Goal: Navigation & Orientation: Find specific page/section

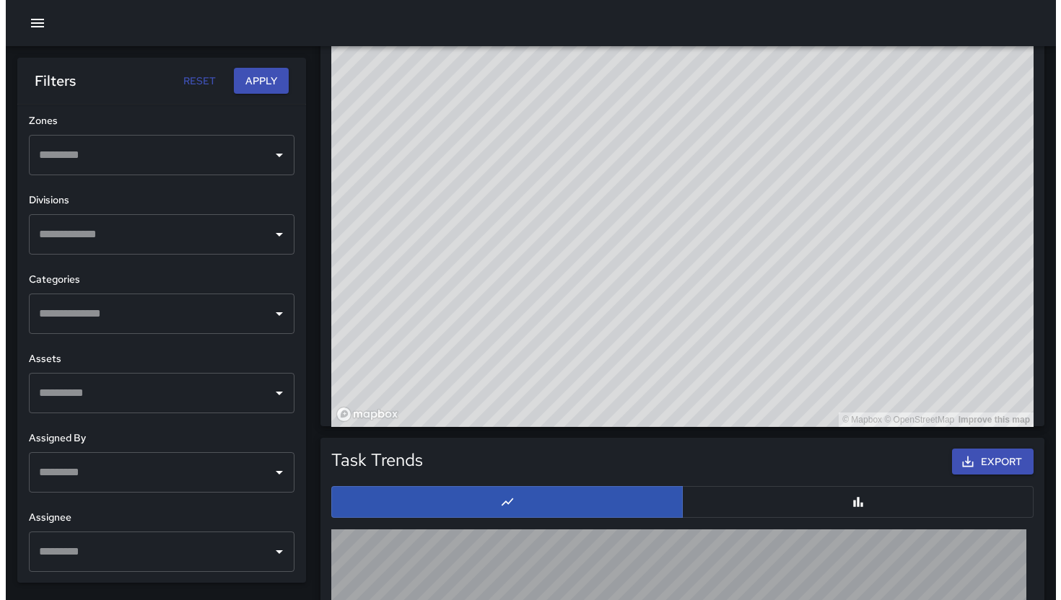
scroll to position [854, 0]
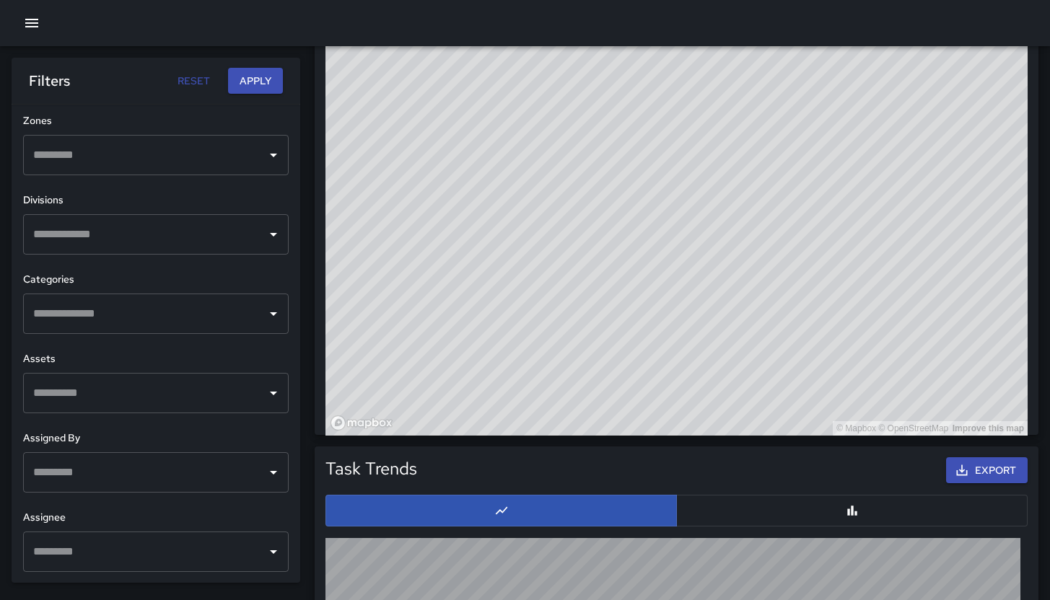
click at [6, 12] on div at bounding box center [525, 23] width 1050 height 46
click at [50, 24] on div at bounding box center [525, 23] width 1050 height 46
click at [26, 23] on icon "button" at bounding box center [31, 23] width 13 height 9
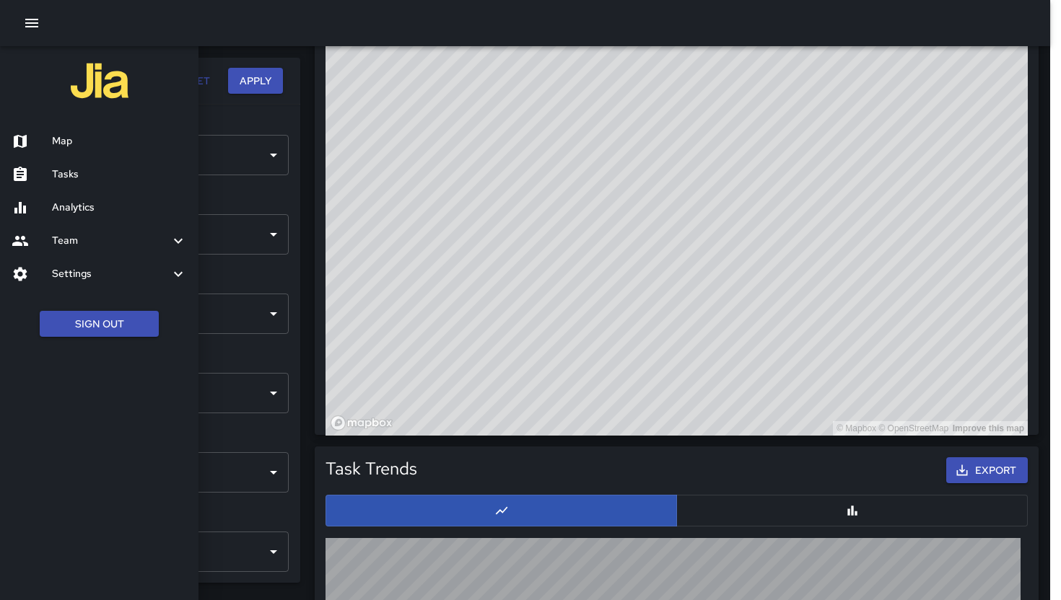
click at [58, 136] on h6 "Map" at bounding box center [119, 142] width 135 height 16
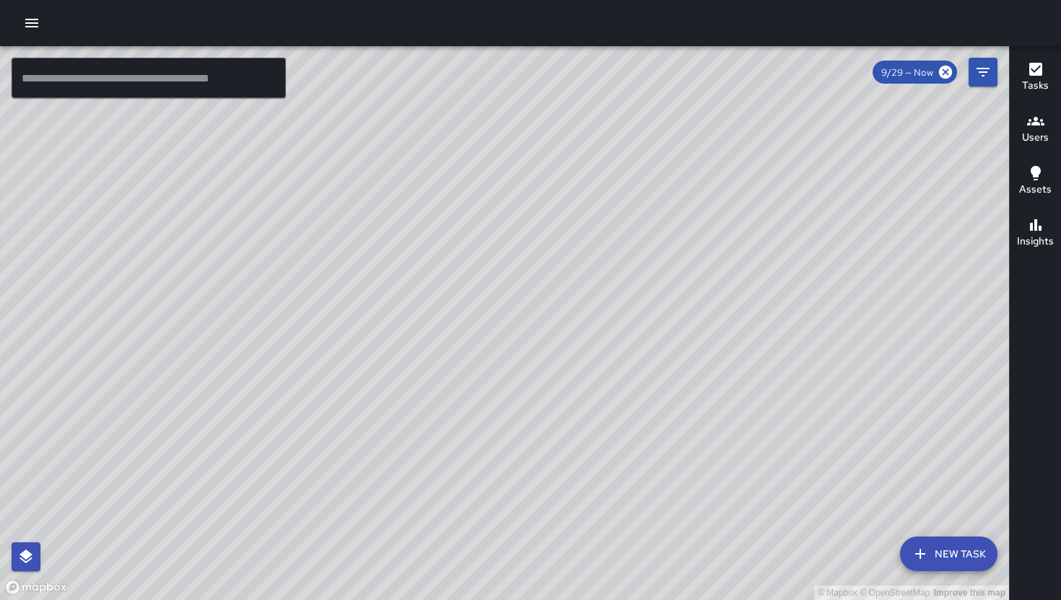
drag, startPoint x: 660, startPoint y: 372, endPoint x: 734, endPoint y: 385, distance: 75.5
click at [734, 385] on div "© Mapbox © OpenStreetMap Improve this map" at bounding box center [504, 323] width 1009 height 554
click at [965, 71] on div "9/29 — Now" at bounding box center [935, 72] width 125 height 29
click at [982, 62] on button "Filters" at bounding box center [983, 72] width 29 height 29
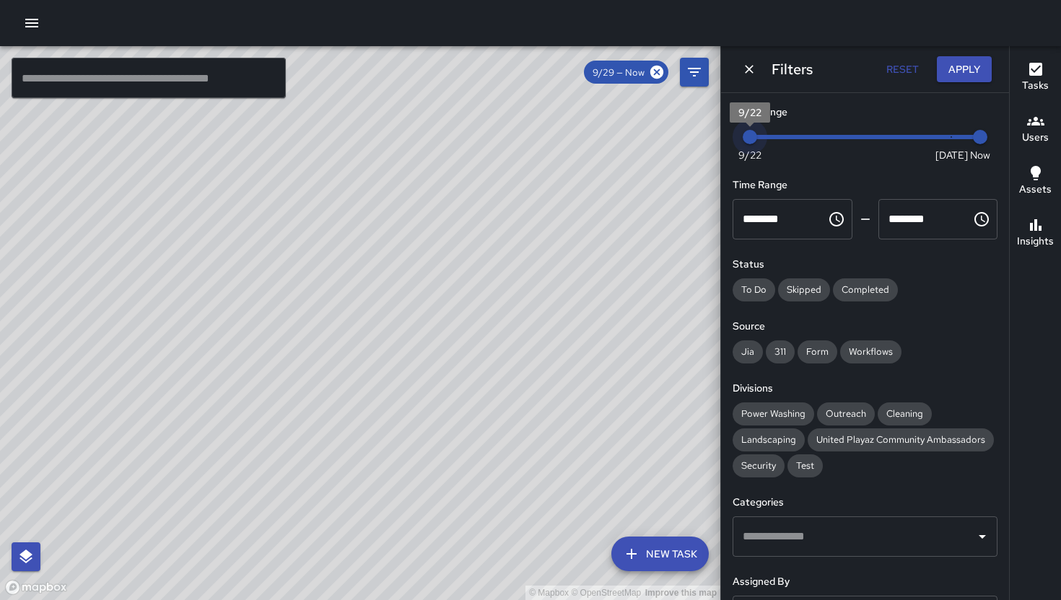
drag, startPoint x: 950, startPoint y: 141, endPoint x: 639, endPoint y: 135, distance: 311.1
click at [639, 135] on div "© Mapbox © OpenStreetMap Improve this map ​ New Task 9/29 — Now Map Layers Task…" at bounding box center [530, 323] width 1061 height 554
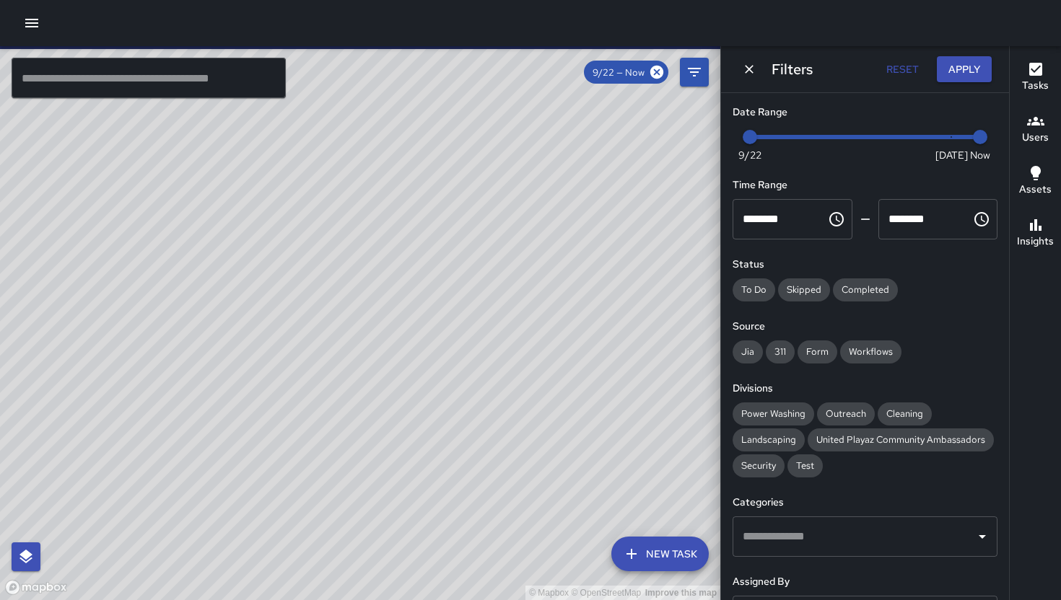
click at [309, 398] on div "© Mapbox © OpenStreetMap Improve this map" at bounding box center [360, 323] width 720 height 554
drag, startPoint x: 289, startPoint y: 359, endPoint x: 321, endPoint y: 406, distance: 57.3
click at [321, 406] on div "© Mapbox © OpenStreetMap Improve this map" at bounding box center [360, 323] width 720 height 554
type input "*"
drag, startPoint x: 754, startPoint y: 138, endPoint x: 941, endPoint y: 151, distance: 187.4
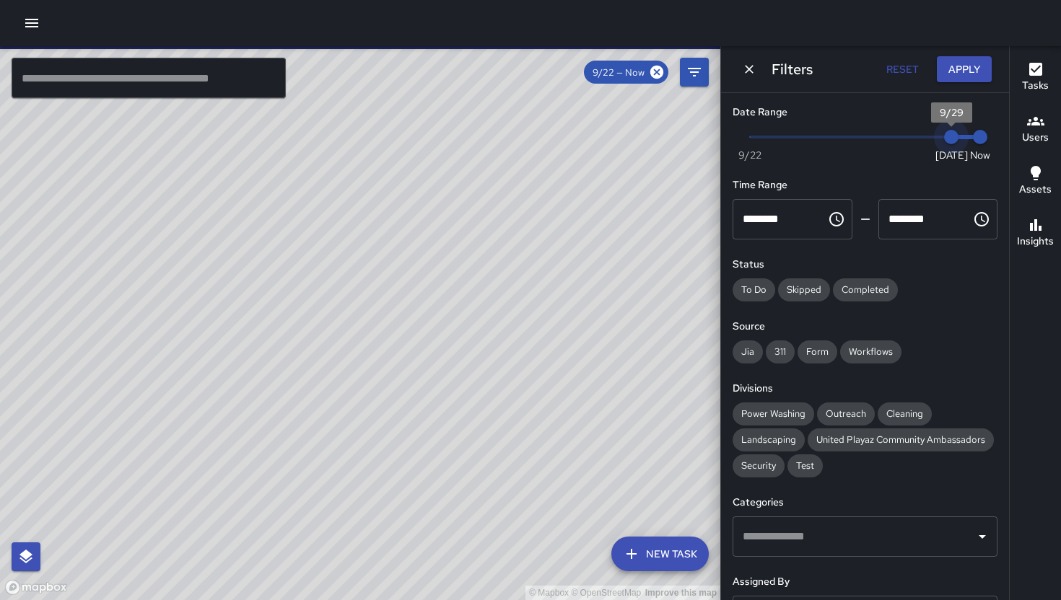
click at [944, 144] on span "9/29" at bounding box center [951, 137] width 14 height 14
click at [748, 58] on button "Dismiss" at bounding box center [749, 69] width 22 height 22
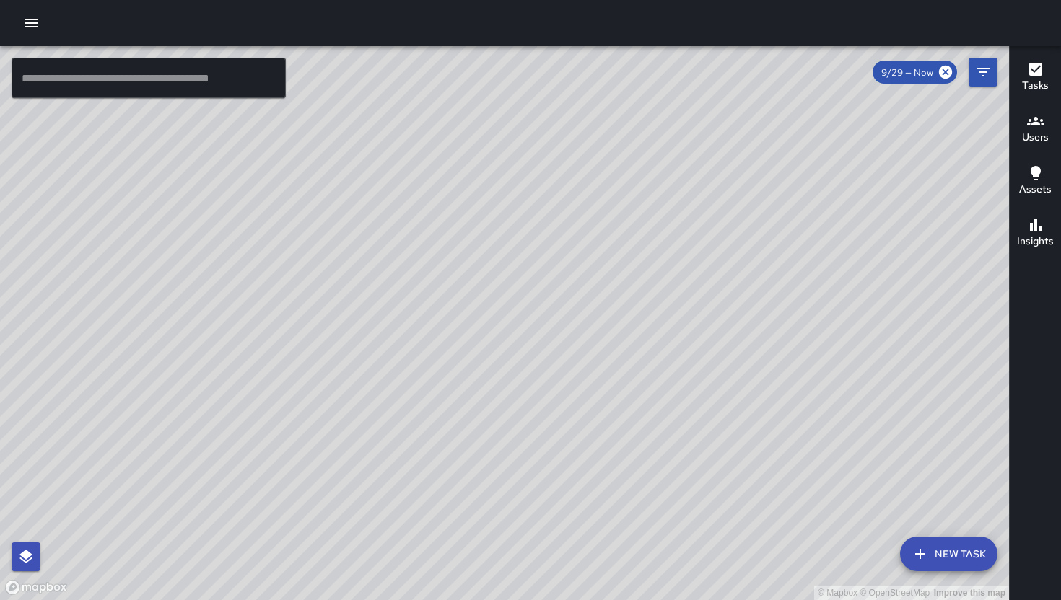
click at [171, 65] on input "text" at bounding box center [149, 78] width 274 height 40
click at [35, 14] on icon "button" at bounding box center [31, 22] width 17 height 17
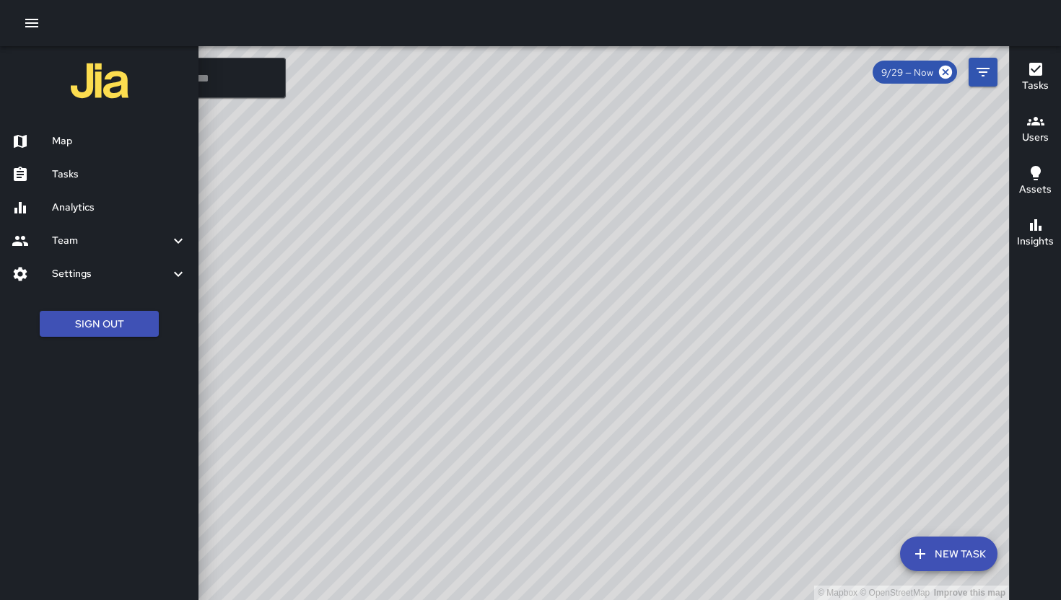
click at [100, 210] on h6 "Analytics" at bounding box center [119, 208] width 135 height 16
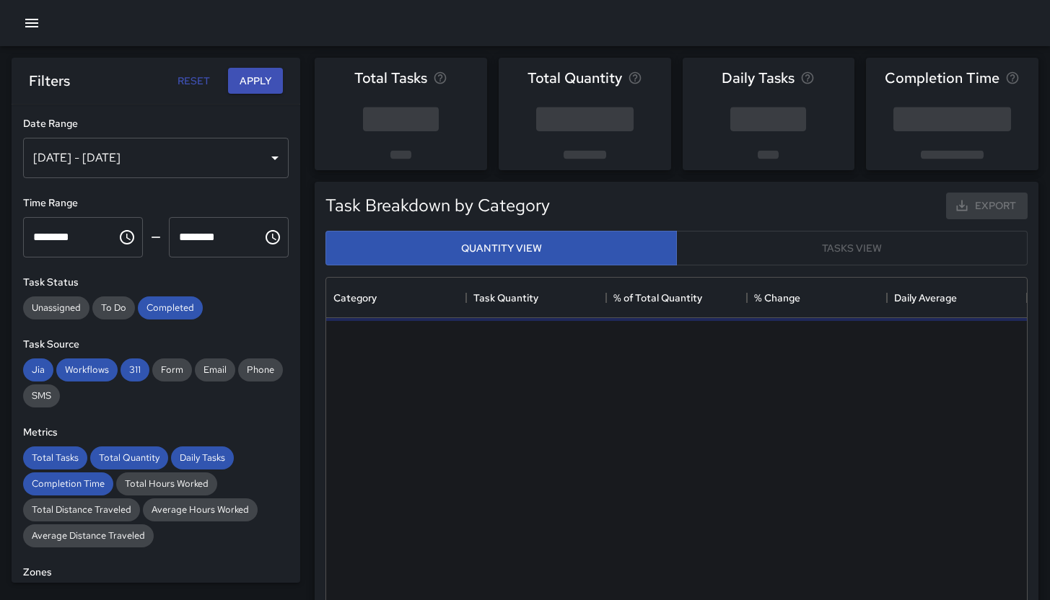
scroll to position [421, 690]
click at [170, 326] on div "**********" at bounding box center [156, 344] width 289 height 479
click at [172, 320] on div "**********" at bounding box center [156, 344] width 289 height 479
drag, startPoint x: 158, startPoint y: 312, endPoint x: 136, endPoint y: 365, distance: 57.6
click at [158, 324] on div "**********" at bounding box center [156, 344] width 289 height 479
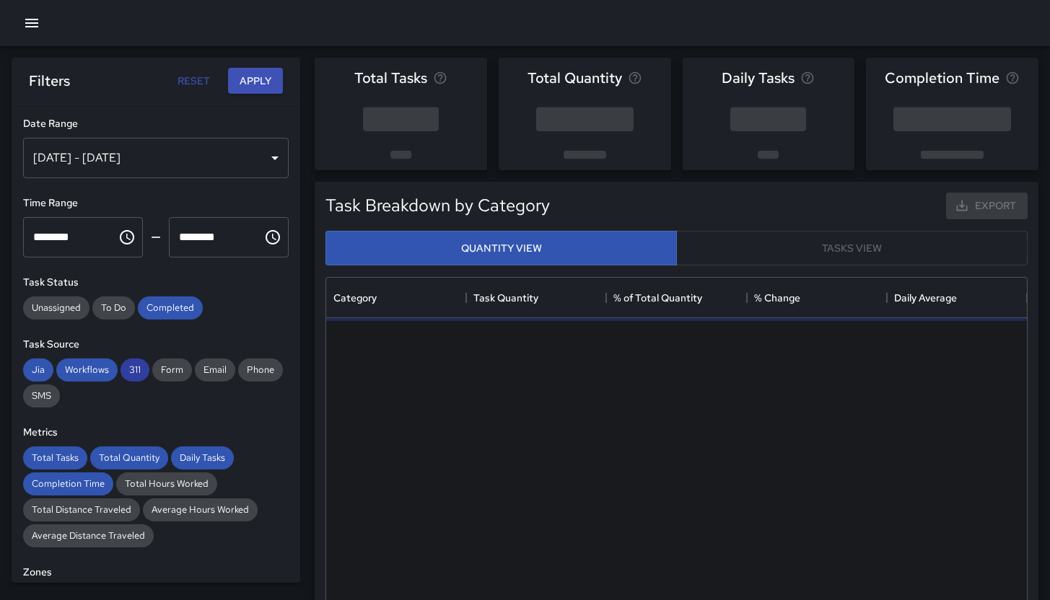
drag, startPoint x: 133, startPoint y: 370, endPoint x: 91, endPoint y: 370, distance: 41.9
click at [133, 370] on span "311" at bounding box center [135, 370] width 29 height 12
click at [90, 369] on span "Workflows" at bounding box center [86, 370] width 61 height 12
click at [47, 375] on span "Jia" at bounding box center [38, 370] width 30 height 12
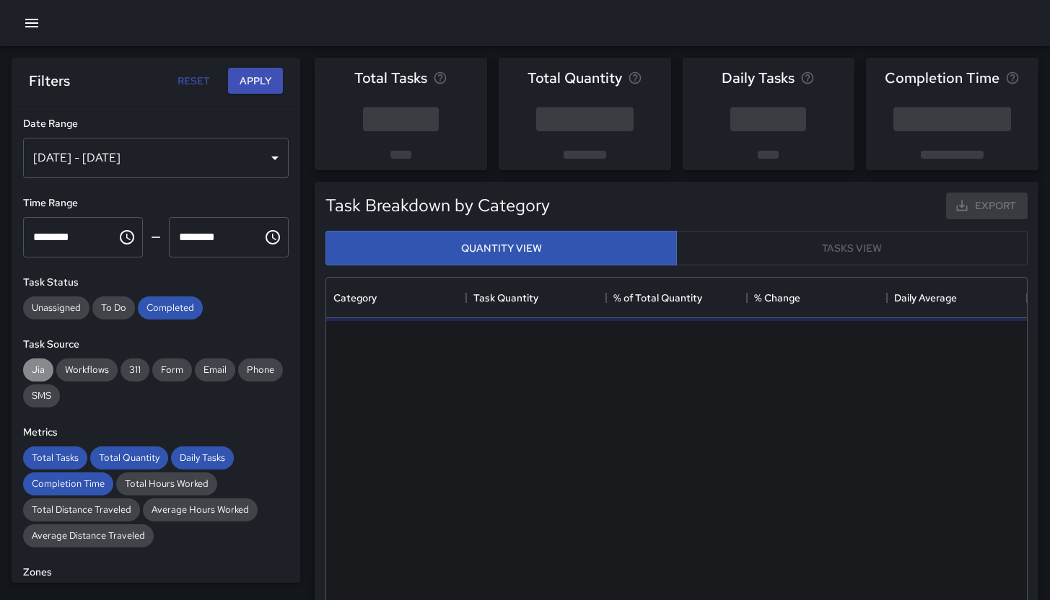
click at [47, 375] on span "Jia" at bounding box center [38, 370] width 30 height 12
click at [59, 458] on span "Total Tasks" at bounding box center [55, 458] width 64 height 12
drag, startPoint x: 69, startPoint y: 485, endPoint x: 87, endPoint y: 473, distance: 21.8
click at [69, 484] on span "Completion Time" at bounding box center [68, 484] width 90 height 12
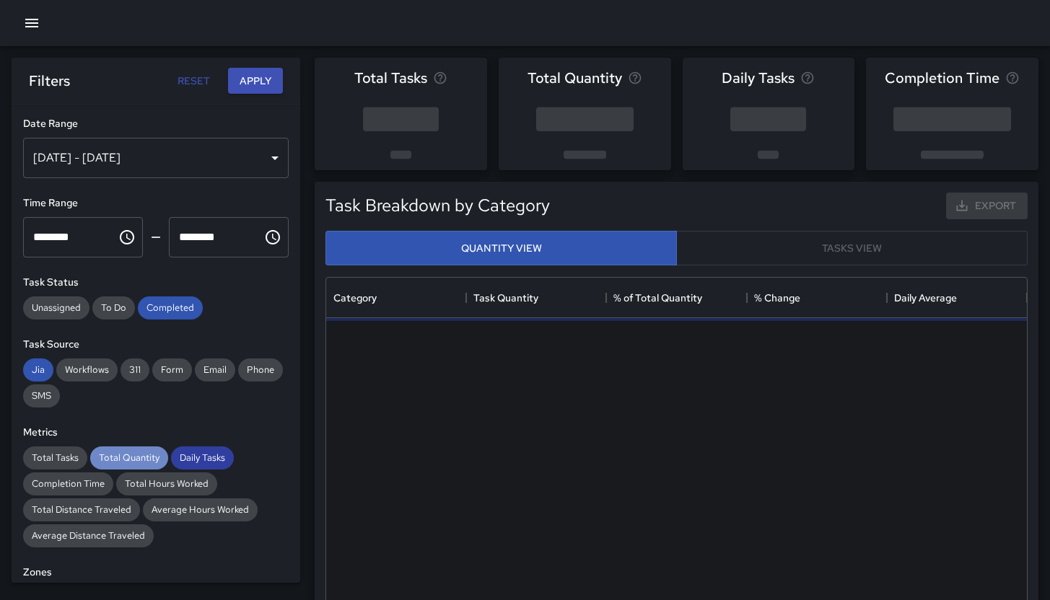
drag, startPoint x: 131, startPoint y: 457, endPoint x: 219, endPoint y: 459, distance: 88.1
click at [165, 458] on span "Total Quantity" at bounding box center [129, 458] width 78 height 12
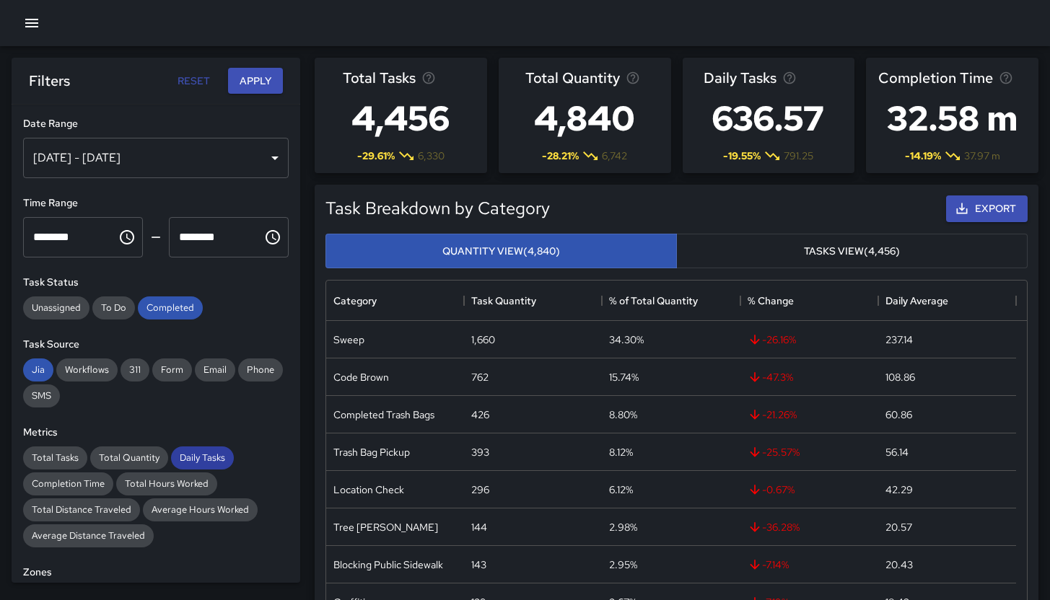
drag, startPoint x: 198, startPoint y: 458, endPoint x: 11, endPoint y: 371, distance: 206.7
click at [198, 458] on span "Daily Tasks" at bounding box center [202, 458] width 63 height 12
click at [35, 367] on span "Jia" at bounding box center [38, 370] width 30 height 12
click at [180, 297] on div "Completed" at bounding box center [170, 308] width 65 height 23
click at [55, 20] on div at bounding box center [525, 23] width 1050 height 46
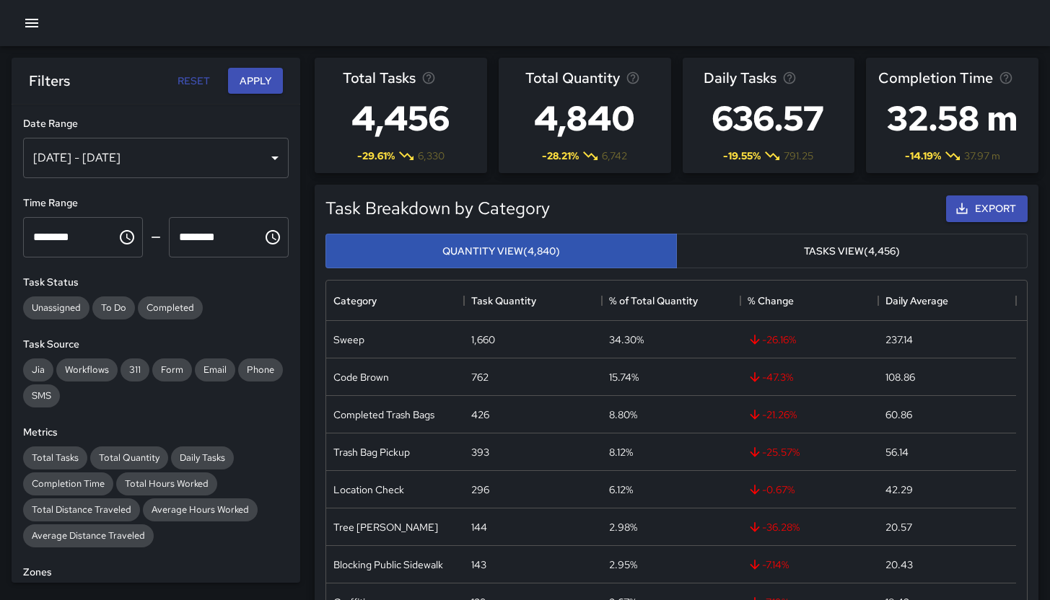
click at [46, 21] on div at bounding box center [525, 23] width 1050 height 46
click at [43, 25] on button "button" at bounding box center [31, 23] width 29 height 29
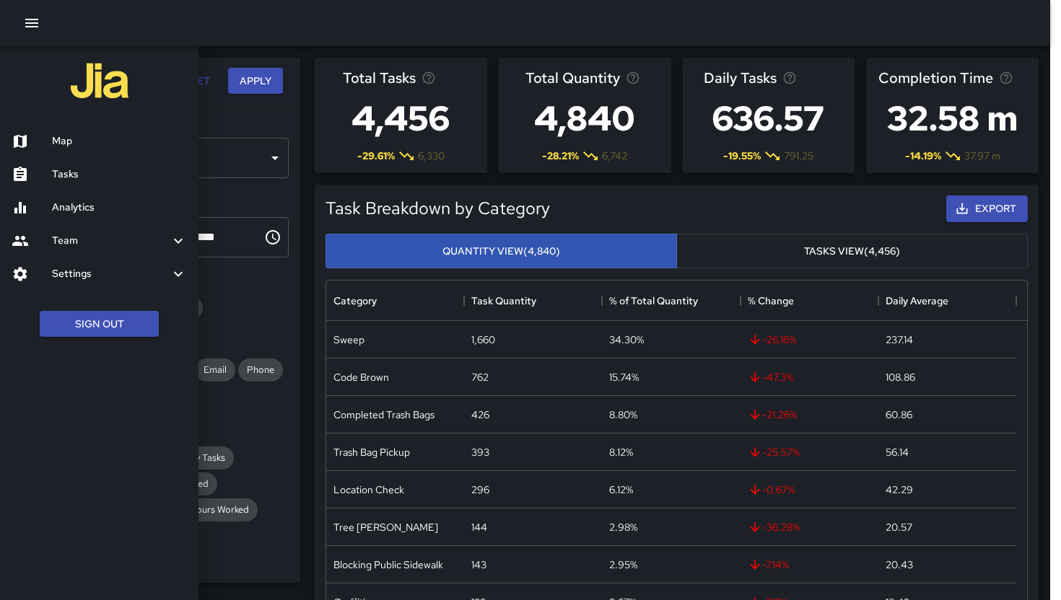
click at [119, 165] on div "Tasks" at bounding box center [99, 174] width 198 height 33
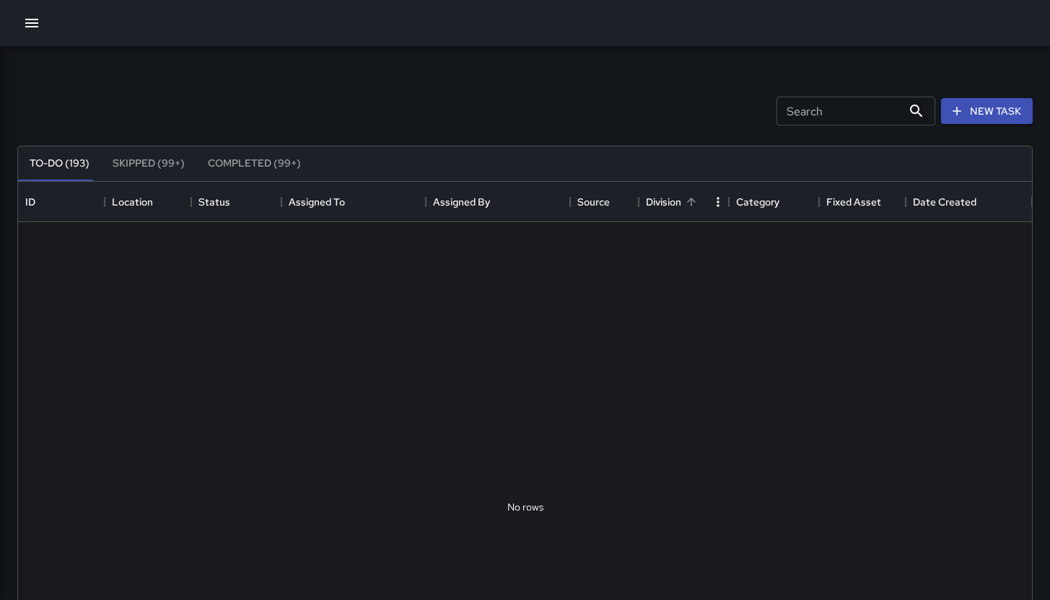
scroll to position [600, 1003]
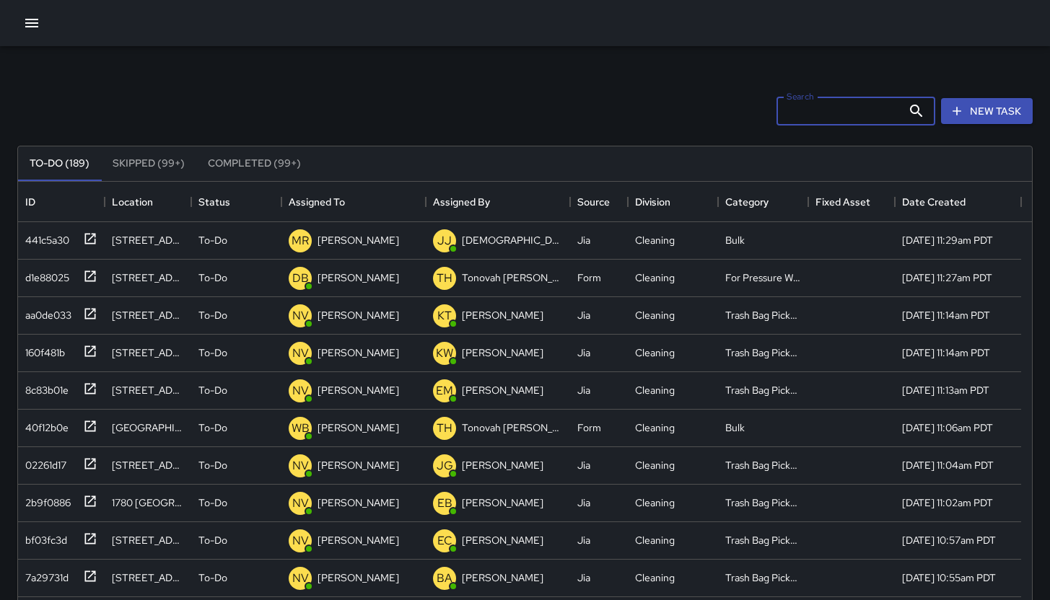
click at [809, 122] on input "Search" at bounding box center [840, 111] width 126 height 29
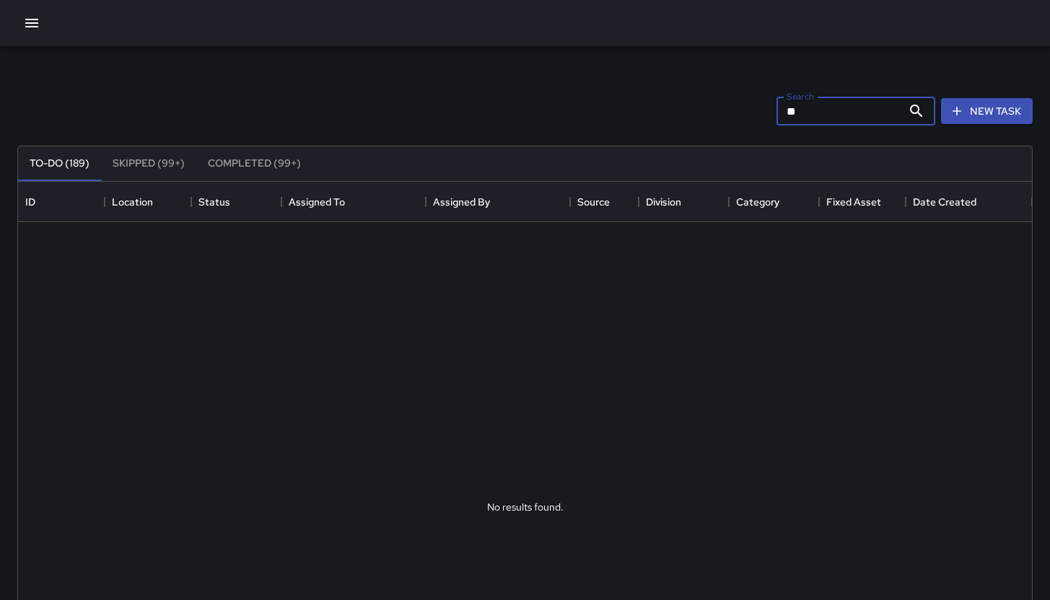
type input "*"
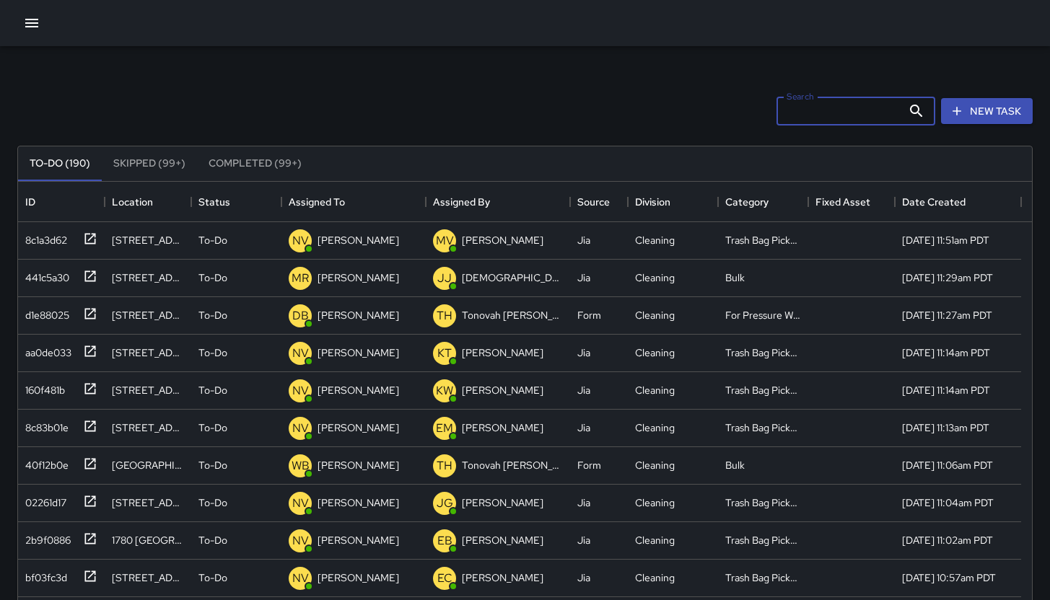
click at [33, 19] on icon "button" at bounding box center [31, 23] width 13 height 9
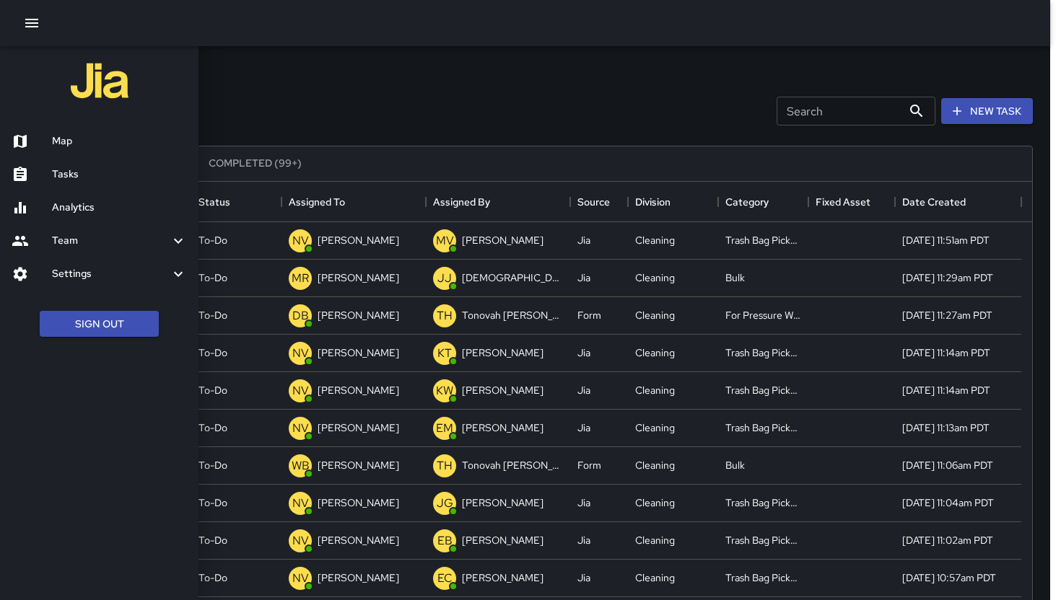
click at [83, 125] on div "Map" at bounding box center [99, 141] width 198 height 33
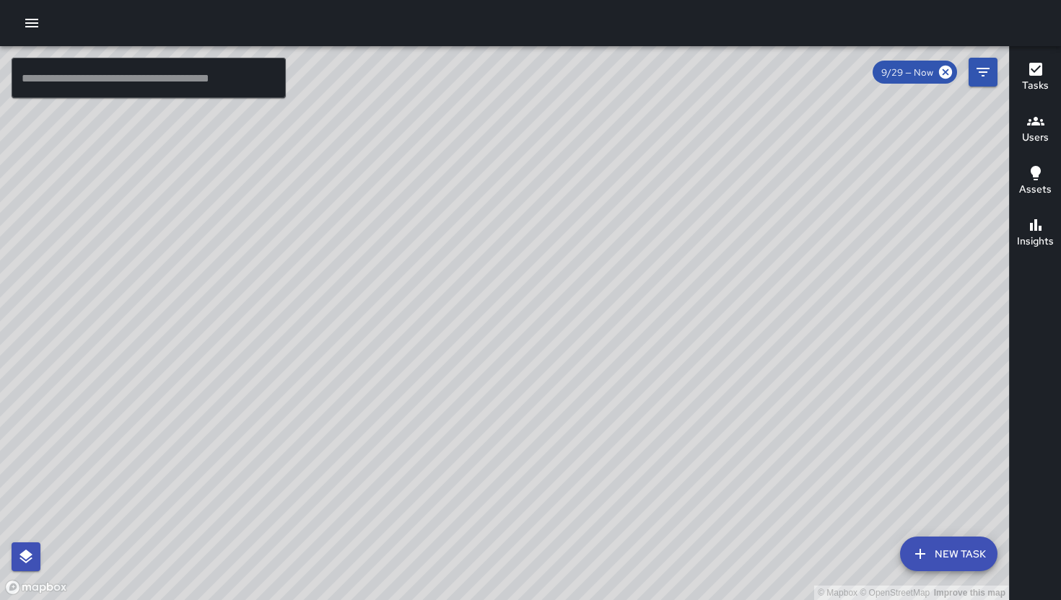
drag, startPoint x: 754, startPoint y: 467, endPoint x: 680, endPoint y: 330, distance: 155.6
click at [680, 330] on div "© Mapbox © OpenStreetMap Improve this map" at bounding box center [504, 323] width 1009 height 554
click at [628, 379] on div "© Mapbox © OpenStreetMap Improve this map" at bounding box center [504, 323] width 1009 height 554
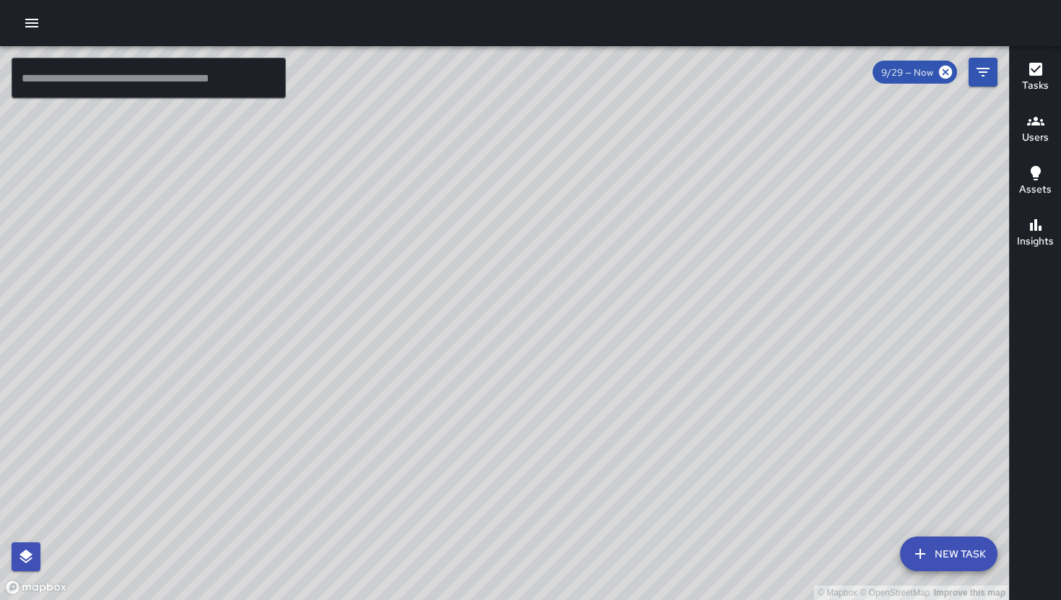
drag, startPoint x: 636, startPoint y: 416, endPoint x: 623, endPoint y: 385, distance: 33.0
click at [623, 385] on div "© Mapbox © OpenStreetMap Improve this map" at bounding box center [504, 323] width 1009 height 554
drag, startPoint x: 619, startPoint y: 406, endPoint x: 493, endPoint y: 494, distance: 153.0
click at [493, 494] on div "© Mapbox © OpenStreetMap Improve this map" at bounding box center [504, 323] width 1009 height 554
click at [35, 17] on icon "button" at bounding box center [31, 22] width 17 height 17
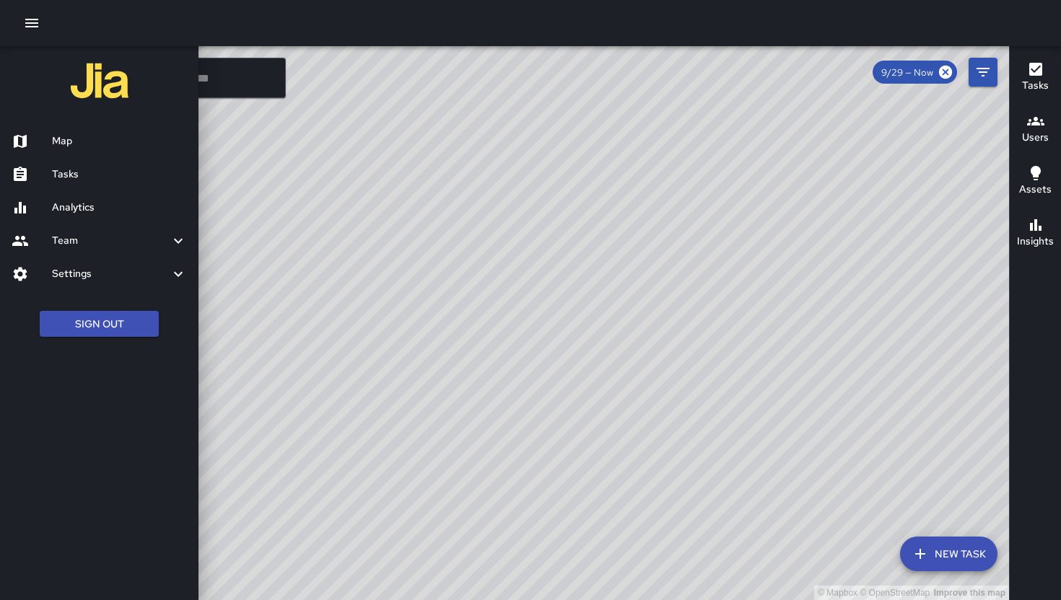
click at [106, 216] on div "Analytics" at bounding box center [99, 207] width 198 height 33
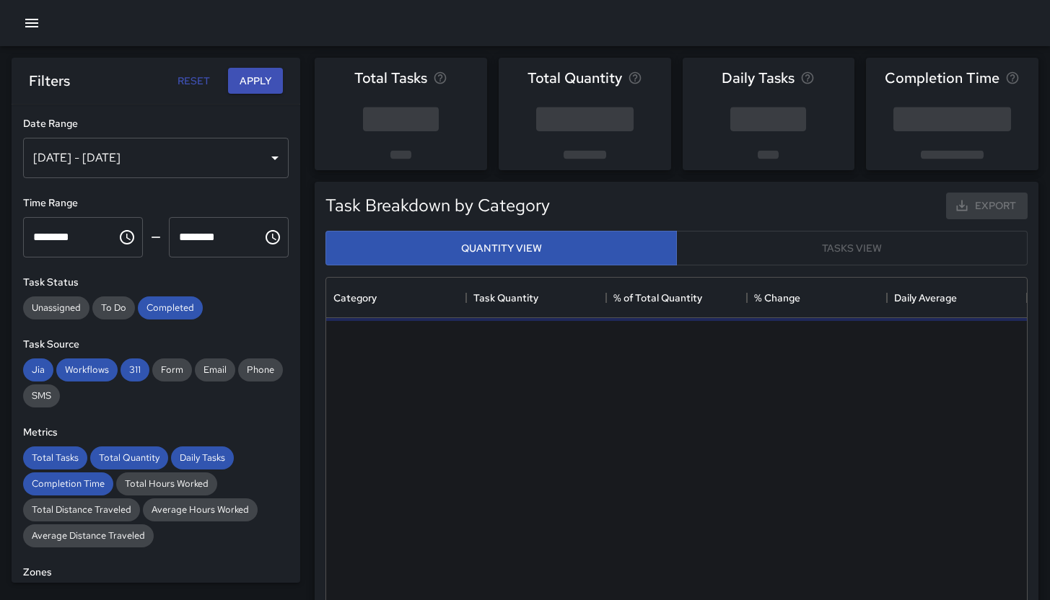
scroll to position [421, 690]
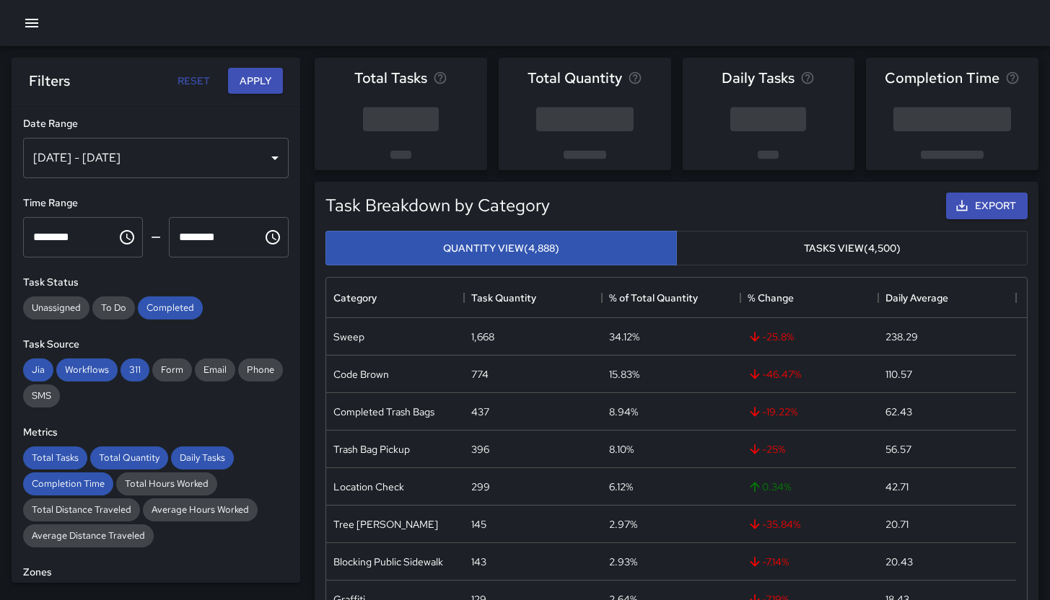
click at [151, 291] on div "Task Status Unassigned To Do Completed" at bounding box center [156, 297] width 266 height 45
click at [154, 300] on div "Completed" at bounding box center [170, 308] width 65 height 23
click at [131, 376] on div "311" at bounding box center [135, 370] width 29 height 23
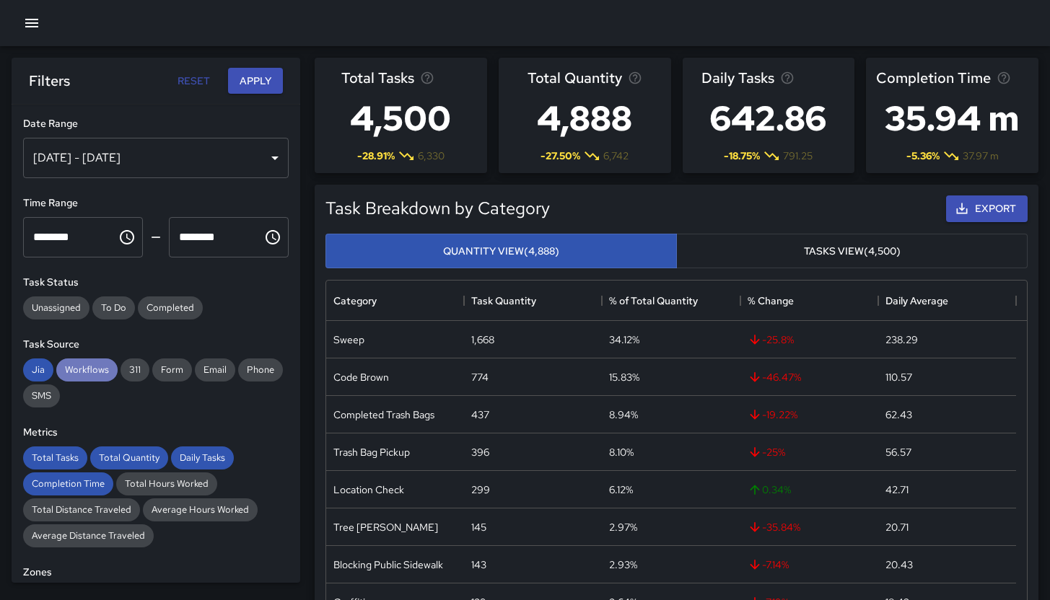
click at [74, 369] on span "Workflows" at bounding box center [86, 370] width 61 height 12
click at [32, 372] on span "Jia" at bounding box center [38, 370] width 30 height 12
click at [58, 465] on div "Total Tasks" at bounding box center [55, 458] width 64 height 23
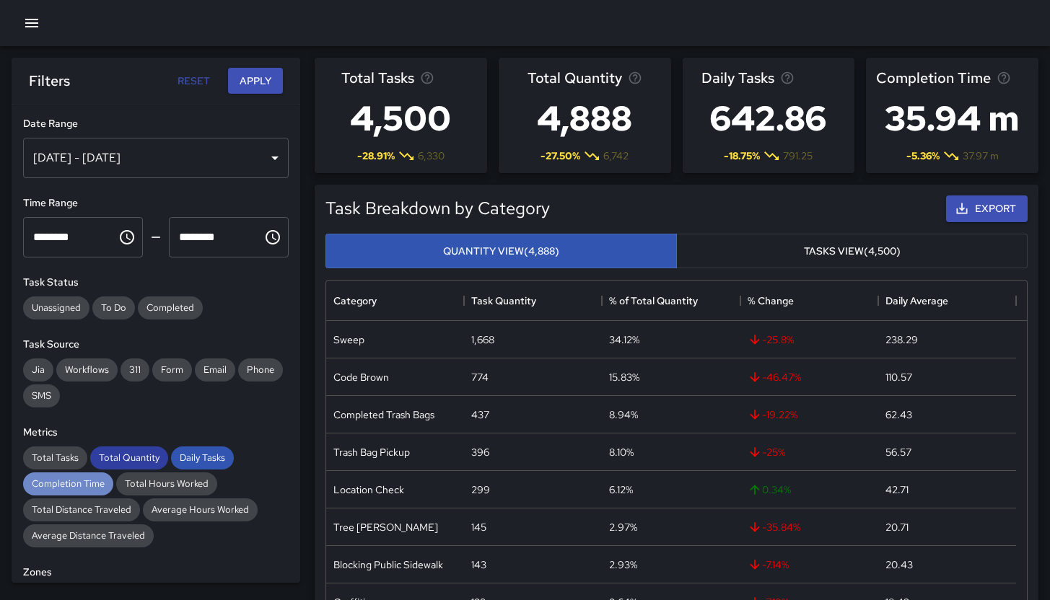
drag, startPoint x: 66, startPoint y: 482, endPoint x: 130, endPoint y: 464, distance: 66.0
click at [67, 481] on span "Completion Time" at bounding box center [68, 484] width 90 height 12
drag, startPoint x: 137, startPoint y: 463, endPoint x: 216, endPoint y: 455, distance: 79.1
click at [139, 463] on span "Total Quantity" at bounding box center [129, 458] width 78 height 12
click at [217, 455] on span "Daily Tasks" at bounding box center [202, 458] width 63 height 12
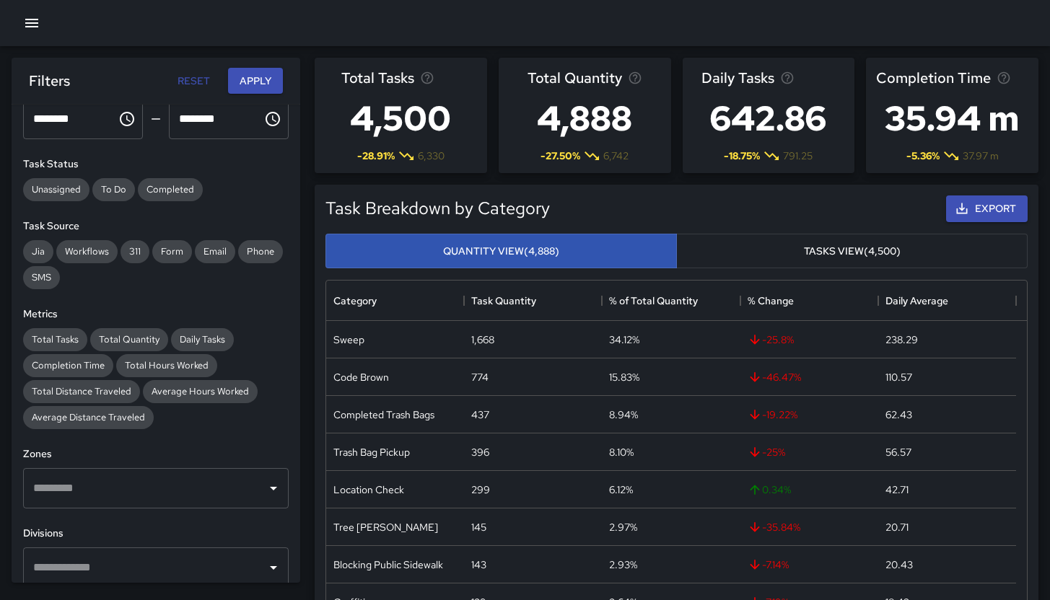
scroll to position [0, 0]
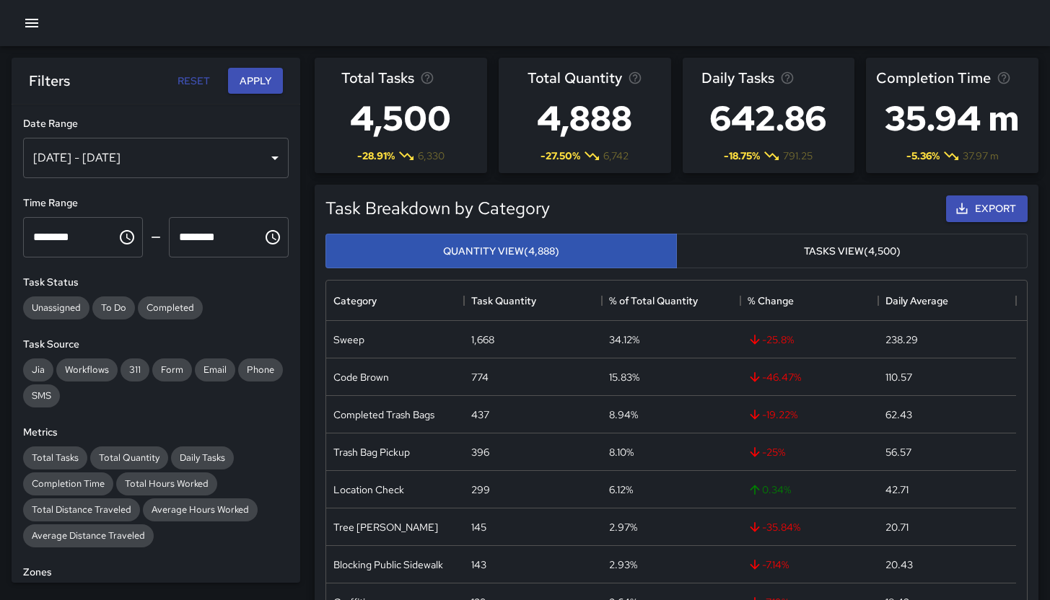
click at [152, 180] on div "**********" at bounding box center [156, 344] width 289 height 479
click at [152, 169] on div "Sep 23, 2025 - Sep 29, 2025" at bounding box center [156, 158] width 266 height 40
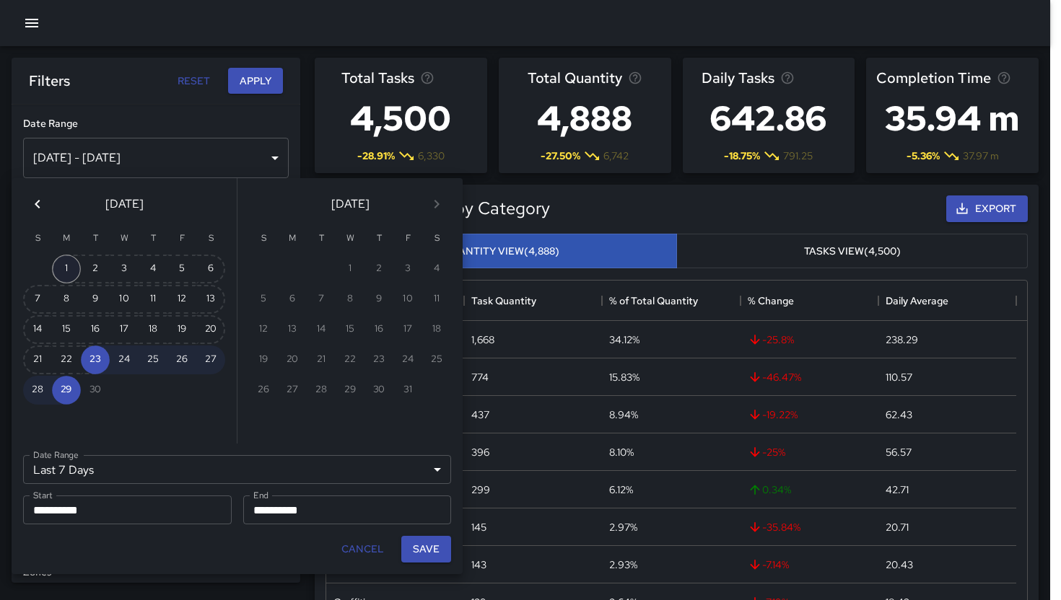
click at [67, 270] on button "1" at bounding box center [66, 269] width 29 height 29
type input "******"
type input "**********"
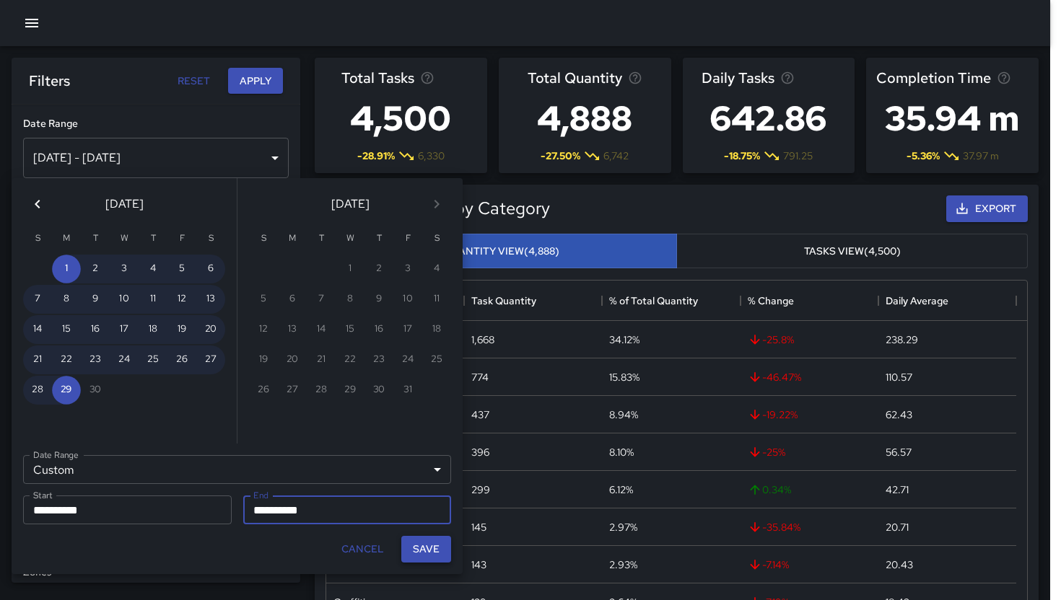
click at [422, 556] on button "Save" at bounding box center [426, 549] width 50 height 27
type input "**********"
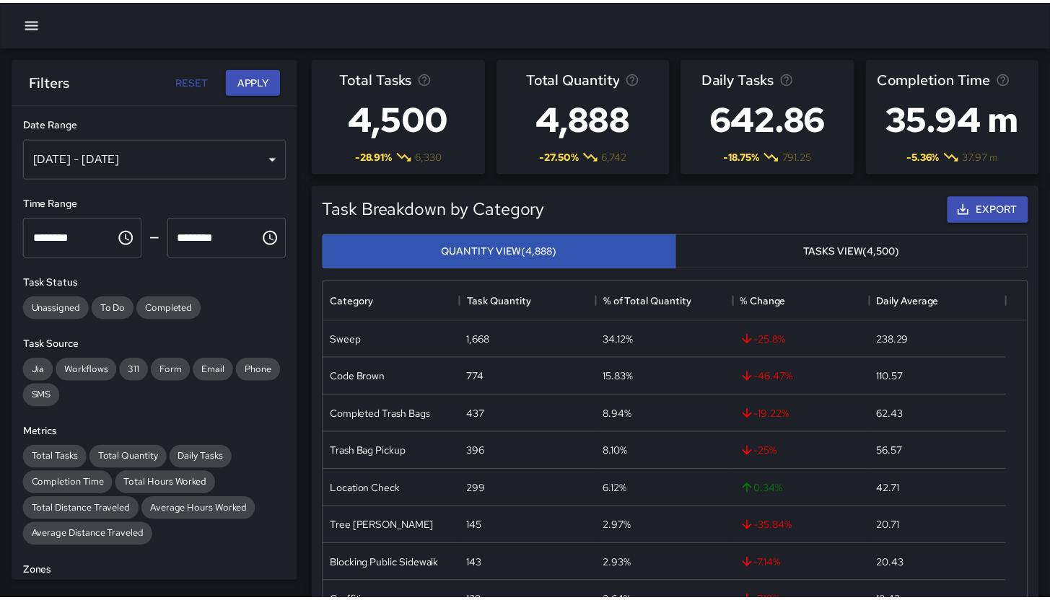
scroll to position [12, 12]
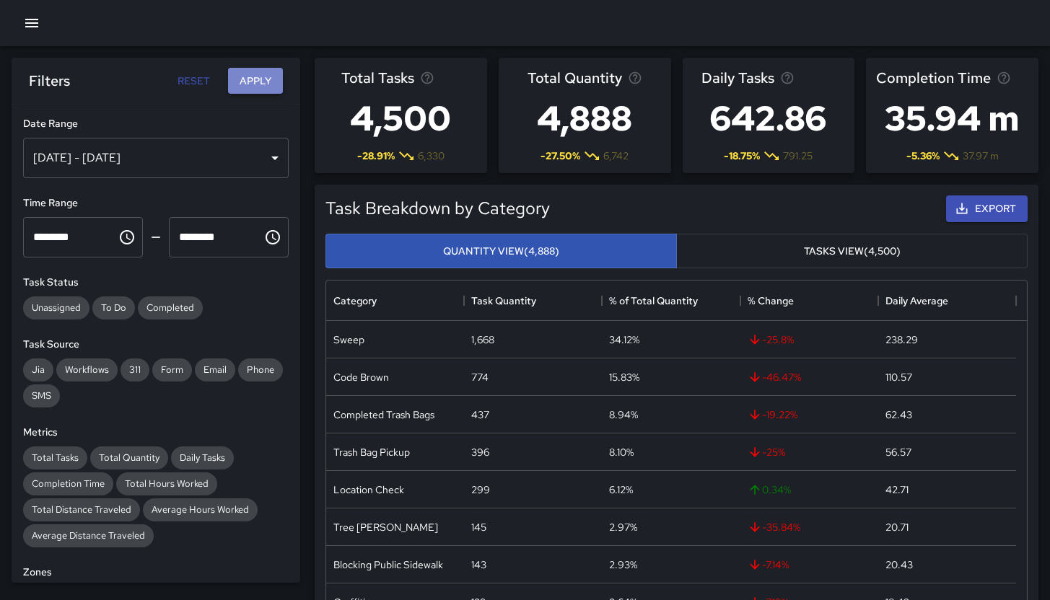
click at [260, 79] on button "Apply" at bounding box center [255, 81] width 55 height 27
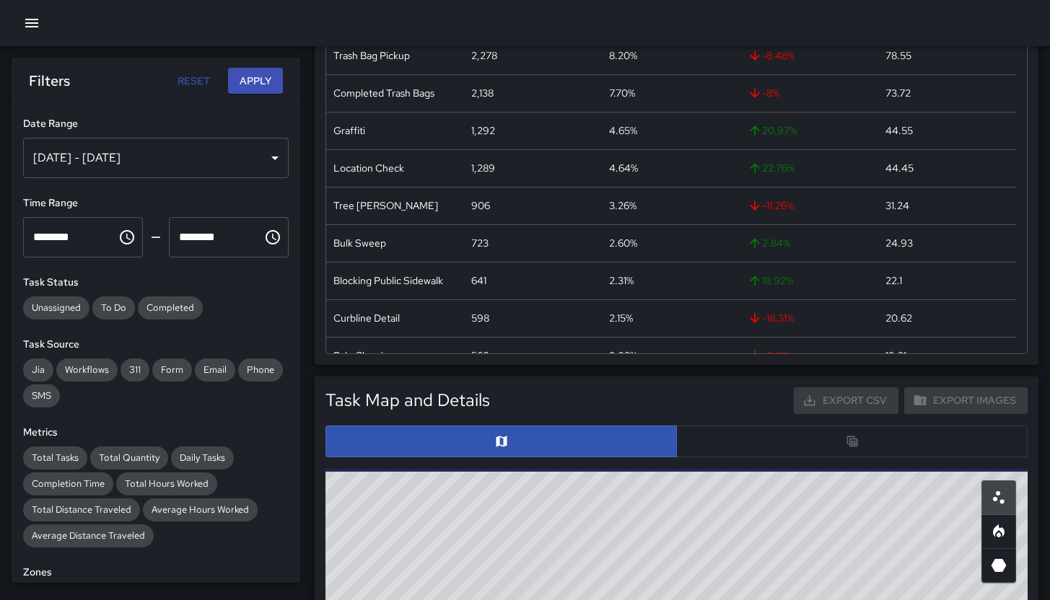
scroll to position [243, 0]
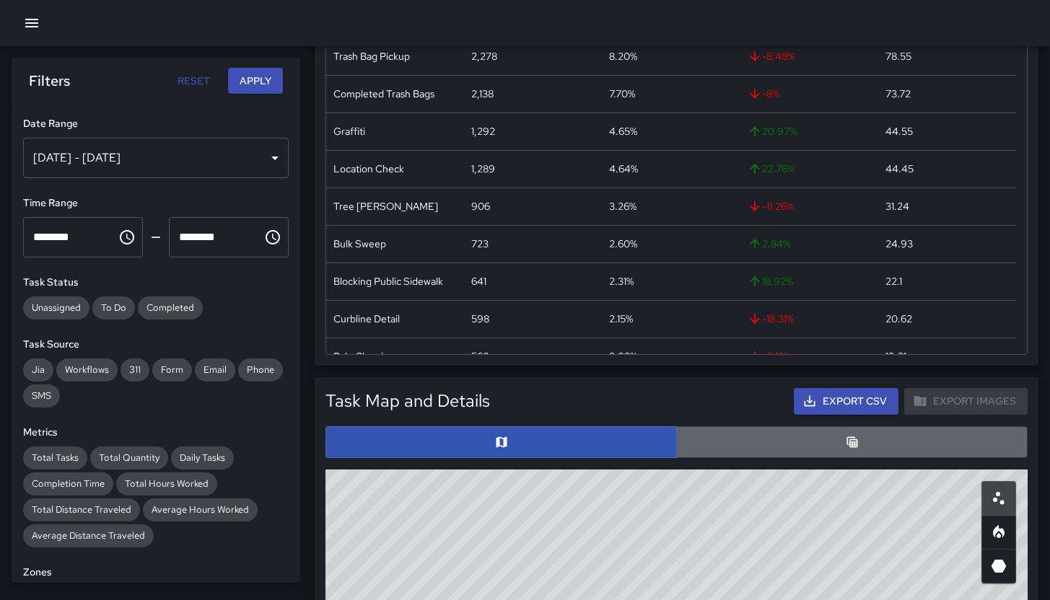
click at [771, 437] on button "button" at bounding box center [851, 443] width 351 height 32
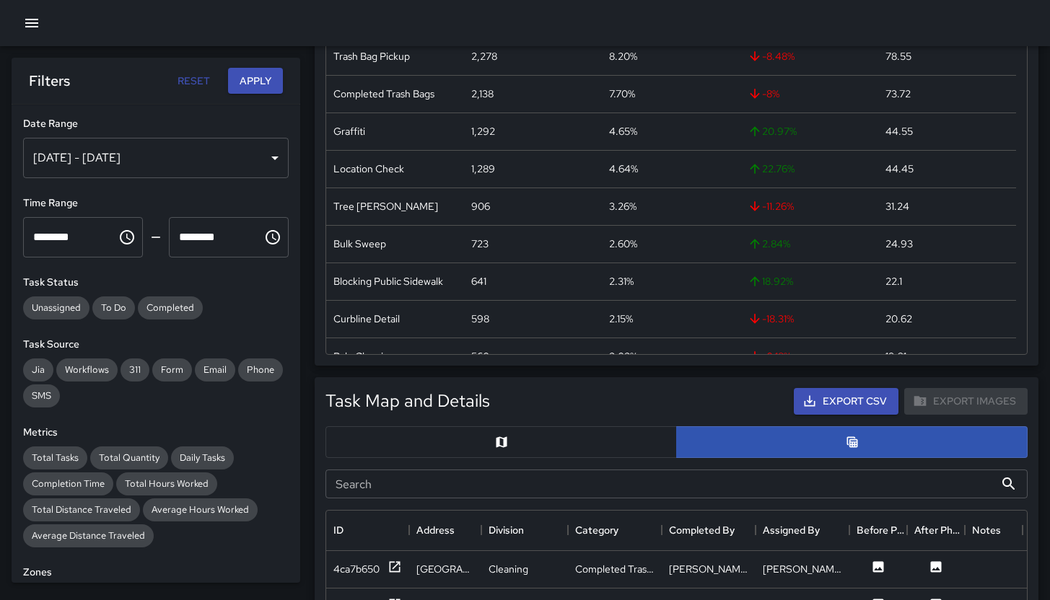
click at [574, 486] on input "Search" at bounding box center [660, 484] width 669 height 29
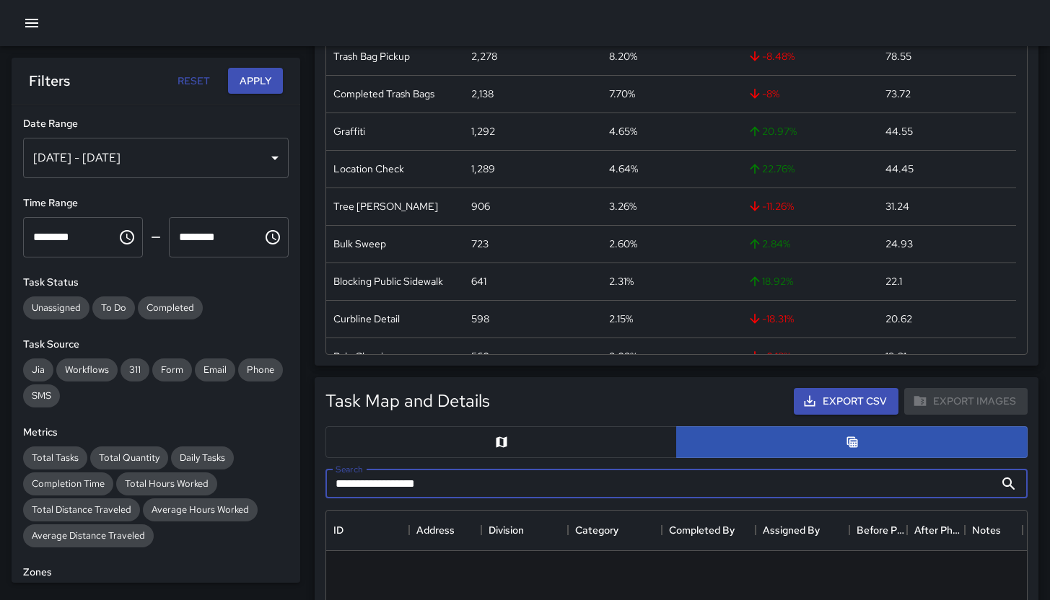
click at [410, 488] on input "**********" at bounding box center [660, 484] width 669 height 29
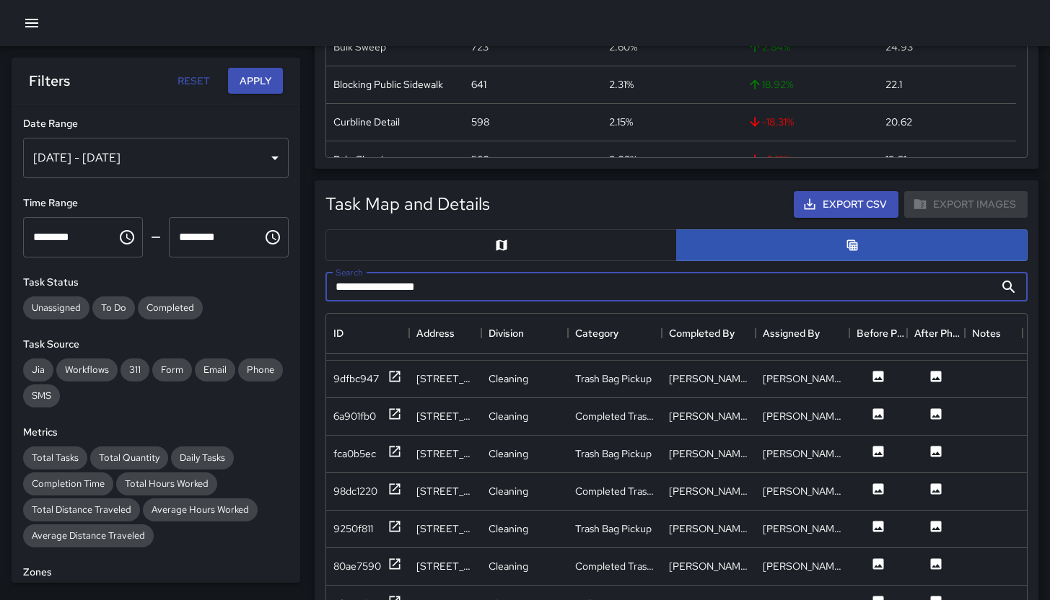
scroll to position [0, 0]
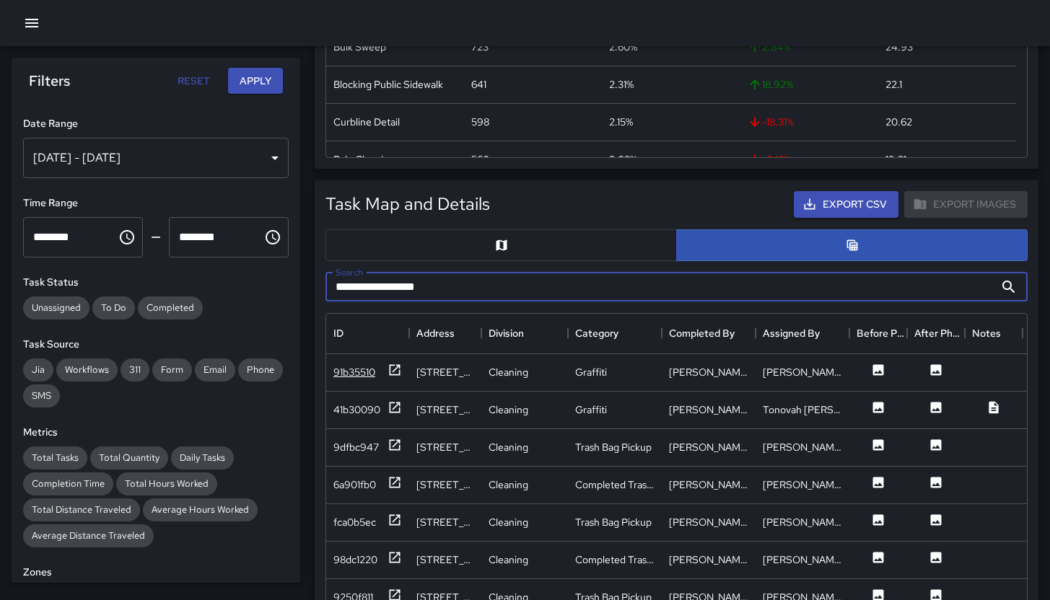
type input "**********"
click at [367, 370] on div "91b35510" at bounding box center [354, 372] width 42 height 14
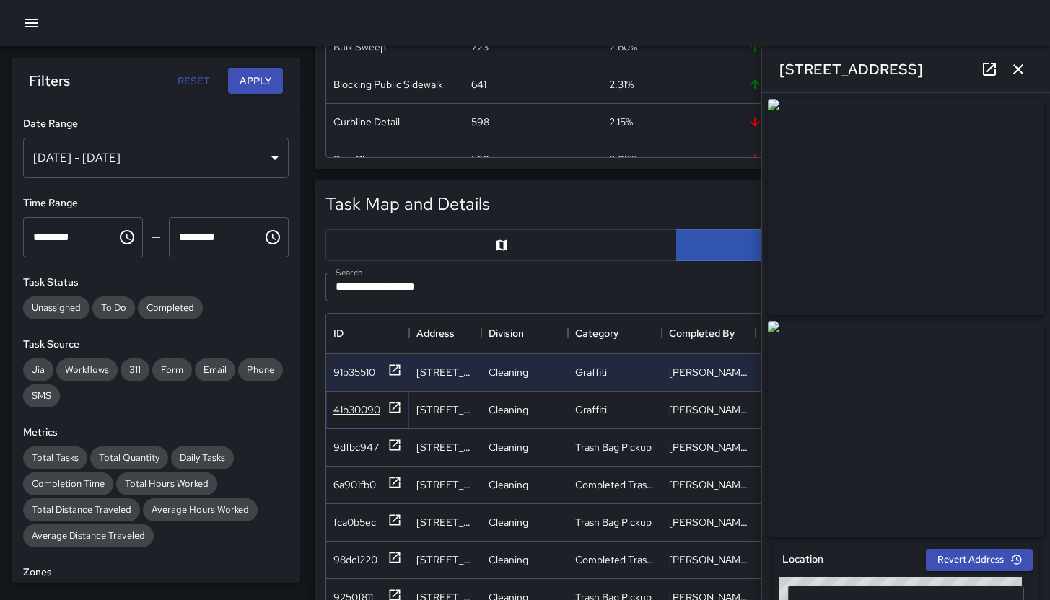
click at [364, 404] on div "41b30090" at bounding box center [356, 410] width 47 height 14
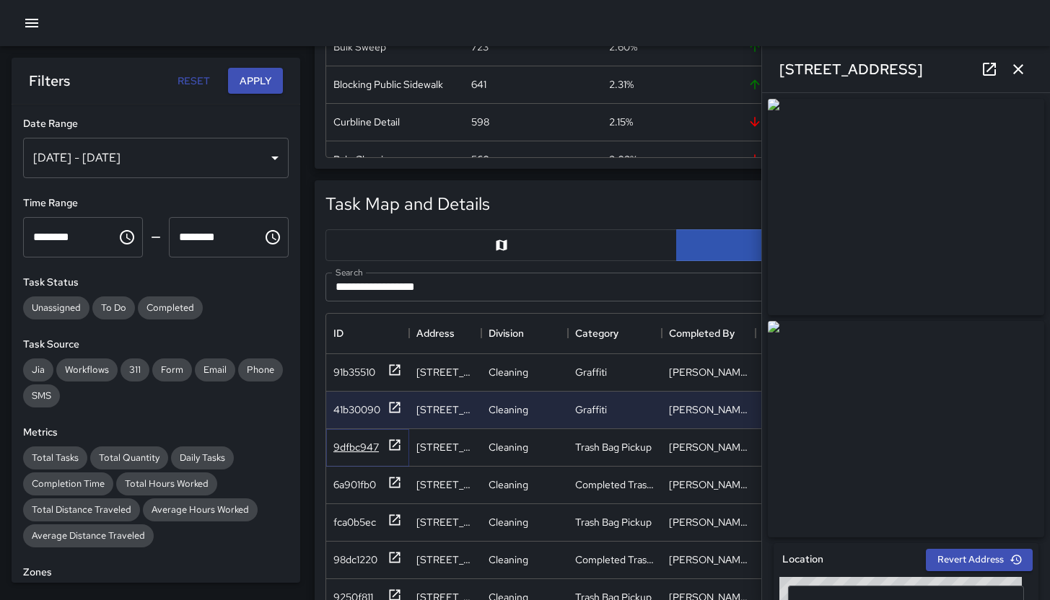
click at [353, 454] on div "9dfbc947" at bounding box center [367, 447] width 69 height 18
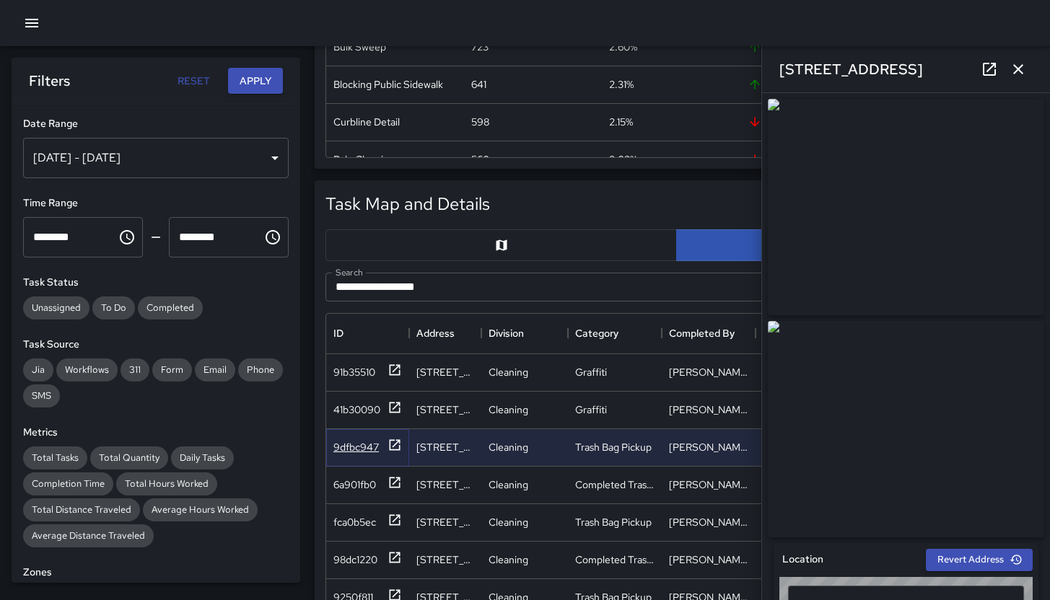
type input "**********"
click at [347, 489] on div "6a901fb0" at bounding box center [354, 485] width 43 height 14
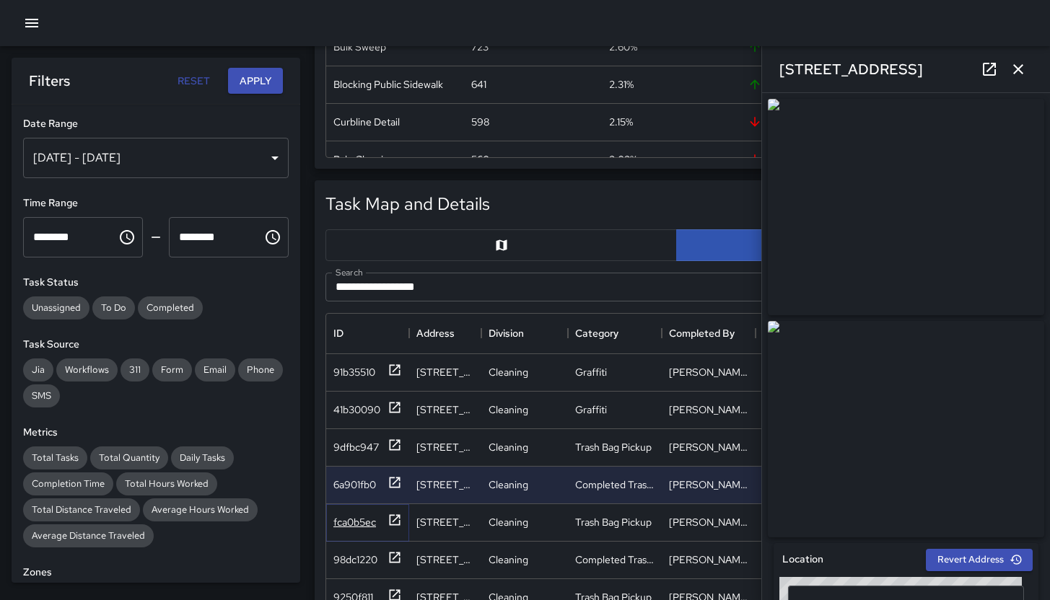
click at [341, 528] on div "fca0b5ec" at bounding box center [354, 522] width 43 height 14
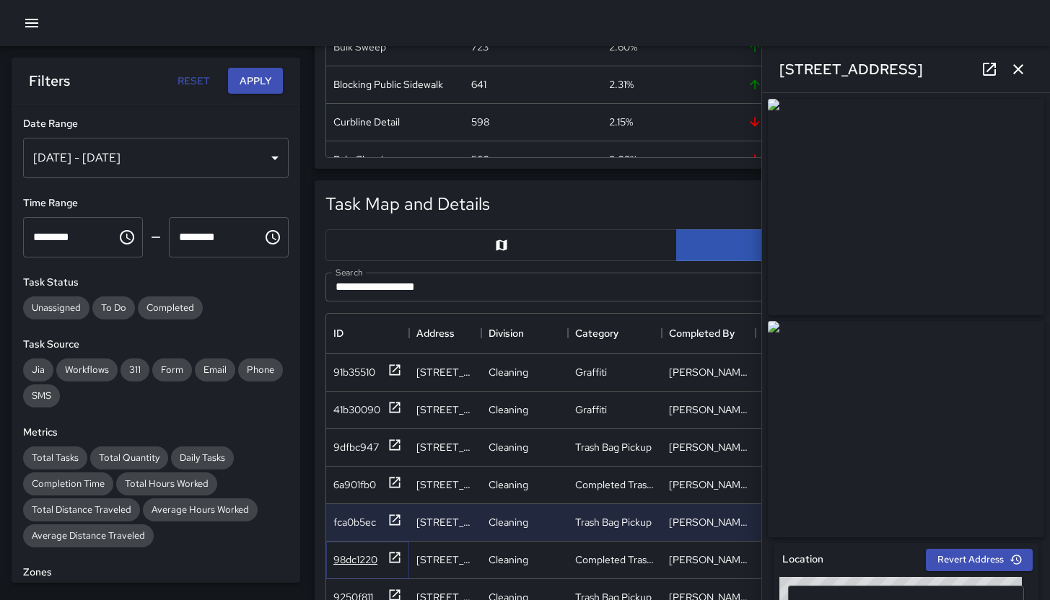
click at [354, 559] on div "98dc1220" at bounding box center [355, 560] width 44 height 14
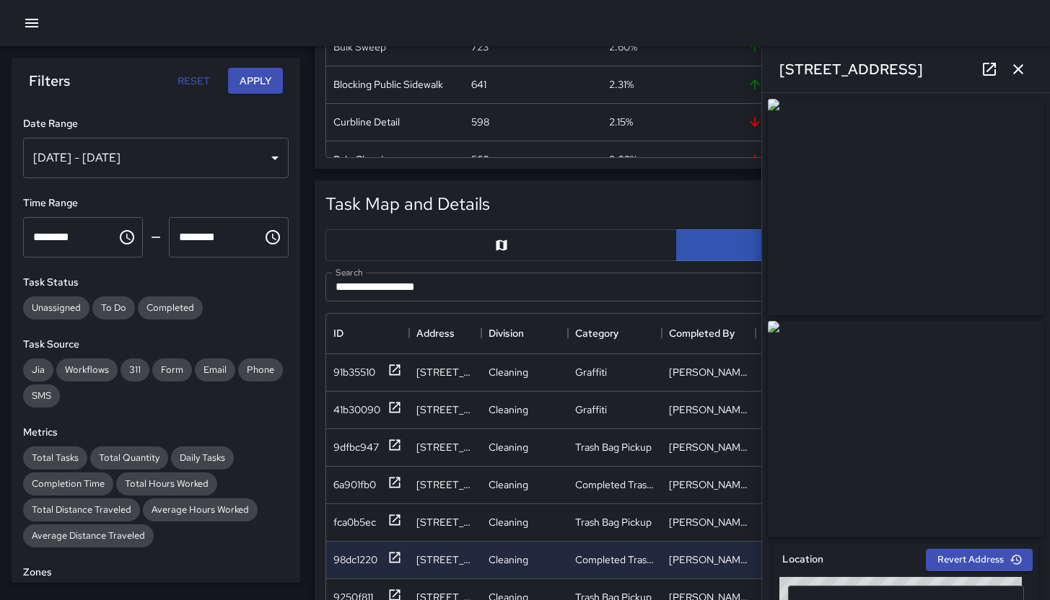
click at [1026, 69] on icon "button" at bounding box center [1018, 69] width 17 height 17
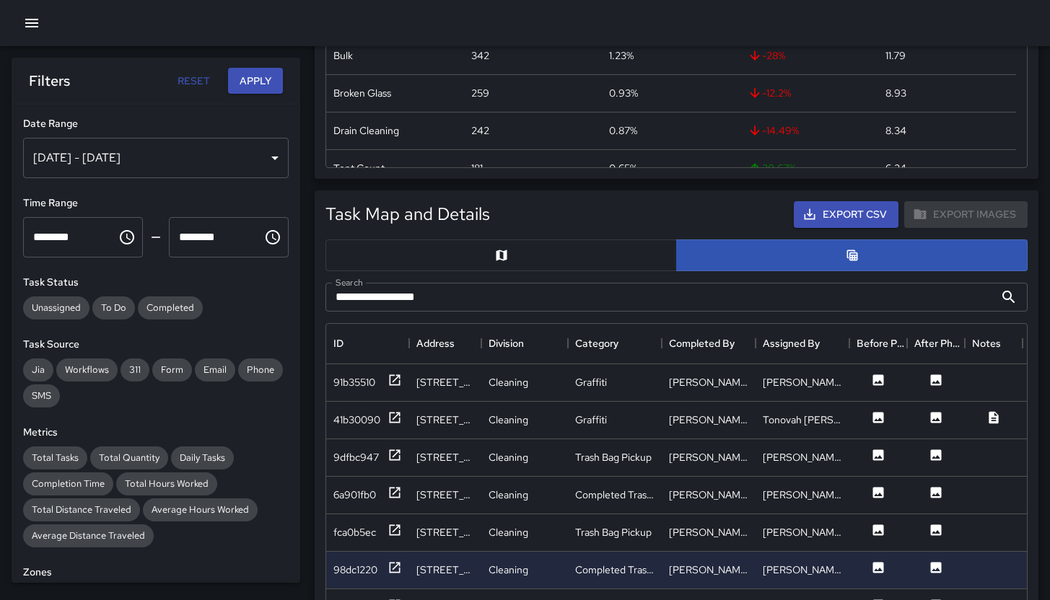
scroll to position [443, 0]
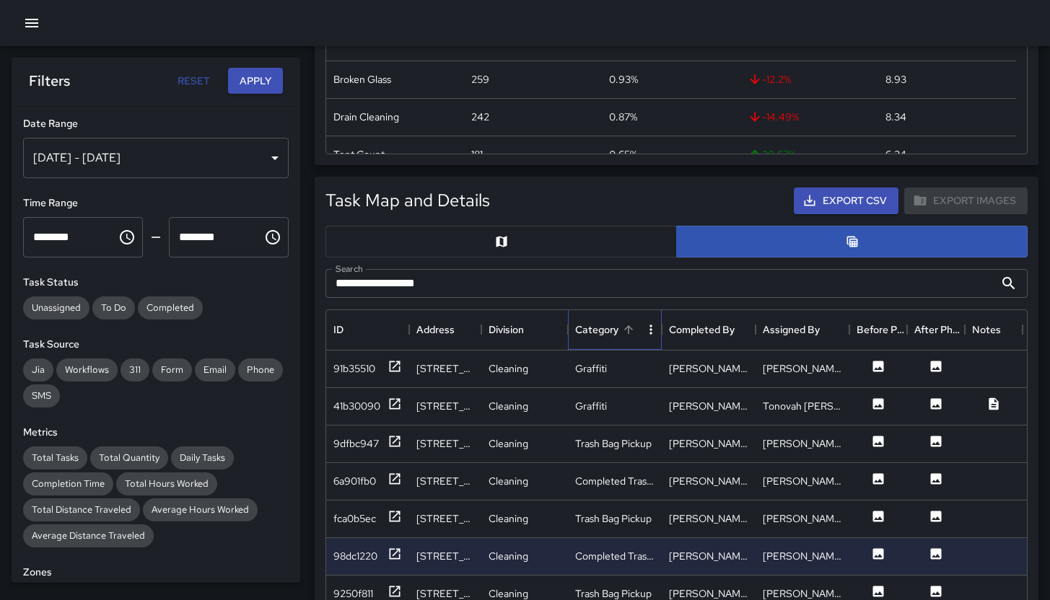
click at [603, 331] on div "Category" at bounding box center [596, 330] width 43 height 40
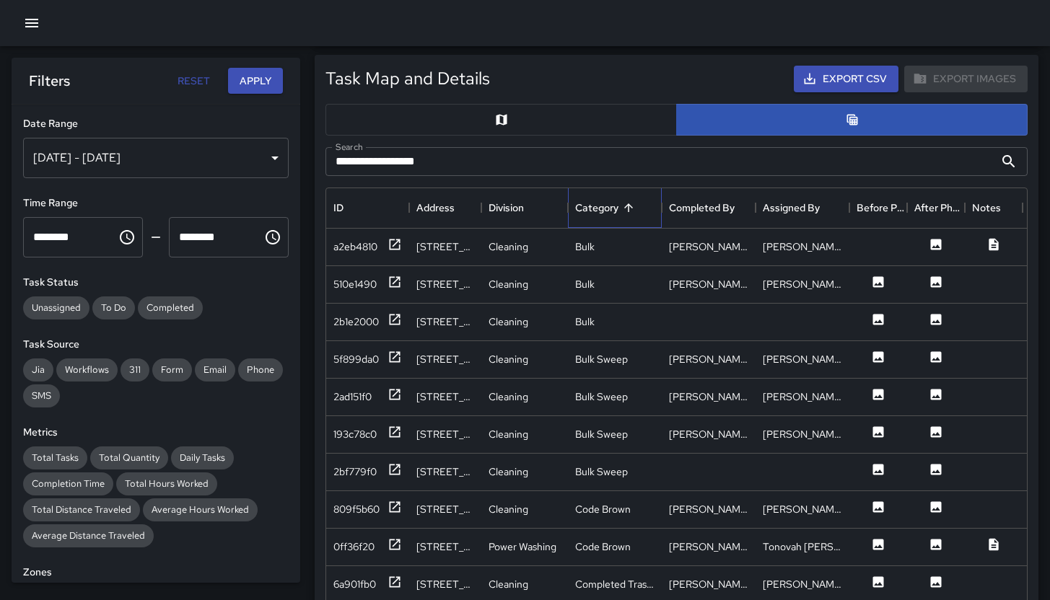
scroll to position [640, 0]
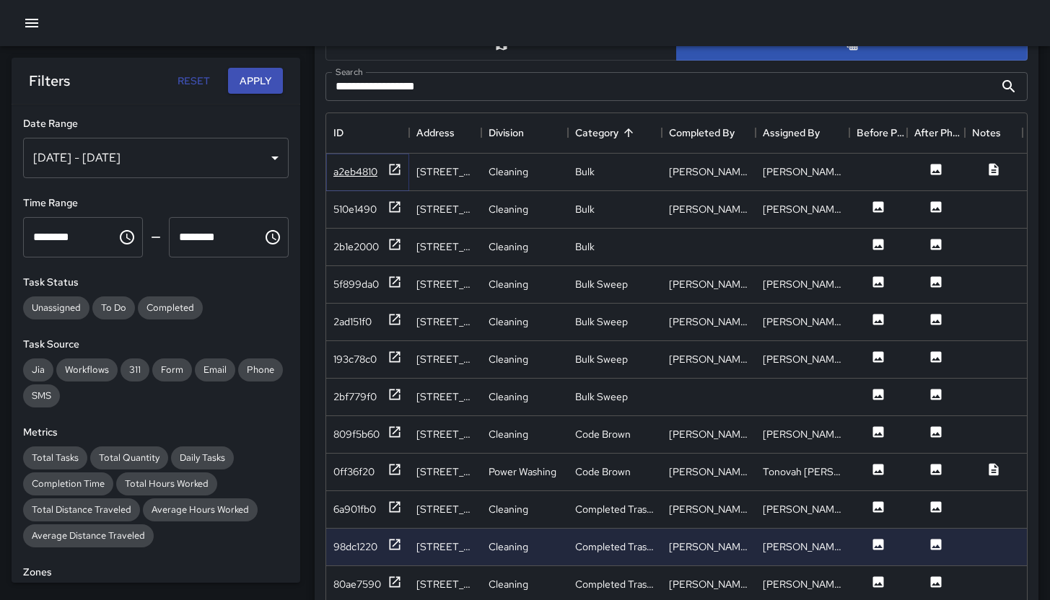
click at [337, 175] on div "a2eb4810" at bounding box center [355, 172] width 44 height 14
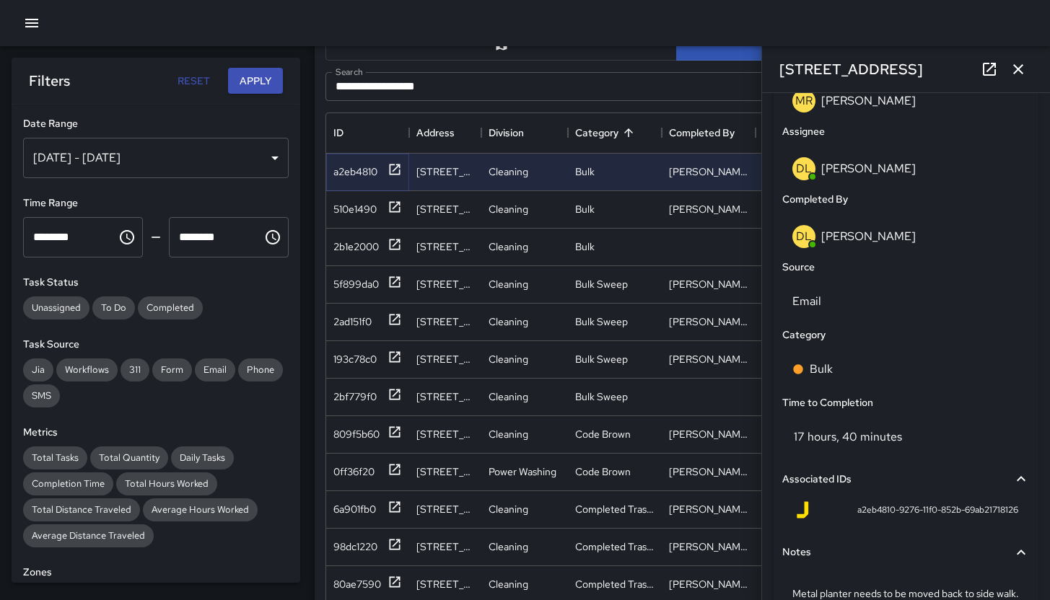
scroll to position [974, 0]
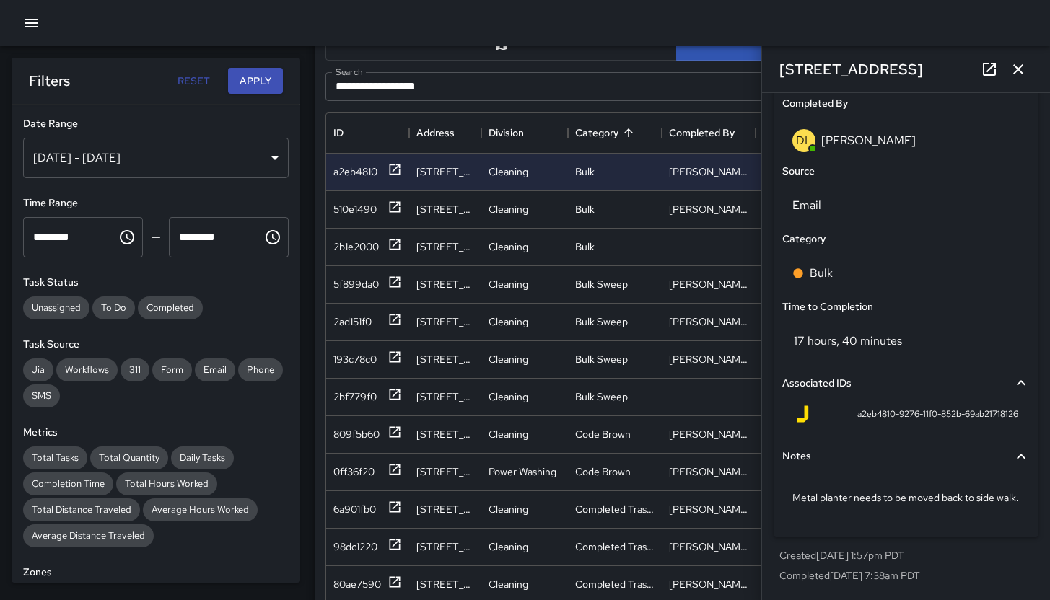
click at [987, 79] on link at bounding box center [989, 69] width 29 height 29
click at [339, 212] on div "510e1490" at bounding box center [354, 209] width 43 height 14
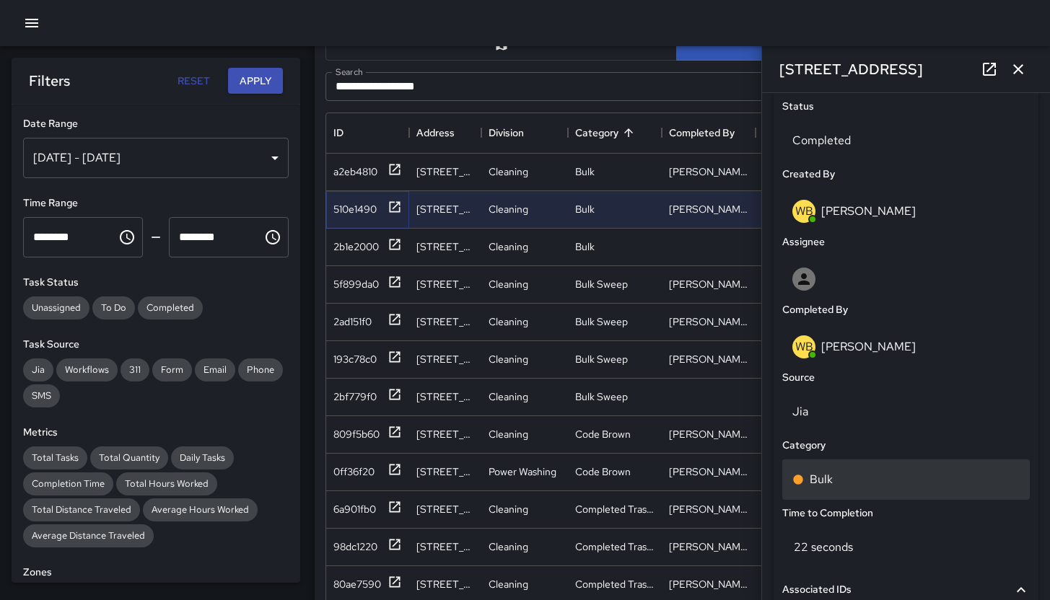
scroll to position [891, 0]
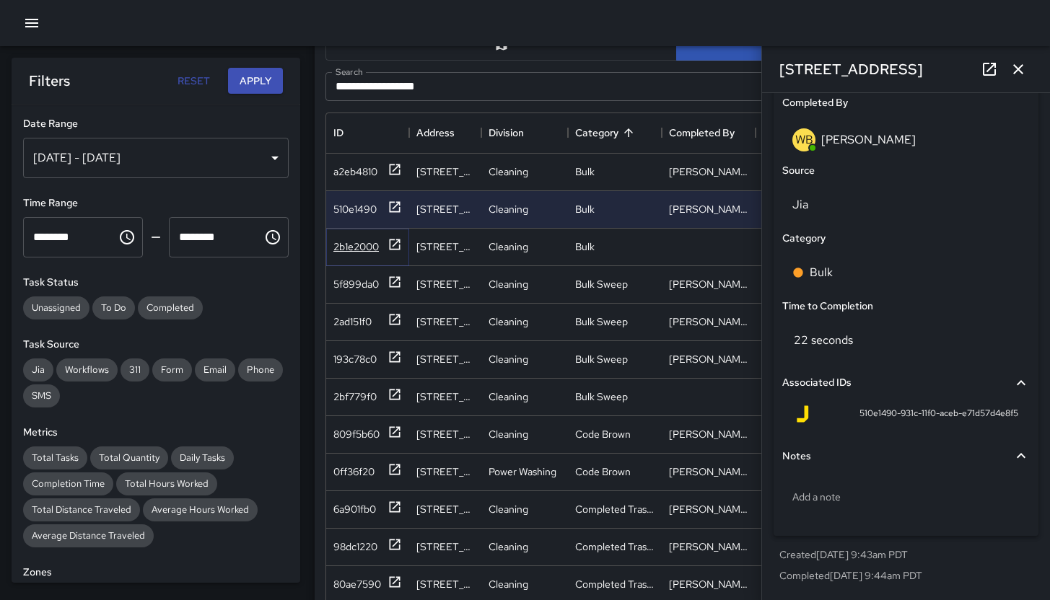
click at [345, 246] on div "2b1e2000" at bounding box center [355, 247] width 45 height 14
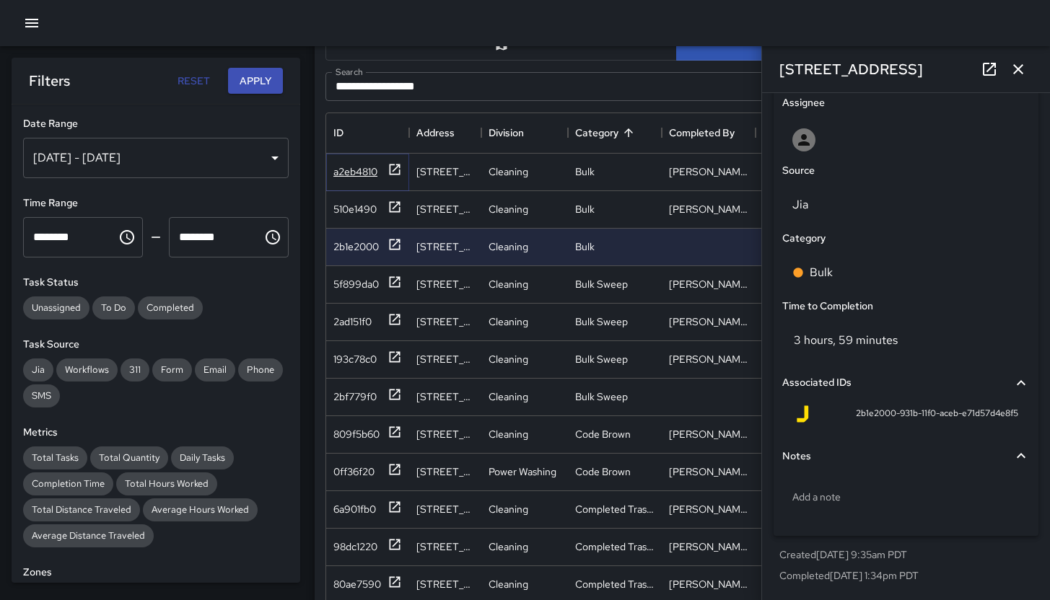
click at [344, 172] on div "a2eb4810" at bounding box center [355, 172] width 44 height 14
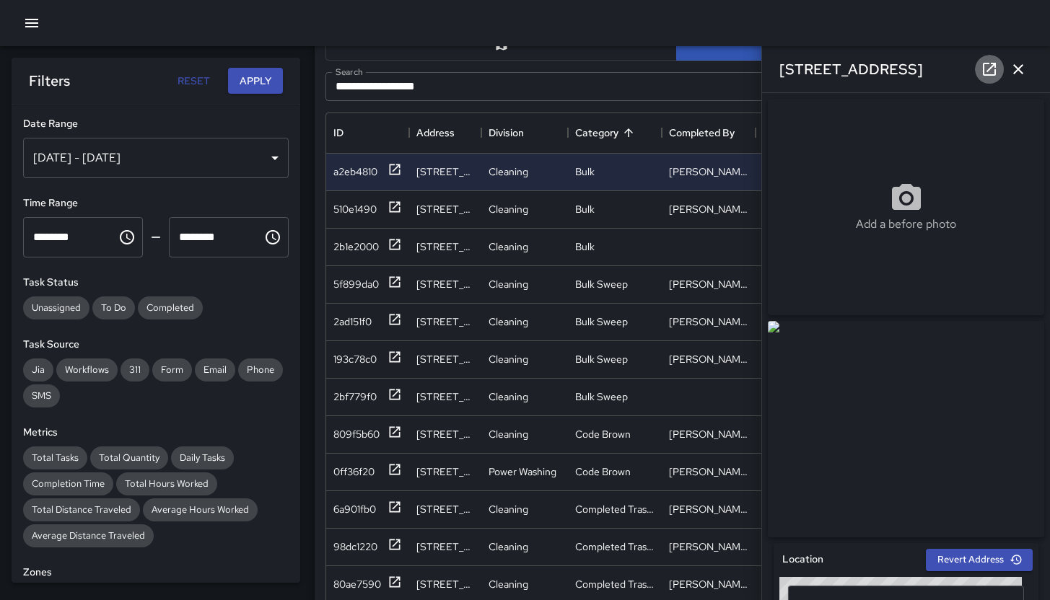
click at [997, 69] on icon at bounding box center [989, 69] width 17 height 17
click at [1023, 61] on icon "button" at bounding box center [1018, 69] width 17 height 17
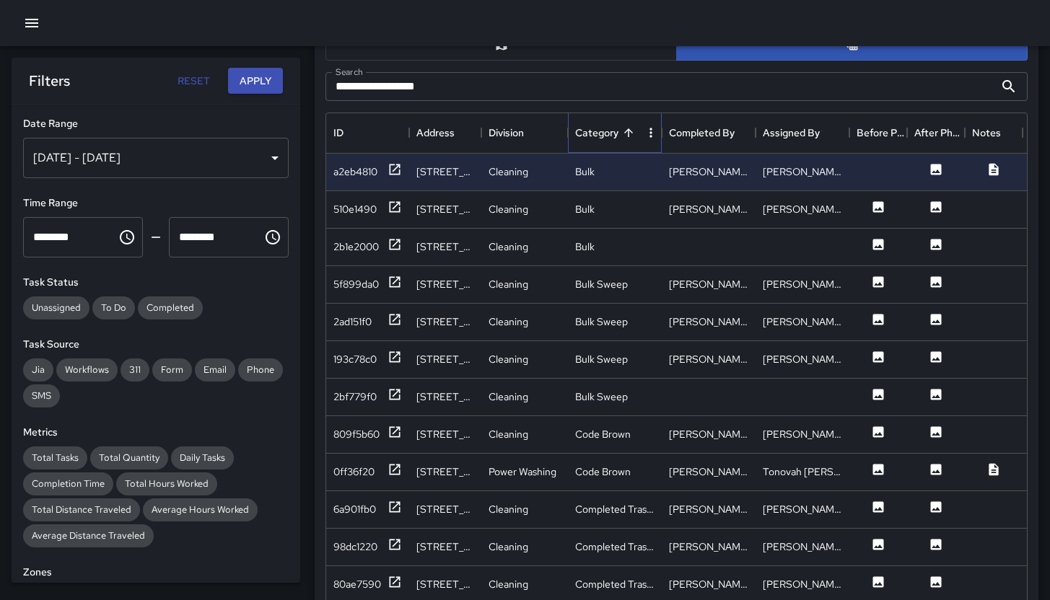
click at [595, 144] on div "Category" at bounding box center [596, 133] width 43 height 40
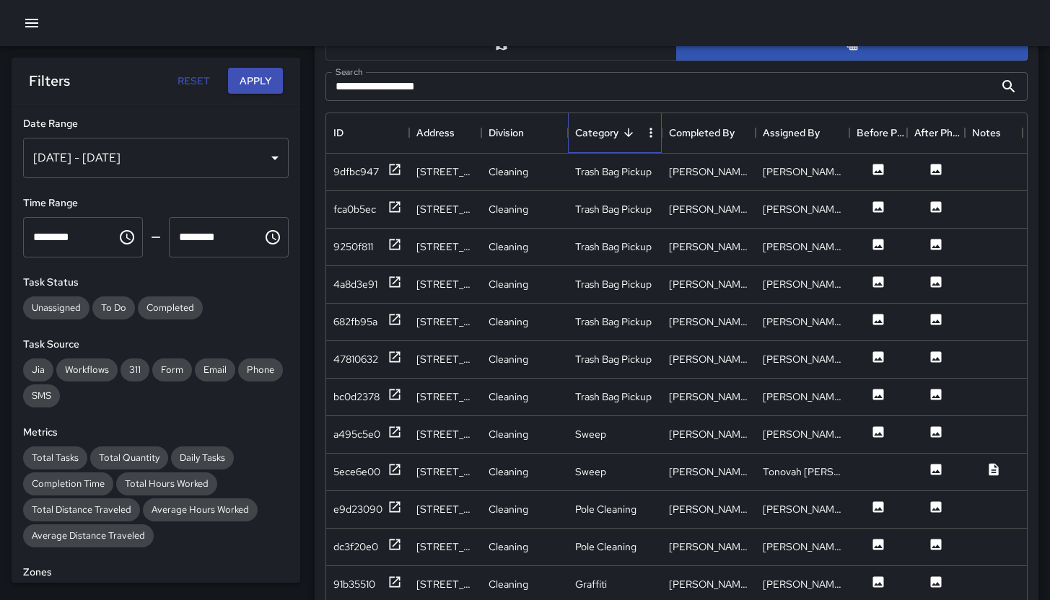
click at [595, 136] on div "Category" at bounding box center [596, 133] width 43 height 40
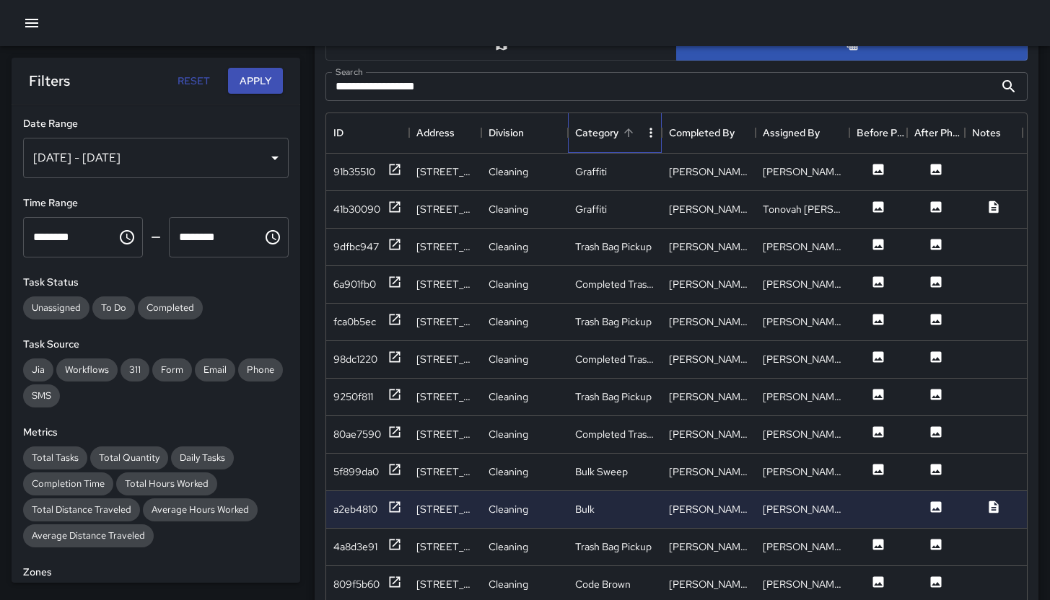
click at [595, 136] on div "Category" at bounding box center [596, 133] width 43 height 40
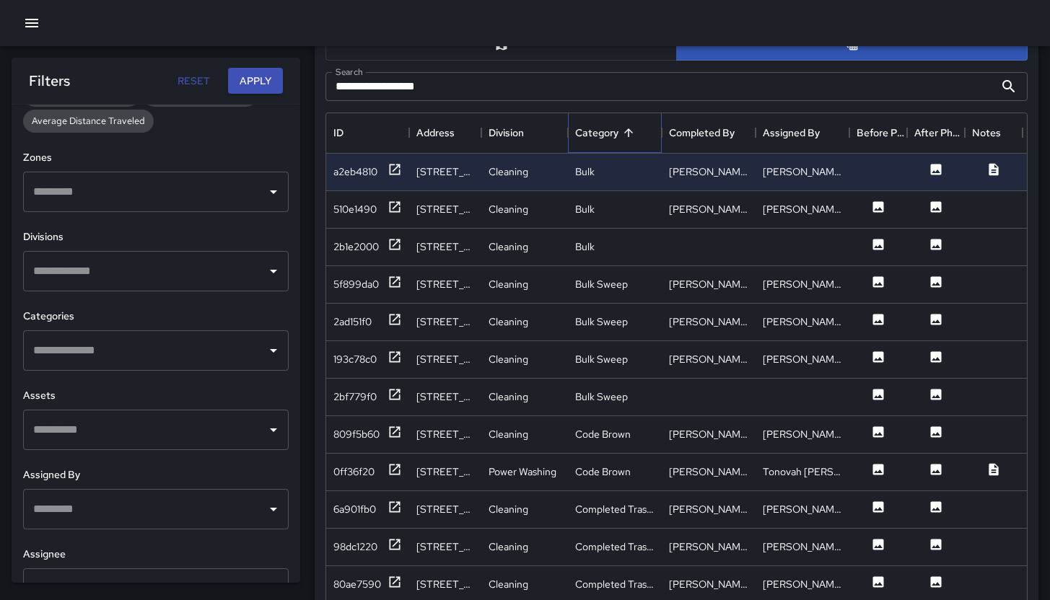
scroll to position [424, 0]
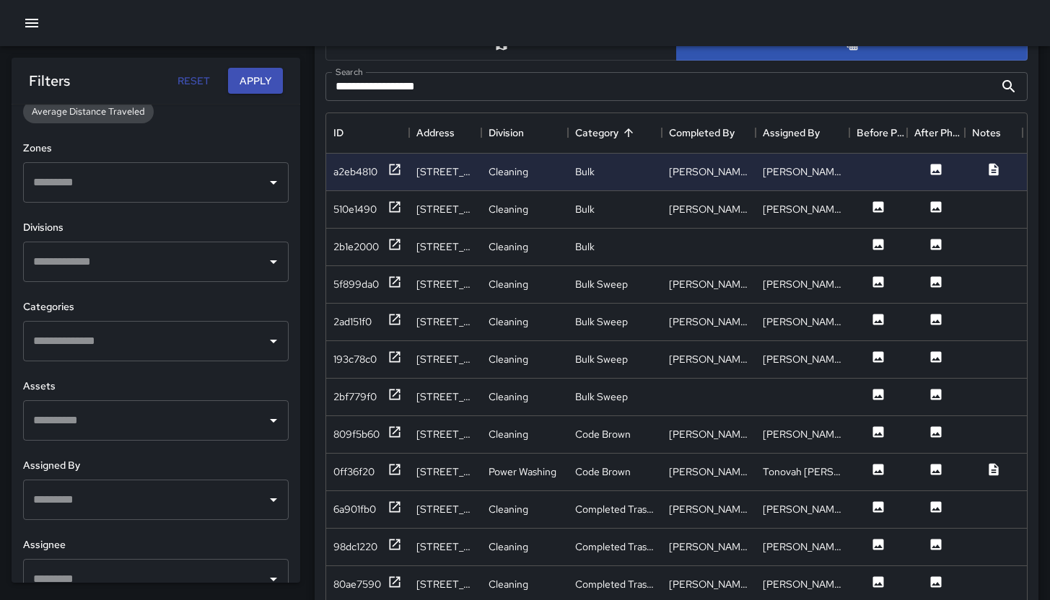
click at [95, 498] on input "text" at bounding box center [145, 499] width 231 height 27
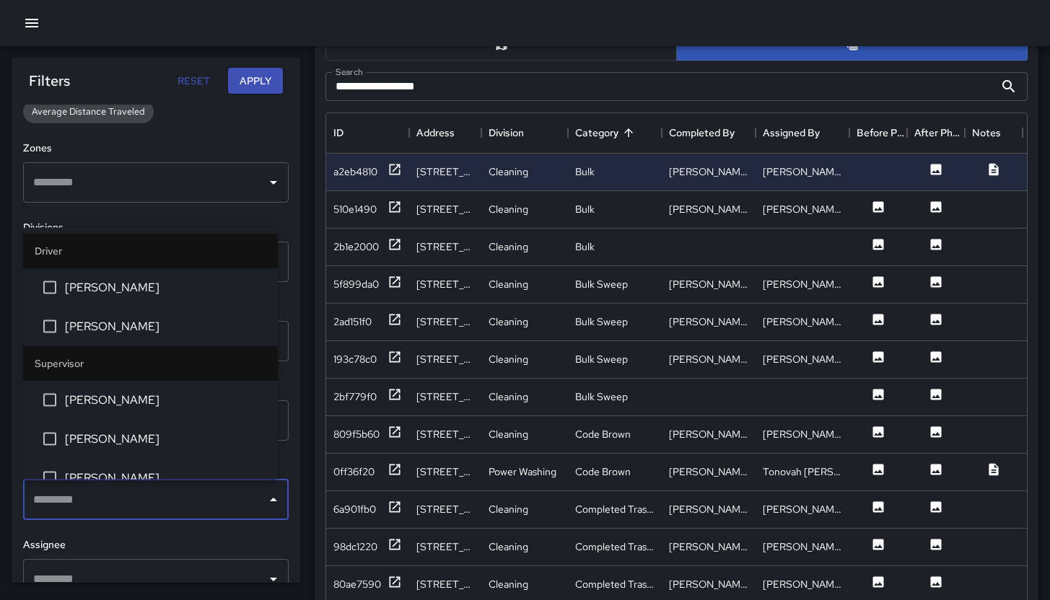
click at [92, 563] on div "​" at bounding box center [156, 579] width 266 height 40
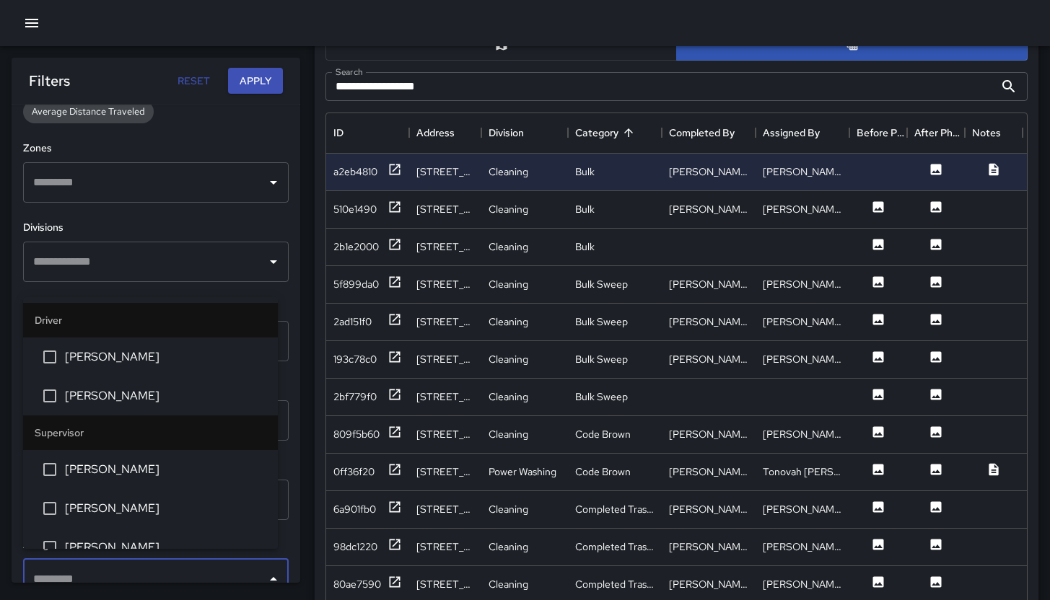
scroll to position [434, 0]
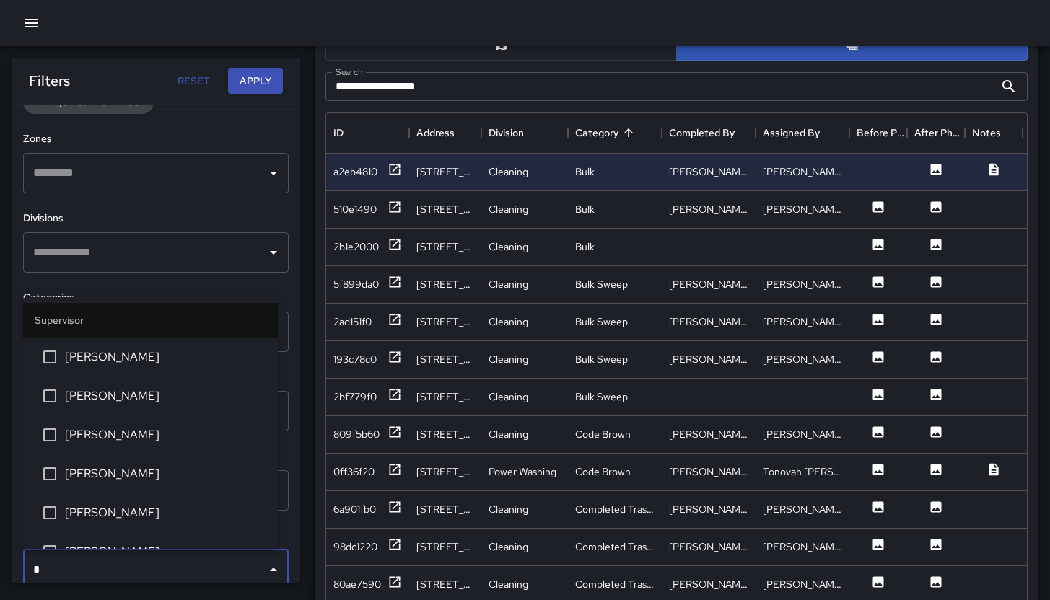
type input "**"
click at [115, 398] on span "[PERSON_NAME]" at bounding box center [165, 396] width 201 height 17
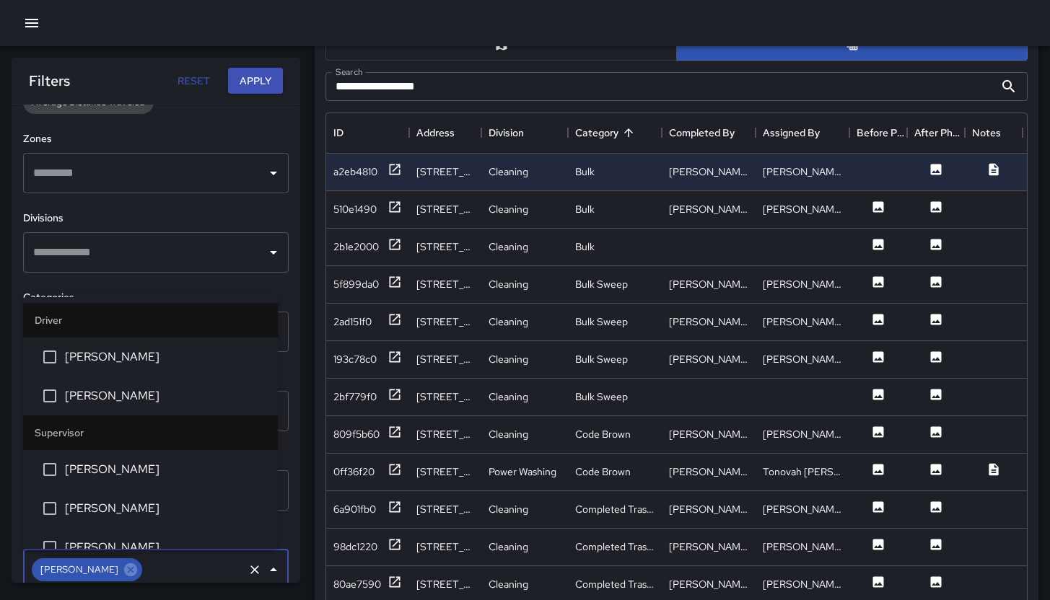
scroll to position [486, 0]
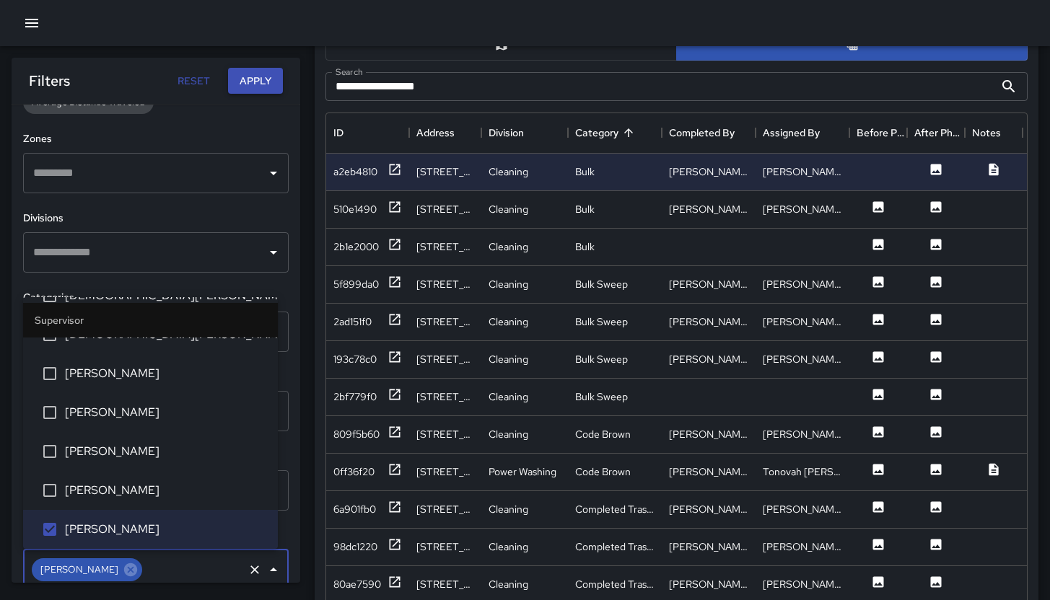
click at [268, 89] on button "Apply" at bounding box center [255, 81] width 55 height 27
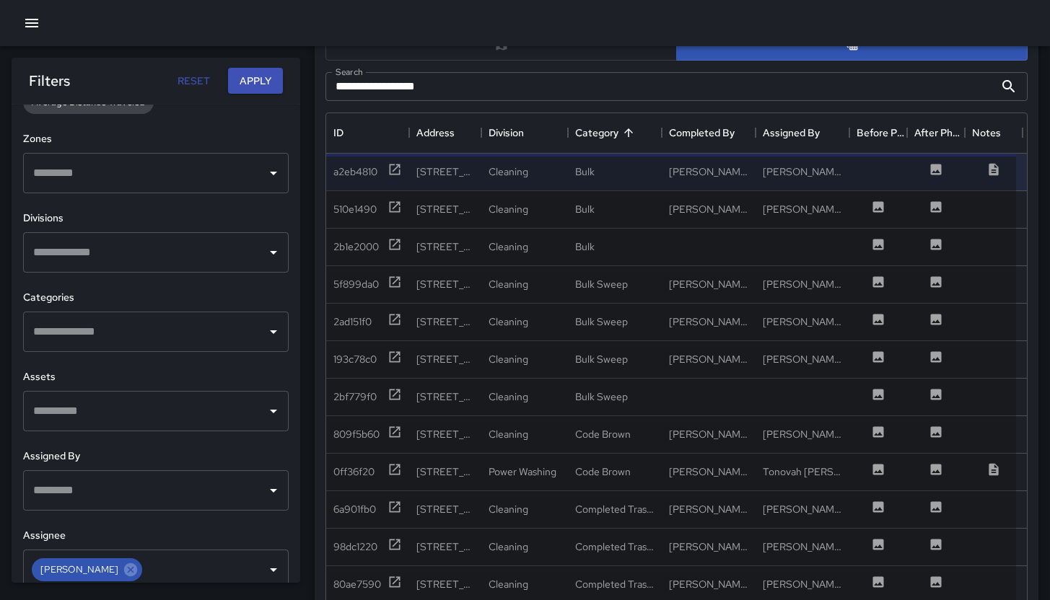
scroll to position [0, 0]
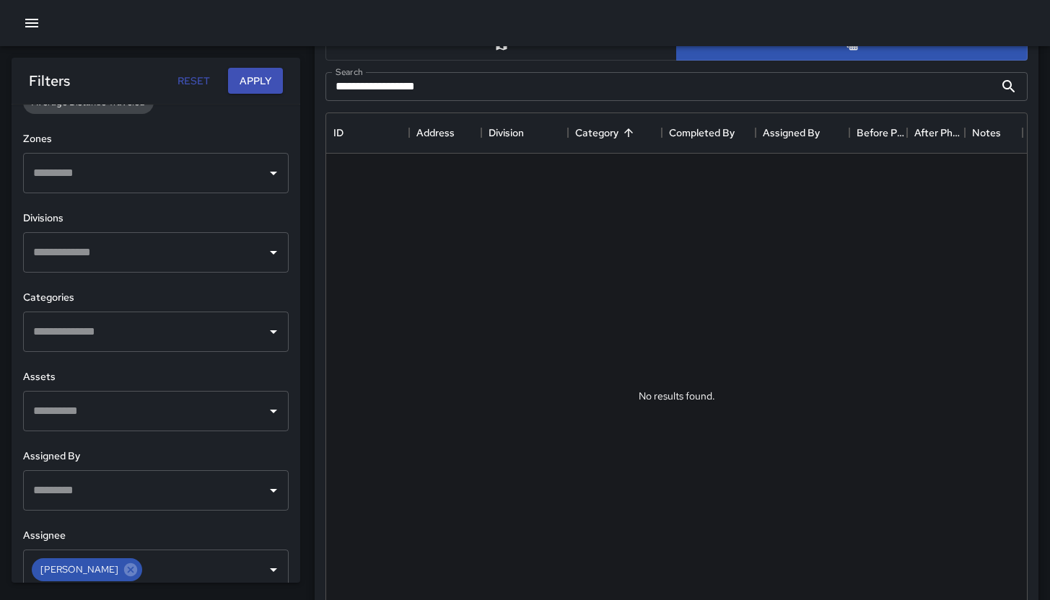
click at [512, 66] on div "**********" at bounding box center [677, 86] width 714 height 40
click at [515, 72] on input "**********" at bounding box center [660, 86] width 669 height 29
click at [520, 76] on input "**********" at bounding box center [660, 86] width 669 height 29
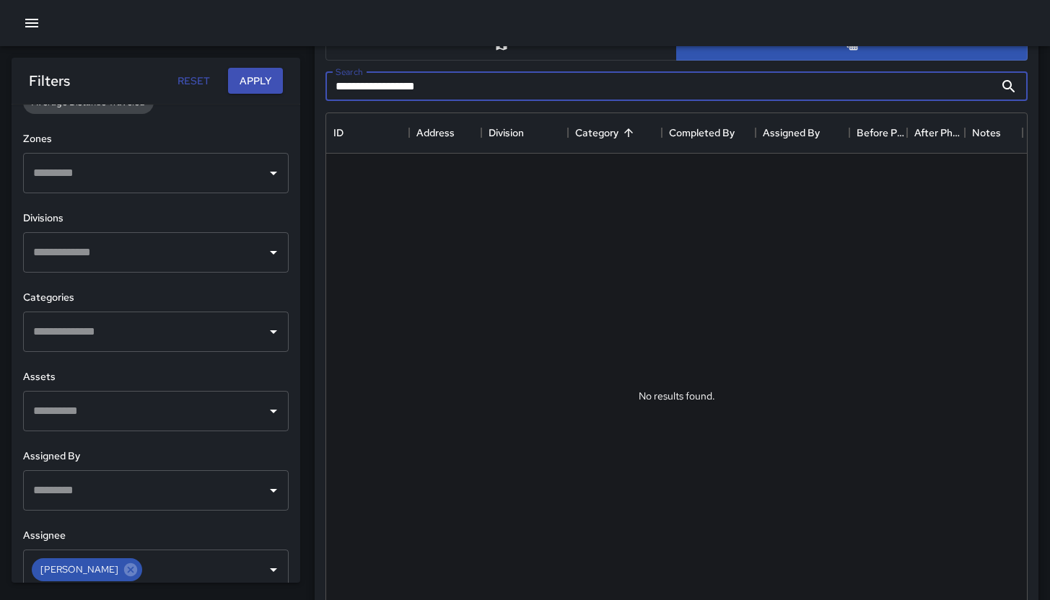
click at [520, 76] on input "**********" at bounding box center [660, 86] width 669 height 29
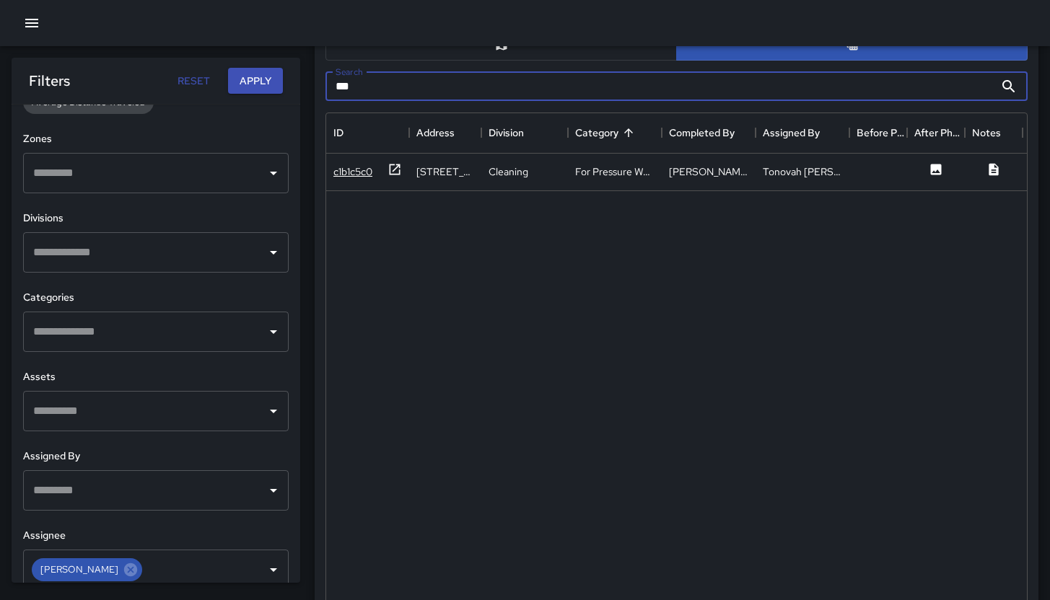
type input "***"
click at [344, 176] on div "c1b1c5c0" at bounding box center [352, 172] width 39 height 14
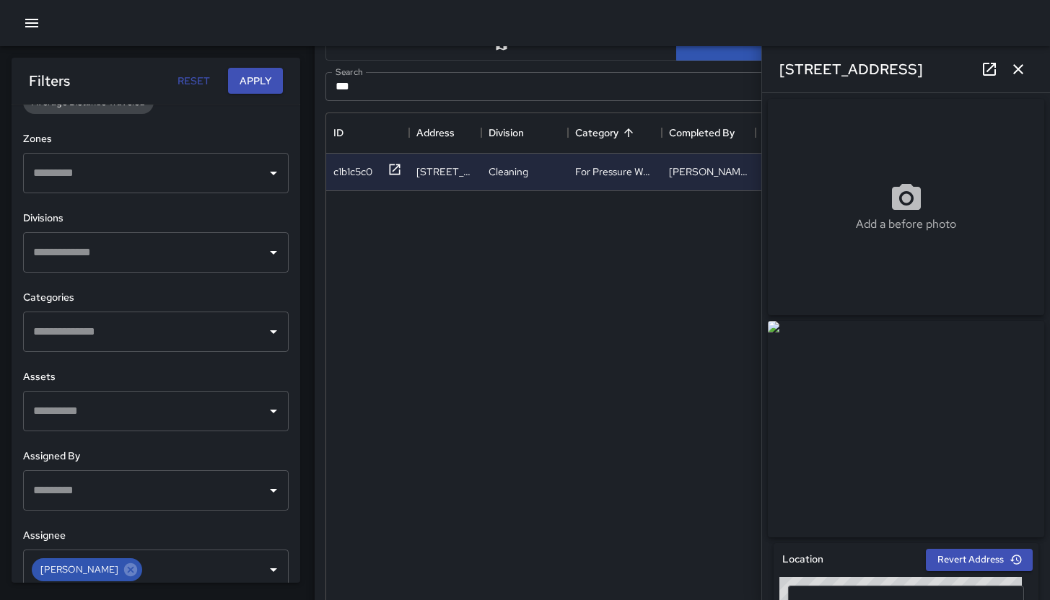
click at [992, 71] on icon at bounding box center [989, 69] width 17 height 17
click at [128, 576] on icon at bounding box center [131, 570] width 16 height 16
click at [123, 207] on div "**********" at bounding box center [156, 344] width 289 height 479
click at [117, 174] on input "text" at bounding box center [145, 173] width 231 height 27
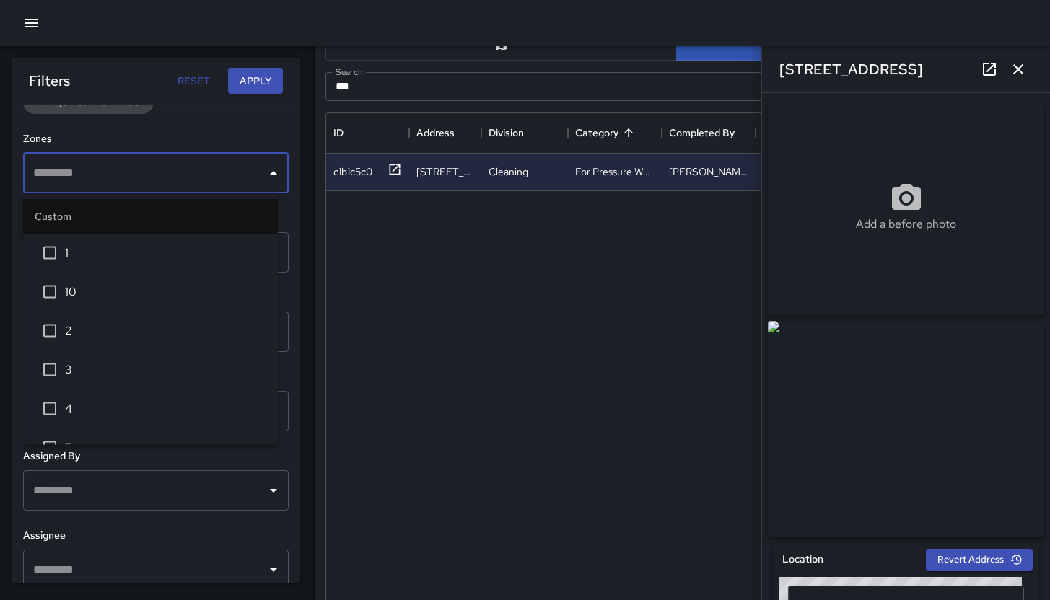
click at [113, 255] on span "1" at bounding box center [165, 253] width 201 height 17
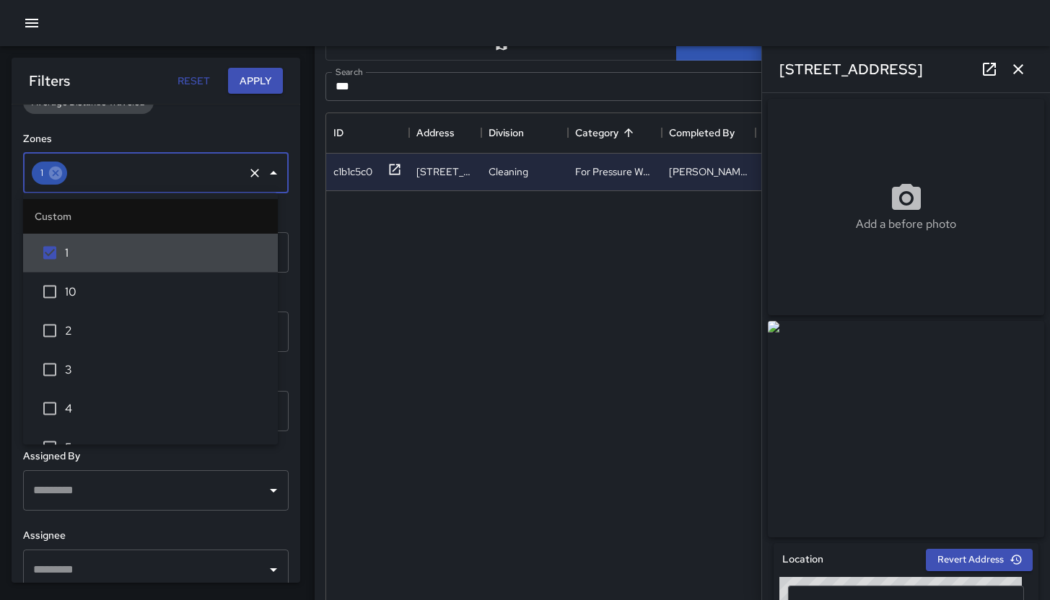
click at [149, 121] on div "**********" at bounding box center [156, 344] width 289 height 479
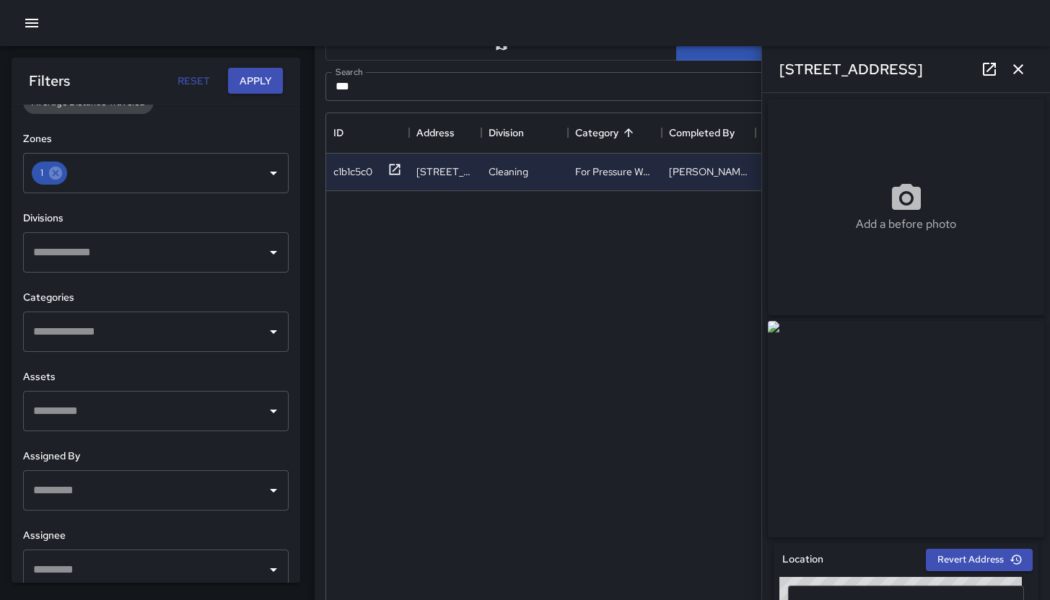
click at [163, 271] on div "​" at bounding box center [156, 252] width 266 height 40
click at [152, 220] on h6 "Divisions" at bounding box center [156, 219] width 266 height 16
click at [167, 324] on input "text" at bounding box center [145, 331] width 231 height 27
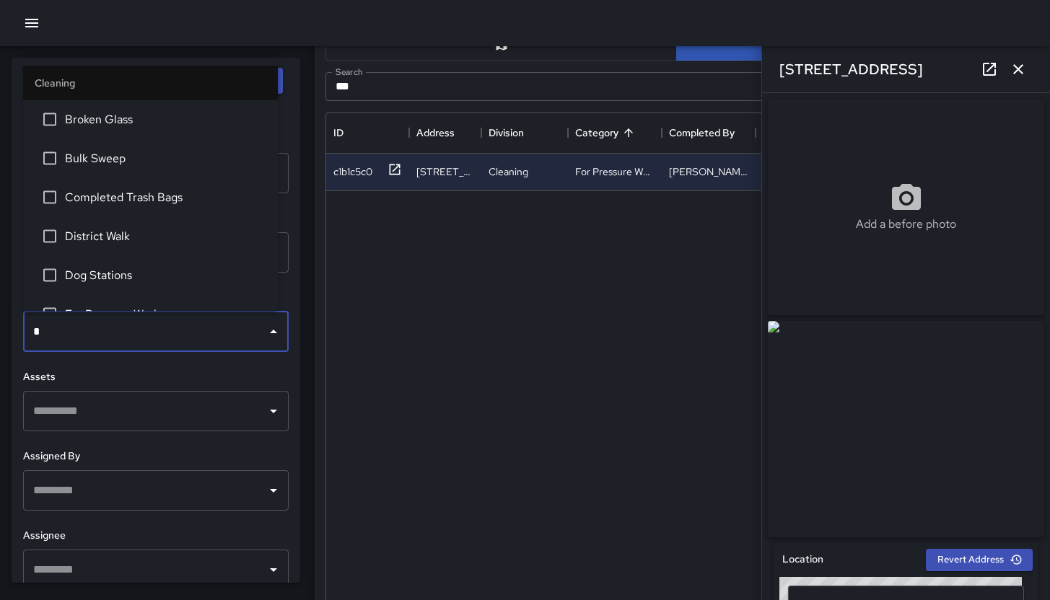
type input "**"
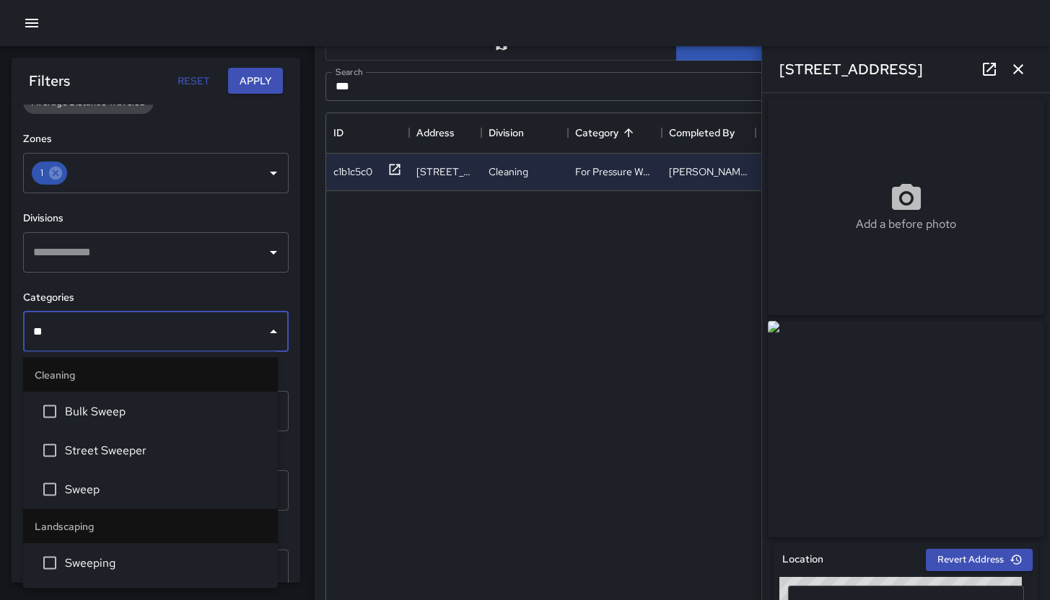
click at [116, 502] on li "Sweep" at bounding box center [150, 490] width 255 height 39
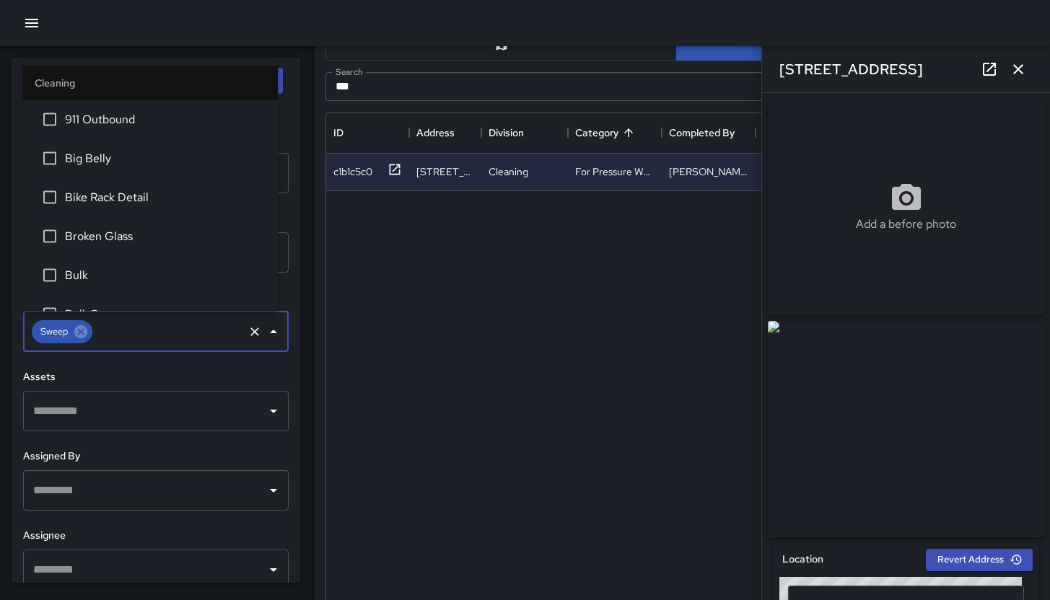
scroll to position [919, 0]
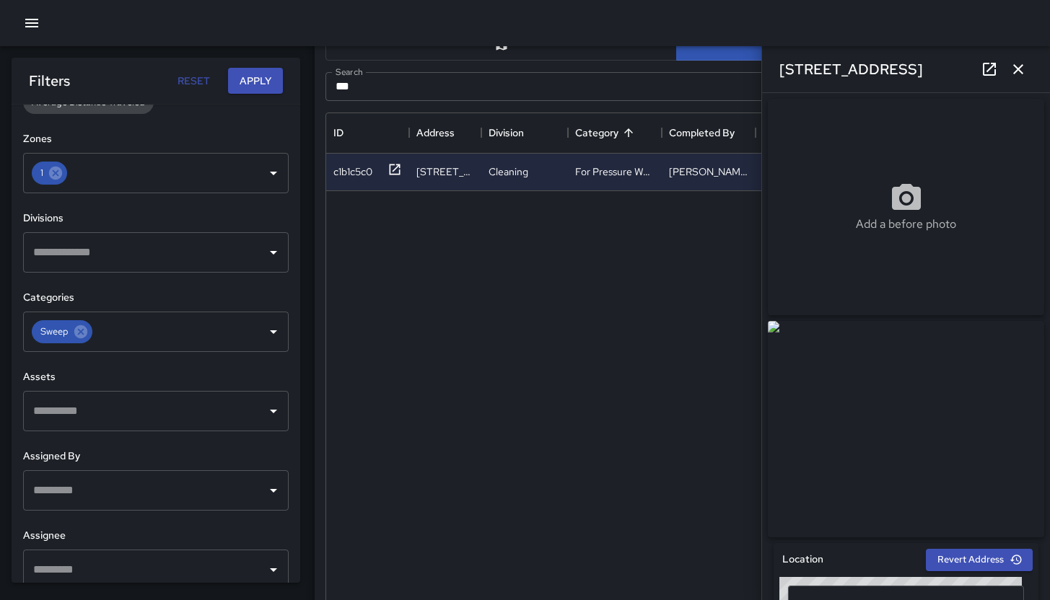
click at [151, 375] on h6 "Assets" at bounding box center [156, 378] width 266 height 16
click at [248, 87] on button "Apply" at bounding box center [255, 81] width 55 height 27
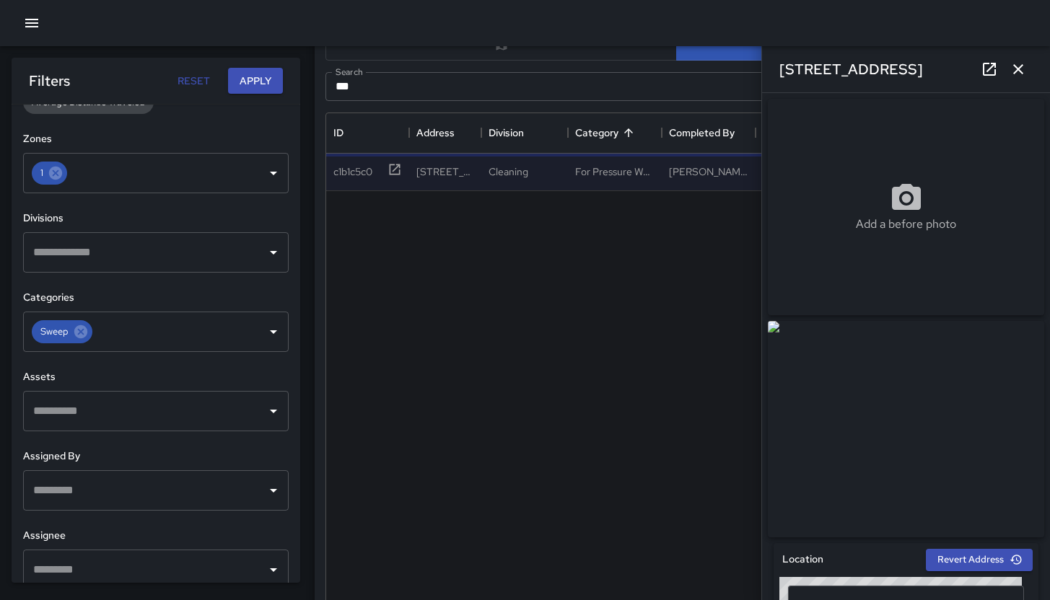
click at [1015, 71] on icon "button" at bounding box center [1018, 69] width 10 height 10
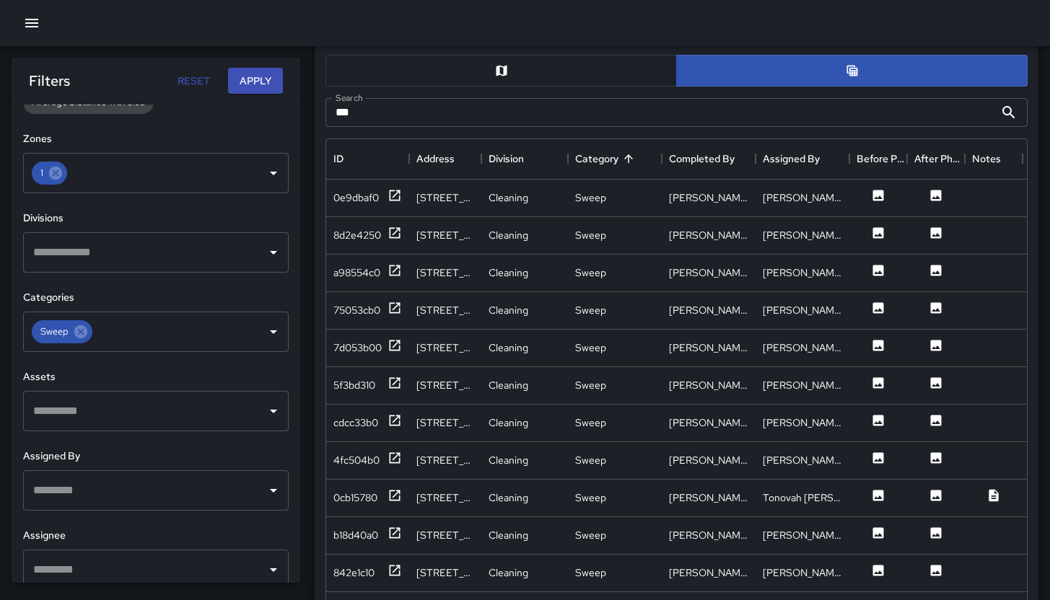
scroll to position [539, 0]
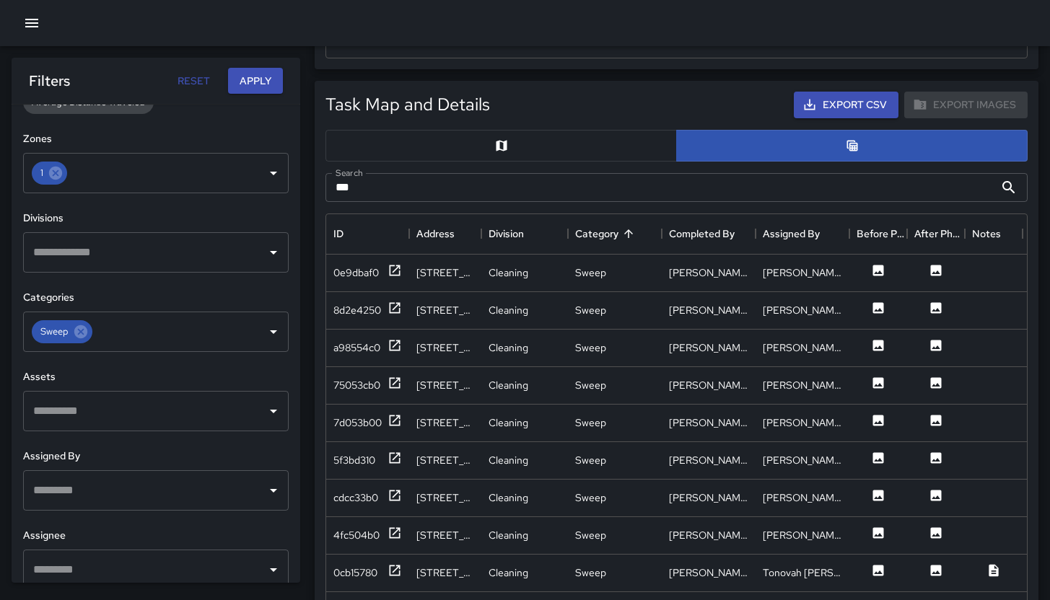
click at [534, 154] on button "button" at bounding box center [501, 146] width 351 height 32
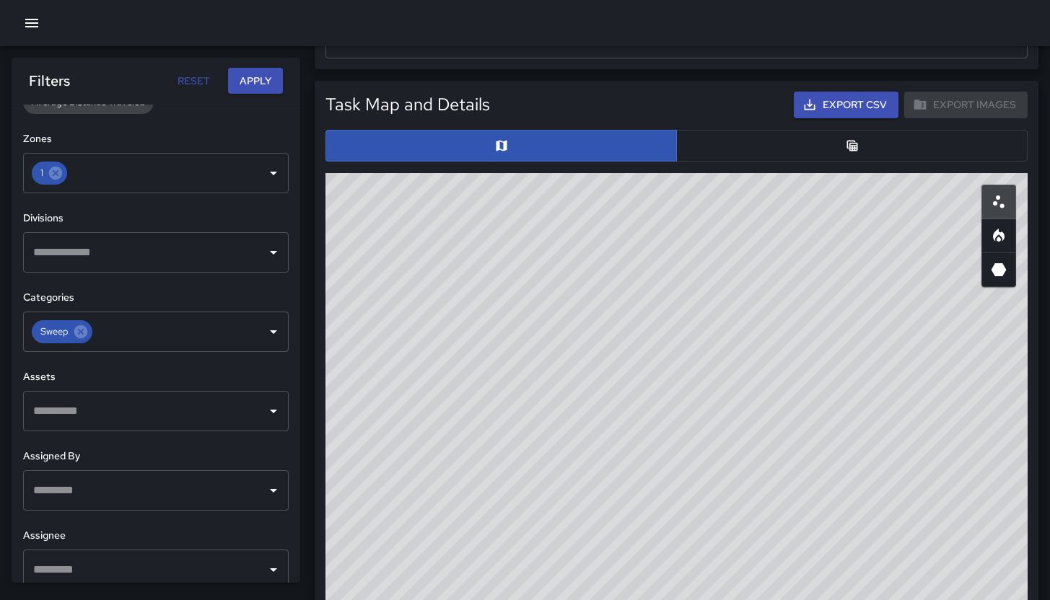
drag, startPoint x: 787, startPoint y: 530, endPoint x: 713, endPoint y: 481, distance: 88.5
click at [713, 481] on div "© Mapbox © OpenStreetMap Improve this map" at bounding box center [677, 461] width 702 height 577
click at [251, 92] on button "Apply" at bounding box center [255, 81] width 55 height 27
drag, startPoint x: 883, startPoint y: 469, endPoint x: 707, endPoint y: 427, distance: 180.3
click at [707, 427] on div "© Mapbox © OpenStreetMap Improve this map" at bounding box center [677, 461] width 702 height 577
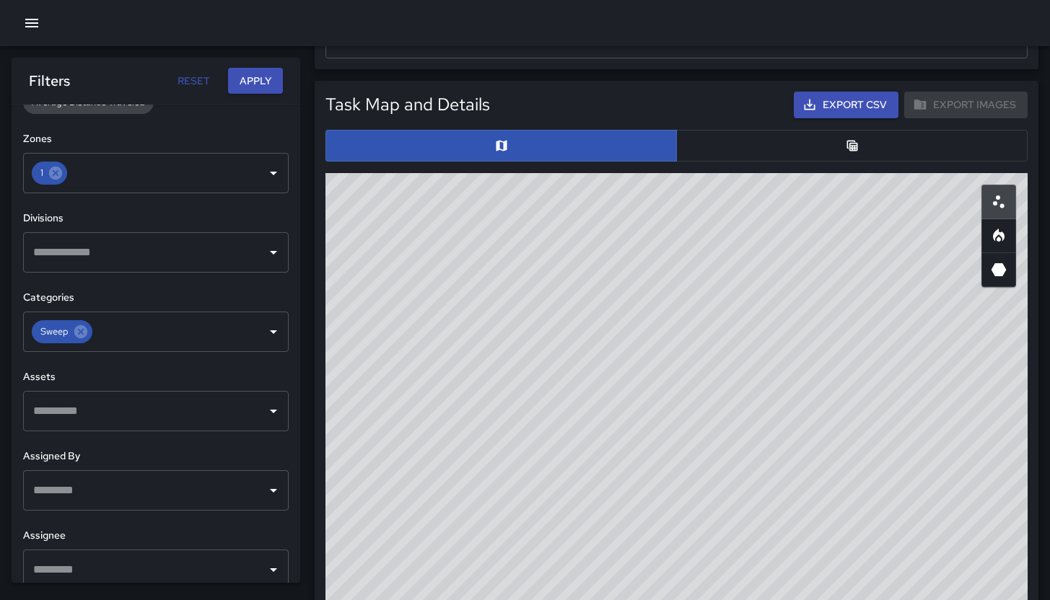
drag, startPoint x: 526, startPoint y: 389, endPoint x: 571, endPoint y: 401, distance: 46.2
click at [571, 401] on div "© Mapbox © OpenStreetMap Improve this map" at bounding box center [677, 461] width 702 height 577
drag, startPoint x: 554, startPoint y: 381, endPoint x: 591, endPoint y: 453, distance: 80.7
click at [591, 453] on div "© Mapbox © OpenStreetMap Improve this map" at bounding box center [677, 461] width 702 height 577
click at [772, 155] on button "button" at bounding box center [851, 146] width 351 height 32
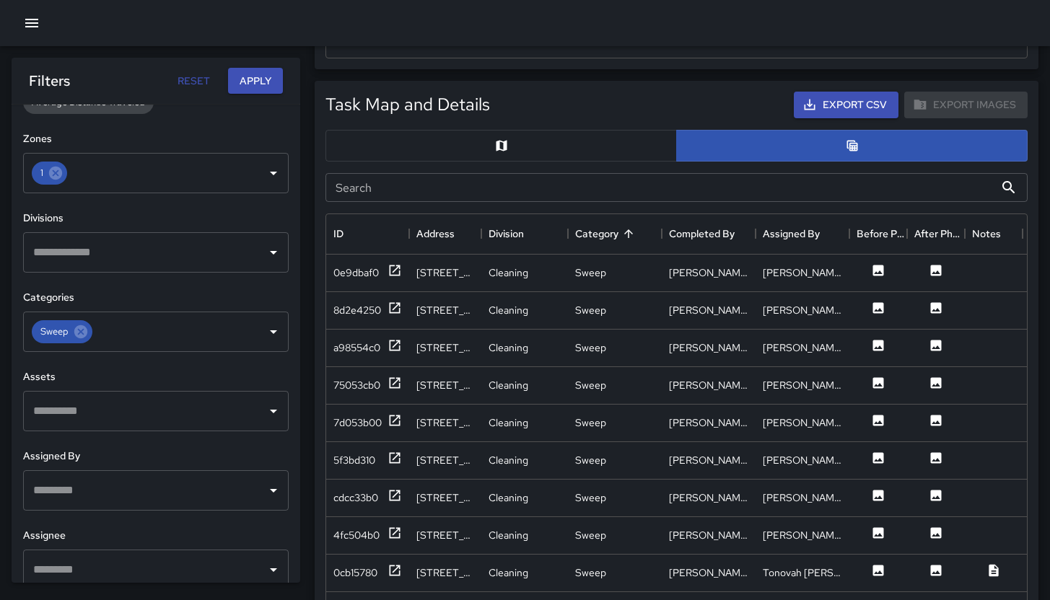
click at [497, 197] on input "Search" at bounding box center [660, 187] width 669 height 29
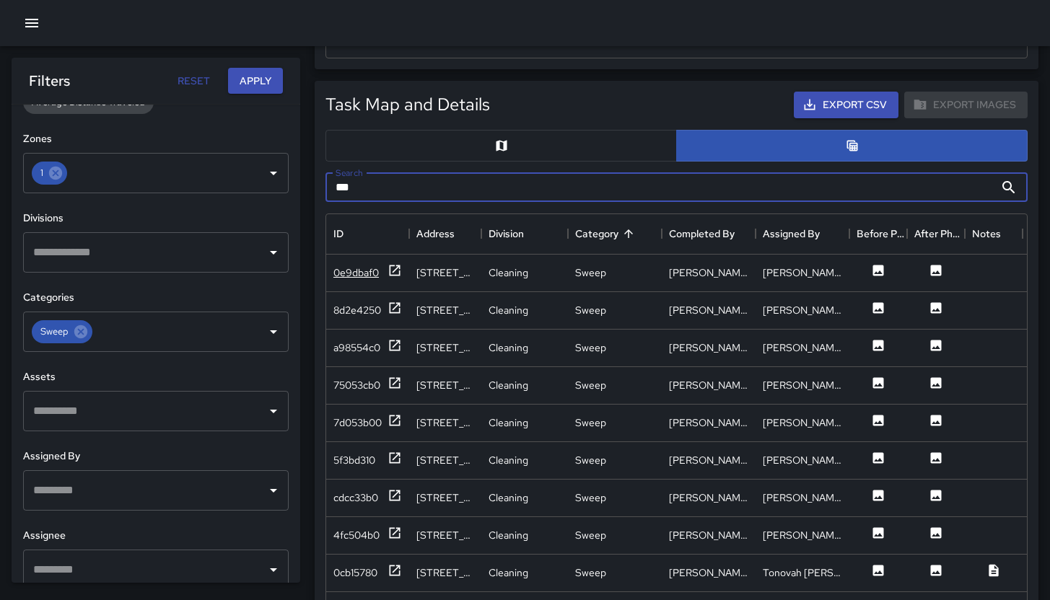
type input "***"
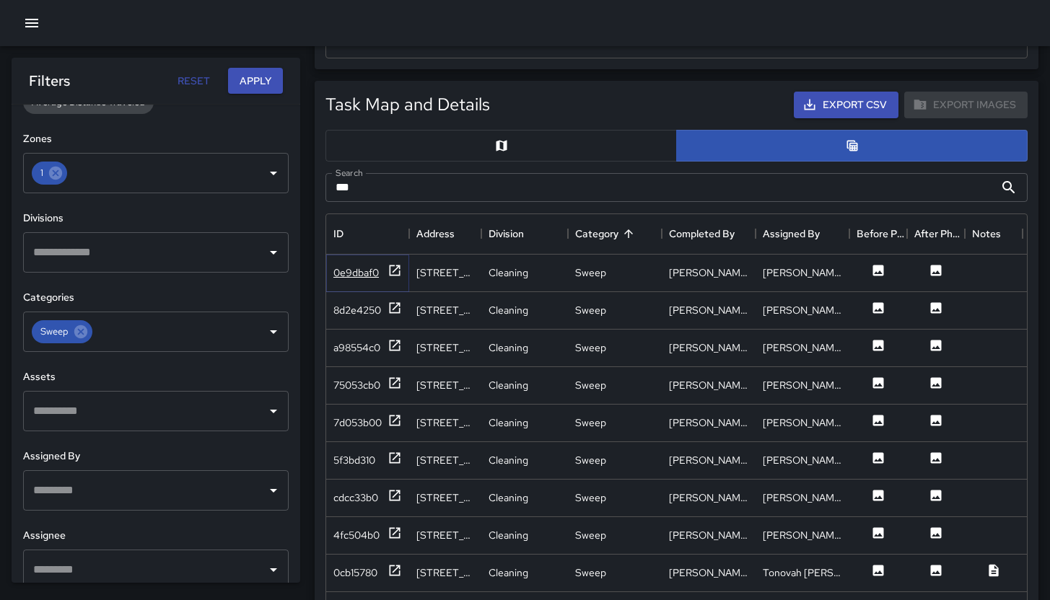
click at [361, 270] on div "0e9dbaf0" at bounding box center [355, 273] width 45 height 14
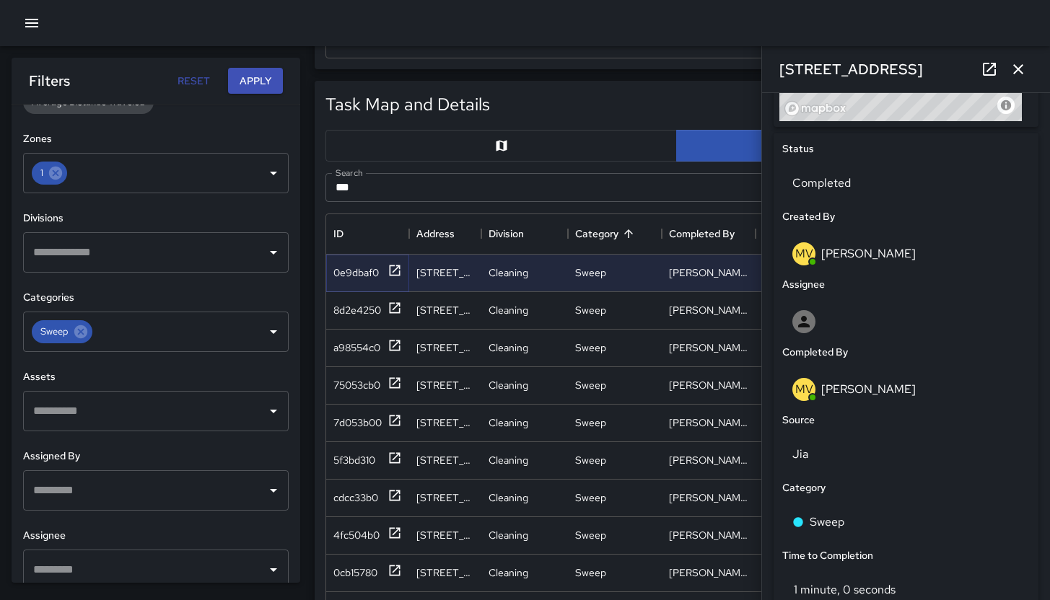
scroll to position [891, 0]
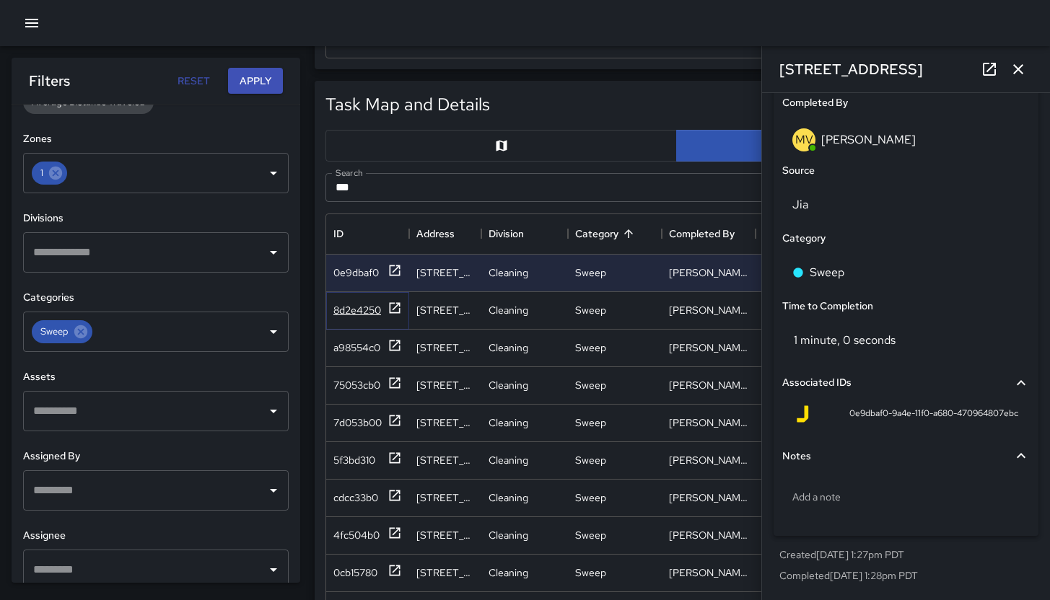
click at [364, 313] on div "8d2e4250" at bounding box center [357, 310] width 48 height 14
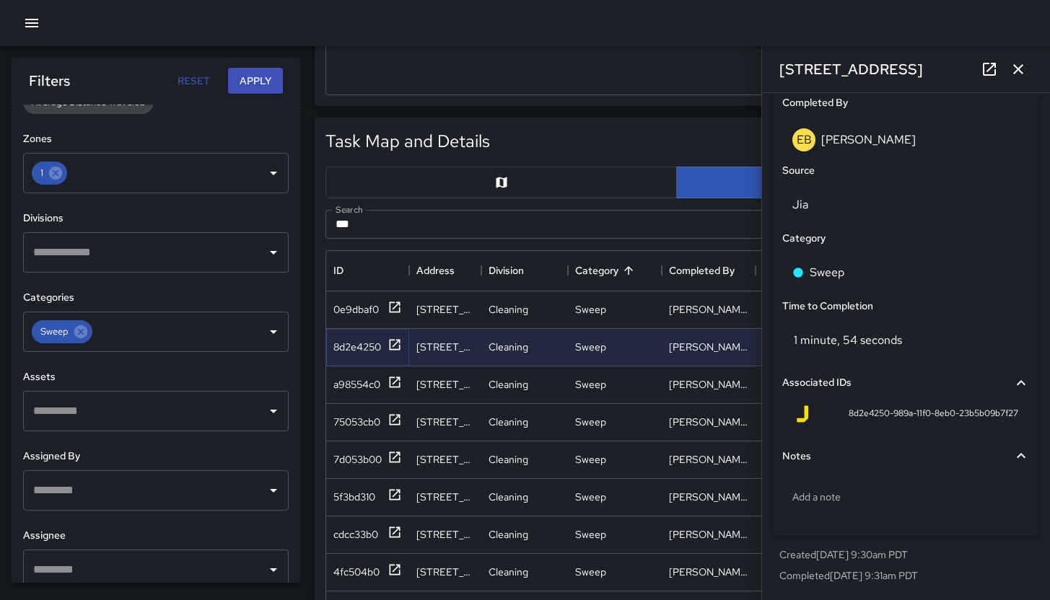
scroll to position [476, 0]
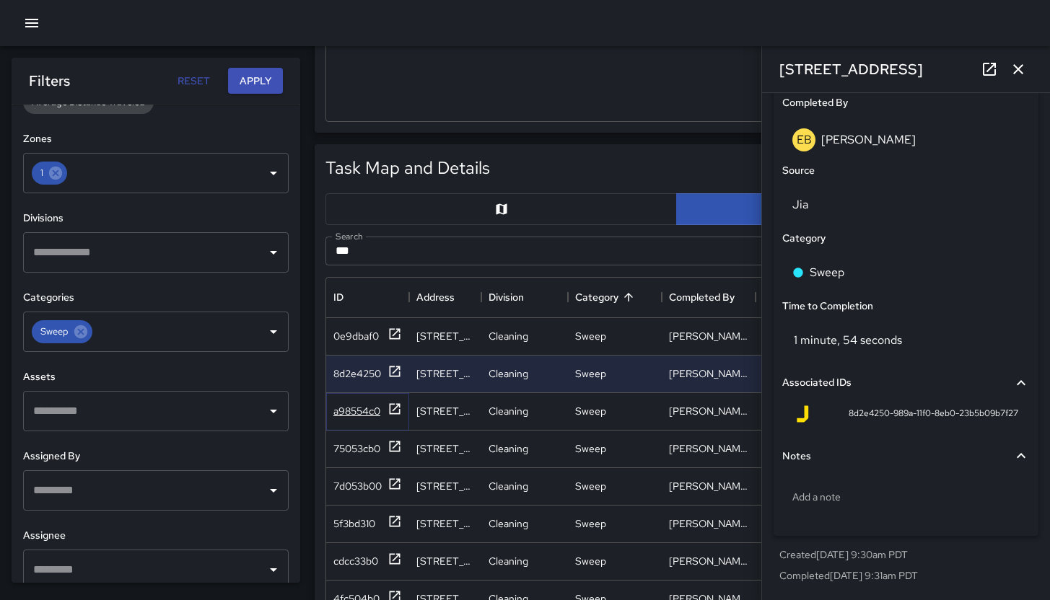
click at [356, 403] on div "a98554c0" at bounding box center [367, 411] width 69 height 18
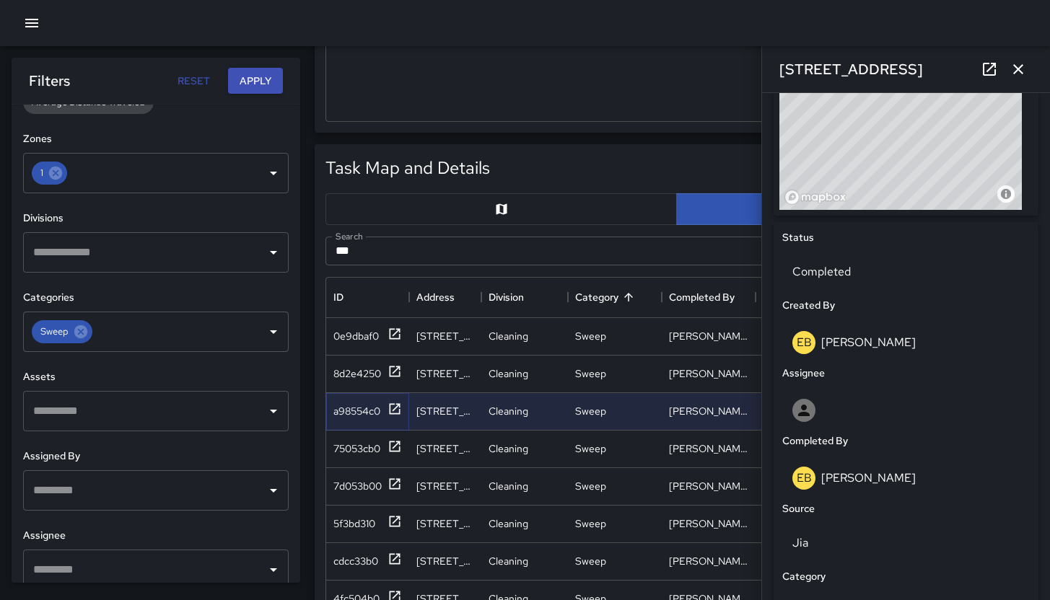
scroll to position [891, 0]
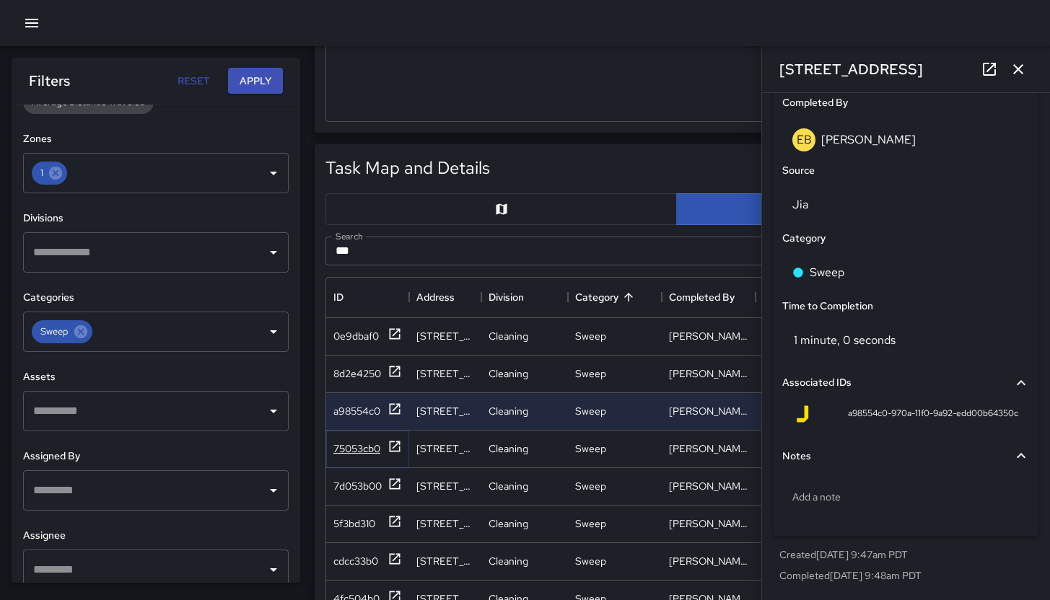
click at [364, 452] on div "75053cb0" at bounding box center [356, 449] width 47 height 14
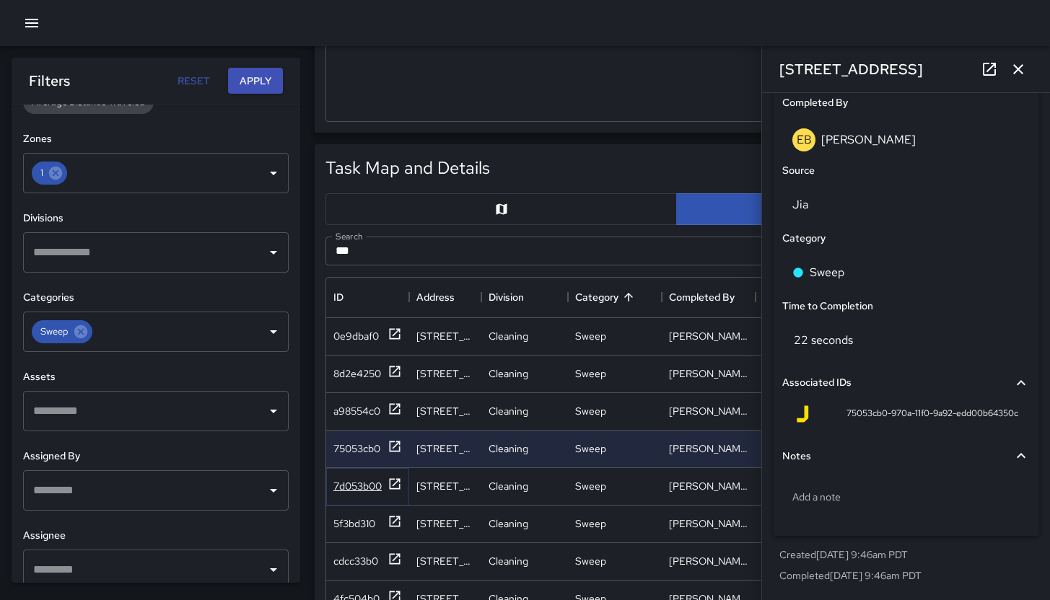
click at [361, 492] on div "7d053b00" at bounding box center [357, 486] width 48 height 14
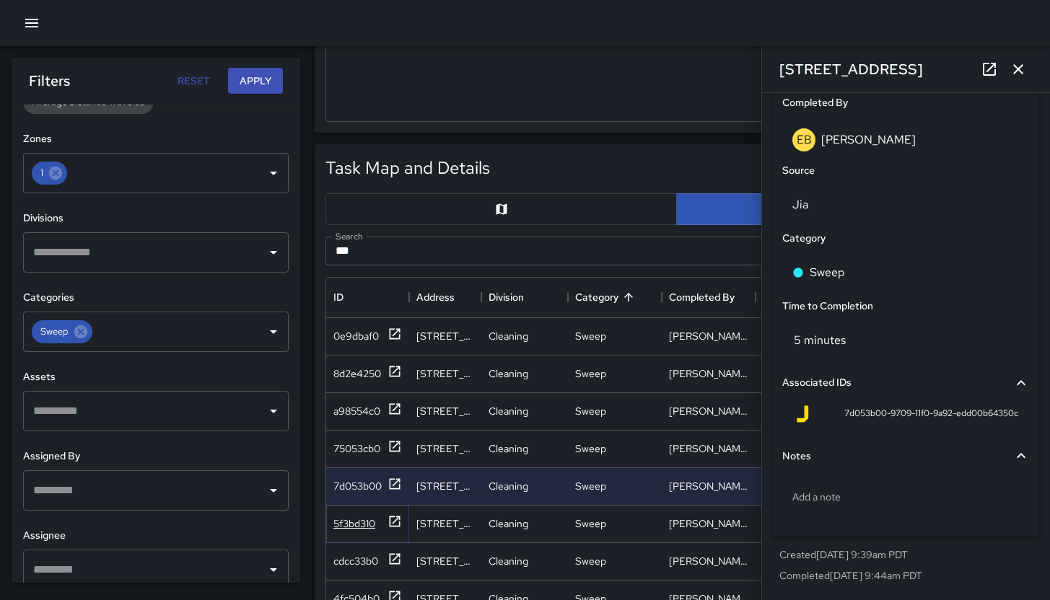
click at [340, 520] on div "5f3bd310" at bounding box center [354, 524] width 42 height 14
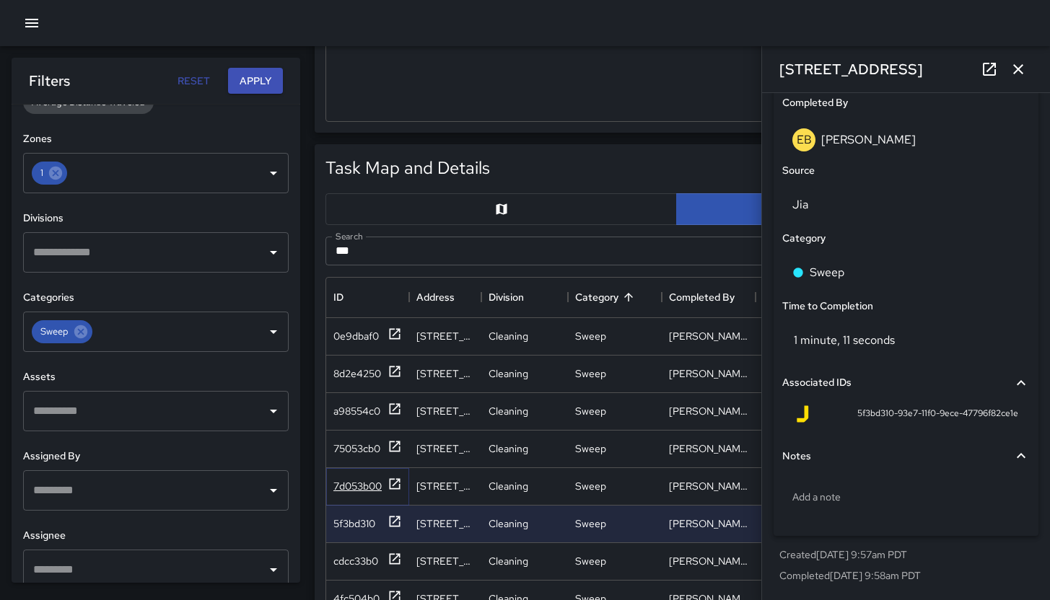
click at [346, 479] on div "7d053b00" at bounding box center [357, 486] width 48 height 14
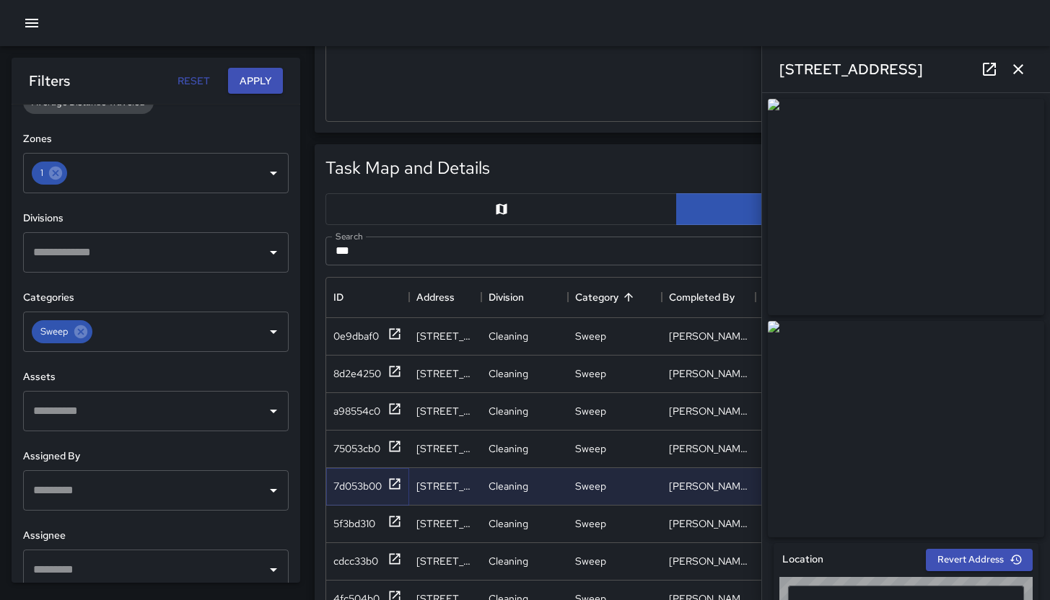
type input "**********"
click at [985, 61] on icon at bounding box center [989, 69] width 17 height 17
click at [336, 450] on div "75053cb0" at bounding box center [356, 449] width 47 height 14
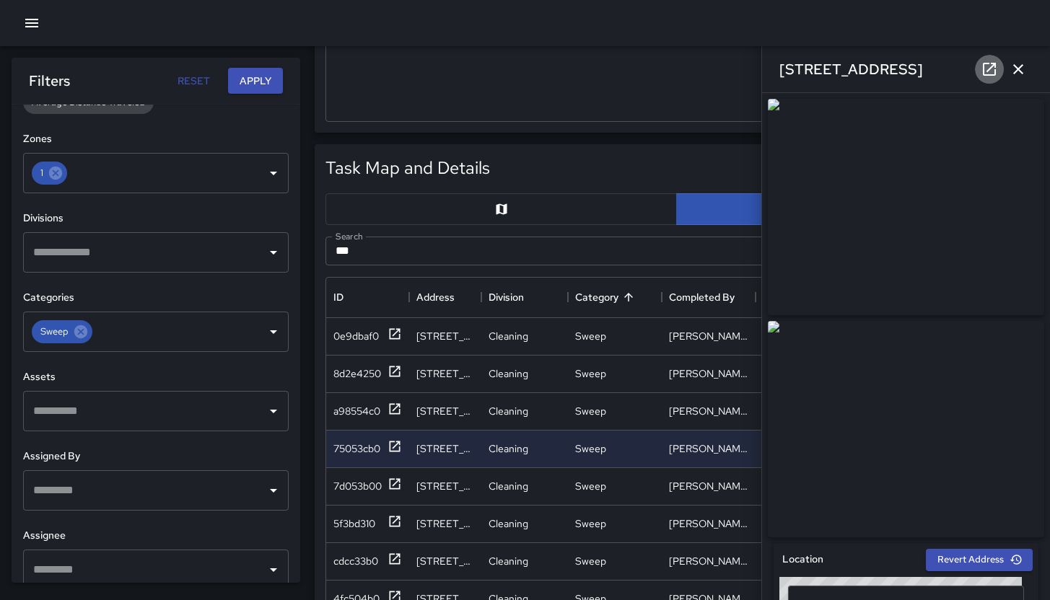
click at [982, 73] on icon at bounding box center [989, 69] width 17 height 17
click at [351, 411] on div "a98554c0" at bounding box center [356, 411] width 47 height 14
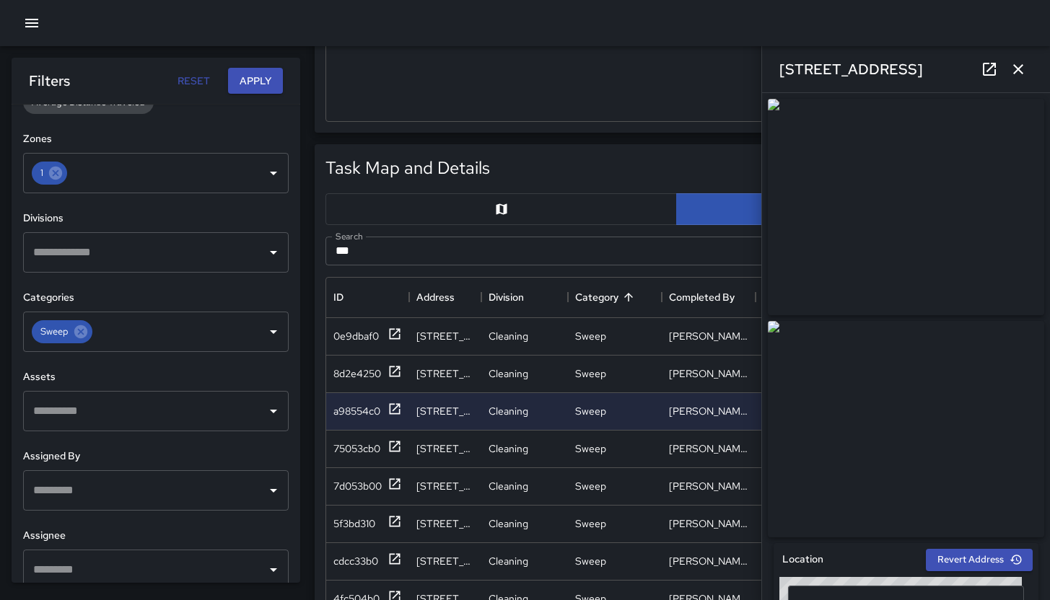
click at [985, 72] on icon at bounding box center [989, 69] width 17 height 17
click at [346, 375] on div "8d2e4250" at bounding box center [357, 374] width 48 height 14
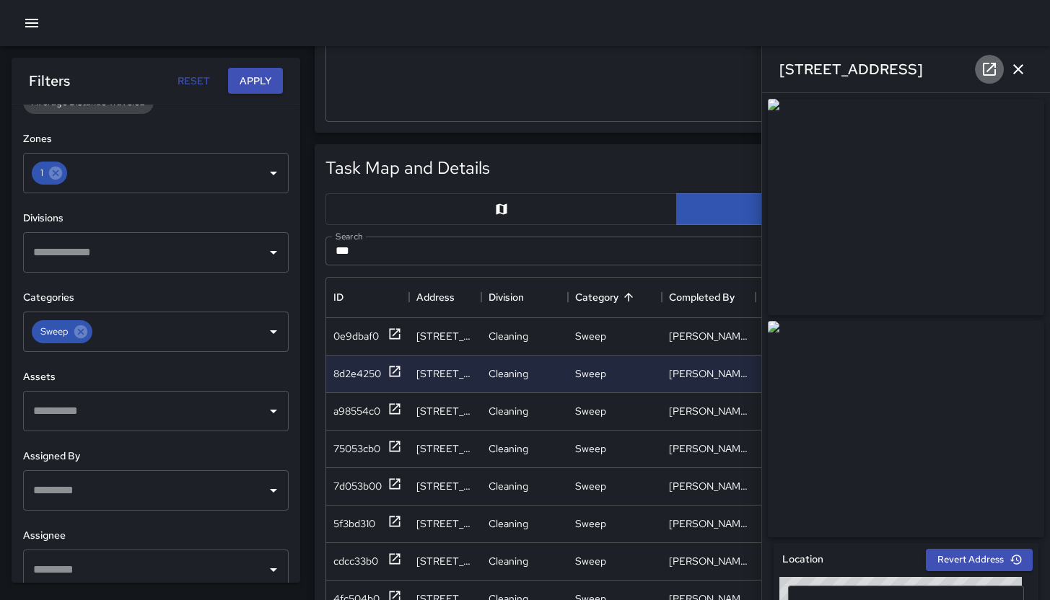
click at [982, 64] on icon at bounding box center [989, 69] width 17 height 17
click at [340, 345] on div "0e9dbaf0" at bounding box center [367, 336] width 69 height 18
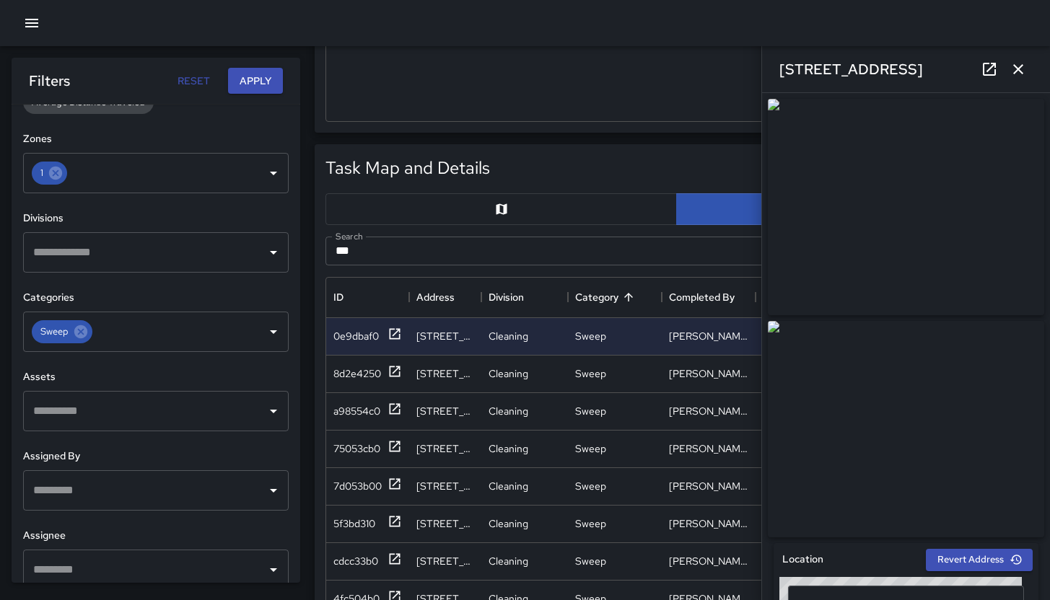
click at [985, 67] on icon at bounding box center [989, 69] width 17 height 17
click at [1023, 68] on icon "button" at bounding box center [1018, 69] width 17 height 17
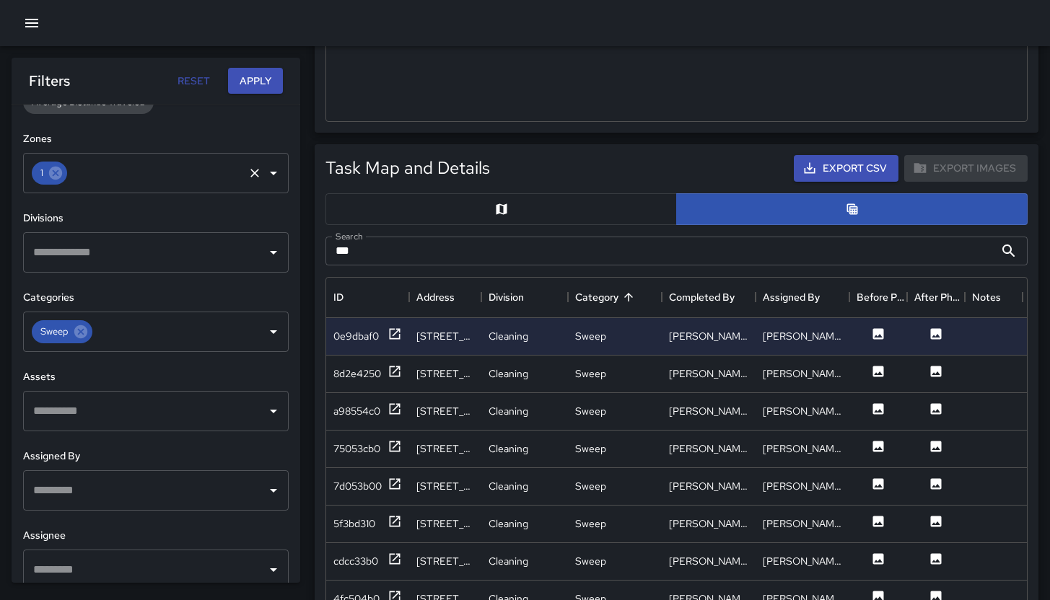
click at [56, 183] on div "1" at bounding box center [49, 173] width 35 height 23
click at [55, 176] on icon at bounding box center [55, 173] width 13 height 13
click at [69, 176] on input "text" at bounding box center [155, 173] width 172 height 27
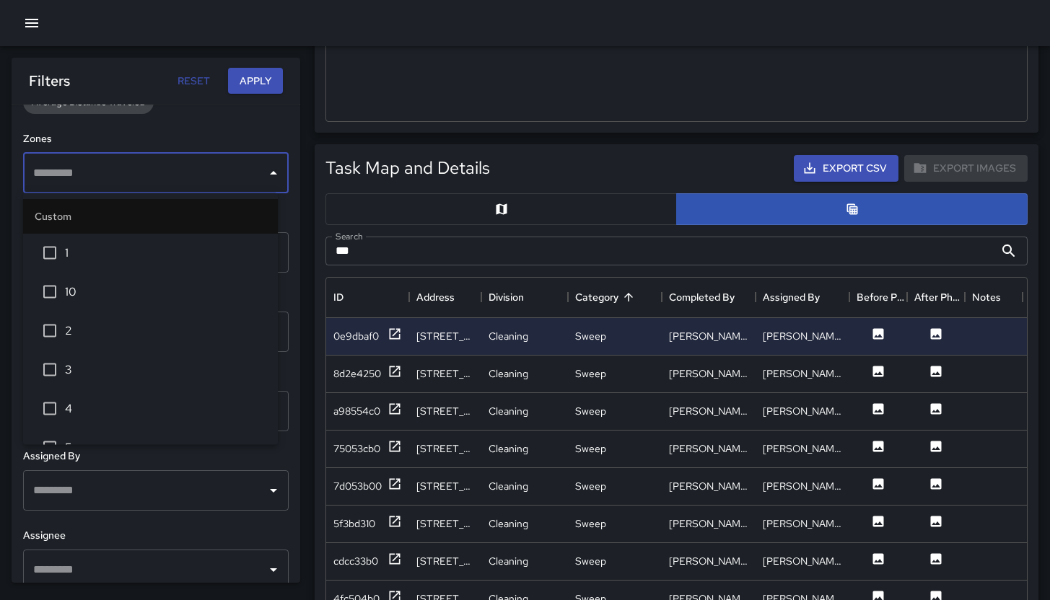
click at [170, 126] on div "**********" at bounding box center [156, 344] width 289 height 479
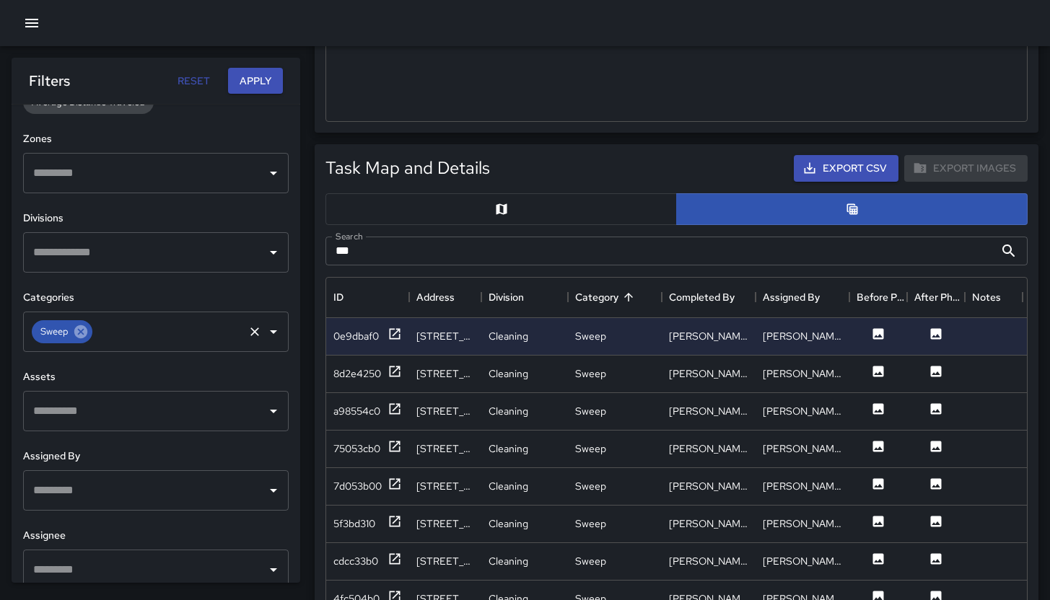
click at [73, 332] on icon at bounding box center [81, 332] width 16 height 16
click at [255, 80] on button "Apply" at bounding box center [255, 81] width 55 height 27
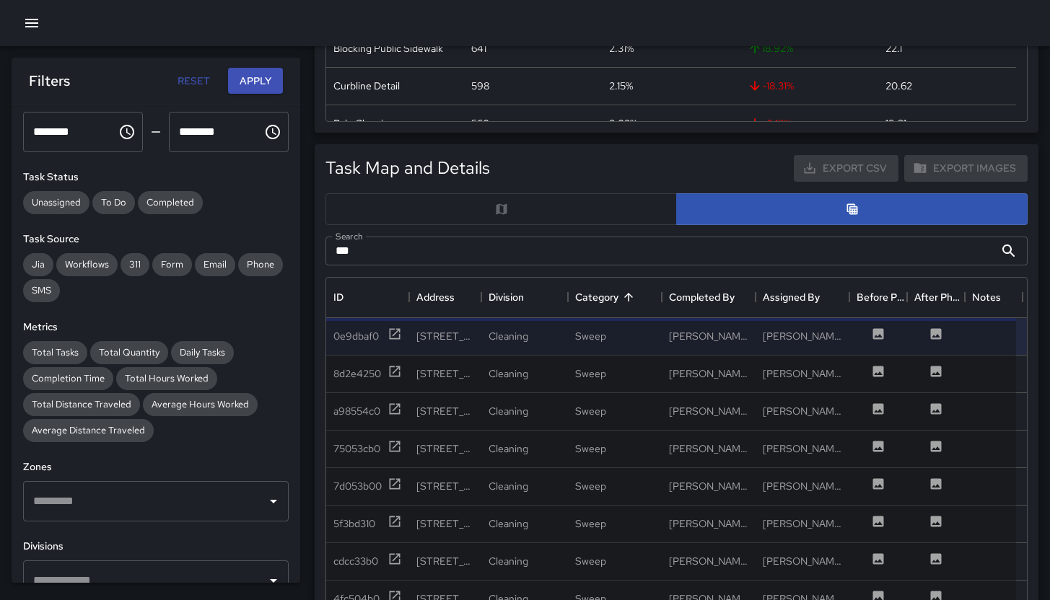
scroll to position [0, 0]
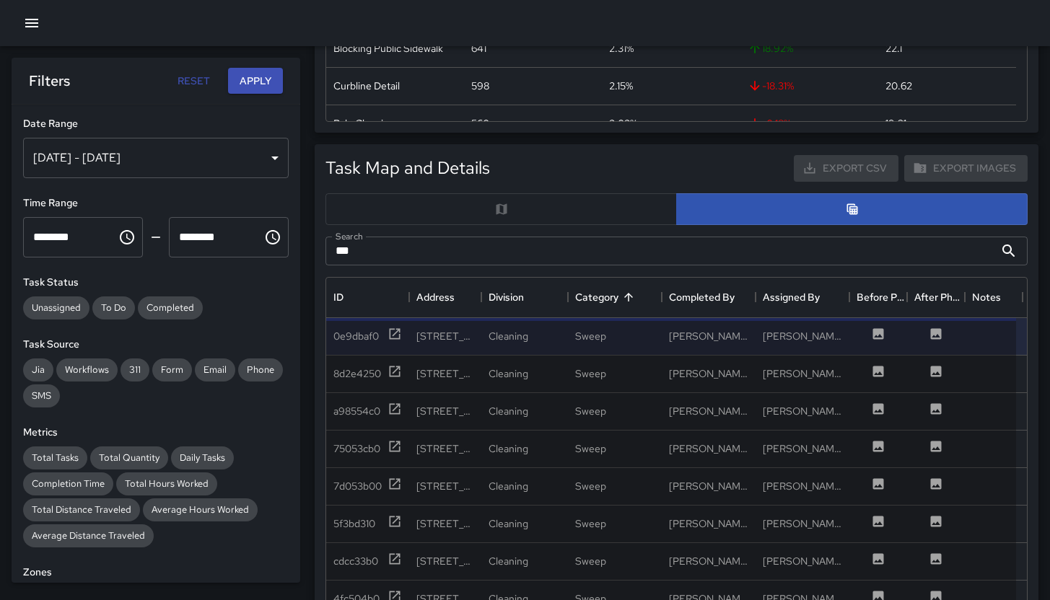
click at [518, 248] on input "***" at bounding box center [660, 251] width 669 height 29
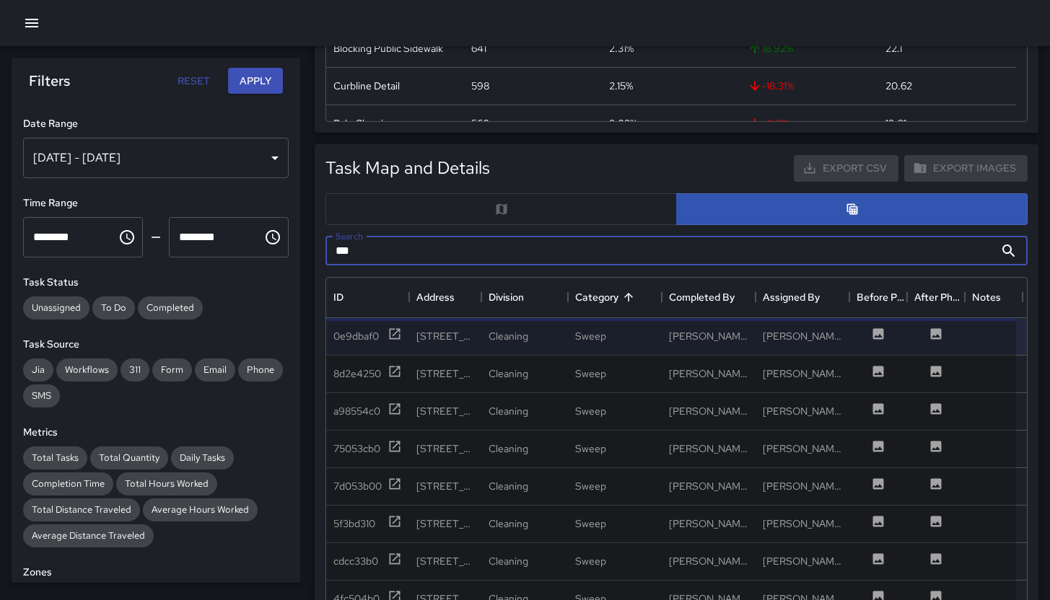
click at [518, 248] on input "***" at bounding box center [660, 251] width 669 height 29
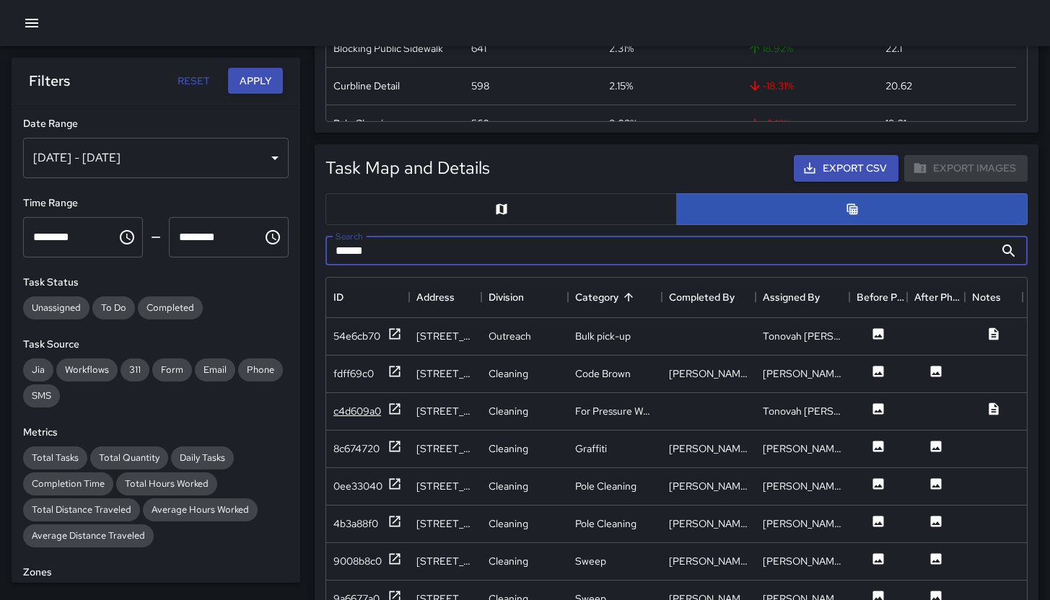
type input "******"
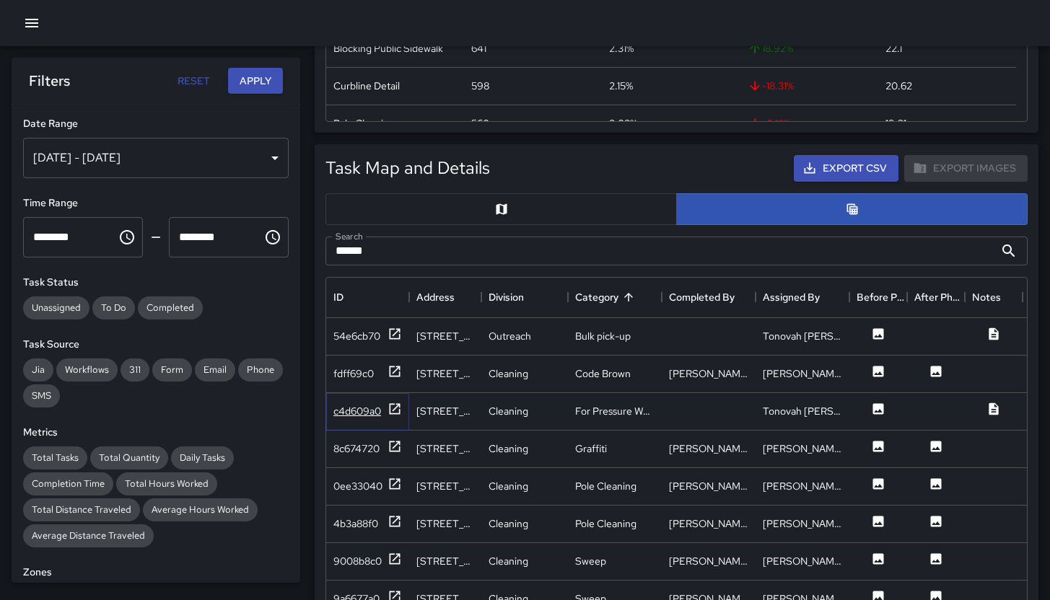
click at [366, 409] on div "c4d609a0" at bounding box center [357, 411] width 48 height 14
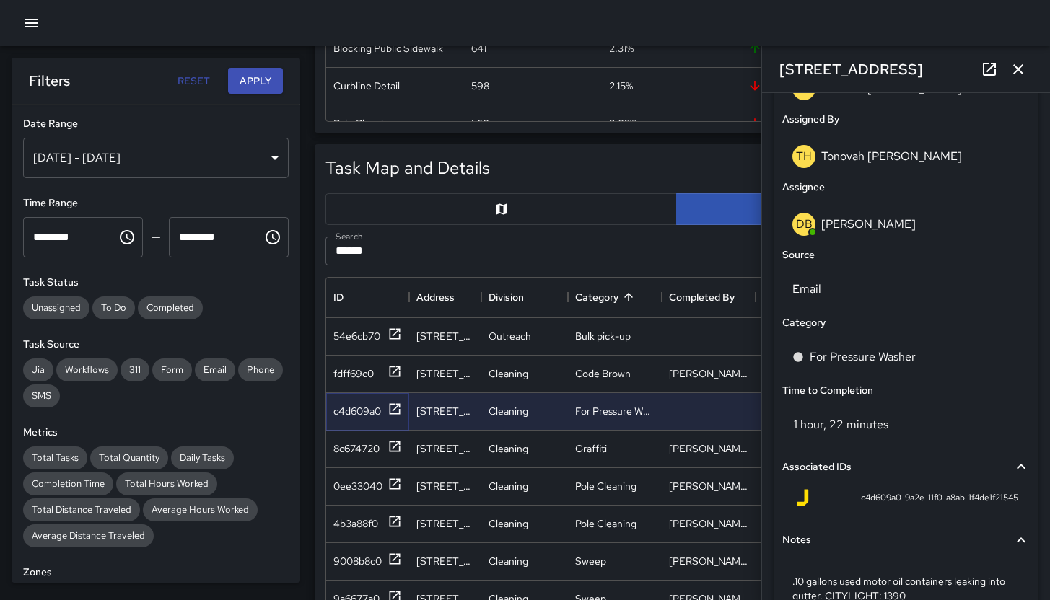
scroll to position [974, 0]
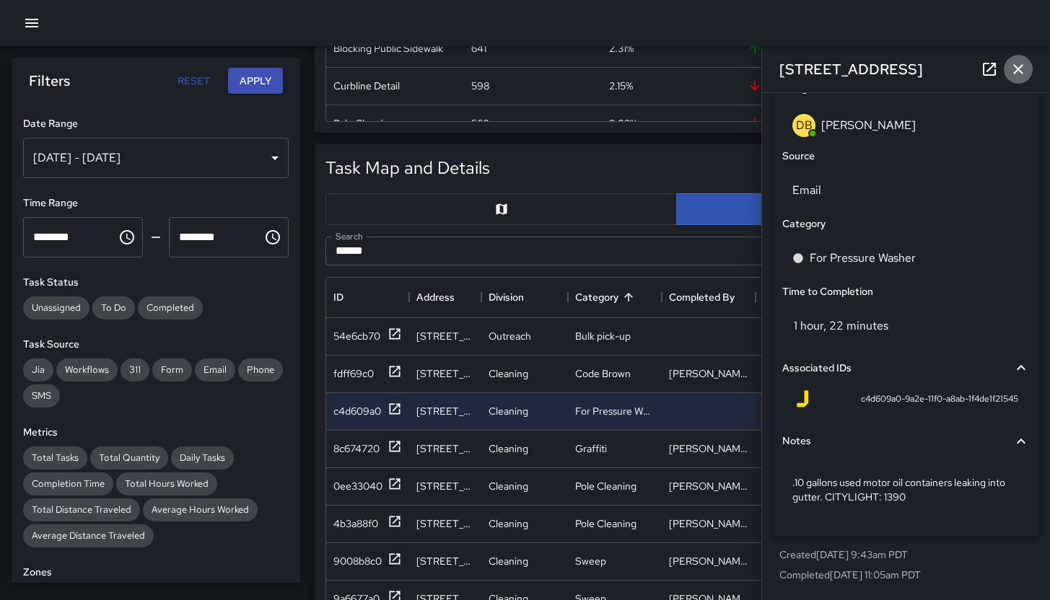
click at [1022, 74] on icon "button" at bounding box center [1018, 69] width 10 height 10
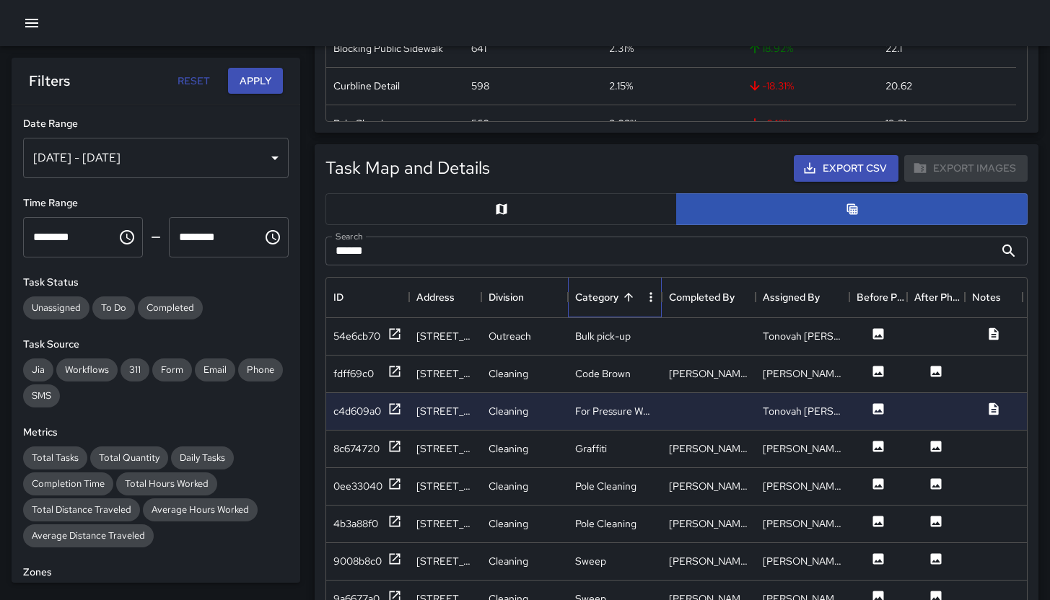
click at [590, 294] on div "Category" at bounding box center [596, 297] width 43 height 40
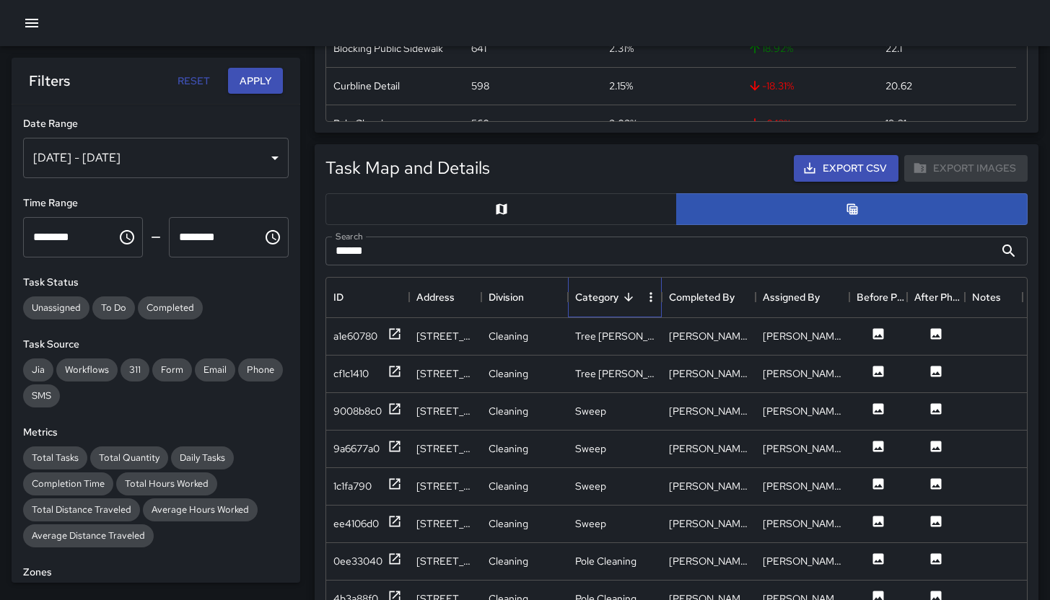
click at [590, 294] on div "Category" at bounding box center [596, 297] width 43 height 40
click at [598, 314] on div "Category" at bounding box center [596, 297] width 43 height 40
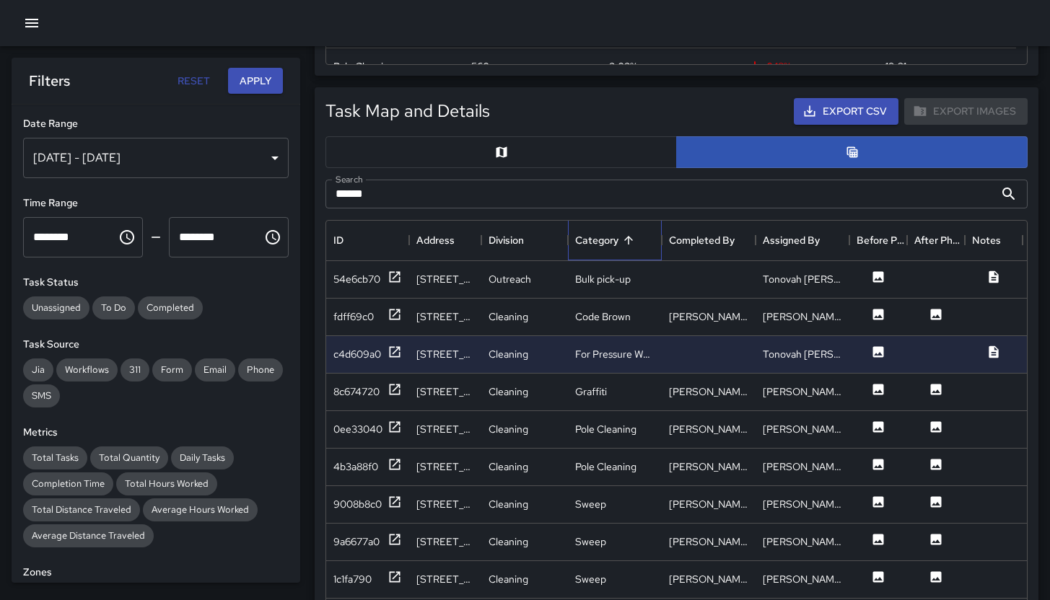
scroll to position [349, 0]
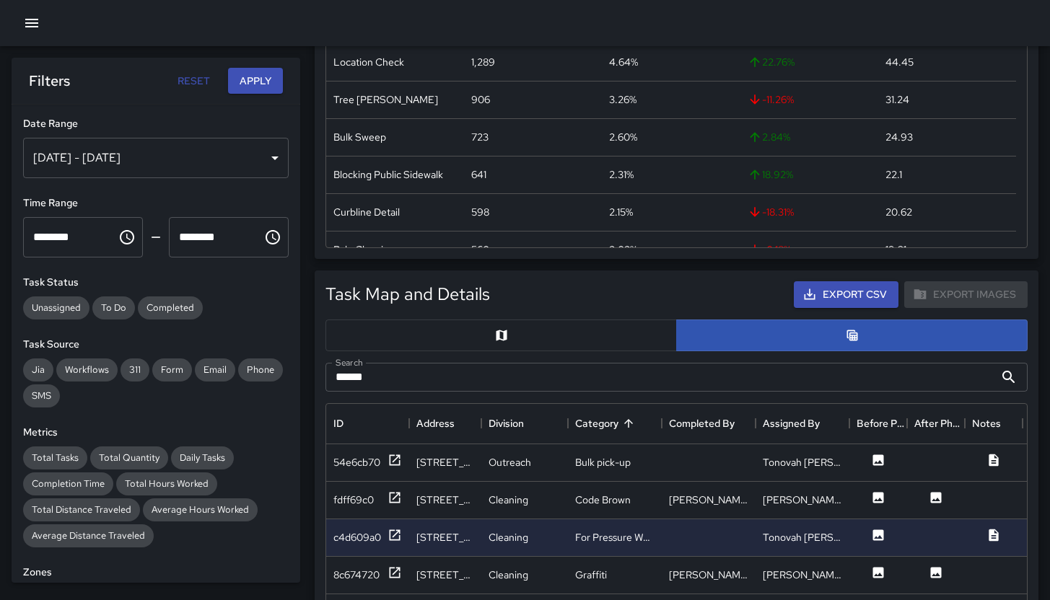
click at [448, 371] on input "******" at bounding box center [660, 377] width 669 height 29
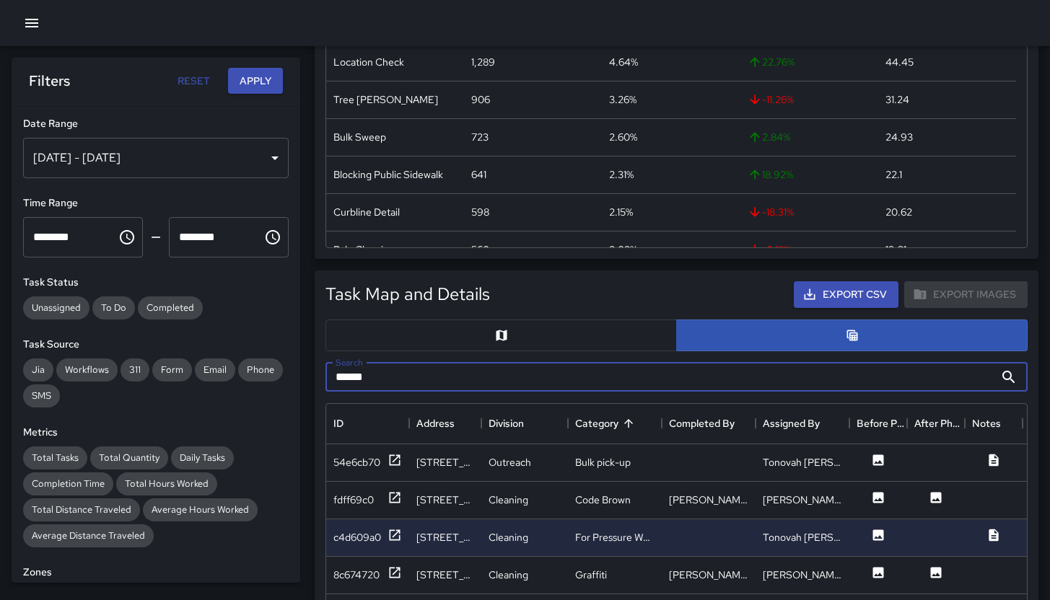
click at [448, 371] on input "******" at bounding box center [660, 377] width 669 height 29
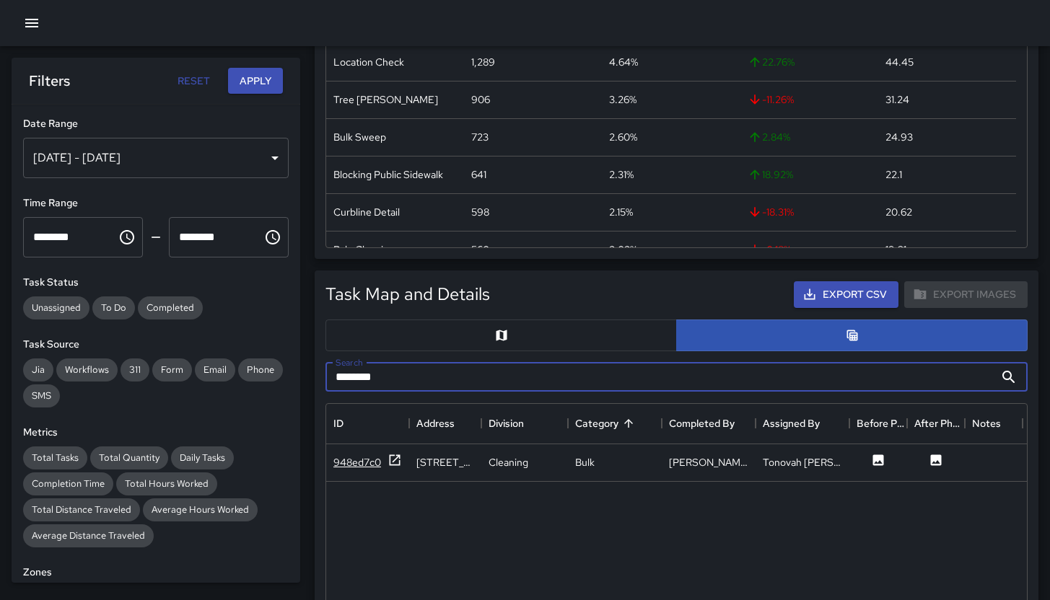
type input "********"
click at [366, 467] on div "948ed7c0" at bounding box center [357, 462] width 48 height 14
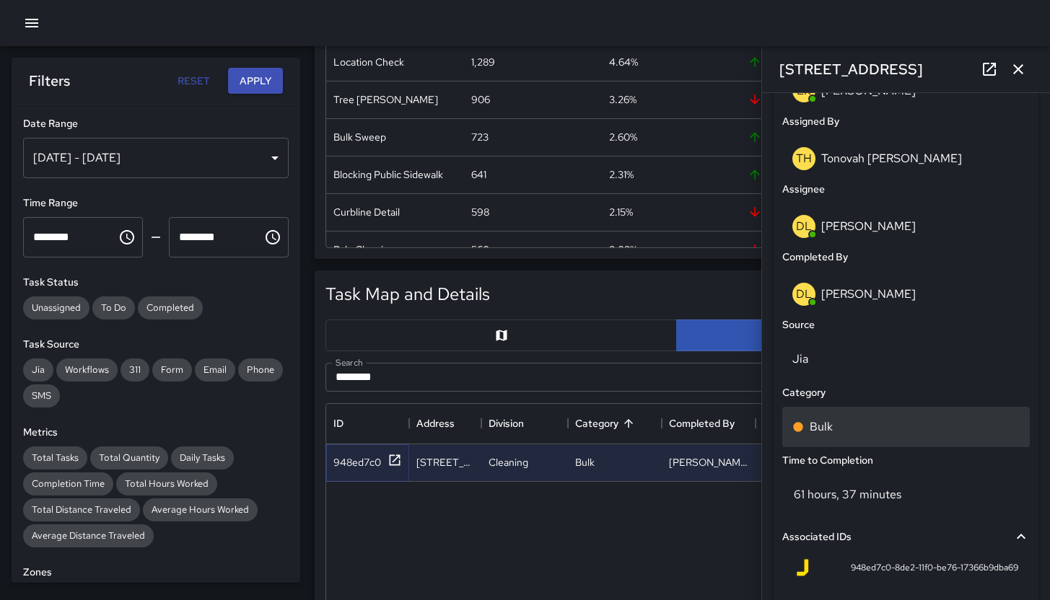
scroll to position [687, 0]
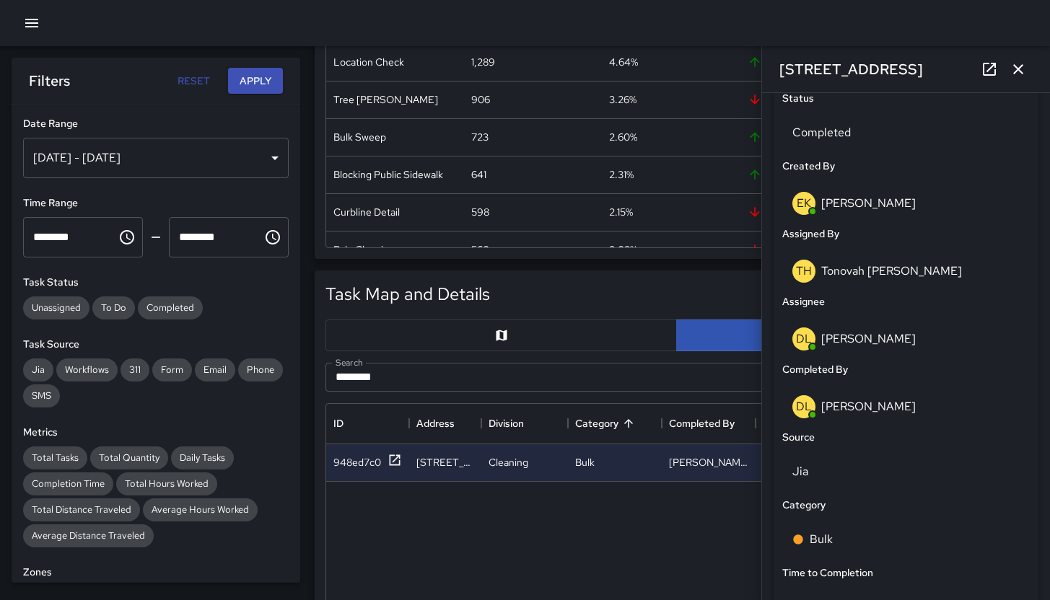
click at [1025, 71] on icon "button" at bounding box center [1018, 69] width 17 height 17
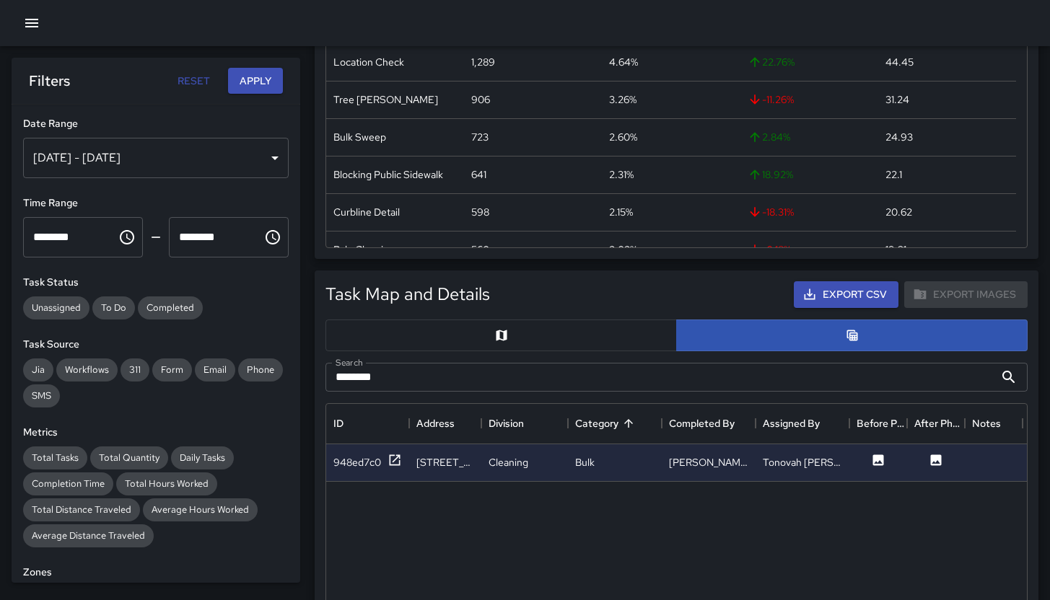
click at [507, 383] on input "********" at bounding box center [660, 377] width 669 height 29
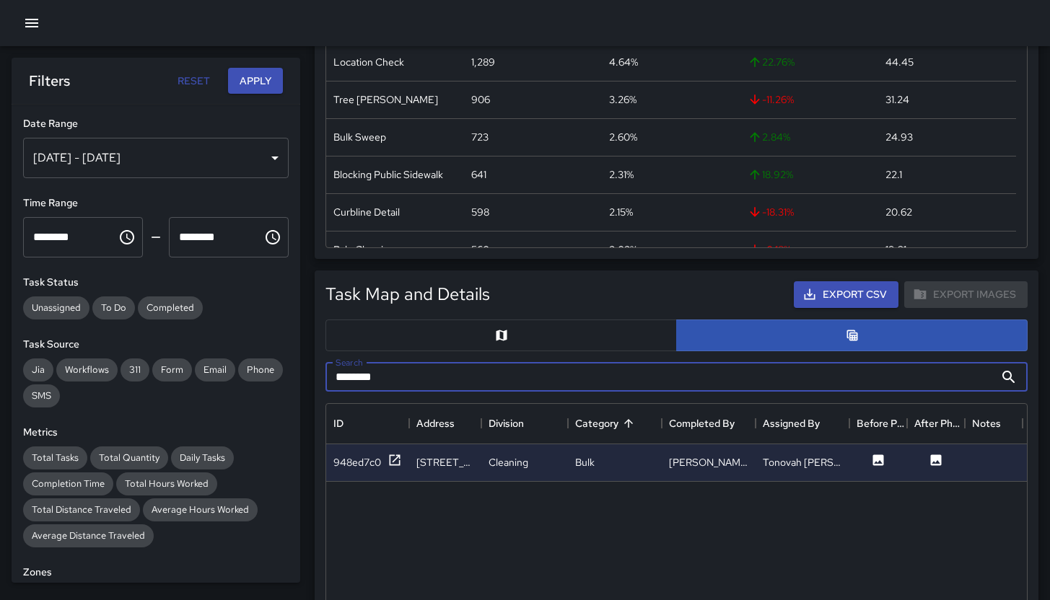
click at [507, 383] on input "********" at bounding box center [660, 377] width 669 height 29
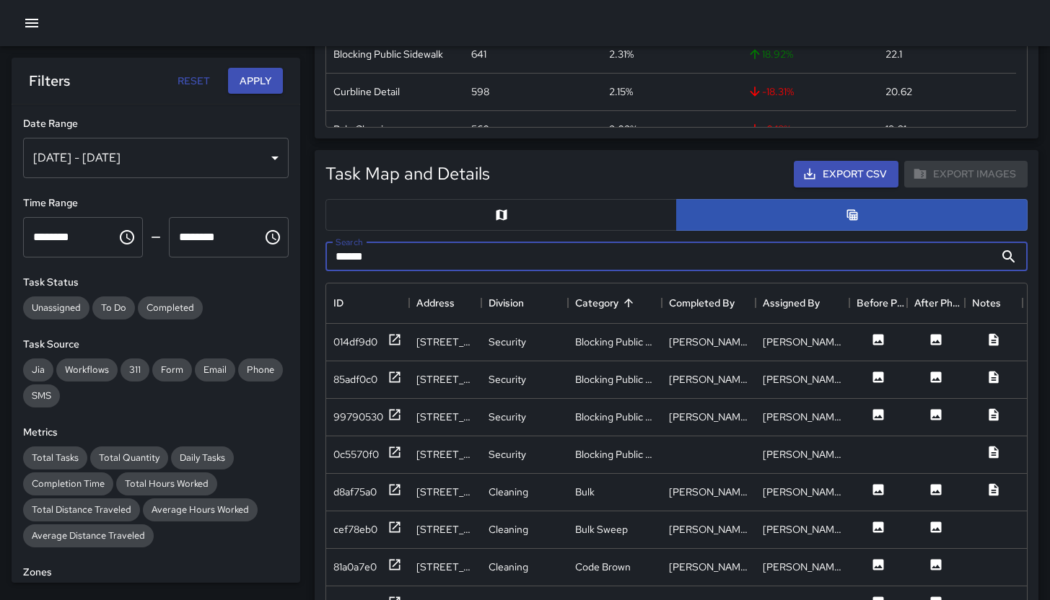
scroll to position [521, 0]
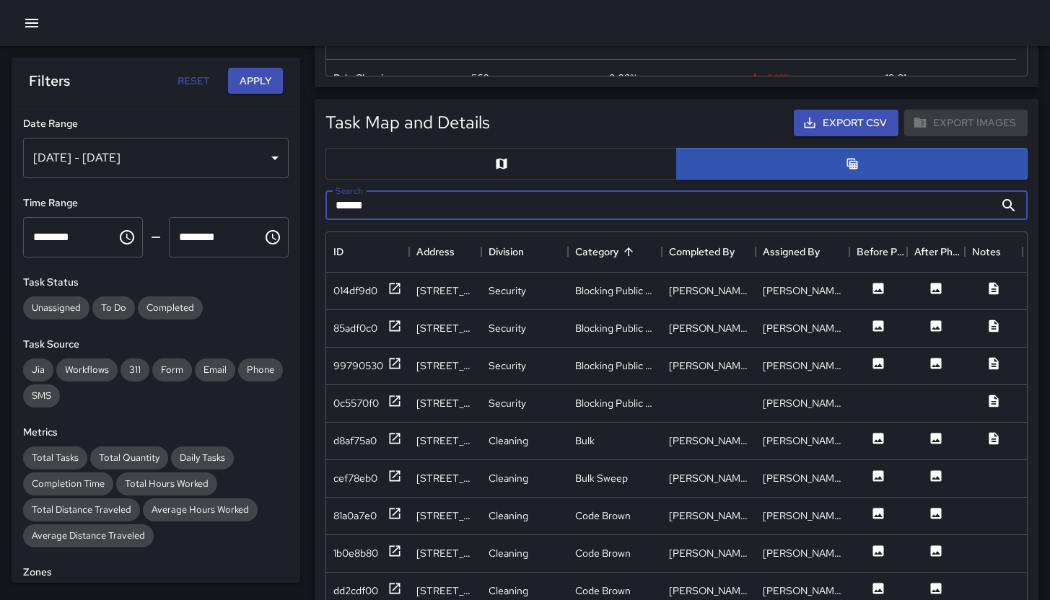
type input "******"
click at [361, 368] on div "99790530" at bounding box center [358, 366] width 50 height 14
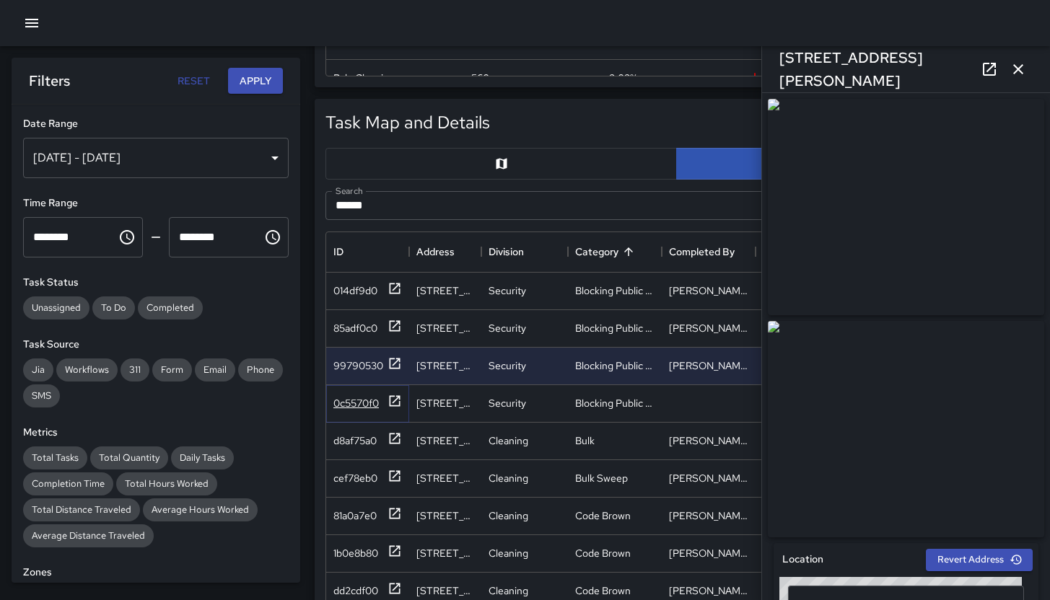
click at [363, 403] on div "0c5570f0" at bounding box center [355, 403] width 45 height 14
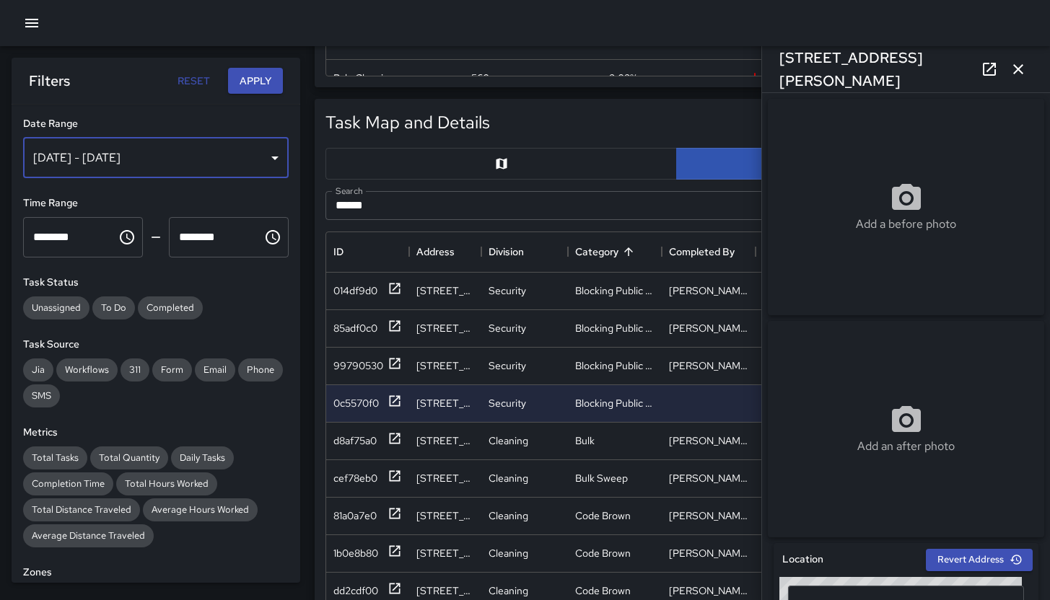
click at [193, 150] on div "Sep 01, 2025 - Sep 29, 2025" at bounding box center [156, 158] width 266 height 40
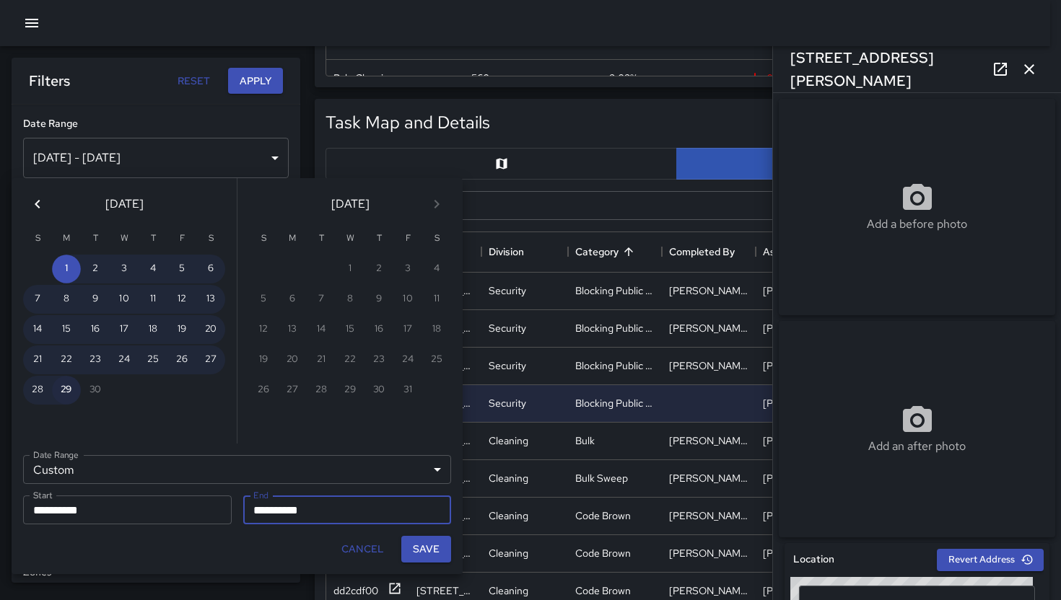
click at [72, 390] on button "29" at bounding box center [66, 390] width 29 height 29
click at [179, 359] on button "26" at bounding box center [181, 360] width 29 height 29
type input "**********"
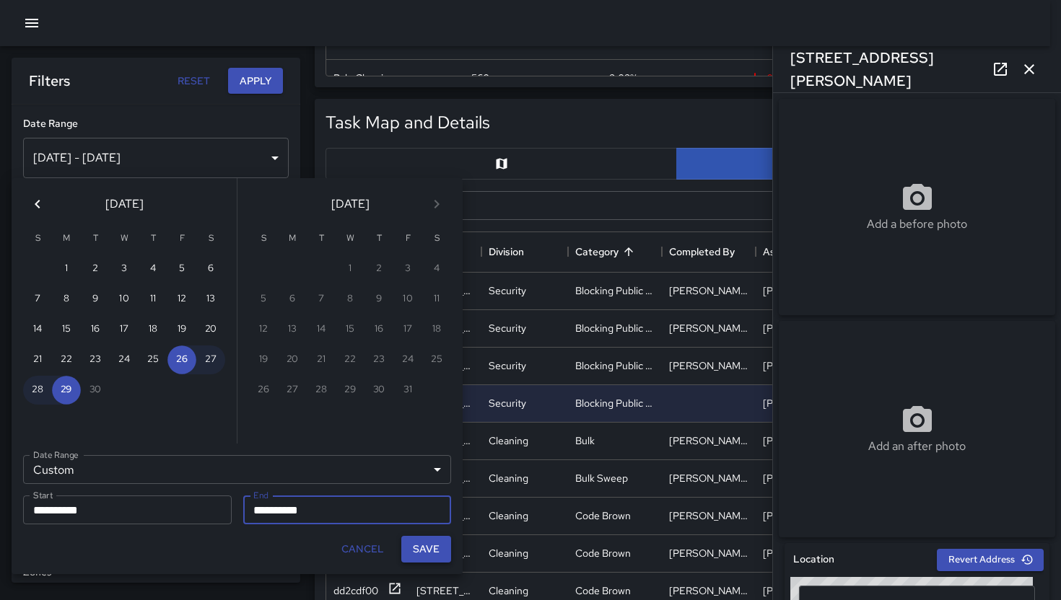
click at [406, 549] on button "Save" at bounding box center [426, 549] width 50 height 27
type input "**********"
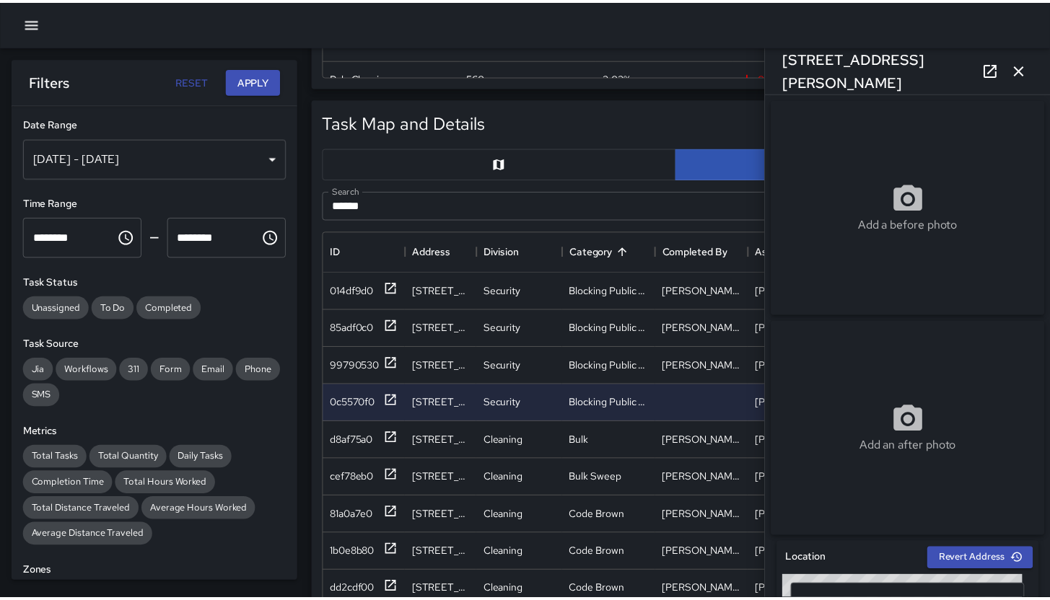
scroll to position [12, 12]
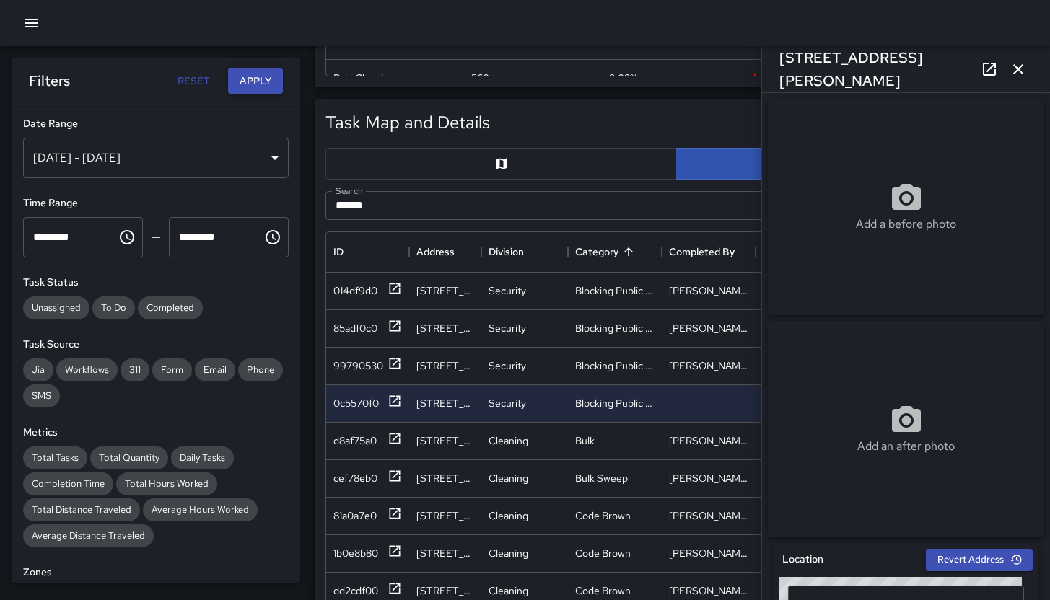
click at [249, 81] on button "Apply" at bounding box center [255, 81] width 55 height 27
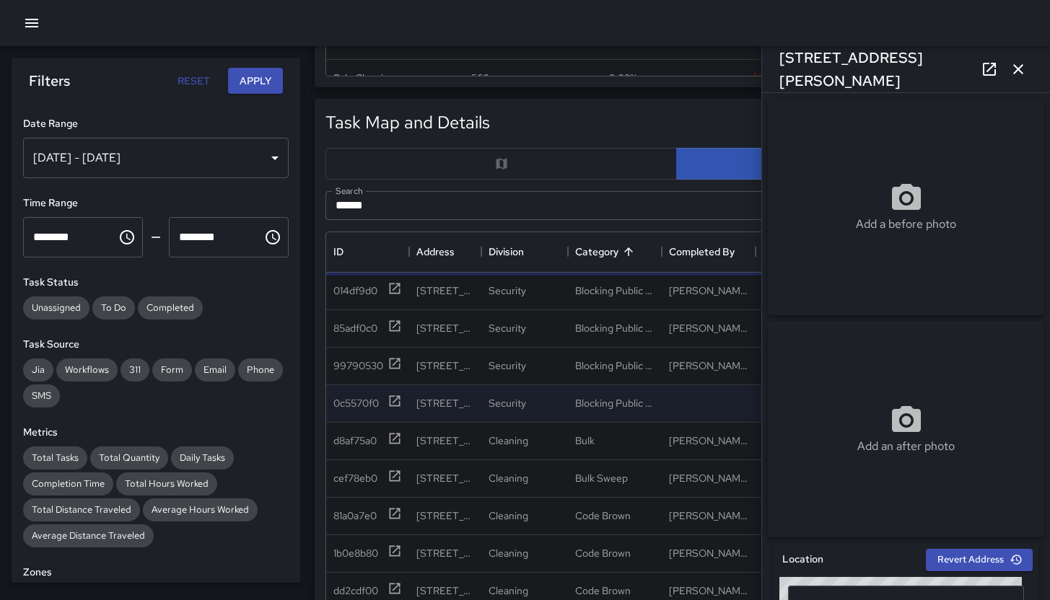
click at [1021, 71] on icon "button" at bounding box center [1018, 69] width 10 height 10
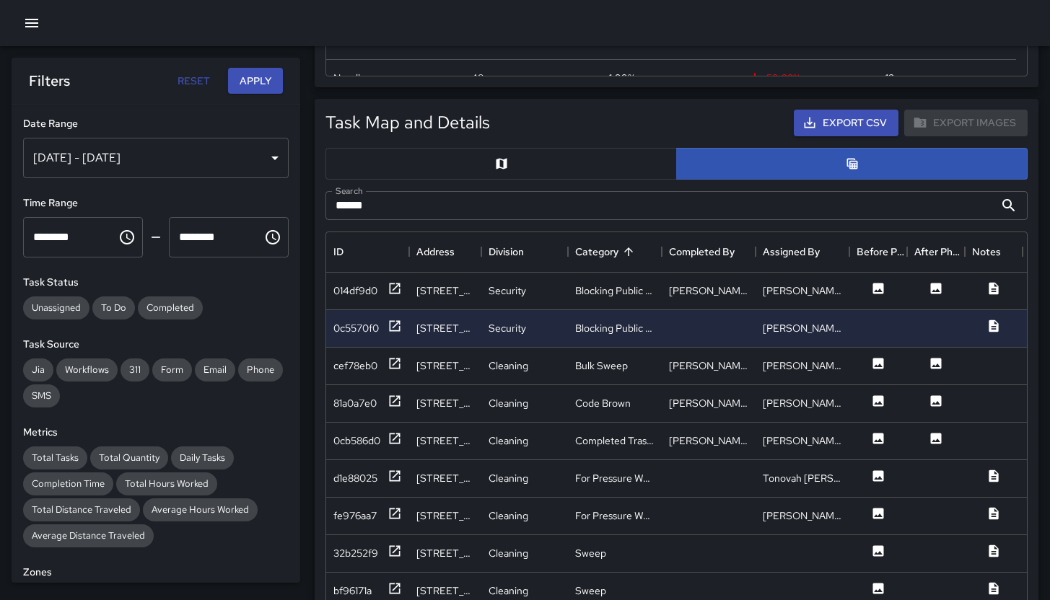
click at [513, 168] on button "button" at bounding box center [501, 164] width 351 height 32
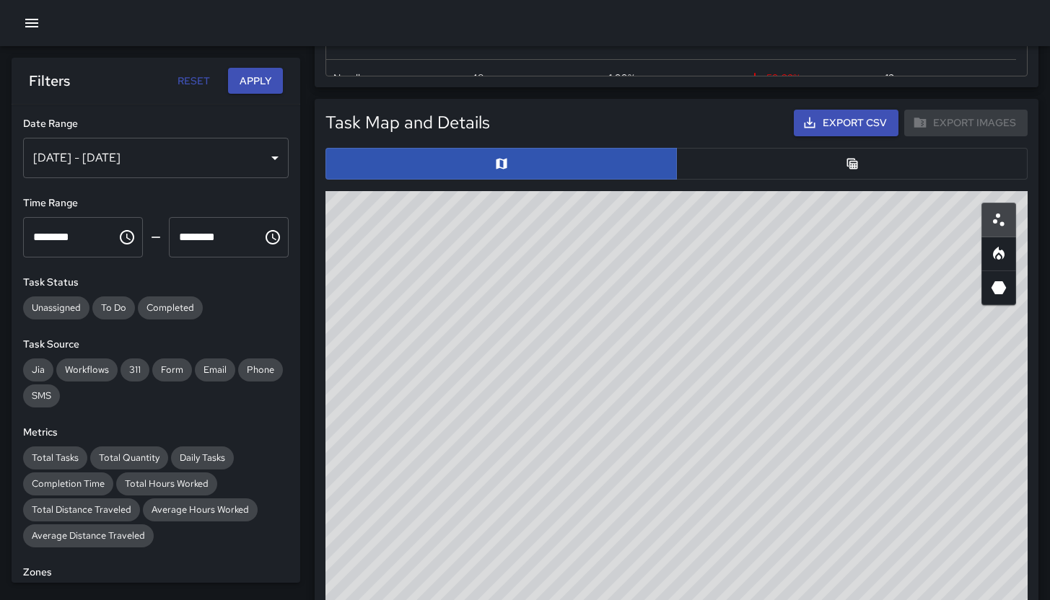
drag, startPoint x: 839, startPoint y: 347, endPoint x: 787, endPoint y: 434, distance: 101.6
click at [774, 515] on div "© Mapbox © OpenStreetMap Improve this map" at bounding box center [677, 479] width 702 height 577
drag, startPoint x: 808, startPoint y: 420, endPoint x: 761, endPoint y: 510, distance: 101.0
click at [761, 510] on div "© Mapbox © OpenStreetMap Improve this map" at bounding box center [677, 479] width 702 height 577
drag, startPoint x: 708, startPoint y: 513, endPoint x: 691, endPoint y: 536, distance: 27.9
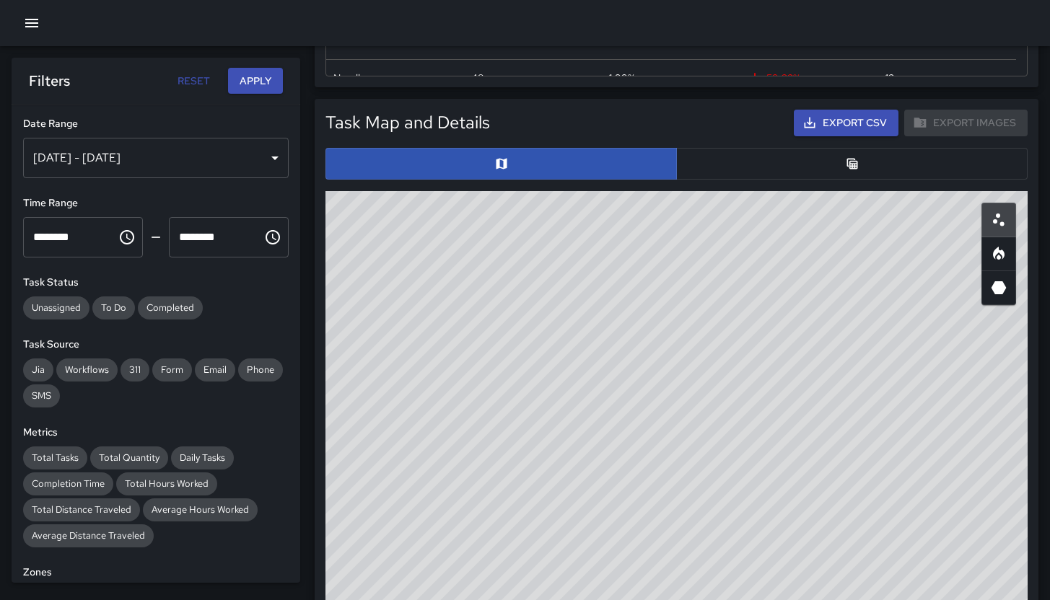
click at [691, 536] on div "© Mapbox © OpenStreetMap Improve this map" at bounding box center [677, 479] width 702 height 577
drag, startPoint x: 801, startPoint y: 331, endPoint x: 690, endPoint y: 437, distance: 153.7
click at [759, 418] on div "© Mapbox © OpenStreetMap Improve this map" at bounding box center [677, 479] width 702 height 577
click at [774, 170] on button "button" at bounding box center [851, 164] width 351 height 32
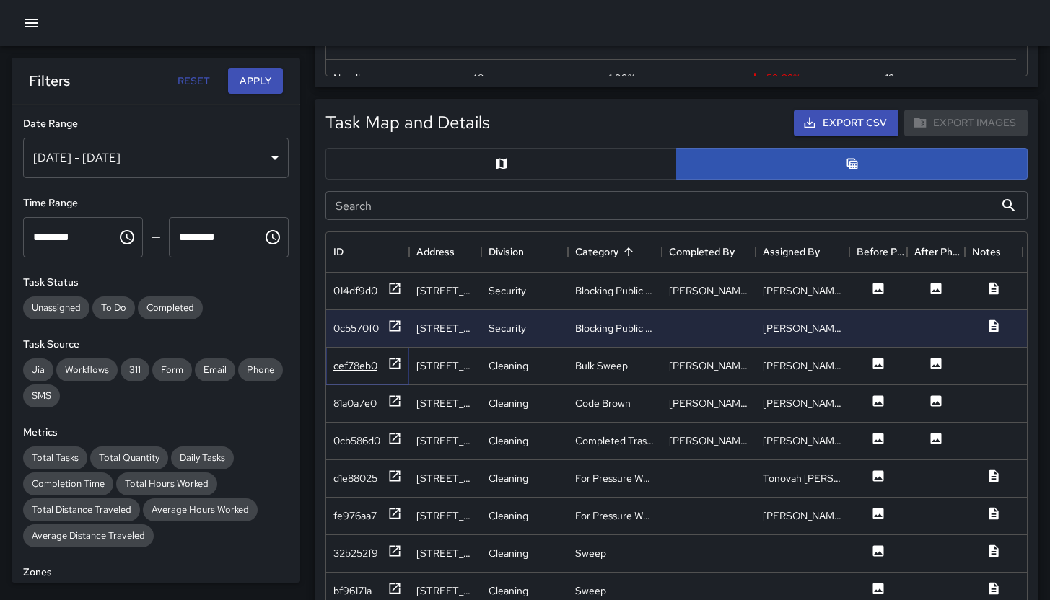
click at [346, 361] on div "cef78eb0" at bounding box center [355, 366] width 44 height 14
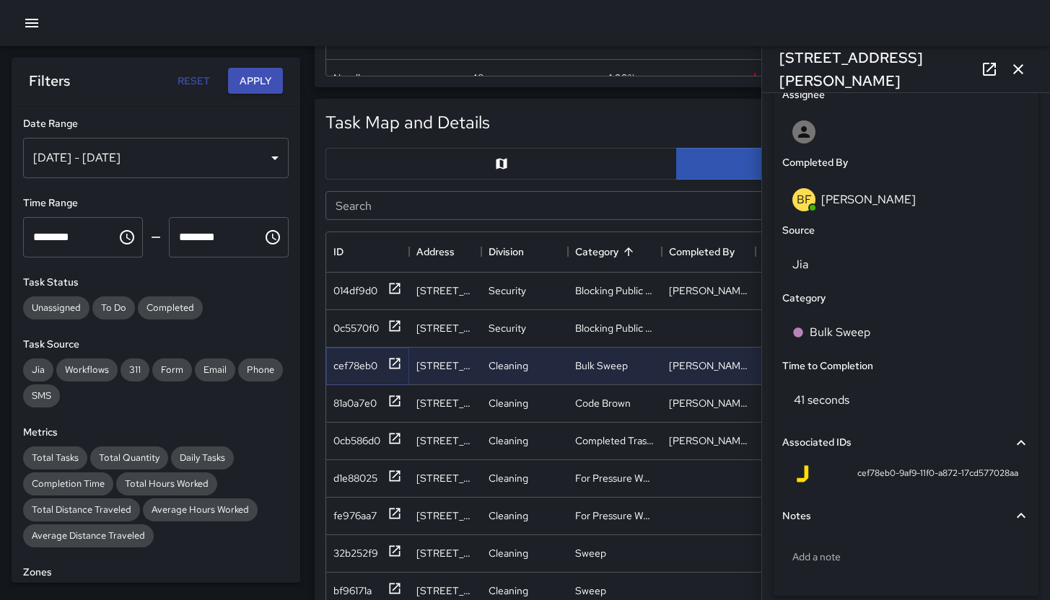
scroll to position [632, 0]
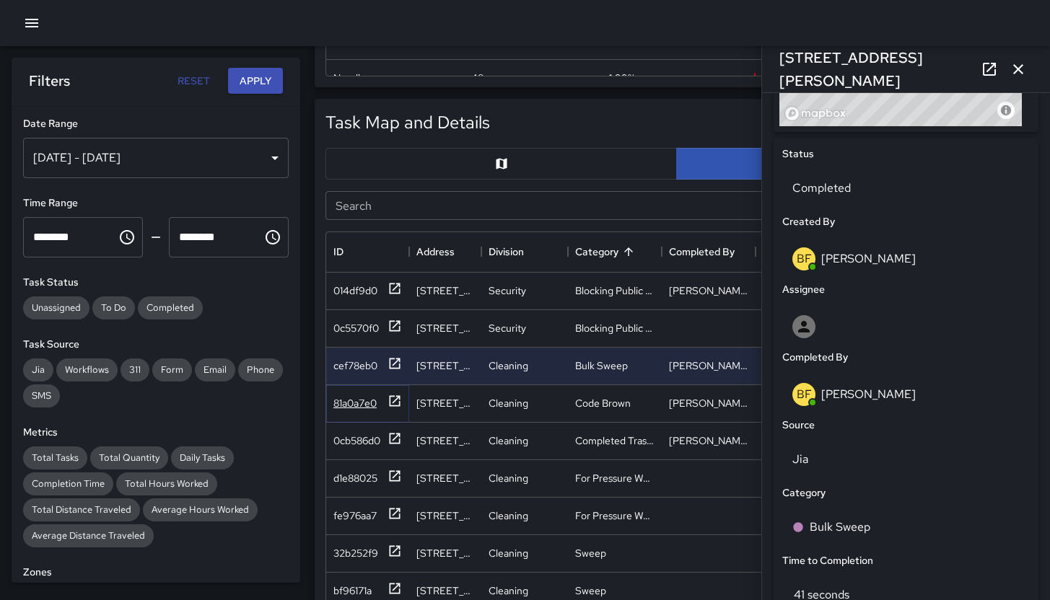
click at [355, 396] on div "81a0a7e0" at bounding box center [354, 403] width 43 height 14
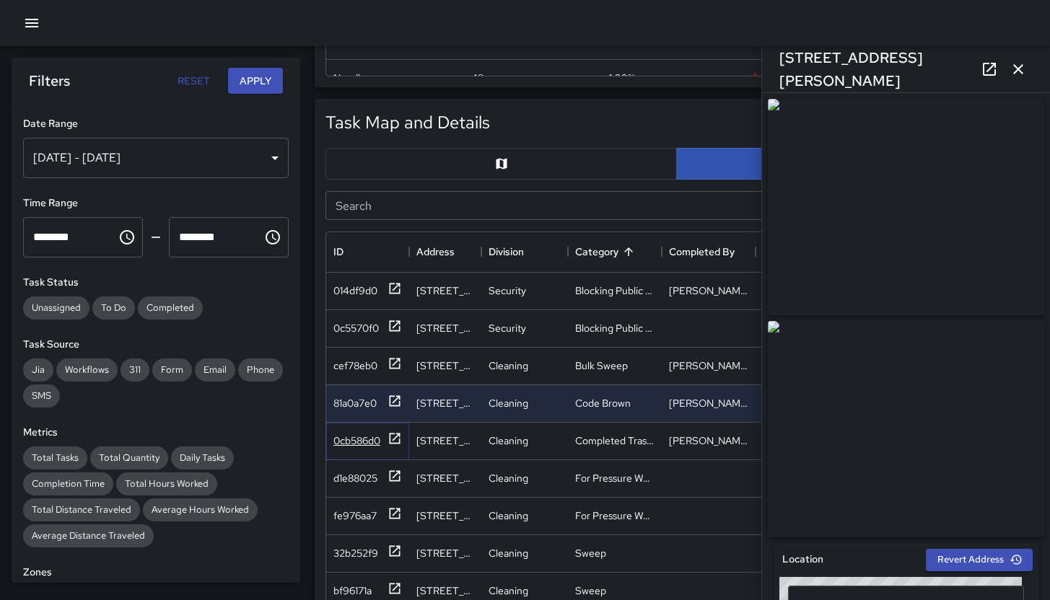
click at [343, 445] on div "0cb586d0" at bounding box center [356, 441] width 47 height 14
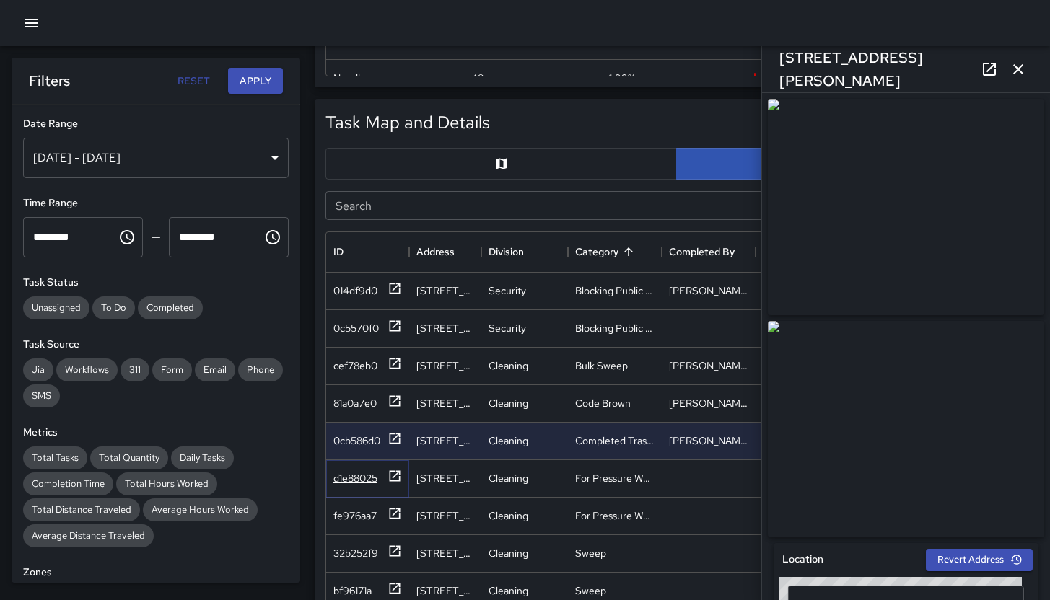
click at [345, 473] on div "d1e88025" at bounding box center [355, 478] width 44 height 14
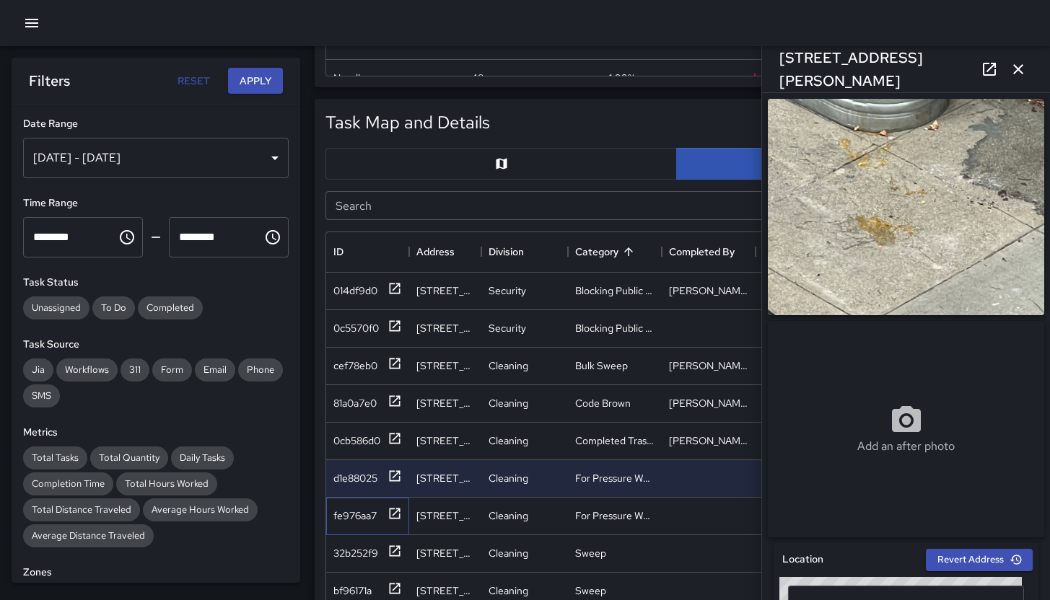
click at [350, 525] on div "fe976aa7" at bounding box center [367, 517] width 83 height 38
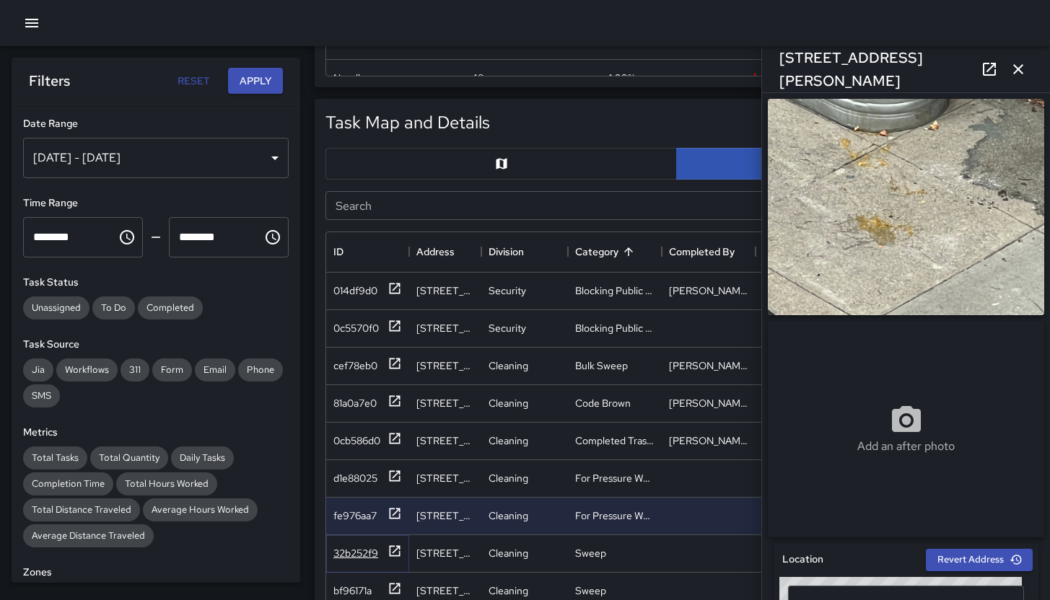
click at [356, 558] on div "32b252f9" at bounding box center [355, 553] width 45 height 14
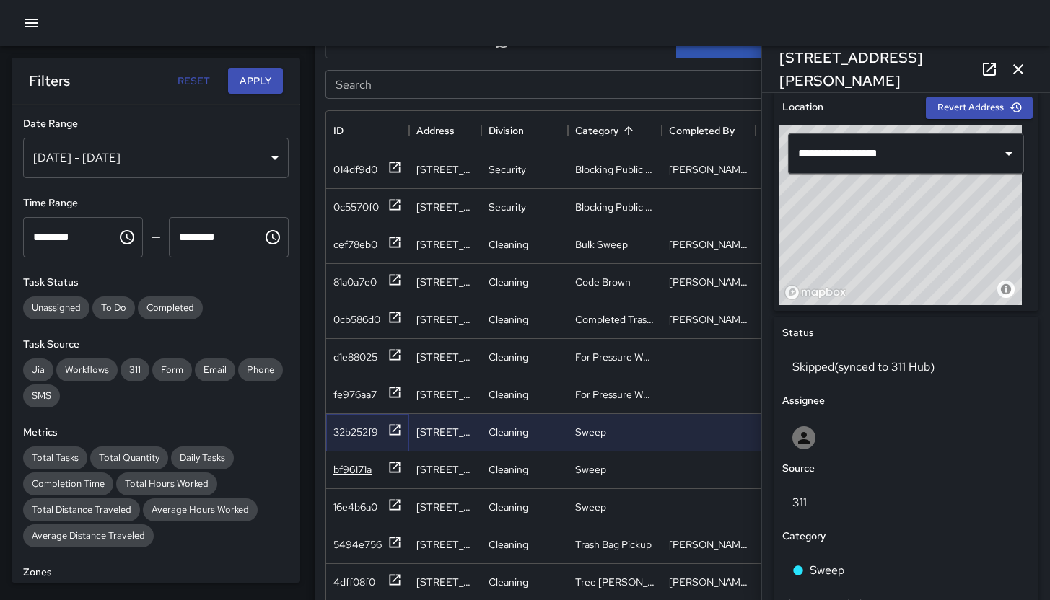
scroll to position [656, 0]
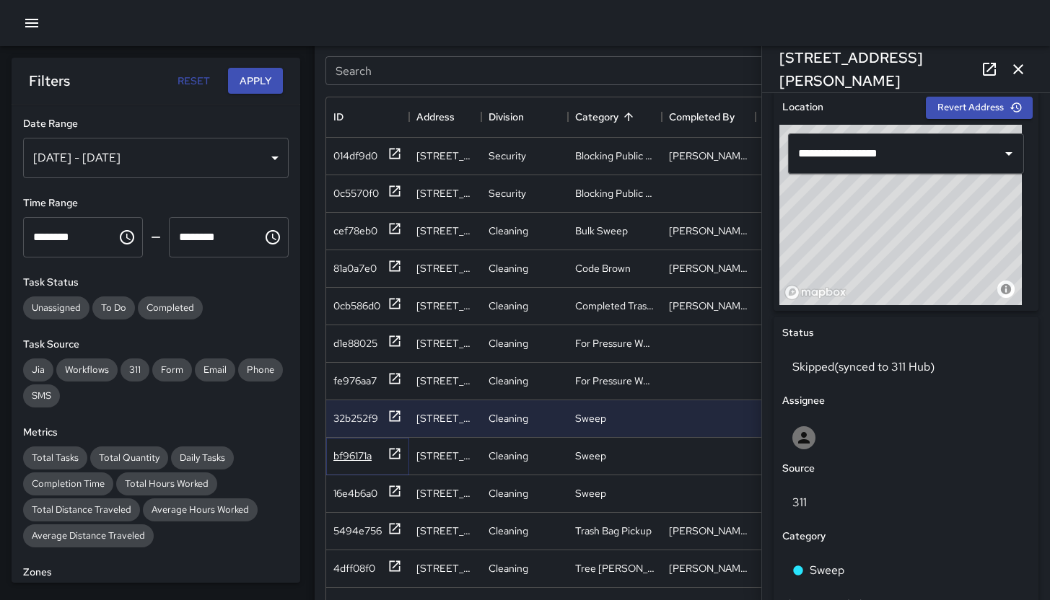
click at [349, 447] on div "bf96171a" at bounding box center [367, 456] width 69 height 18
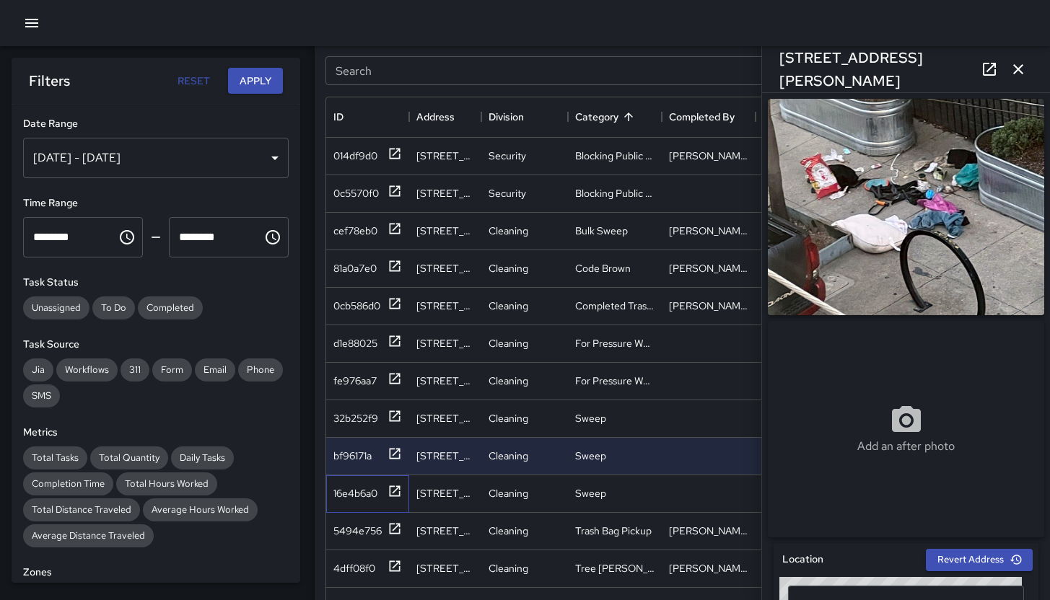
click at [354, 506] on div "16e4b6a0" at bounding box center [367, 495] width 83 height 38
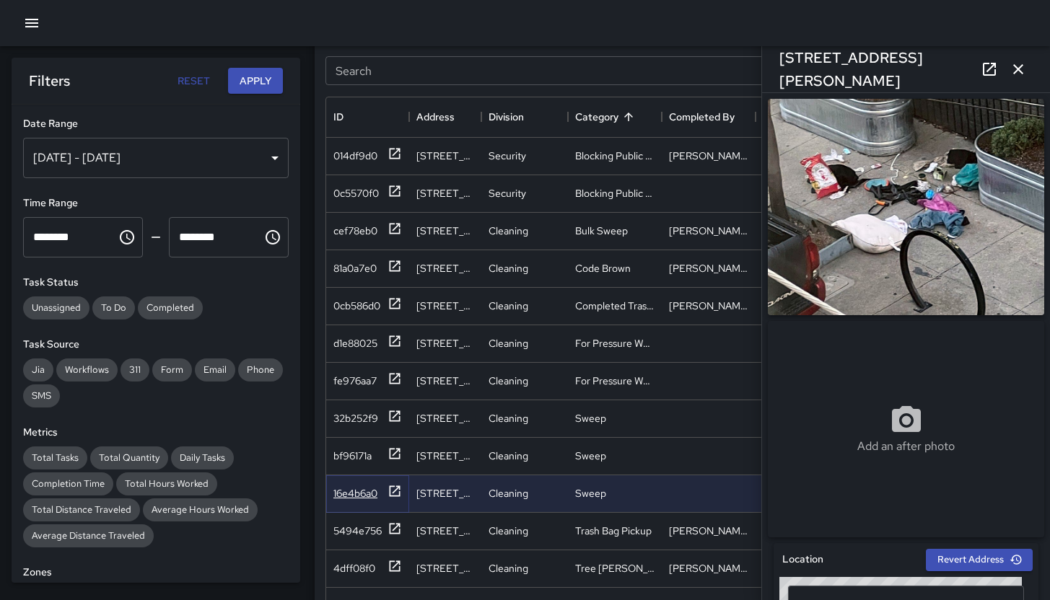
click at [351, 501] on div "16e4b6a0" at bounding box center [367, 493] width 69 height 18
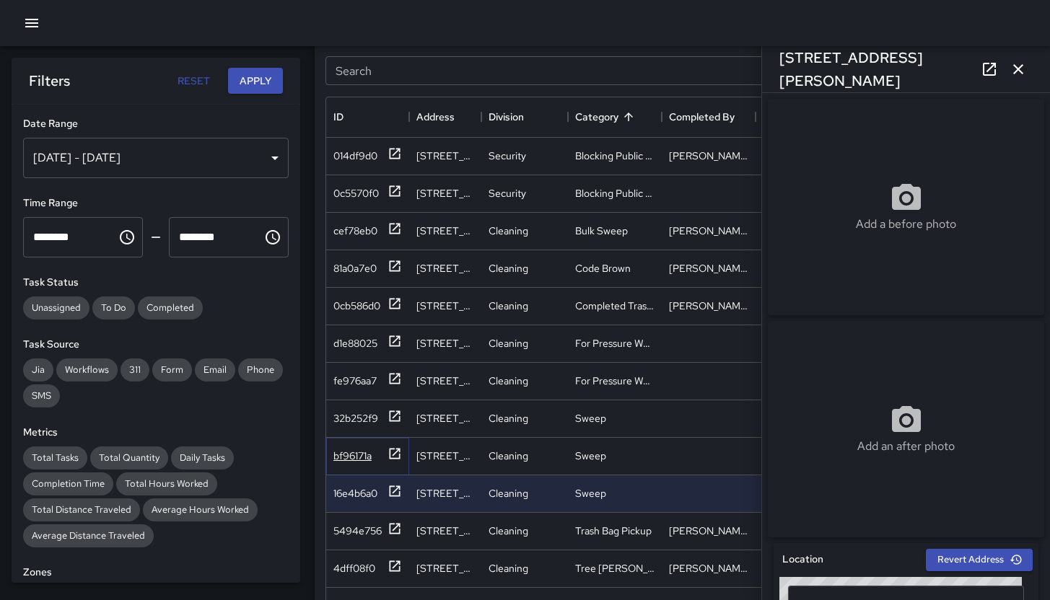
click at [359, 452] on div "bf96171a" at bounding box center [352, 456] width 38 height 14
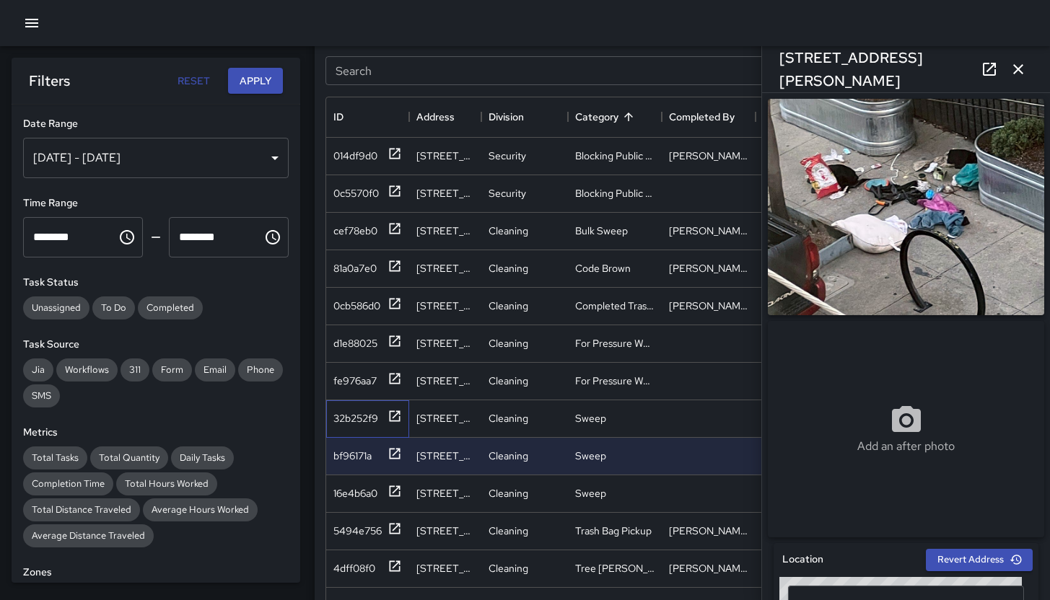
click at [360, 407] on div "32b252f9" at bounding box center [367, 420] width 83 height 38
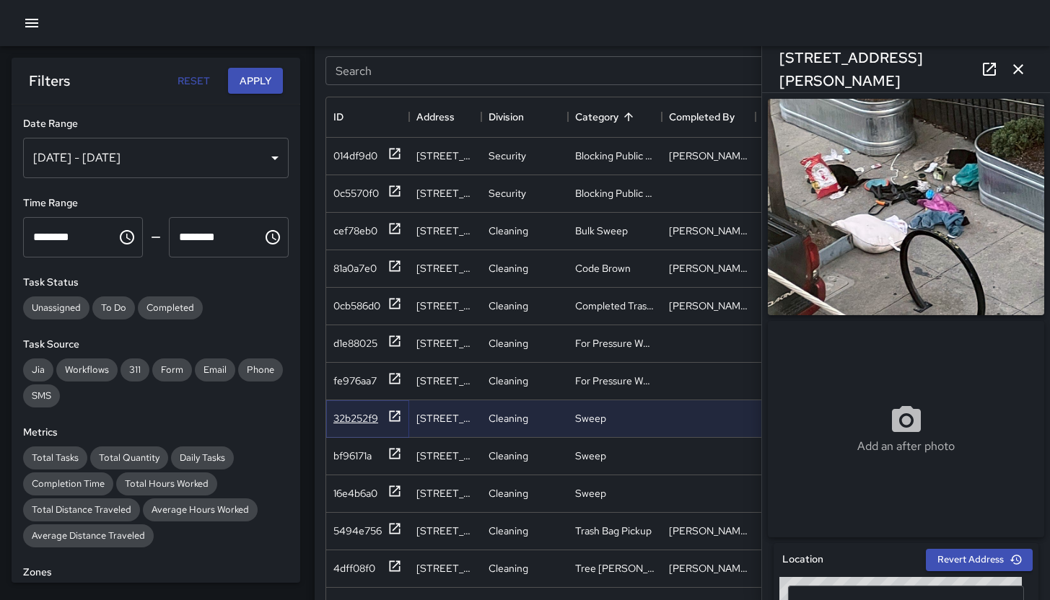
click at [360, 416] on div "32b252f9" at bounding box center [355, 418] width 45 height 14
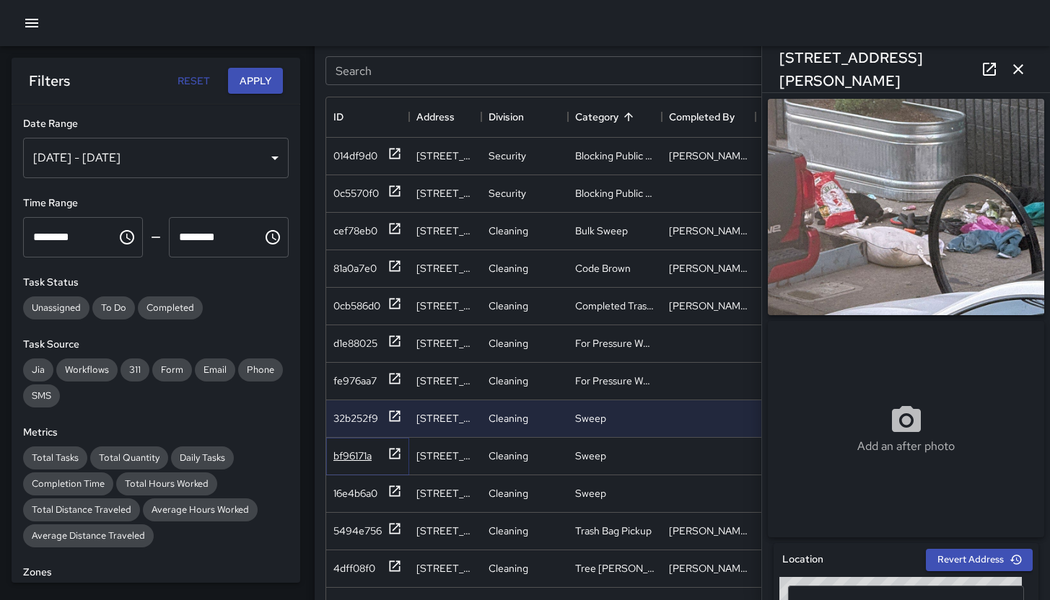
click at [357, 460] on div "bf96171a" at bounding box center [352, 456] width 38 height 14
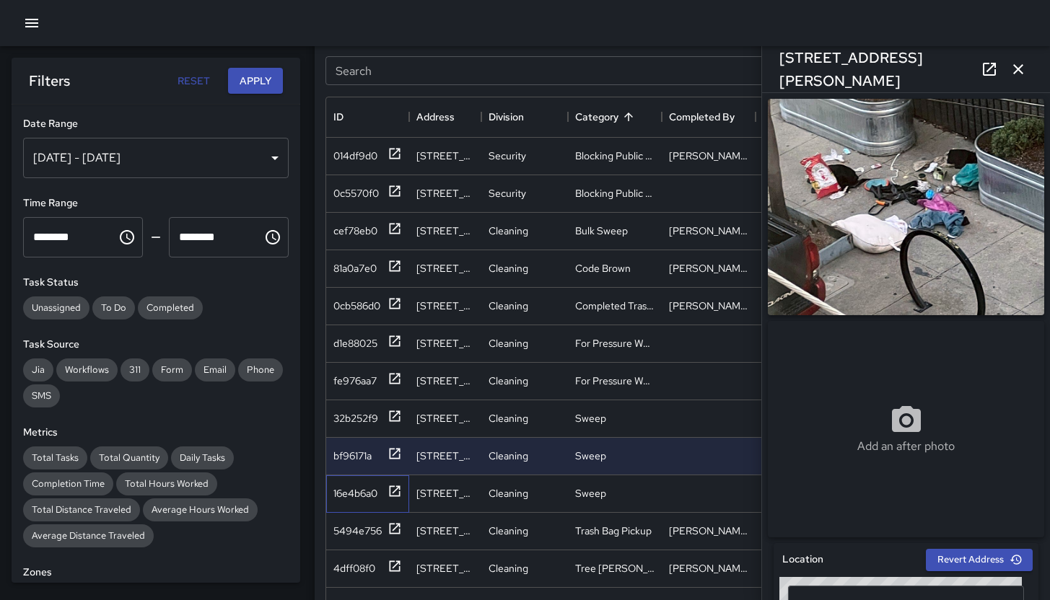
click at [358, 483] on div "16e4b6a0" at bounding box center [367, 495] width 83 height 38
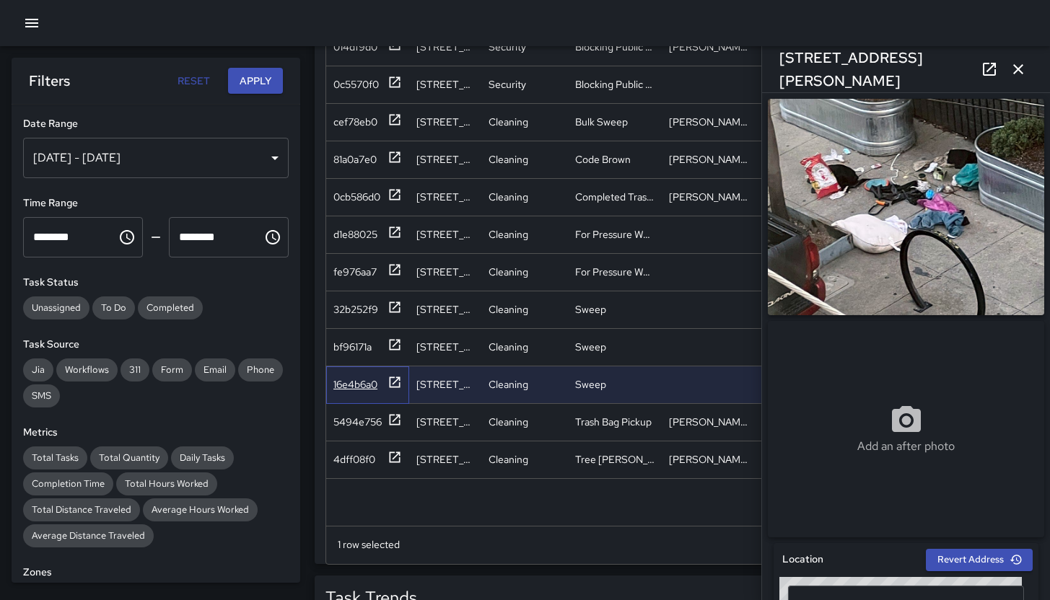
scroll to position [766, 0]
click at [1010, 69] on icon "button" at bounding box center [1018, 69] width 17 height 17
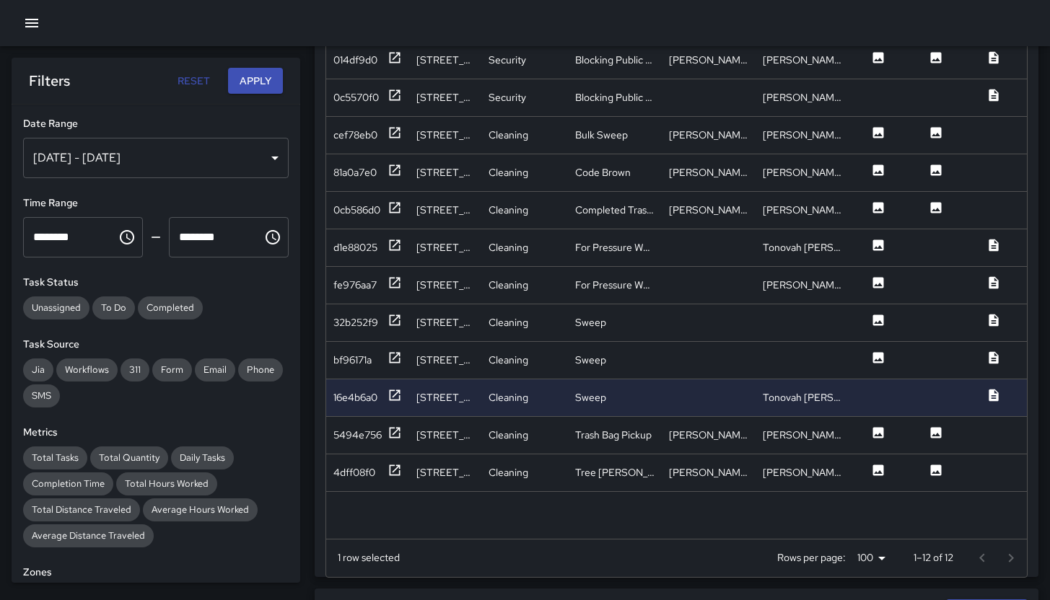
scroll to position [751, 0]
click at [338, 329] on div "32b252f9" at bounding box center [355, 323] width 45 height 14
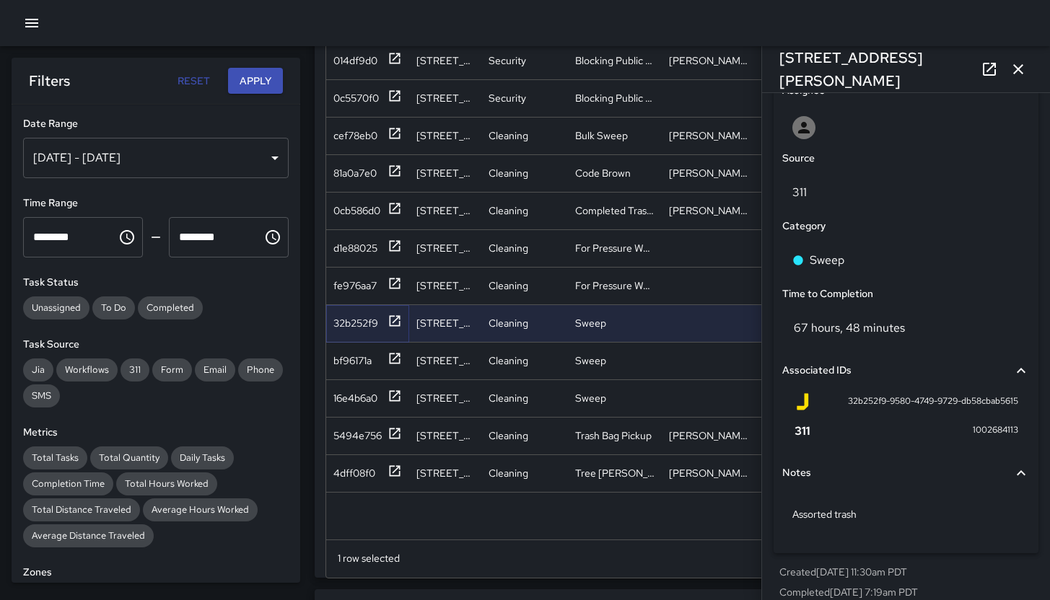
scroll to position [785, 0]
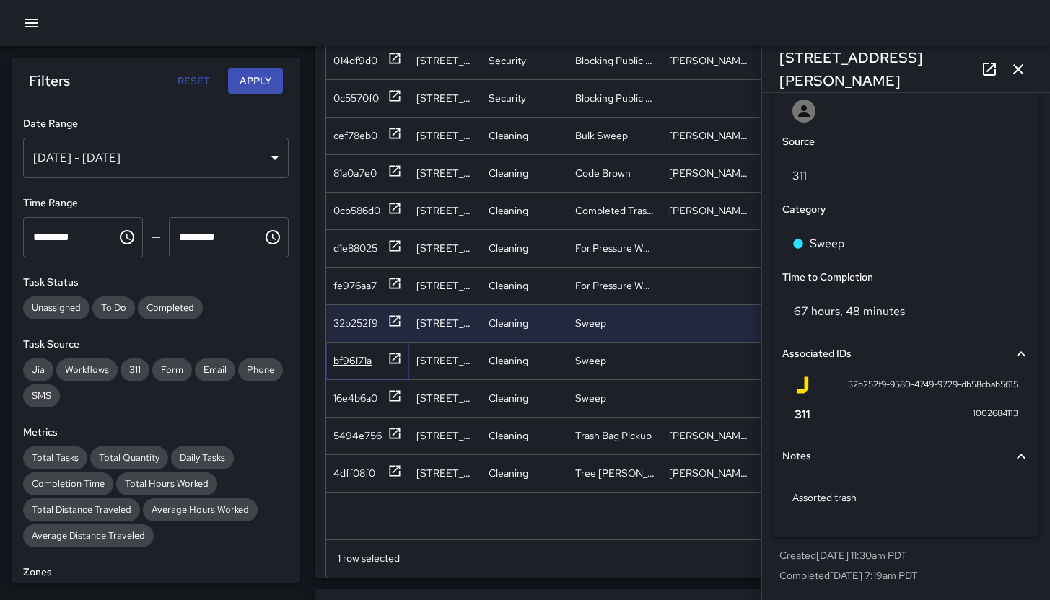
click at [363, 367] on div "bf96171a" at bounding box center [352, 361] width 38 height 14
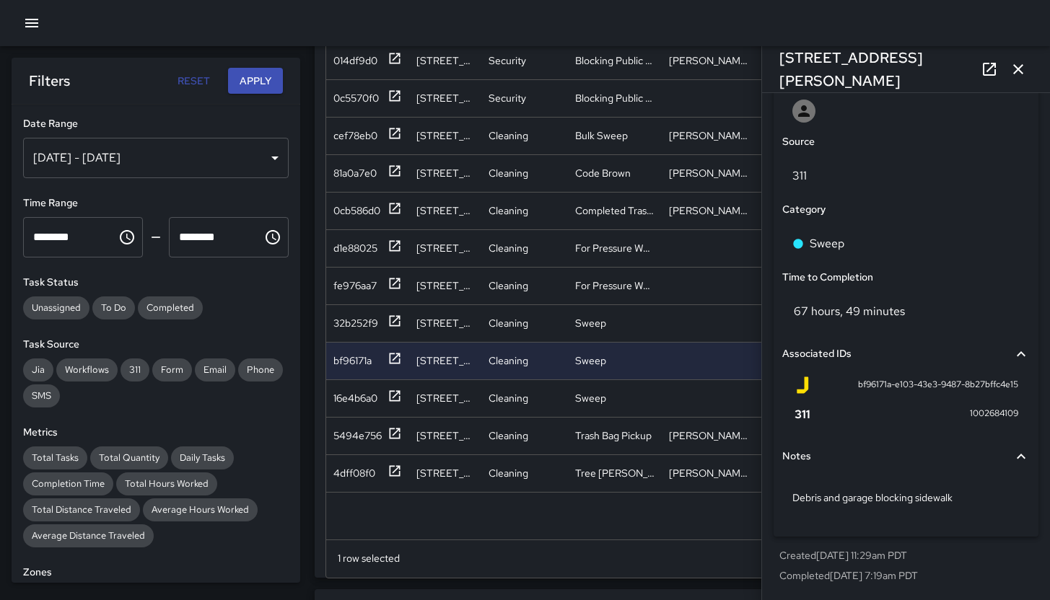
click at [1026, 67] on icon "button" at bounding box center [1018, 69] width 17 height 17
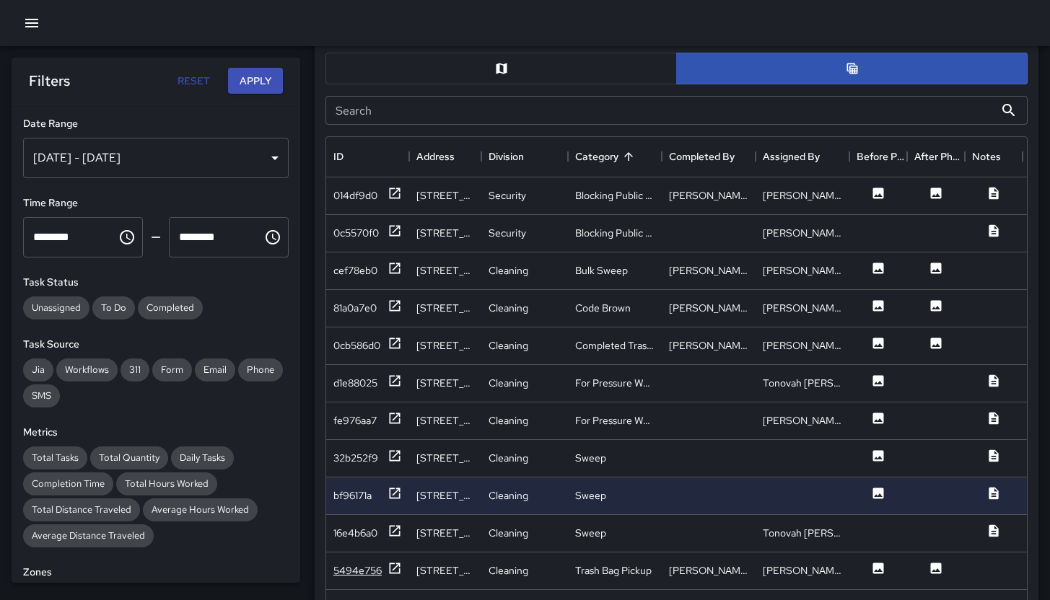
scroll to position [602, 0]
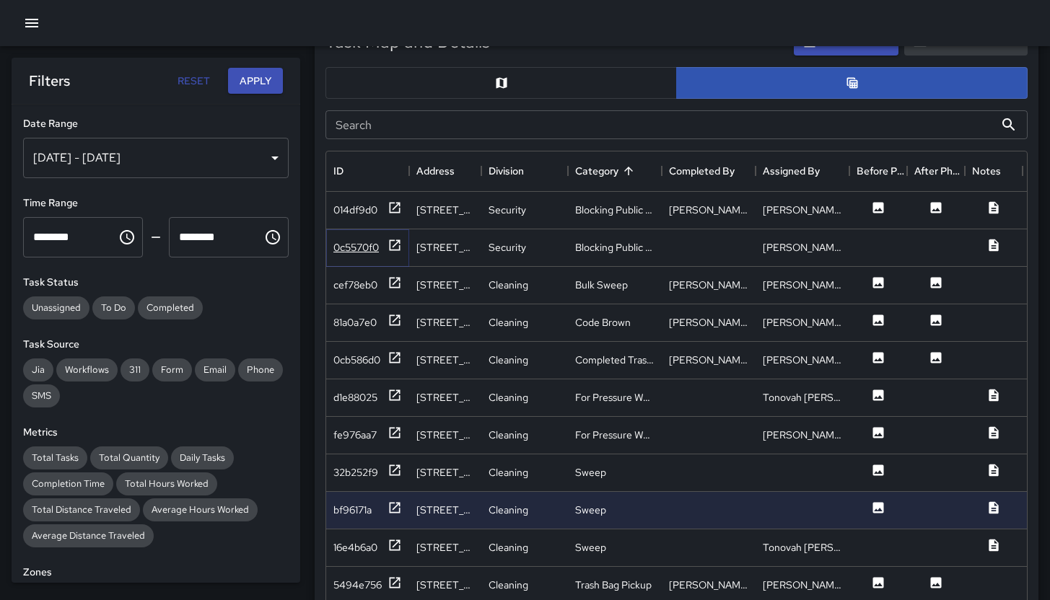
click at [369, 242] on div "0c5570f0" at bounding box center [355, 247] width 45 height 14
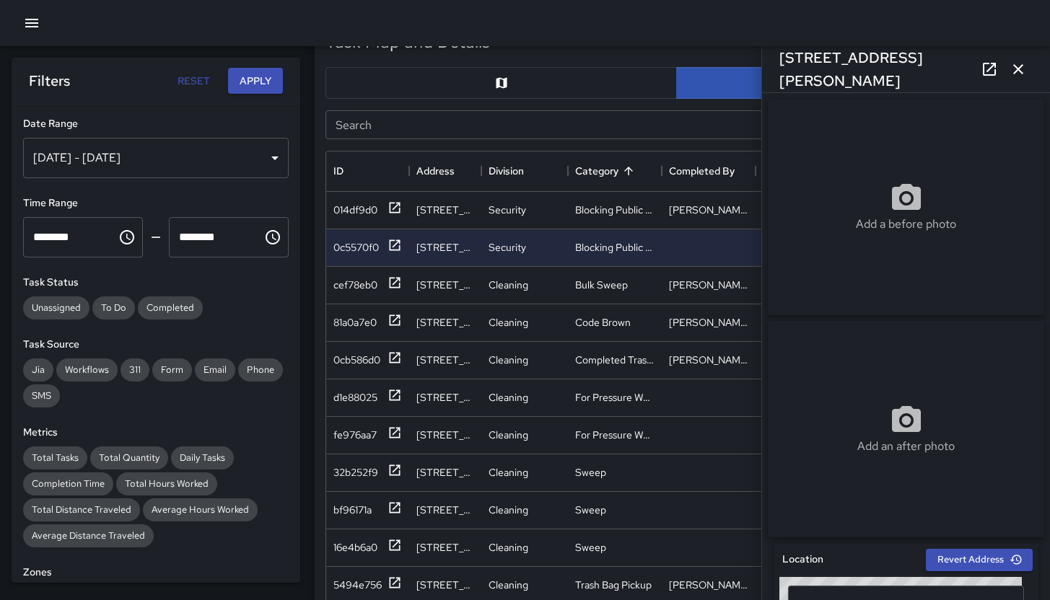
click at [1026, 74] on icon "button" at bounding box center [1018, 69] width 17 height 17
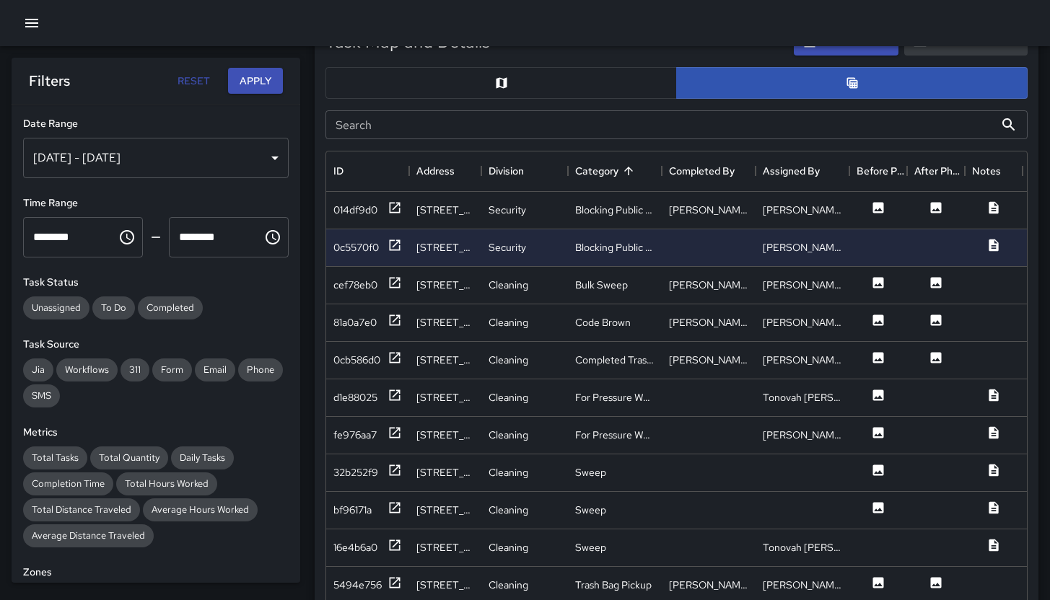
click at [530, 118] on input "Search" at bounding box center [660, 124] width 669 height 29
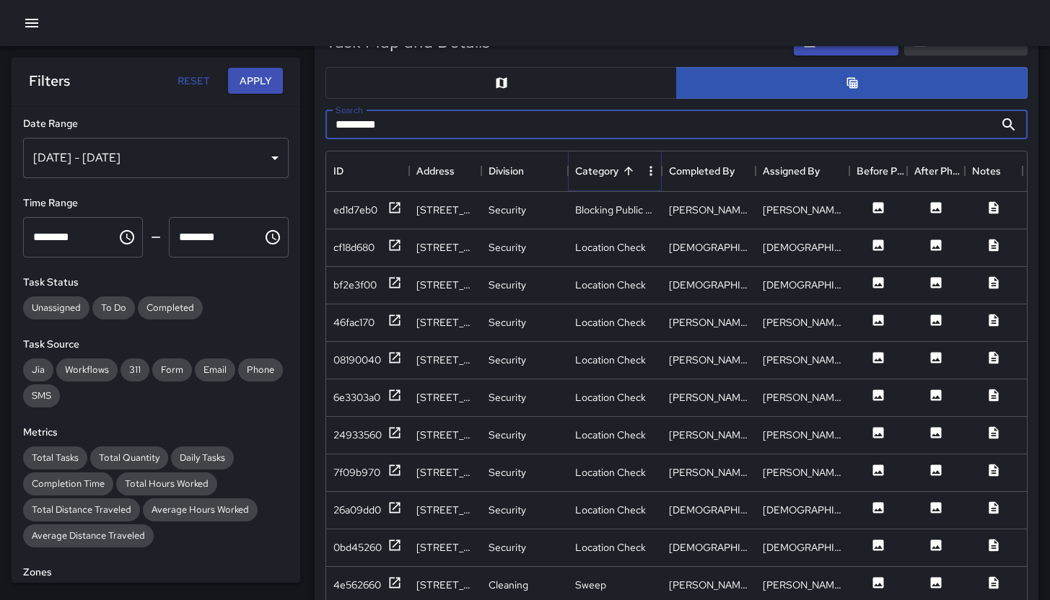
click at [620, 169] on button "Sort" at bounding box center [629, 171] width 20 height 20
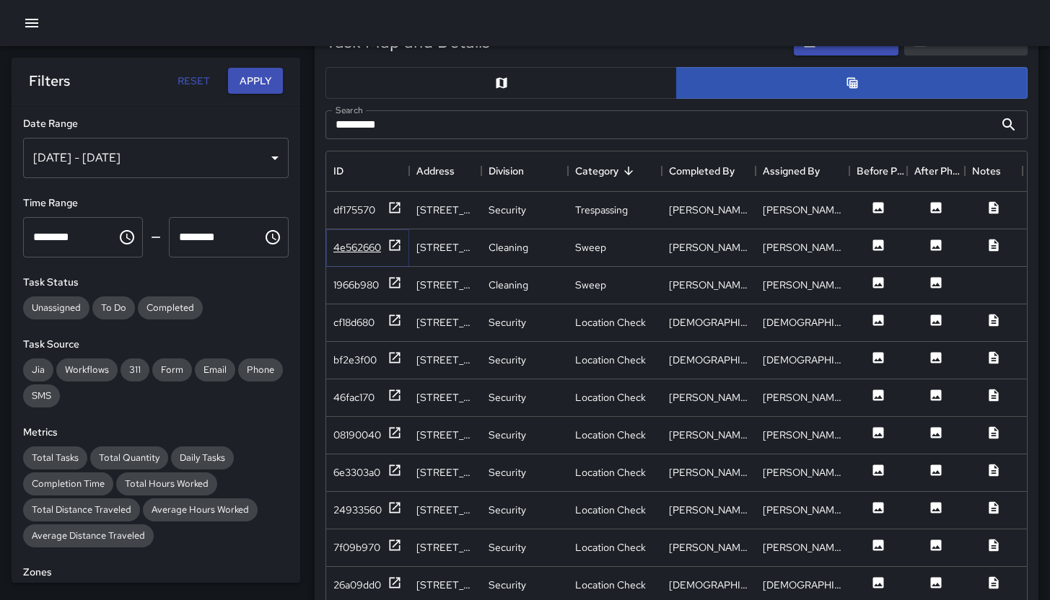
click at [363, 242] on div "4e562660" at bounding box center [357, 247] width 48 height 14
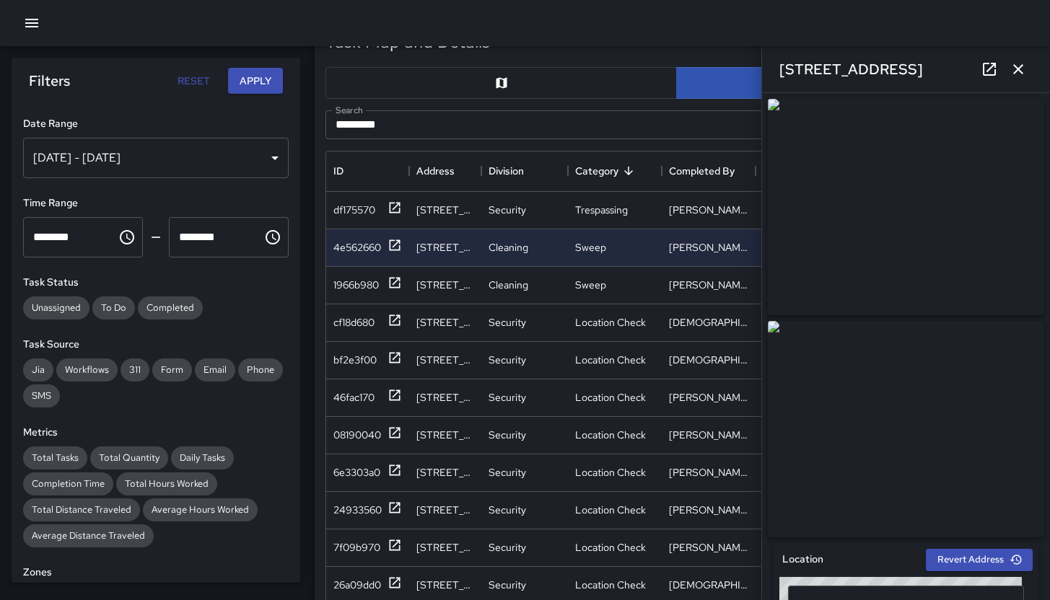
click at [977, 71] on link at bounding box center [989, 69] width 29 height 29
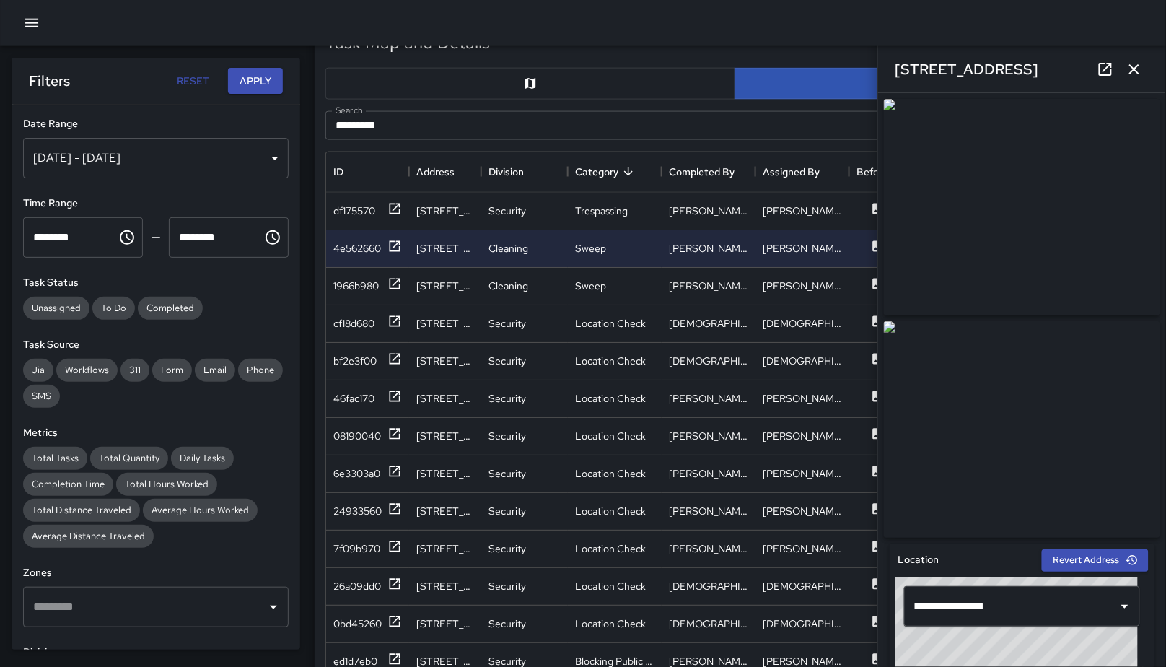
scroll to position [527, 806]
click at [1049, 72] on icon "button" at bounding box center [1134, 69] width 17 height 17
click at [1049, 72] on button "button" at bounding box center [940, 84] width 410 height 32
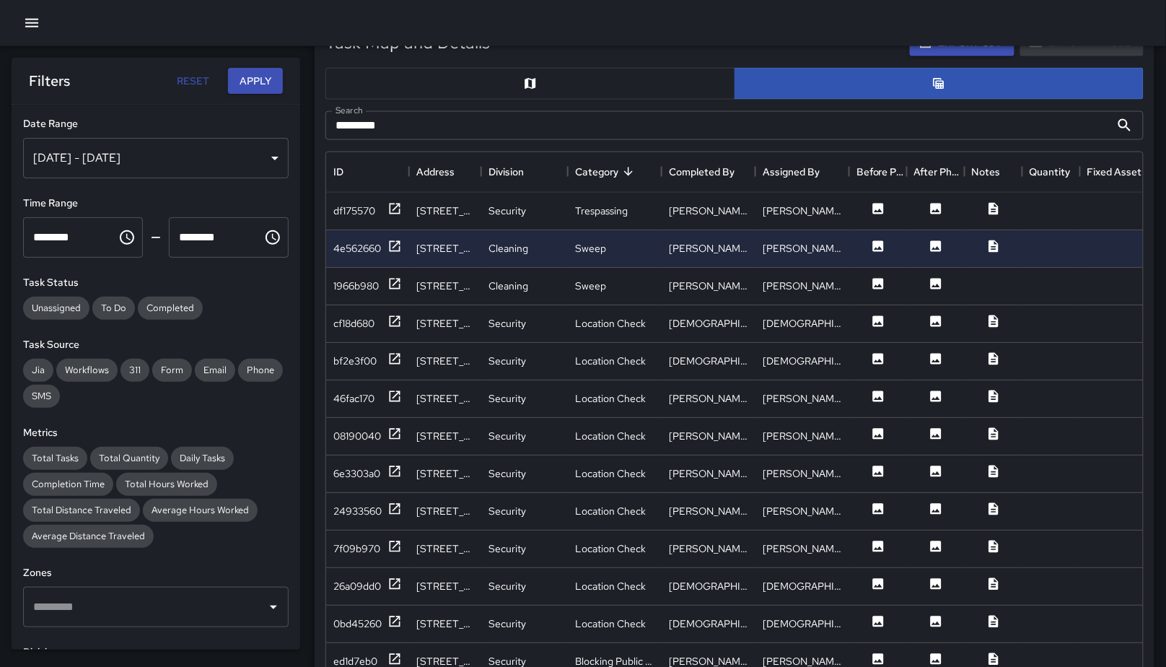
click at [604, 120] on input "*********" at bounding box center [718, 125] width 785 height 29
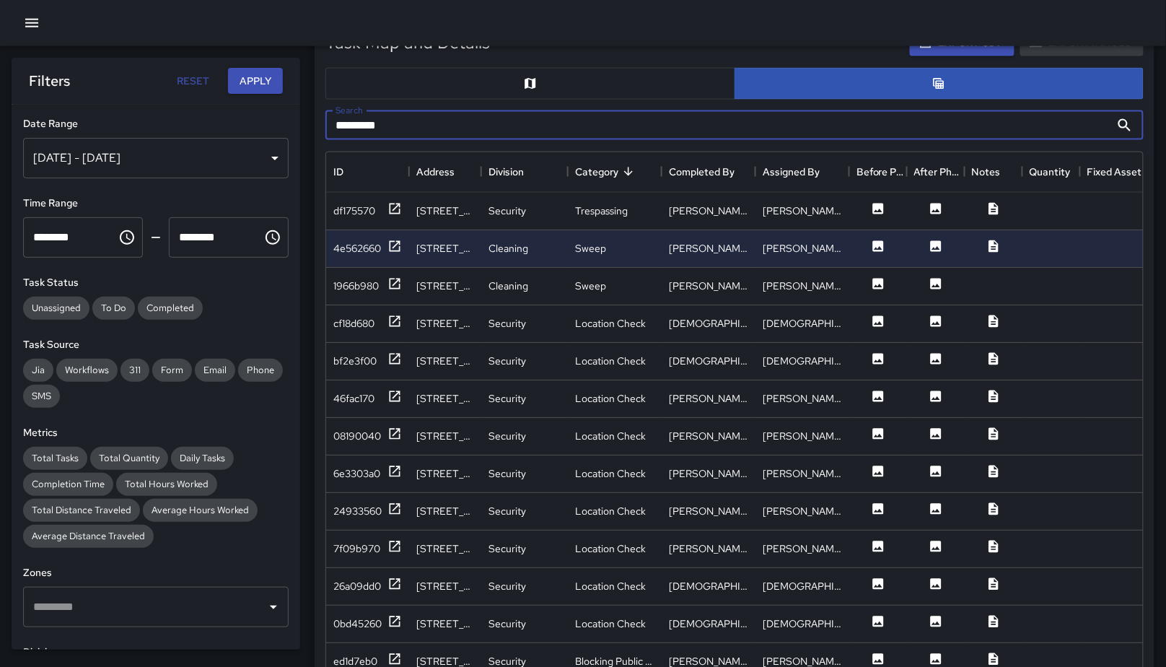
click at [604, 119] on input "*********" at bounding box center [718, 125] width 785 height 29
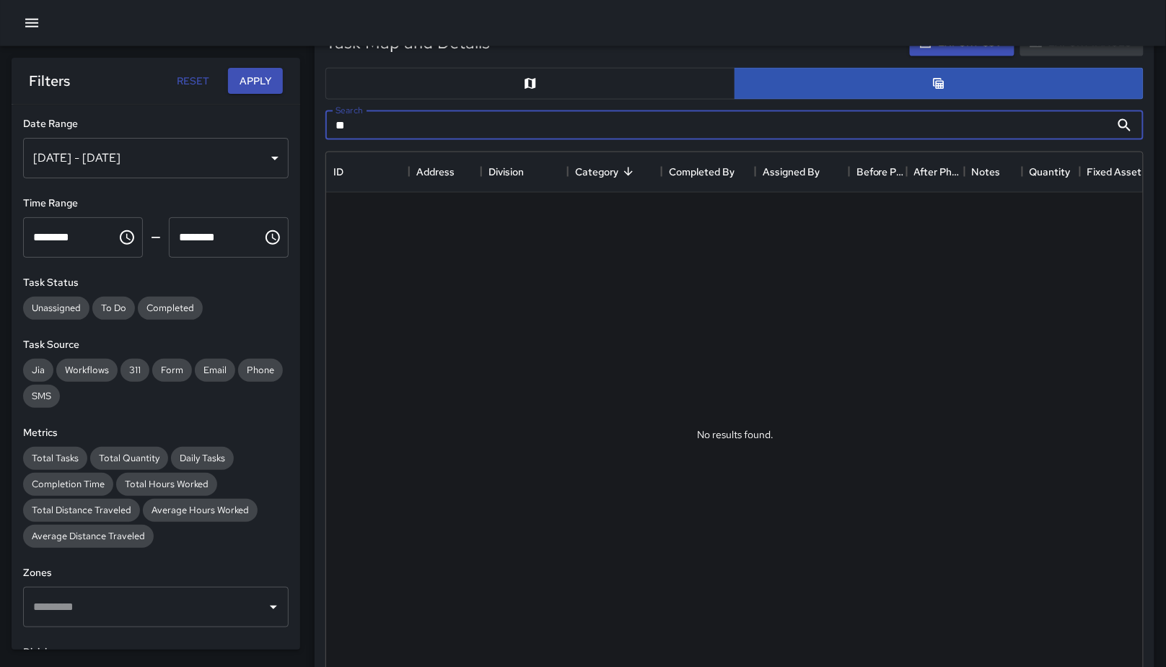
type input "*"
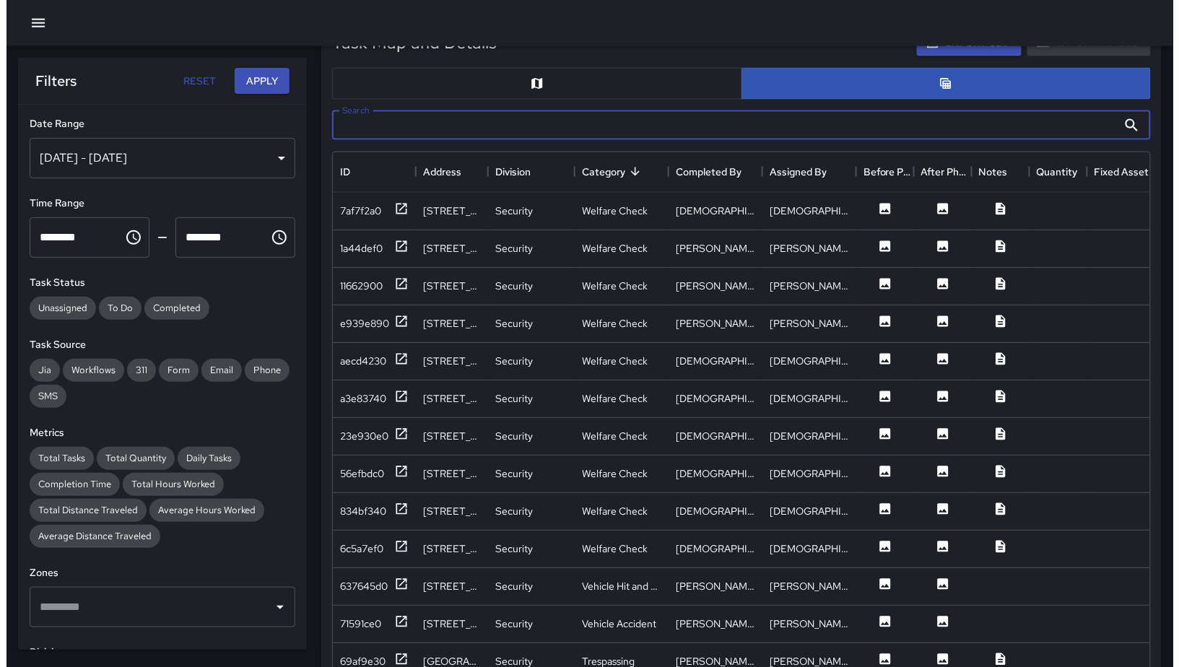
scroll to position [628, 0]
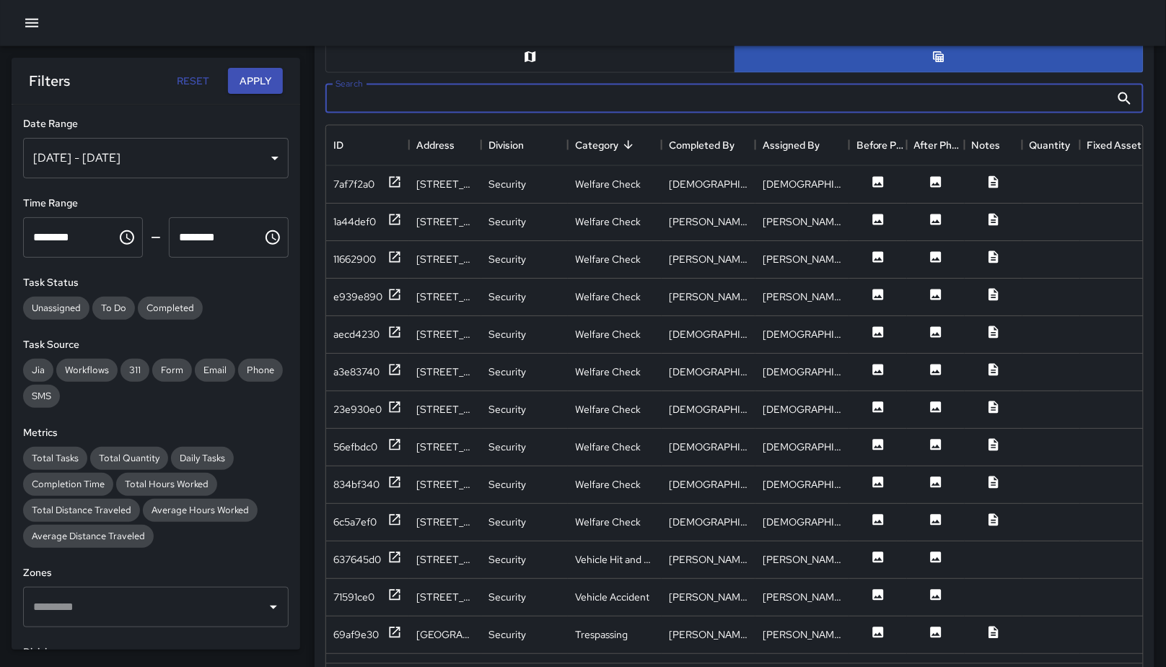
click at [35, 23] on icon "button" at bounding box center [31, 23] width 13 height 9
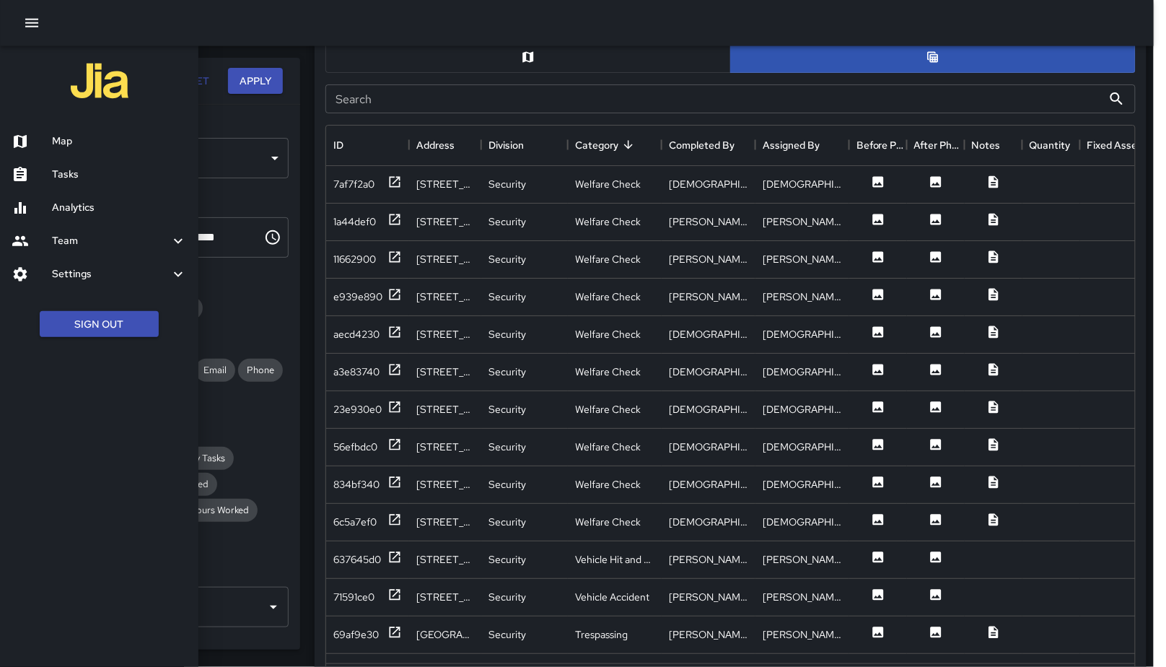
scroll to position [12, 12]
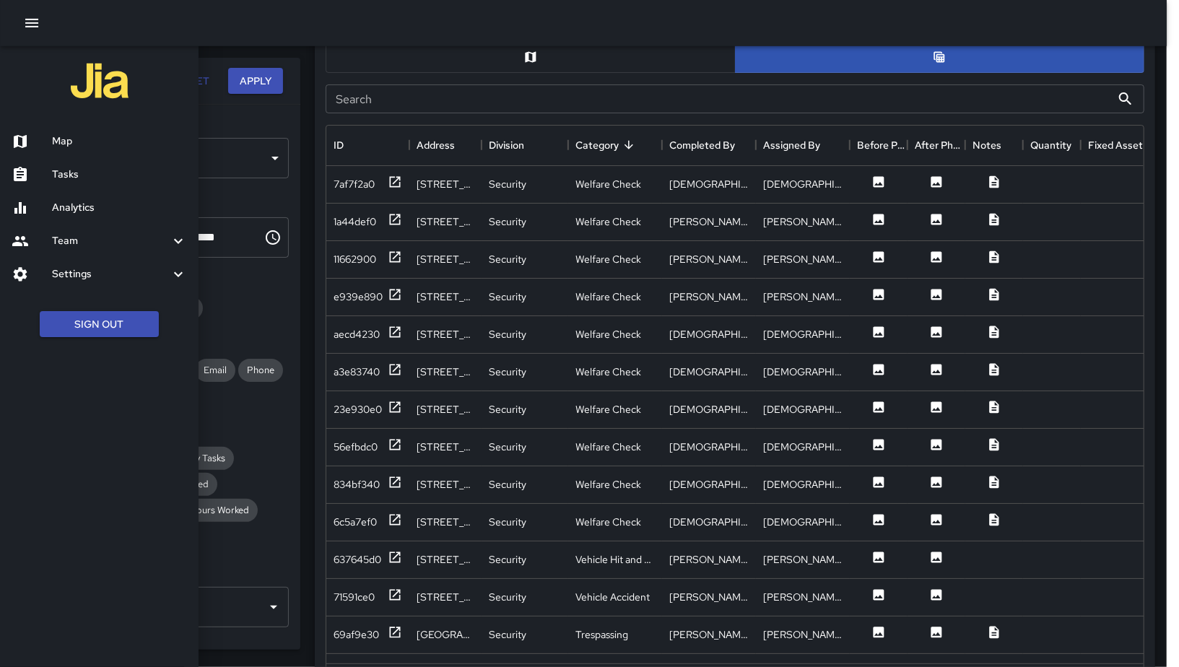
click at [66, 162] on div "Tasks" at bounding box center [99, 174] width 198 height 33
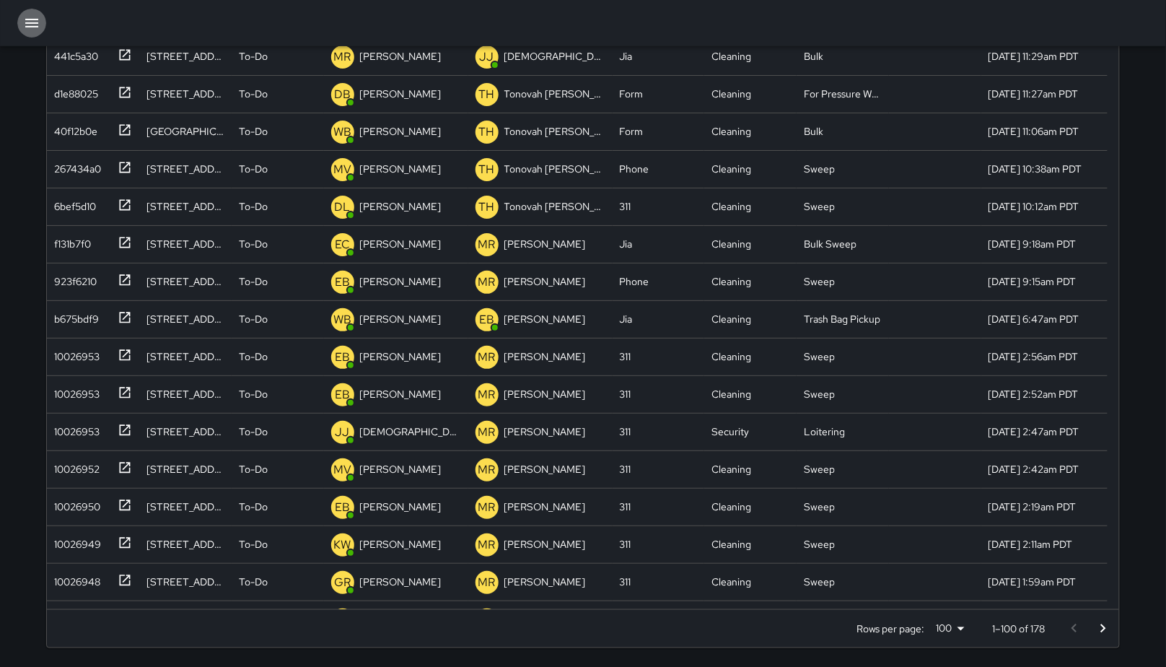
click at [33, 32] on button "button" at bounding box center [31, 23] width 29 height 29
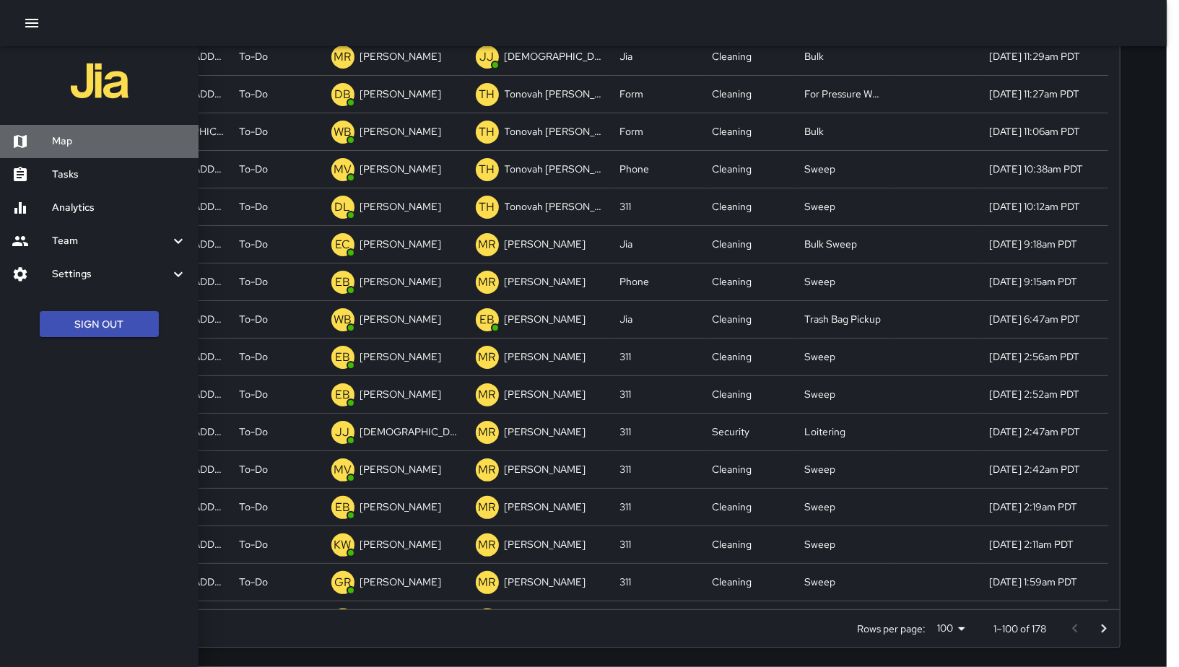
click at [99, 134] on h6 "Map" at bounding box center [119, 142] width 135 height 16
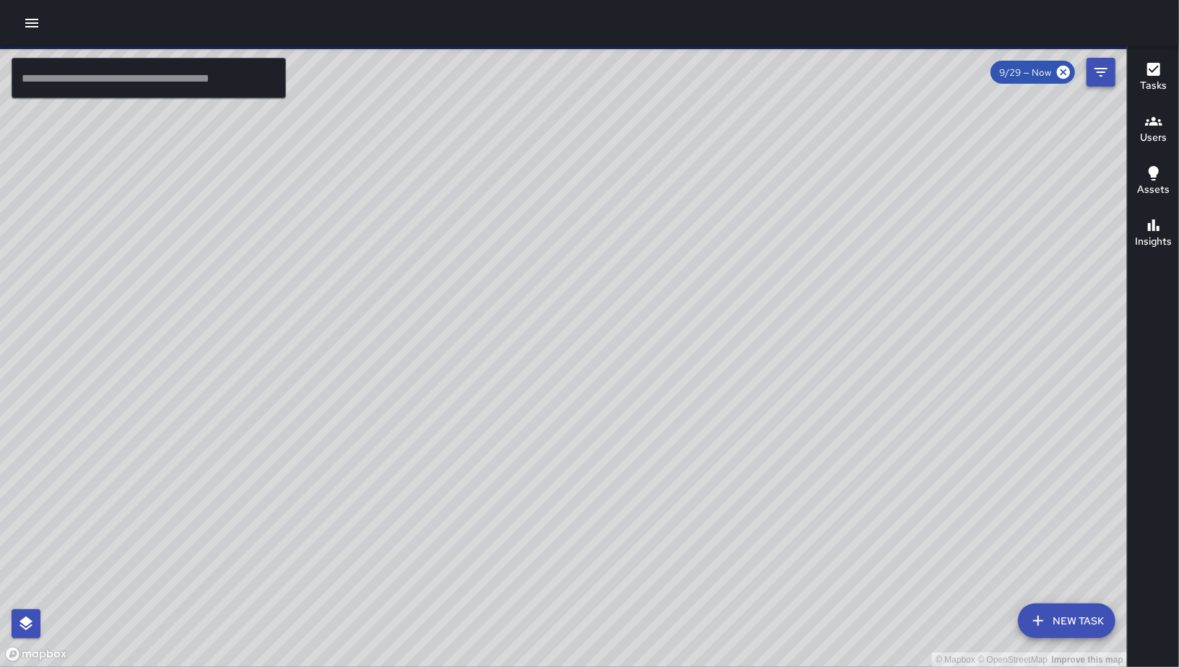
click at [1049, 76] on icon "Filters" at bounding box center [1100, 72] width 17 height 17
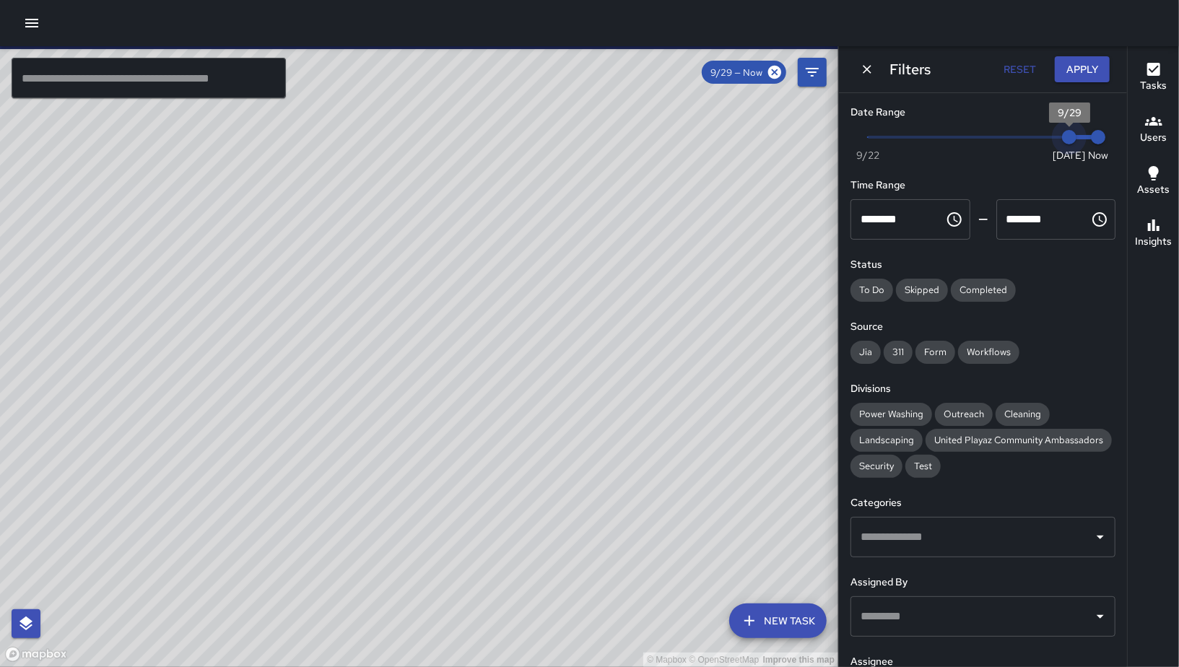
type input "*"
drag, startPoint x: 1051, startPoint y: 136, endPoint x: 788, endPoint y: 141, distance: 262.8
click at [788, 141] on div "© Mapbox © OpenStreetMap Improve this map ​ New Task 9/29 — Now Map Layers Task…" at bounding box center [589, 356] width 1179 height 621
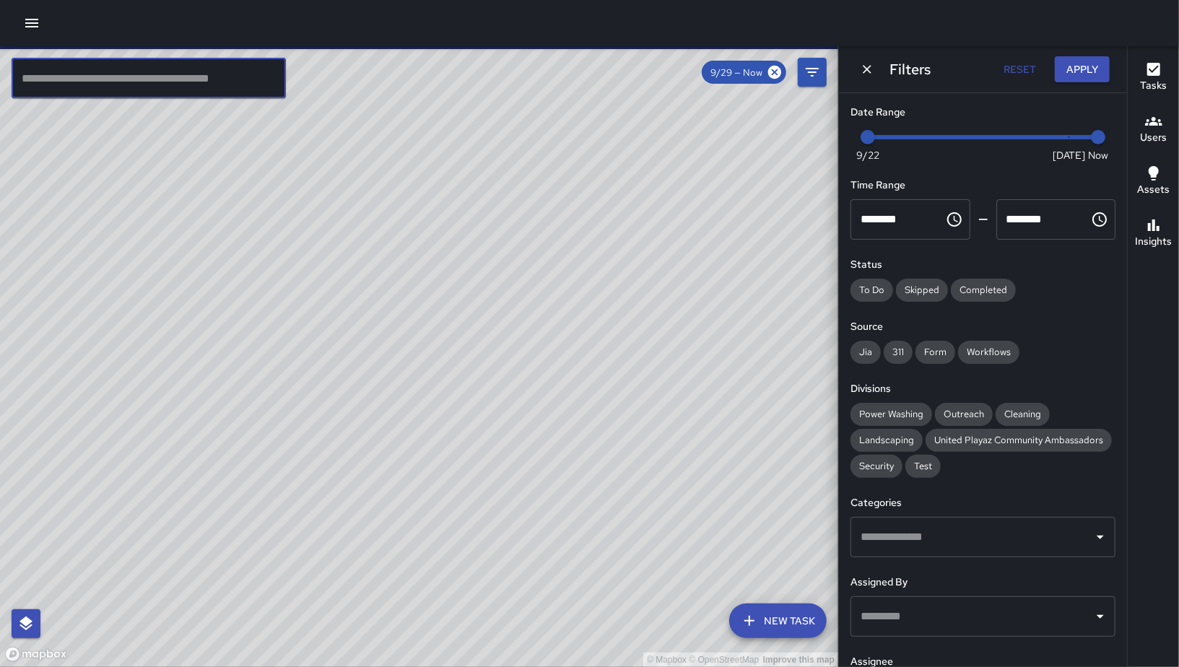
click at [212, 72] on input "text" at bounding box center [149, 78] width 274 height 40
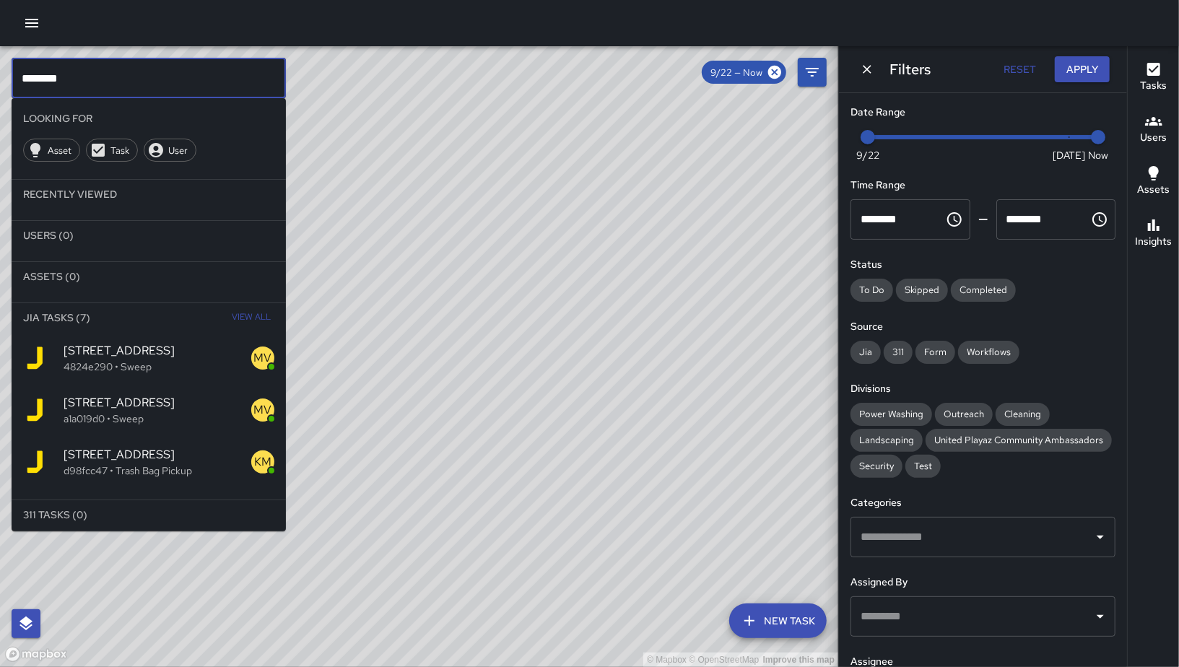
type input "********"
click at [237, 311] on span "View All" at bounding box center [251, 317] width 39 height 23
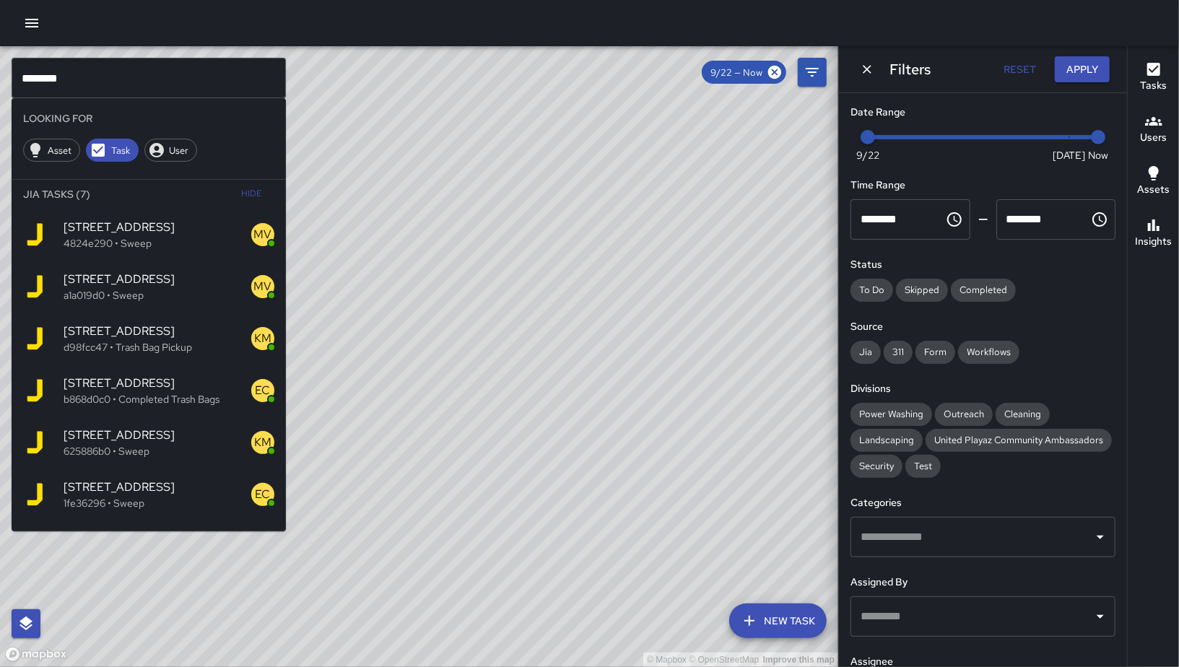
click at [89, 493] on span "1218 Folsom Street" at bounding box center [158, 487] width 188 height 17
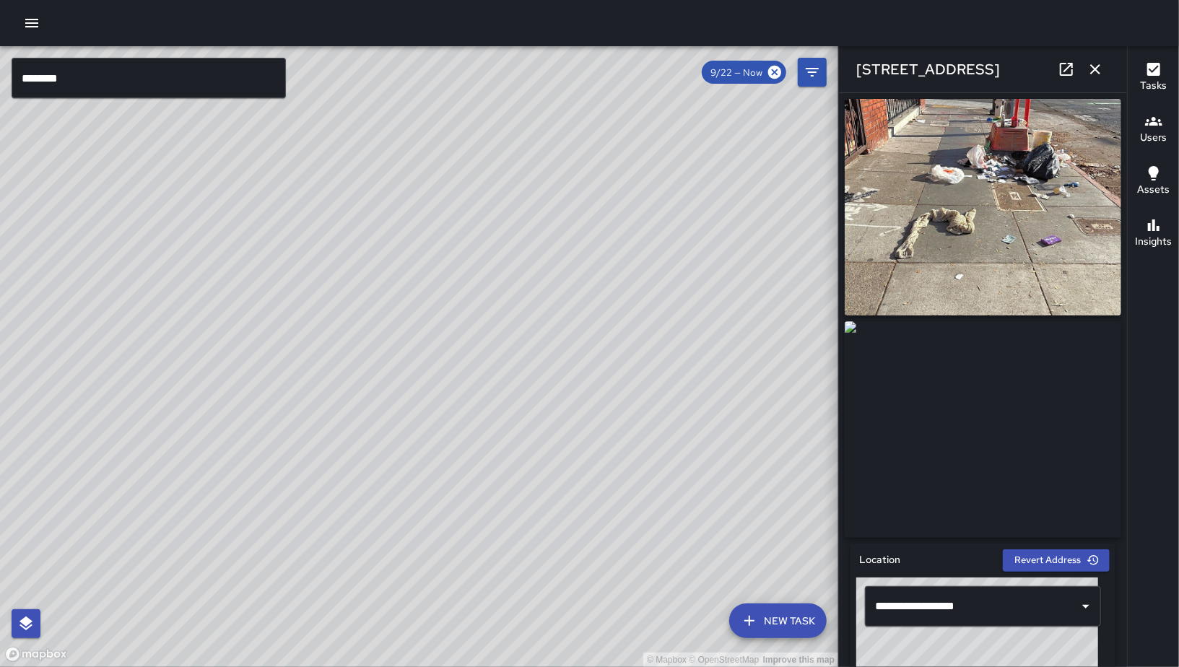
scroll to position [853, 0]
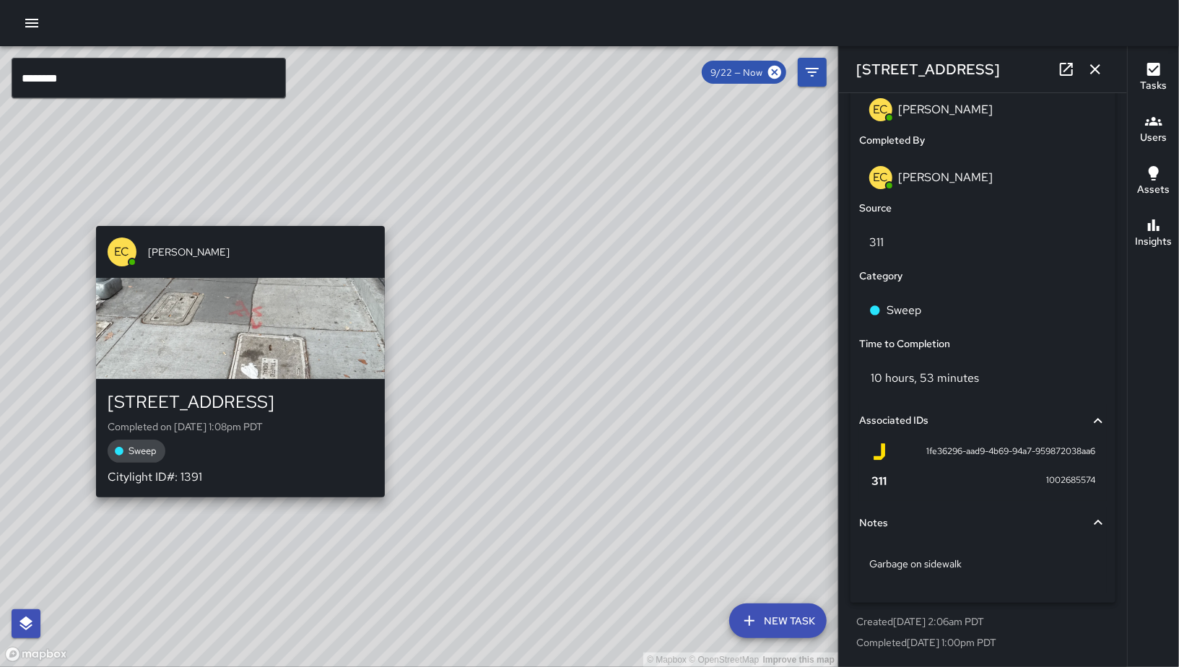
click at [227, 205] on div "© Mapbox © OpenStreetMap Improve this map EC Enrique Cervantes 1218 Folsom Stre…" at bounding box center [419, 356] width 838 height 621
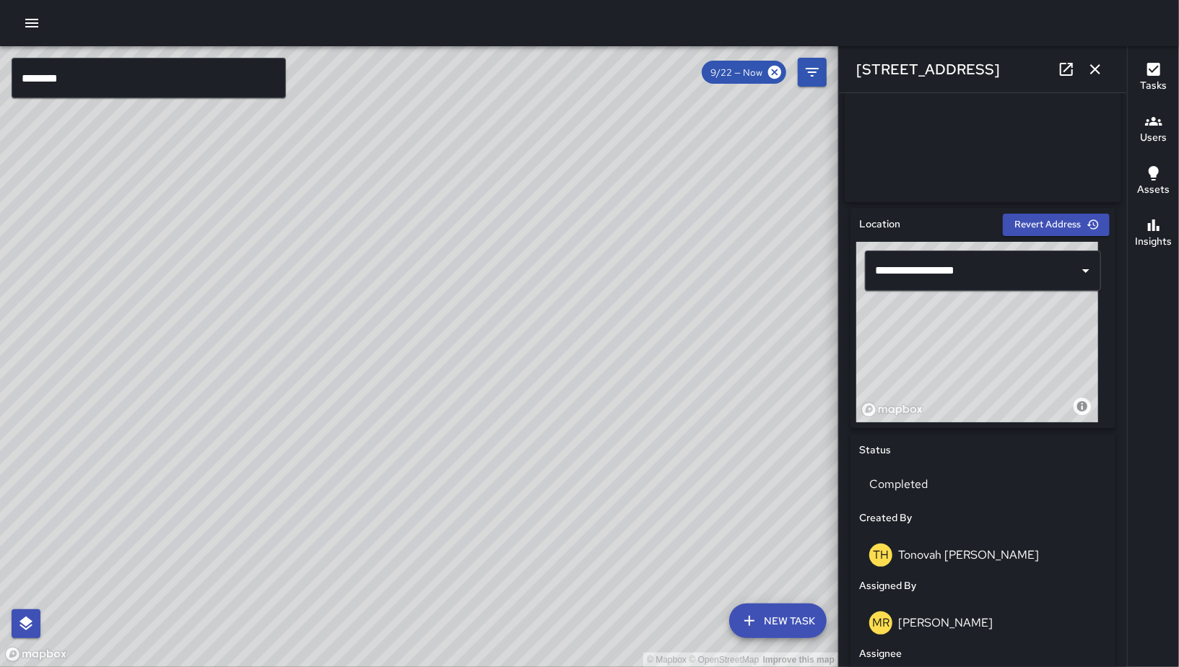
scroll to position [0, 0]
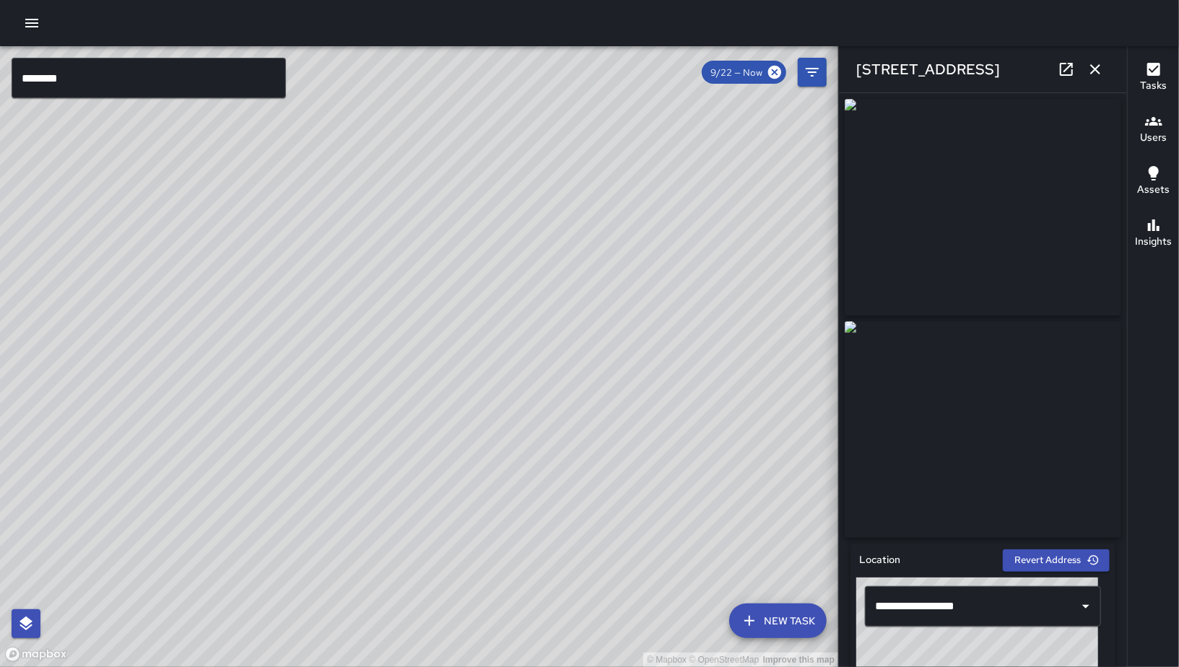
click at [1049, 67] on icon at bounding box center [1066, 69] width 13 height 13
drag, startPoint x: 546, startPoint y: 469, endPoint x: 635, endPoint y: 354, distance: 146.1
click at [498, 501] on div "© Mapbox © OpenStreetMap Improve this map SK SEAN KELLEY 10 Rodgers Street Comp…" at bounding box center [419, 356] width 838 height 621
drag, startPoint x: 459, startPoint y: 485, endPoint x: 539, endPoint y: 388, distance: 125.6
click at [412, 484] on div "© Mapbox © OpenStreetMap Improve this map" at bounding box center [419, 356] width 838 height 621
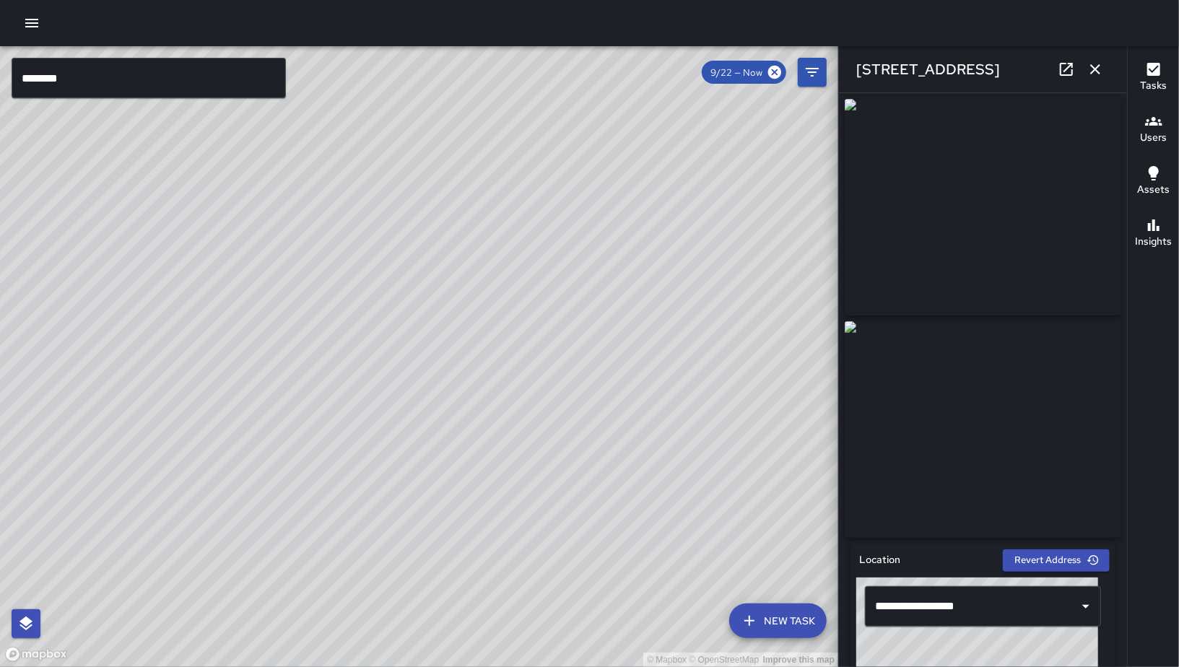
drag, startPoint x: 463, startPoint y: 485, endPoint x: 476, endPoint y: 466, distance: 22.8
click at [463, 482] on div "© Mapbox © OpenStreetMap Improve this map" at bounding box center [419, 356] width 838 height 621
drag, startPoint x: 552, startPoint y: 475, endPoint x: 682, endPoint y: 313, distance: 207.4
click at [551, 473] on div "© Mapbox © OpenStreetMap Improve this map" at bounding box center [419, 356] width 838 height 621
drag, startPoint x: 650, startPoint y: 401, endPoint x: 709, endPoint y: 327, distance: 94.5
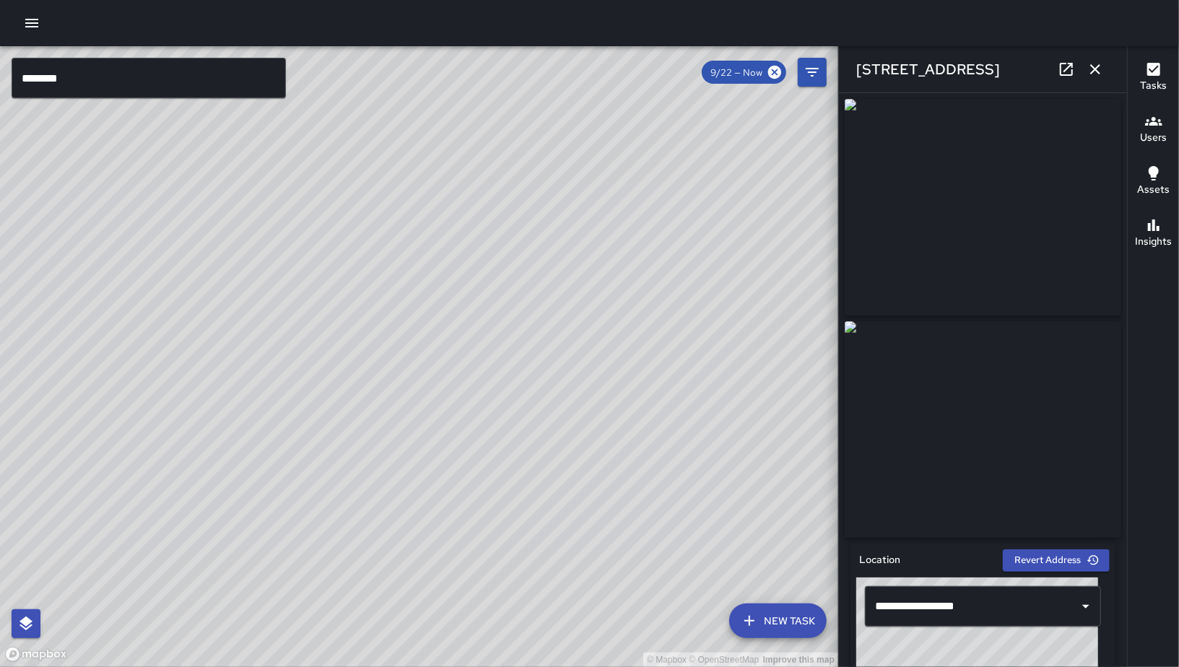
click at [585, 475] on div "© Mapbox © OpenStreetMap Improve this map" at bounding box center [419, 356] width 838 height 621
drag, startPoint x: 502, startPoint y: 449, endPoint x: 626, endPoint y: 371, distance: 146.6
click at [502, 449] on div "© Mapbox © OpenStreetMap Improve this map" at bounding box center [419, 356] width 838 height 621
drag, startPoint x: 615, startPoint y: 399, endPoint x: 492, endPoint y: 474, distance: 143.8
click at [474, 487] on div "© Mapbox © OpenStreetMap Improve this map" at bounding box center [419, 356] width 838 height 621
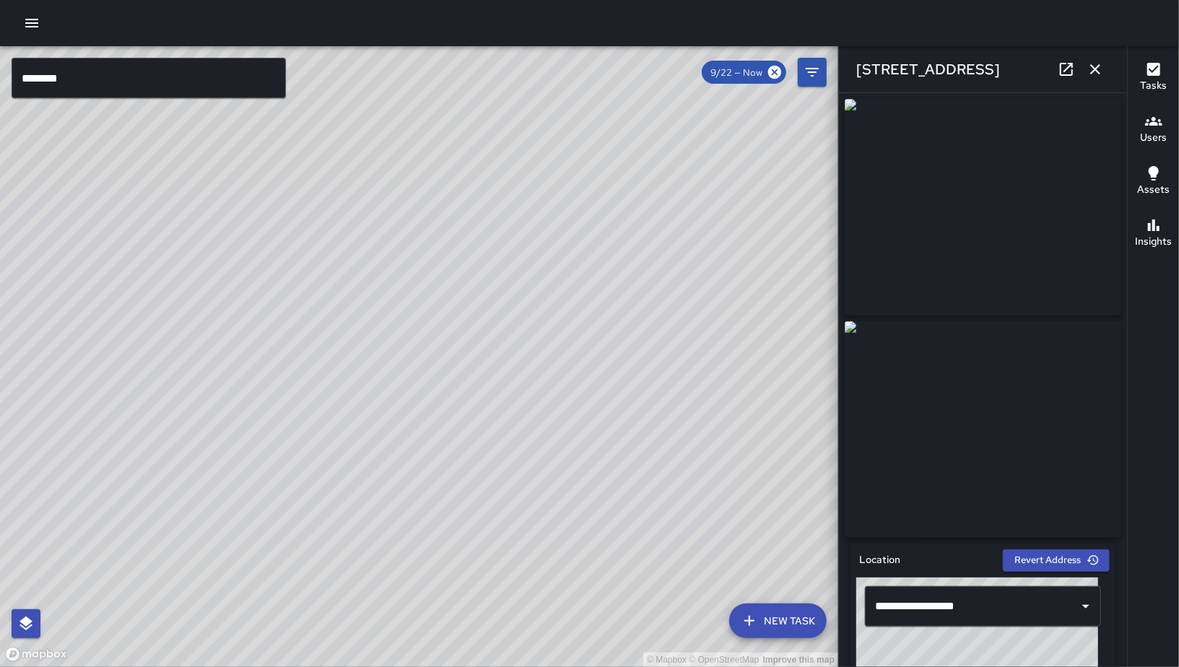
drag, startPoint x: 673, startPoint y: 336, endPoint x: 544, endPoint y: 458, distance: 177.7
click at [544, 458] on div "© Mapbox © OpenStreetMap Improve this map" at bounding box center [419, 356] width 838 height 621
click at [689, 413] on div "© Mapbox © OpenStreetMap Improve this map" at bounding box center [419, 356] width 838 height 621
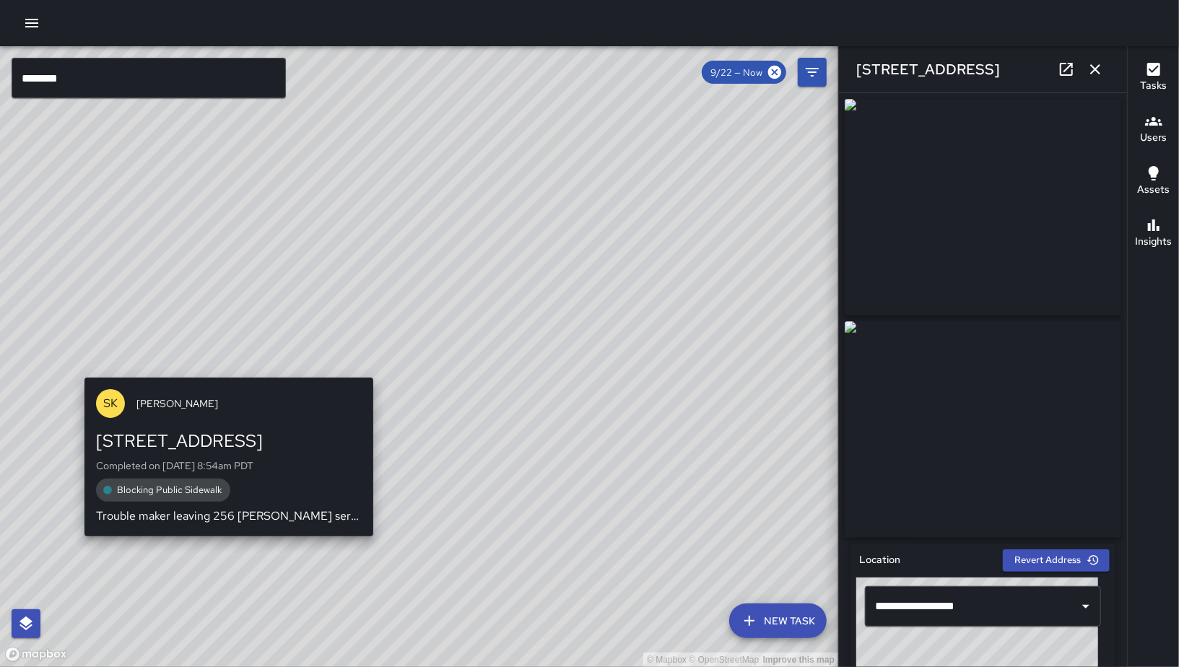
click at [219, 353] on div "© Mapbox © OpenStreetMap Improve this map SK SEAN KELLEY 33 Falmouth Street Com…" at bounding box center [419, 356] width 838 height 621
type input "**********"
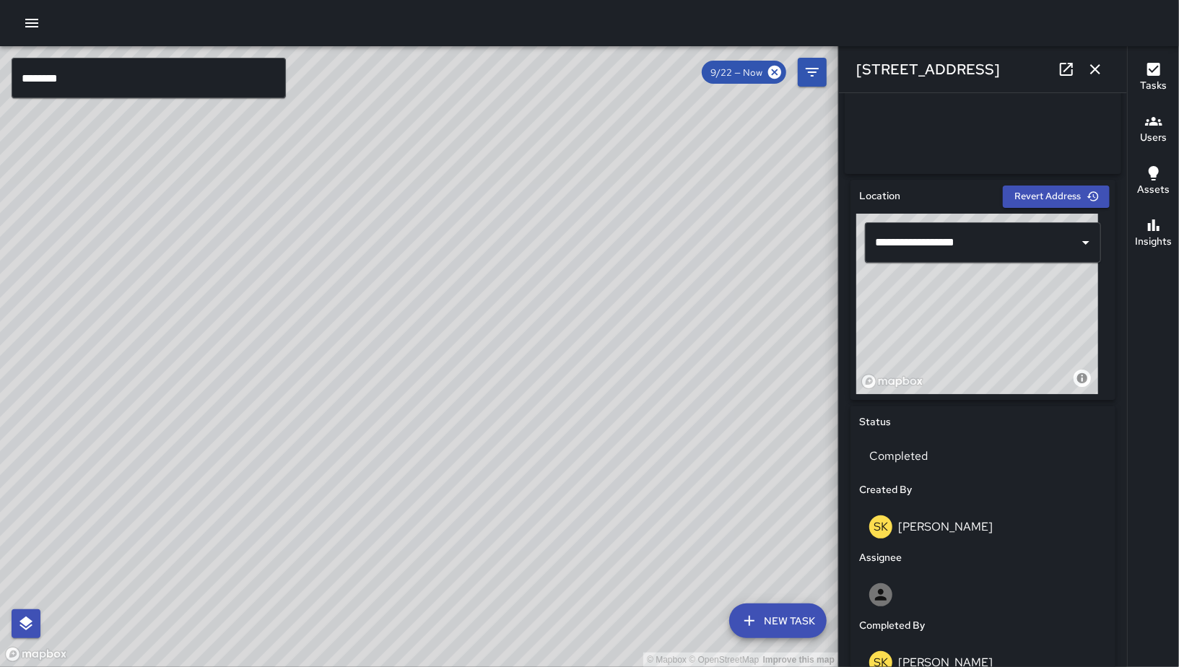
scroll to position [839, 0]
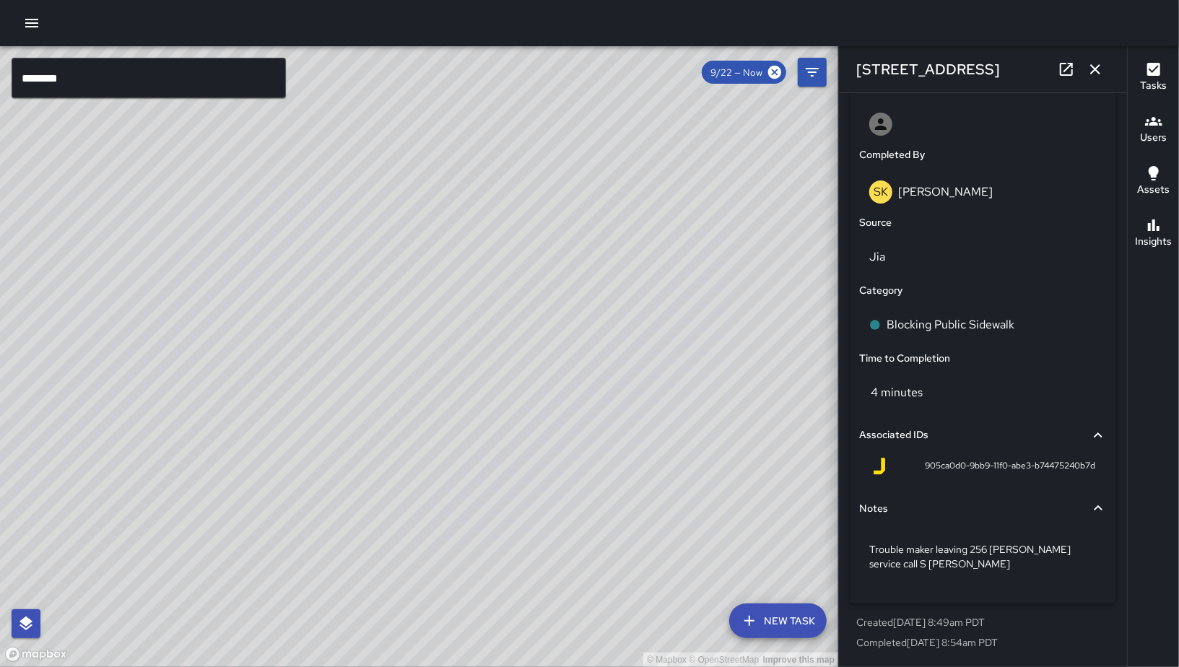
drag, startPoint x: 510, startPoint y: 391, endPoint x: 600, endPoint y: 401, distance: 91.5
click at [569, 396] on div "© Mapbox © OpenStreetMap Improve this map" at bounding box center [419, 356] width 838 height 621
click at [1049, 78] on button "button" at bounding box center [1094, 69] width 29 height 29
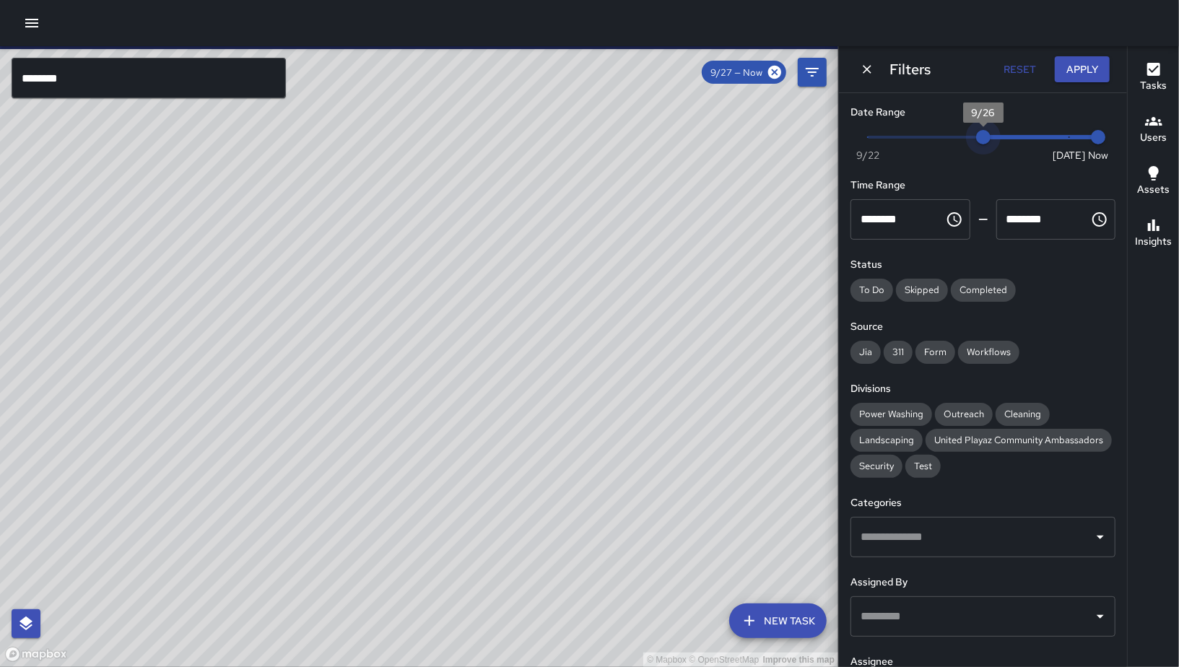
type input "*"
drag, startPoint x: 973, startPoint y: 139, endPoint x: 984, endPoint y: 128, distance: 15.8
click at [984, 134] on span "9/26" at bounding box center [983, 137] width 14 height 14
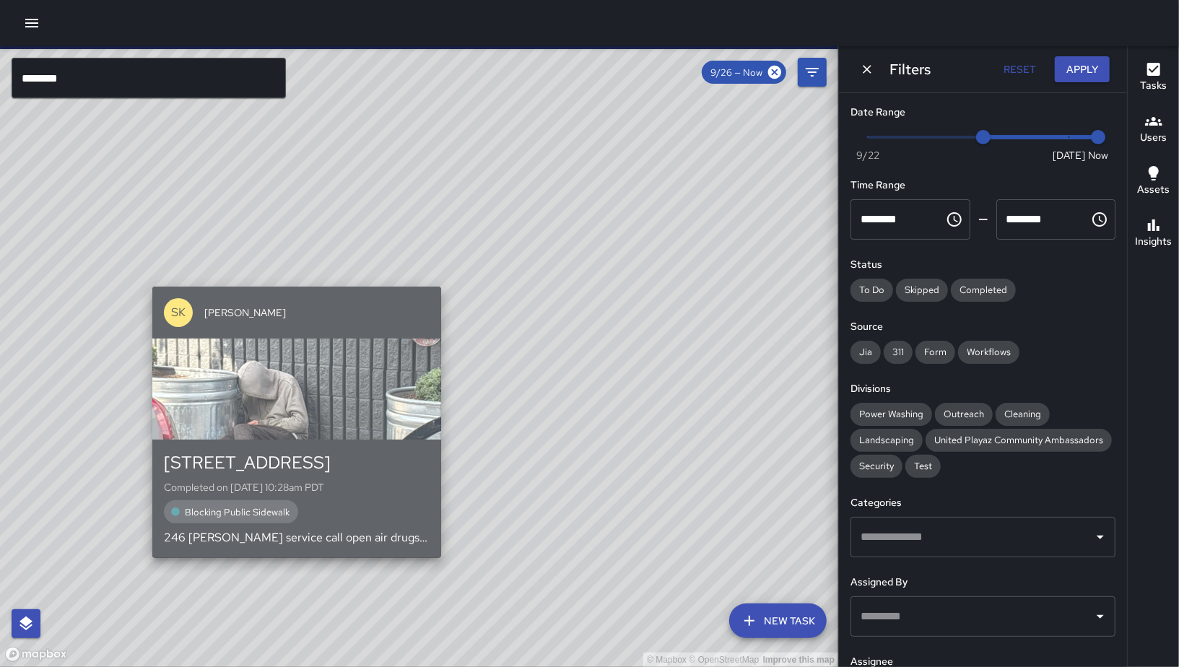
click at [271, 295] on div "SK SEAN KELLEY" at bounding box center [296, 313] width 289 height 52
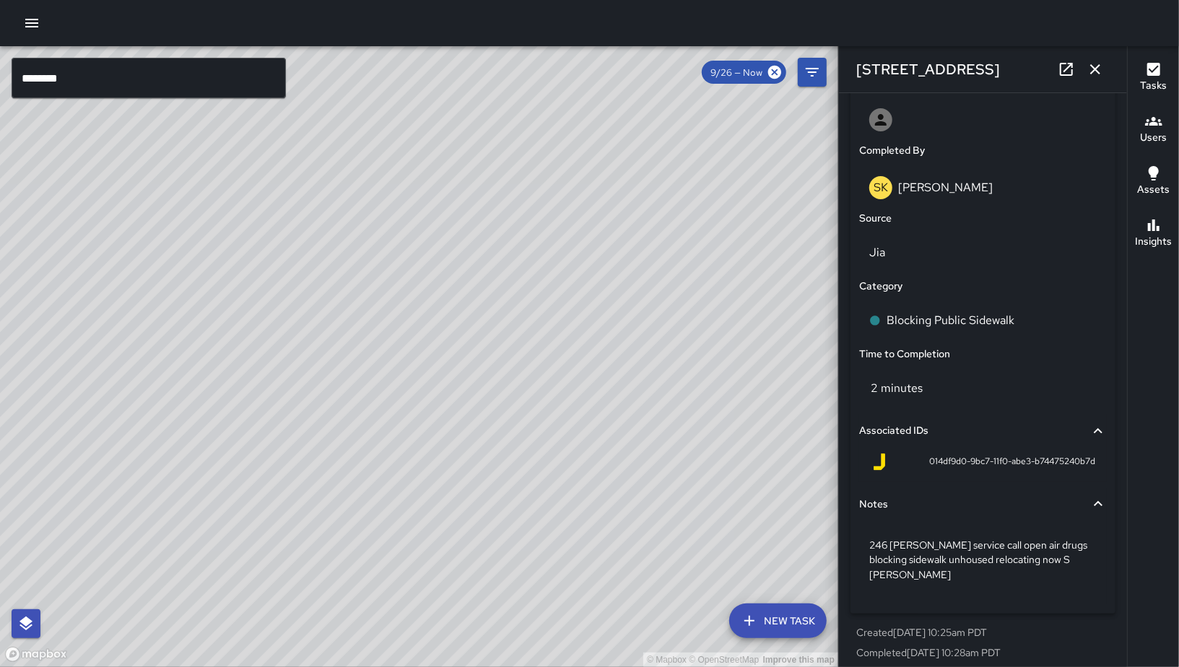
click at [432, 437] on div "© Mapbox © OpenStreetMap Improve this map BF Brenda Flores 249 Shipley Street C…" at bounding box center [419, 356] width 838 height 621
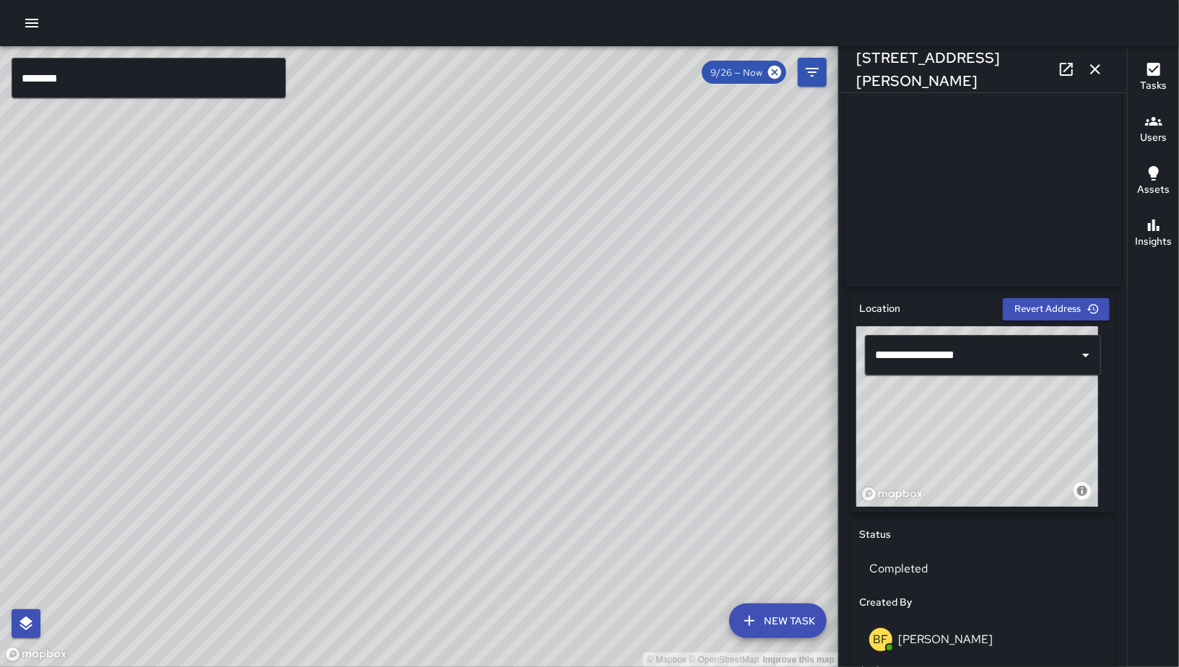
scroll to position [0, 0]
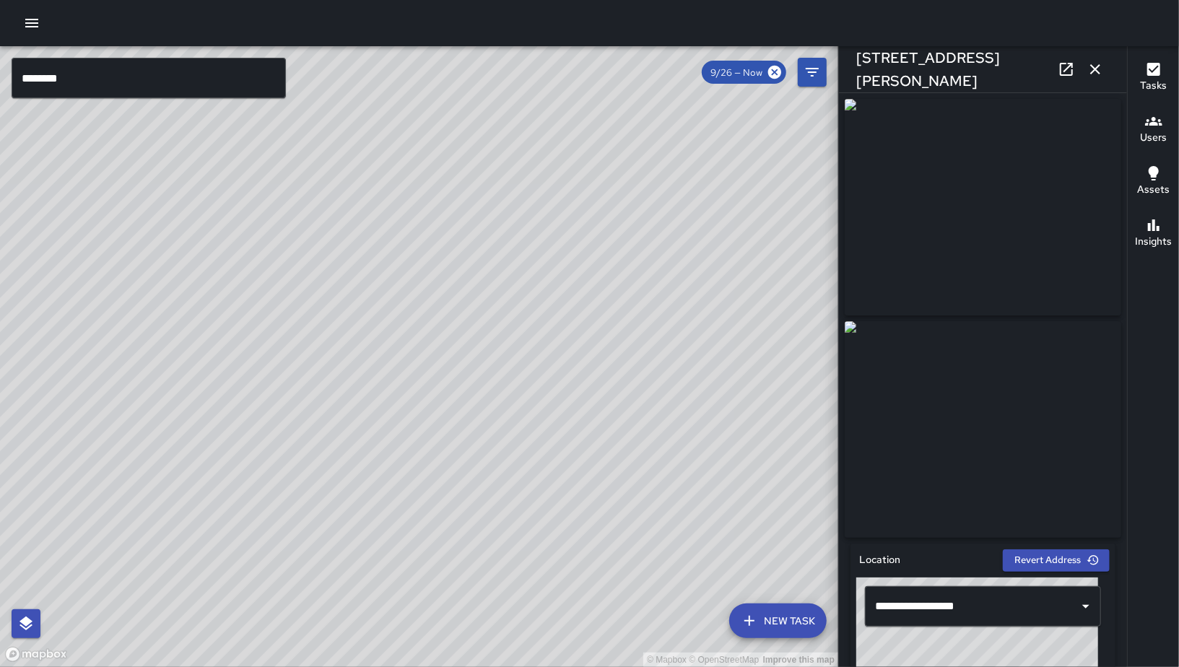
drag, startPoint x: 465, startPoint y: 379, endPoint x: 528, endPoint y: 436, distance: 85.4
click at [528, 436] on div "© Mapbox © OpenStreetMap Improve this map" at bounding box center [419, 356] width 838 height 621
click at [366, 179] on div "© Mapbox © OpenStreetMap Improve this map" at bounding box center [419, 356] width 838 height 621
click at [406, 179] on div "© Mapbox © OpenStreetMap Improve this map" at bounding box center [419, 356] width 838 height 621
drag, startPoint x: 465, startPoint y: 182, endPoint x: 740, endPoint y: 322, distance: 308.6
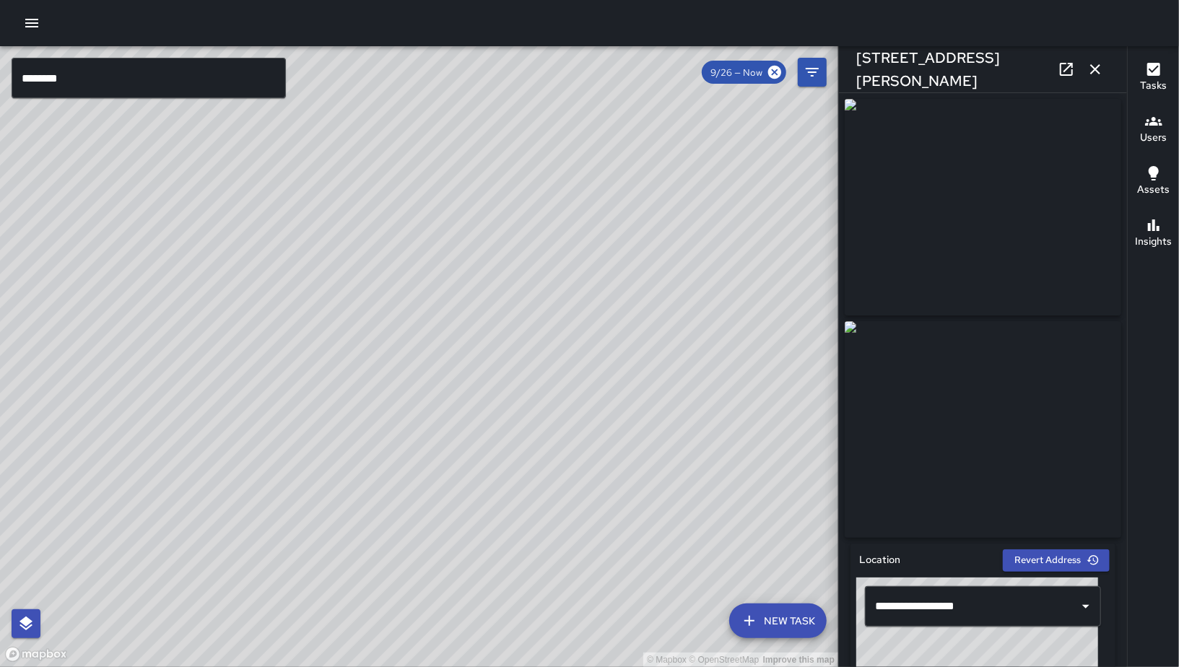
click at [738, 322] on div "© Mapbox © OpenStreetMap Improve this map" at bounding box center [419, 356] width 838 height 621
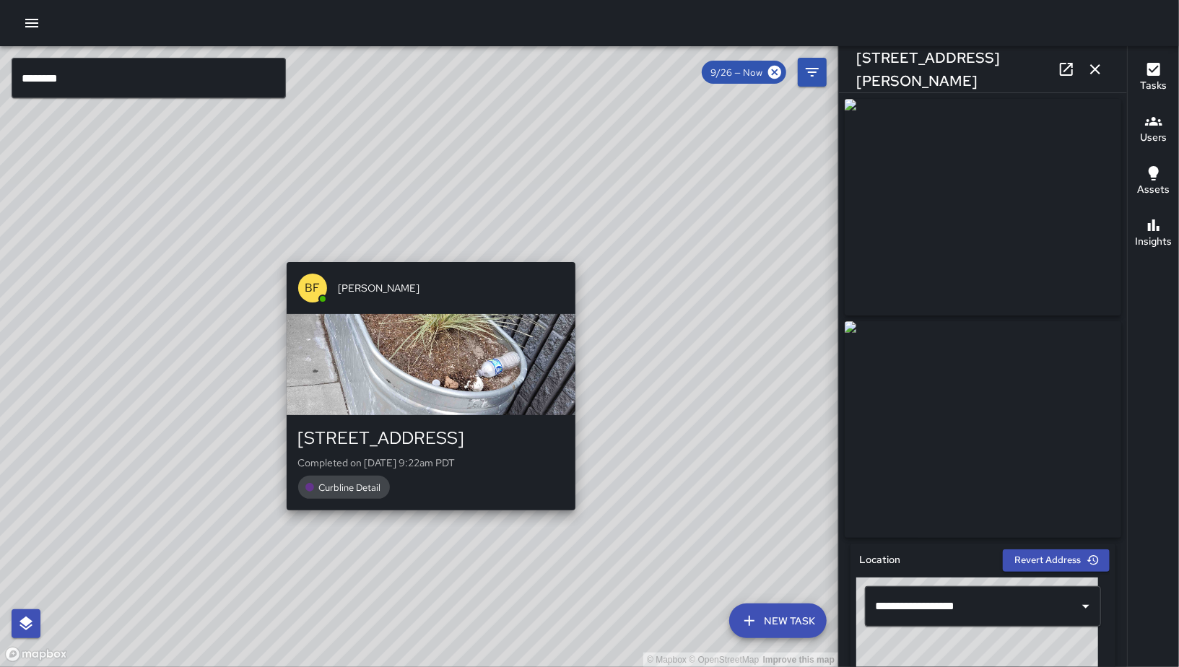
click at [582, 247] on div "© Mapbox © OpenStreetMap Improve this map BF Brenda Flores 33 Falmouth Street C…" at bounding box center [419, 356] width 838 height 621
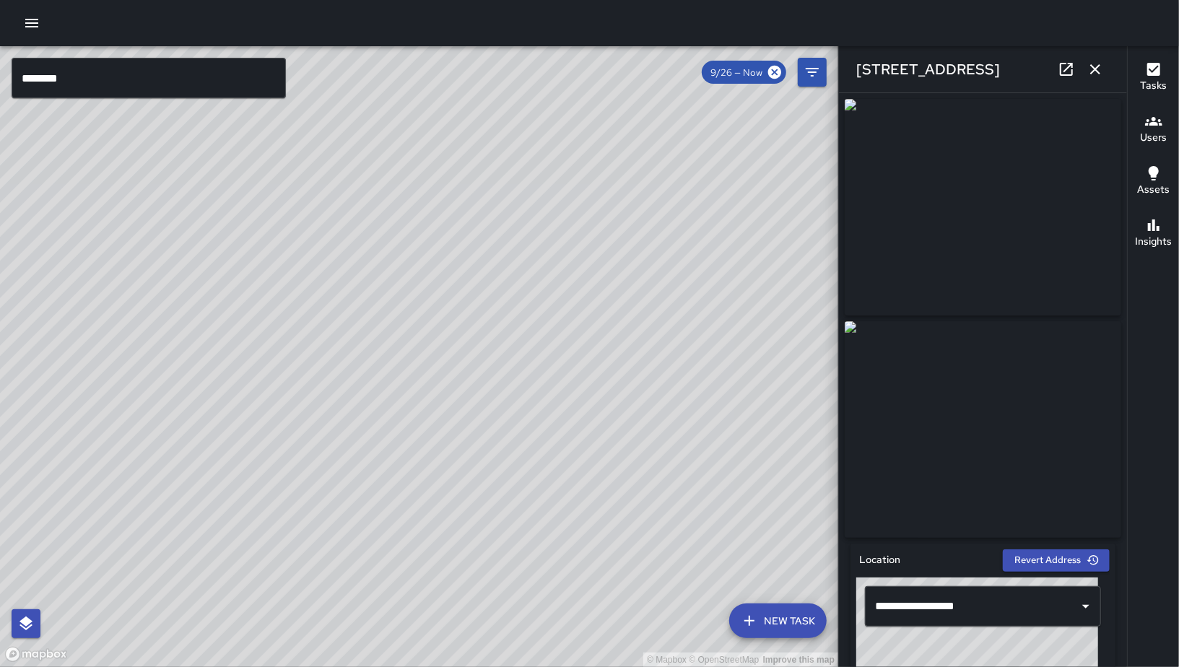
click at [297, 346] on div "© Mapbox © OpenStreetMap Improve this map KW Kenneth Ware 246 Shipley Street Cr…" at bounding box center [419, 356] width 838 height 621
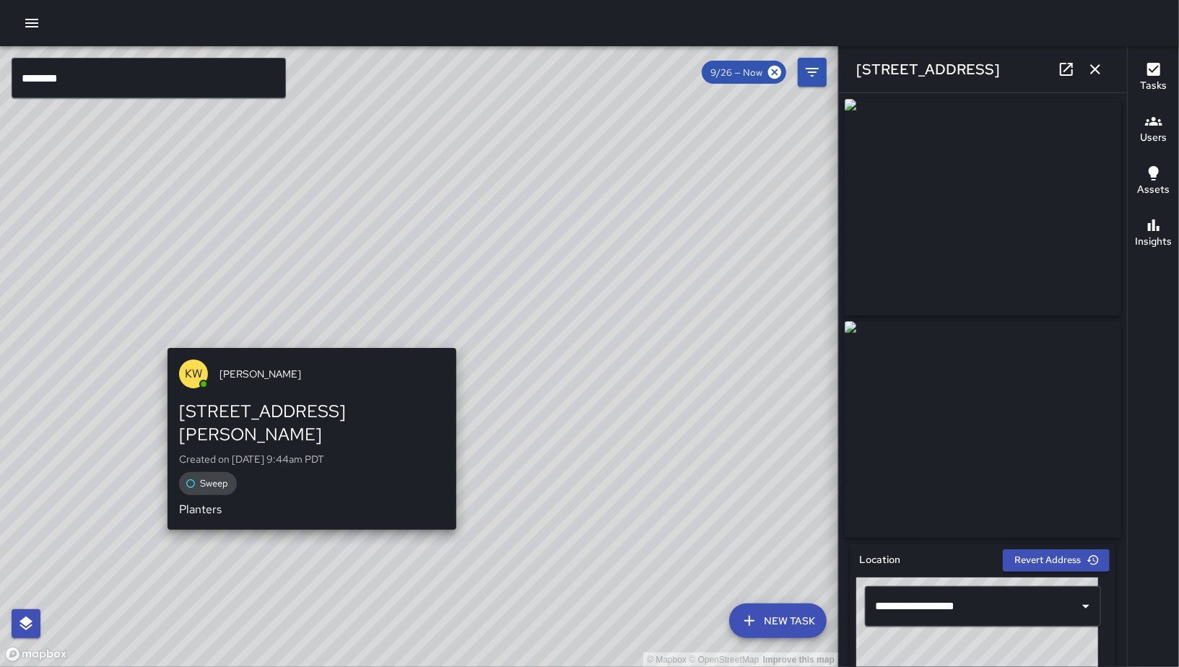
type input "**********"
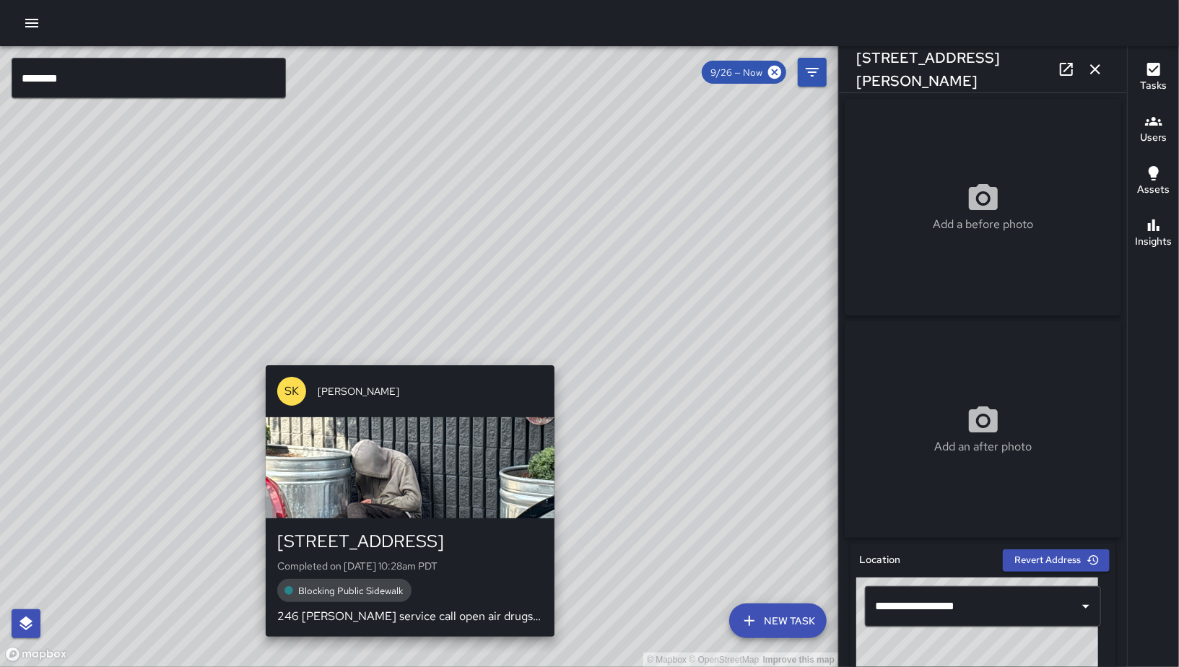
click at [401, 377] on div "SK SEAN KELLEY" at bounding box center [410, 391] width 289 height 52
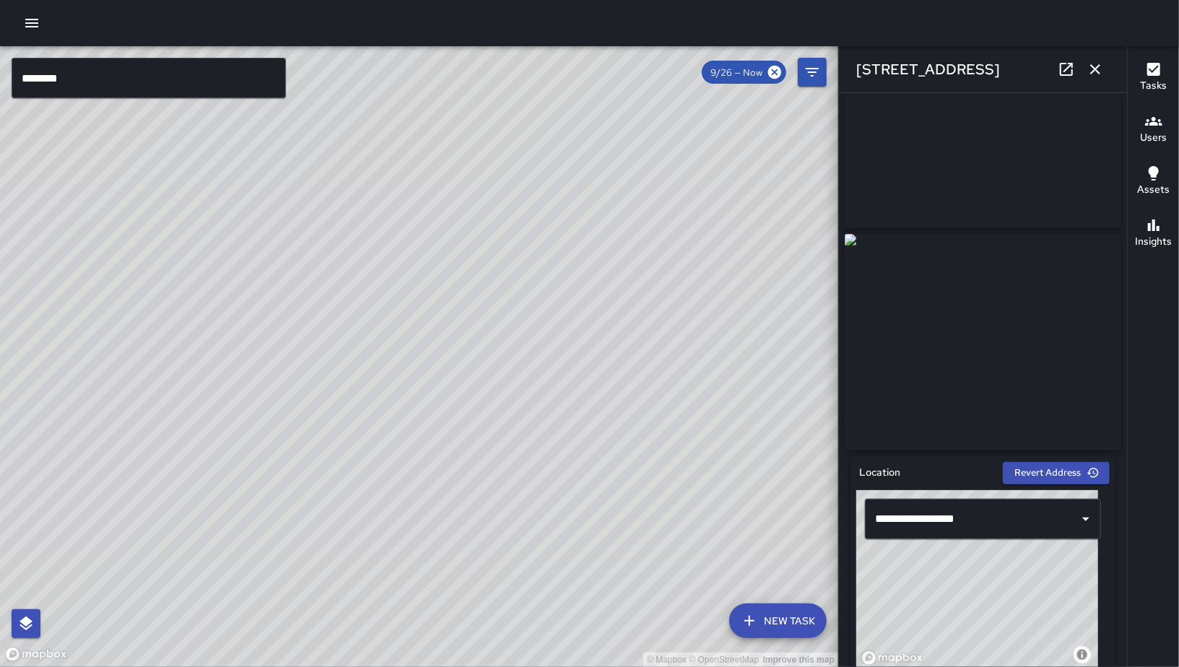
scroll to position [96, 0]
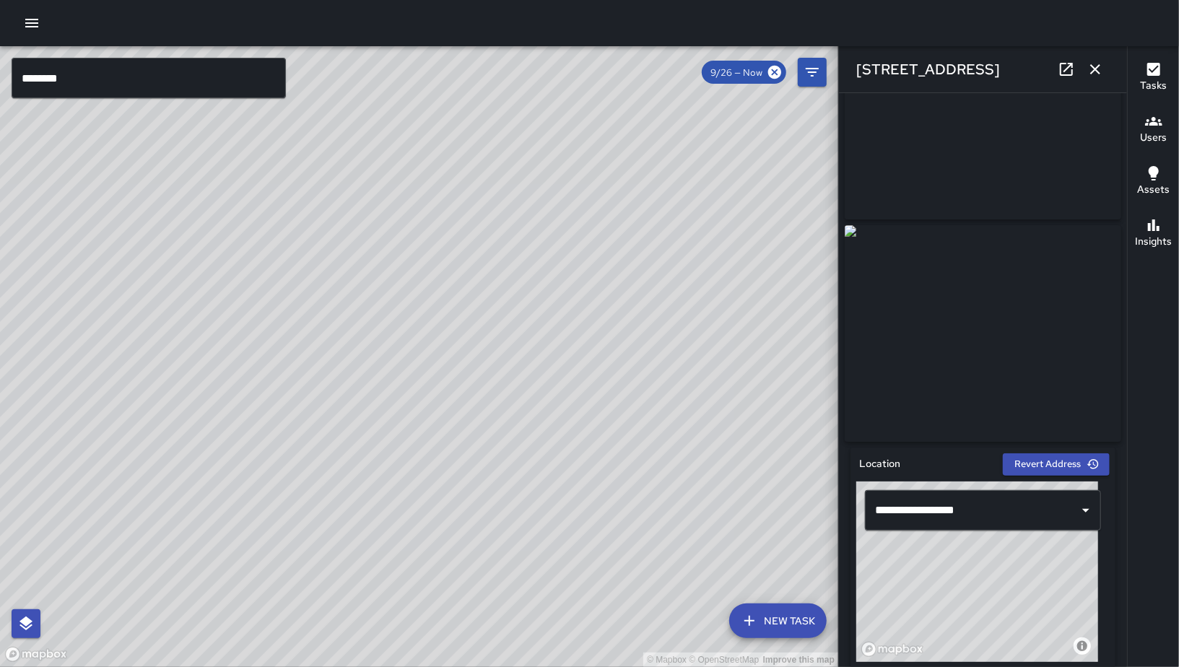
drag, startPoint x: 372, startPoint y: 380, endPoint x: 396, endPoint y: 390, distance: 26.2
click at [396, 390] on div "© Mapbox © OpenStreetMap Improve this map" at bounding box center [419, 356] width 838 height 621
click at [1049, 66] on icon "button" at bounding box center [1094, 69] width 17 height 17
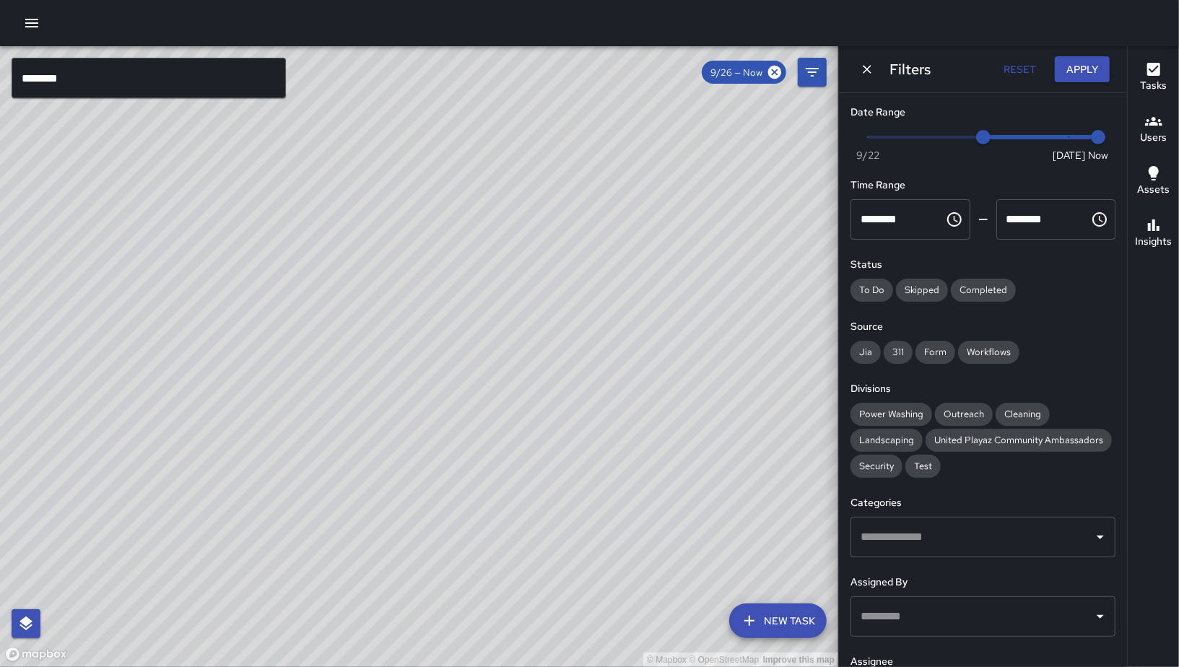
click at [220, 251] on div "© Mapbox © OpenStreetMap Improve this map BF Brenda Flores 33 Falmouth Street C…" at bounding box center [419, 356] width 838 height 621
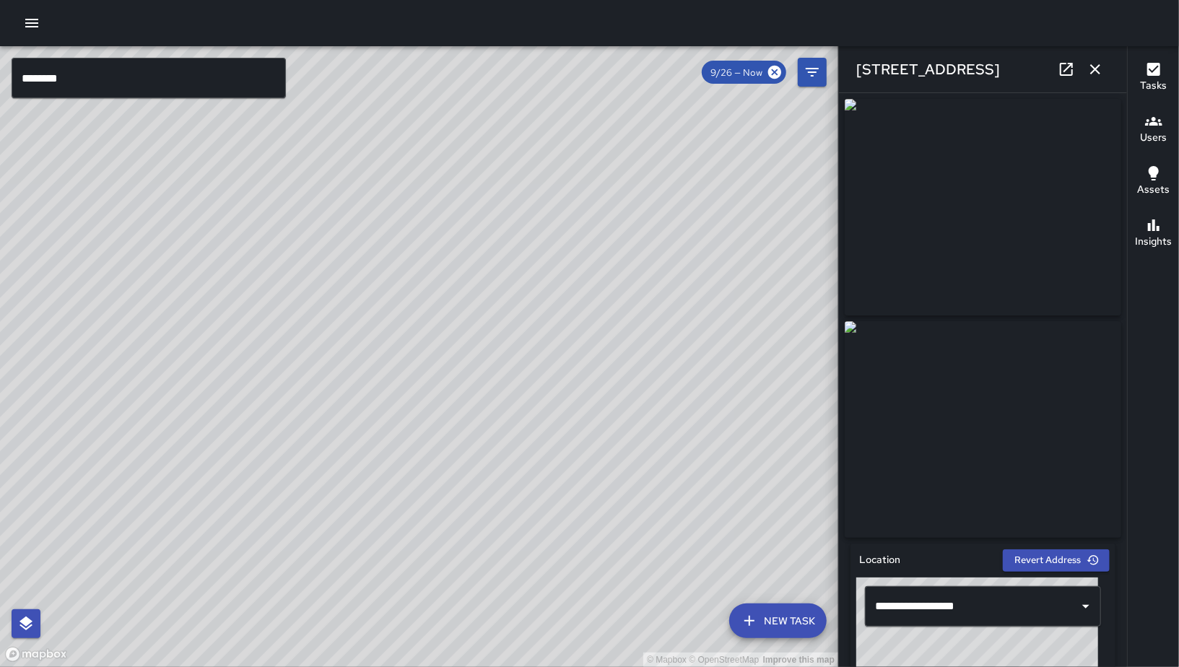
scroll to position [811, 0]
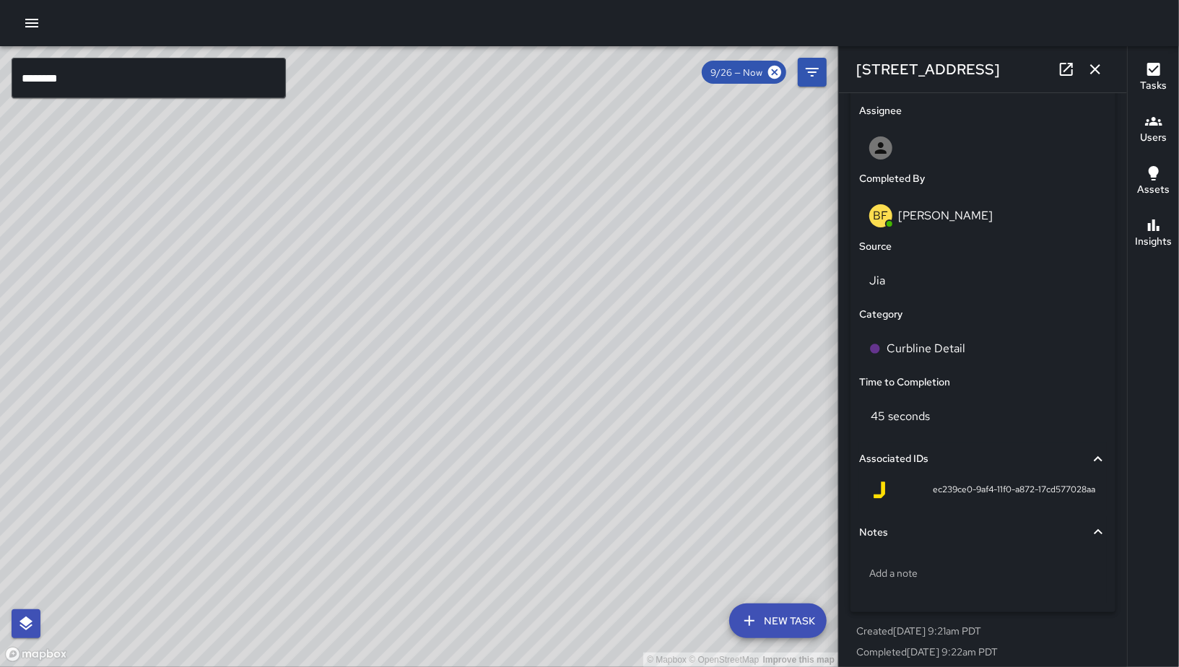
click at [1049, 72] on icon "button" at bounding box center [1094, 69] width 17 height 17
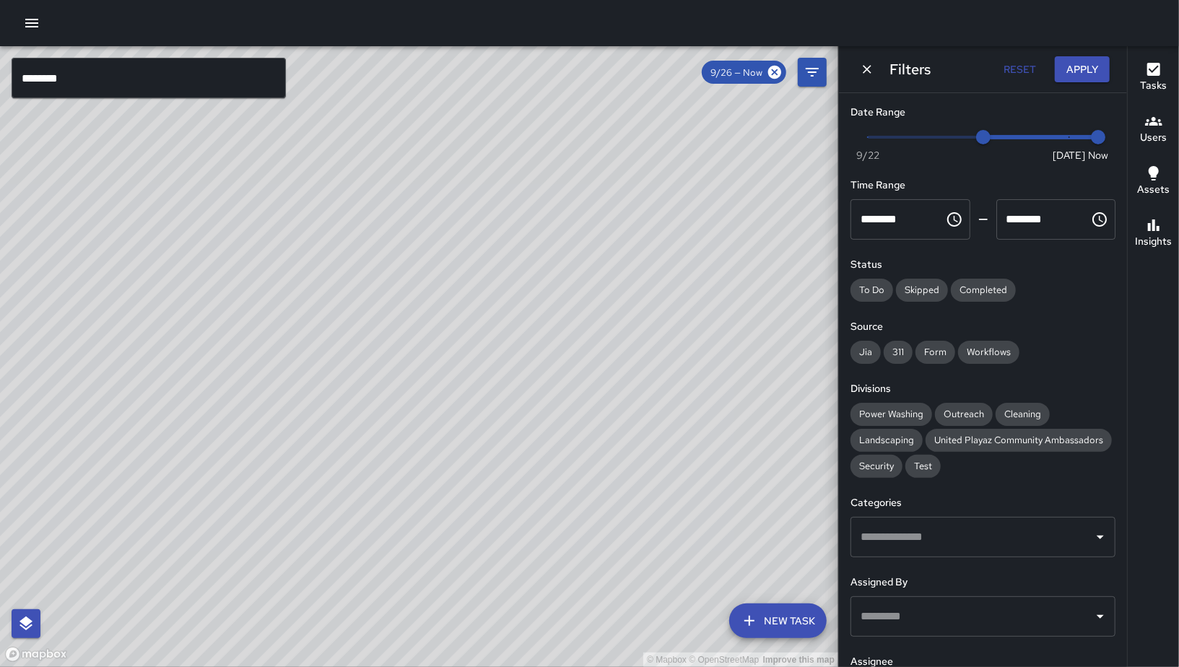
drag, startPoint x: 331, startPoint y: 553, endPoint x: 630, endPoint y: 410, distance: 331.2
click at [603, 412] on div "© Mapbox © OpenStreetMap Improve this map" at bounding box center [419, 356] width 838 height 621
drag, startPoint x: 331, startPoint y: 564, endPoint x: 593, endPoint y: 484, distance: 274.7
click at [515, 460] on div "© Mapbox © OpenStreetMap Improve this map" at bounding box center [419, 356] width 838 height 621
drag, startPoint x: 253, startPoint y: 598, endPoint x: 543, endPoint y: 476, distance: 314.1
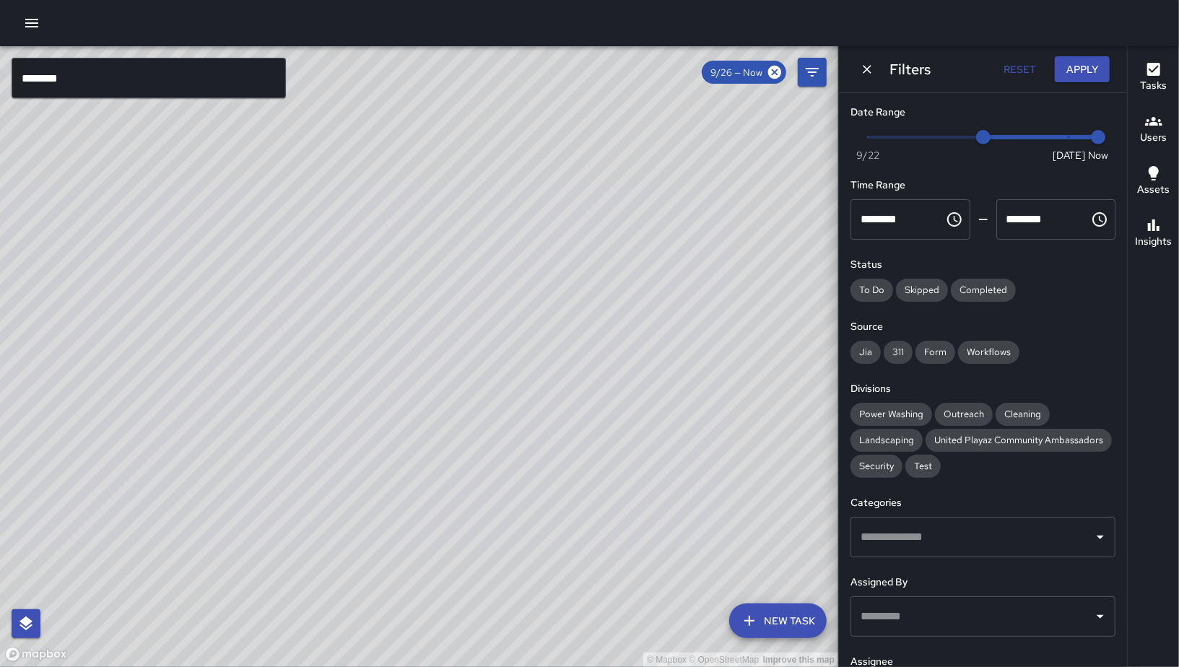
click at [484, 485] on div "© Mapbox © OpenStreetMap Improve this map" at bounding box center [419, 356] width 838 height 621
drag, startPoint x: 473, startPoint y: 455, endPoint x: 376, endPoint y: 562, distance: 144.0
click at [473, 460] on div "© Mapbox © OpenStreetMap Improve this map" at bounding box center [419, 356] width 838 height 621
click at [416, 375] on div "© Mapbox © OpenStreetMap Improve this map WB Woodrow Blake 241 10th Street Comp…" at bounding box center [419, 356] width 838 height 621
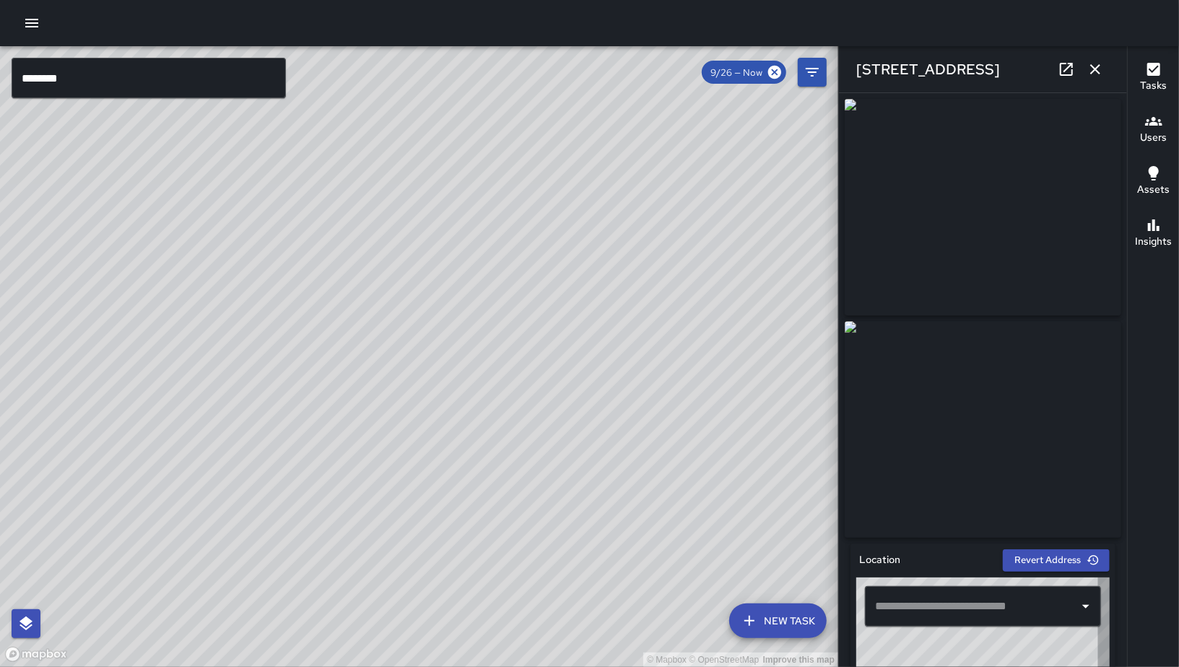
type input "**********"
click at [1049, 66] on link at bounding box center [1066, 69] width 29 height 29
click at [1049, 67] on button "button" at bounding box center [1094, 69] width 29 height 29
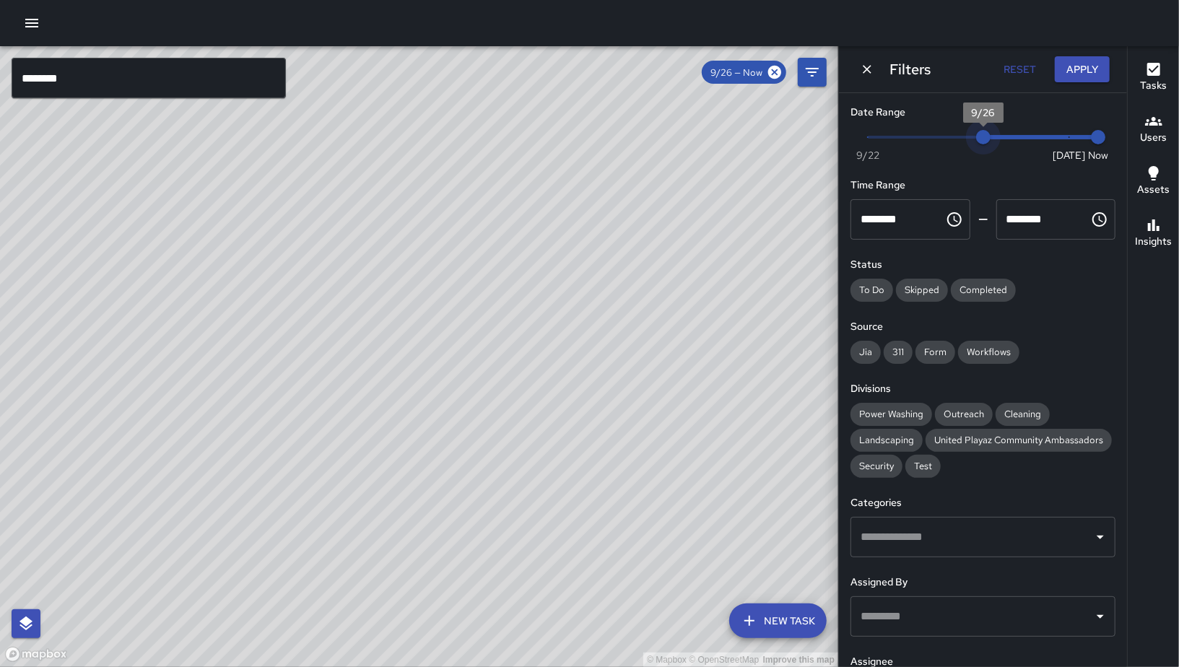
type input "*"
drag, startPoint x: 977, startPoint y: 136, endPoint x: 805, endPoint y: 136, distance: 171.8
click at [805, 136] on div "© Mapbox © OpenStreetMap Improve this map ******** ​ New Task 9/26 — Now Map La…" at bounding box center [589, 356] width 1179 height 621
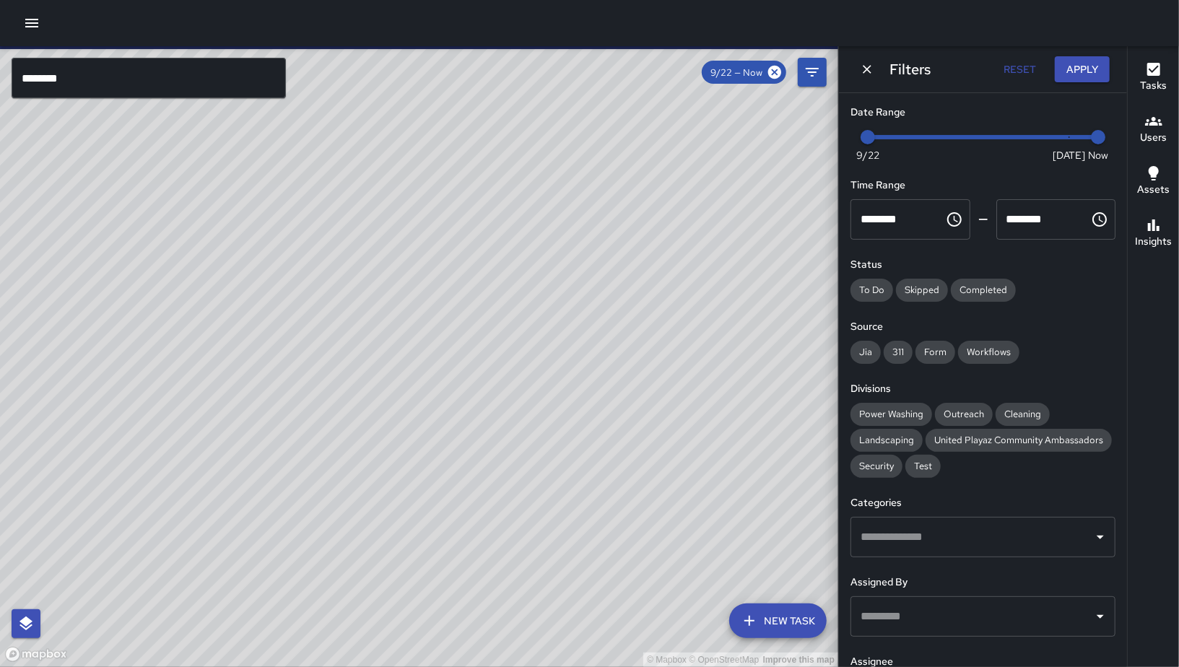
click at [139, 84] on input "********" at bounding box center [149, 78] width 274 height 40
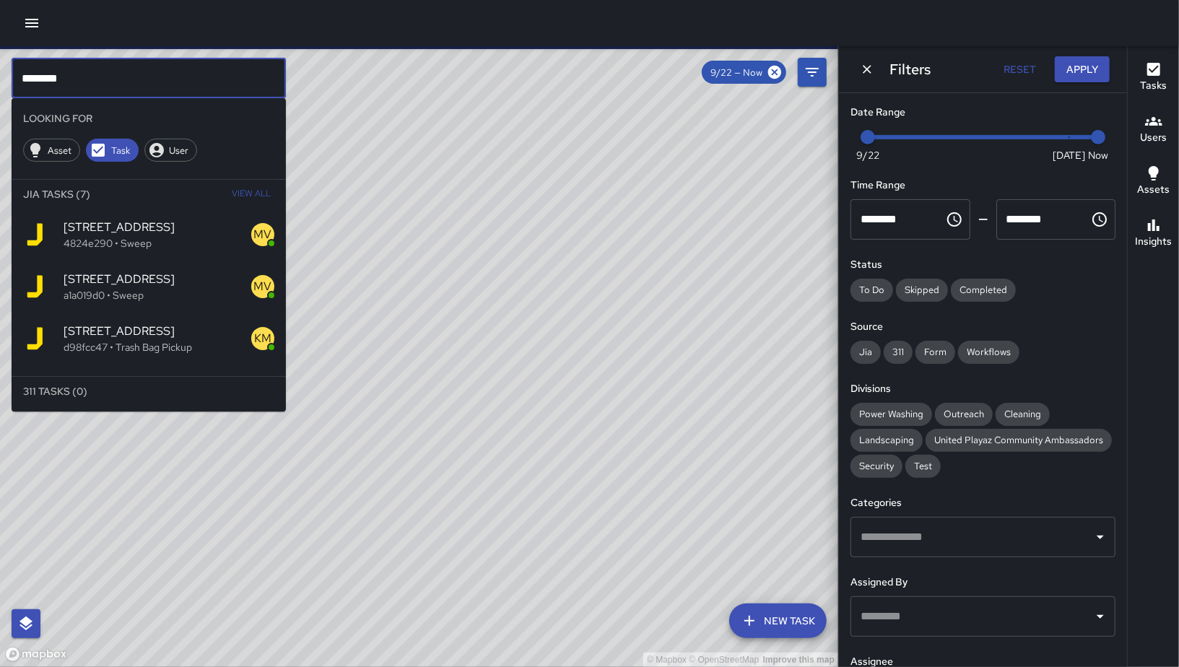
click at [139, 84] on input "********" at bounding box center [149, 78] width 274 height 40
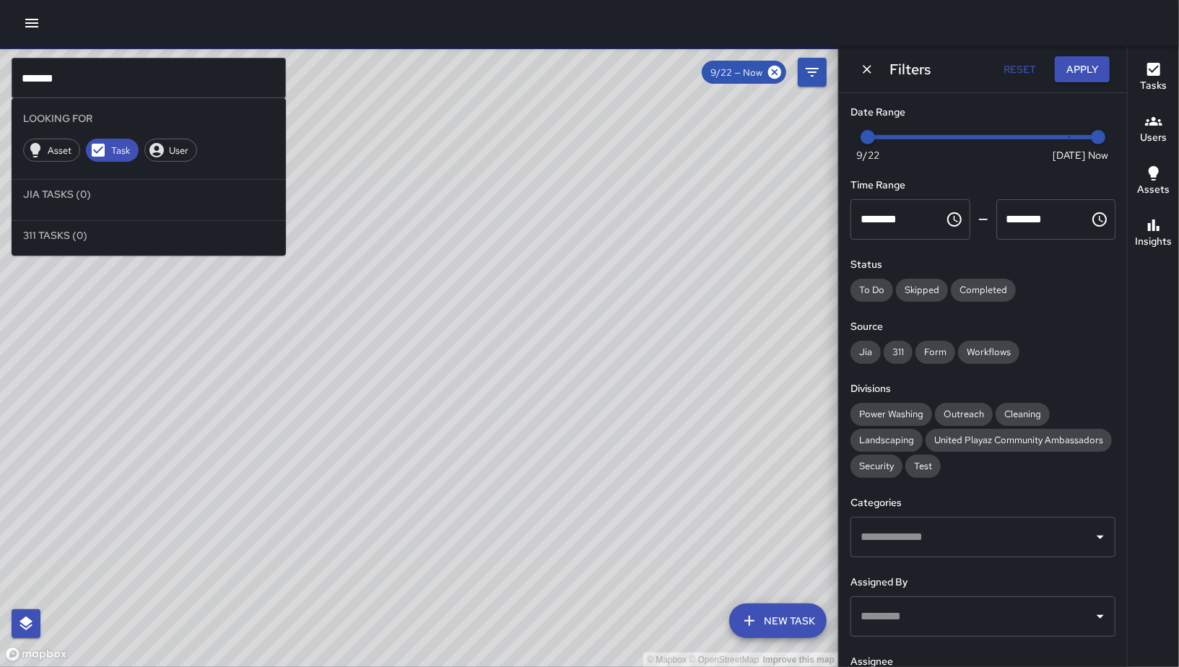
drag, startPoint x: 620, startPoint y: 316, endPoint x: 424, endPoint y: 373, distance: 204.4
click at [424, 373] on div "© Mapbox © OpenStreetMap Improve this map" at bounding box center [419, 356] width 838 height 621
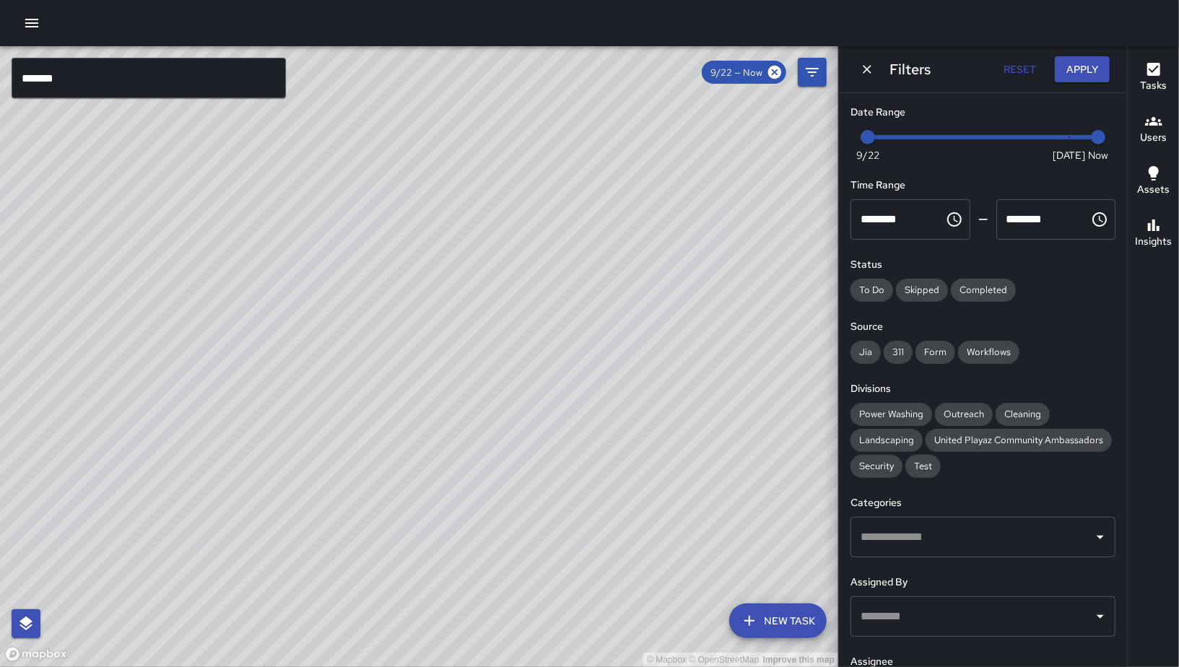
click at [154, 120] on div "© Mapbox © OpenStreetMap Improve this map" at bounding box center [419, 356] width 838 height 621
click at [162, 39] on div at bounding box center [589, 23] width 1179 height 46
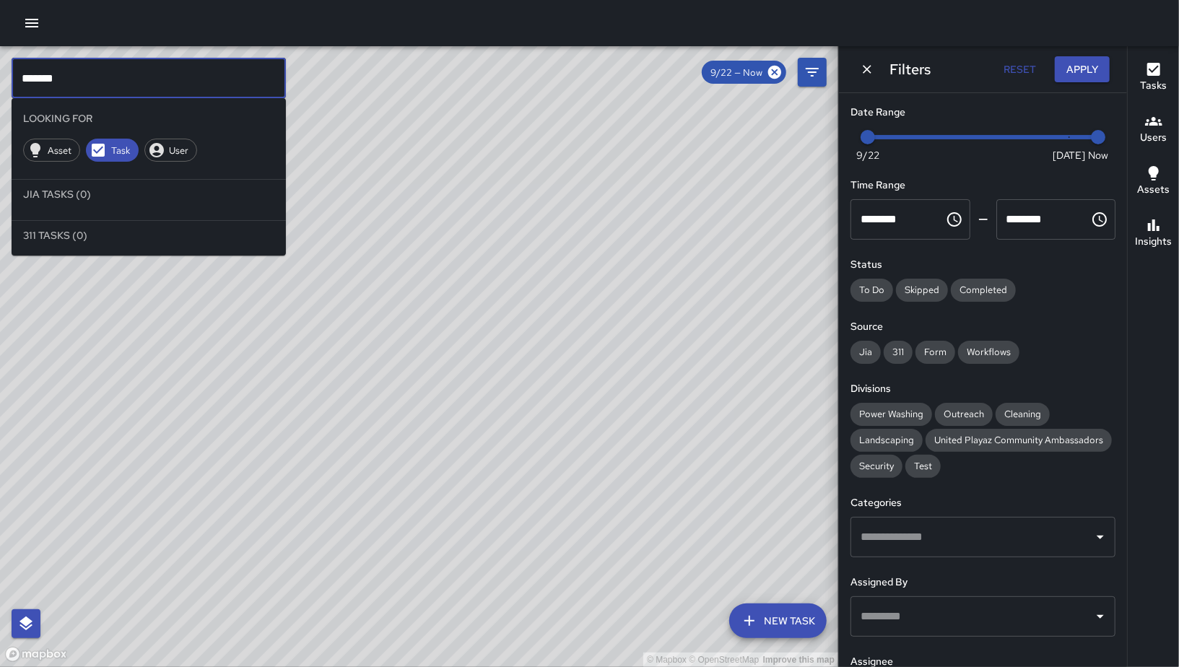
click at [169, 67] on input "******" at bounding box center [149, 78] width 274 height 40
type input "******"
click at [928, 551] on input "text" at bounding box center [972, 536] width 230 height 27
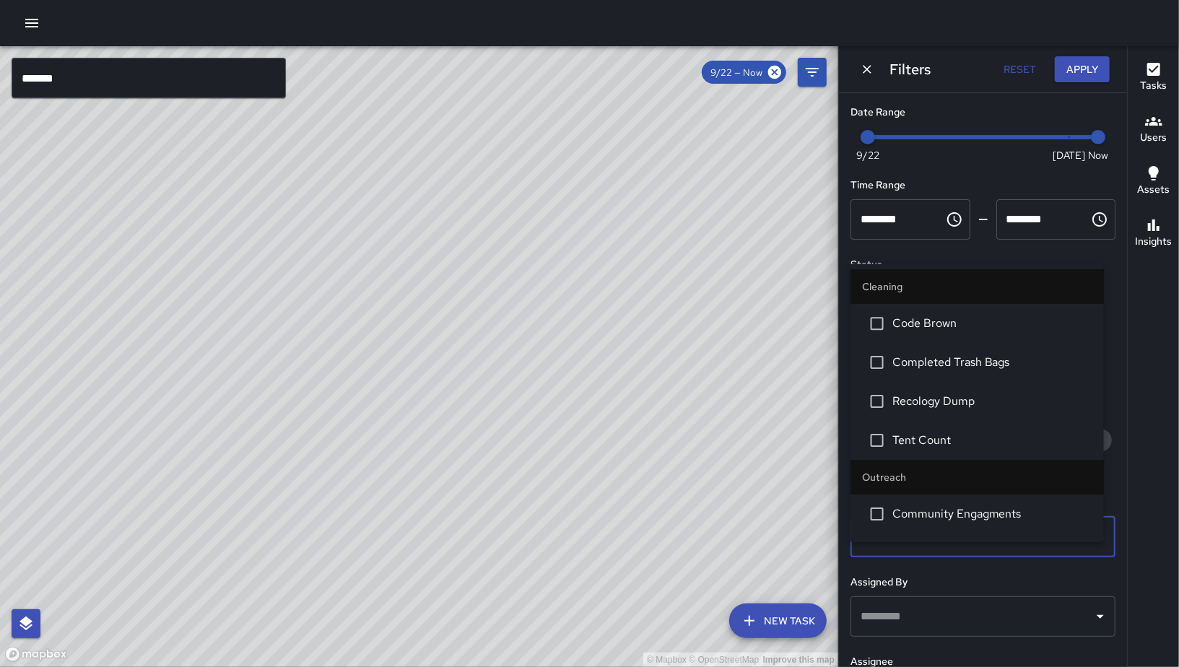
type input "****"
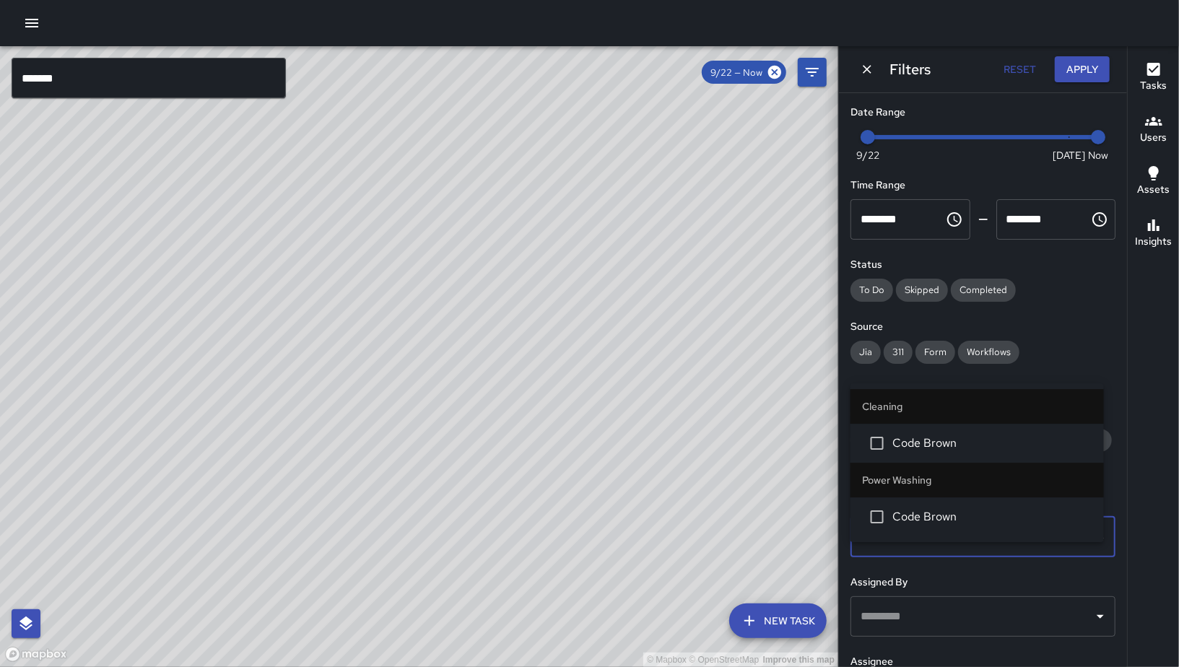
click at [924, 440] on span "Code Brown" at bounding box center [992, 442] width 200 height 17
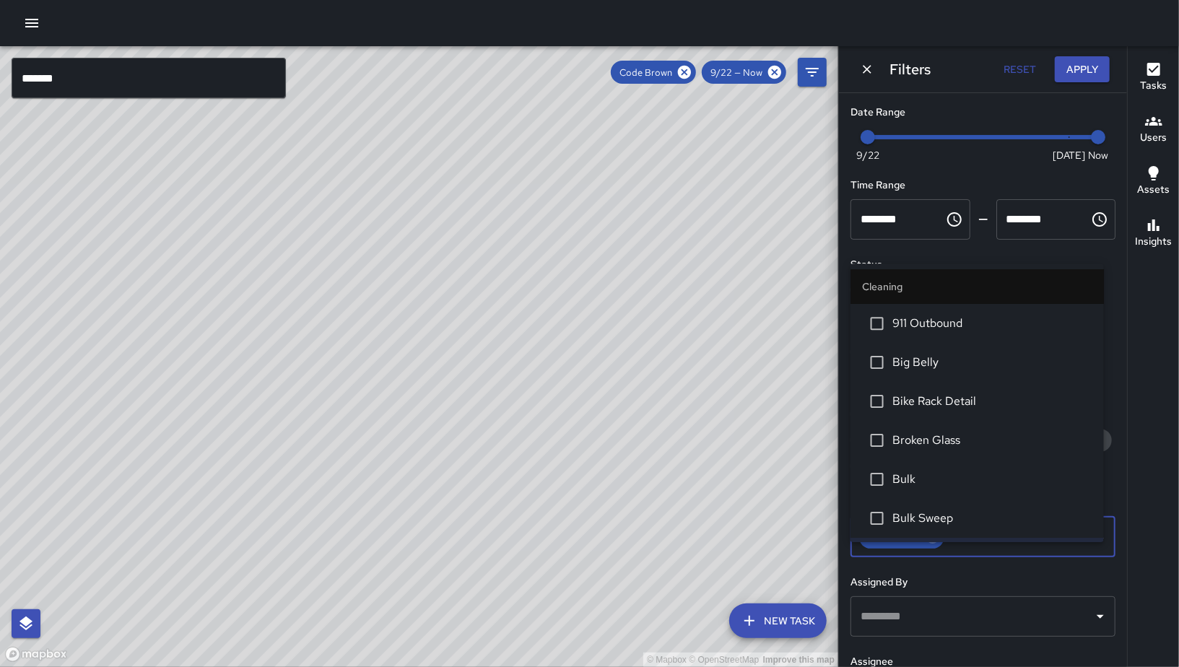
scroll to position [34, 0]
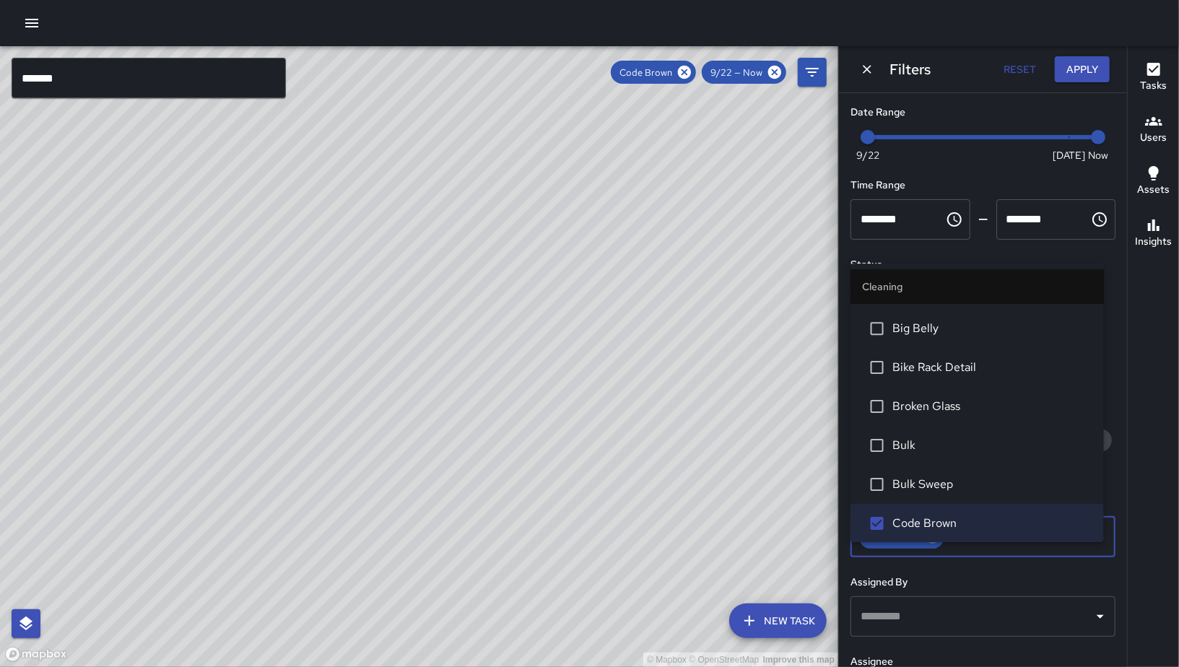
click at [879, 71] on div "Filters Reset Apply" at bounding box center [983, 69] width 288 height 46
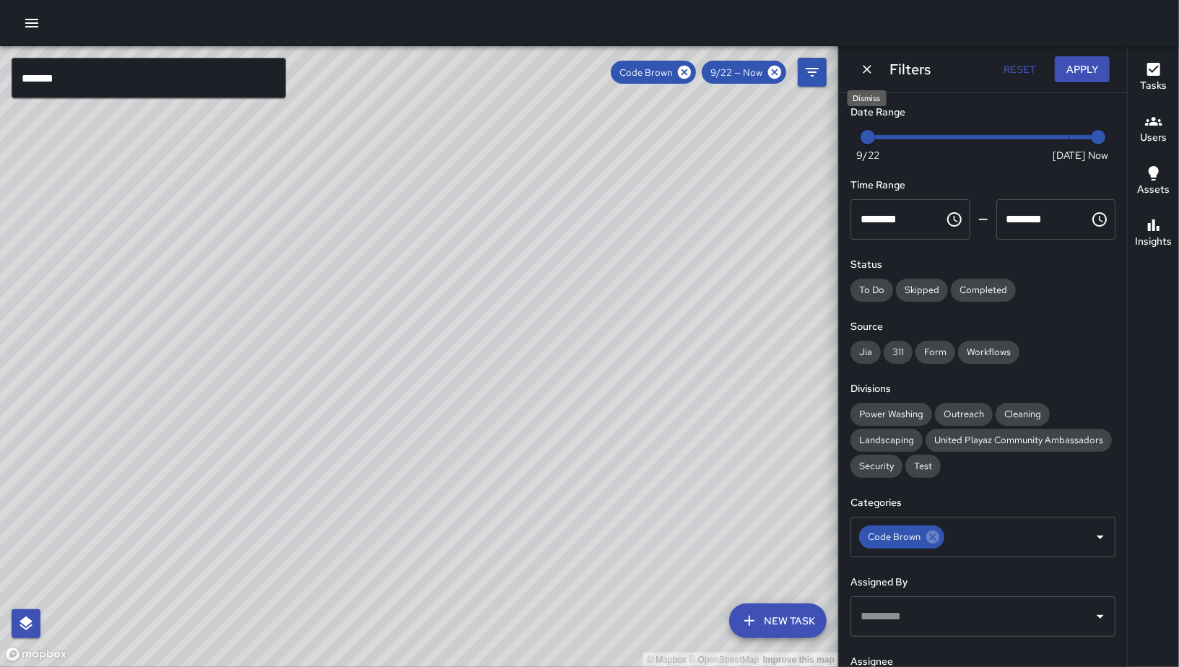
click at [874, 67] on button "Dismiss" at bounding box center [867, 69] width 22 height 22
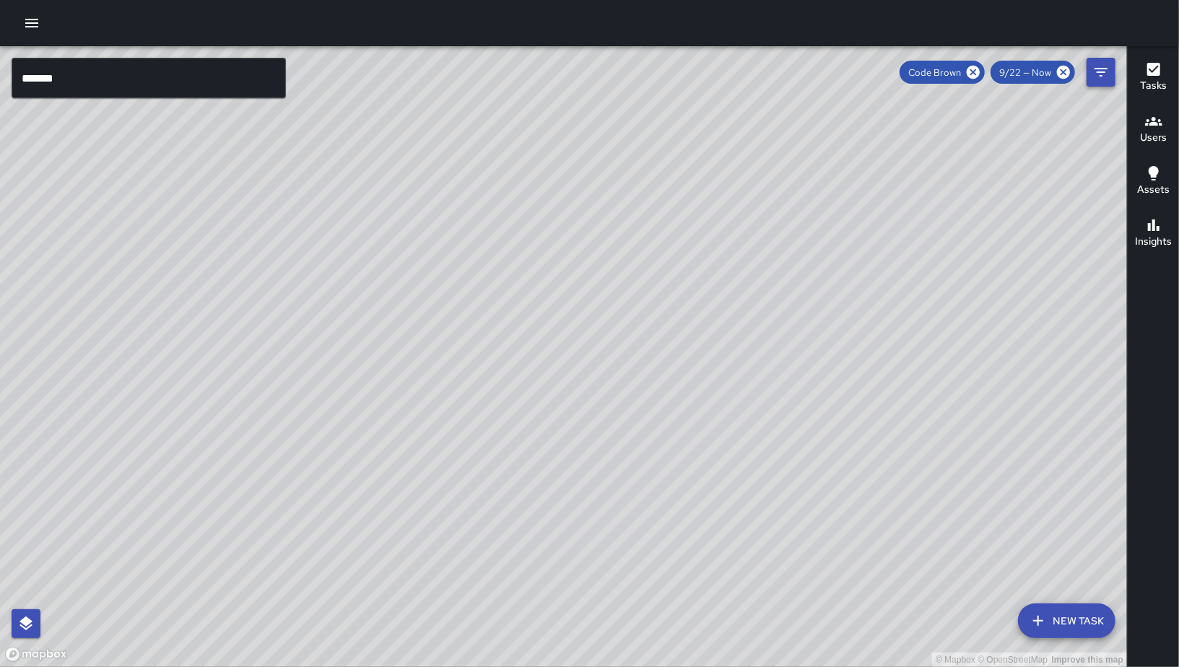
click at [1049, 74] on icon "Filters" at bounding box center [1100, 72] width 17 height 17
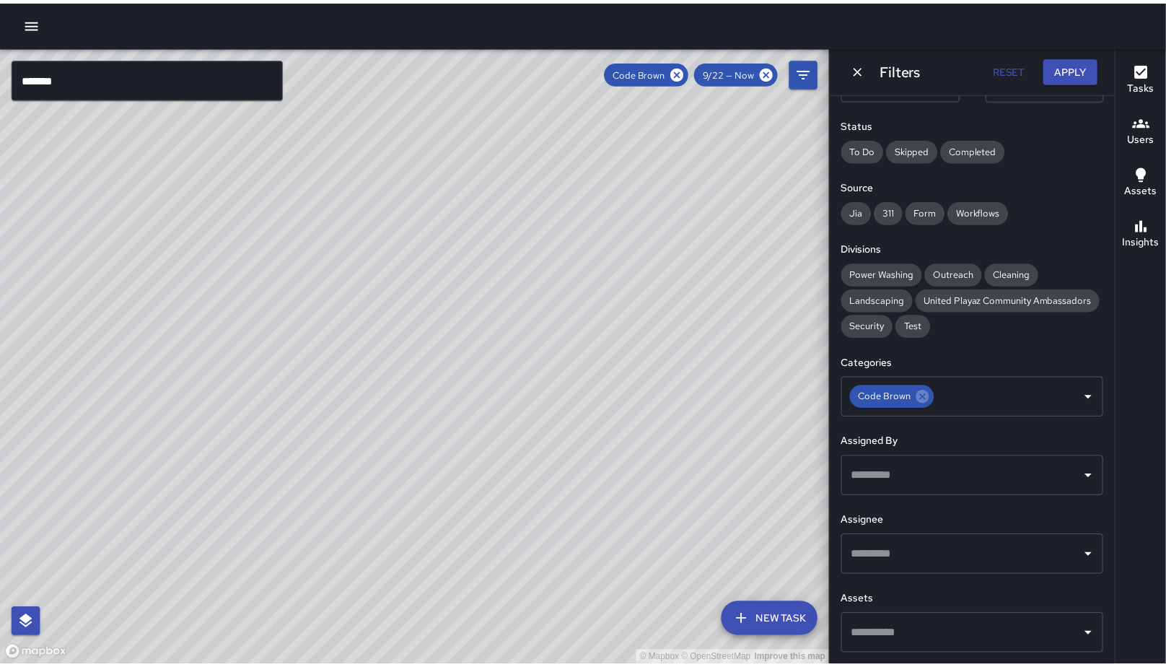
scroll to position [165, 0]
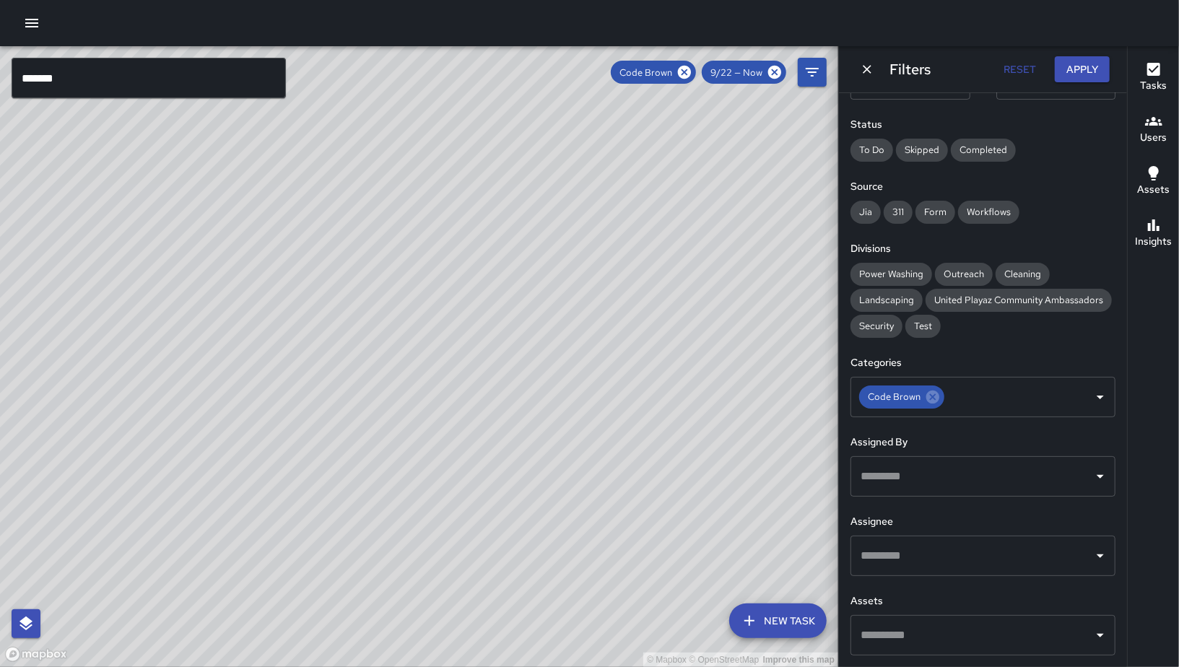
click at [920, 559] on input "text" at bounding box center [972, 555] width 230 height 27
type input "***"
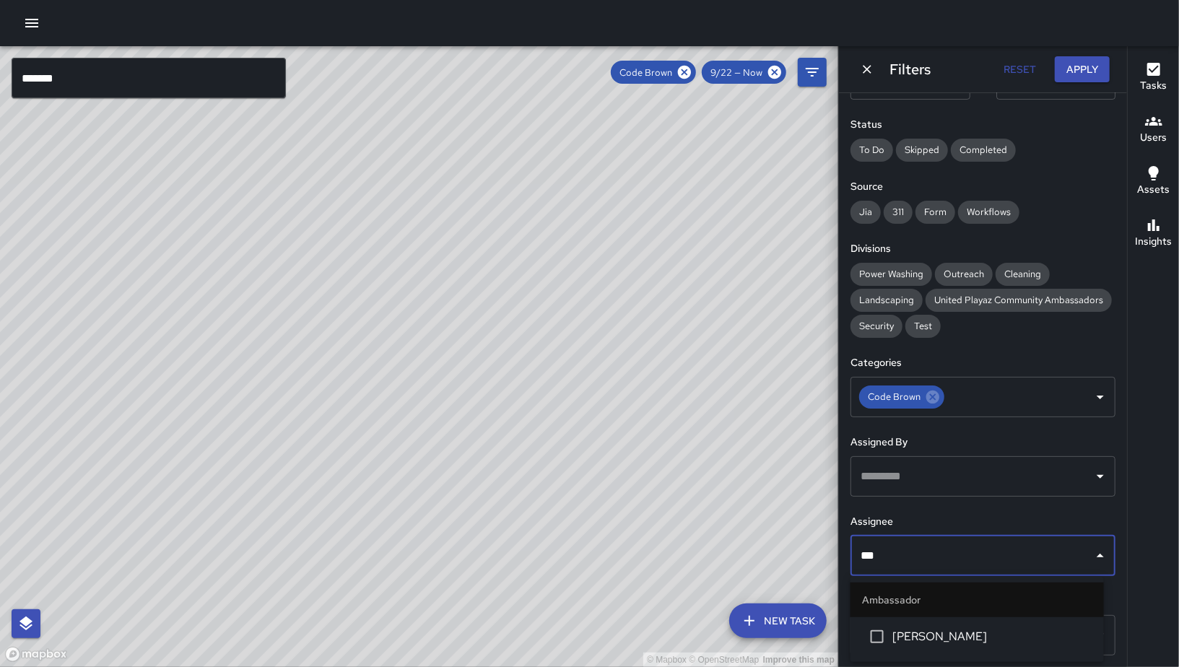
click at [958, 600] on li "[PERSON_NAME]" at bounding box center [976, 636] width 253 height 39
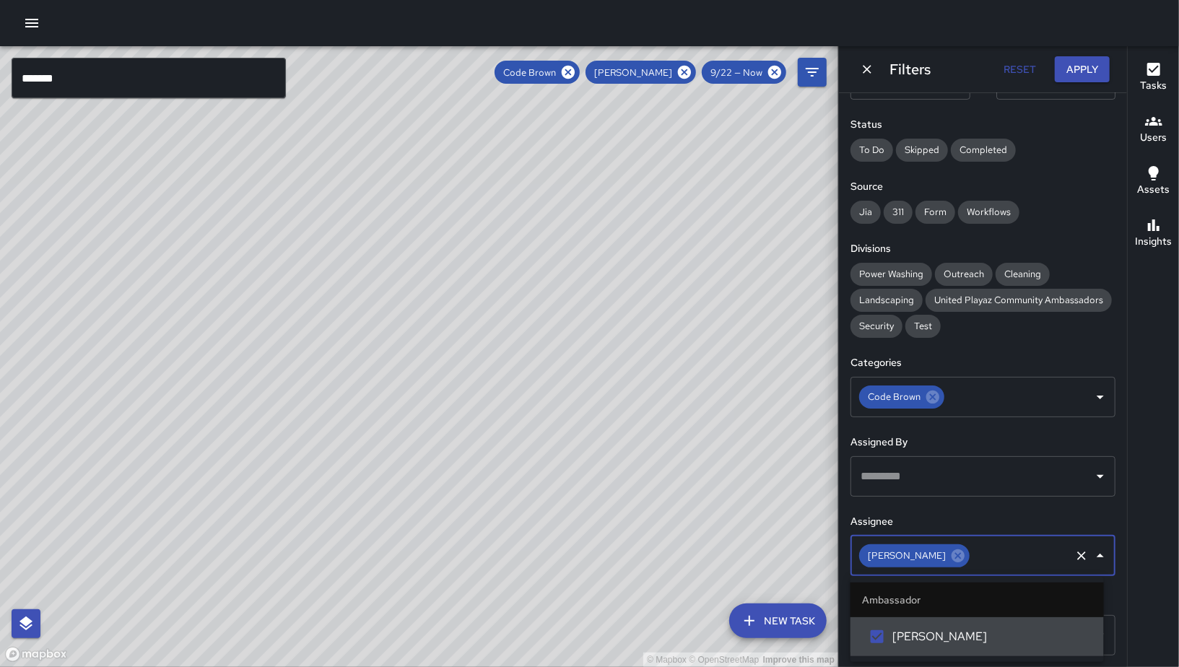
click at [933, 600] on li "[PERSON_NAME]" at bounding box center [976, 636] width 253 height 39
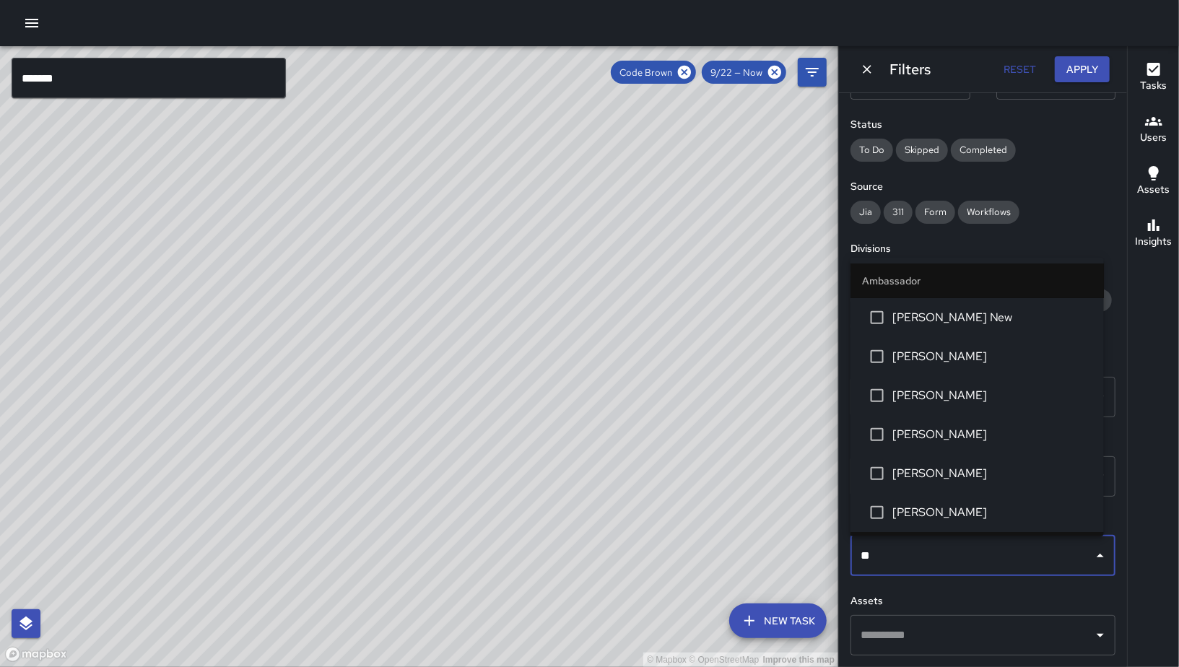
type input "***"
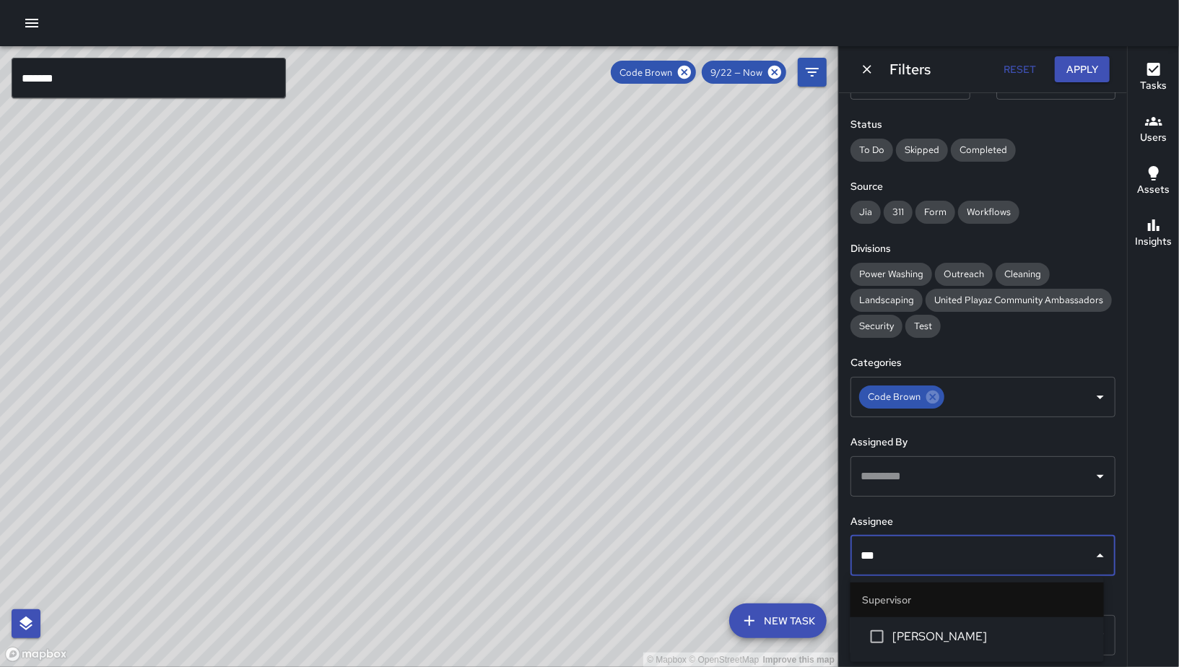
click at [950, 600] on li "[PERSON_NAME]" at bounding box center [976, 636] width 253 height 39
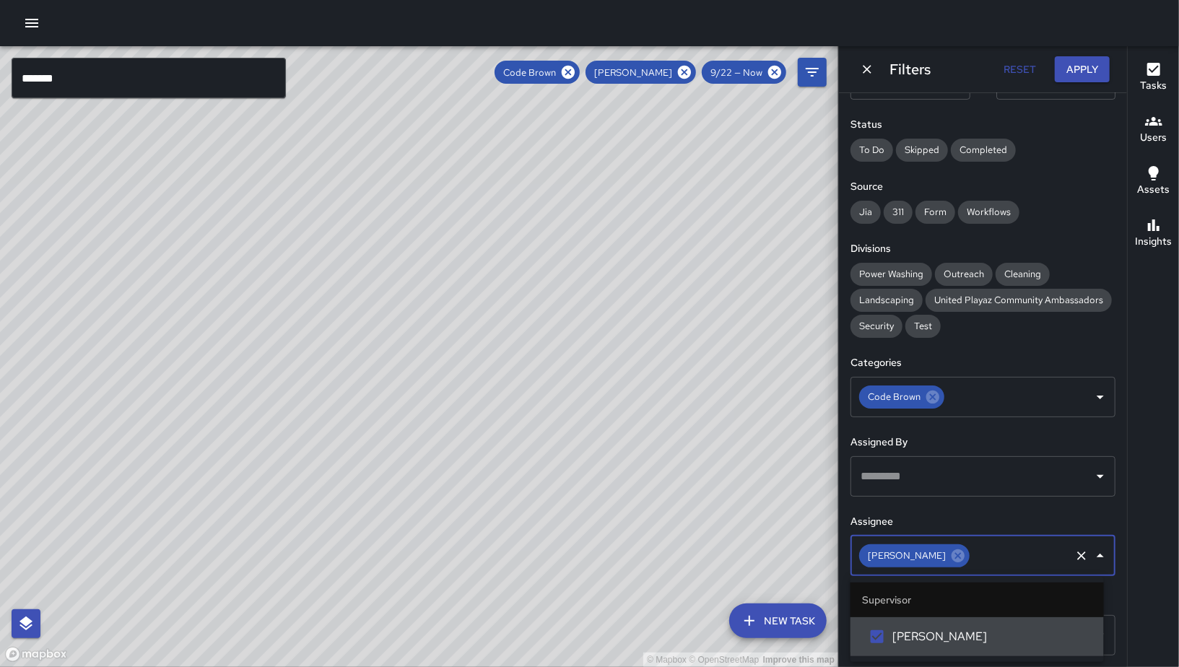
drag, startPoint x: 945, startPoint y: 556, endPoint x: 957, endPoint y: 551, distance: 13.3
click at [950, 556] on icon at bounding box center [958, 556] width 16 height 16
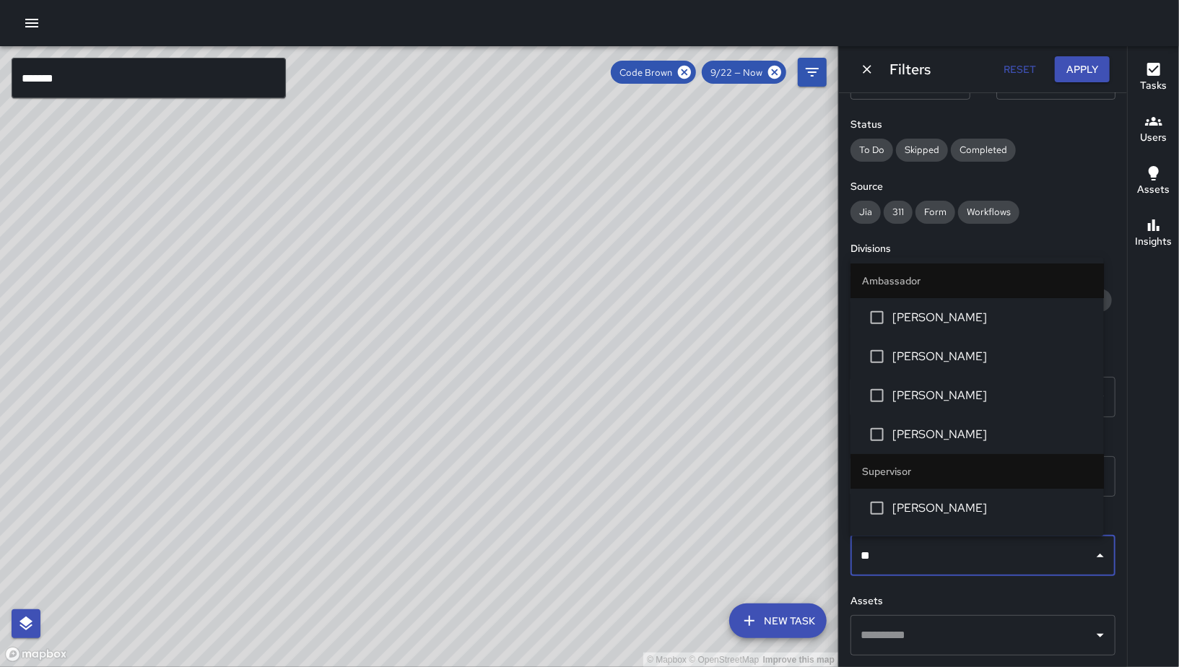
type input "***"
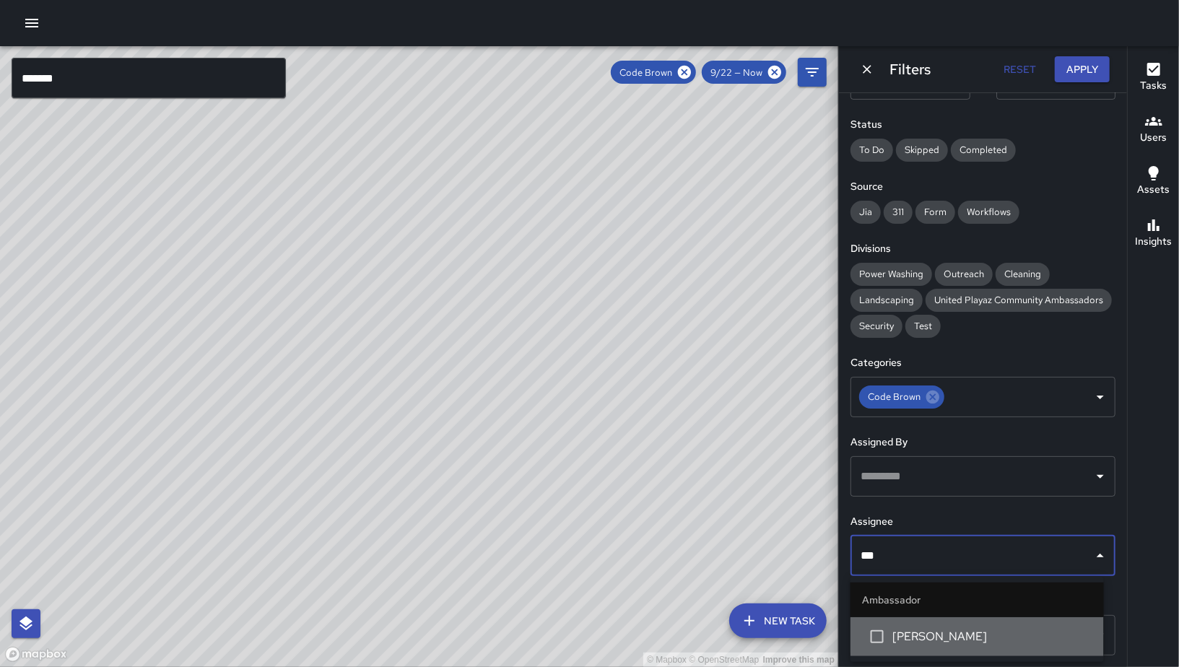
click at [979, 600] on span "[PERSON_NAME]" at bounding box center [992, 636] width 200 height 17
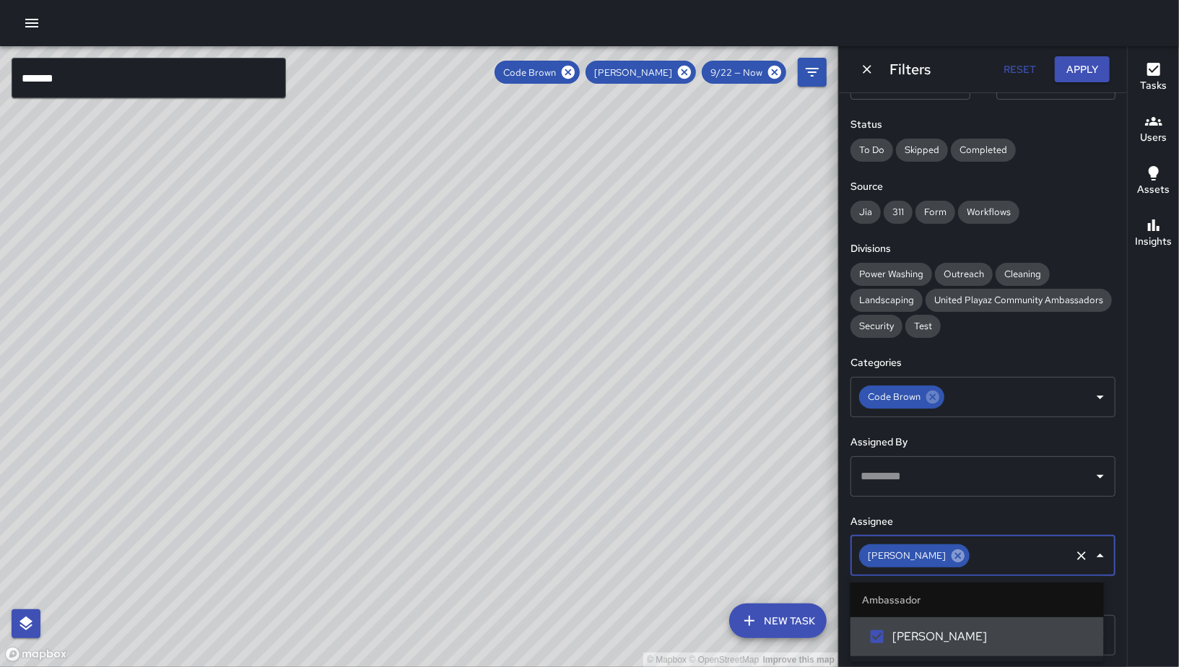
click at [954, 554] on icon at bounding box center [958, 556] width 16 height 16
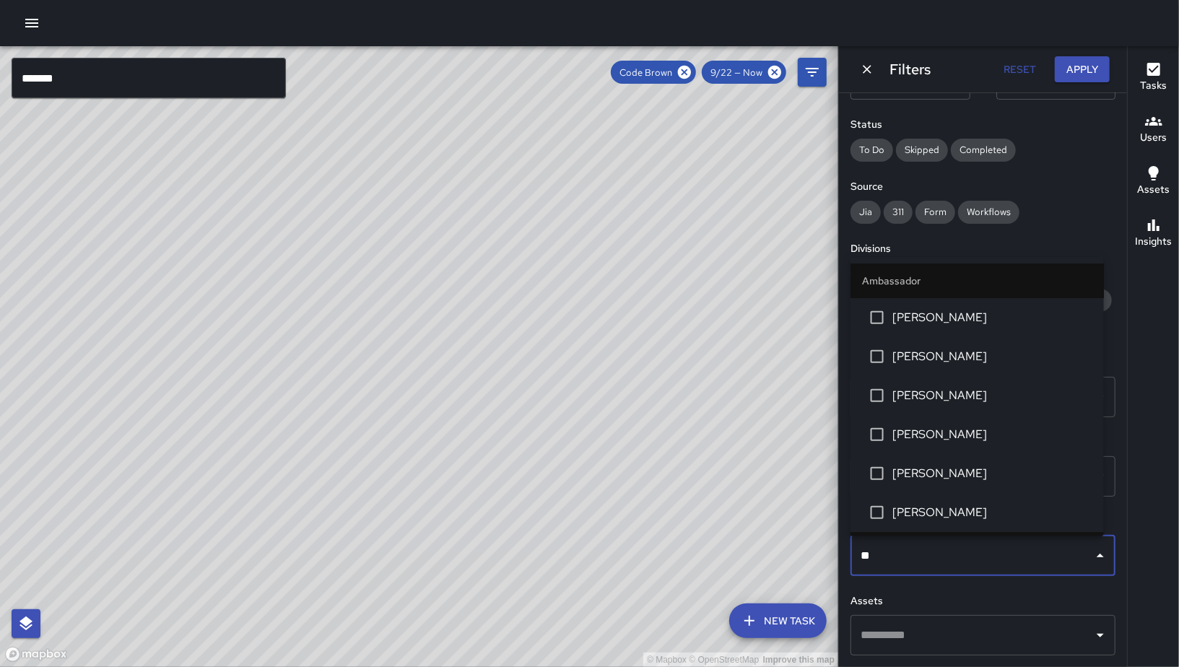
type input "***"
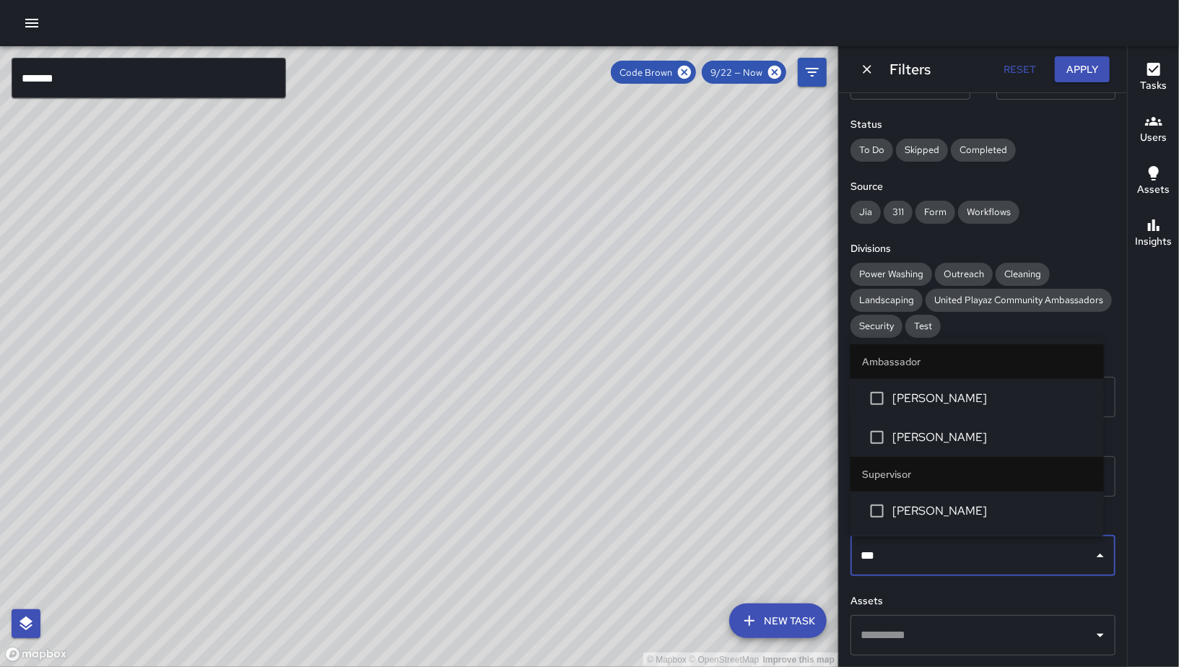
click at [969, 401] on span "[PERSON_NAME]" at bounding box center [992, 398] width 200 height 17
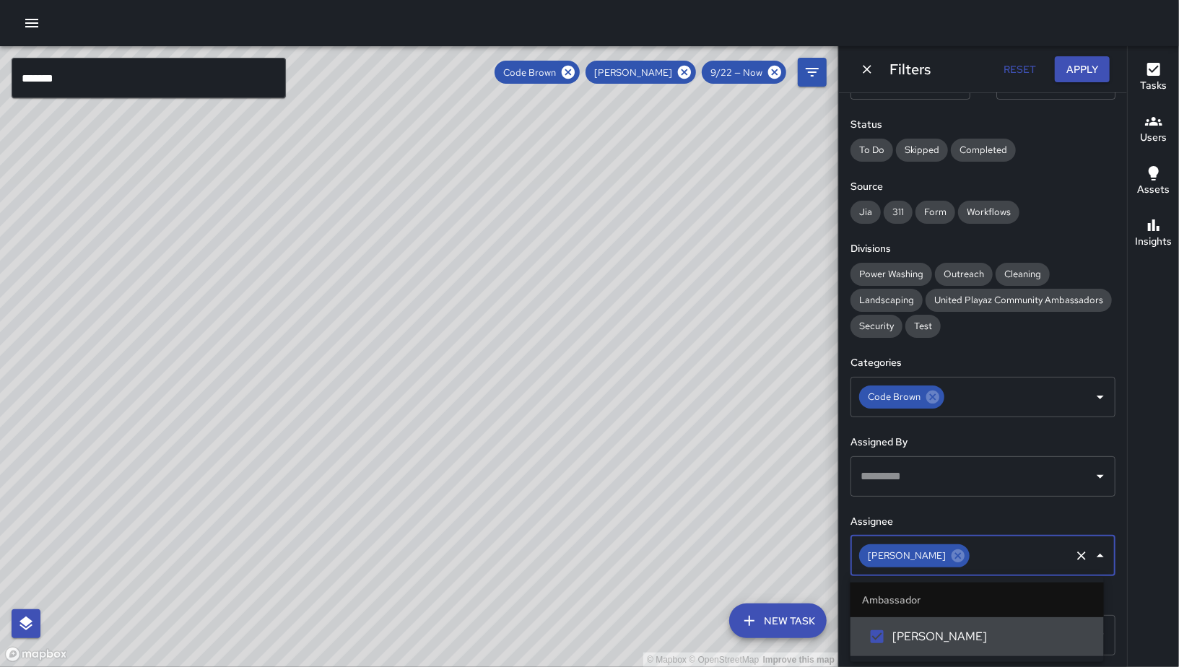
click at [941, 556] on div "[PERSON_NAME]" at bounding box center [914, 555] width 110 height 23
click at [950, 559] on icon at bounding box center [958, 556] width 16 height 16
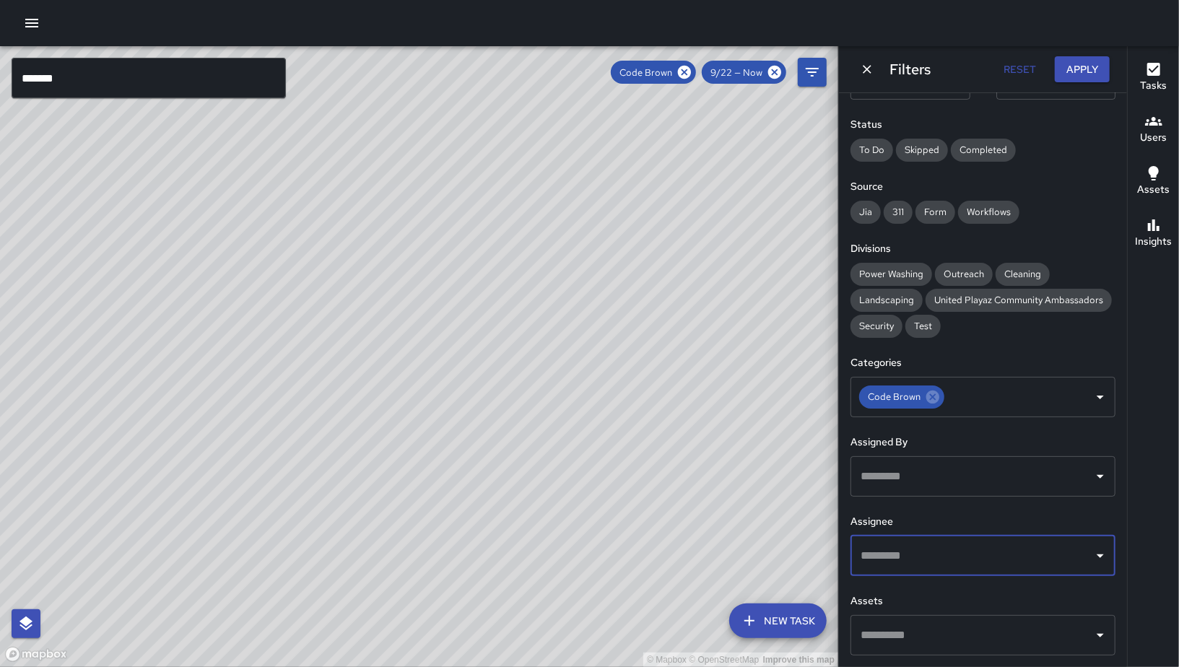
click at [937, 559] on input "text" at bounding box center [972, 555] width 230 height 27
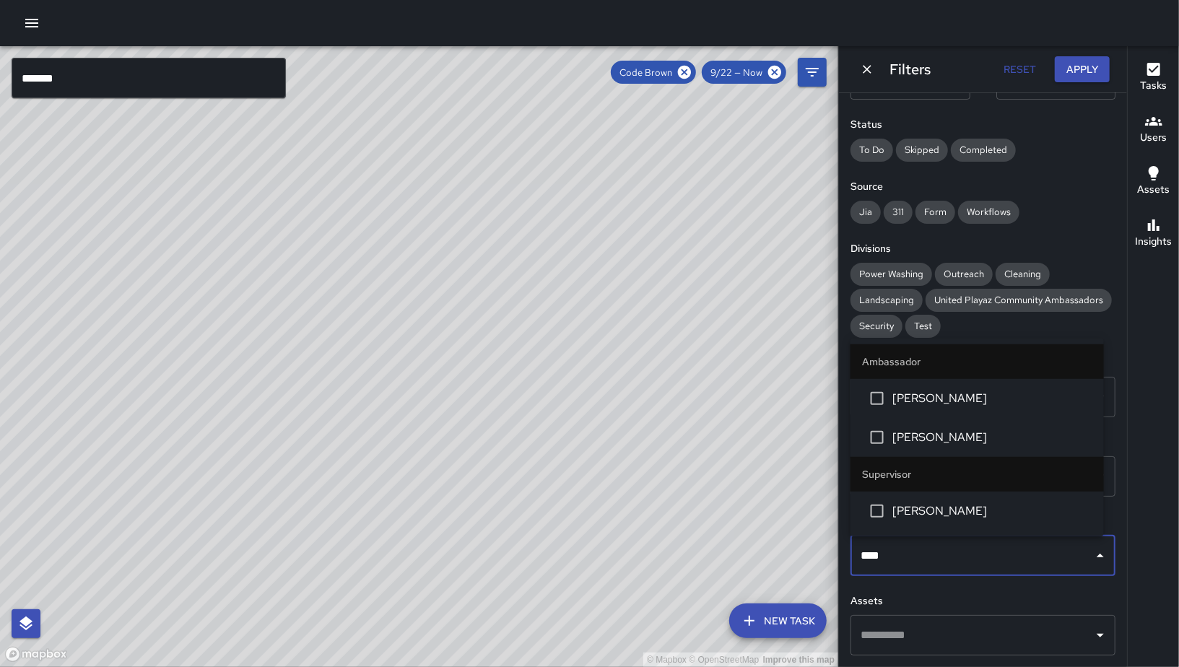
type input "*****"
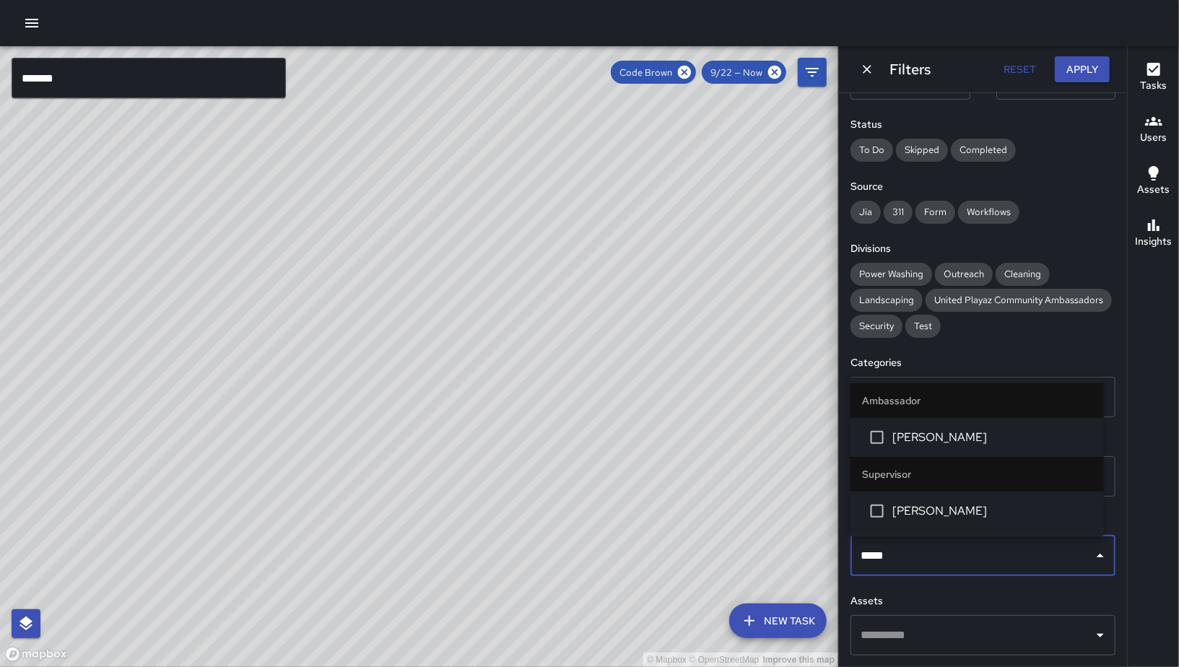
click at [943, 501] on li "[PERSON_NAME]" at bounding box center [976, 511] width 253 height 39
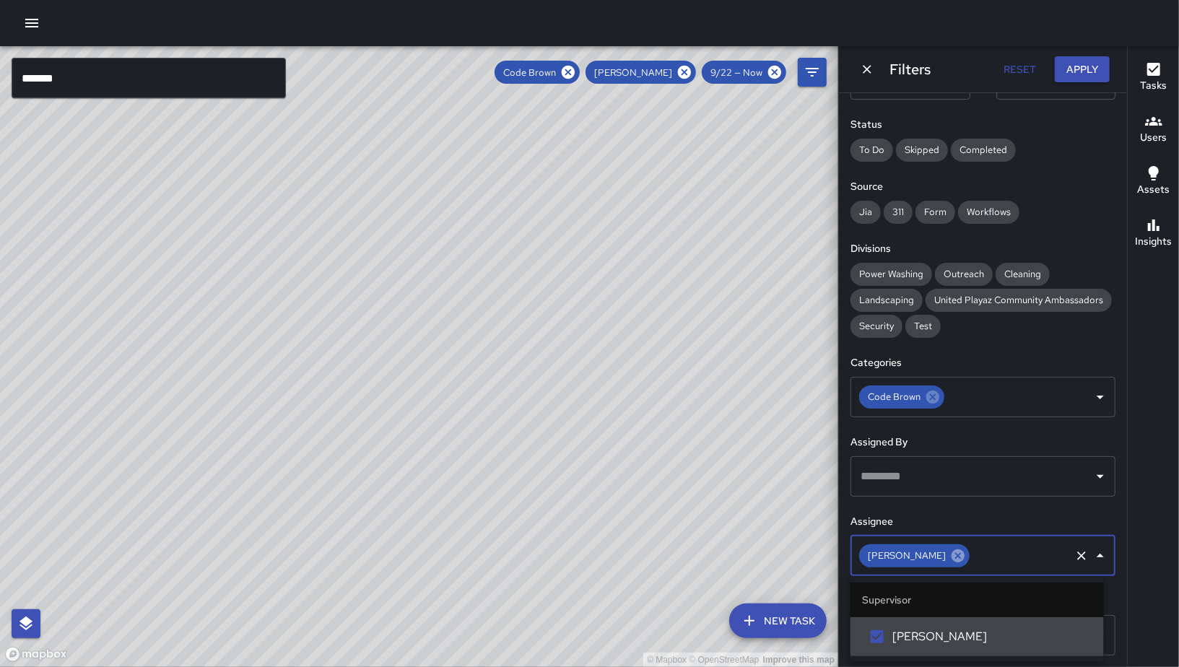
click at [951, 559] on icon at bounding box center [957, 555] width 13 height 13
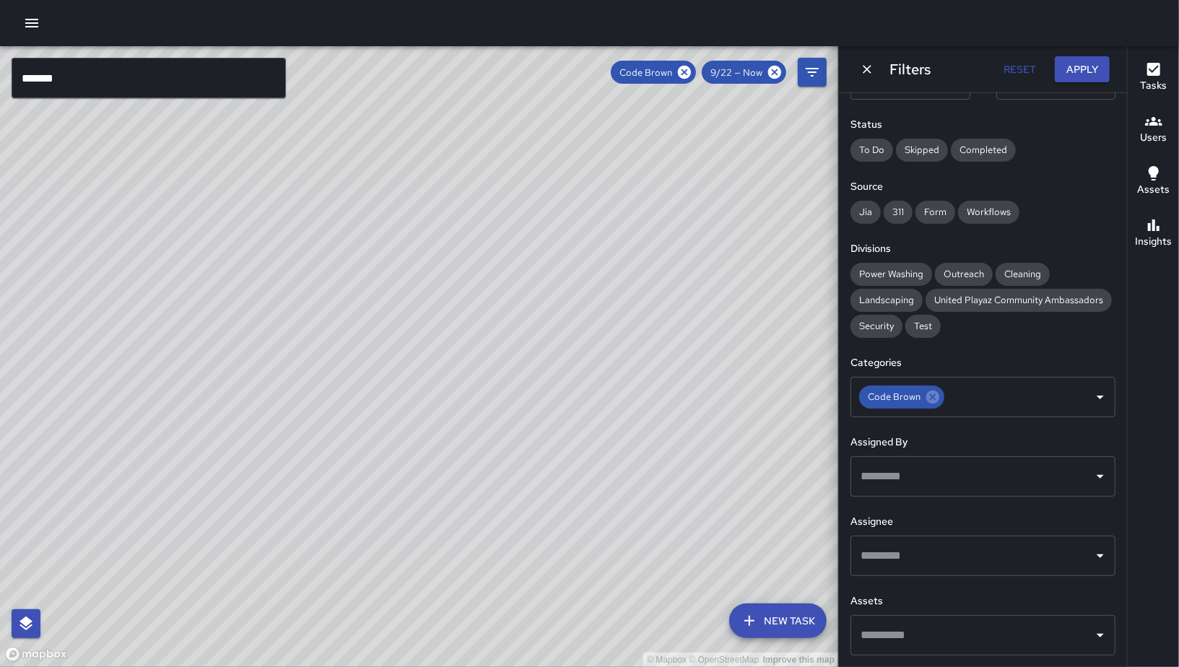
drag, startPoint x: 222, startPoint y: 458, endPoint x: 504, endPoint y: 451, distance: 282.3
click at [516, 474] on div "© Mapbox © OpenStreetMap Improve this map" at bounding box center [419, 356] width 838 height 621
click at [977, 471] on input "text" at bounding box center [972, 476] width 230 height 27
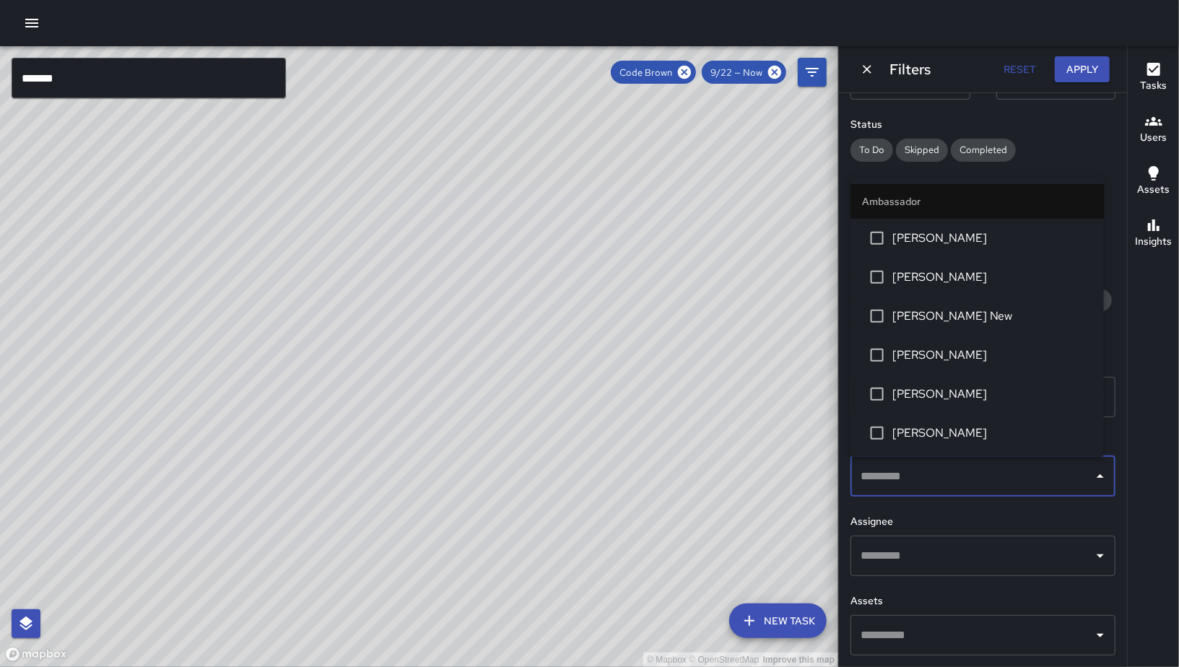
click at [971, 546] on input "text" at bounding box center [972, 555] width 230 height 27
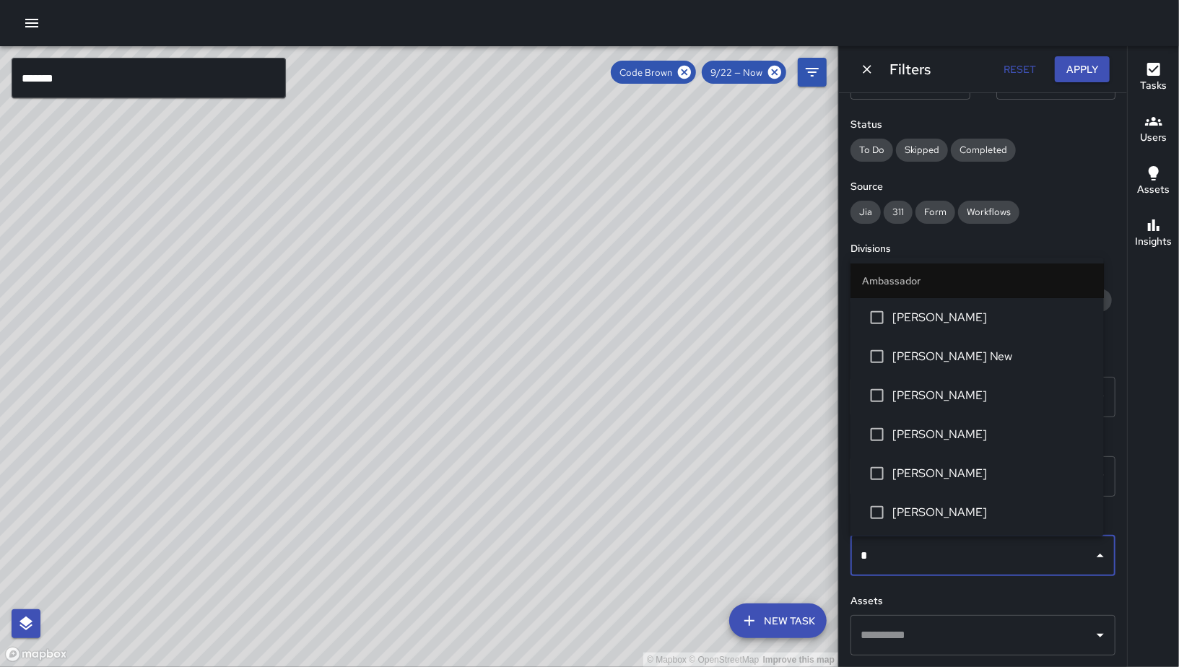
type input "**"
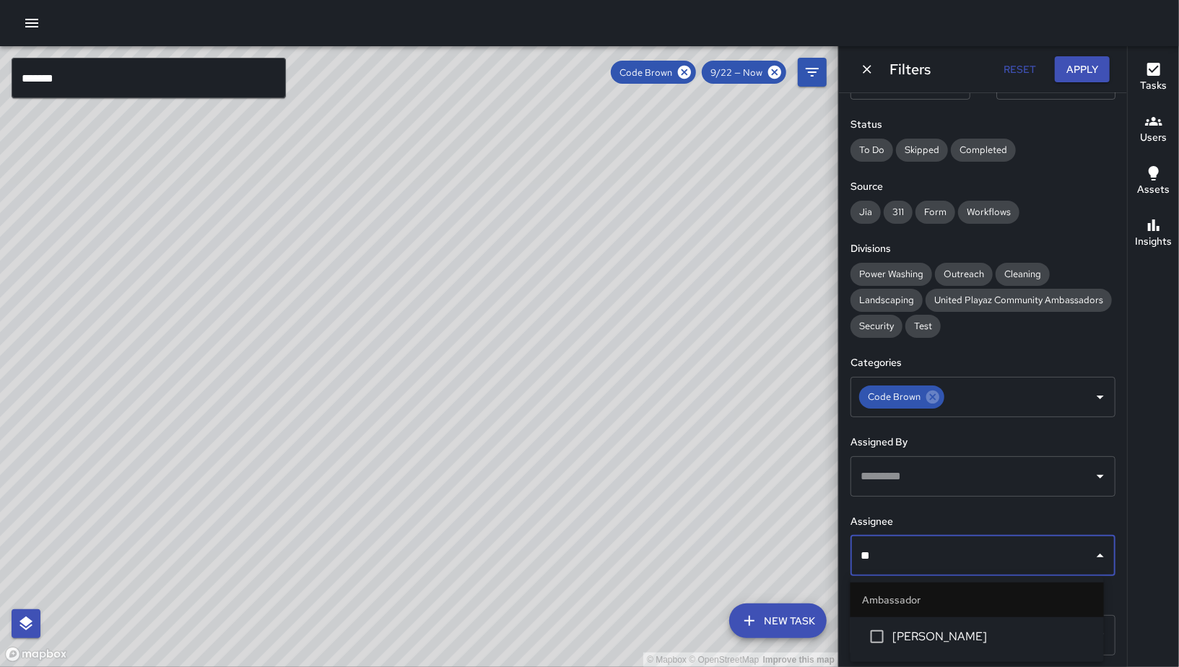
click at [992, 600] on span "[PERSON_NAME]" at bounding box center [992, 636] width 200 height 17
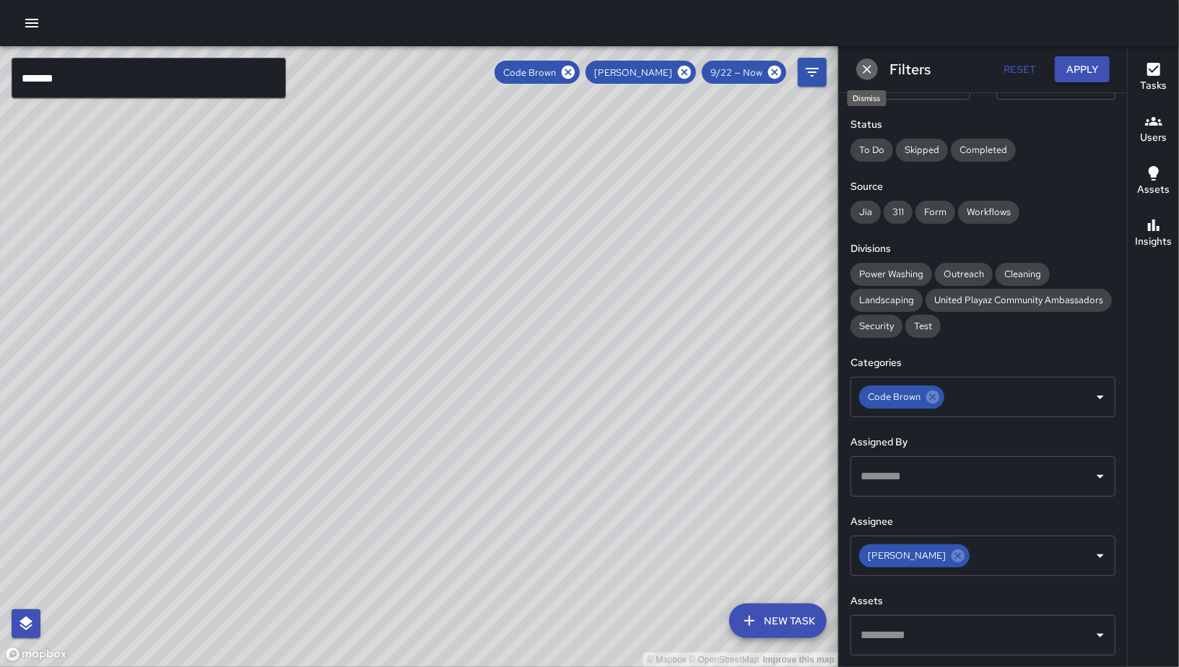
click at [868, 66] on icon "Dismiss" at bounding box center [867, 69] width 14 height 14
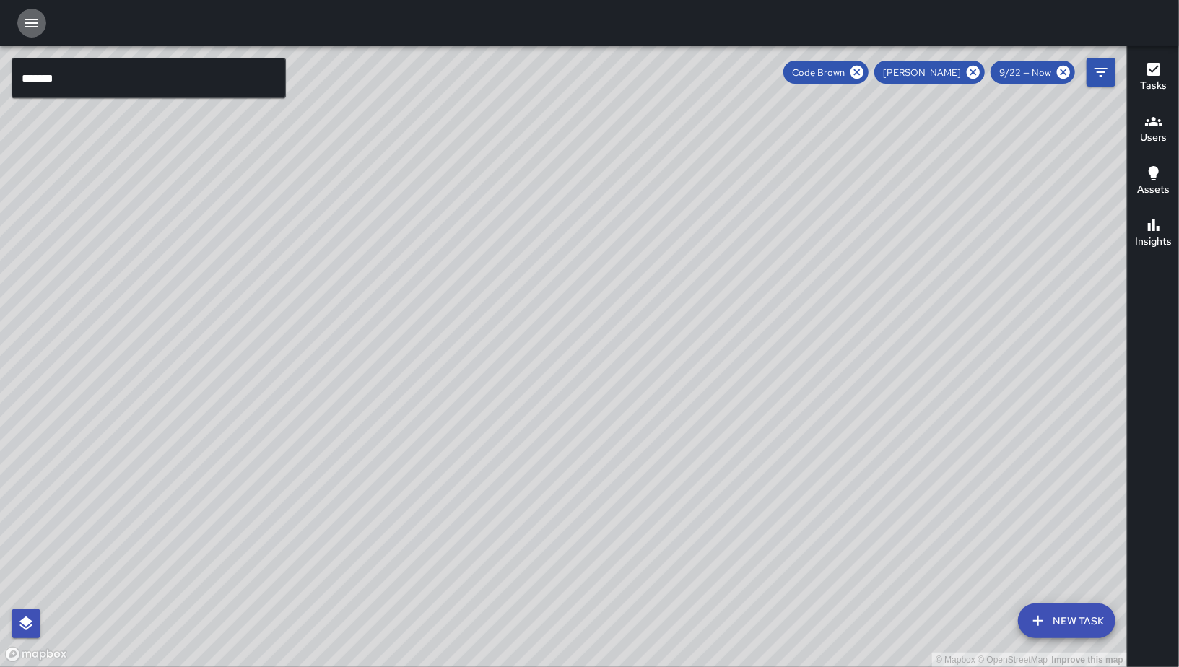
click at [27, 19] on icon "button" at bounding box center [31, 23] width 13 height 9
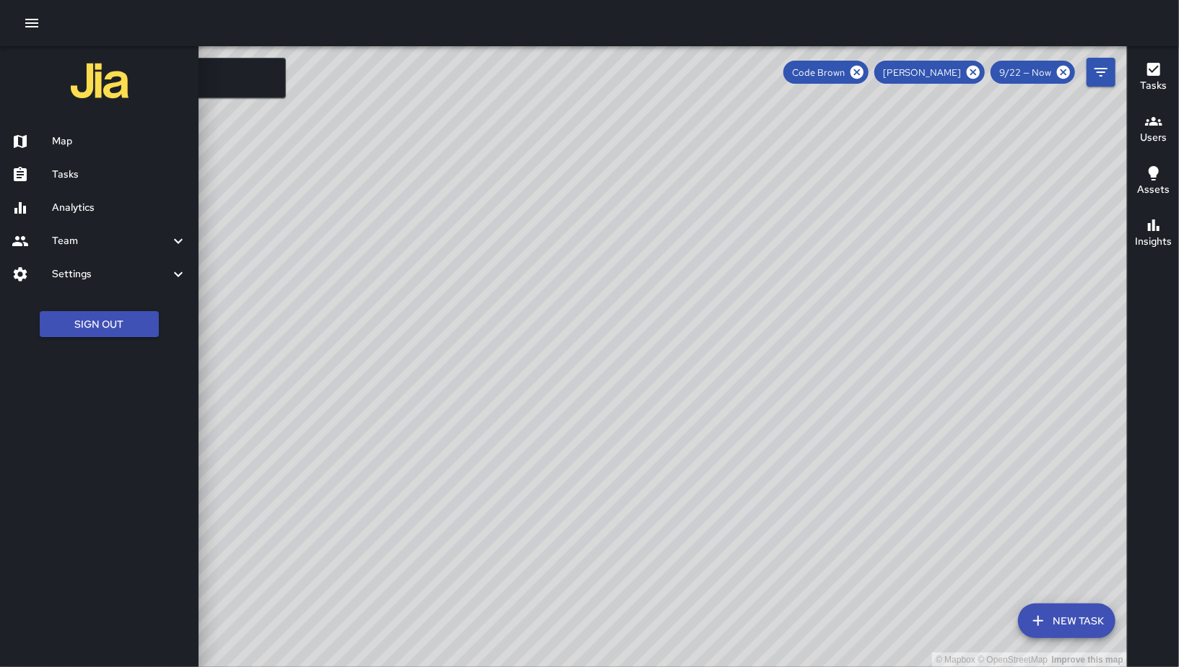
click at [104, 204] on h6 "Analytics" at bounding box center [119, 208] width 135 height 16
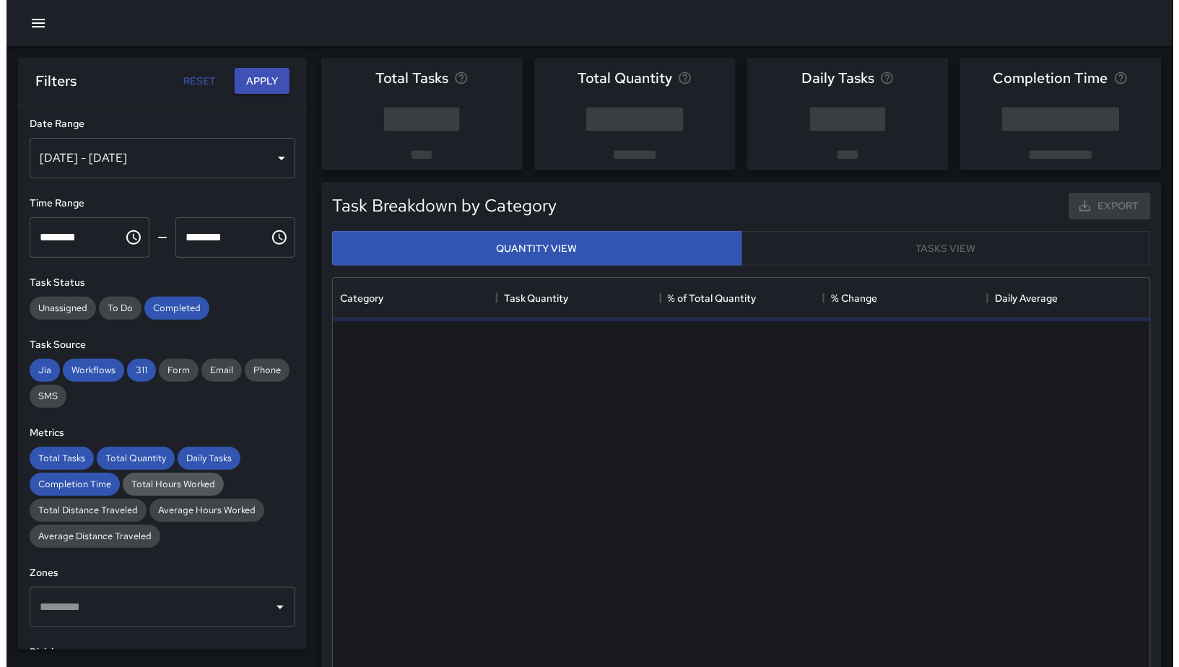
scroll to position [420, 806]
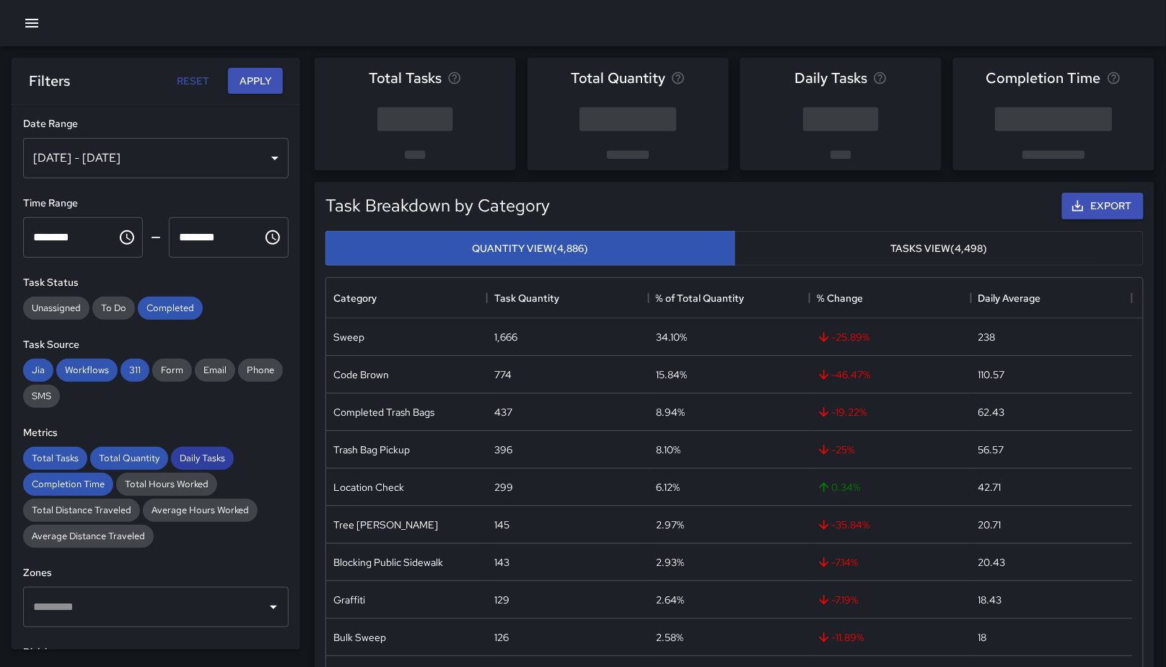
click at [139, 447] on div "Total Quantity" at bounding box center [129, 458] width 78 height 23
click at [141, 448] on div "Total Quantity" at bounding box center [129, 458] width 78 height 23
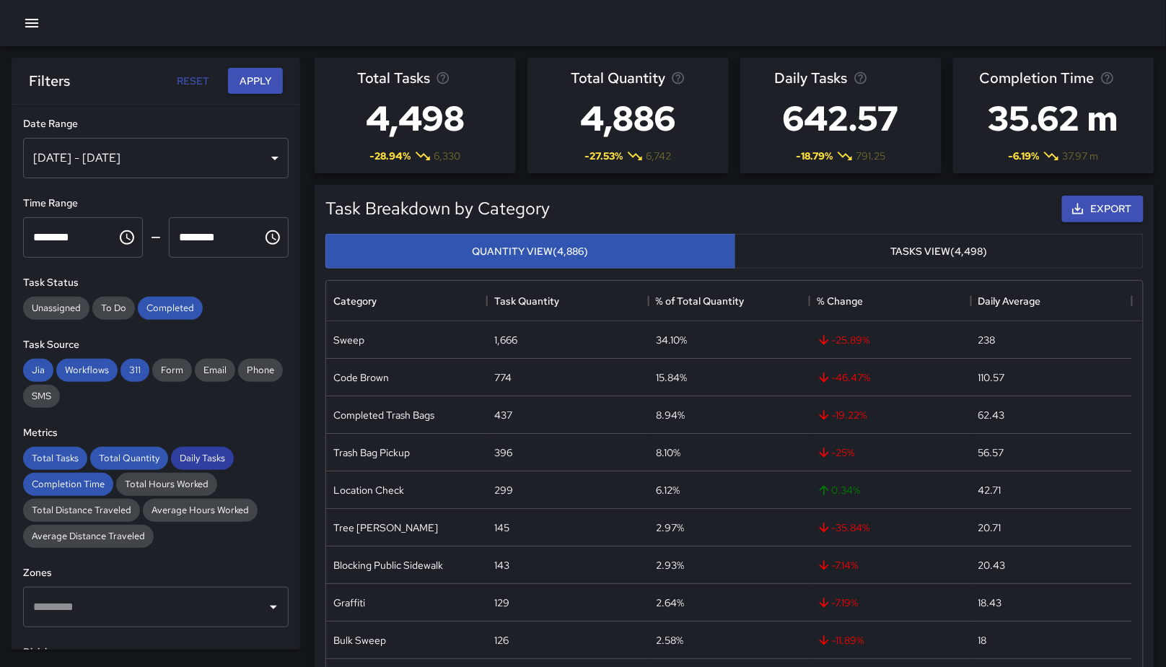
click at [208, 452] on span "Daily Tasks" at bounding box center [202, 458] width 63 height 12
click at [68, 463] on span "Total Tasks" at bounding box center [55, 458] width 64 height 12
click at [74, 477] on div "Completion Time" at bounding box center [68, 484] width 90 height 23
click at [110, 458] on span "Total Quantity" at bounding box center [129, 458] width 78 height 12
click at [129, 372] on span "311" at bounding box center [135, 370] width 29 height 12
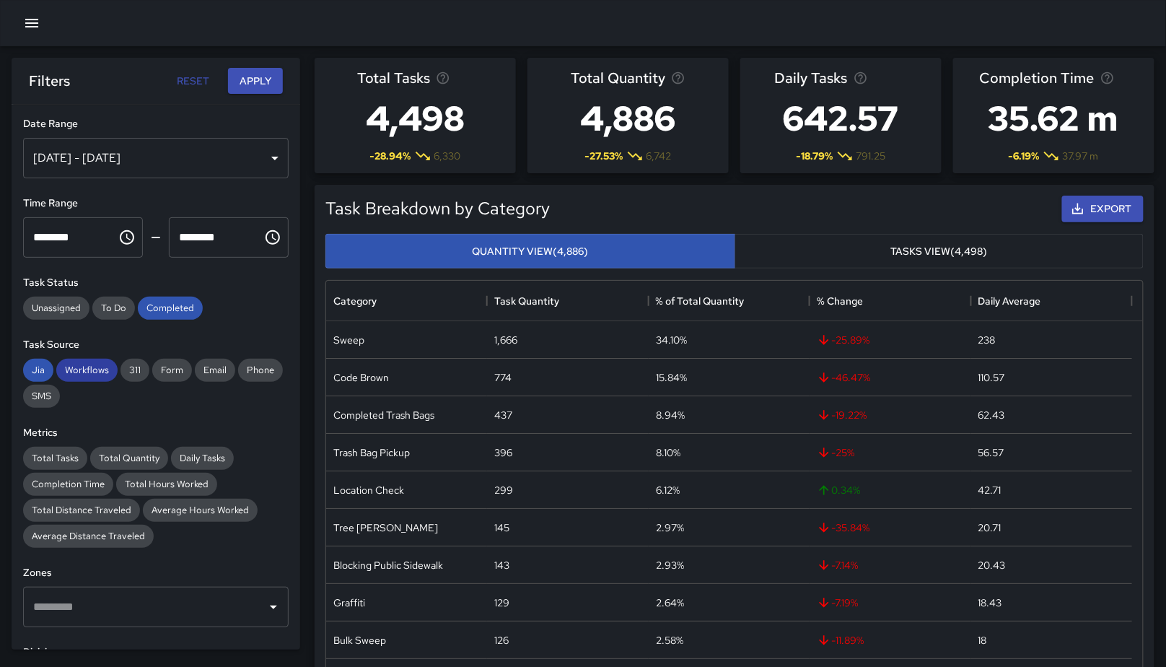
click at [90, 364] on span "Workflows" at bounding box center [86, 370] width 61 height 12
click at [48, 367] on span "Jia" at bounding box center [38, 370] width 30 height 12
click at [188, 175] on div "Sep 23, 2025 - Sep 29, 2025" at bounding box center [156, 158] width 266 height 40
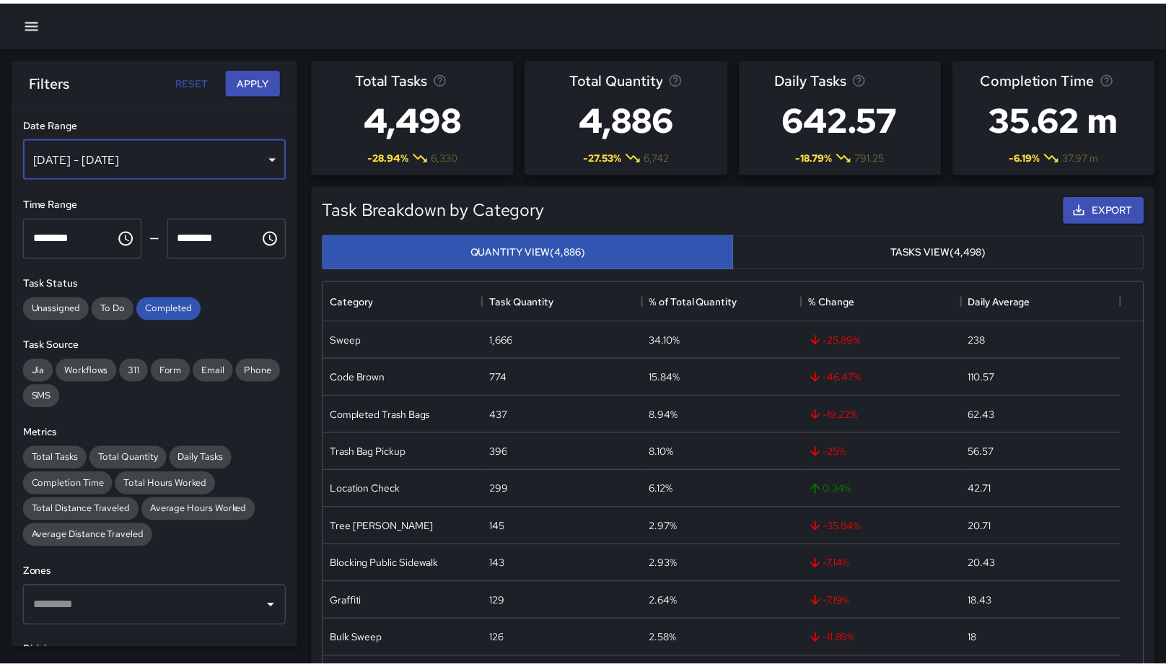
scroll to position [12, 12]
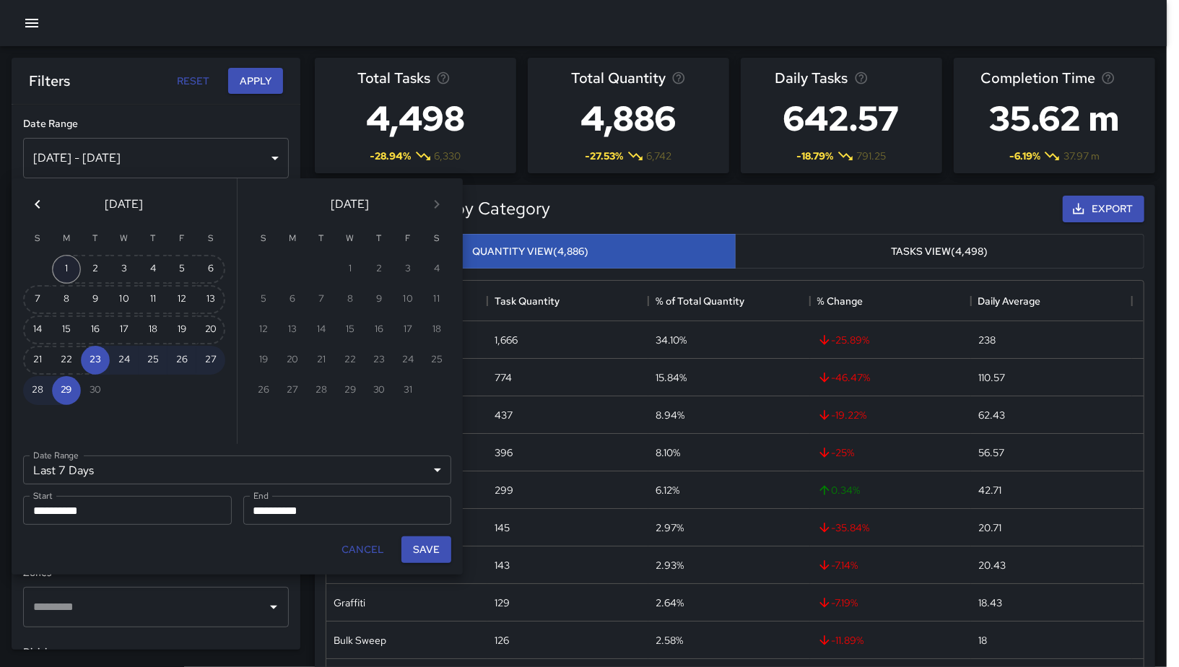
click at [60, 267] on button "1" at bounding box center [66, 269] width 29 height 29
type input "******"
type input "**********"
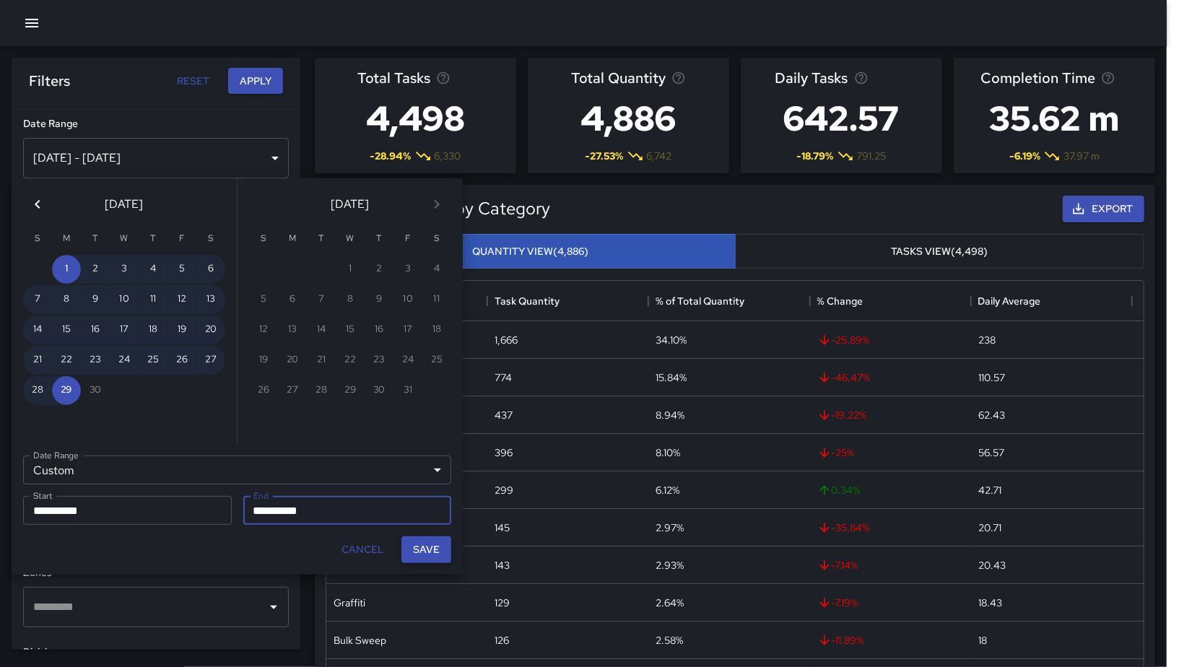
click at [434, 547] on button "Save" at bounding box center [426, 549] width 50 height 27
type input "**********"
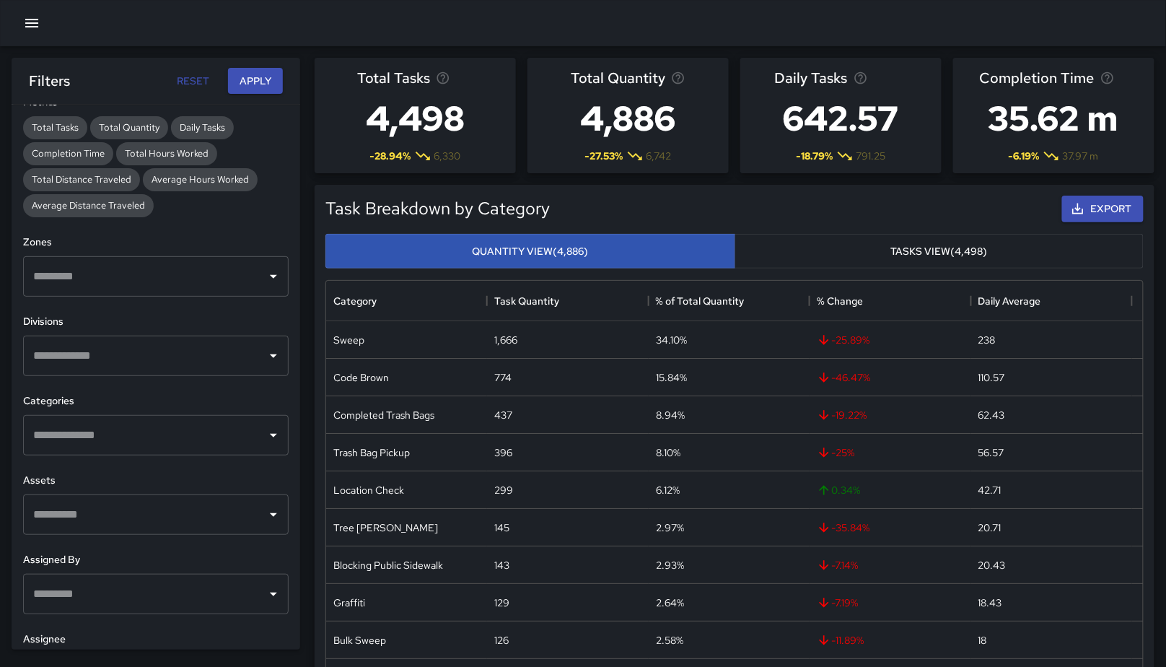
scroll to position [330, 0]
click at [131, 424] on input "text" at bounding box center [145, 435] width 231 height 27
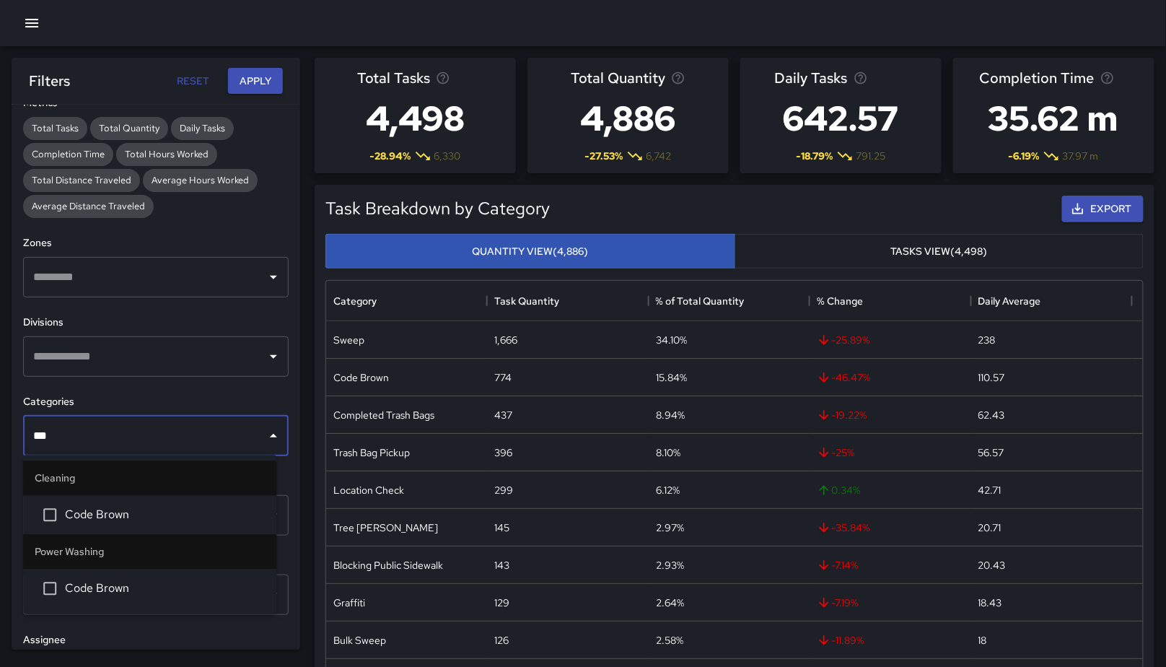
type input "****"
click at [97, 511] on span "Code Brown" at bounding box center [165, 515] width 200 height 17
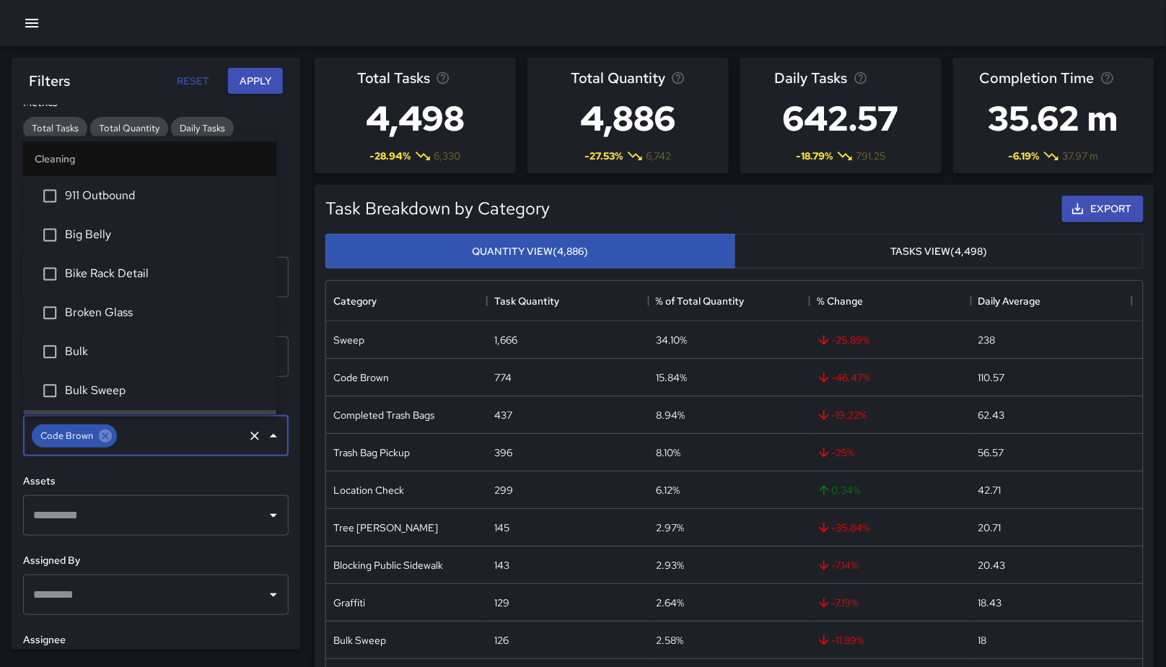
scroll to position [34, 0]
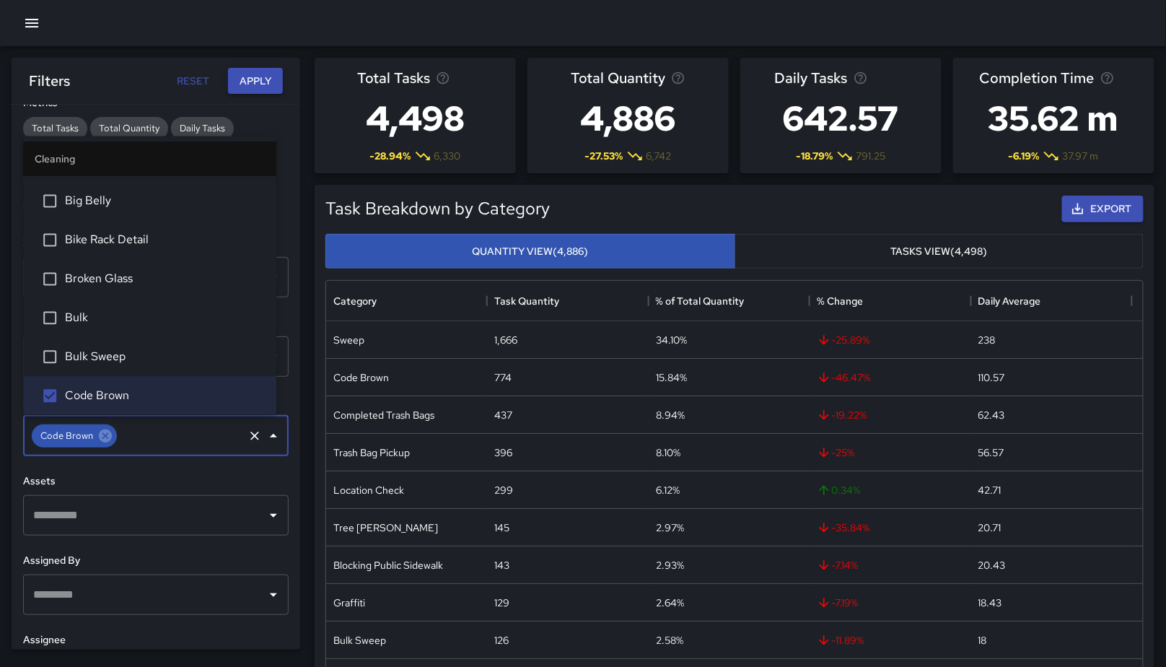
click at [252, 82] on button "Apply" at bounding box center [255, 81] width 55 height 27
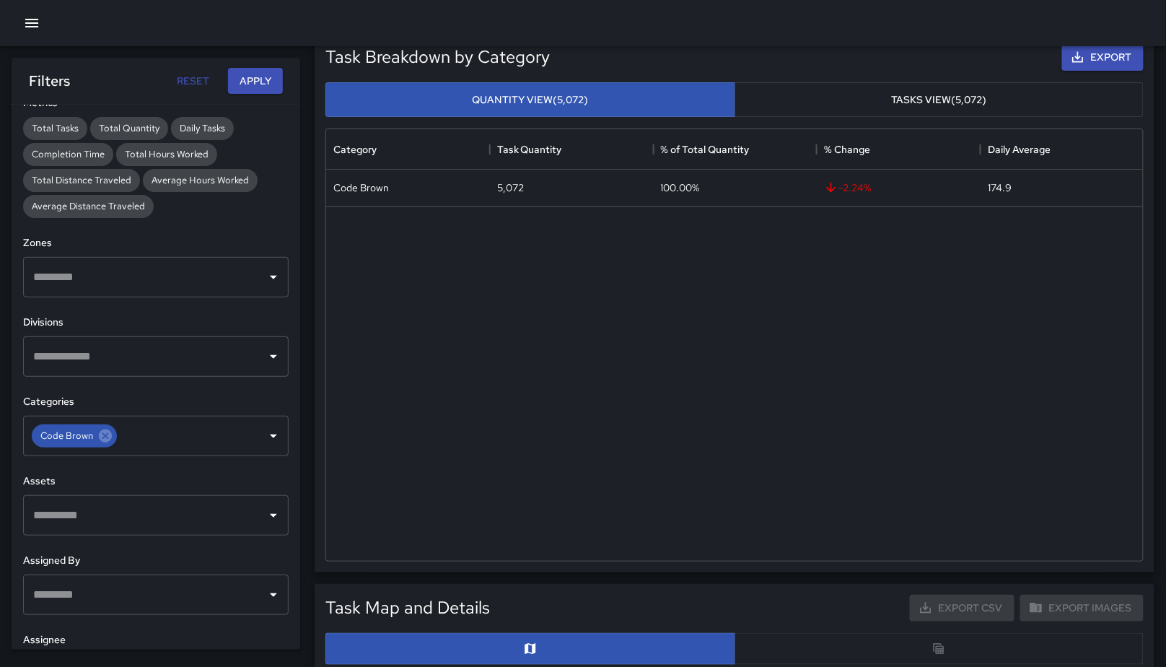
scroll to position [61, 0]
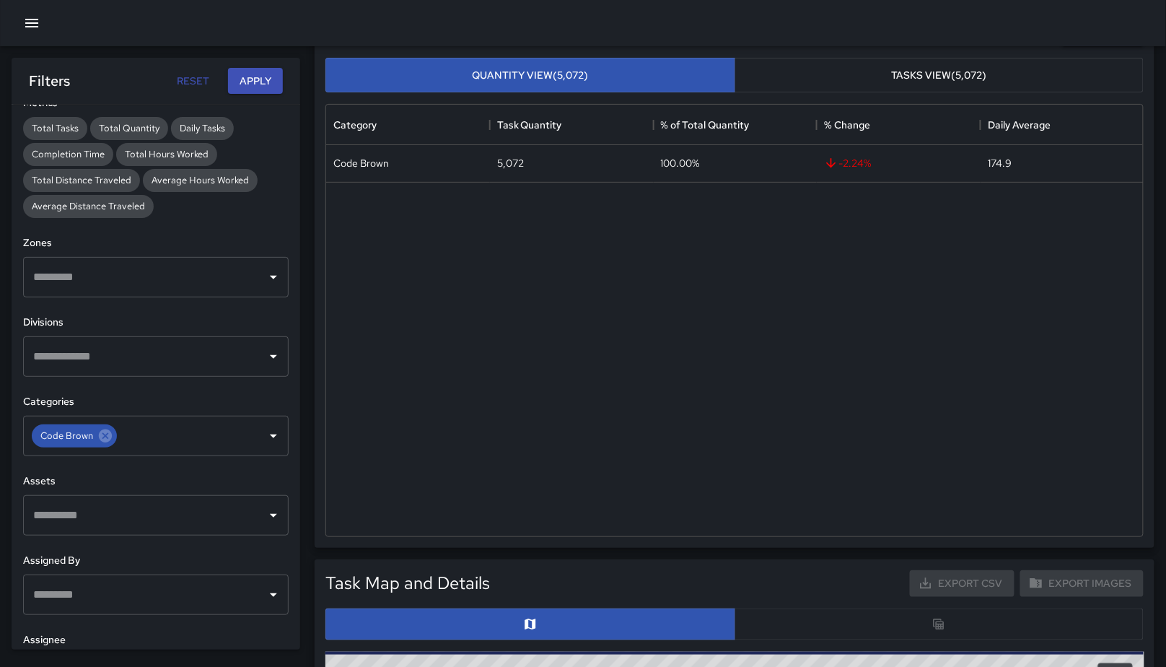
click at [860, 600] on div at bounding box center [735, 624] width 818 height 32
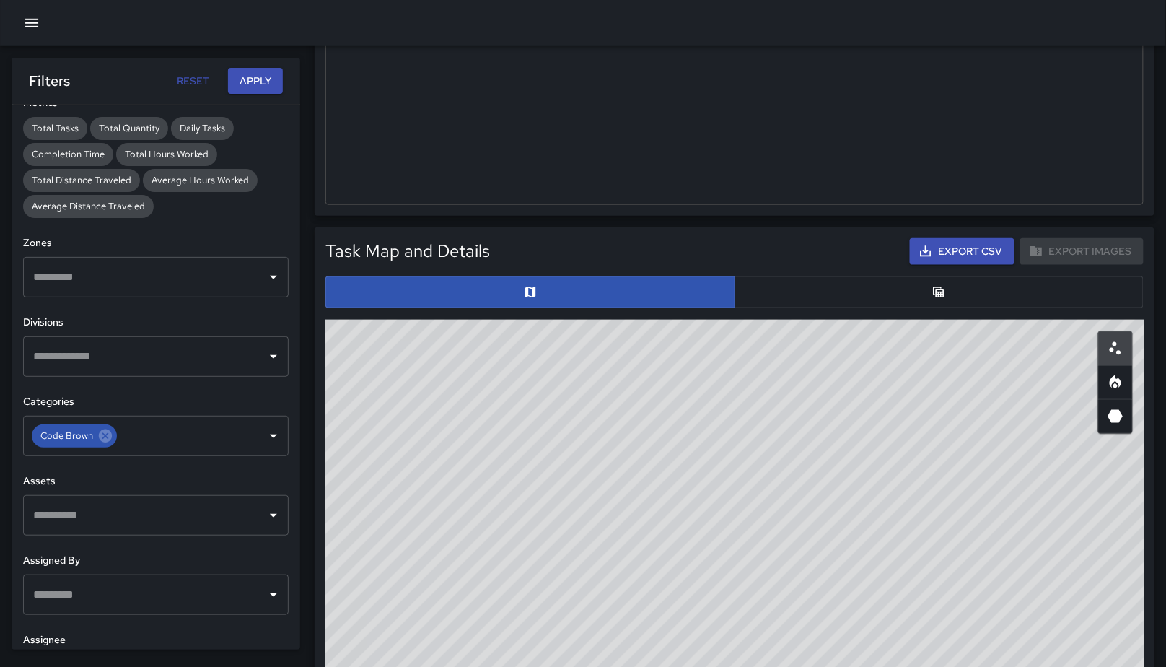
drag, startPoint x: 693, startPoint y: 632, endPoint x: 678, endPoint y: 495, distance: 138.0
click at [681, 540] on div "© Mapbox © OpenStreetMap Improve this map" at bounding box center [735, 608] width 819 height 577
click at [797, 276] on button "button" at bounding box center [940, 292] width 410 height 32
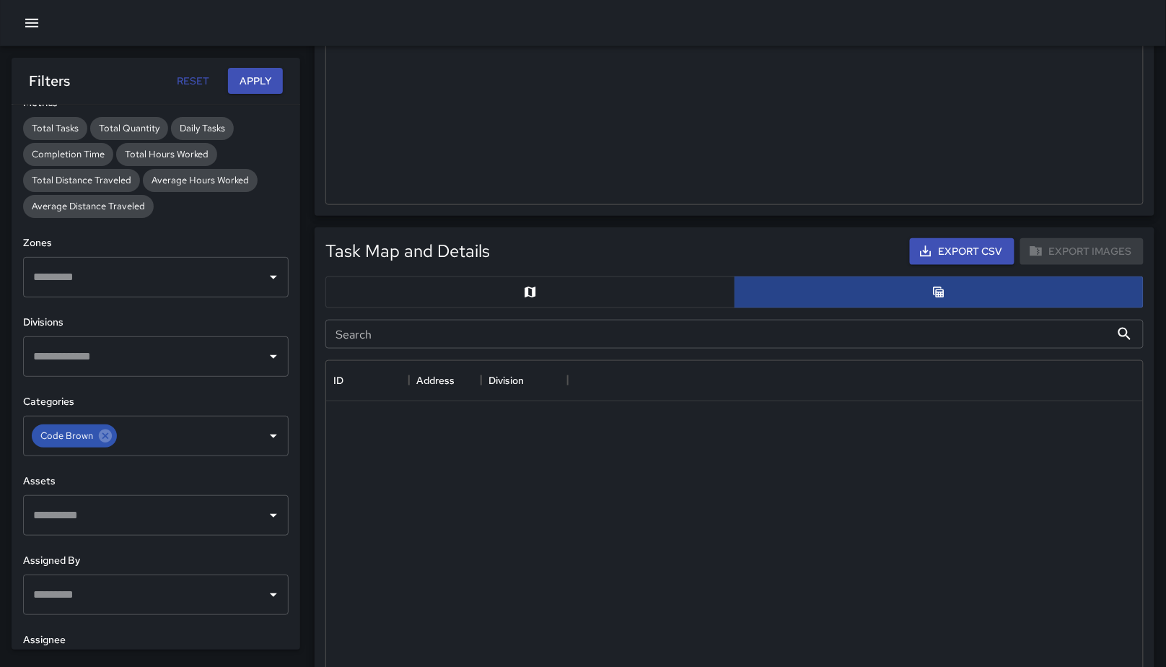
scroll to position [12, 13]
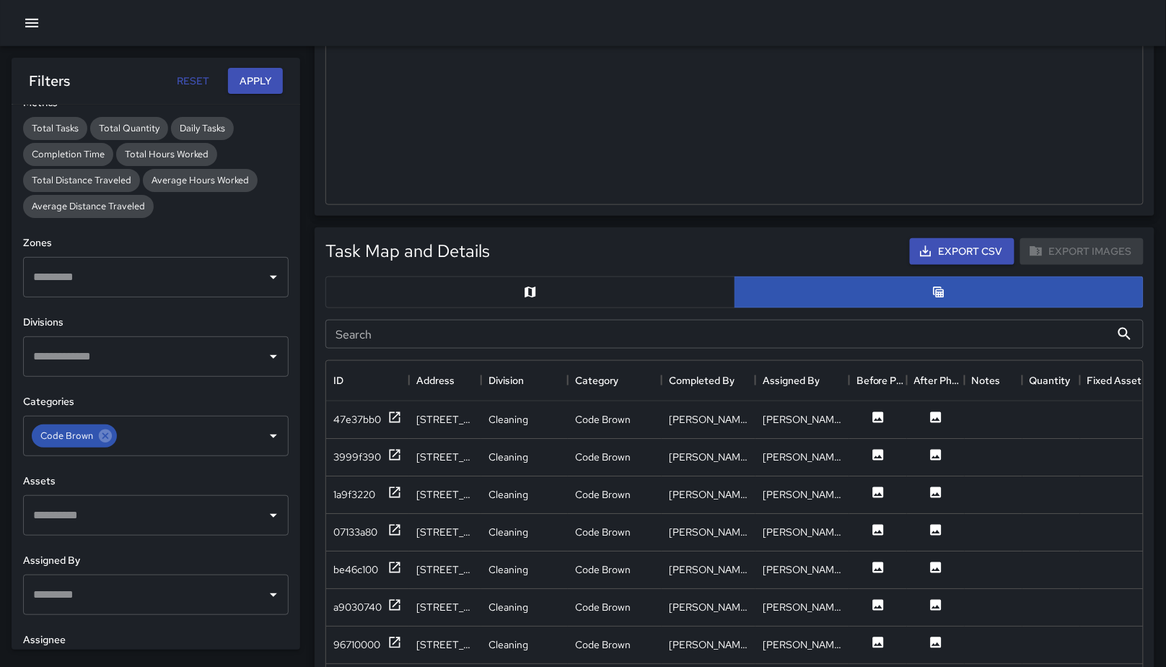
click at [541, 331] on input "Search" at bounding box center [718, 334] width 785 height 29
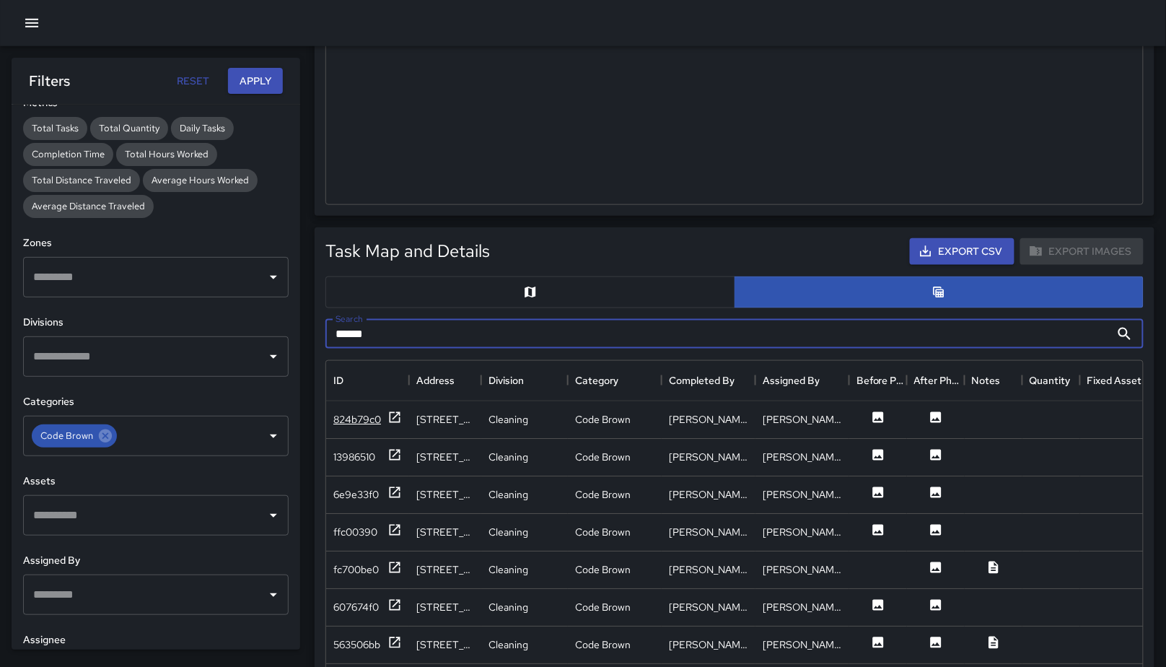
type input "******"
click at [370, 421] on div "824b79c0" at bounding box center [357, 419] width 48 height 14
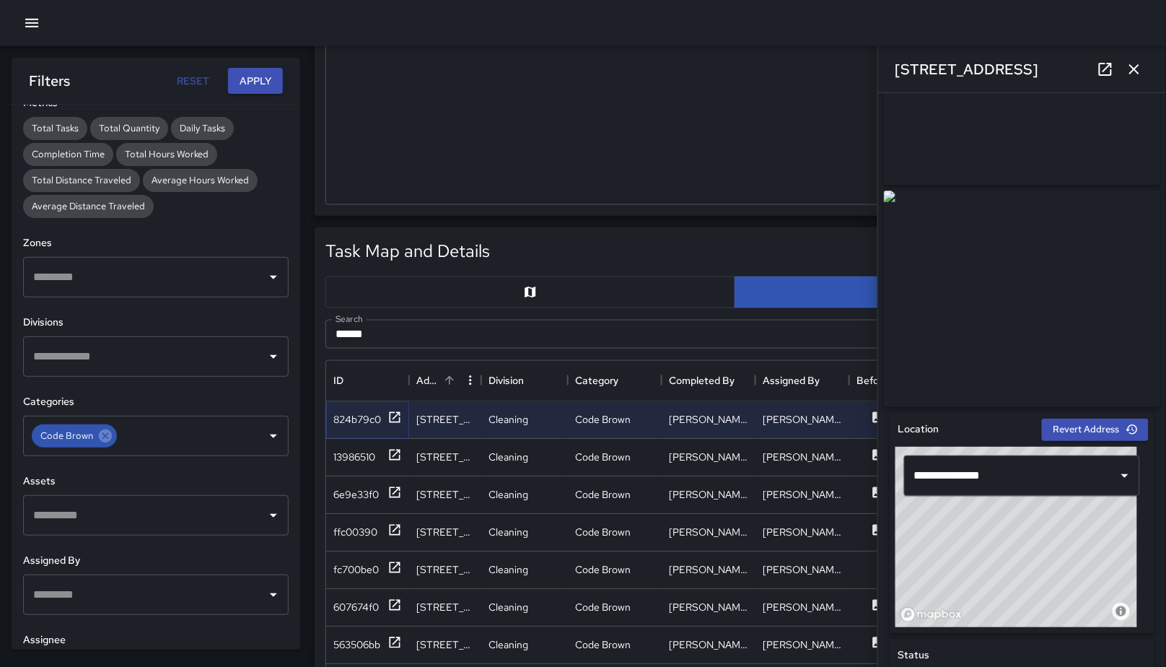
scroll to position [138, 0]
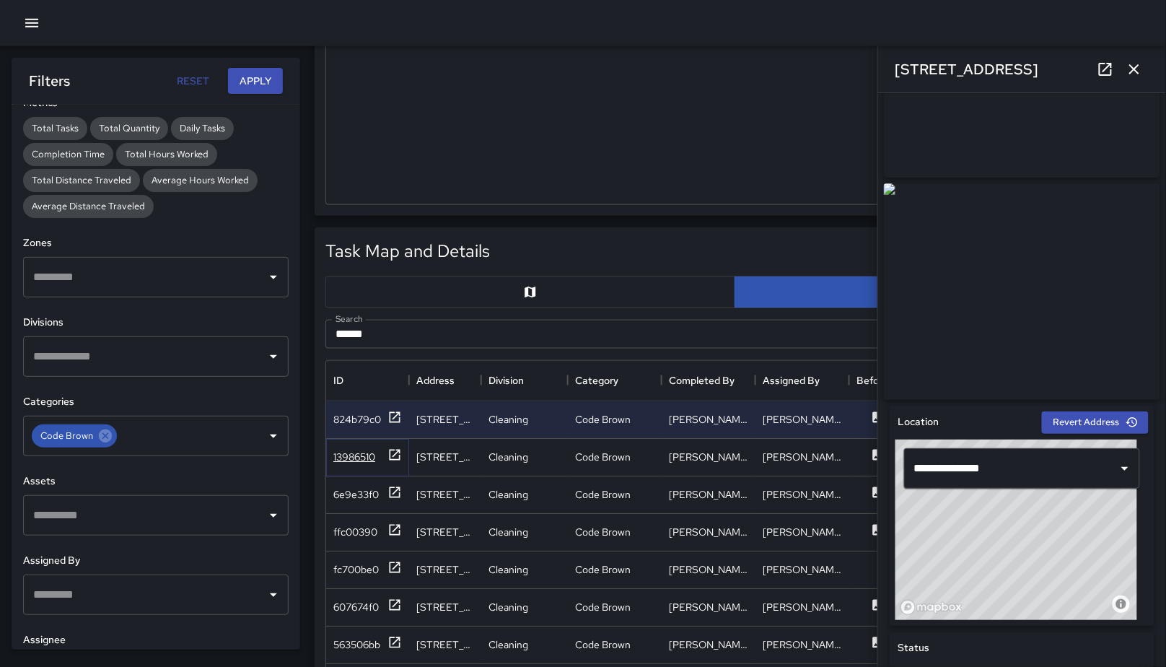
click at [358, 457] on div "13986510" at bounding box center [354, 457] width 42 height 14
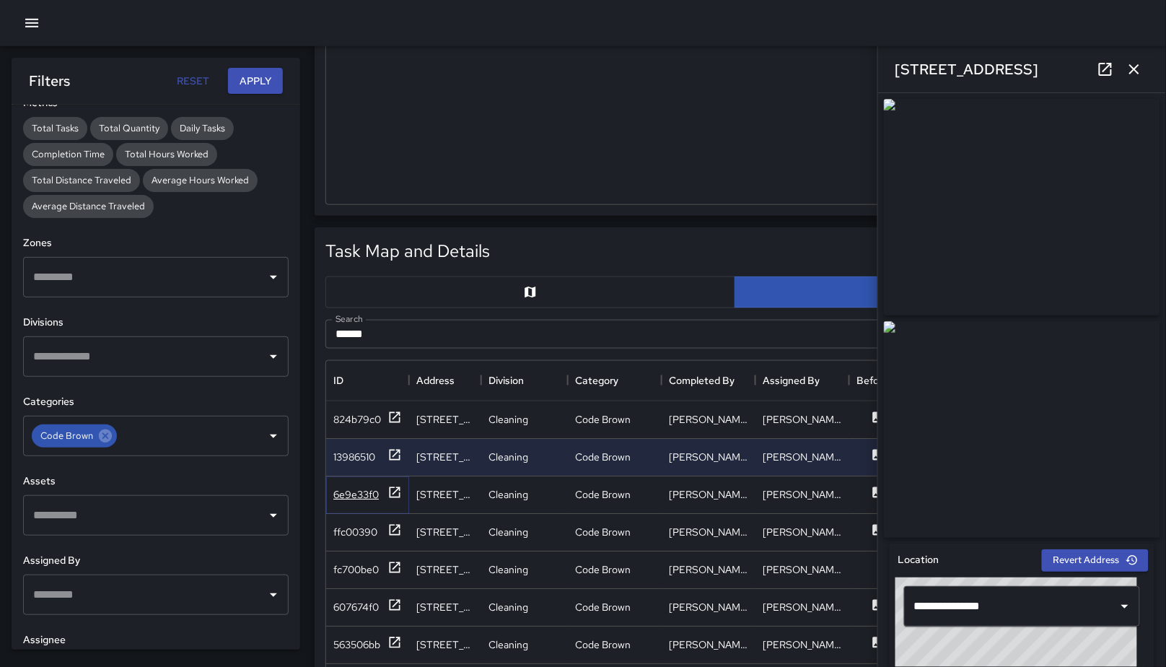
click at [354, 495] on div "6e9e33f0" at bounding box center [355, 494] width 45 height 14
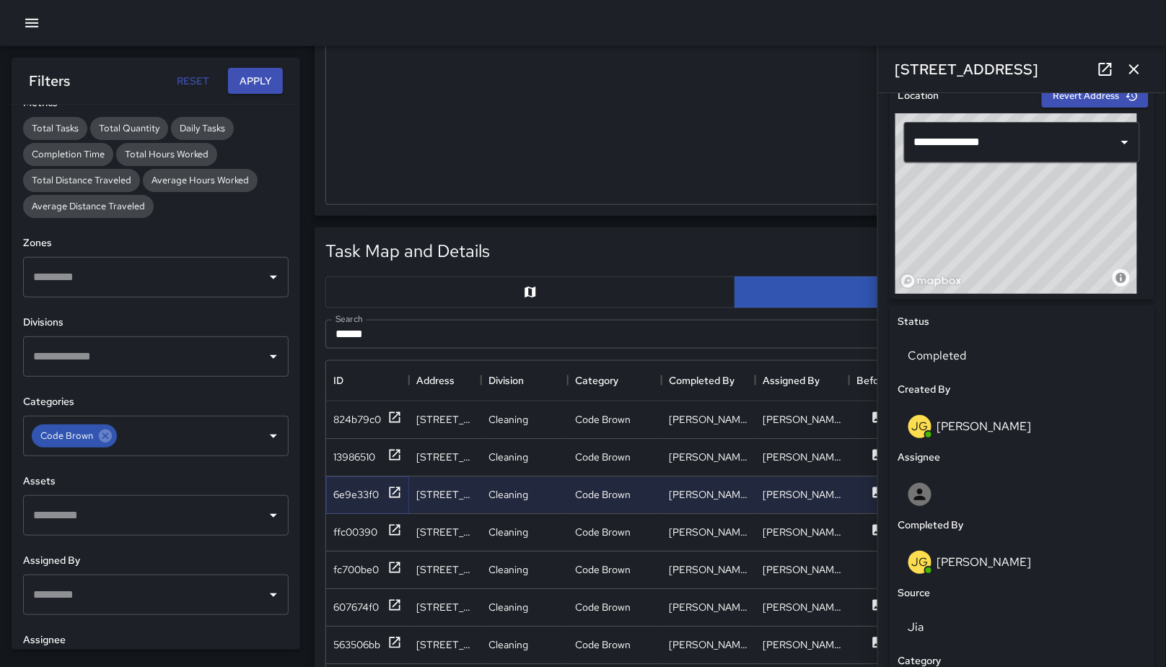
scroll to position [463, 0]
click at [349, 533] on div "ffc00390" at bounding box center [355, 532] width 44 height 14
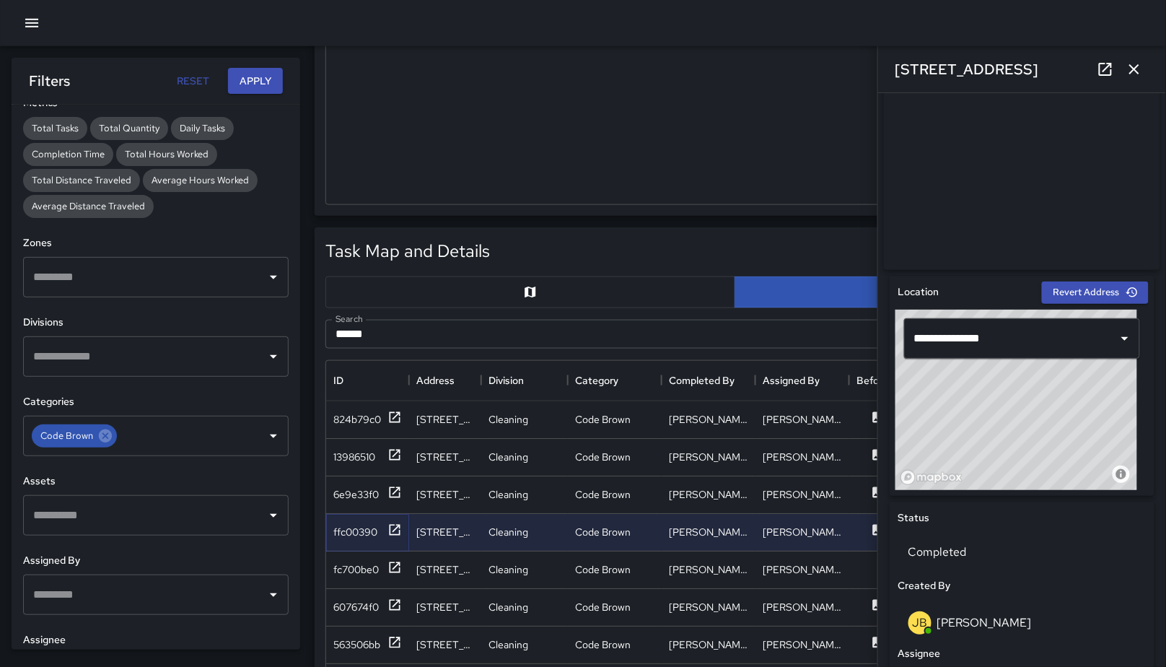
scroll to position [363, 0]
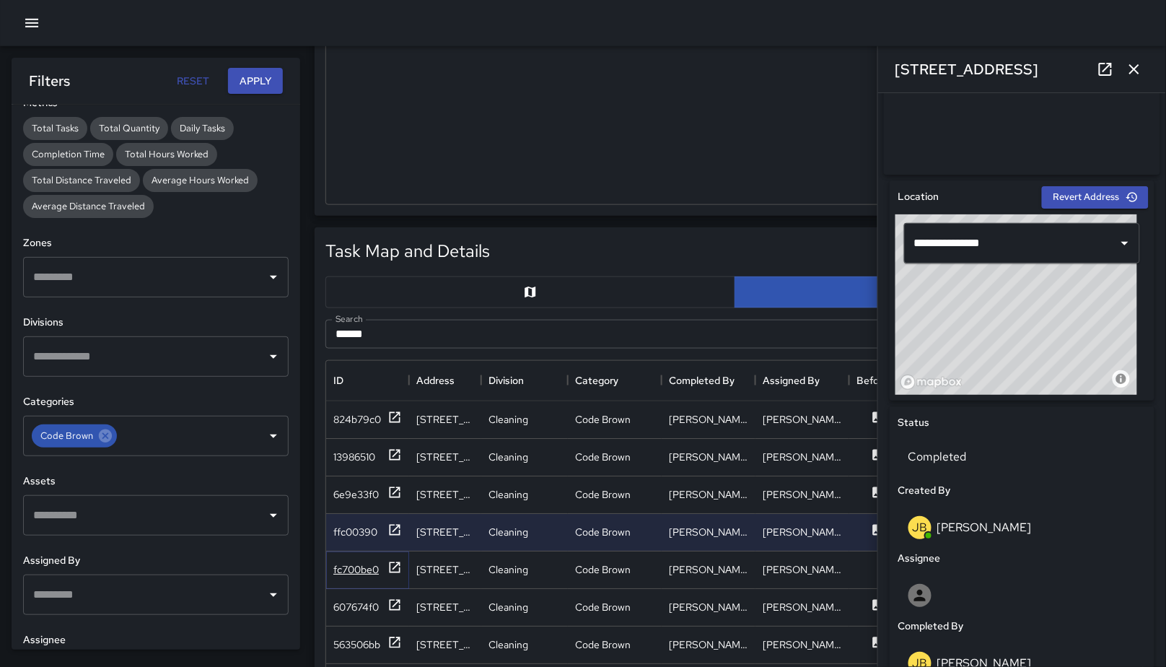
click at [360, 569] on div "fc700be0" at bounding box center [355, 569] width 45 height 14
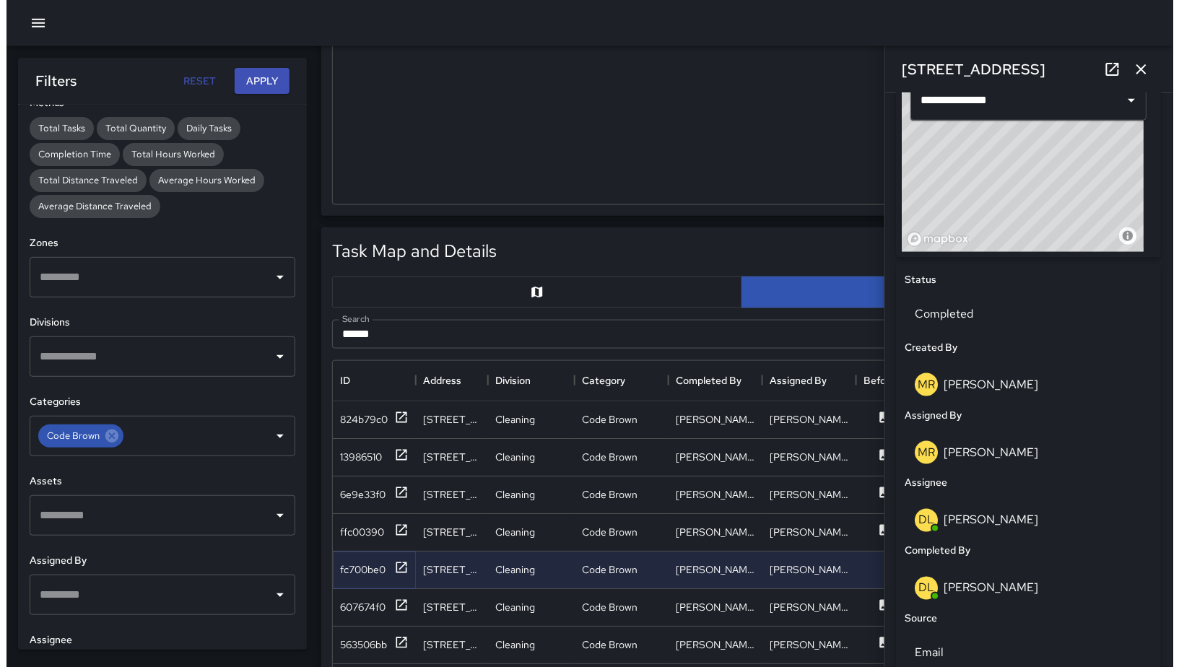
scroll to position [456, 0]
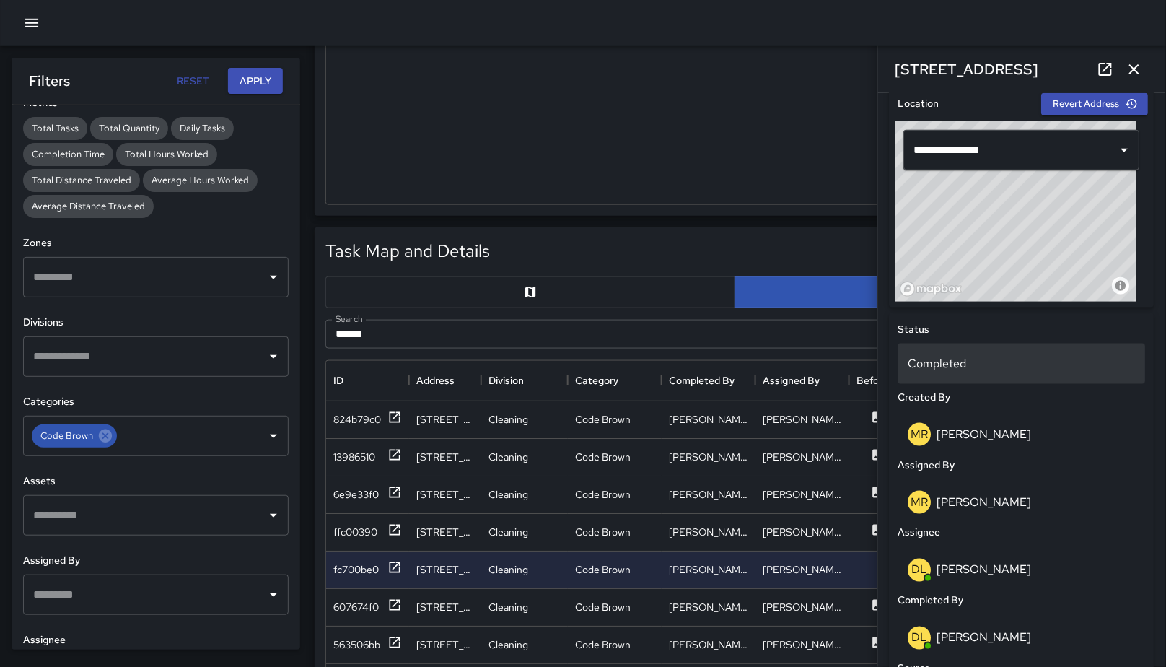
click at [974, 377] on div "Completed" at bounding box center [1023, 364] width 248 height 40
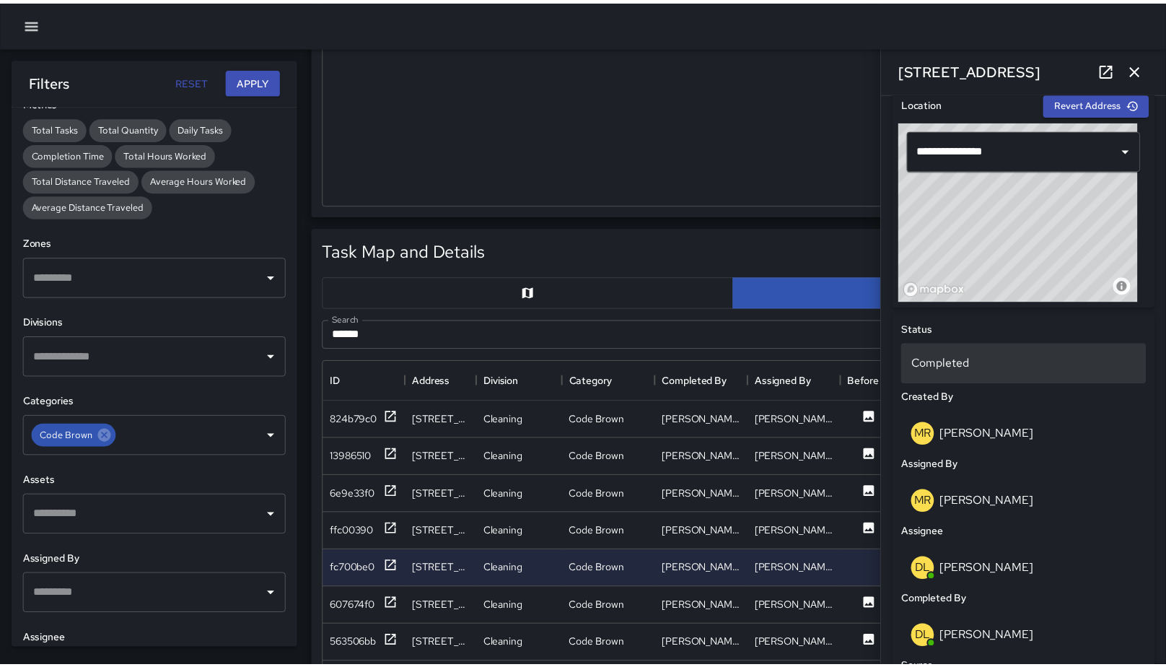
scroll to position [12, 12]
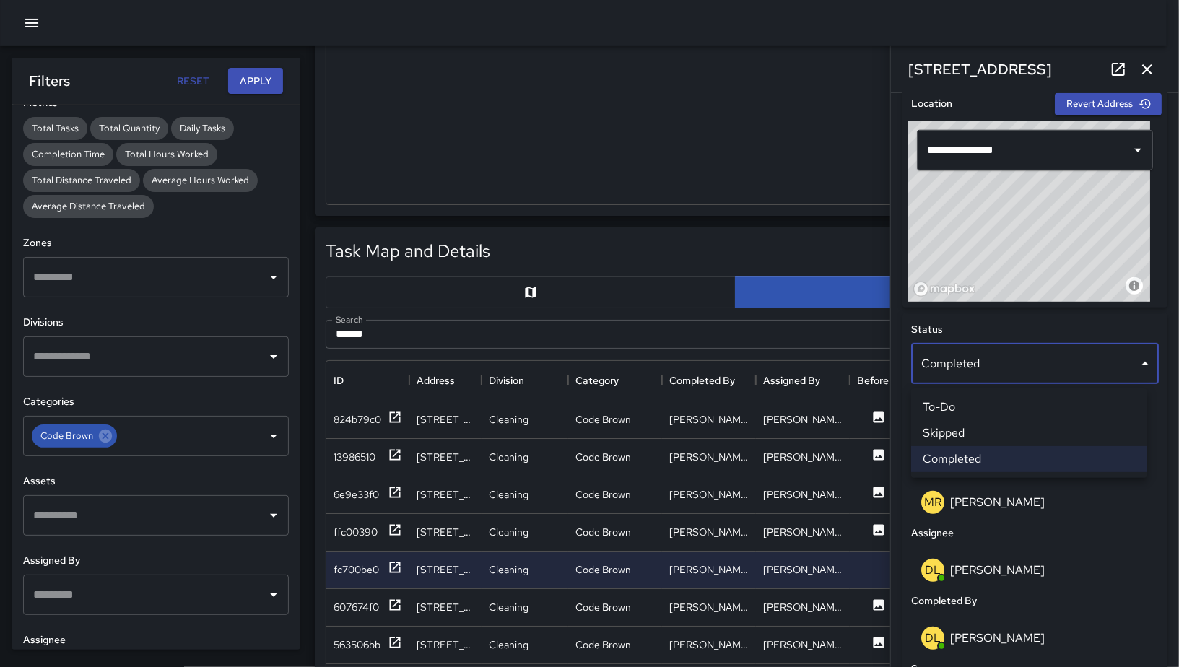
click at [987, 434] on li "Skipped" at bounding box center [1029, 433] width 236 height 26
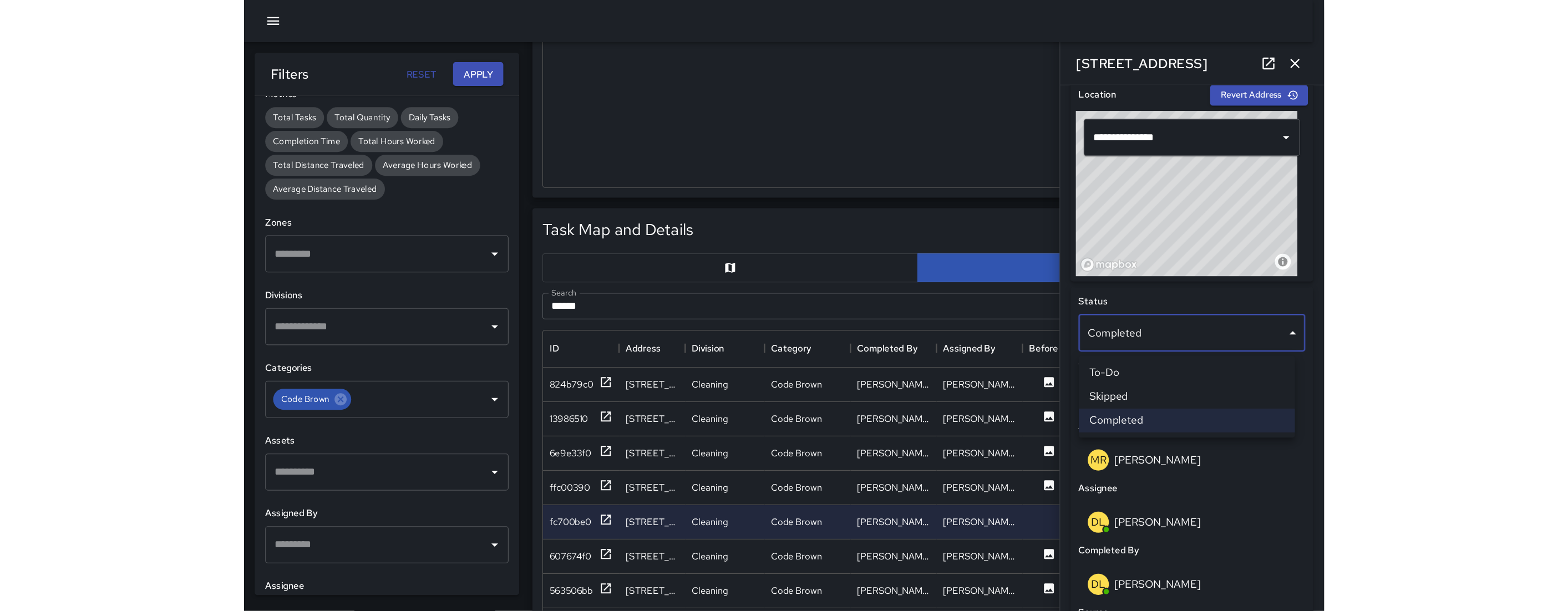
scroll to position [405, 620]
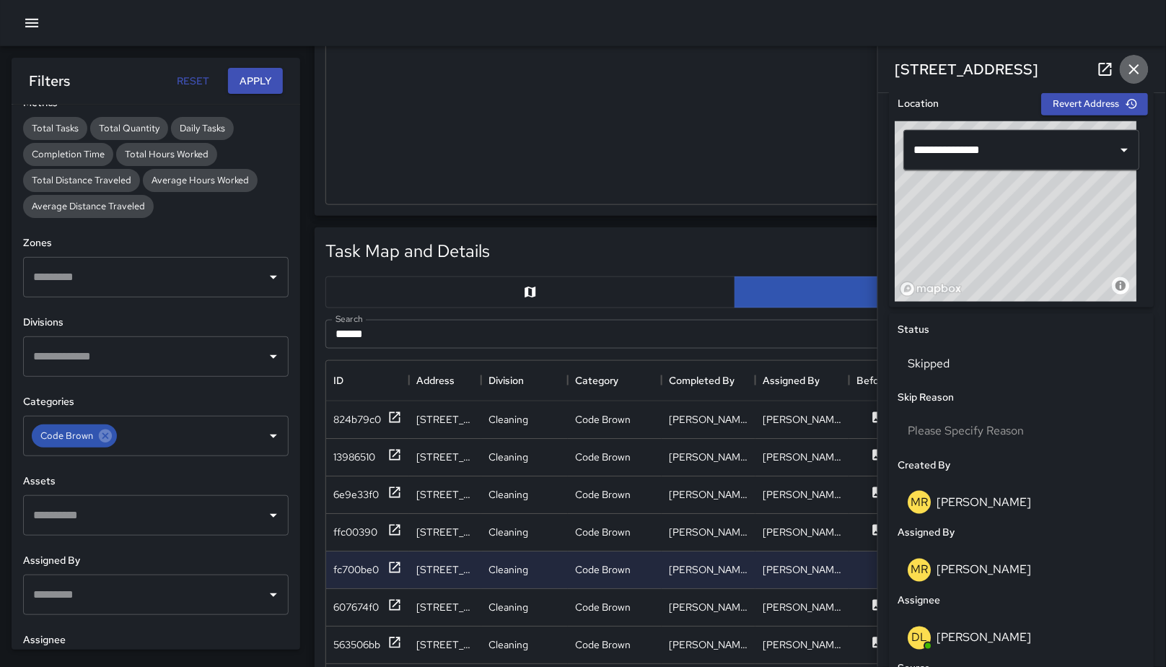
click at [1049, 64] on icon "button" at bounding box center [1134, 69] width 17 height 17
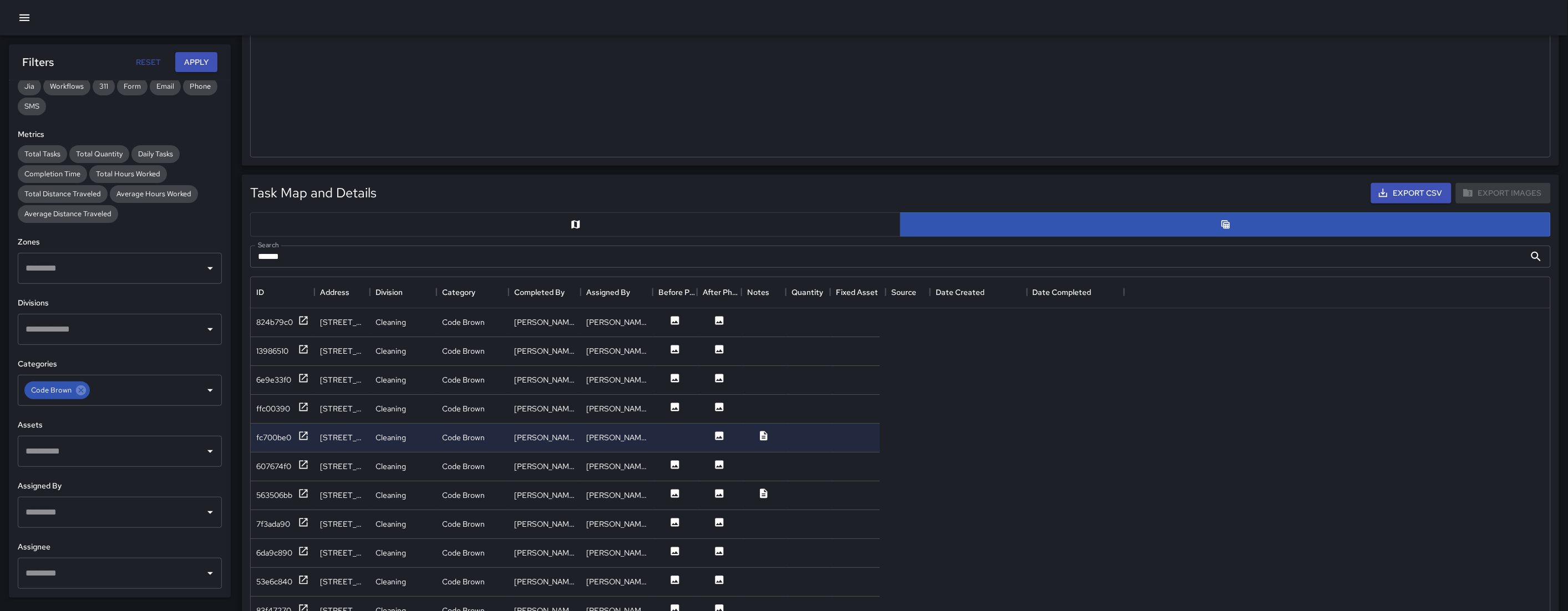
scroll to position [0, 0]
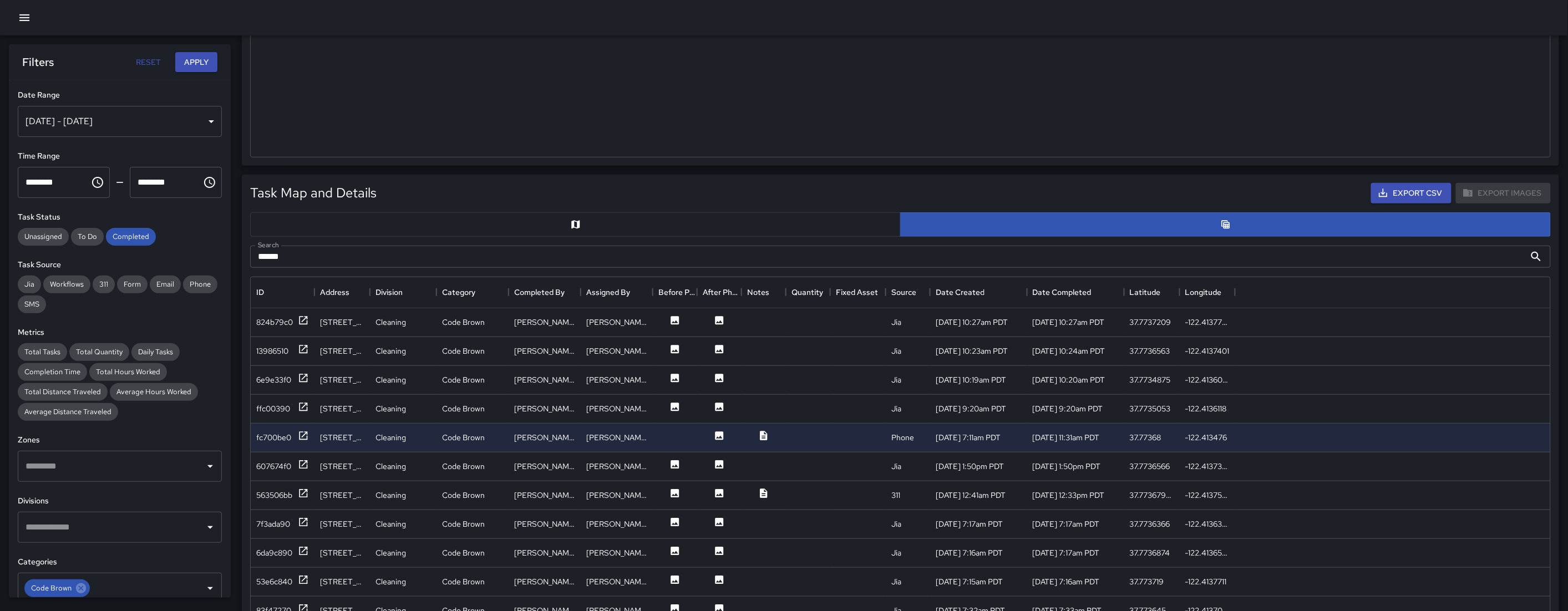
click at [148, 131] on div "Sep 01, 2025 - Sep 29, 2025" at bounding box center [120, 121] width 204 height 31
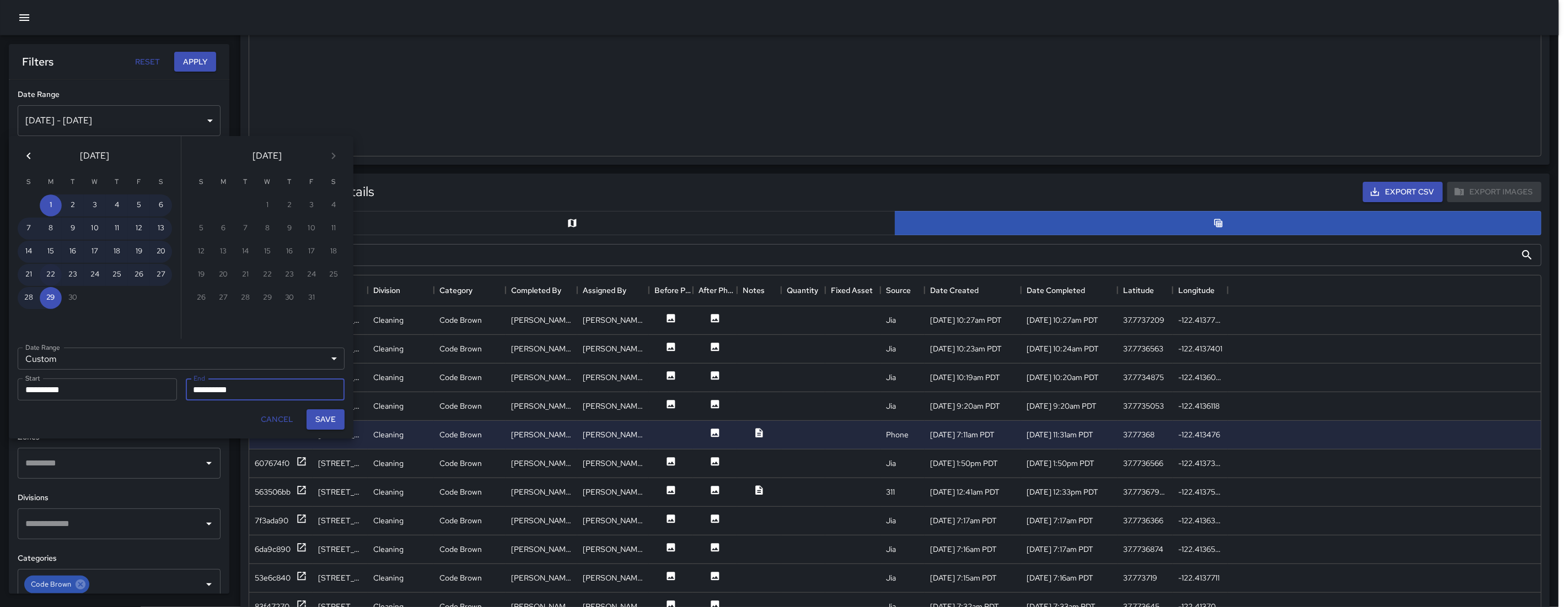
click at [56, 270] on button "22" at bounding box center [50, 275] width 22 height 22
type input "**********"
click at [55, 276] on button "22" at bounding box center [50, 275] width 22 height 22
type input "**********"
click at [53, 287] on button "29" at bounding box center [50, 298] width 22 height 22
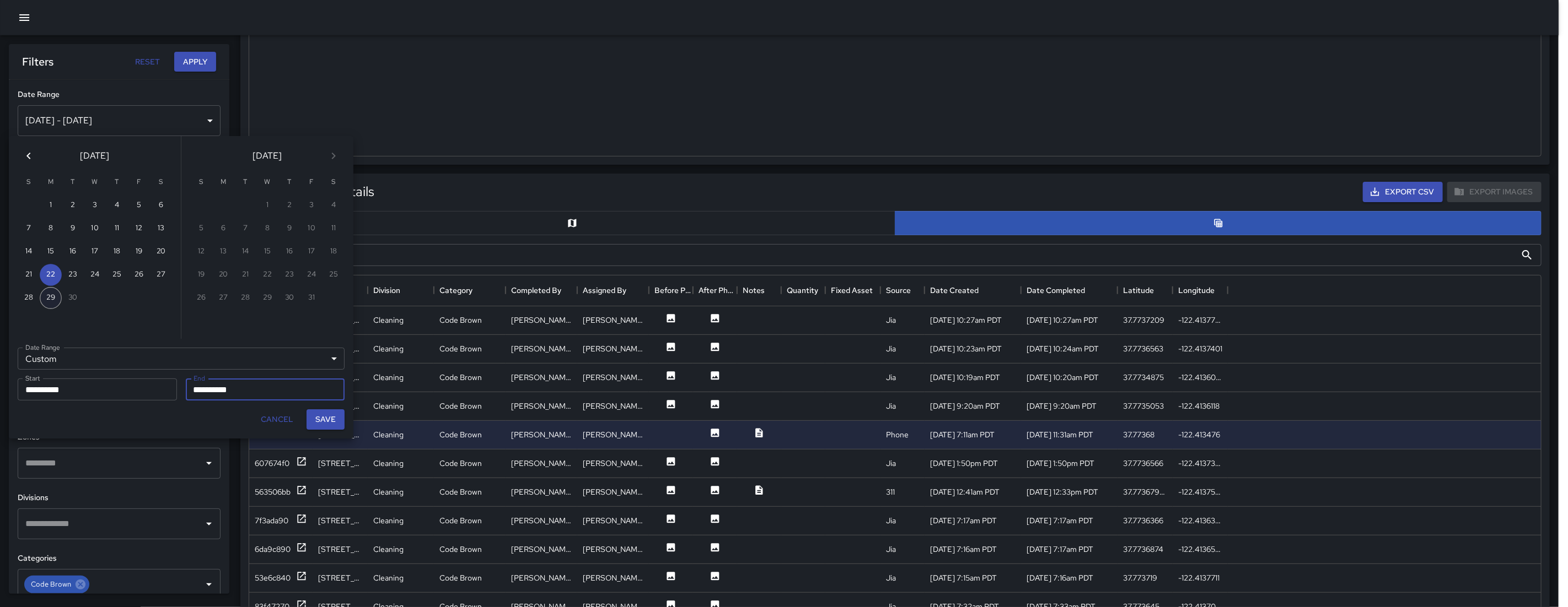
type input "**********"
click at [53, 287] on button "29" at bounding box center [50, 298] width 22 height 22
click at [49, 264] on button "22" at bounding box center [50, 275] width 22 height 22
type input "**********"
click at [326, 419] on button "Save" at bounding box center [325, 419] width 38 height 21
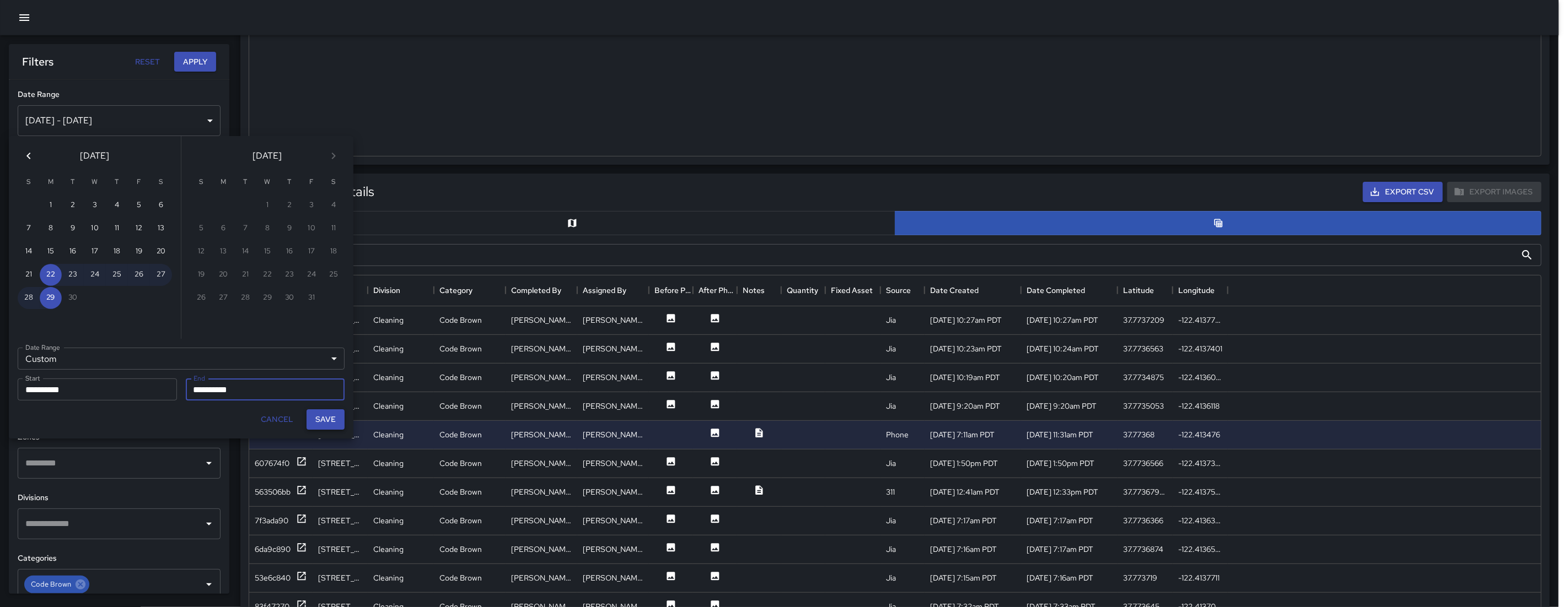
type input "**********"
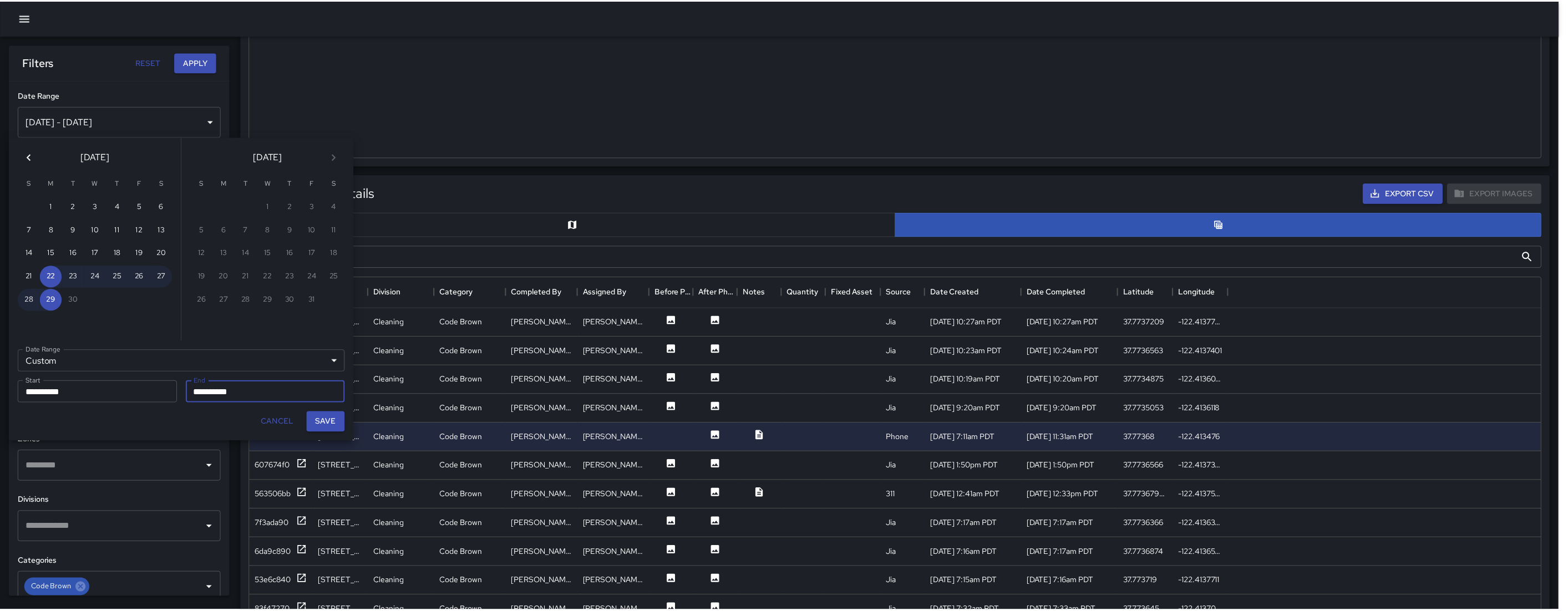
scroll to position [9, 10]
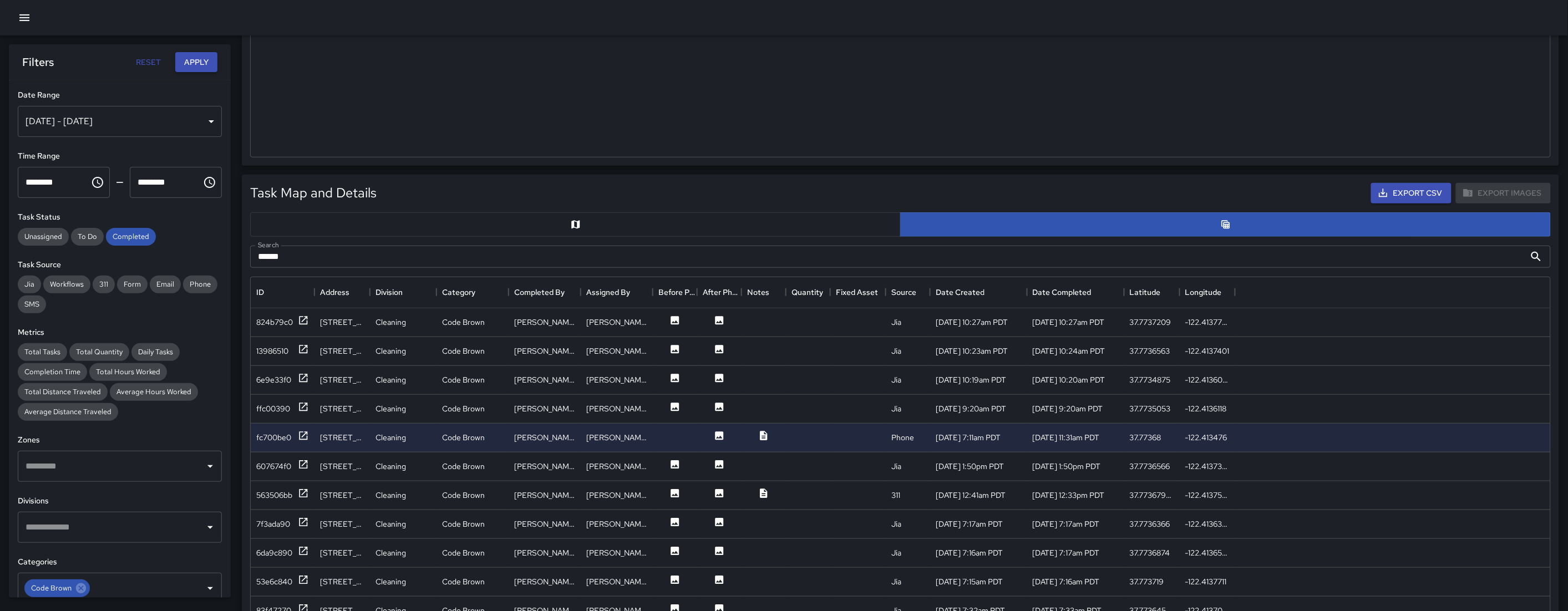
click at [203, 71] on button "Apply" at bounding box center [196, 62] width 42 height 21
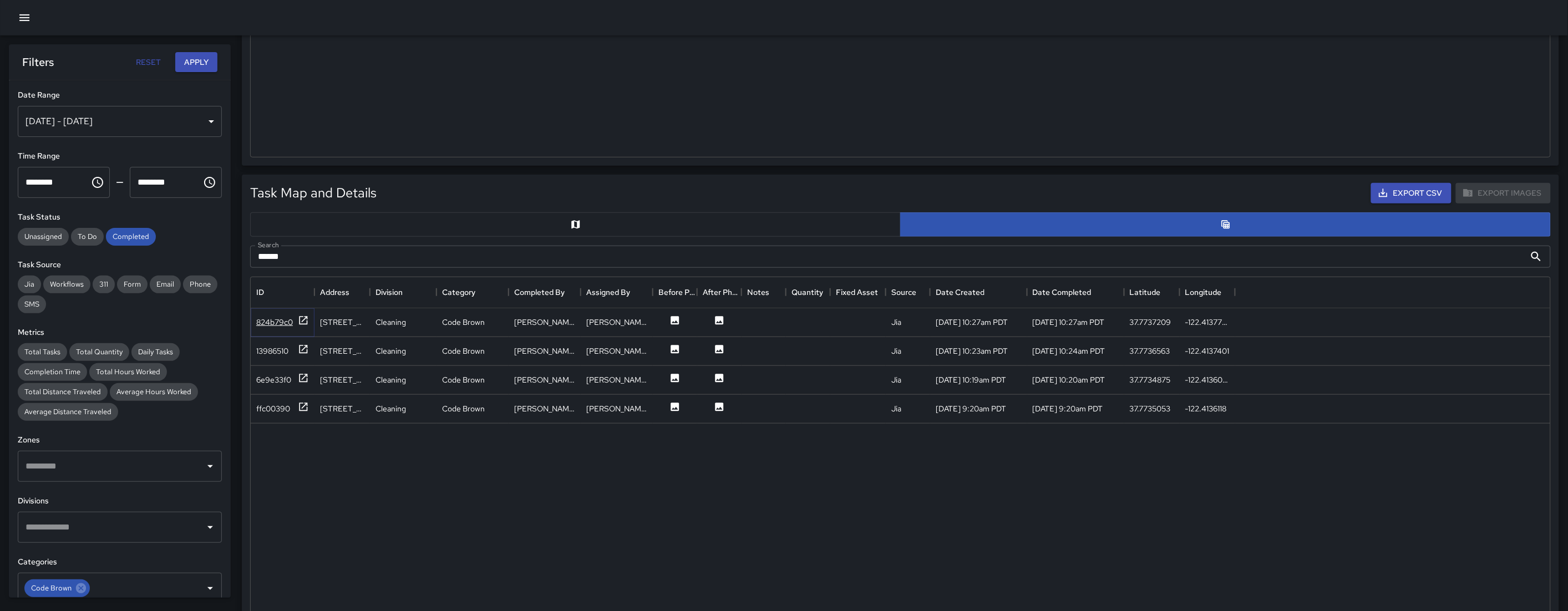
click at [265, 328] on div "824b79c0" at bounding box center [282, 322] width 53 height 14
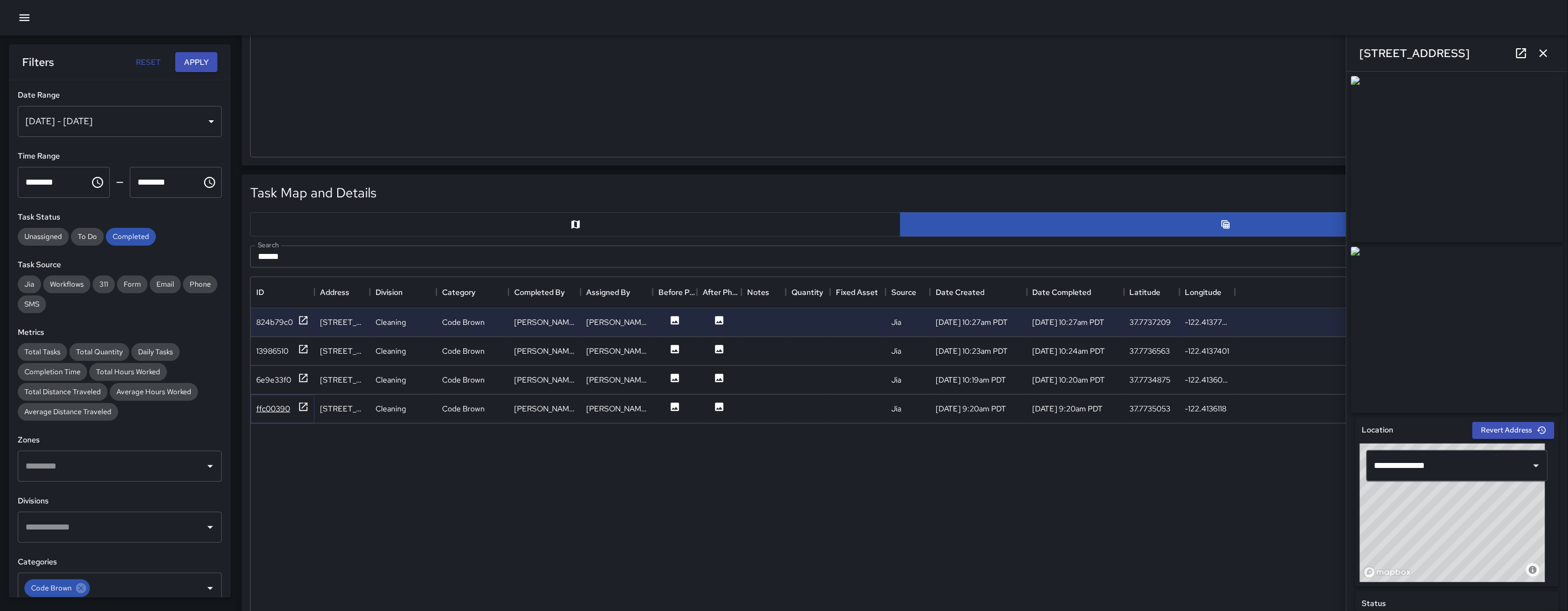
click at [280, 413] on div "ffc00390" at bounding box center [273, 409] width 34 height 11
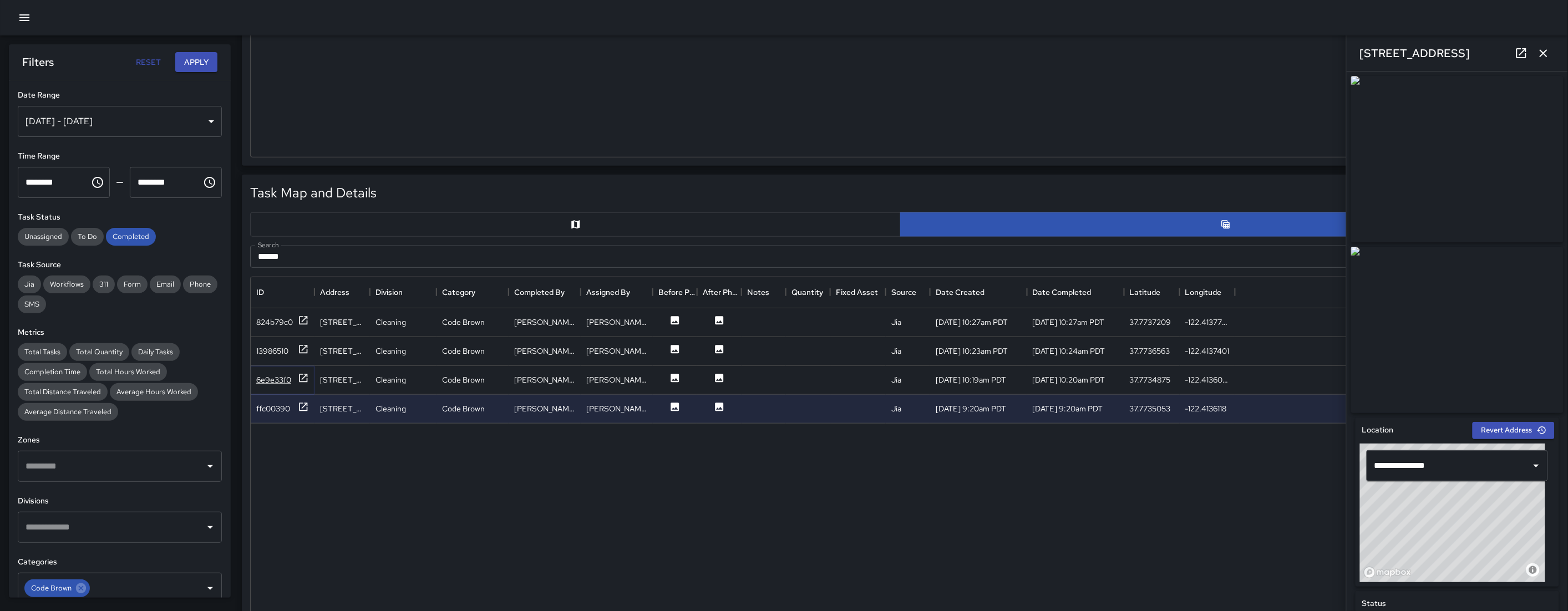
click at [276, 377] on div "6e9e33f0" at bounding box center [273, 380] width 35 height 11
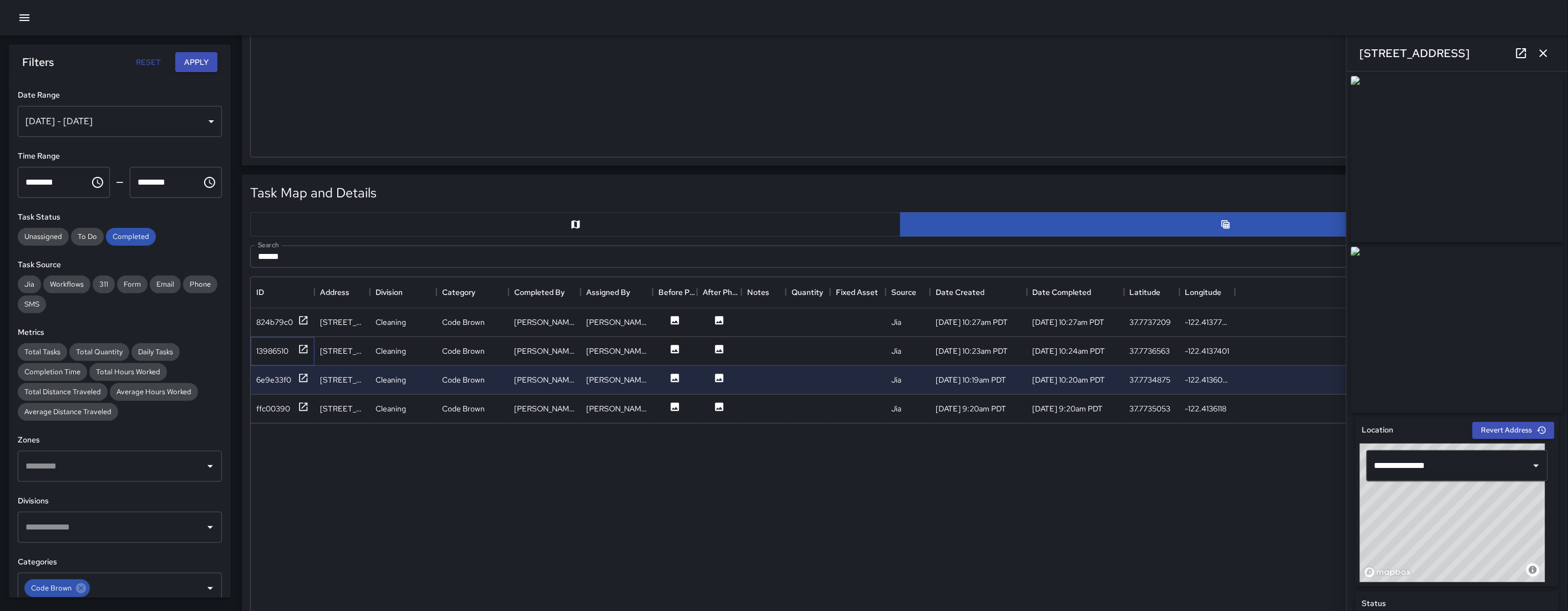
click at [282, 361] on div "13986510" at bounding box center [282, 352] width 64 height 29
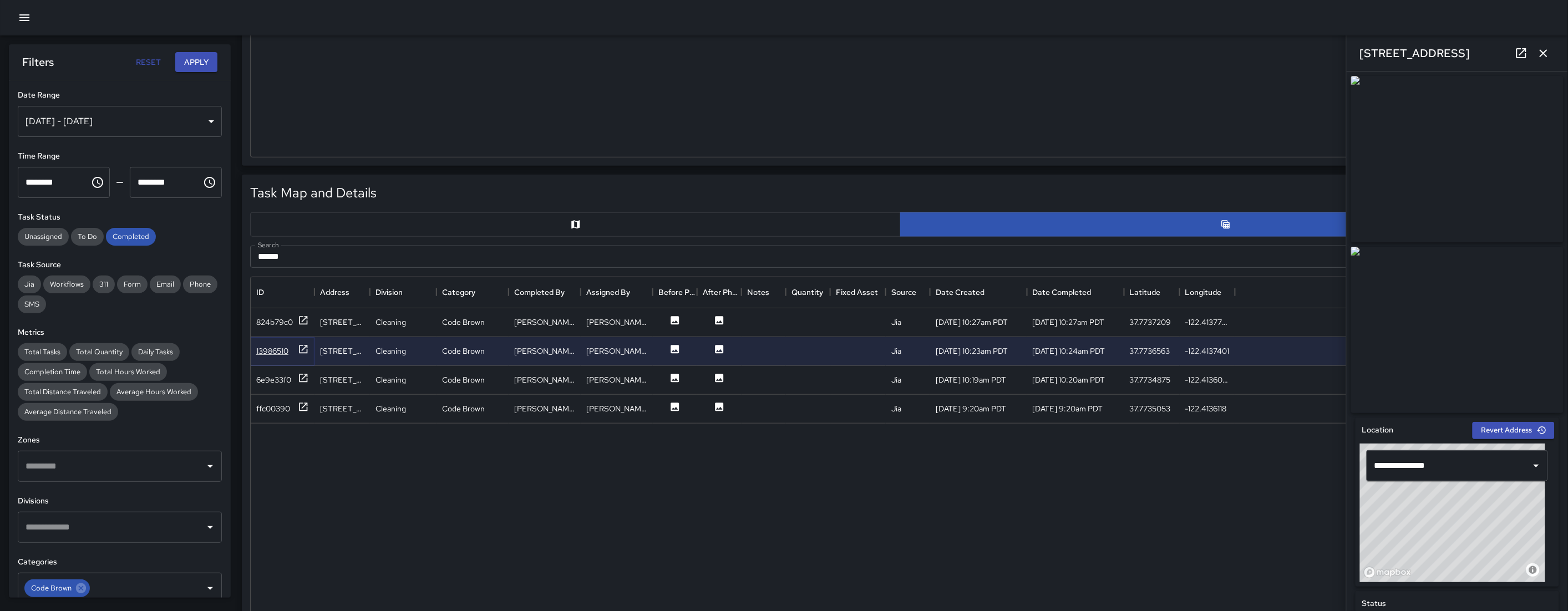
click at [281, 355] on div "13986510" at bounding box center [272, 351] width 32 height 11
click at [280, 323] on div "824b79c0" at bounding box center [274, 322] width 37 height 11
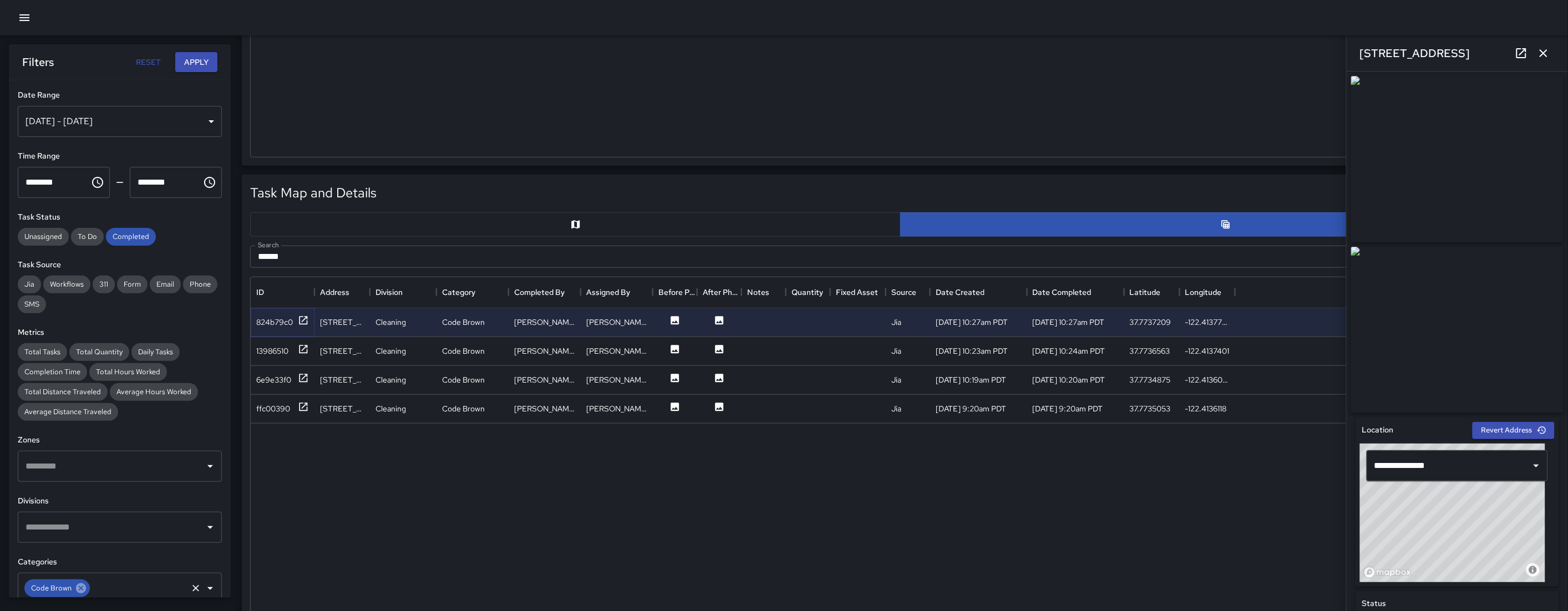
click at [81, 461] on icon at bounding box center [81, 589] width 12 height 12
click at [91, 461] on input "text" at bounding box center [138, 588] width 95 height 21
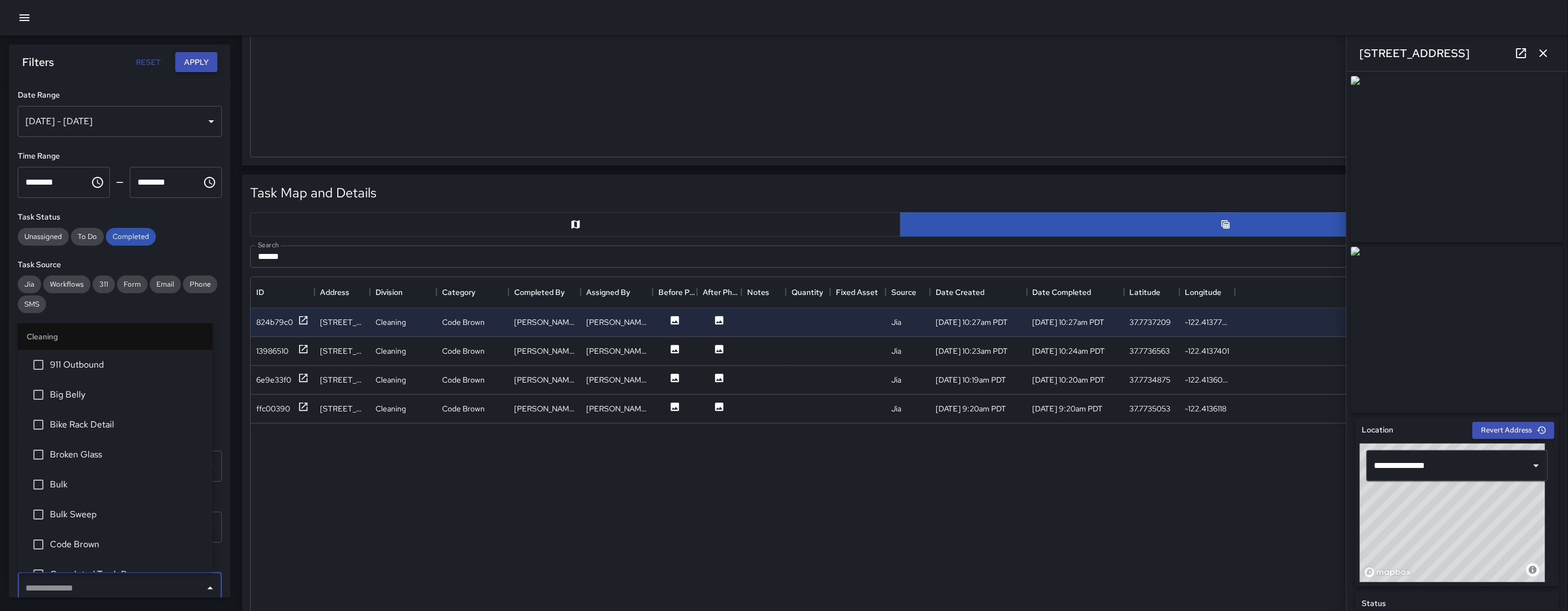
click at [213, 61] on button "Apply" at bounding box center [196, 62] width 42 height 21
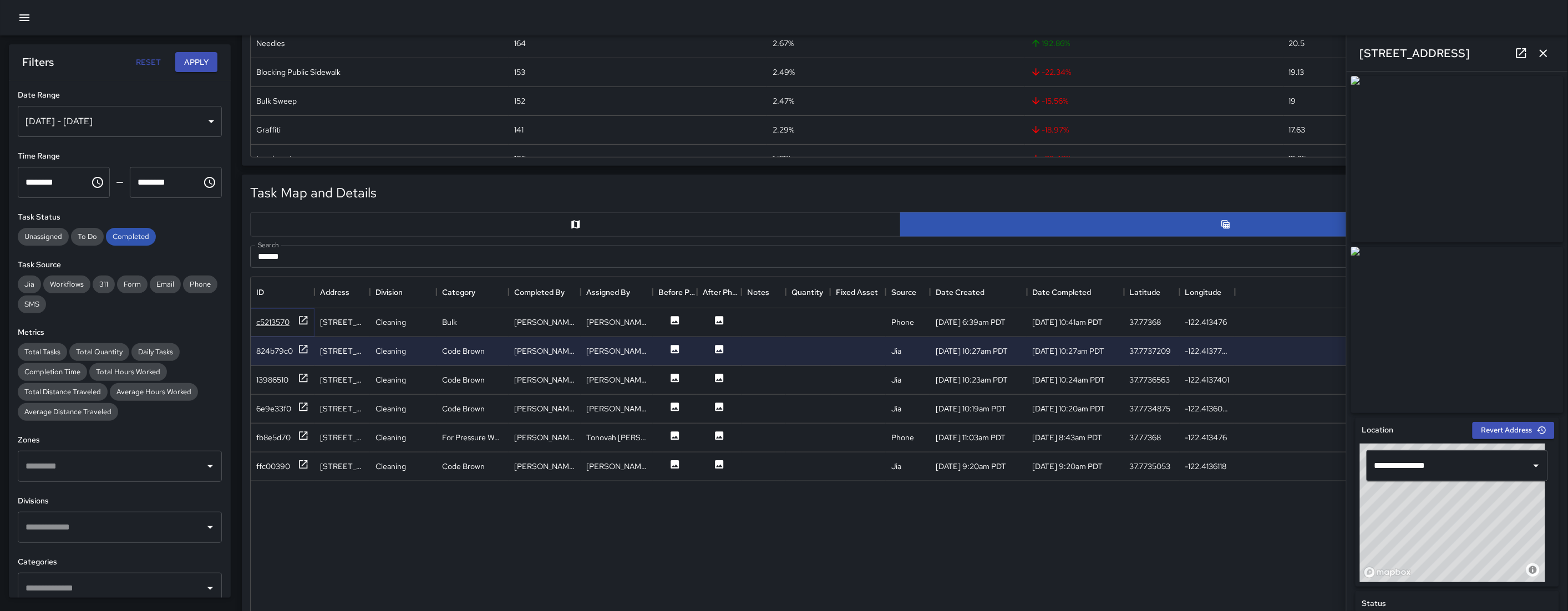
click at [276, 325] on div "c5213570" at bounding box center [272, 322] width 33 height 11
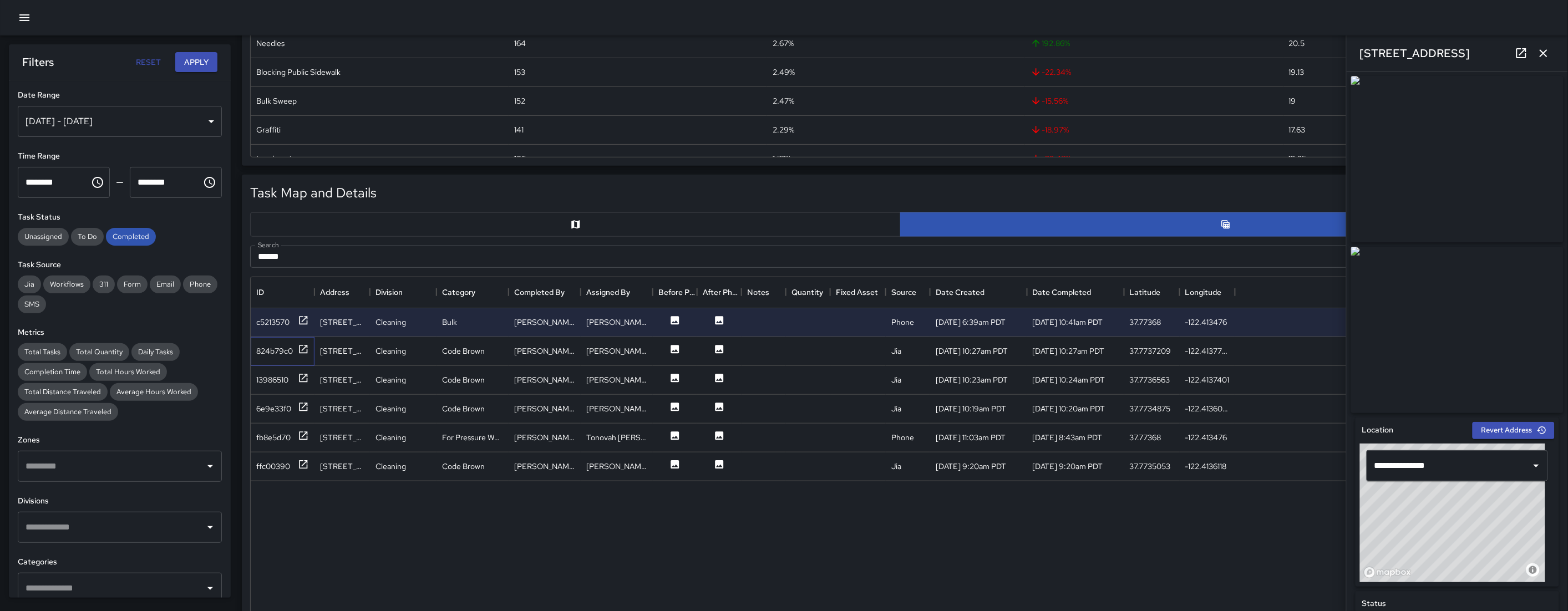
click at [278, 342] on div "824b79c0" at bounding box center [282, 352] width 64 height 29
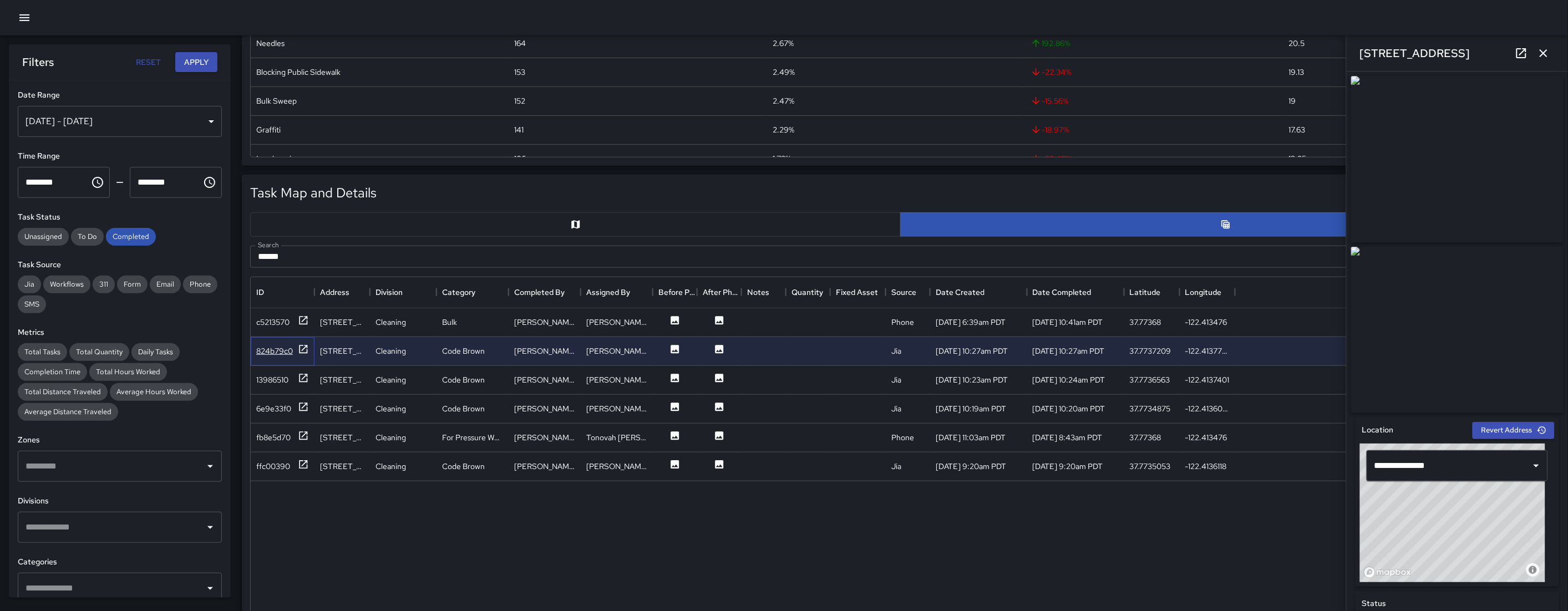
click at [277, 358] on div "824b79c0" at bounding box center [282, 352] width 64 height 29
click at [277, 358] on div "824b79c0" at bounding box center [282, 350] width 53 height 14
click at [282, 381] on div "13986510" at bounding box center [272, 380] width 32 height 11
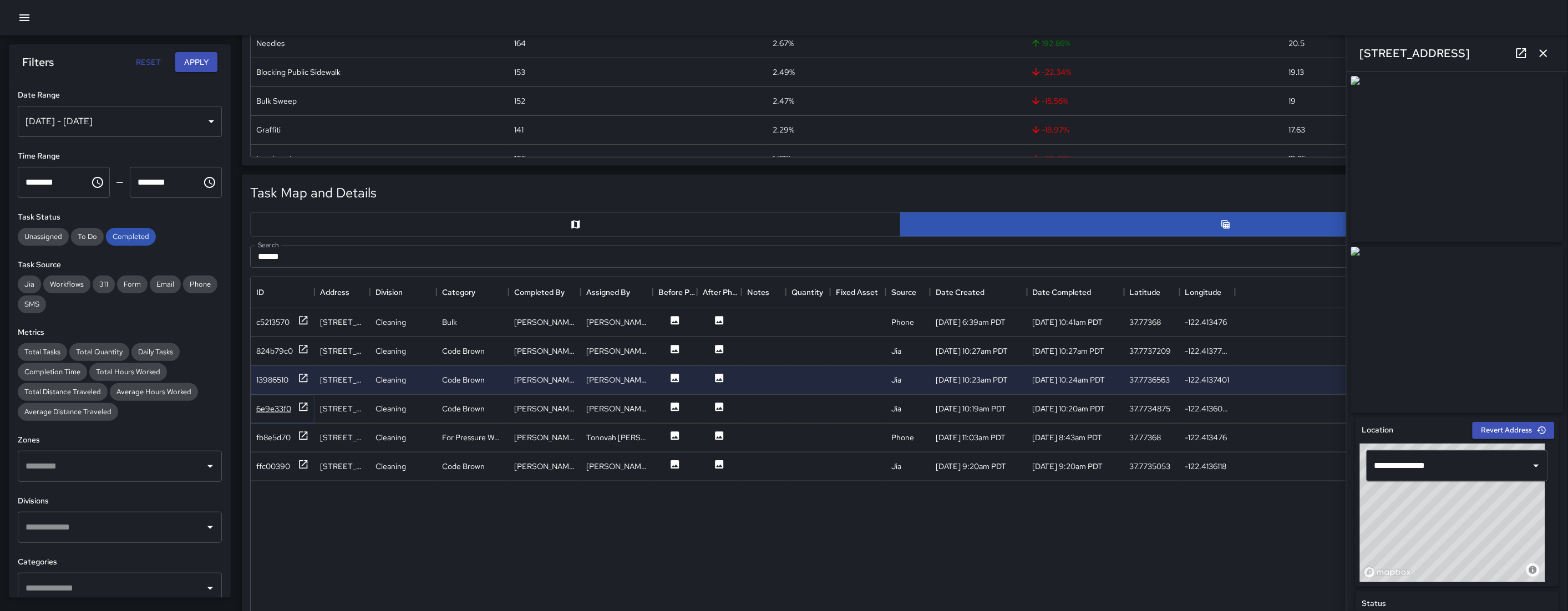
click at [281, 407] on div "6e9e33f0" at bounding box center [273, 409] width 35 height 11
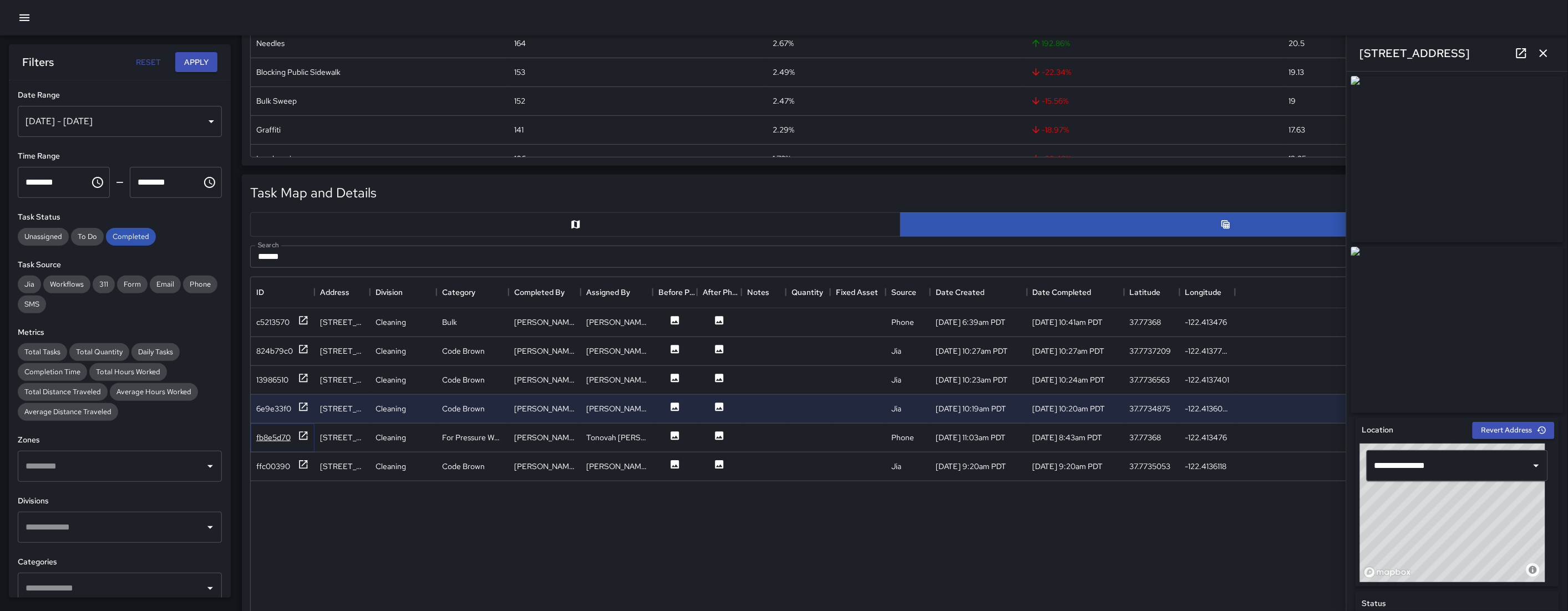
click at [281, 433] on div "fb8e5d70" at bounding box center [273, 437] width 35 height 11
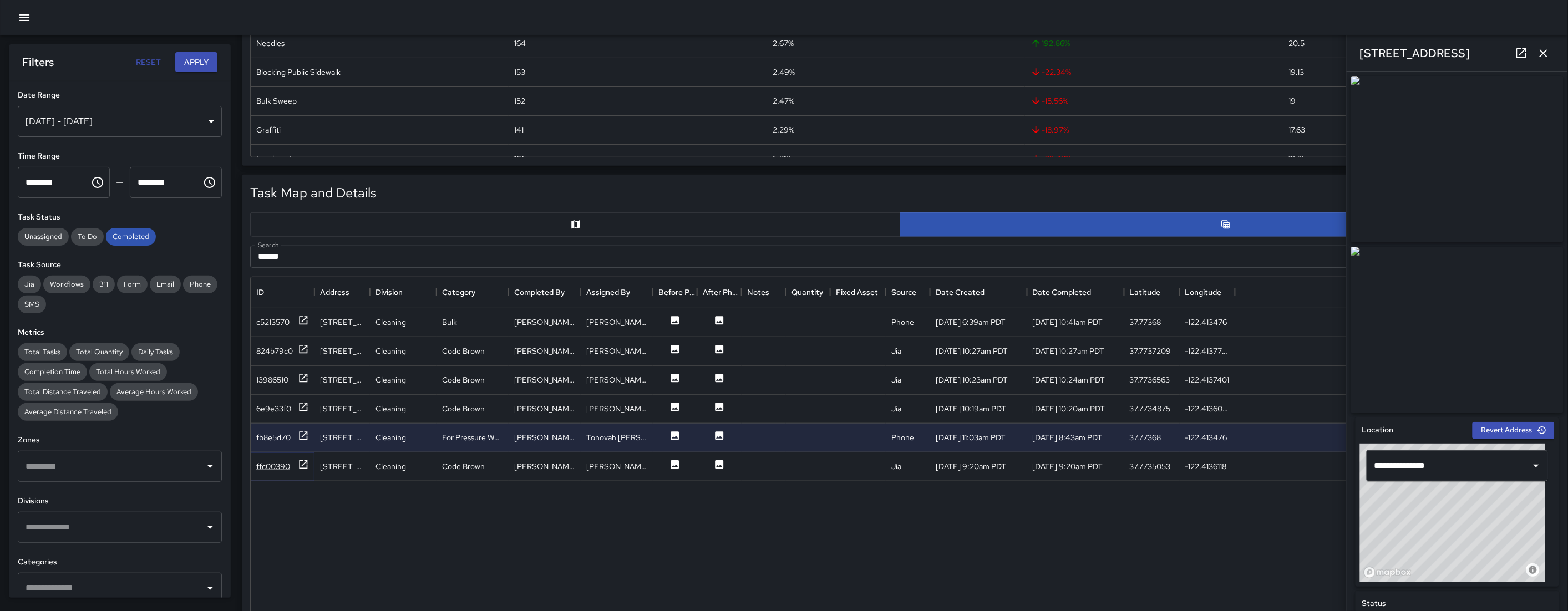
click at [272, 461] on div "ffc00390" at bounding box center [273, 467] width 34 height 11
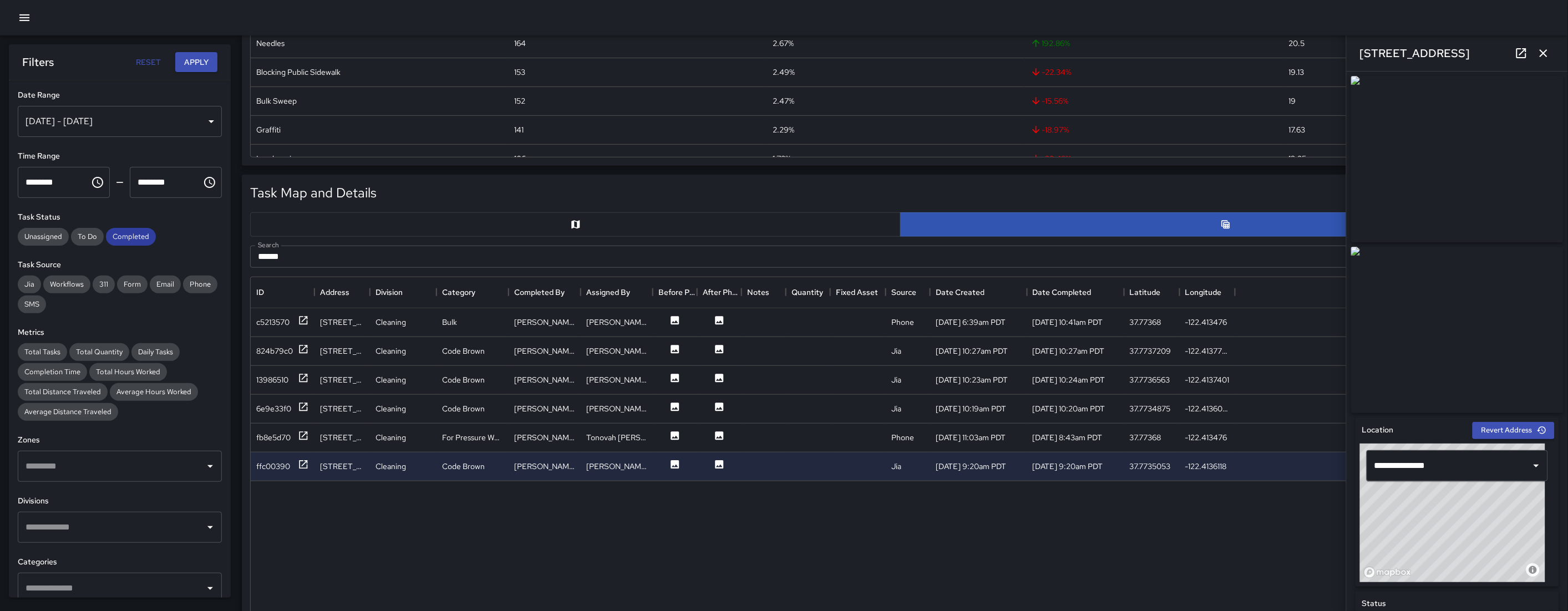
click at [150, 241] on span "Completed" at bounding box center [131, 237] width 50 height 9
click at [143, 234] on span "Completed" at bounding box center [131, 237] width 50 height 9
click at [196, 68] on button "Apply" at bounding box center [196, 62] width 42 height 21
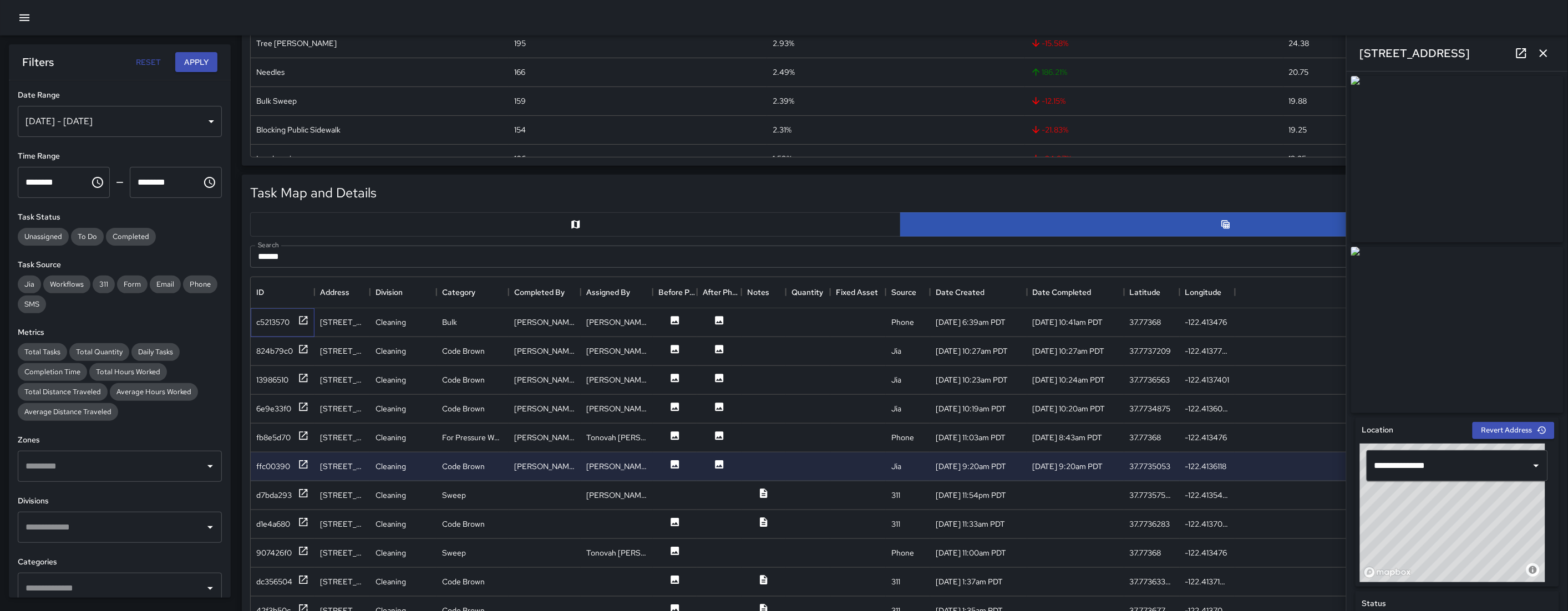
click at [274, 333] on div "c5213570" at bounding box center [282, 323] width 64 height 29
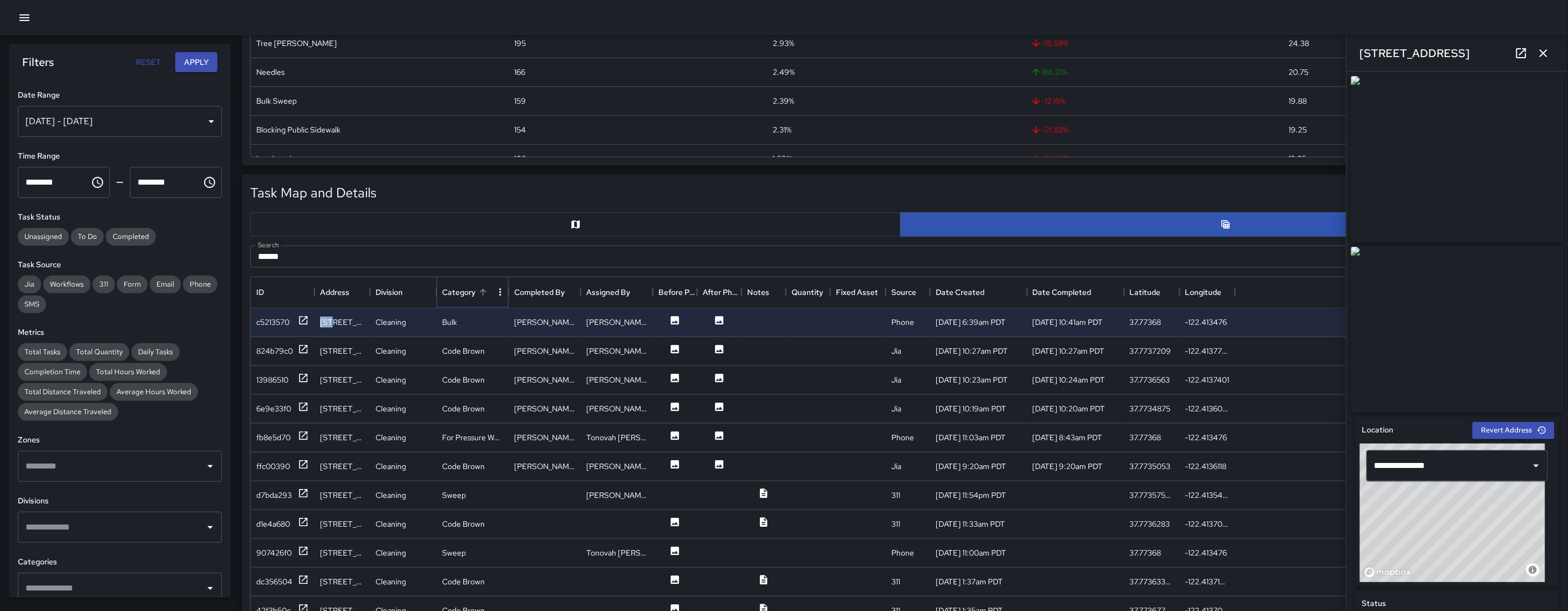
click at [454, 287] on div "Category" at bounding box center [458, 292] width 33 height 31
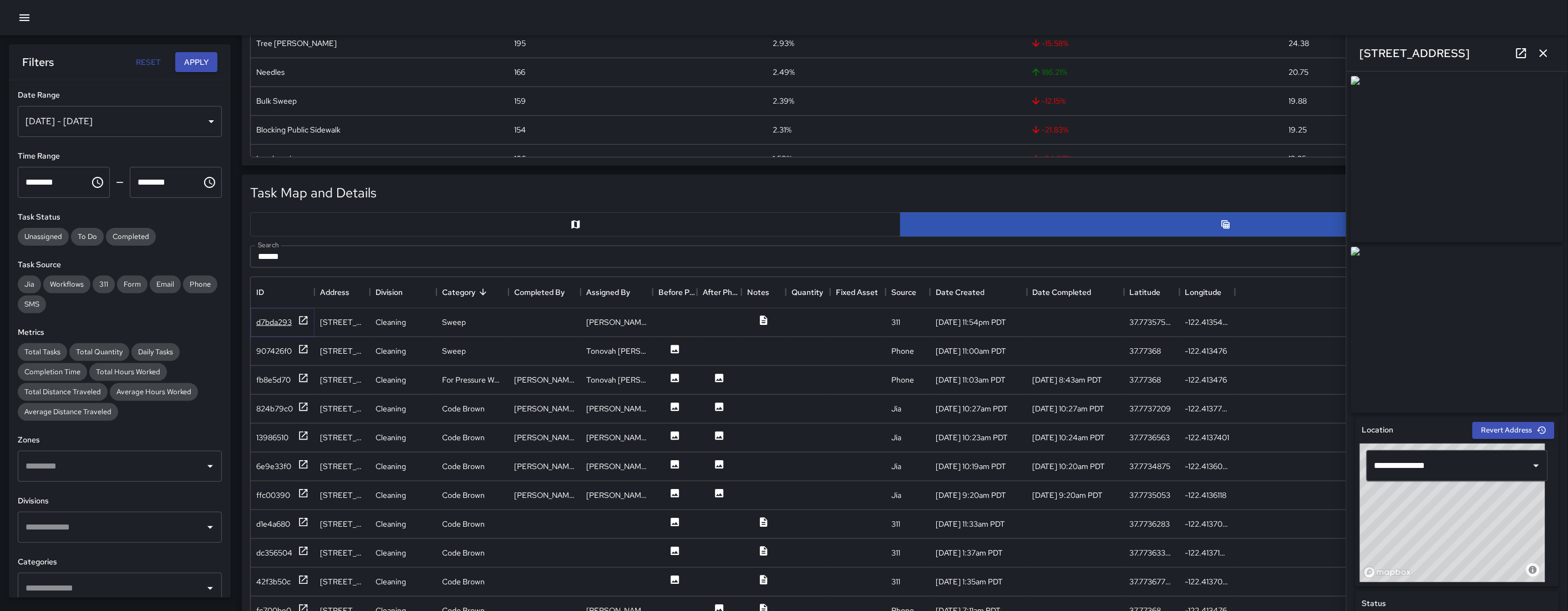
click at [261, 324] on div "d7bda293" at bounding box center [274, 322] width 35 height 11
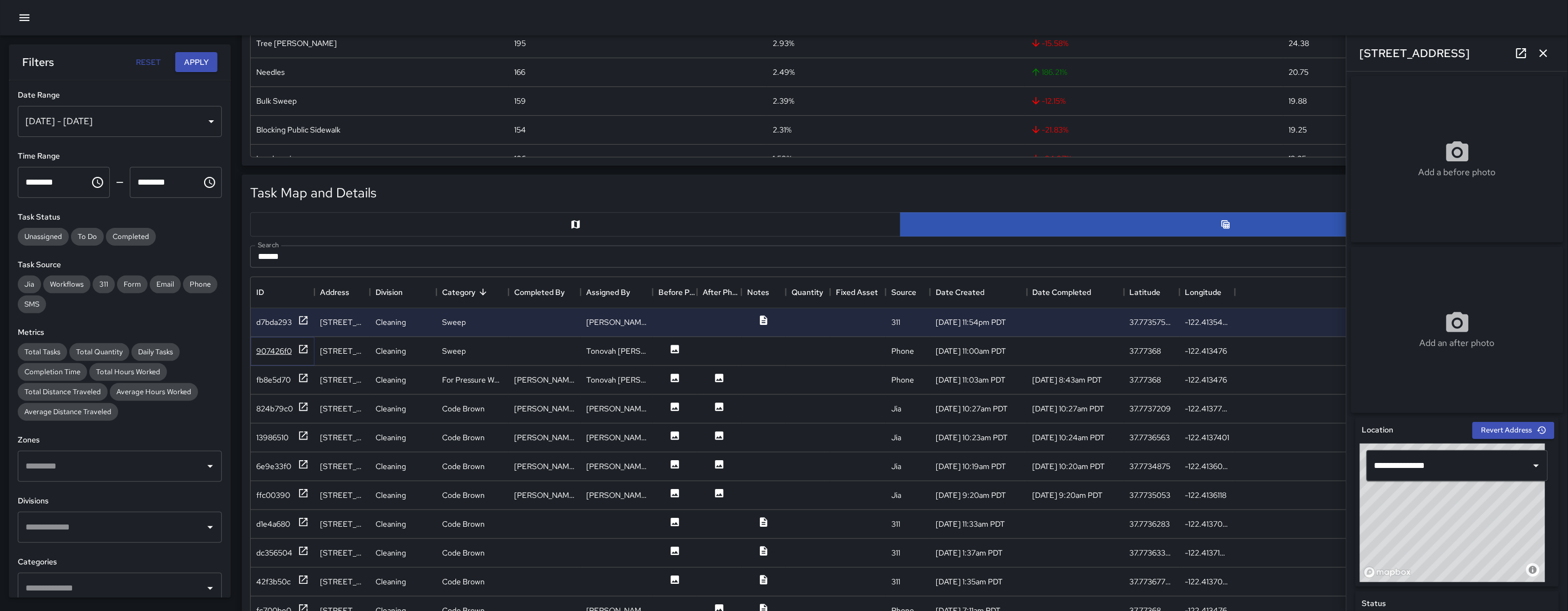
click at [268, 351] on div "907426f0" at bounding box center [274, 351] width 35 height 11
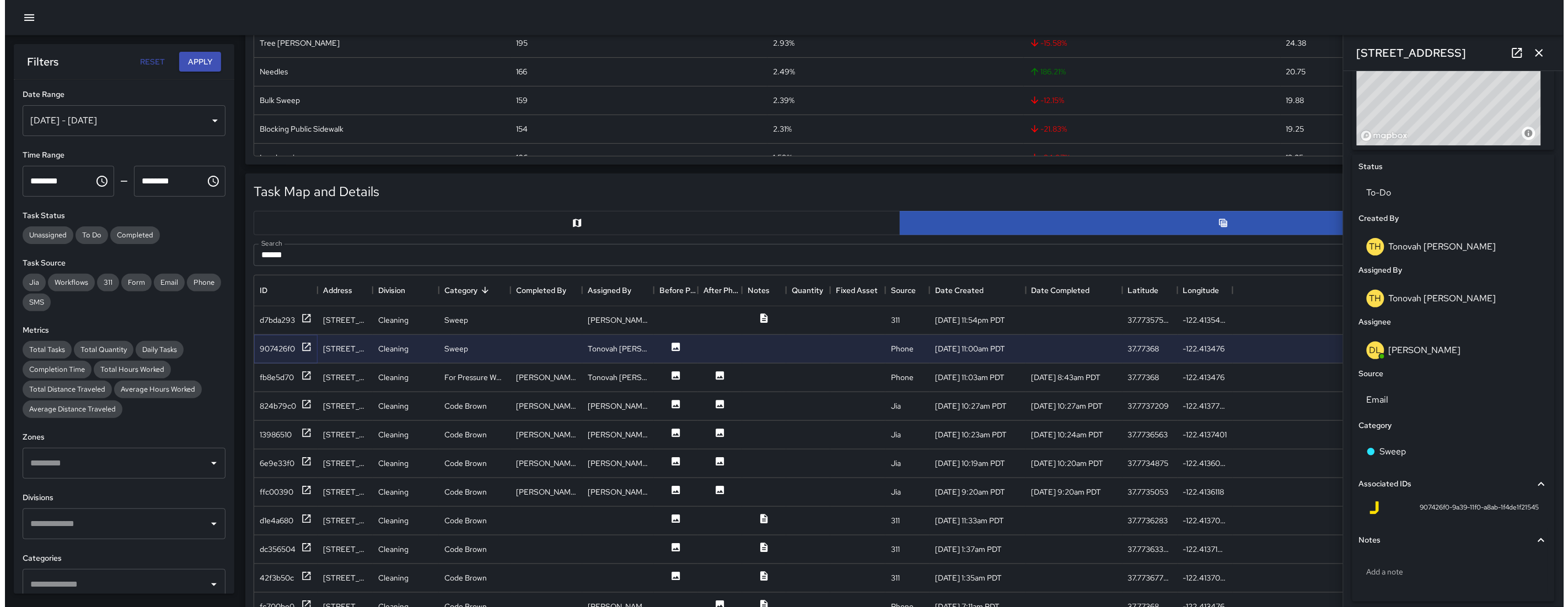
scroll to position [434, 0]
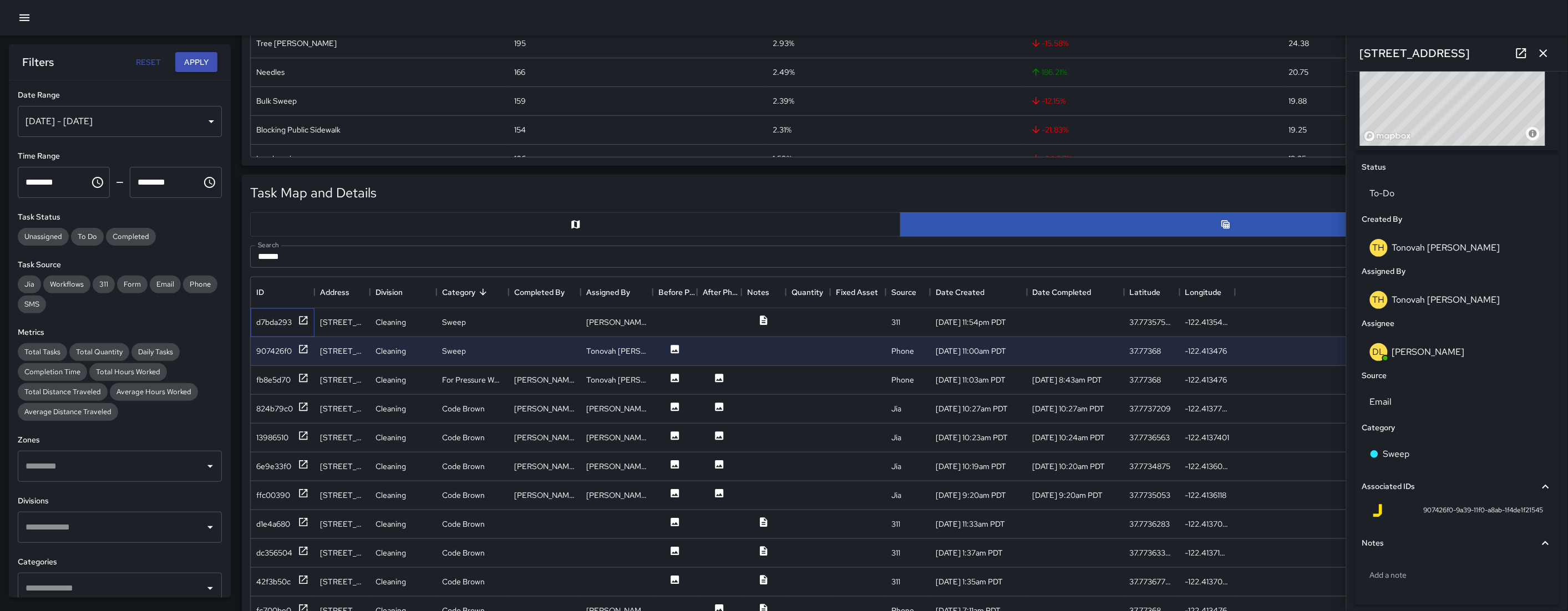
click at [274, 314] on div "d7bda293" at bounding box center [282, 323] width 64 height 29
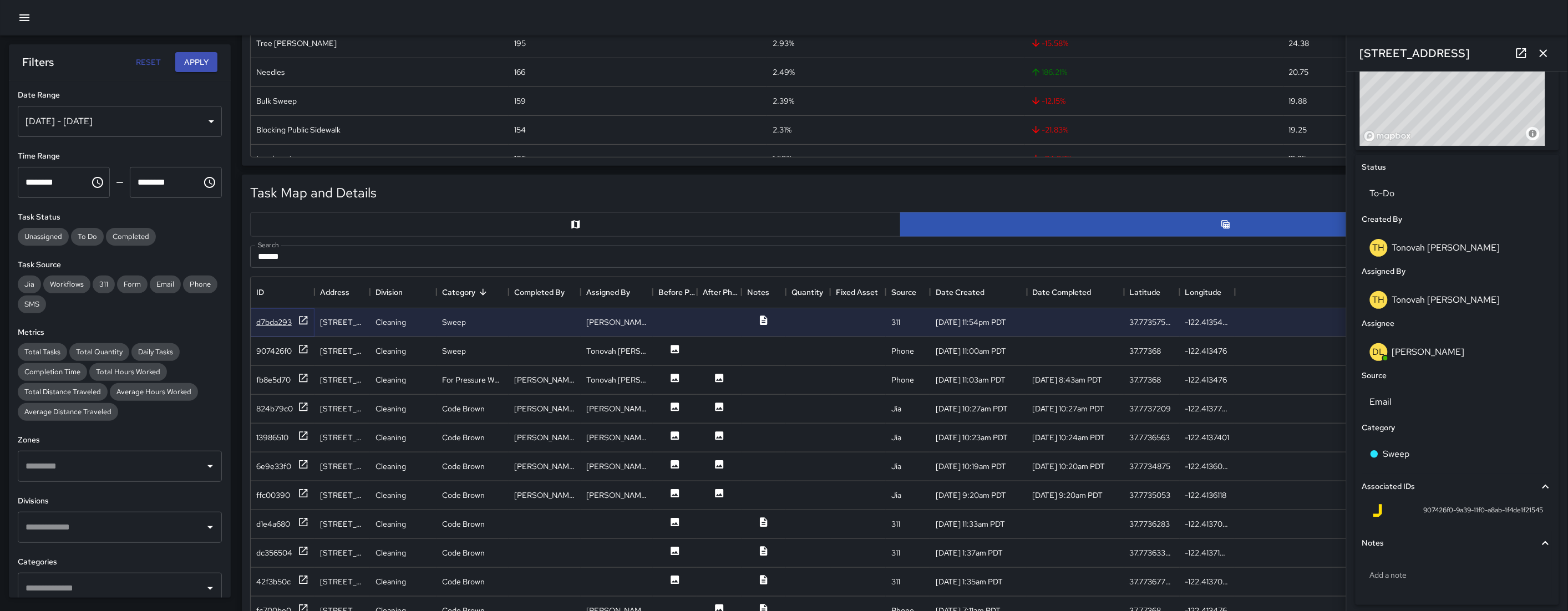
click at [284, 320] on div "d7bda293" at bounding box center [274, 322] width 35 height 11
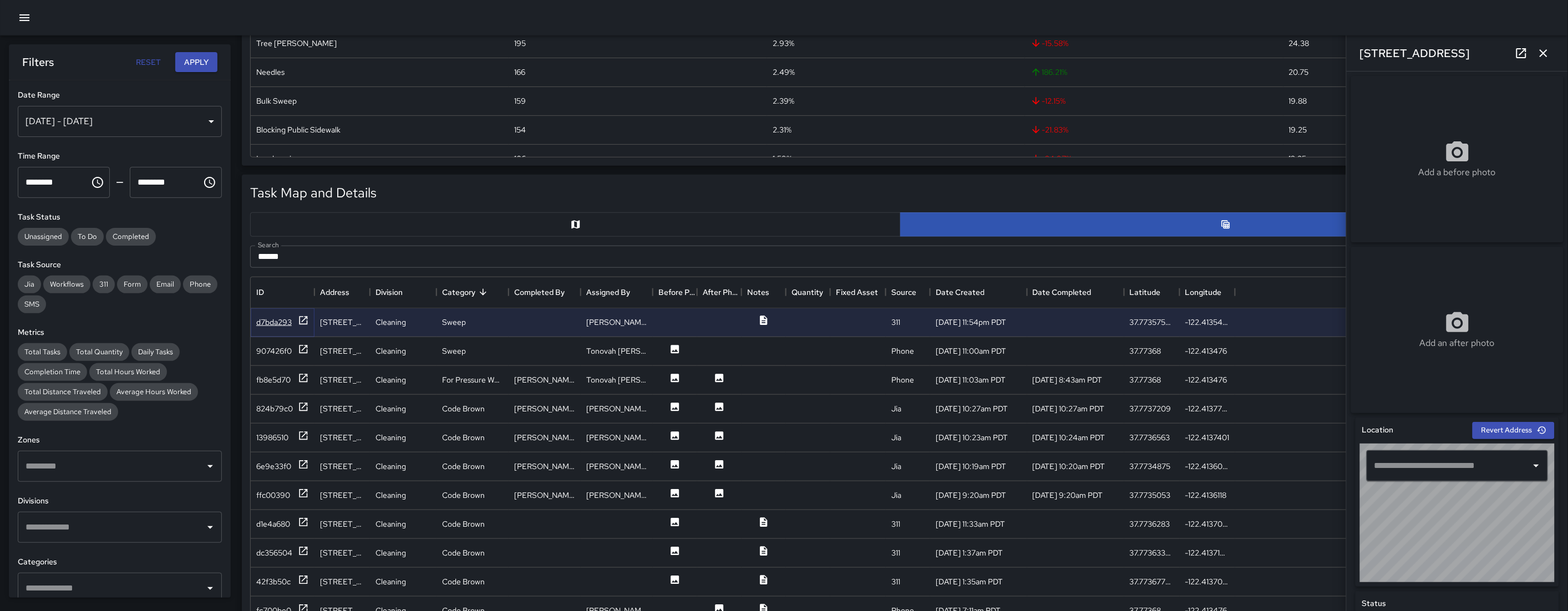
type input "**********"
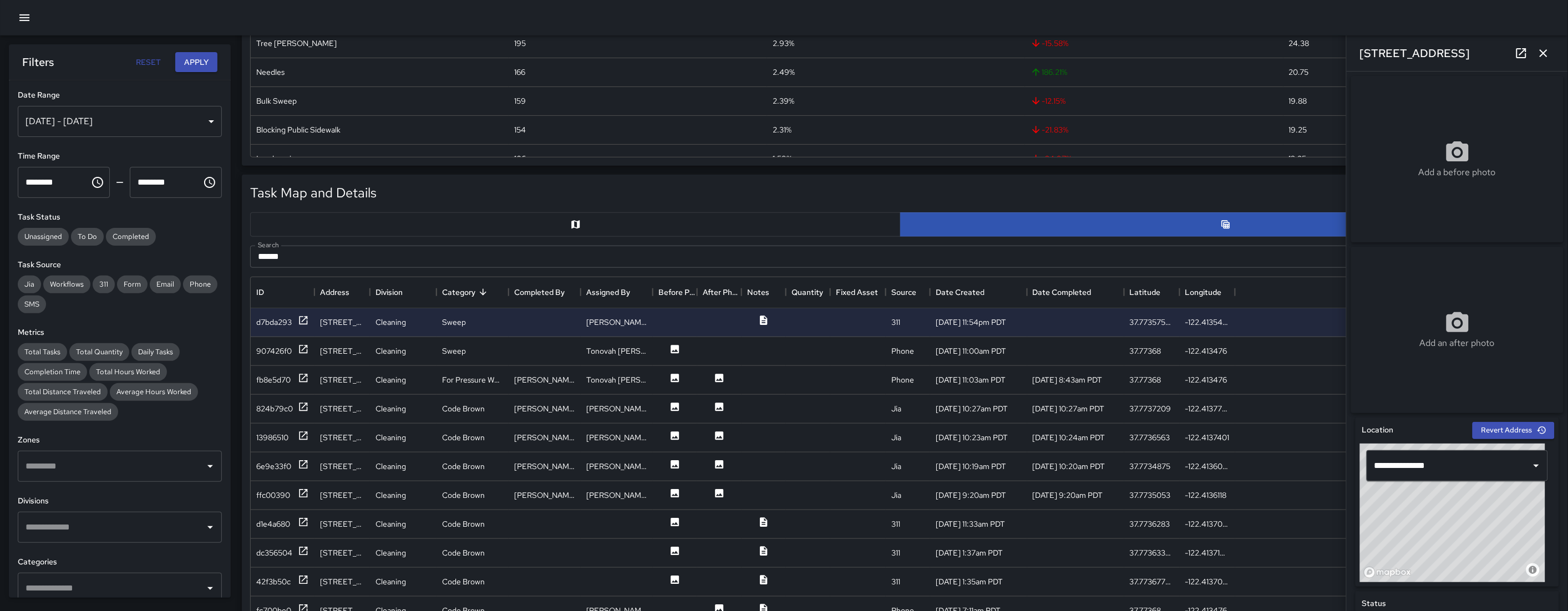
click at [28, 21] on icon "button" at bounding box center [24, 18] width 10 height 7
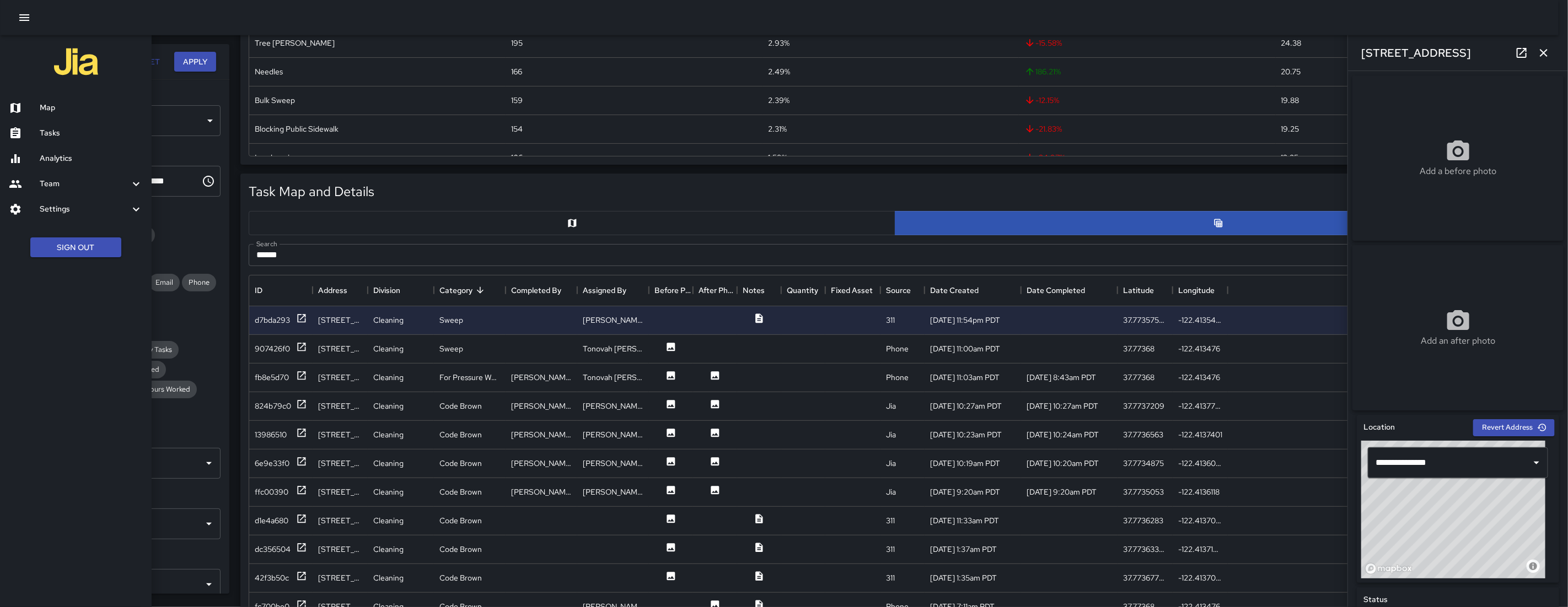
click at [47, 108] on h6 "Map" at bounding box center [91, 108] width 103 height 12
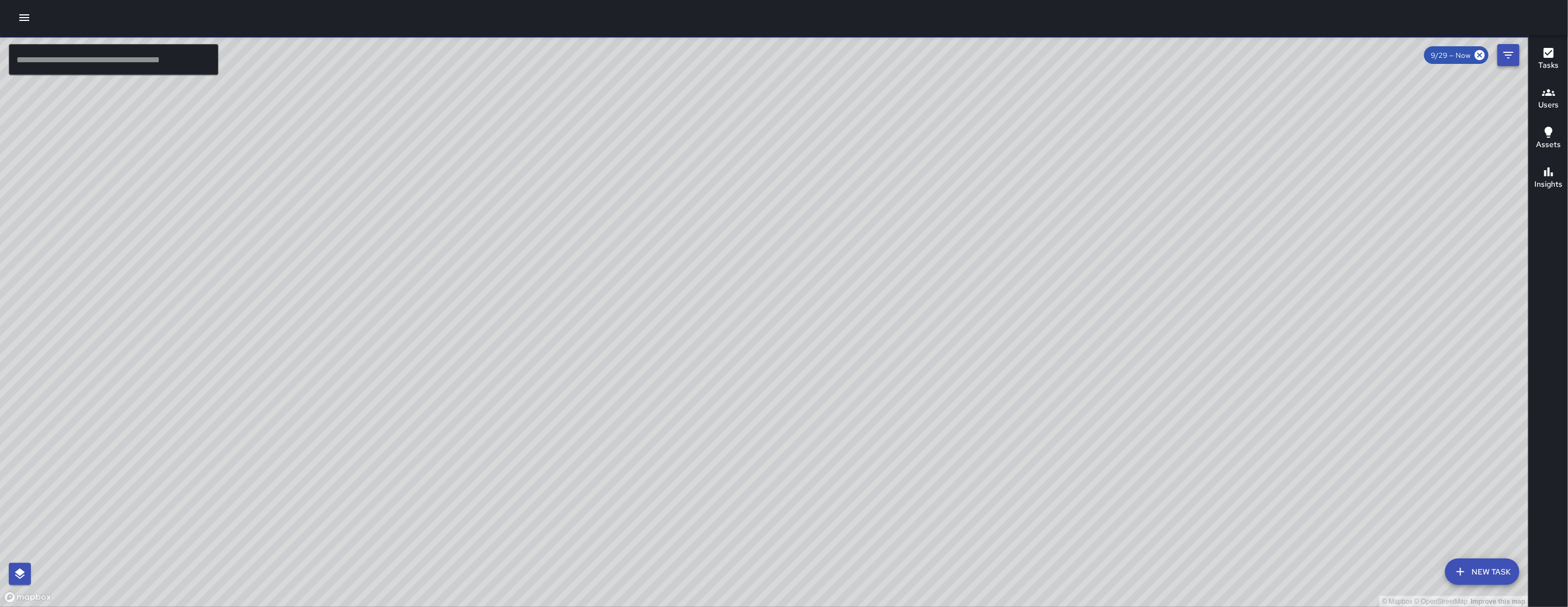
click at [801, 61] on icon "Filters" at bounding box center [1508, 55] width 13 height 13
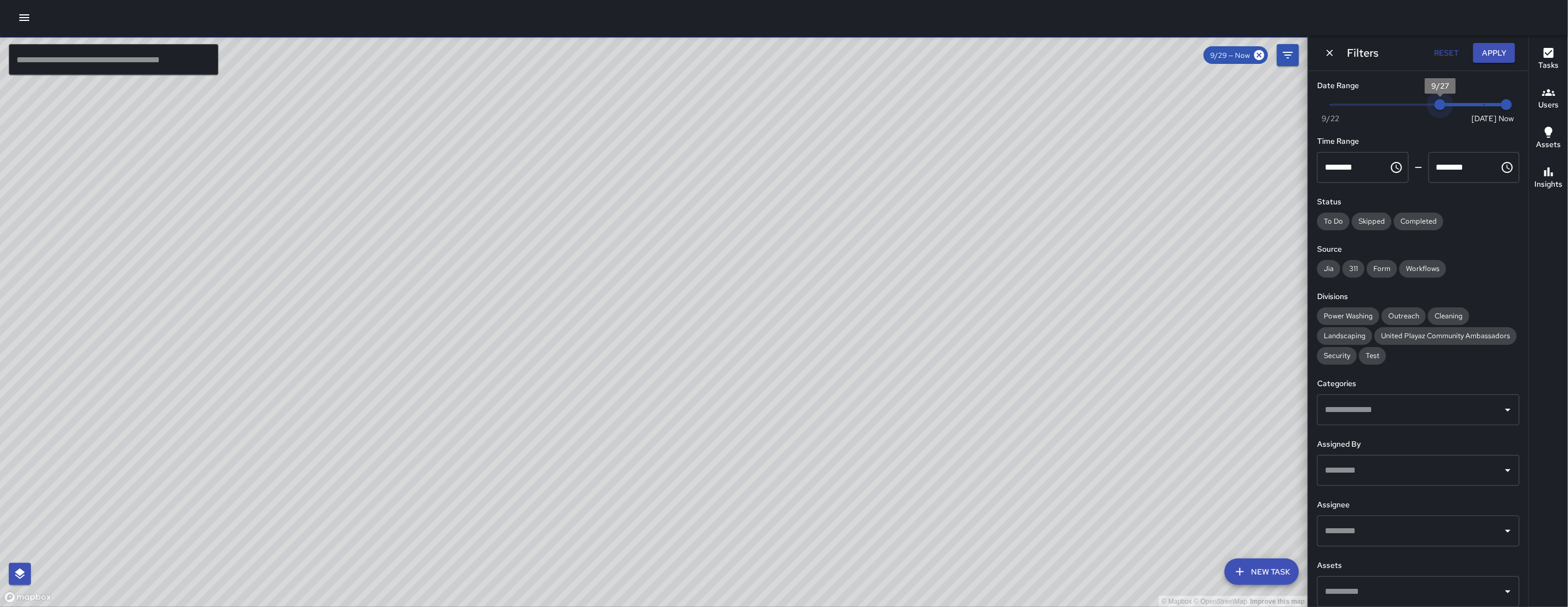
type input "*"
drag, startPoint x: 1472, startPoint y: 98, endPoint x: 1418, endPoint y: 101, distance: 54.1
click at [801, 102] on span "9/26" at bounding box center [1418, 105] width 11 height 11
click at [801, 425] on div "​" at bounding box center [1418, 410] width 202 height 31
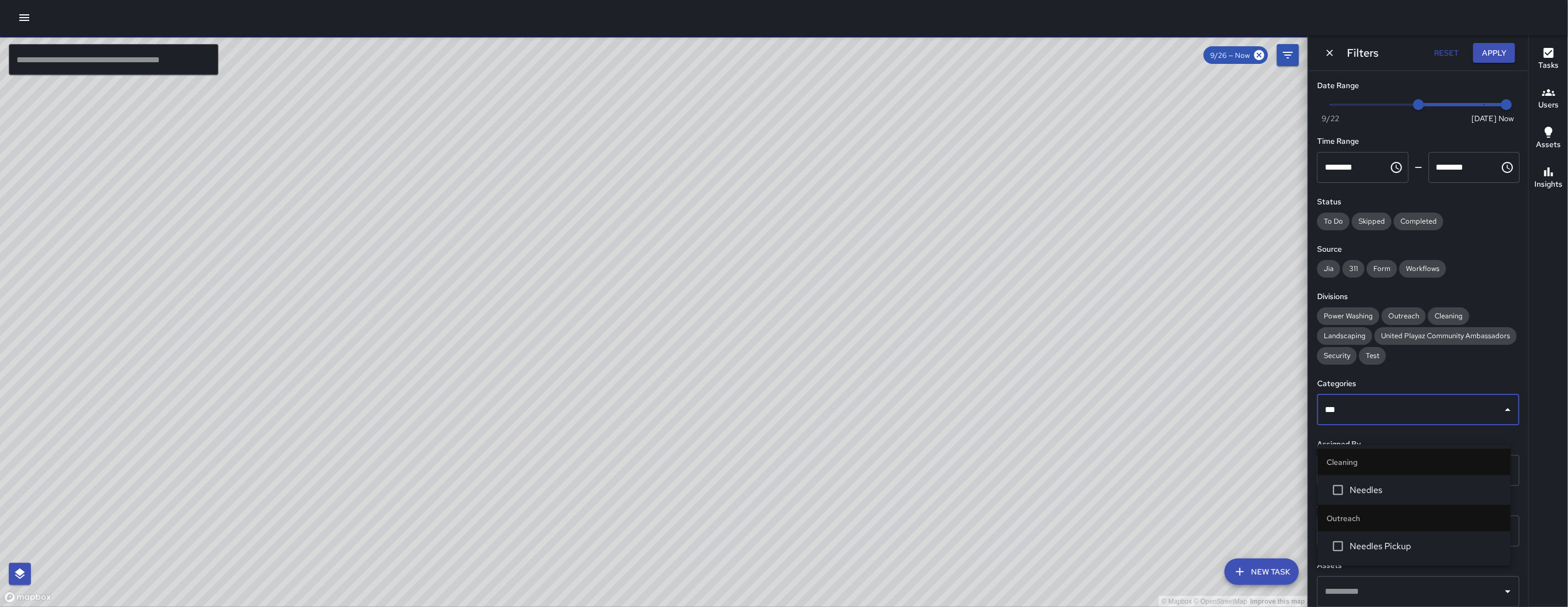
type input "****"
click at [801, 458] on span "Needles" at bounding box center [1425, 490] width 152 height 13
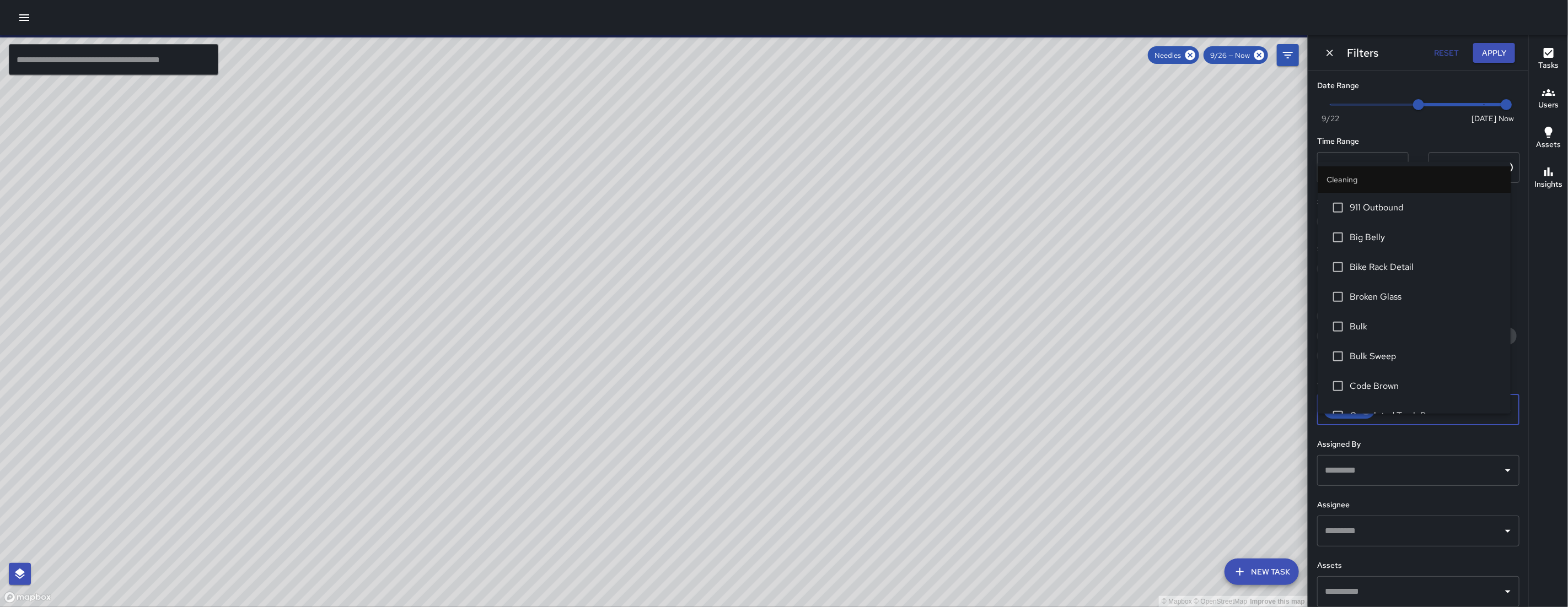
scroll to position [373, 0]
click at [375, 118] on div "© Mapbox © OpenStreetMap Improve this map BA Bryan Alexander 111 7th Street Com…" at bounding box center [654, 321] width 1308 height 572
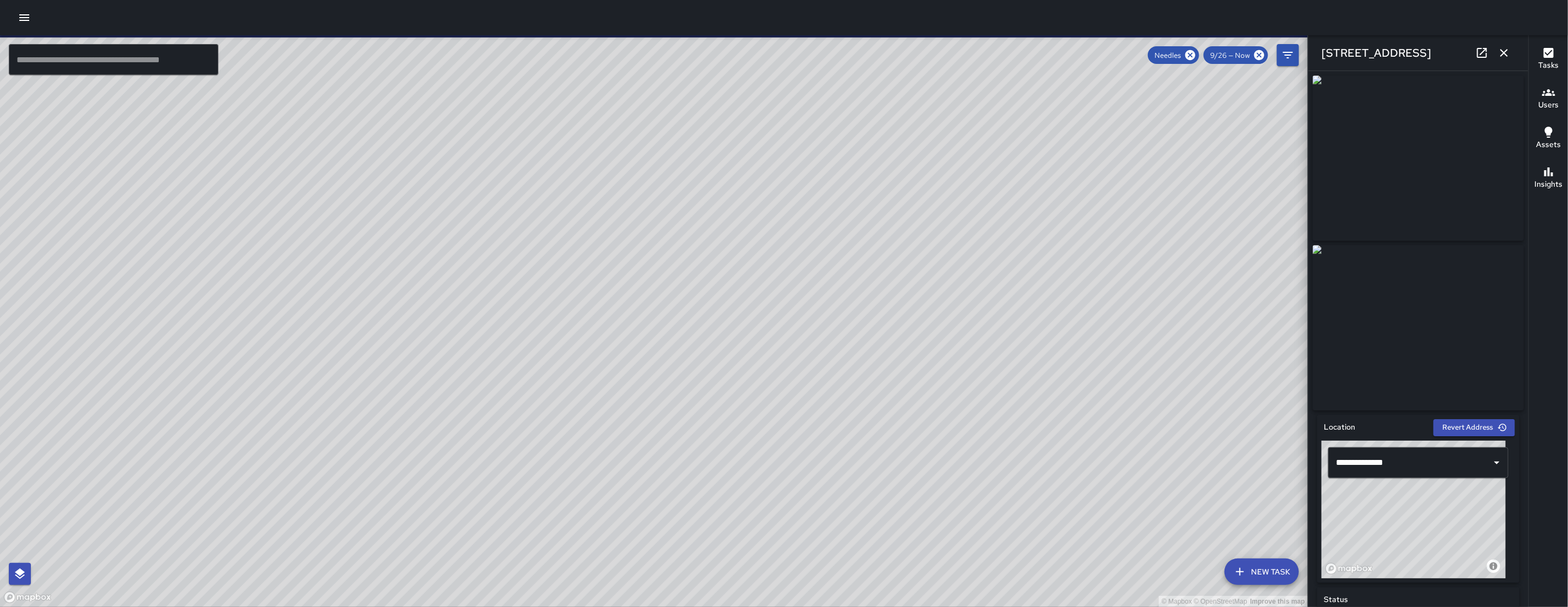
click at [801, 50] on link at bounding box center [1482, 53] width 22 height 22
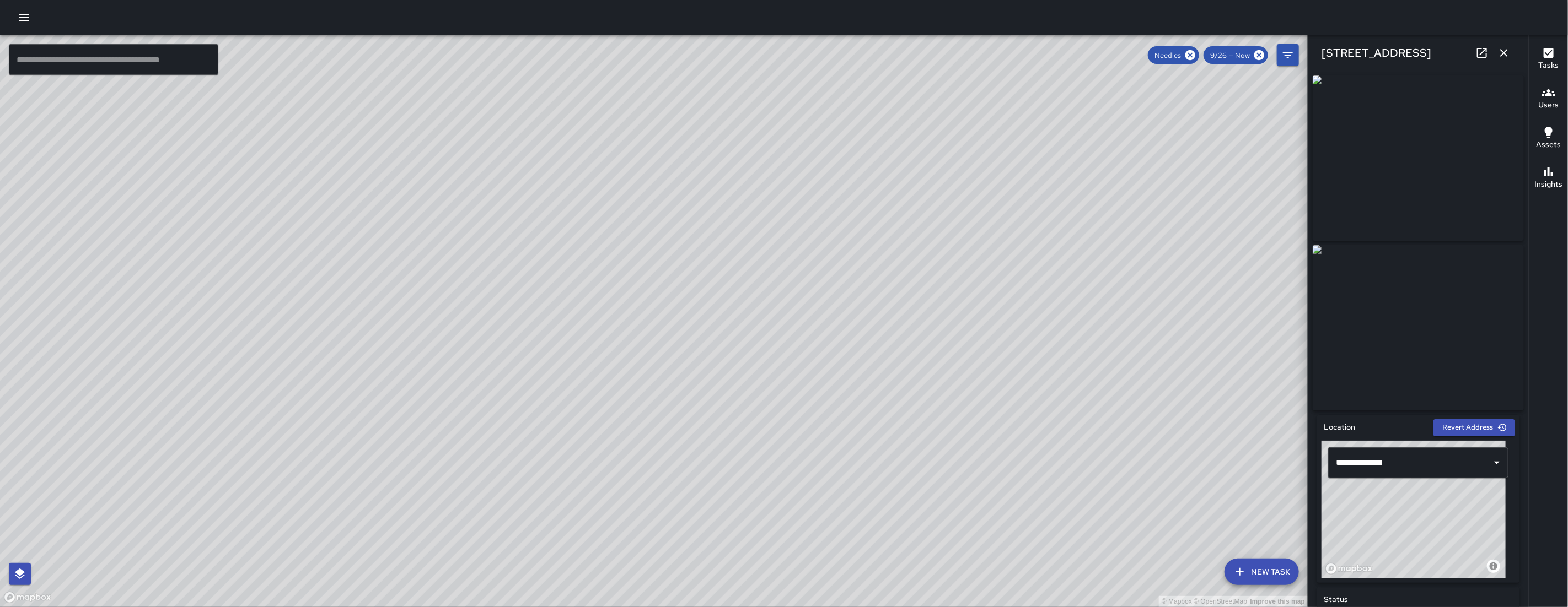
click at [801, 458] on div "© Mapbox © OpenStreetMap Improve this map" at bounding box center [654, 321] width 1308 height 572
drag, startPoint x: 850, startPoint y: 529, endPoint x: 865, endPoint y: 314, distance: 215.5
click at [801, 314] on div "© Mapbox © OpenStreetMap Improve this map" at bounding box center [654, 321] width 1308 height 572
click at [801, 54] on icon "button" at bounding box center [1504, 53] width 8 height 8
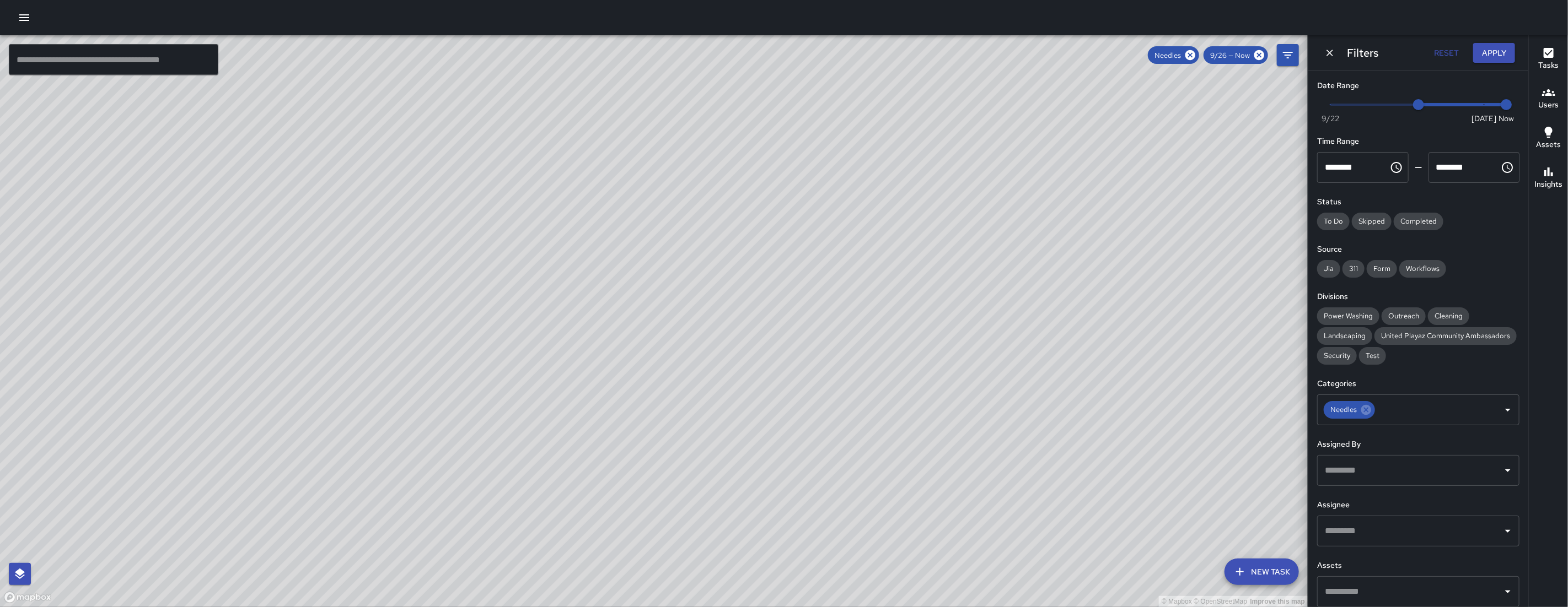
click at [801, 57] on icon "Dismiss" at bounding box center [1330, 53] width 11 height 11
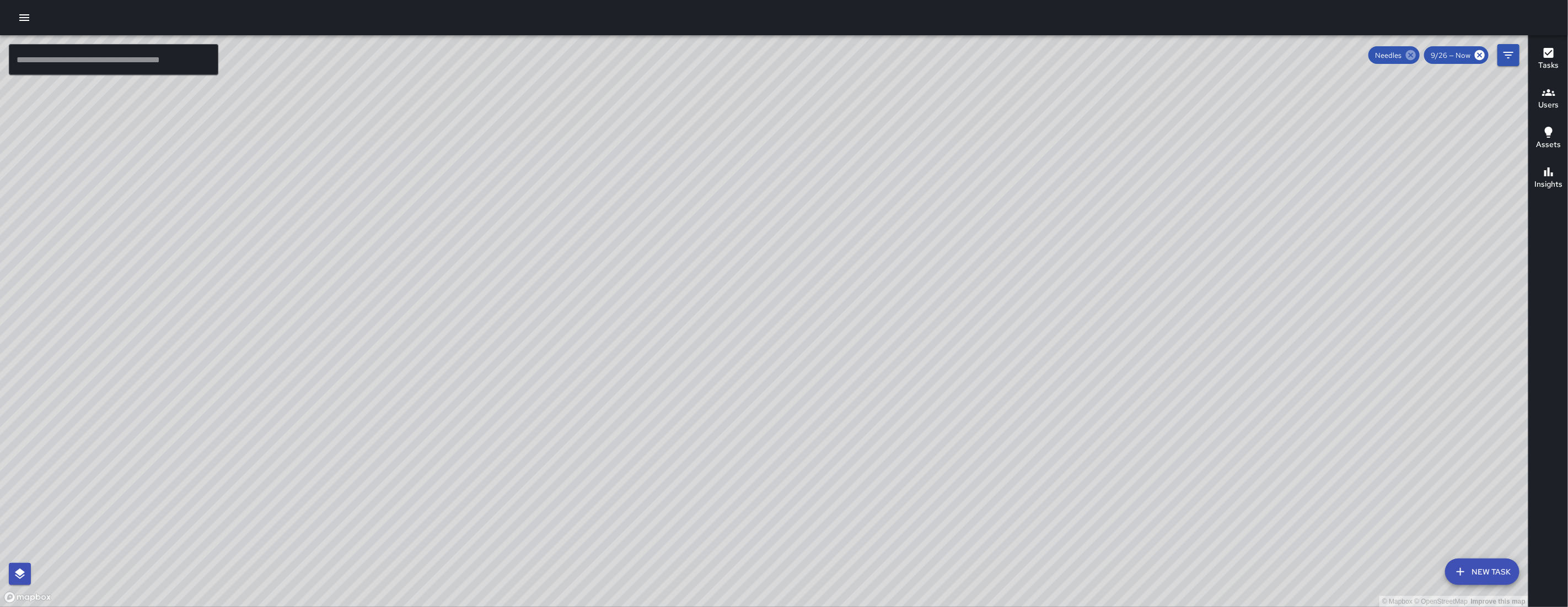
click at [801, 52] on icon at bounding box center [1410, 55] width 10 height 10
drag, startPoint x: 1015, startPoint y: 405, endPoint x: 756, endPoint y: 268, distance: 293.0
click at [785, 283] on div "© Mapbox © OpenStreetMap Improve this map" at bounding box center [764, 321] width 1528 height 572
drag, startPoint x: 485, startPoint y: 457, endPoint x: 607, endPoint y: 391, distance: 138.7
click at [571, 402] on div "© Mapbox © OpenStreetMap Improve this map" at bounding box center [764, 321] width 1528 height 572
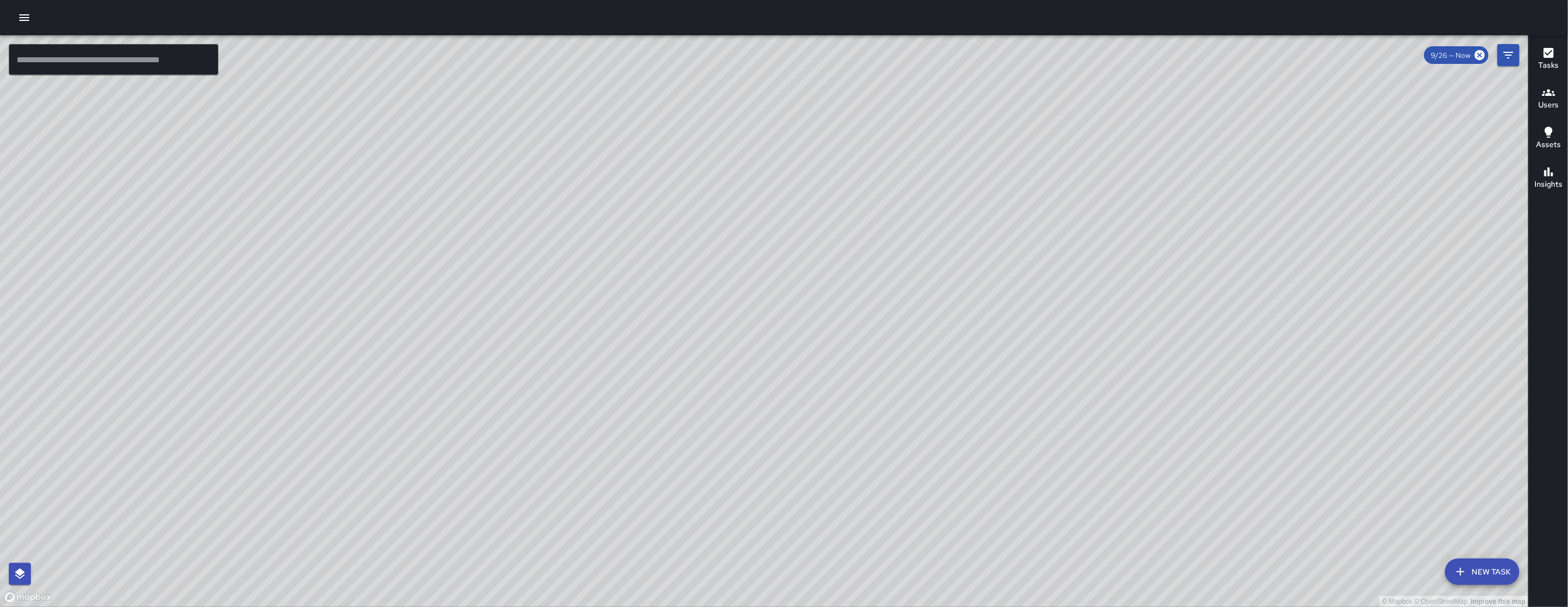
drag, startPoint x: 425, startPoint y: 451, endPoint x: 534, endPoint y: 490, distance: 115.8
click at [534, 458] on div "© Mapbox © OpenStreetMap Improve this map" at bounding box center [764, 321] width 1528 height 572
drag, startPoint x: 587, startPoint y: 454, endPoint x: 584, endPoint y: 331, distance: 123.0
click at [584, 331] on div "© Mapbox © OpenStreetMap Improve this map" at bounding box center [764, 321] width 1528 height 572
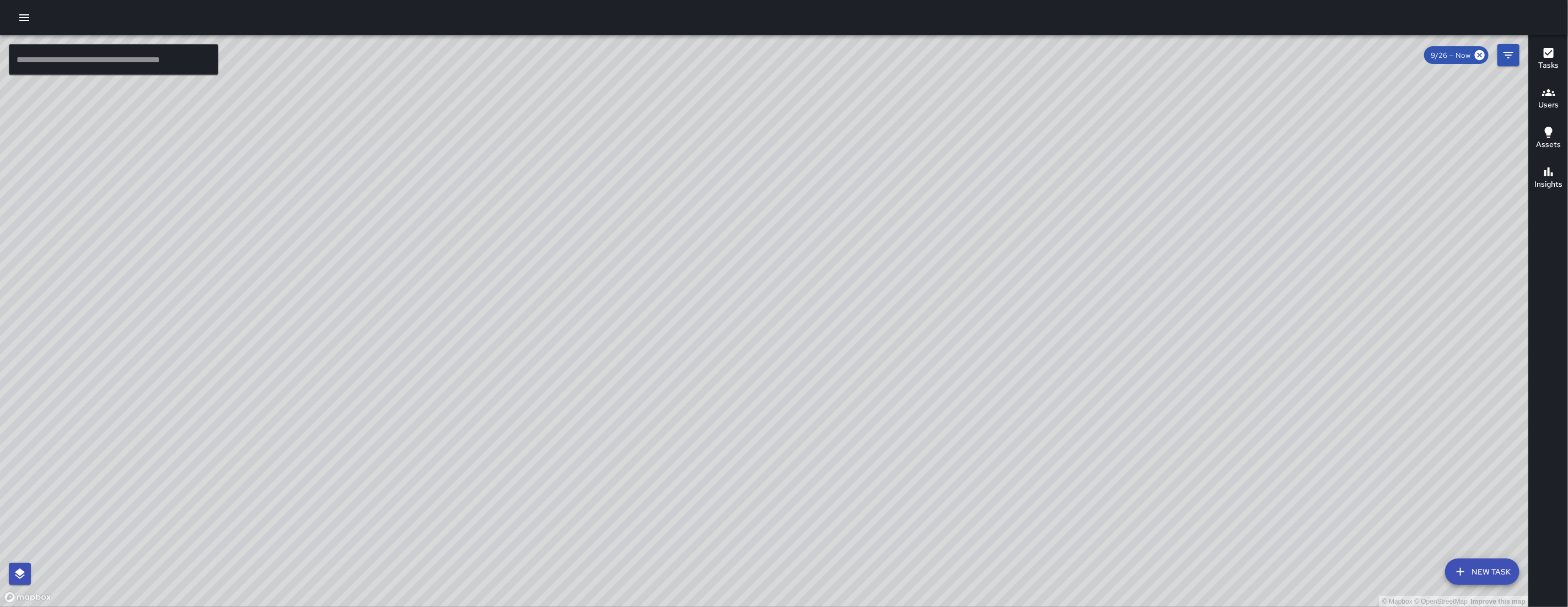
click at [584, 331] on div "© Mapbox © OpenStreetMap Improve this map" at bounding box center [764, 321] width 1528 height 572
click at [144, 72] on input "text" at bounding box center [114, 60] width 209 height 31
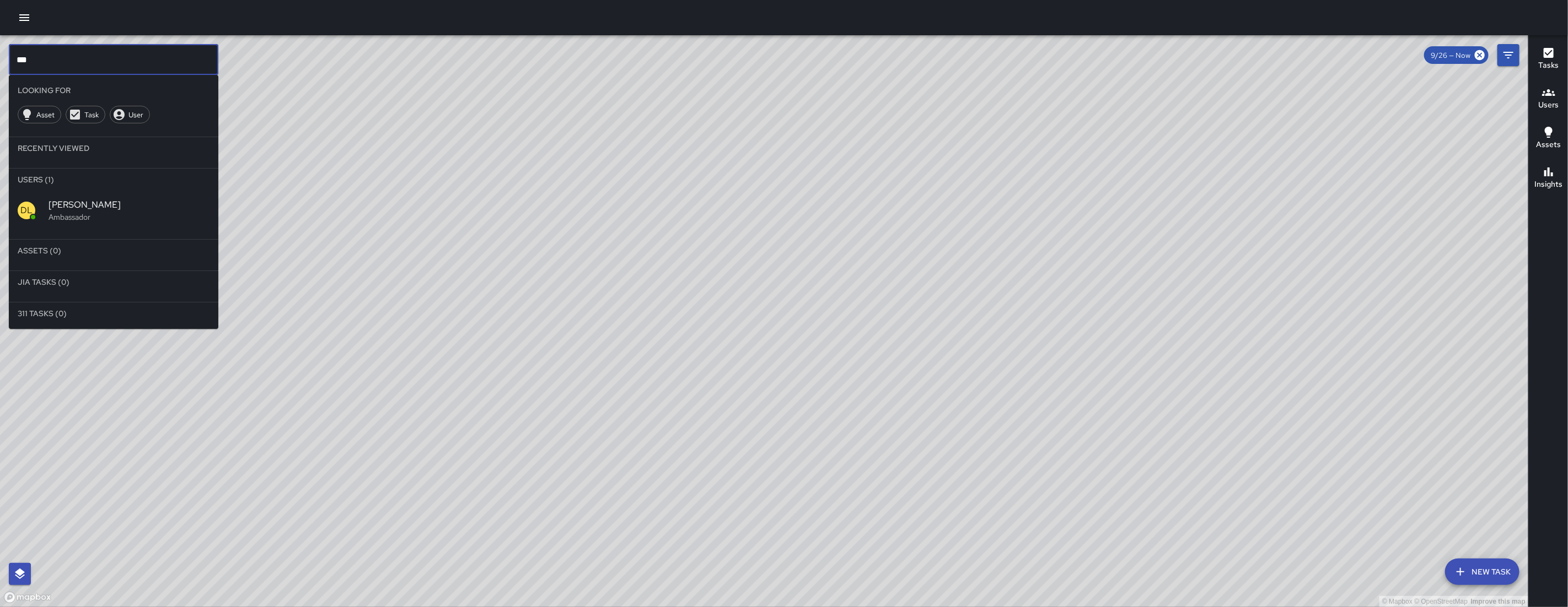
type input "***"
click at [105, 203] on span "[PERSON_NAME]" at bounding box center [129, 205] width 161 height 13
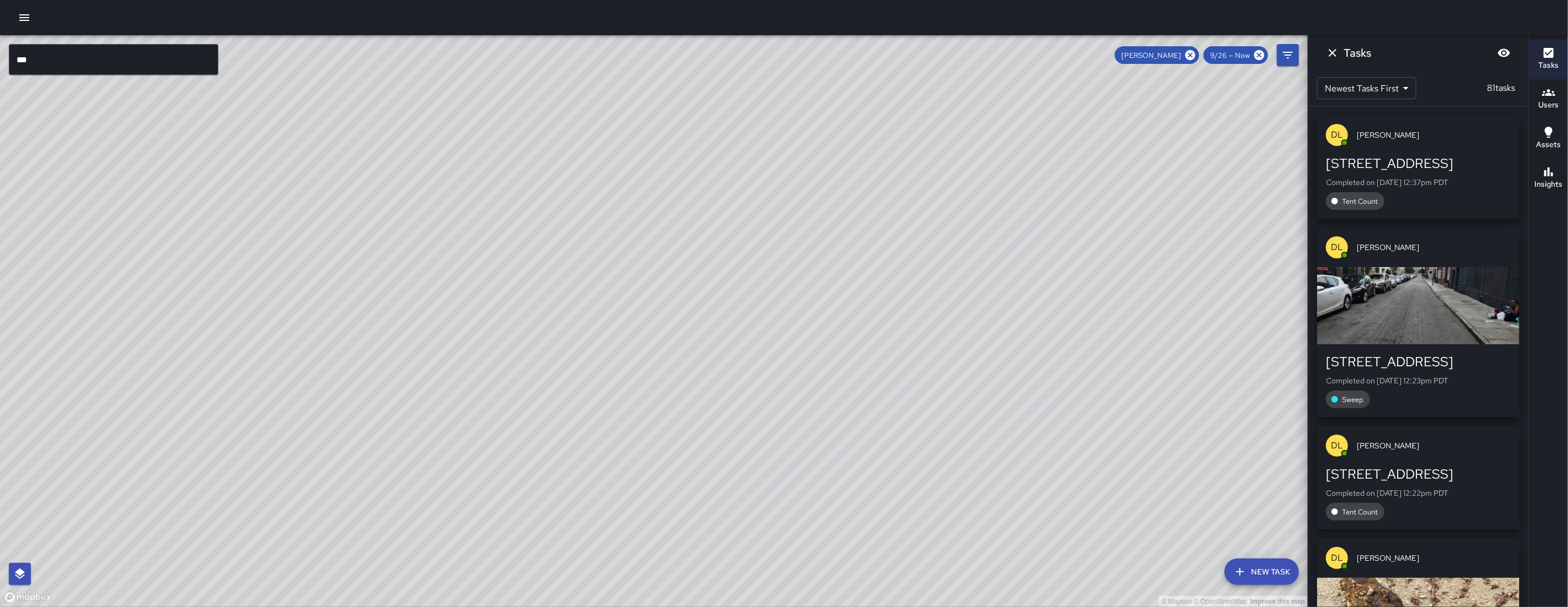
drag, startPoint x: 499, startPoint y: 294, endPoint x: 519, endPoint y: 324, distance: 36.1
click at [519, 324] on div "© Mapbox © OpenStreetMap Improve this map" at bounding box center [654, 321] width 1308 height 572
drag, startPoint x: 519, startPoint y: 324, endPoint x: 515, endPoint y: 308, distance: 16.5
click at [518, 324] on div "© Mapbox © OpenStreetMap Improve this map" at bounding box center [654, 321] width 1308 height 572
drag, startPoint x: 1405, startPoint y: 102, endPoint x: 1565, endPoint y: 68, distance: 163.6
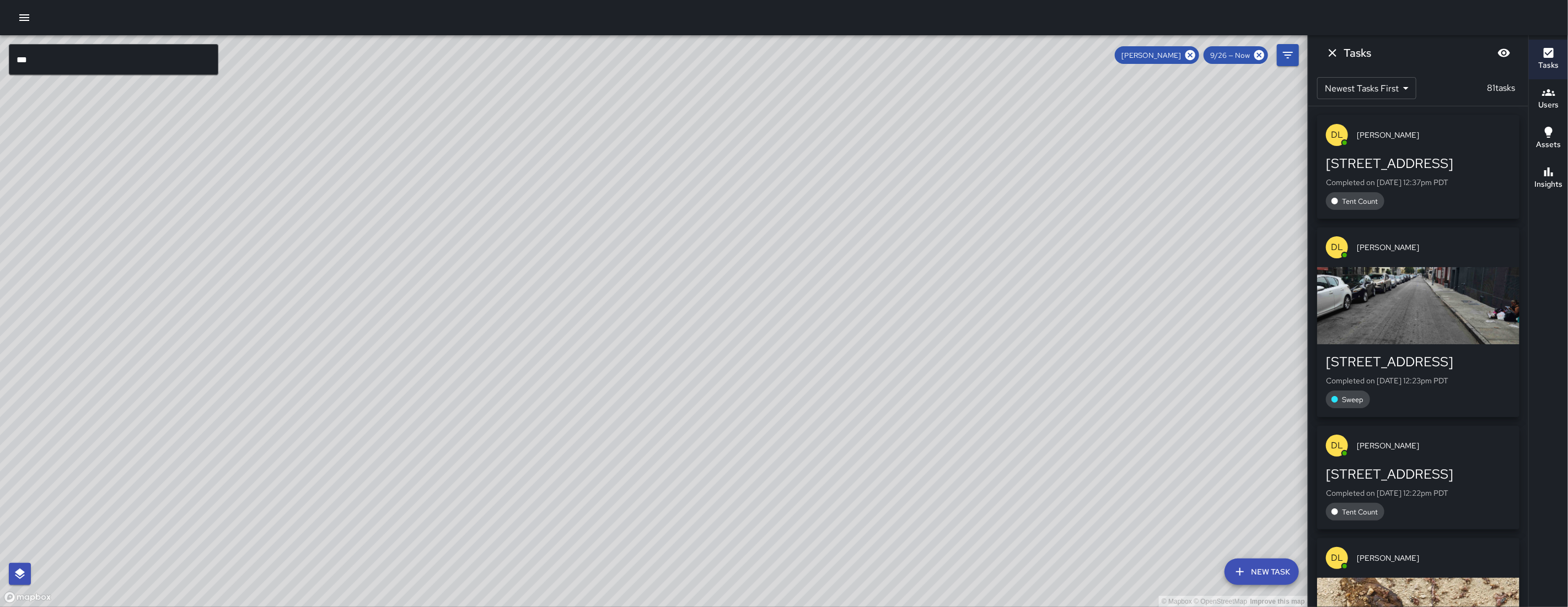
click at [801, 70] on div "© Mapbox © OpenStreetMap Improve this map *** ​ New Task Damariye Lewis 9/26 — …" at bounding box center [784, 321] width 1568 height 572
drag, startPoint x: 1101, startPoint y: 376, endPoint x: 1302, endPoint y: 166, distance: 290.7
click at [801, 273] on div "© Mapbox © OpenStreetMap Improve this map" at bounding box center [654, 321] width 1308 height 572
click at [801, 55] on icon "Dismiss" at bounding box center [1332, 53] width 8 height 8
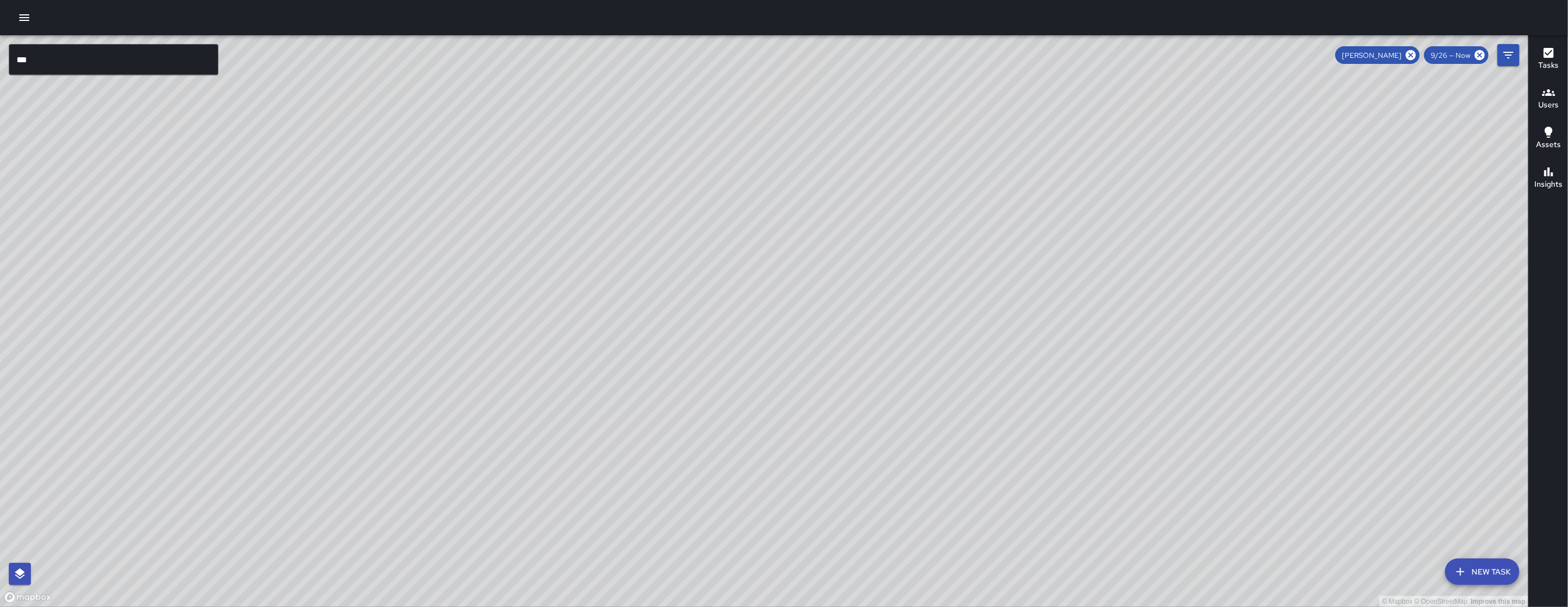
click at [801, 54] on div "© Mapbox © OpenStreetMap Improve this map" at bounding box center [764, 321] width 1528 height 572
click at [801, 56] on icon "Filters" at bounding box center [1508, 55] width 13 height 13
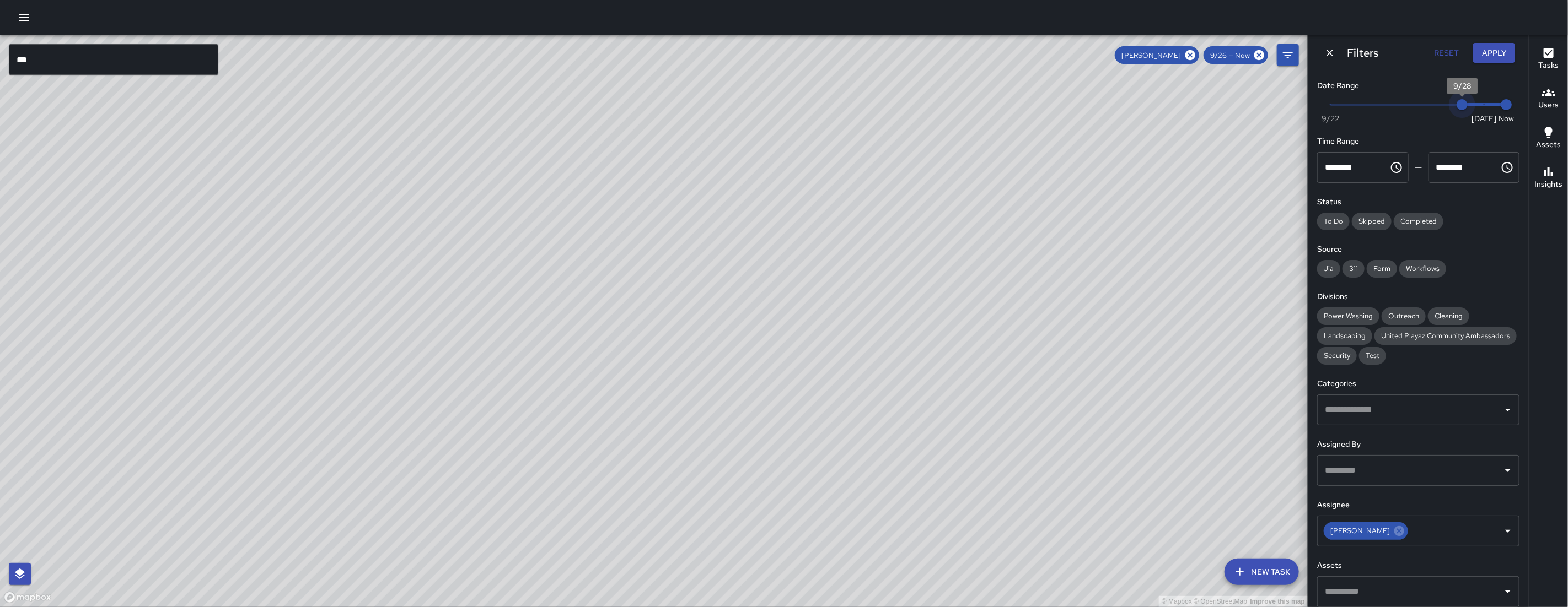
type input "*"
drag, startPoint x: 1425, startPoint y: 108, endPoint x: 1425, endPoint y: 74, distance: 34.0
click at [801, 98] on span "Now Today 9/22 9/28 1:38 pm" at bounding box center [1418, 105] width 176 height 17
click at [801, 57] on button "Apply" at bounding box center [1494, 53] width 42 height 21
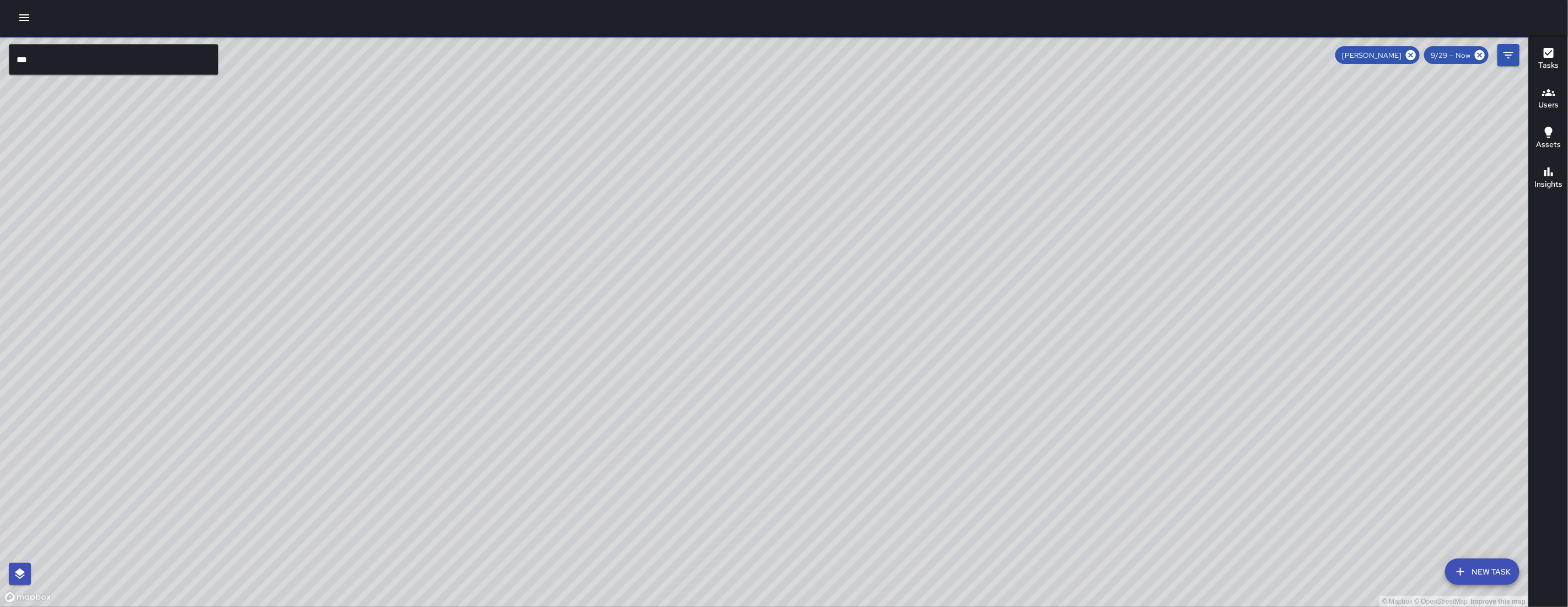
click at [801, 257] on div "© Mapbox © OpenStreetMap Improve this map" at bounding box center [764, 321] width 1528 height 572
click at [801, 62] on h6 "Tasks" at bounding box center [1548, 66] width 21 height 12
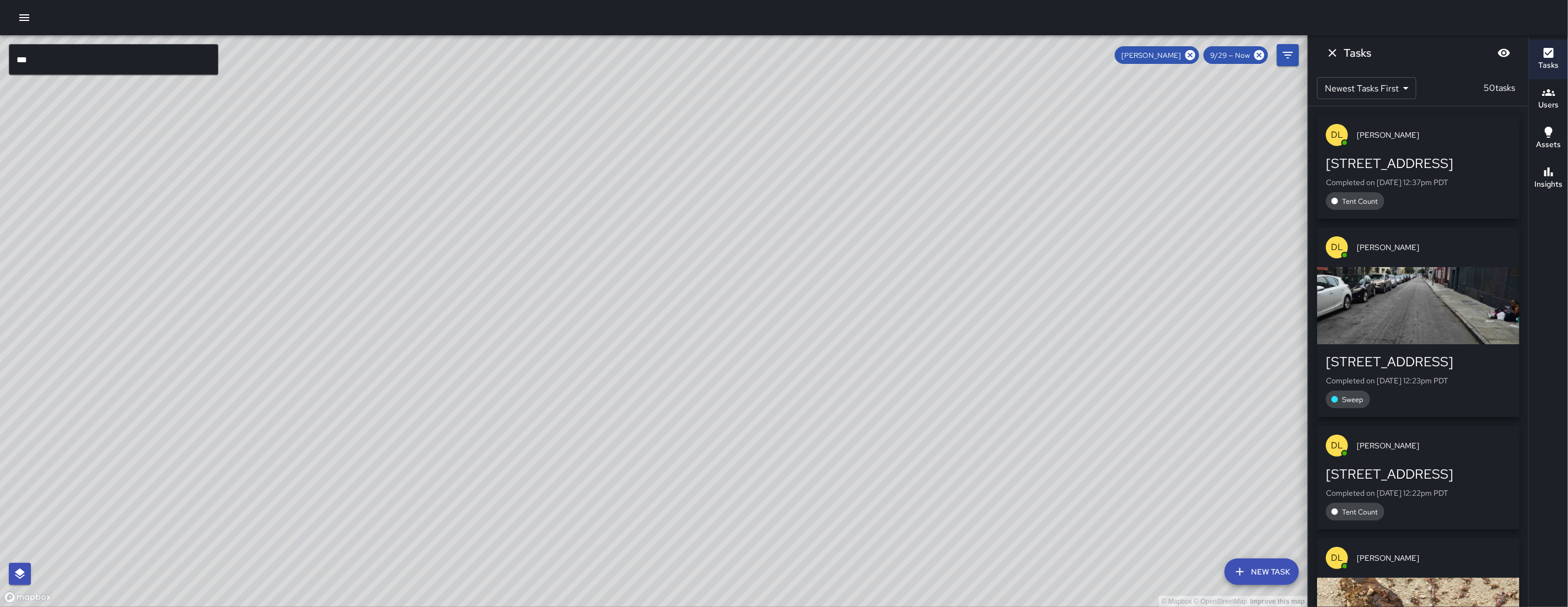
drag, startPoint x: 1153, startPoint y: 286, endPoint x: 1134, endPoint y: 337, distance: 54.4
click at [801, 351] on div "© Mapbox © OpenStreetMap Improve this map" at bounding box center [654, 321] width 1308 height 572
drag, startPoint x: 1148, startPoint y: 237, endPoint x: 1279, endPoint y: 241, distance: 131.1
click at [801, 239] on div "© Mapbox © OpenStreetMap Improve this map" at bounding box center [654, 321] width 1308 height 572
drag, startPoint x: 1189, startPoint y: 278, endPoint x: 1292, endPoint y: 284, distance: 103.2
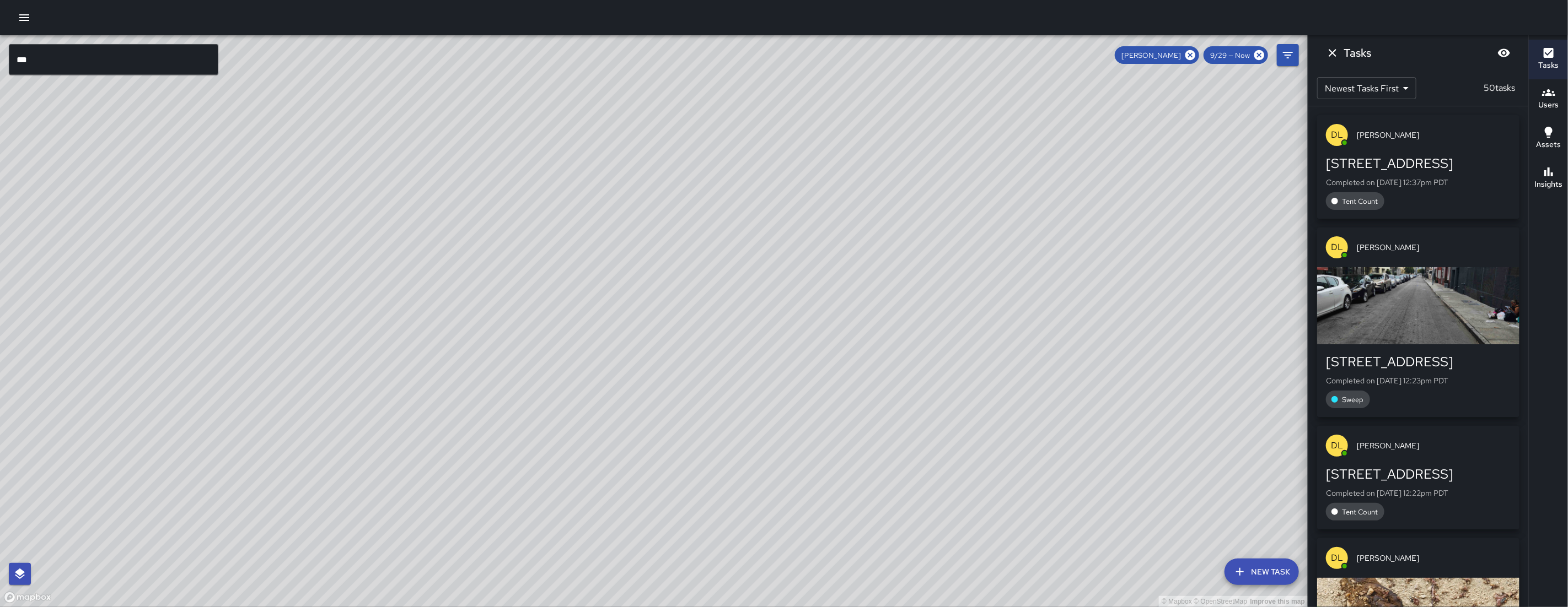
click at [801, 284] on div "© Mapbox © OpenStreetMap Improve this map" at bounding box center [654, 321] width 1308 height 572
click at [801, 286] on div "© Mapbox © OpenStreetMap Improve this map" at bounding box center [654, 321] width 1308 height 572
click at [801, 176] on div "191 8th Street Completed on 9/29/2025, 12:37pm PDT Tent Count" at bounding box center [1418, 182] width 185 height 55
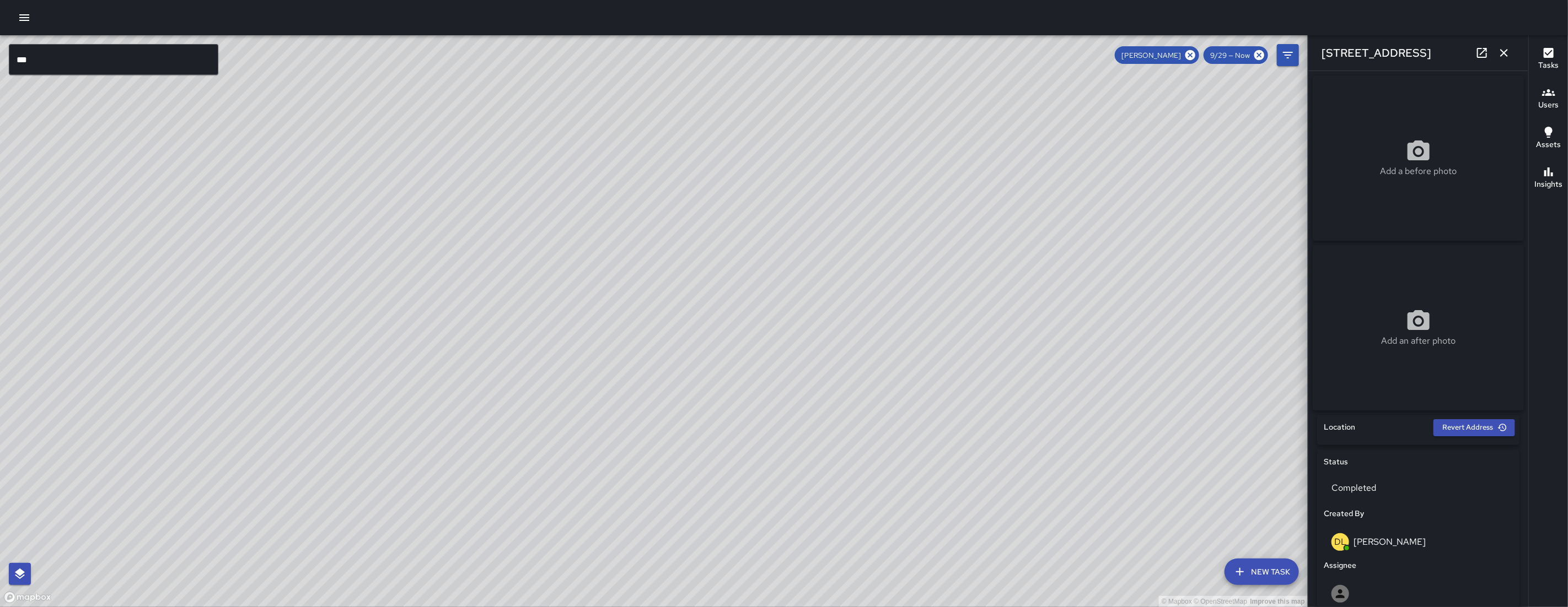
click at [801, 178] on div "Add a before photo" at bounding box center [1418, 158] width 211 height 40
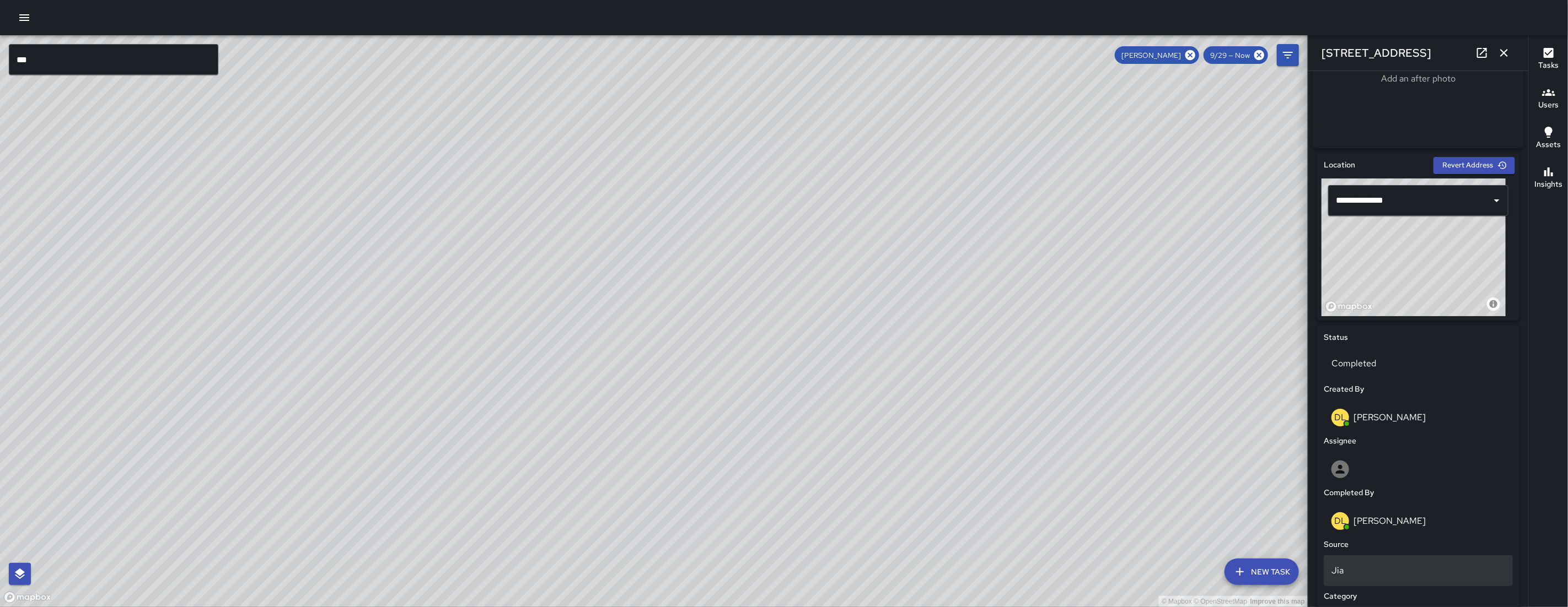
scroll to position [531, 0]
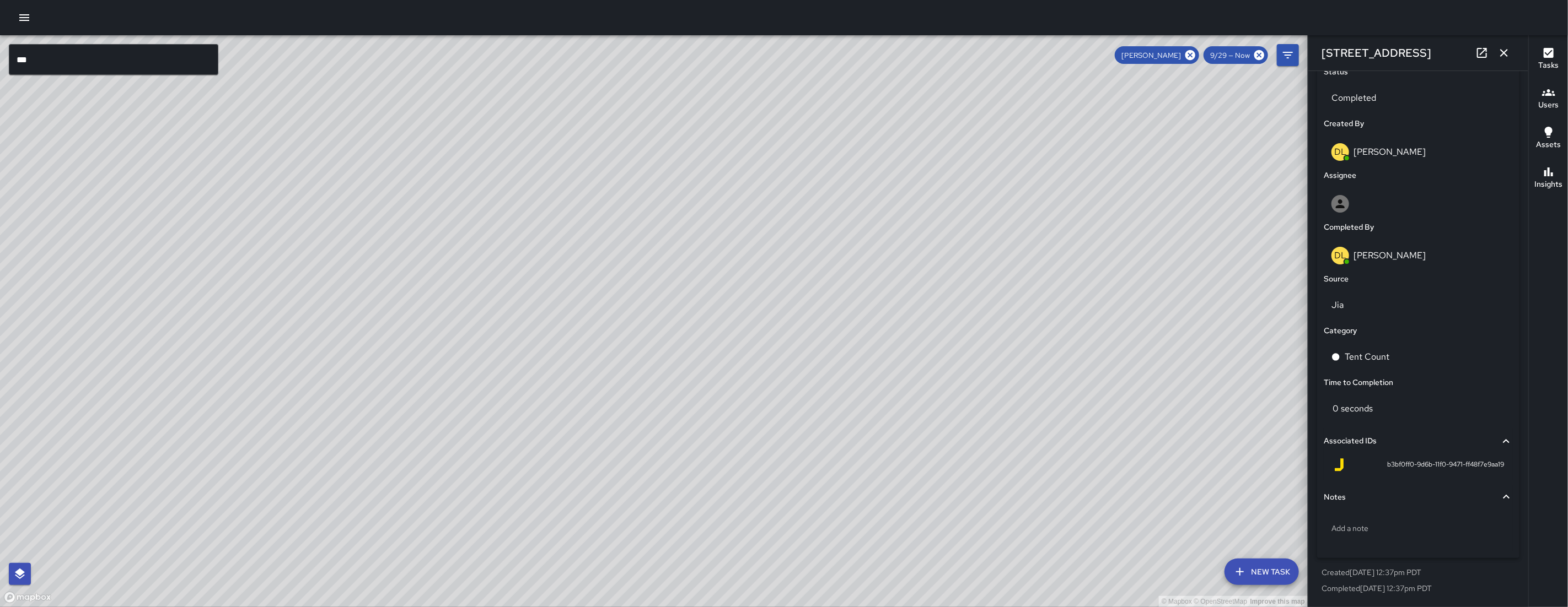
click at [801, 51] on icon "button" at bounding box center [1503, 53] width 13 height 13
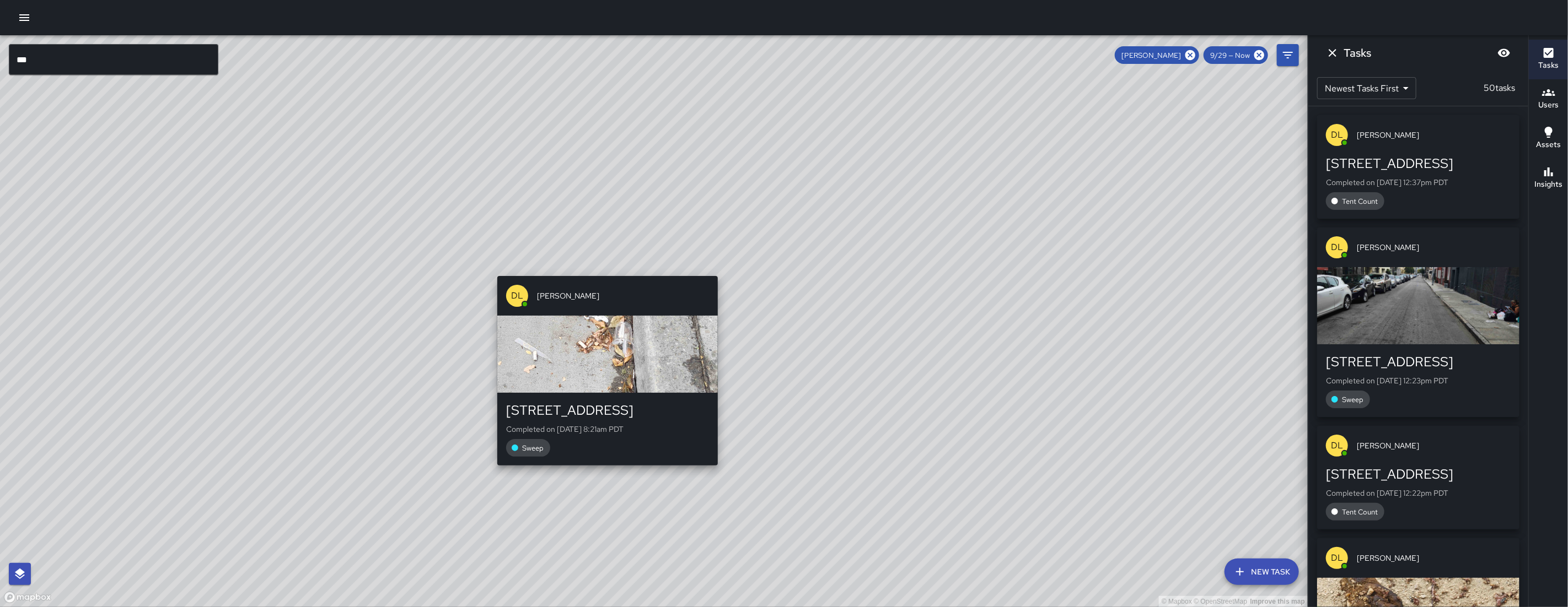
click at [608, 261] on div "© Mapbox © OpenStreetMap Improve this map DL Damariye Lewis 191 8th Street Comp…" at bounding box center [654, 321] width 1308 height 572
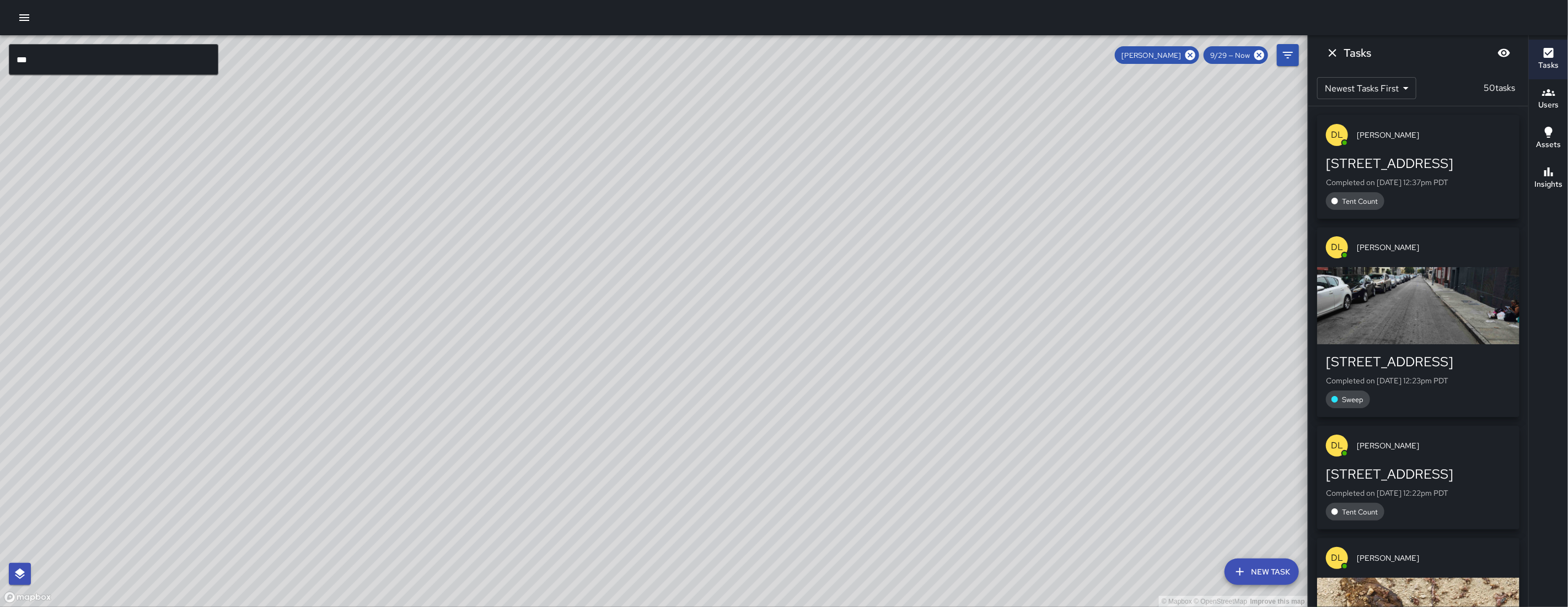
click at [598, 279] on div "DL Damariye Lewis 191 8th Street Completed on 9/29/2025, 8:21am PDT Sweep" at bounding box center [603, 377] width 229 height 199
click at [598, 279] on div "DL Damariye Lewis 191 8th Street Completed on 9/29/2025, 8:21am PDT Sweep" at bounding box center [603, 377] width 229 height 199
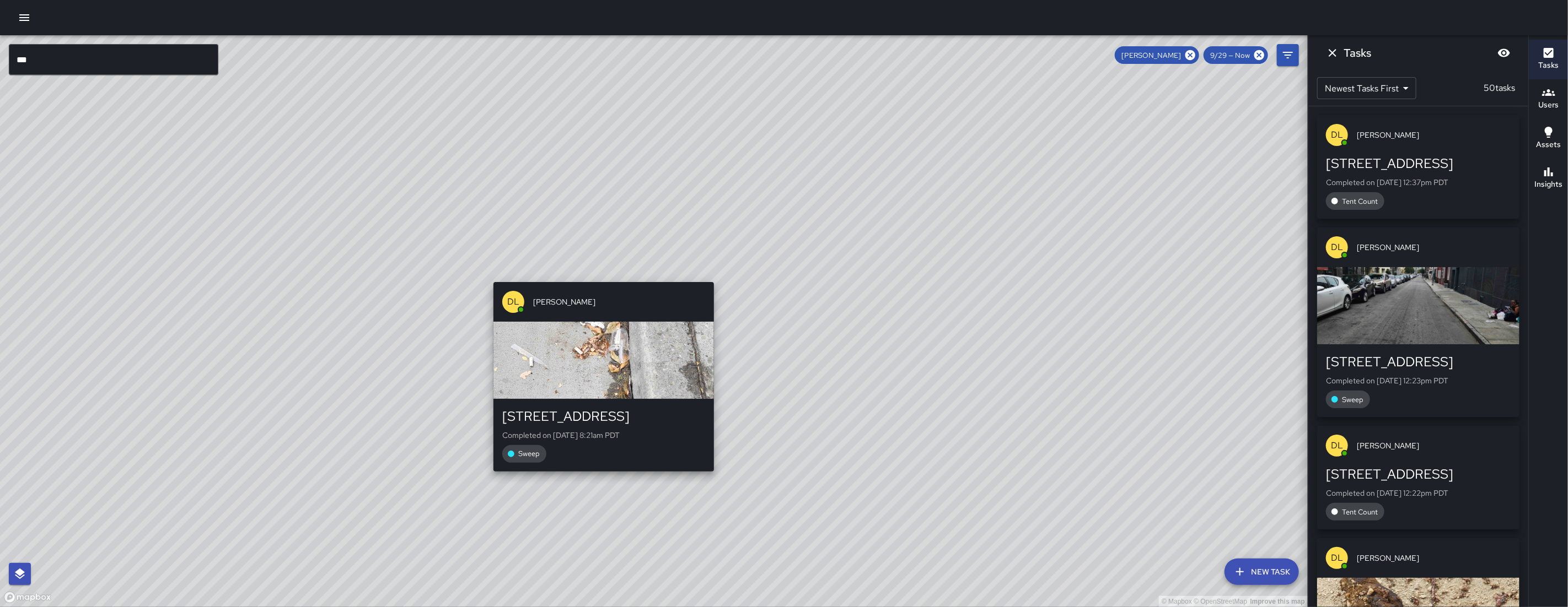
click at [586, 259] on div "© Mapbox © OpenStreetMap Improve this map DL Damariye Lewis 191 8th Street Comp…" at bounding box center [654, 321] width 1308 height 572
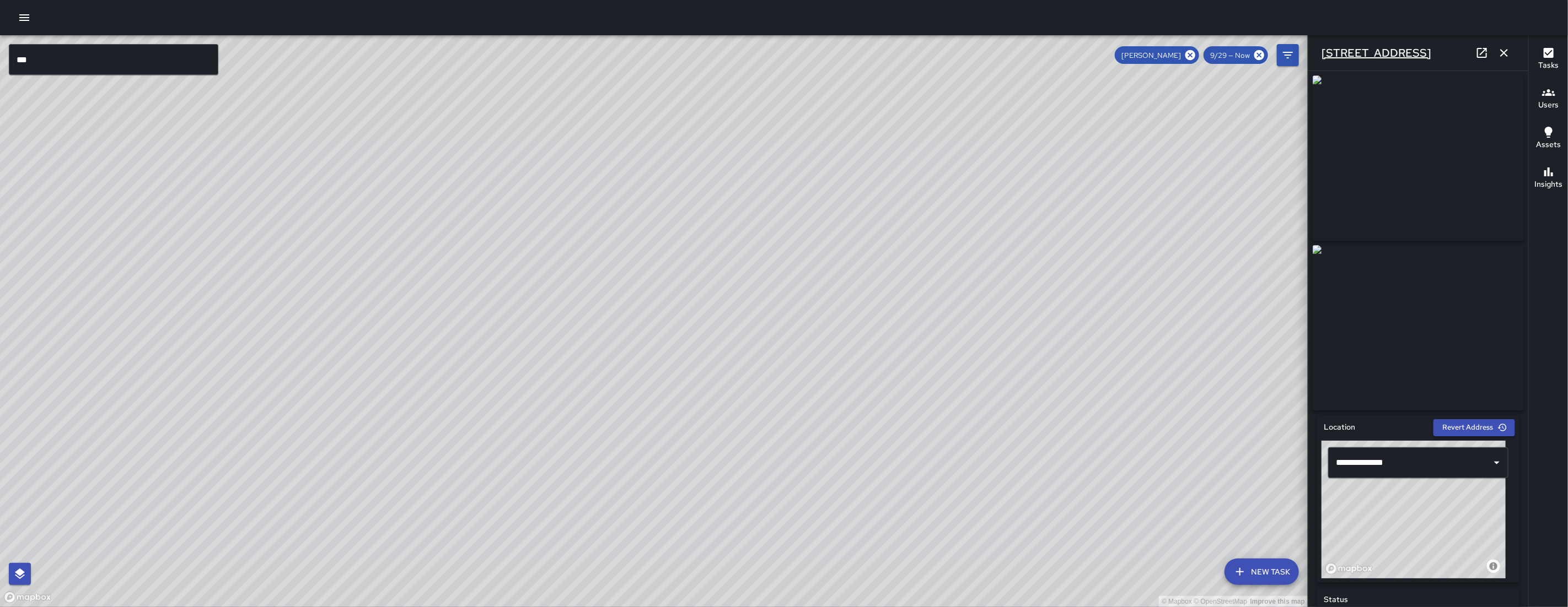
drag, startPoint x: 1395, startPoint y: 51, endPoint x: 1322, endPoint y: 52, distance: 73.0
click at [801, 54] on div "191 8th Street" at bounding box center [1418, 53] width 220 height 35
copy h6
click at [801, 54] on icon "button" at bounding box center [1503, 53] width 13 height 13
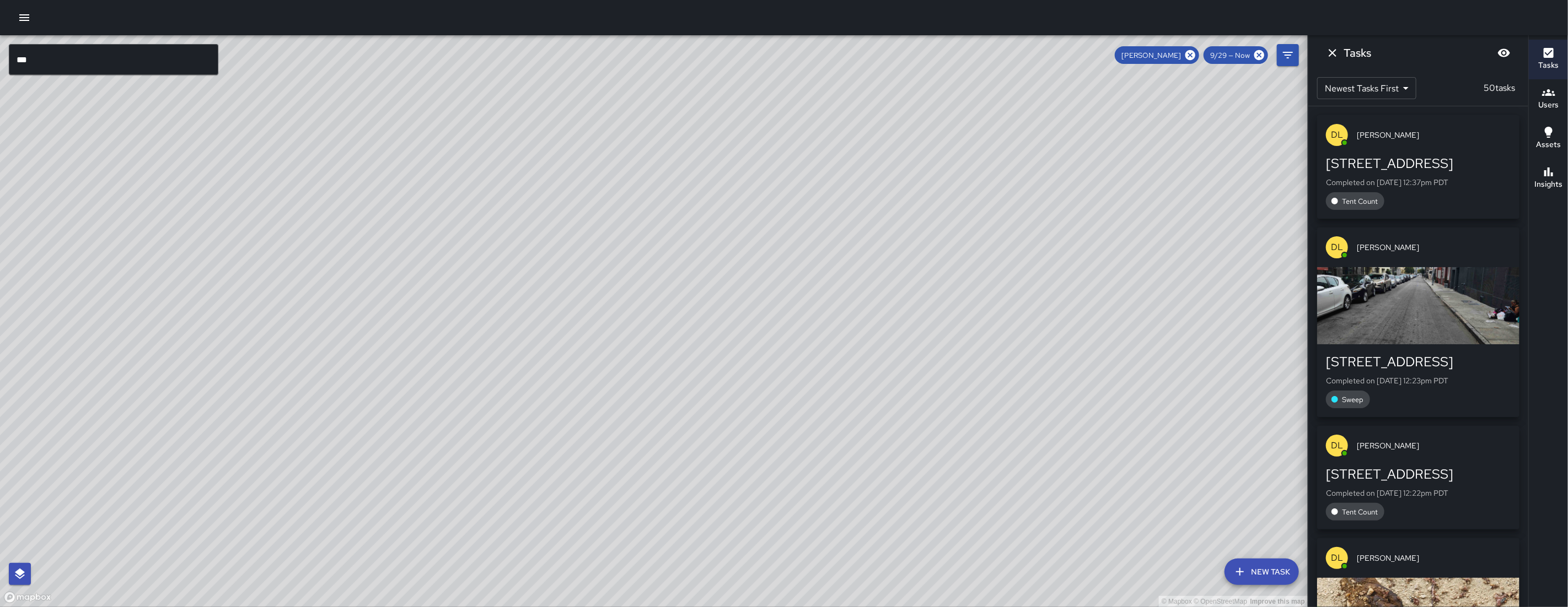
click at [801, 54] on div "Tasks Newest Tasks First * ​ 50 tasks DL Damariye Lewis 191 8th Street Complete…" at bounding box center [1418, 321] width 221 height 572
click at [801, 54] on icon at bounding box center [1190, 55] width 10 height 10
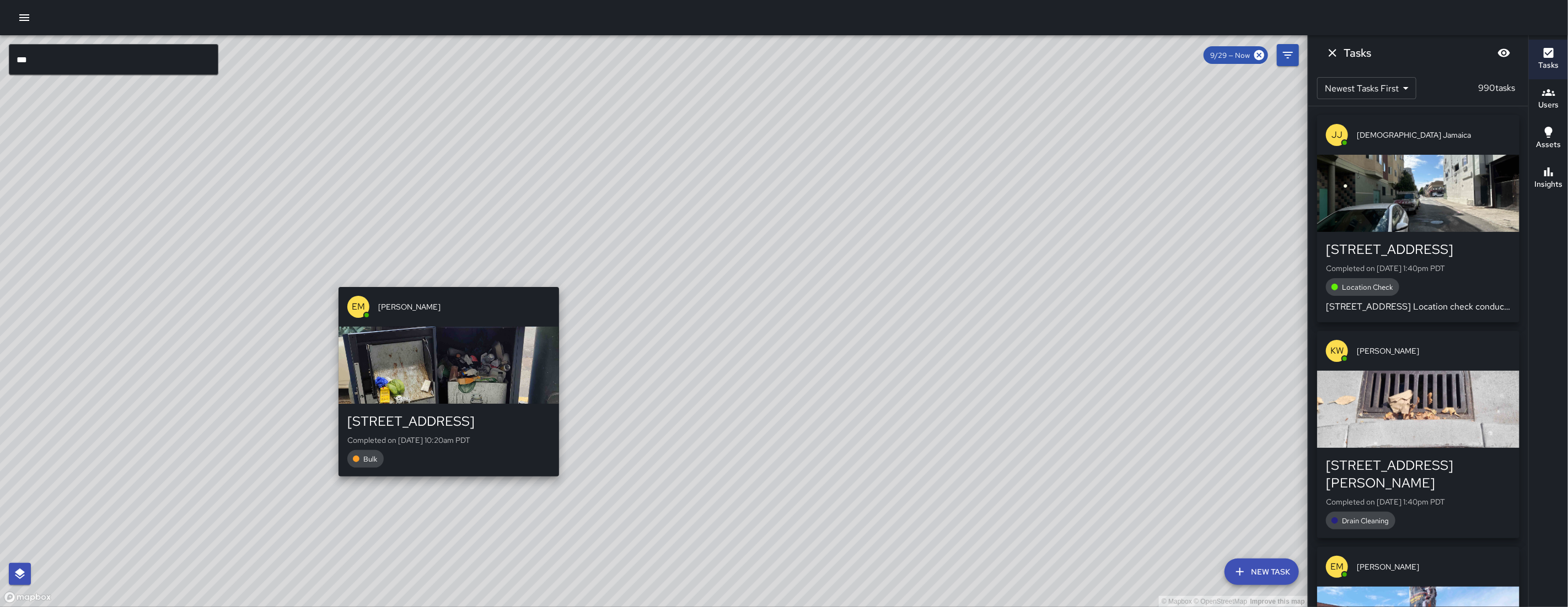
click at [437, 254] on div "© Mapbox © OpenStreetMap Improve this map EM Elimar Martinez 191 8th Street Com…" at bounding box center [654, 321] width 1308 height 572
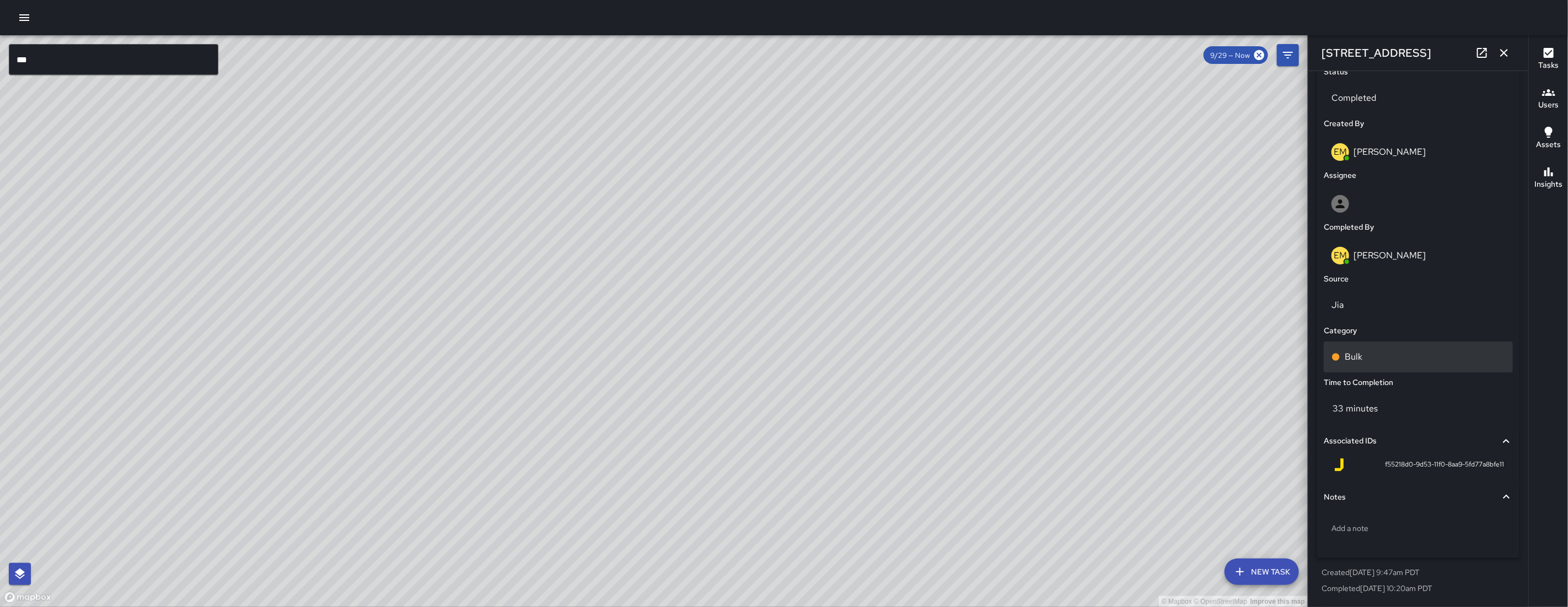
click at [801, 365] on div "Bulk" at bounding box center [1418, 357] width 189 height 31
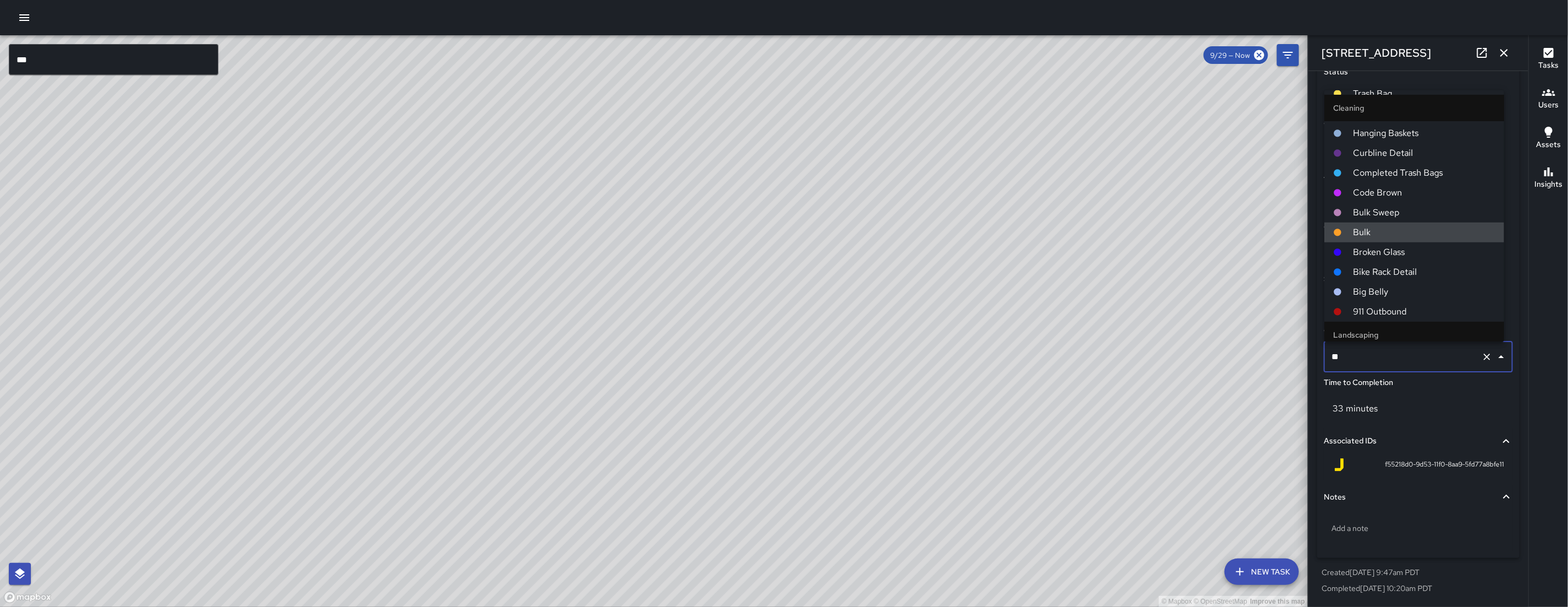
scroll to position [0, 0]
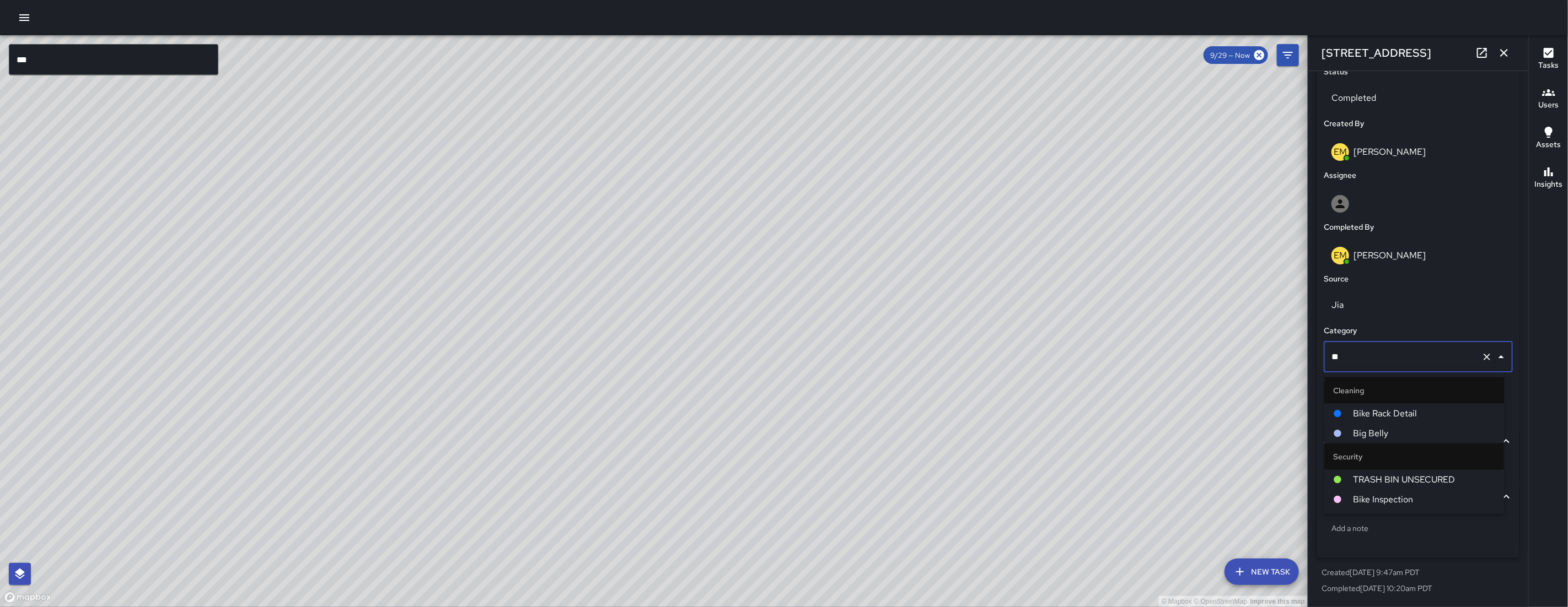
type input "***"
click at [801, 410] on span "Big Belly" at bounding box center [1424, 413] width 142 height 13
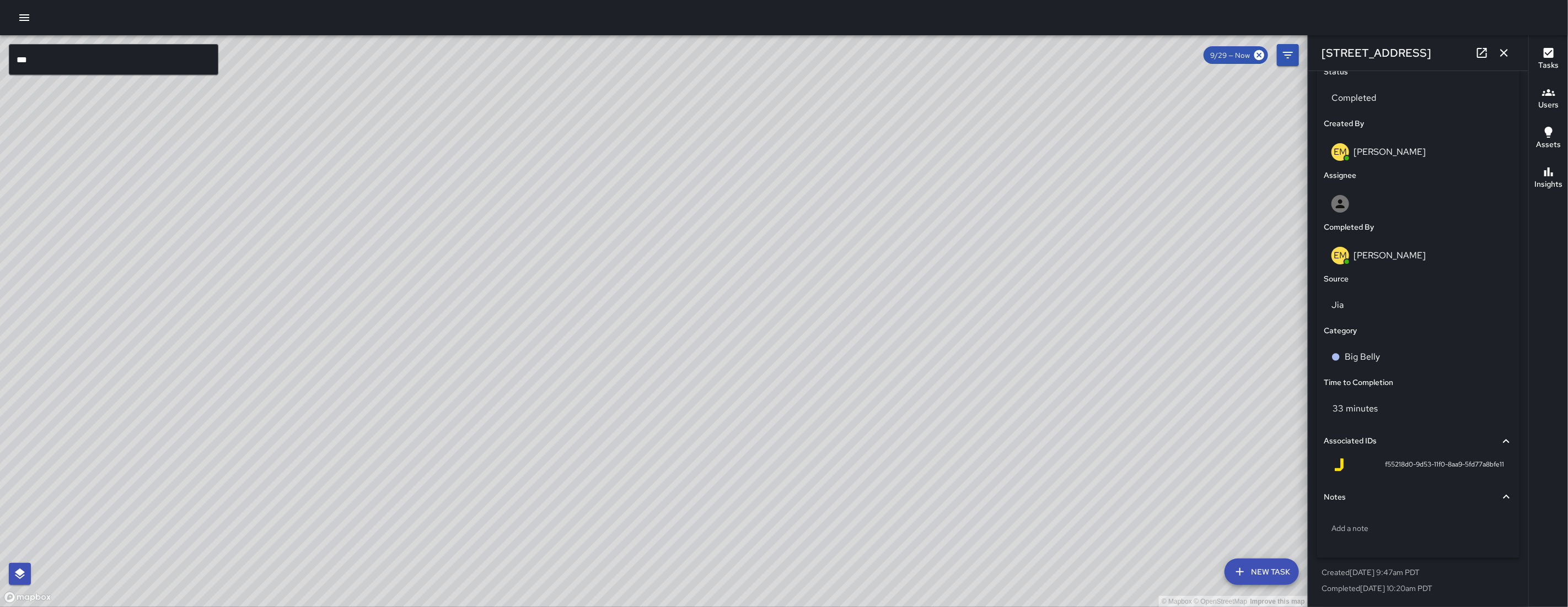
click at [801, 59] on button "button" at bounding box center [1503, 53] width 22 height 22
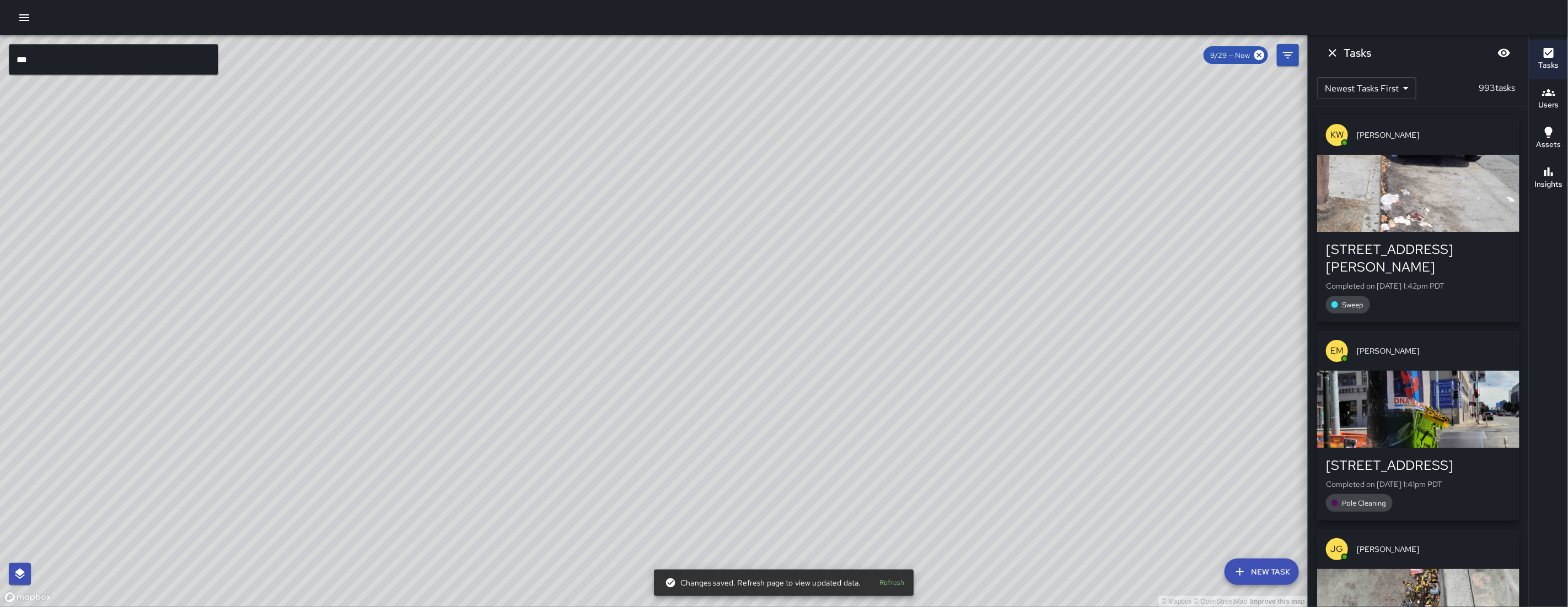
click at [801, 57] on icon "Dismiss" at bounding box center [1332, 53] width 13 height 13
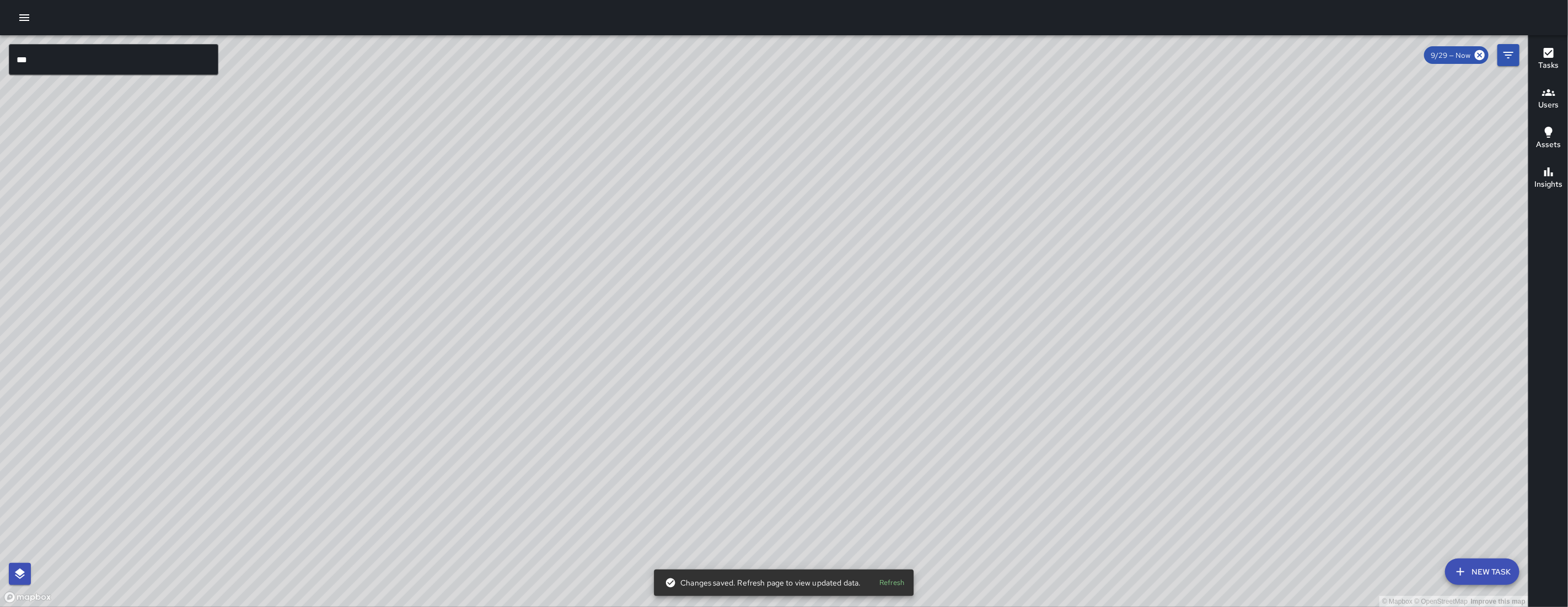
click at [788, 338] on div "© Mapbox © OpenStreetMap Improve this map DL Damariye Lewis Ambassador Tasks 49…" at bounding box center [764, 321] width 1528 height 572
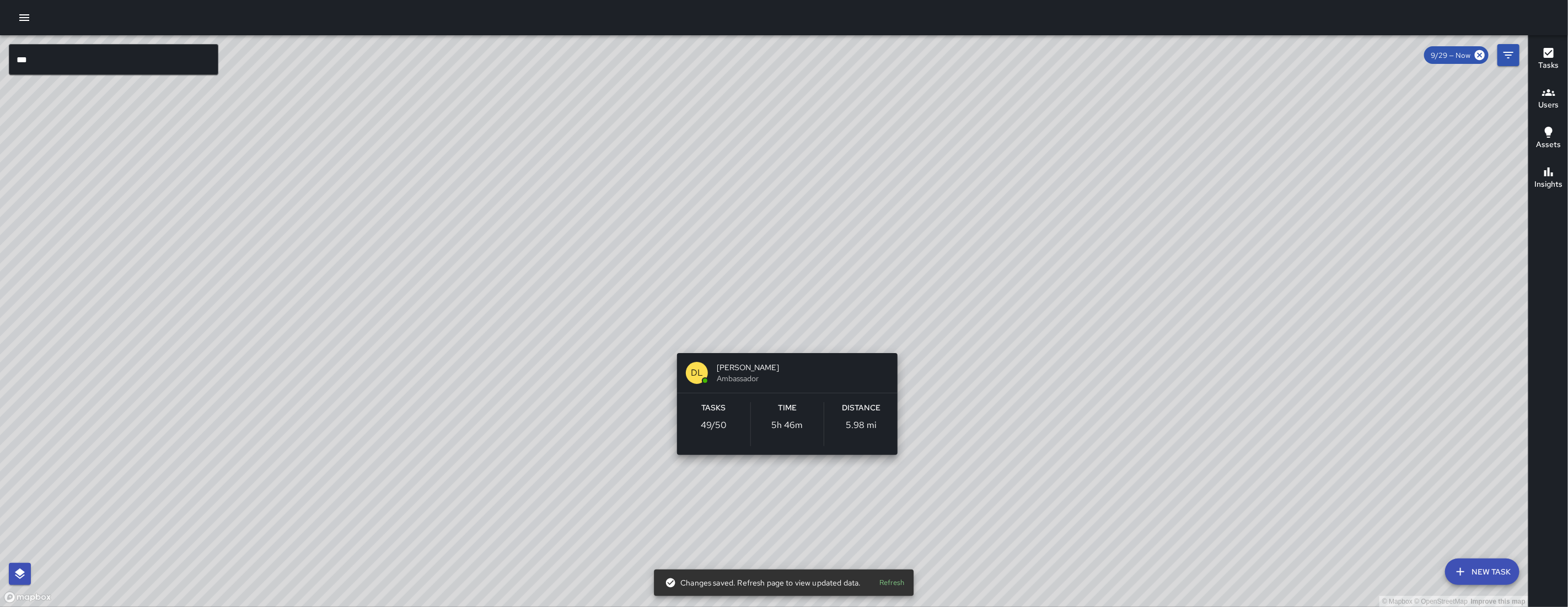
click at [781, 331] on div "© Mapbox © OpenStreetMap Improve this map DL Damariye Lewis Ambassador Tasks 49…" at bounding box center [764, 321] width 1528 height 572
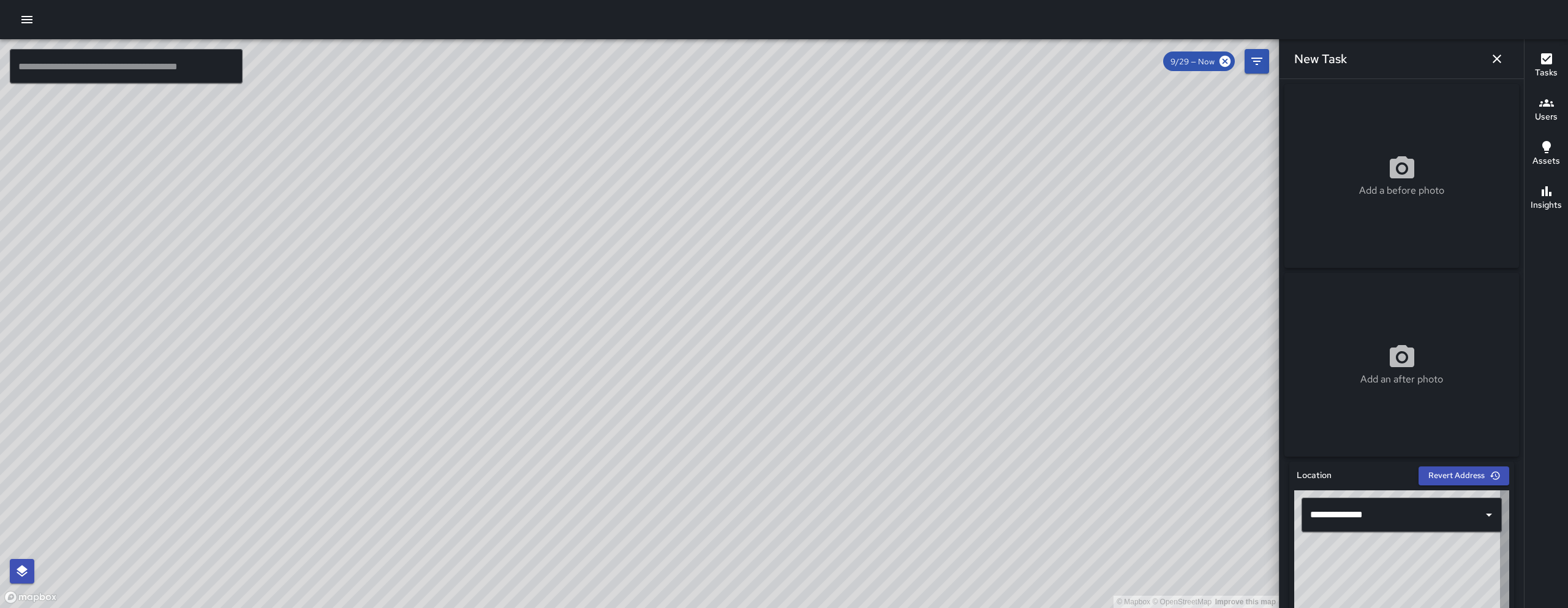
click at [38, 26] on div at bounding box center [784, 20] width 1568 height 39
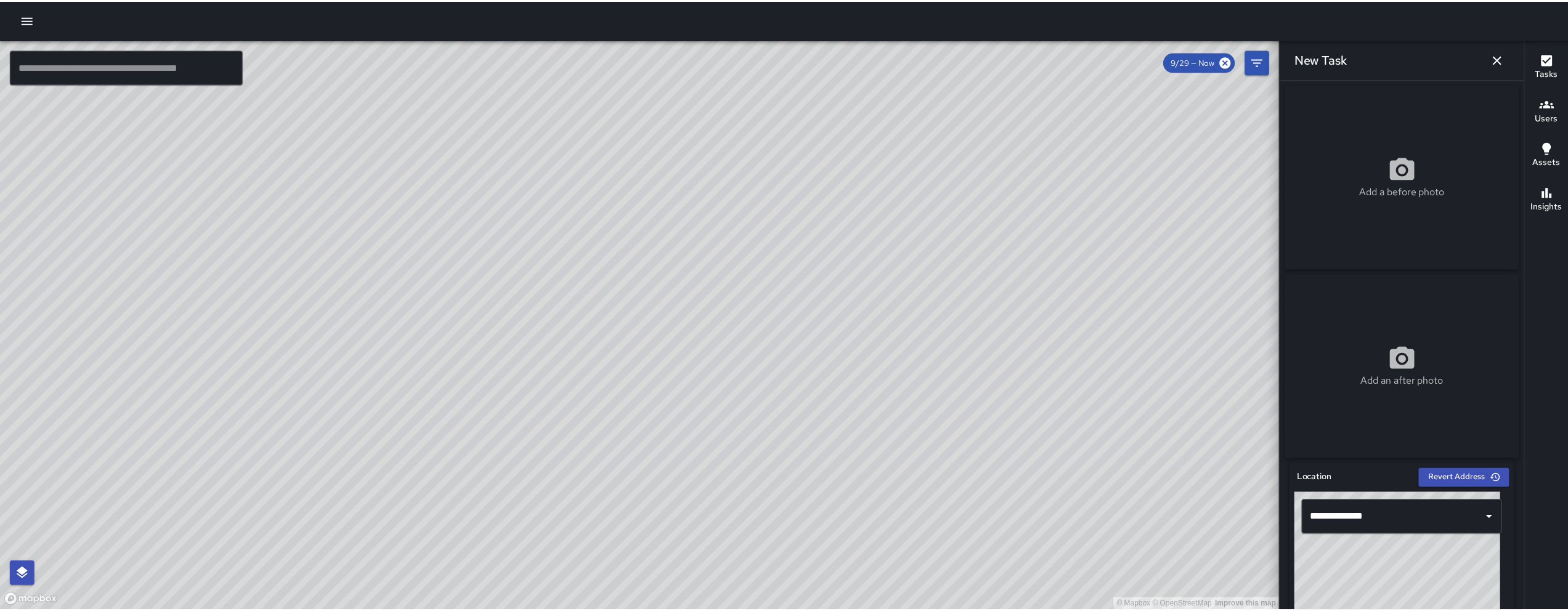
scroll to position [144, 0]
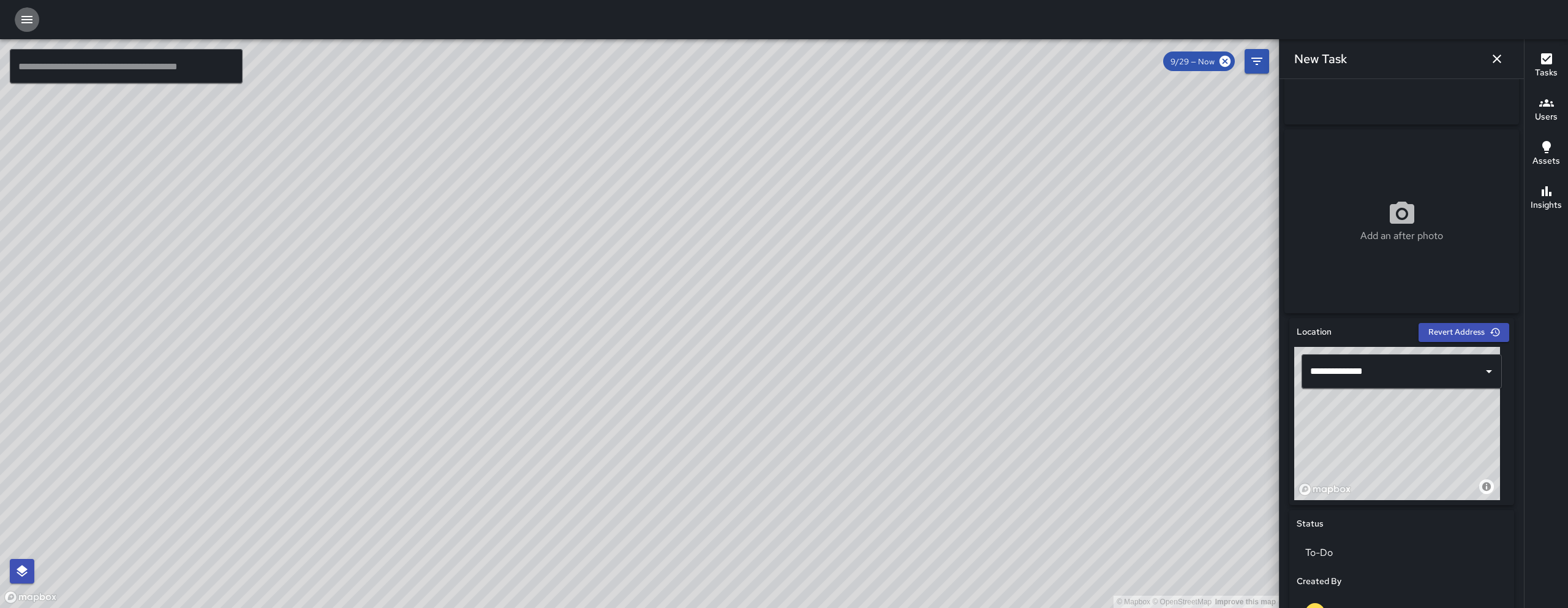
click at [34, 23] on icon "button" at bounding box center [26, 19] width 14 height 14
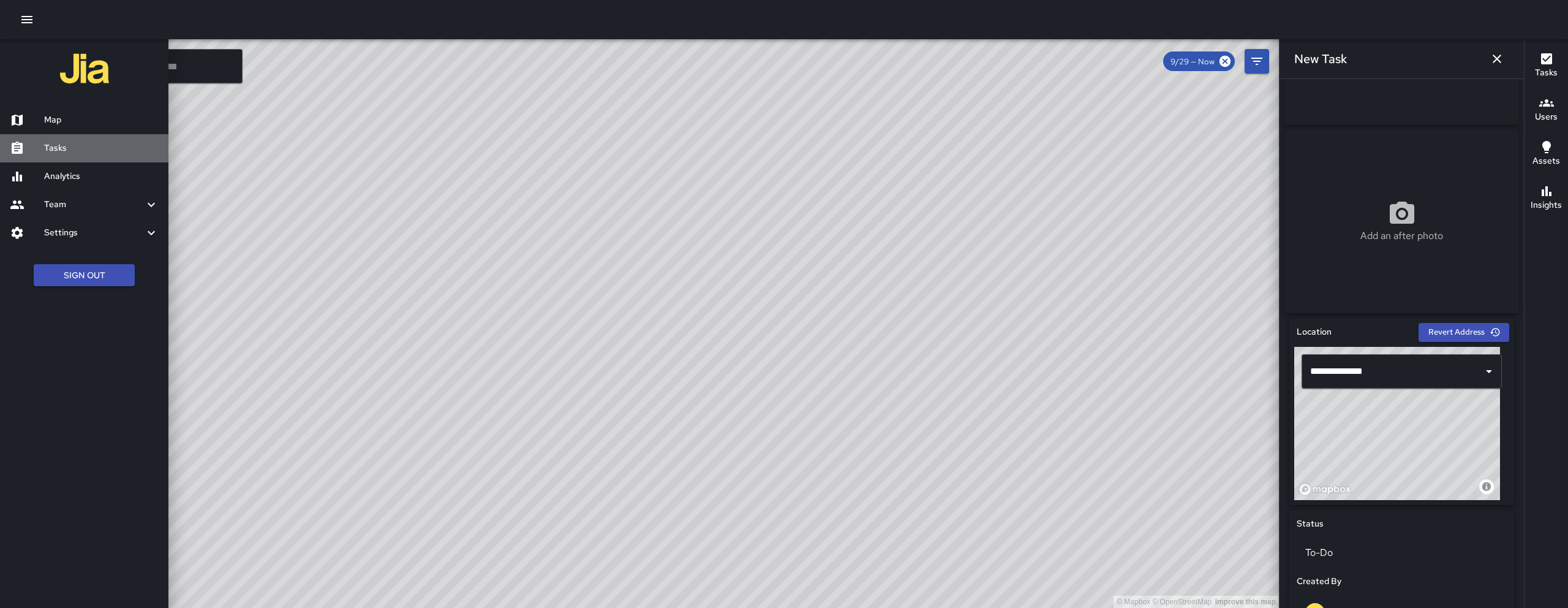
click at [84, 144] on h6 "Tasks" at bounding box center [101, 149] width 115 height 14
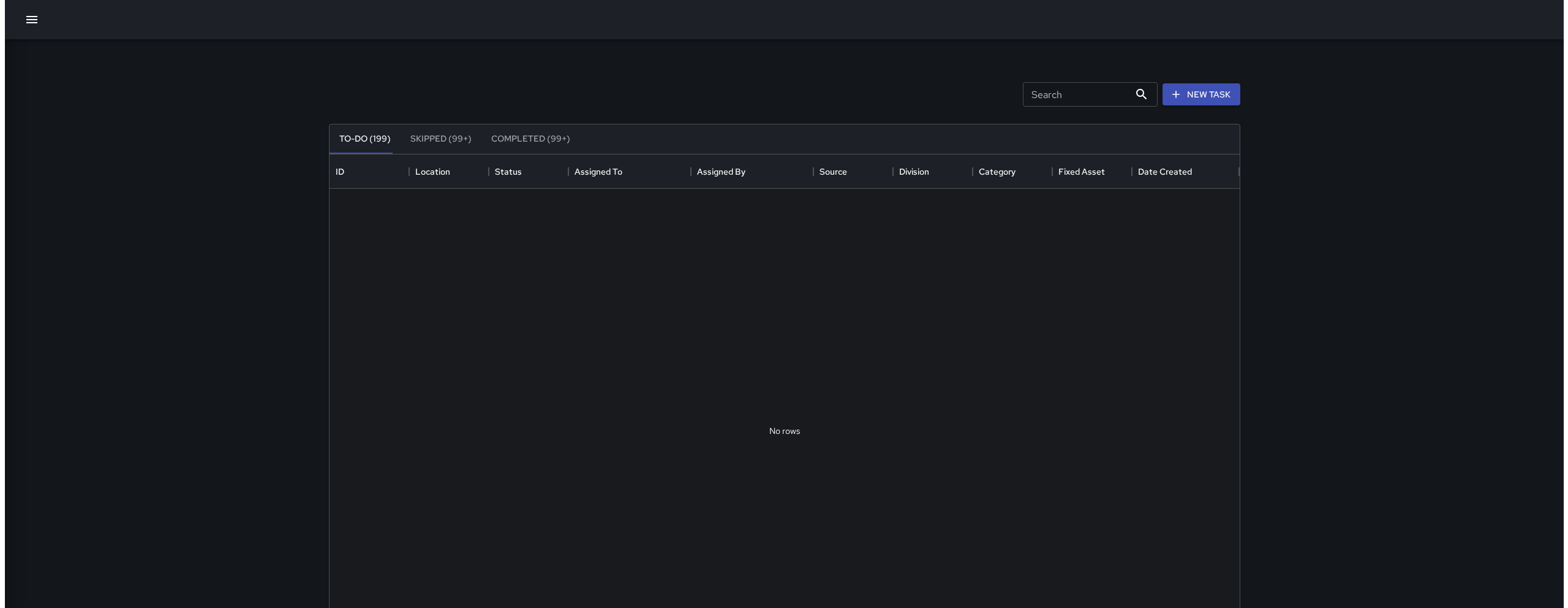
scroll to position [509, 901]
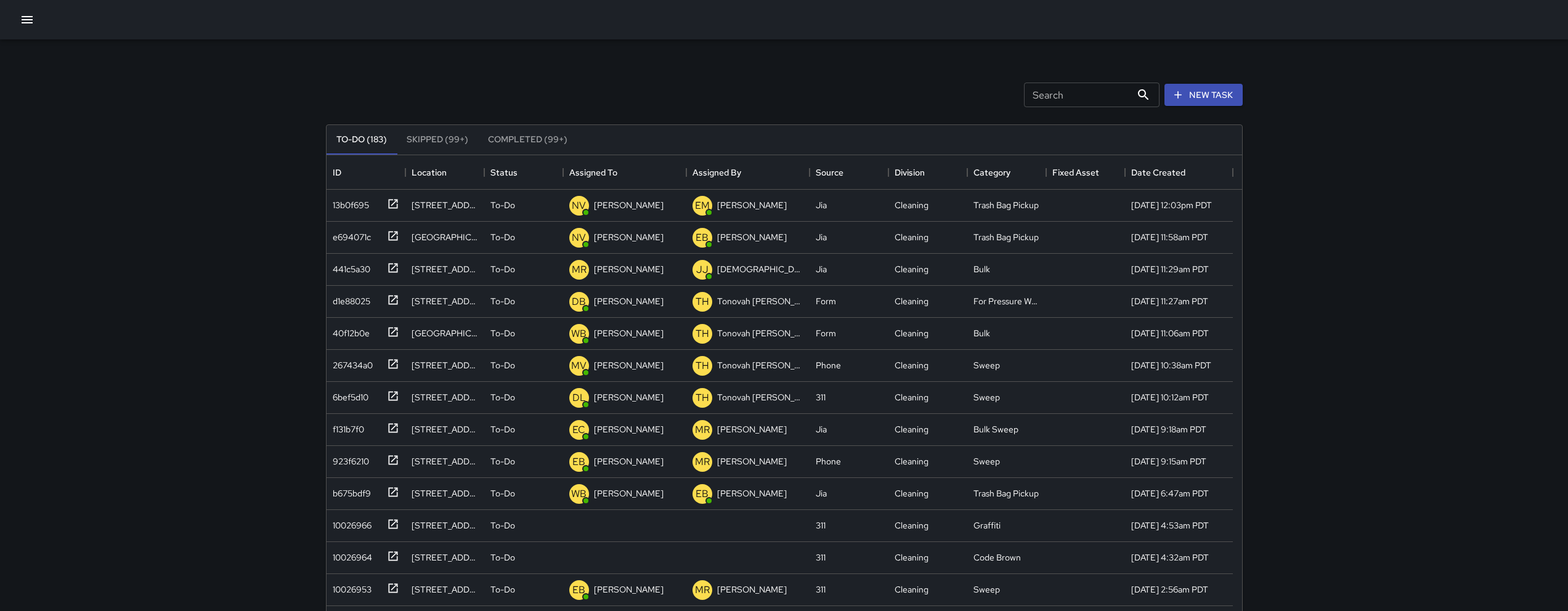
click at [15, 22] on button "button" at bounding box center [26, 20] width 25 height 25
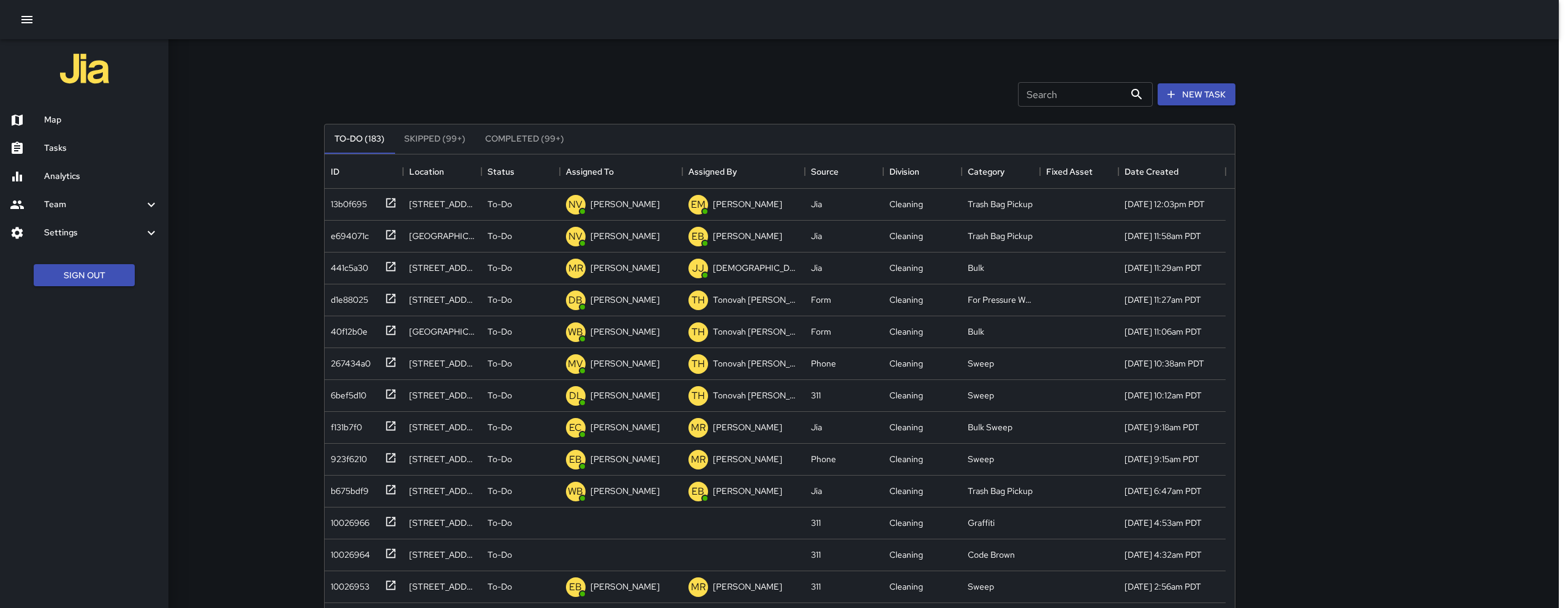
click at [98, 122] on h6 "Map" at bounding box center [101, 121] width 115 height 14
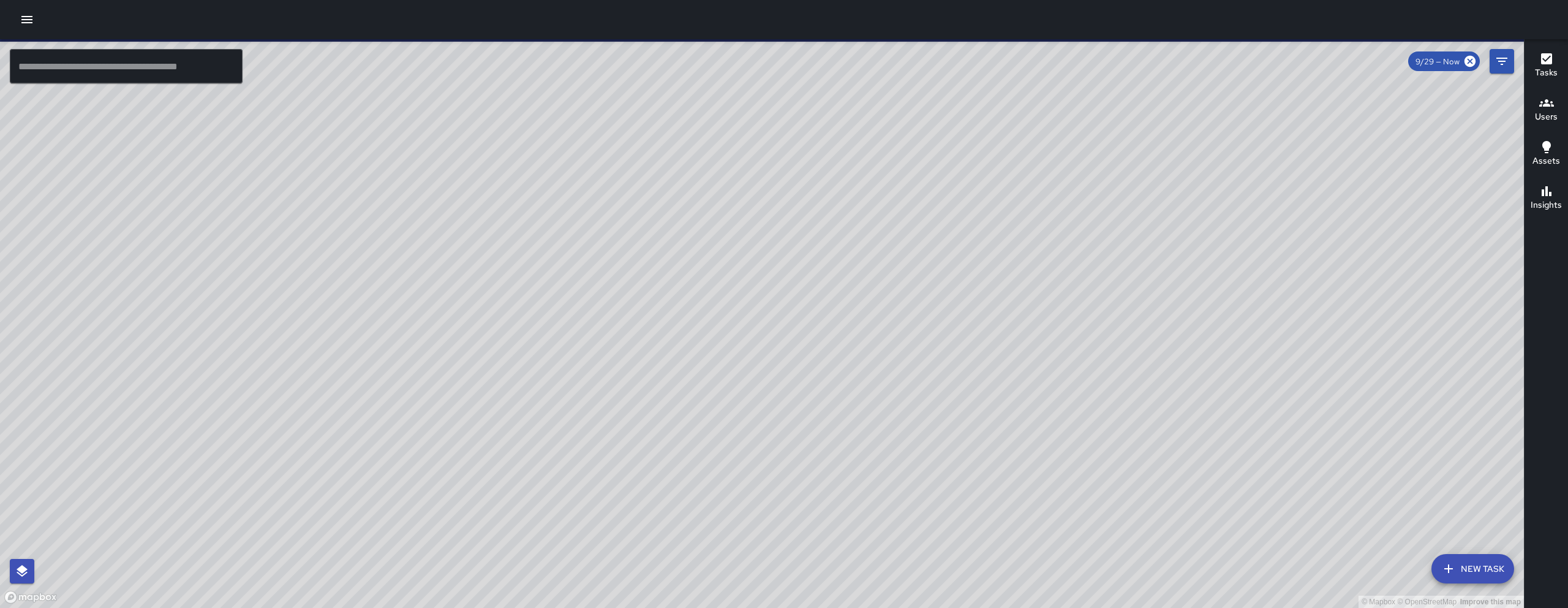
drag, startPoint x: 767, startPoint y: 367, endPoint x: 723, endPoint y: 391, distance: 50.1
click at [723, 391] on div "© Mapbox © OpenStreetMap Improve this map" at bounding box center [762, 324] width 1524 height 569
drag, startPoint x: 719, startPoint y: 393, endPoint x: 546, endPoint y: 436, distance: 178.3
click at [639, 419] on div "© Mapbox © OpenStreetMap Improve this map" at bounding box center [762, 324] width 1524 height 569
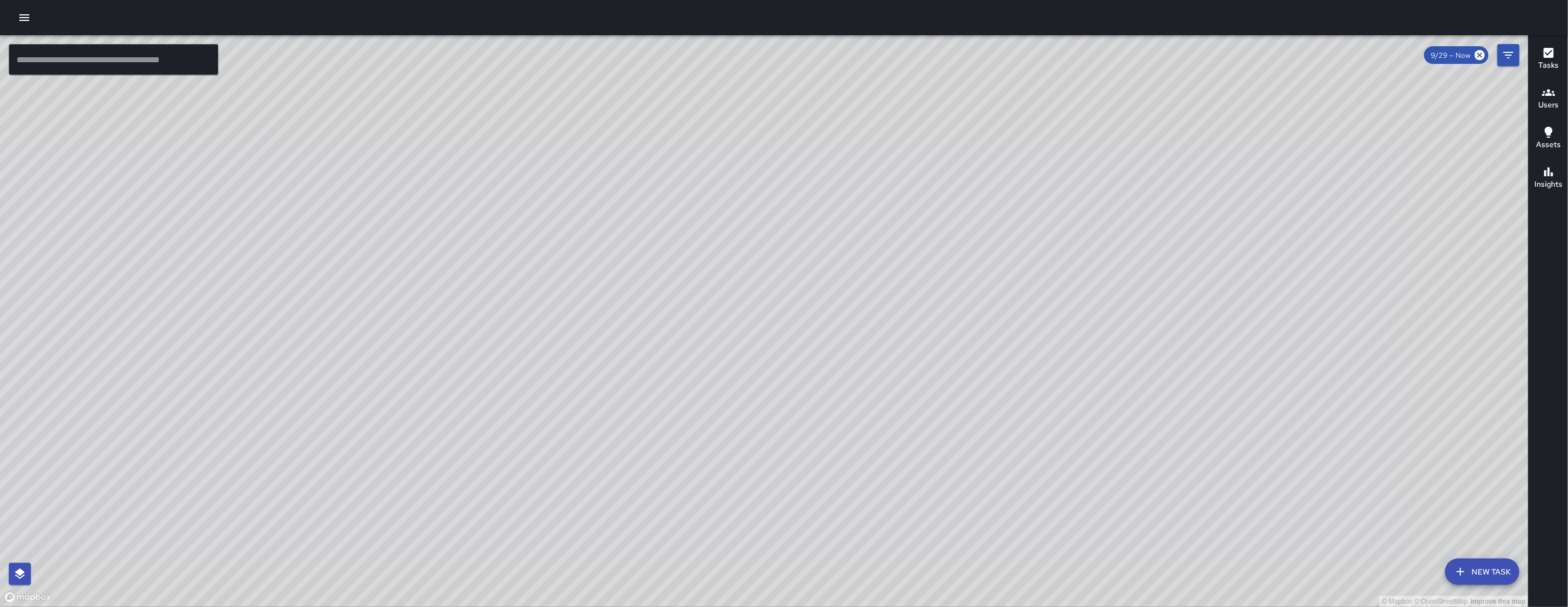
drag, startPoint x: 647, startPoint y: 389, endPoint x: 664, endPoint y: 488, distance: 100.4
click at [661, 509] on div "© Mapbox © OpenStreetMap Improve this map" at bounding box center [764, 321] width 1528 height 572
drag, startPoint x: 723, startPoint y: 300, endPoint x: 748, endPoint y: 383, distance: 86.7
click at [719, 487] on div "© Mapbox © OpenStreetMap Improve this map" at bounding box center [764, 321] width 1528 height 572
drag, startPoint x: 794, startPoint y: 320, endPoint x: 719, endPoint y: 415, distance: 121.0
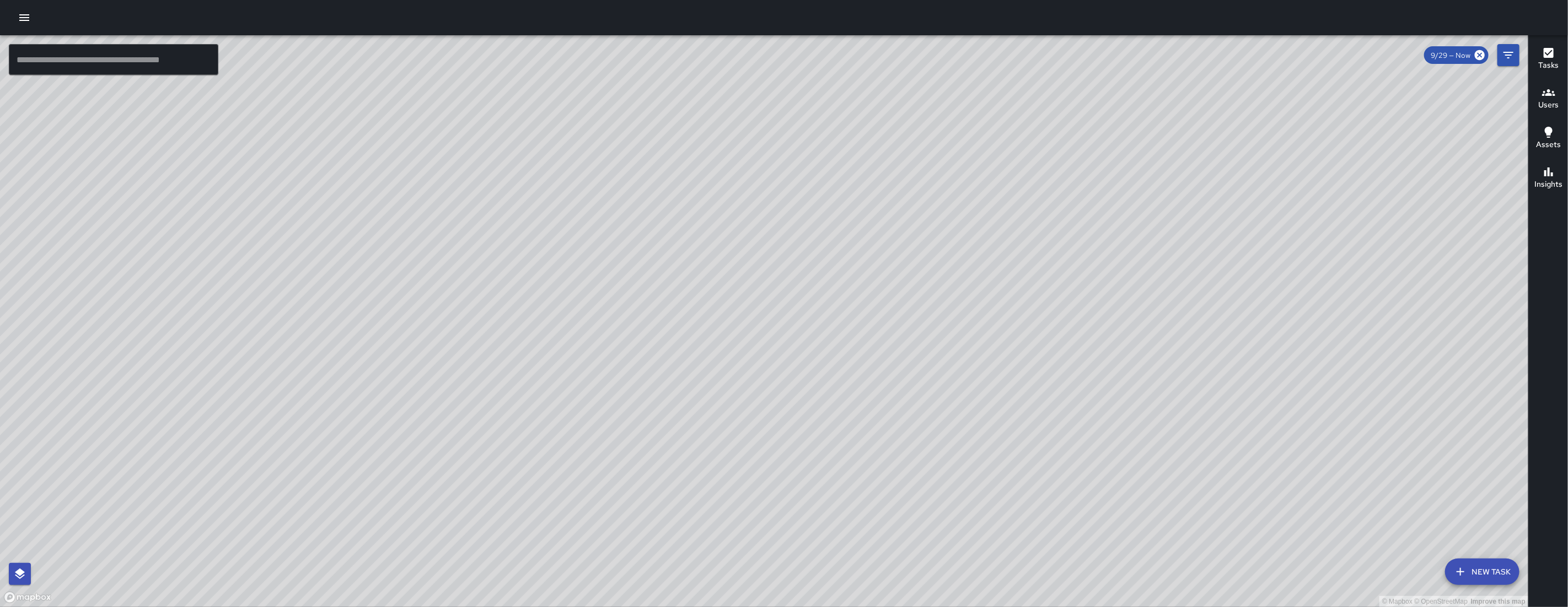
click at [713, 488] on div "© Mapbox © OpenStreetMap Improve this map" at bounding box center [764, 321] width 1528 height 572
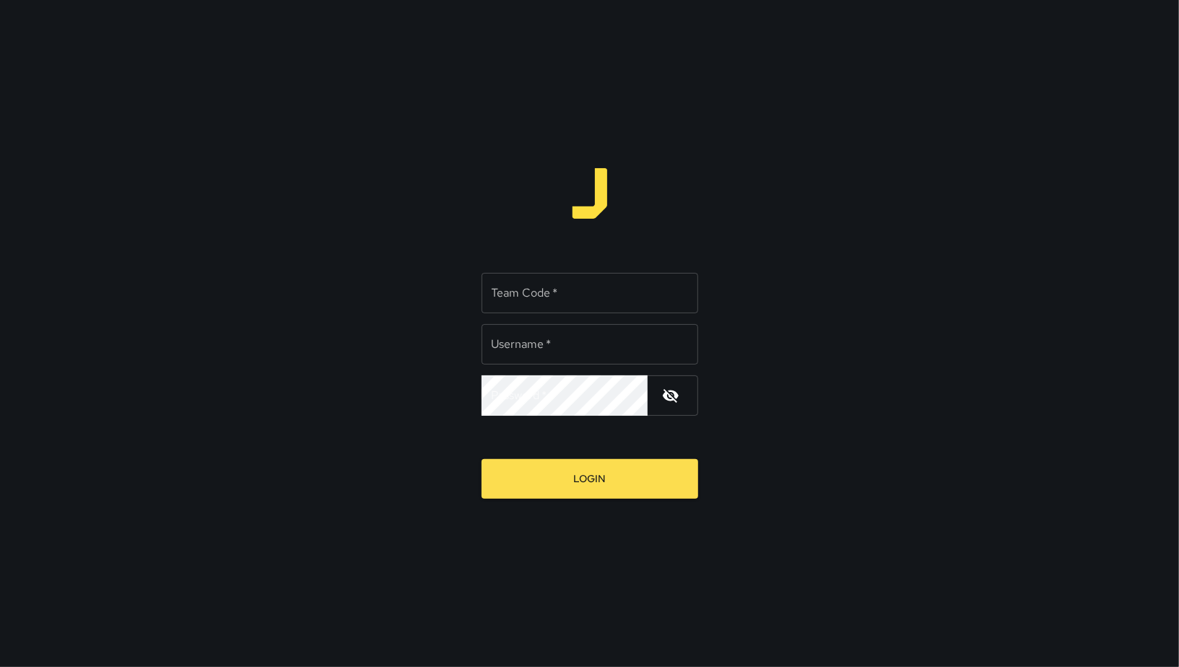
type input "******"
click at [648, 355] on input "******" at bounding box center [589, 344] width 217 height 40
click at [660, 396] on button "button" at bounding box center [670, 395] width 35 height 35
click at [575, 293] on input "Team Code   *" at bounding box center [589, 293] width 217 height 40
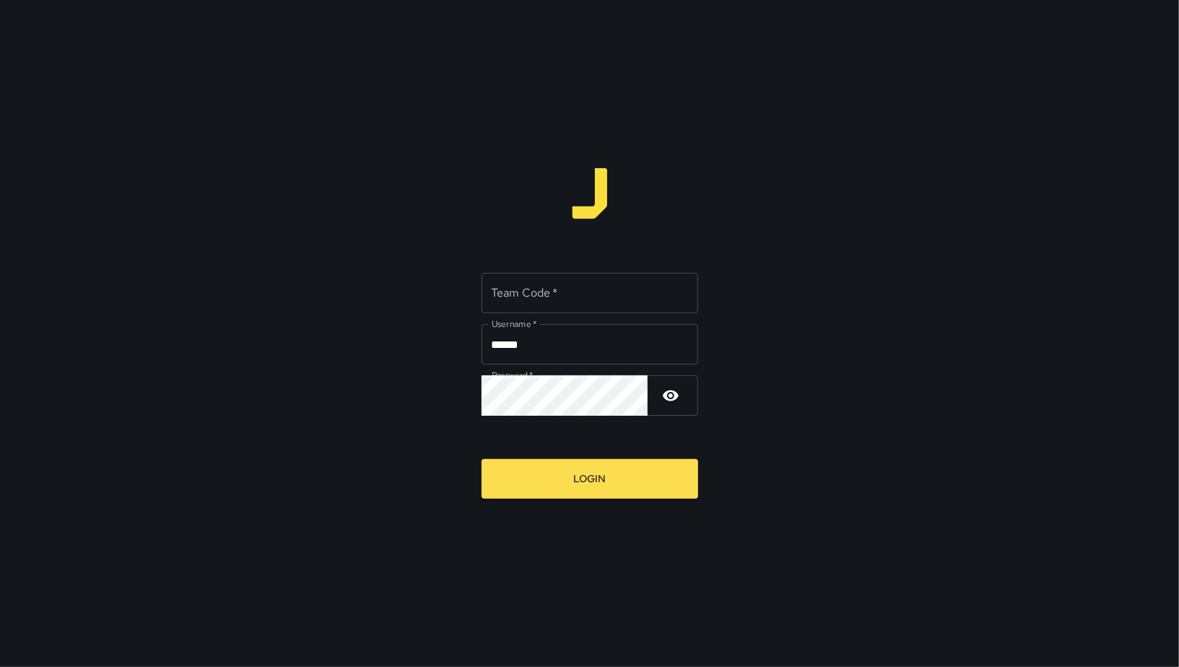
click at [575, 293] on input "Team Code   *" at bounding box center [589, 293] width 217 height 40
type input "*****"
click at [590, 435] on form "Team Code   * ***** Team Code   * Username   * ****** Username   * Password   *…" at bounding box center [589, 380] width 217 height 237
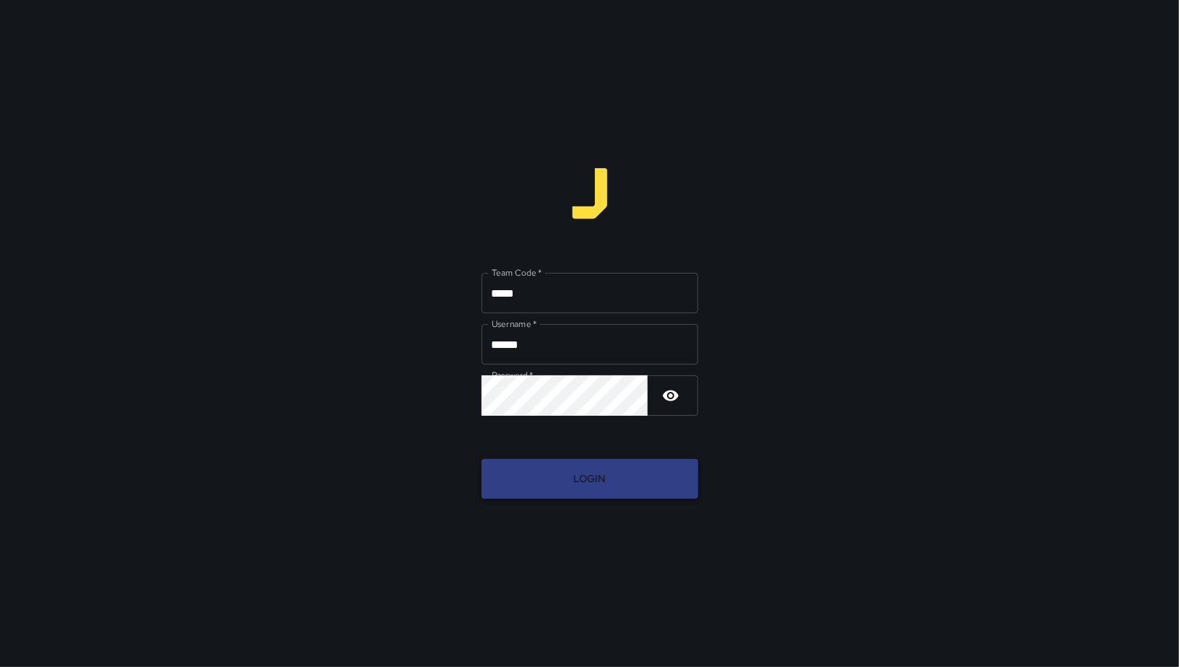
click at [591, 469] on button "Login" at bounding box center [589, 479] width 217 height 40
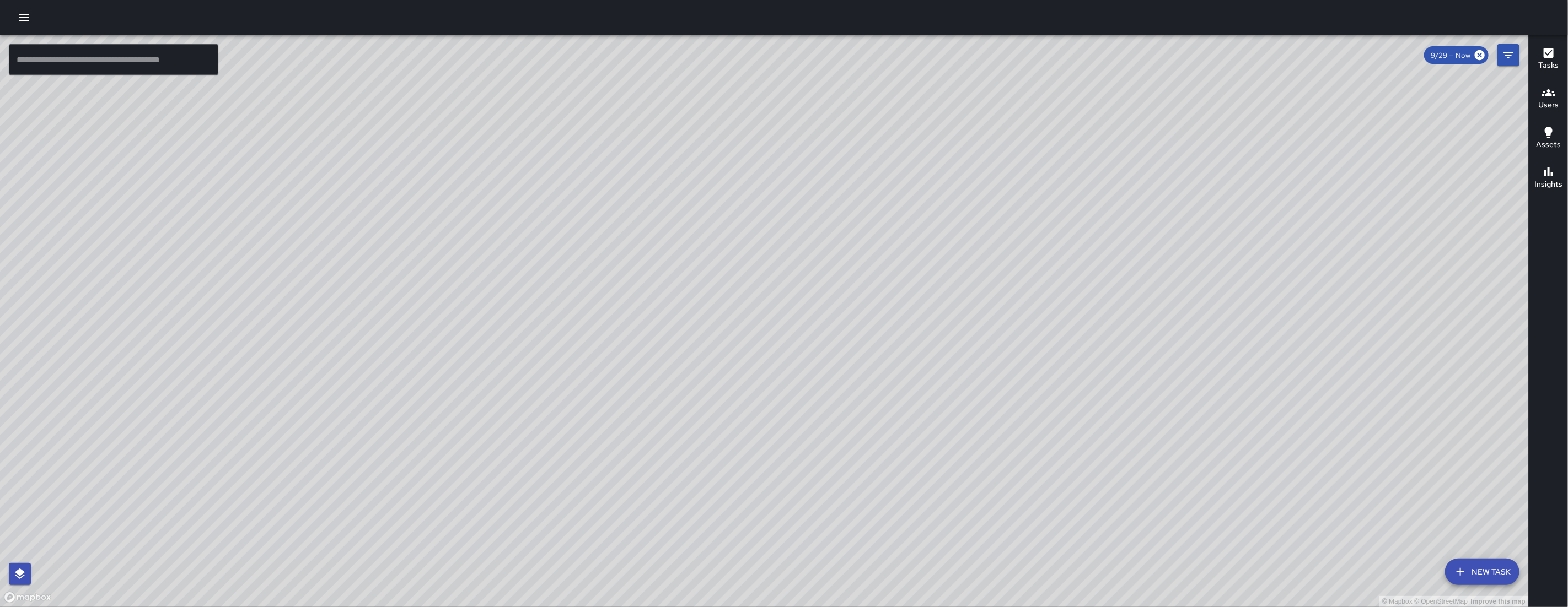
click at [33, 22] on button "button" at bounding box center [24, 18] width 22 height 22
click at [27, 18] on icon "button" at bounding box center [24, 17] width 13 height 13
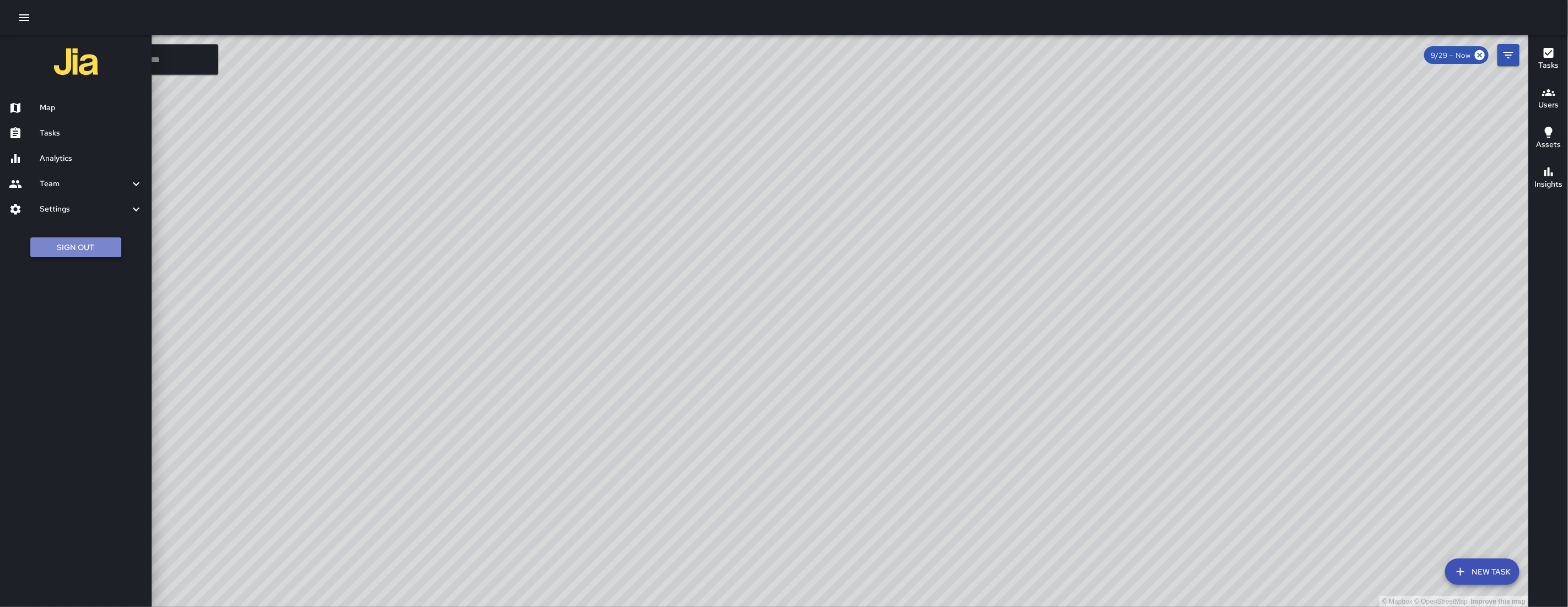
click at [90, 247] on button "Sign Out" at bounding box center [76, 247] width 91 height 21
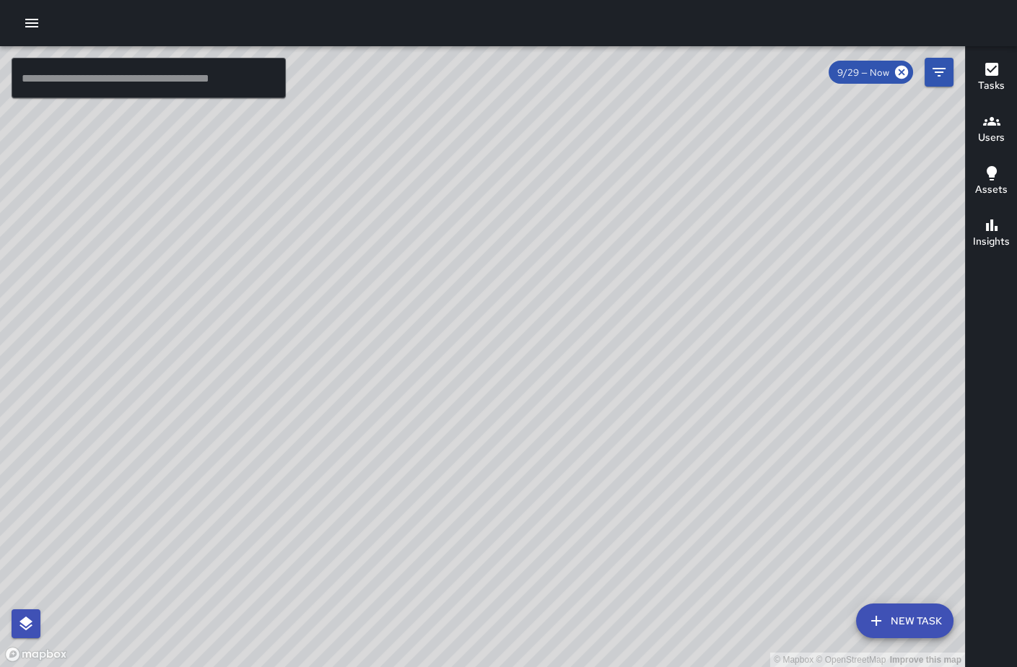
click at [45, 25] on div at bounding box center [508, 23] width 1017 height 46
click at [24, 31] on icon "button" at bounding box center [31, 22] width 17 height 17
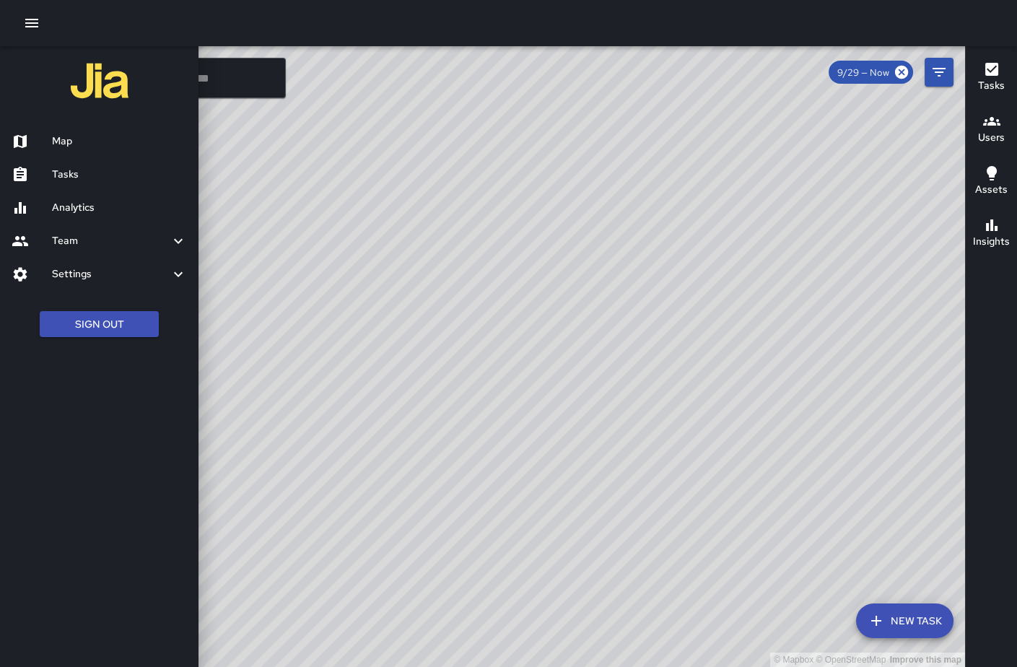
click at [118, 223] on div "Analytics" at bounding box center [99, 207] width 198 height 33
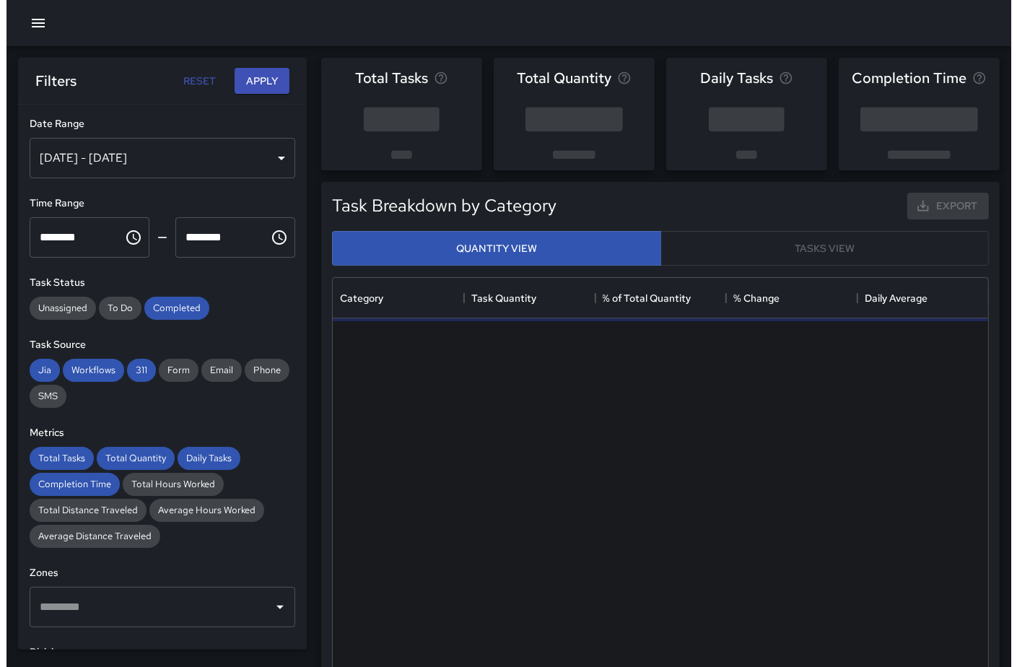
scroll to position [420, 644]
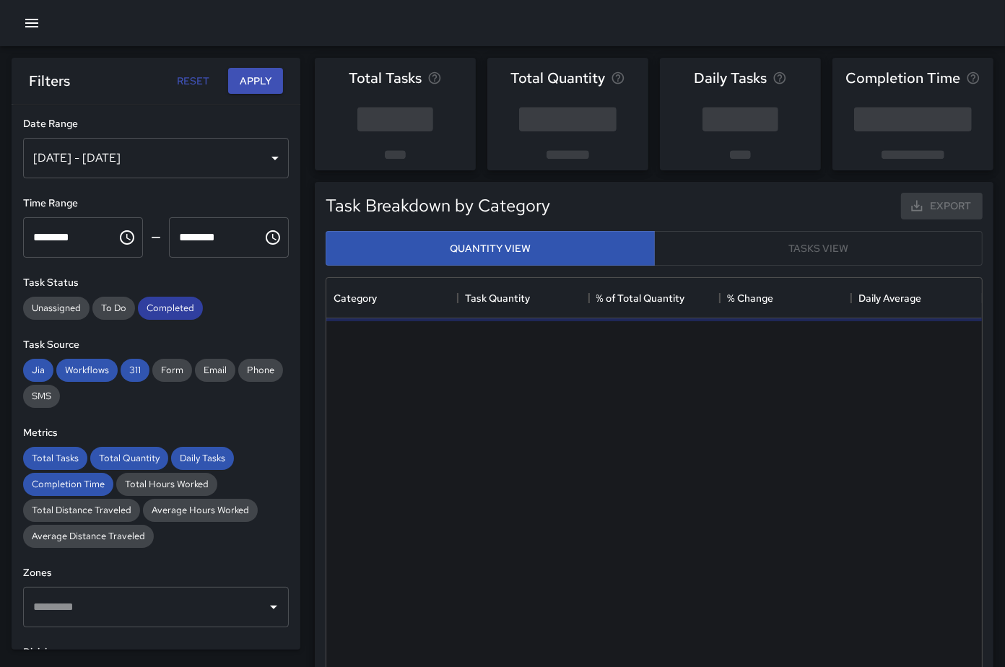
click at [160, 313] on span "Completed" at bounding box center [170, 308] width 65 height 12
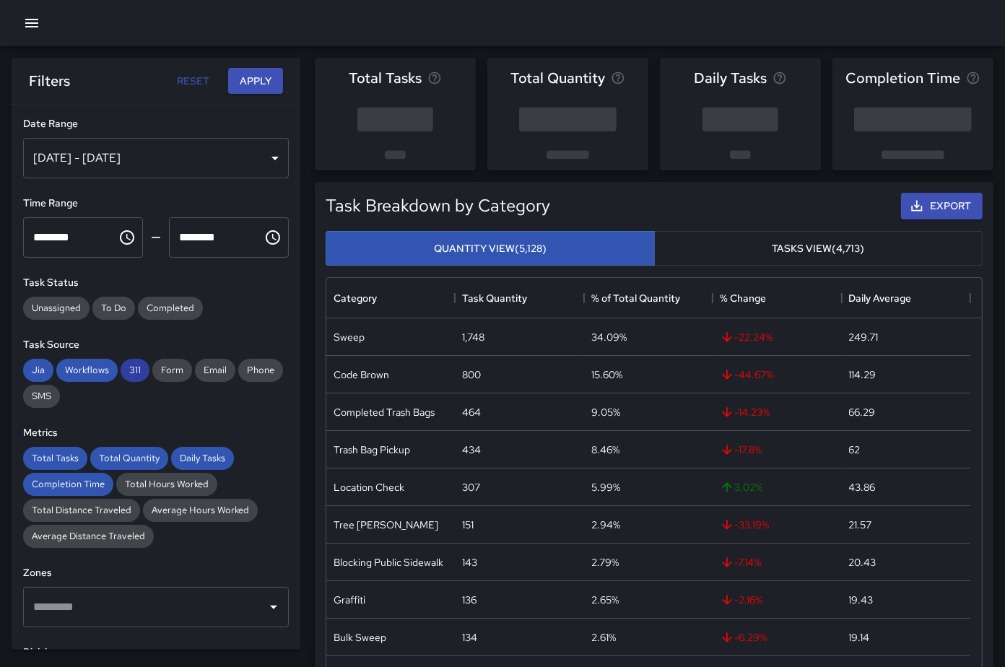
click at [141, 374] on span "311" at bounding box center [135, 370] width 29 height 12
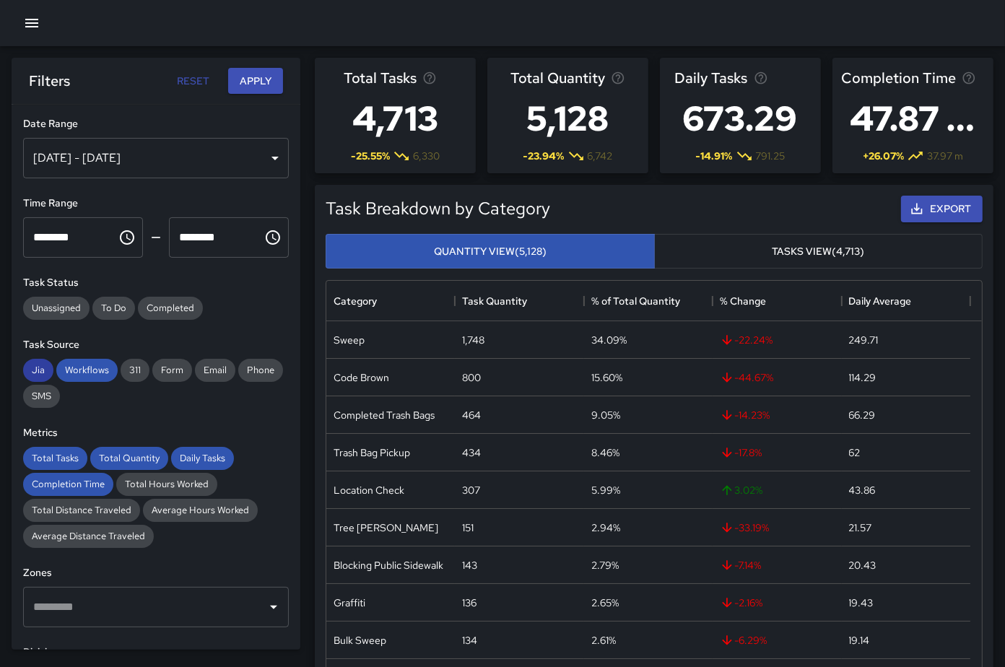
drag, startPoint x: 91, startPoint y: 374, endPoint x: 48, endPoint y: 375, distance: 43.3
click at [90, 373] on span "Workflows" at bounding box center [86, 370] width 61 height 12
click at [45, 373] on span "Jia" at bounding box center [38, 370] width 30 height 12
drag, startPoint x: 68, startPoint y: 480, endPoint x: 69, endPoint y: 471, distance: 8.7
click at [68, 479] on span "Completion Time" at bounding box center [68, 484] width 90 height 12
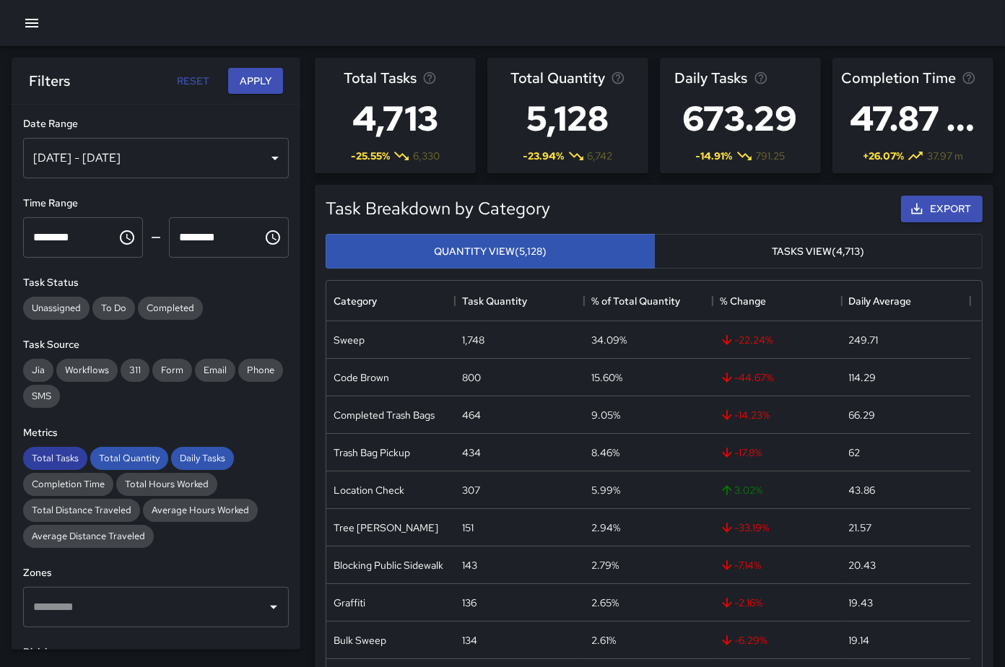
click at [69, 457] on span "Total Tasks" at bounding box center [55, 458] width 64 height 12
click at [109, 447] on div "Total Quantity" at bounding box center [129, 458] width 78 height 23
click at [167, 455] on div "Total Tasks Total Quantity Daily Tasks Completion Time Total Hours Worked Total…" at bounding box center [156, 497] width 266 height 101
click at [182, 453] on span "Daily Tasks" at bounding box center [202, 458] width 63 height 12
click at [30, 27] on icon "button" at bounding box center [31, 23] width 13 height 9
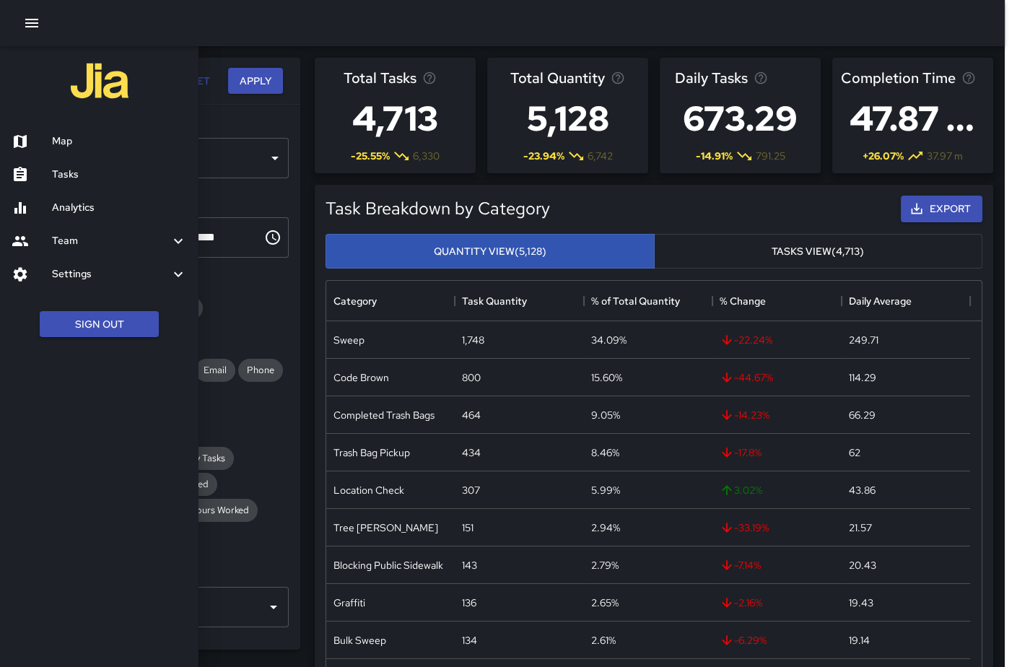
click at [89, 149] on div "Map" at bounding box center [99, 141] width 198 height 33
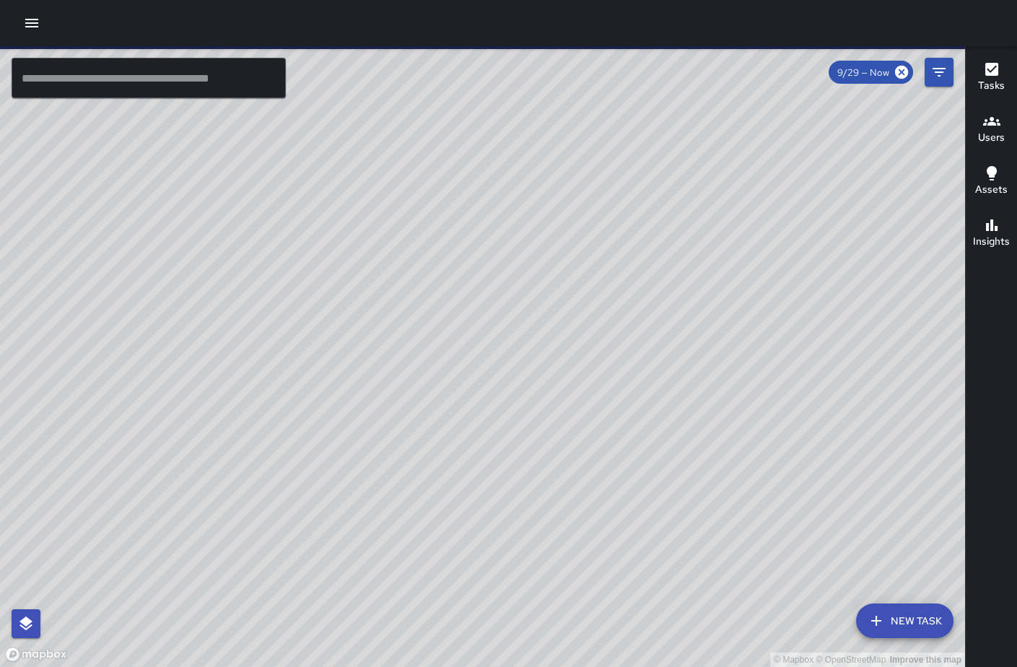
click at [69, 95] on input "text" at bounding box center [149, 78] width 274 height 40
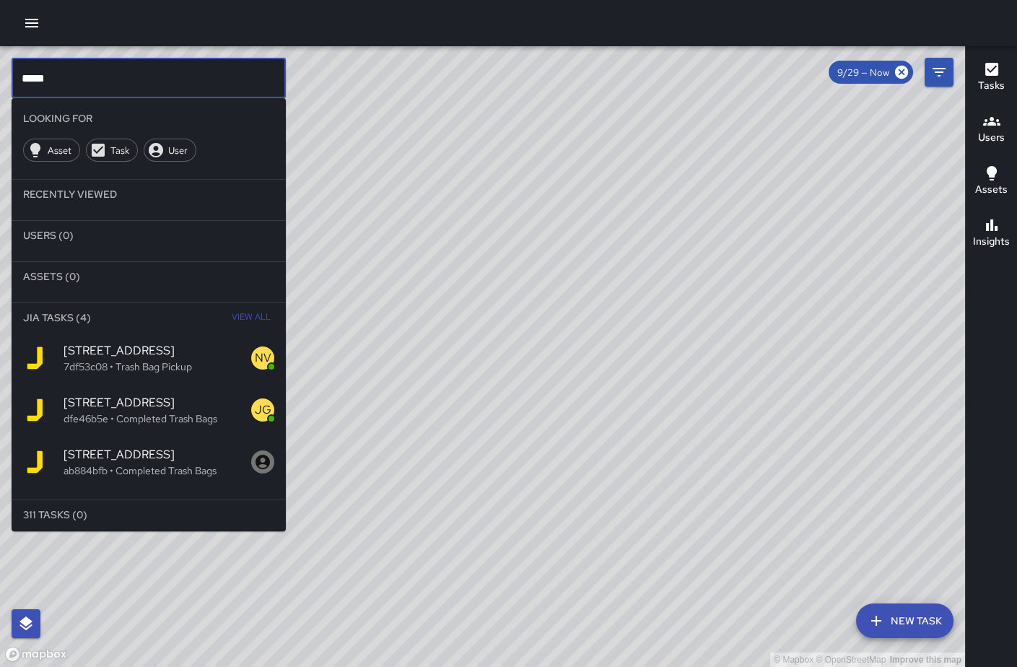
type input "*****"
click at [177, 359] on p "7df53c08 • Trash Bag Pickup" at bounding box center [158, 366] width 188 height 14
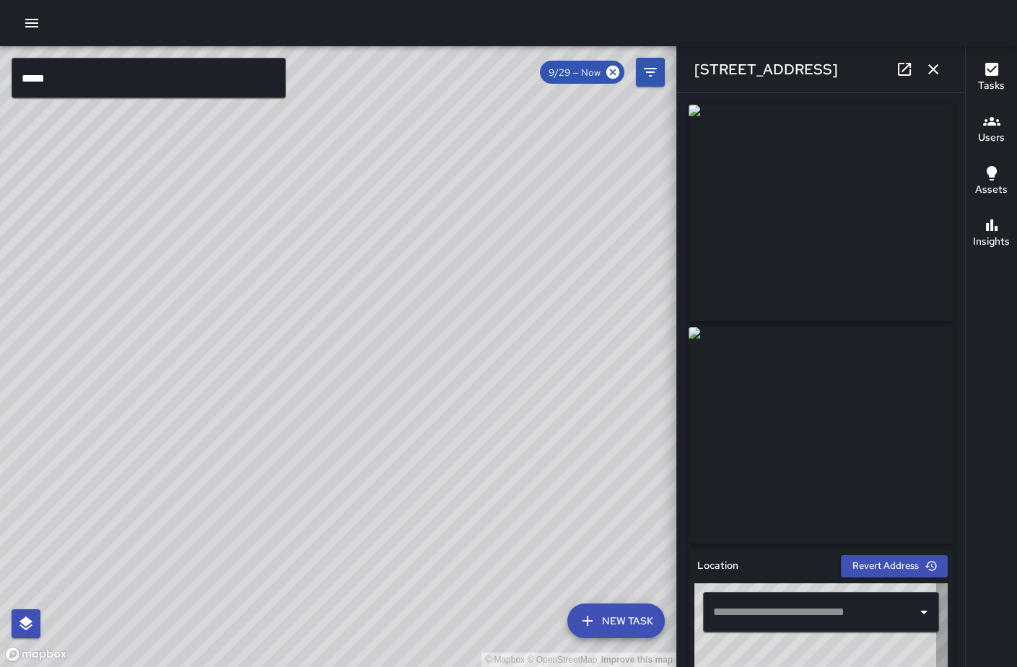
type input "**********"
click at [931, 69] on icon "button" at bounding box center [933, 69] width 17 height 17
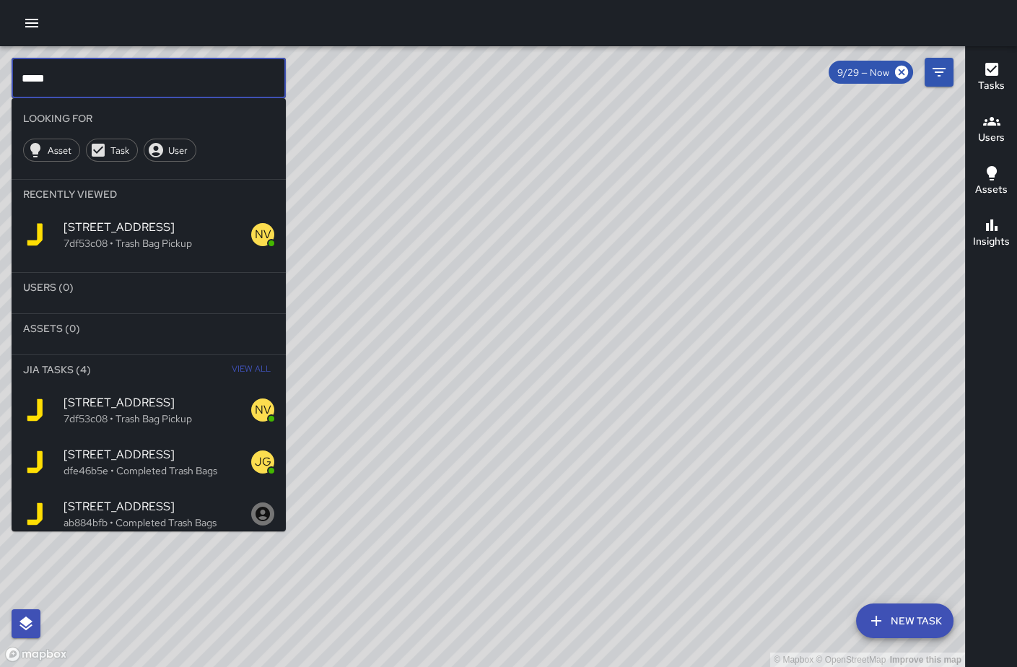
click at [108, 82] on input "*****" at bounding box center [149, 78] width 274 height 40
click at [157, 460] on span "[STREET_ADDRESS]" at bounding box center [158, 454] width 188 height 17
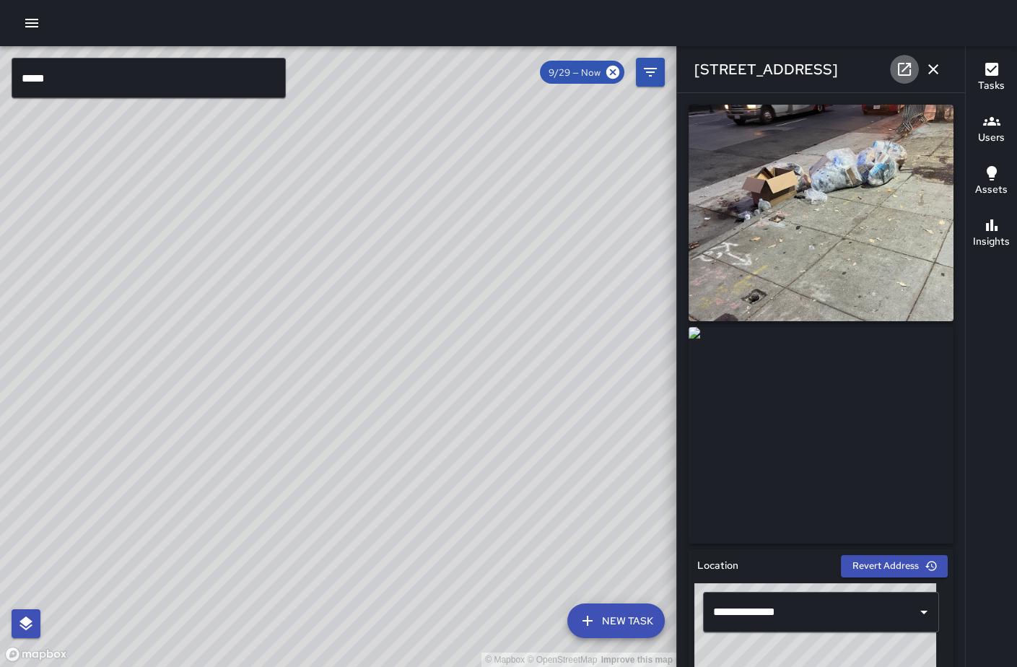
click at [898, 71] on icon at bounding box center [904, 69] width 13 height 13
click at [907, 71] on icon at bounding box center [904, 69] width 17 height 17
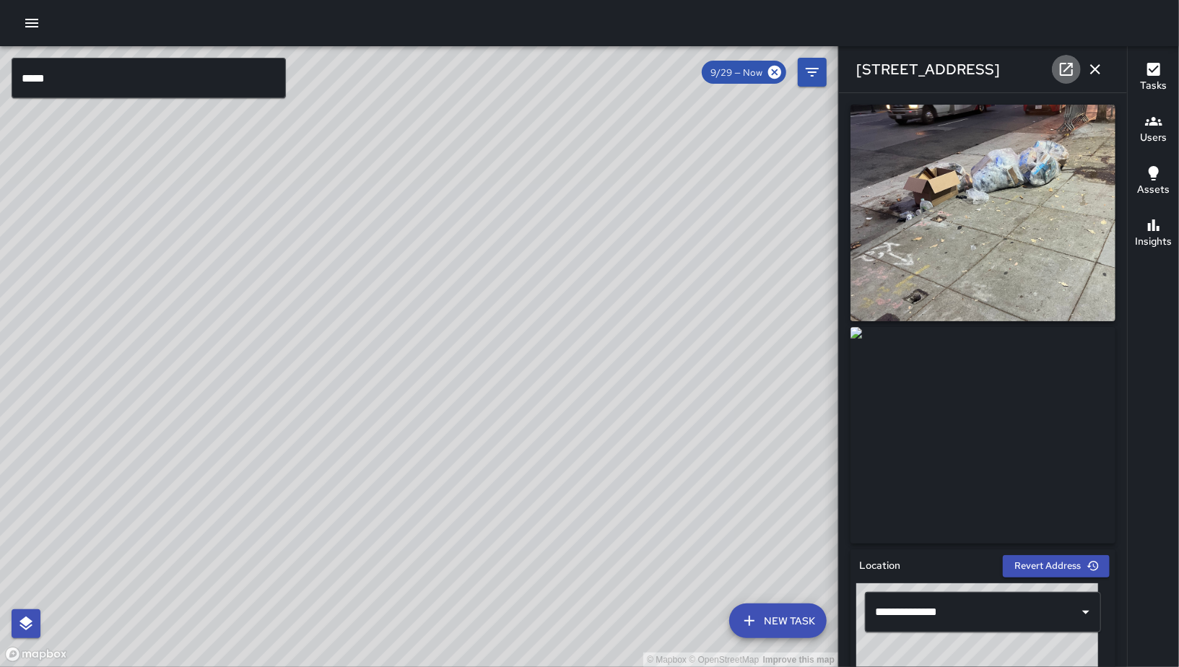
click at [1054, 66] on link at bounding box center [1066, 69] width 29 height 29
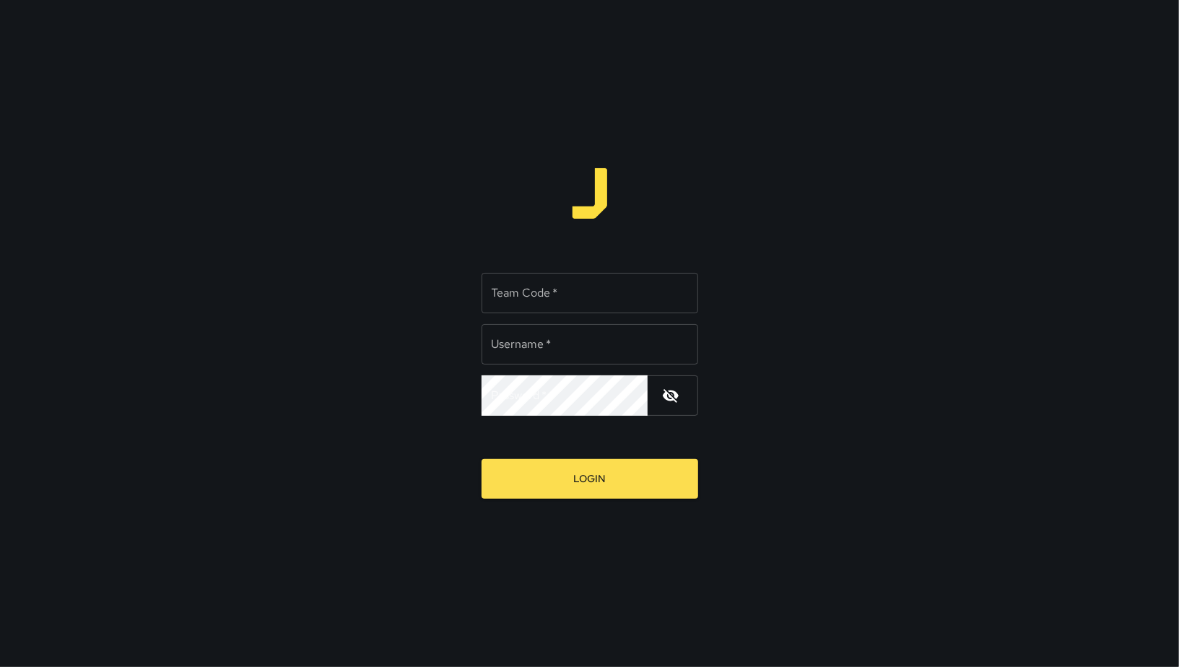
type input "******"
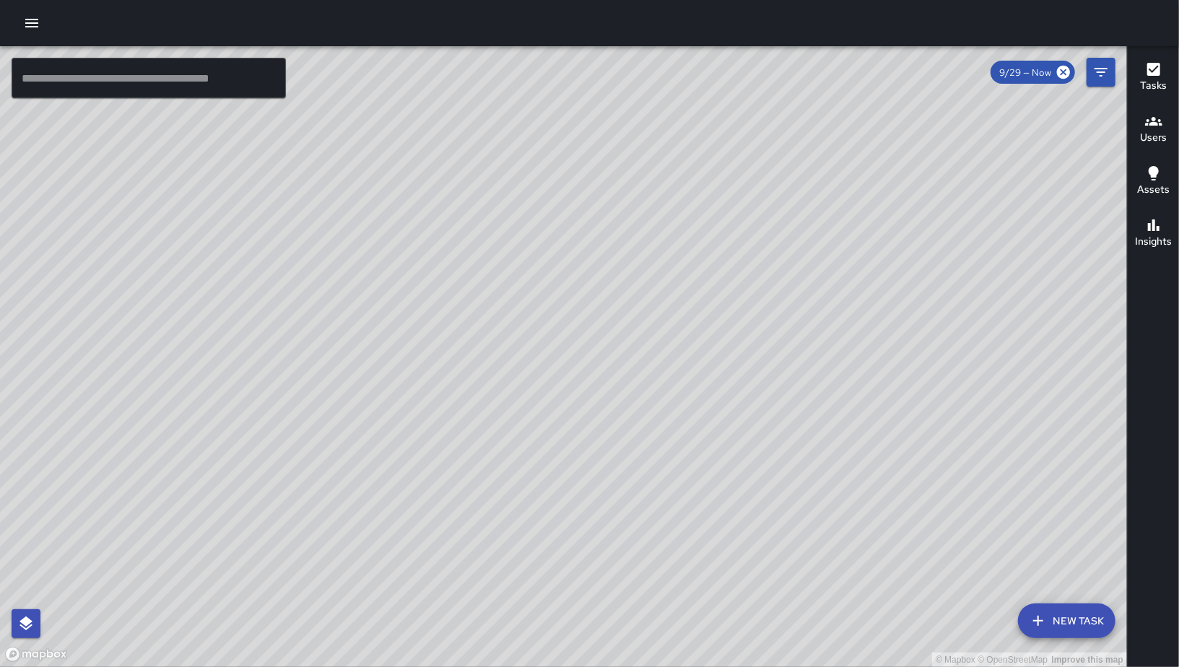
click at [692, 329] on div "© Mapbox © OpenStreetMap Improve this map" at bounding box center [563, 356] width 1127 height 621
drag, startPoint x: 748, startPoint y: 249, endPoint x: 829, endPoint y: 185, distance: 103.8
click at [824, 149] on div "© Mapbox © OpenStreetMap Improve this map" at bounding box center [563, 356] width 1127 height 621
click at [827, 144] on div "© Mapbox © OpenStreetMap Improve this map" at bounding box center [563, 356] width 1127 height 621
click at [808, 191] on div "© Mapbox © OpenStreetMap Improve this map" at bounding box center [563, 356] width 1127 height 621
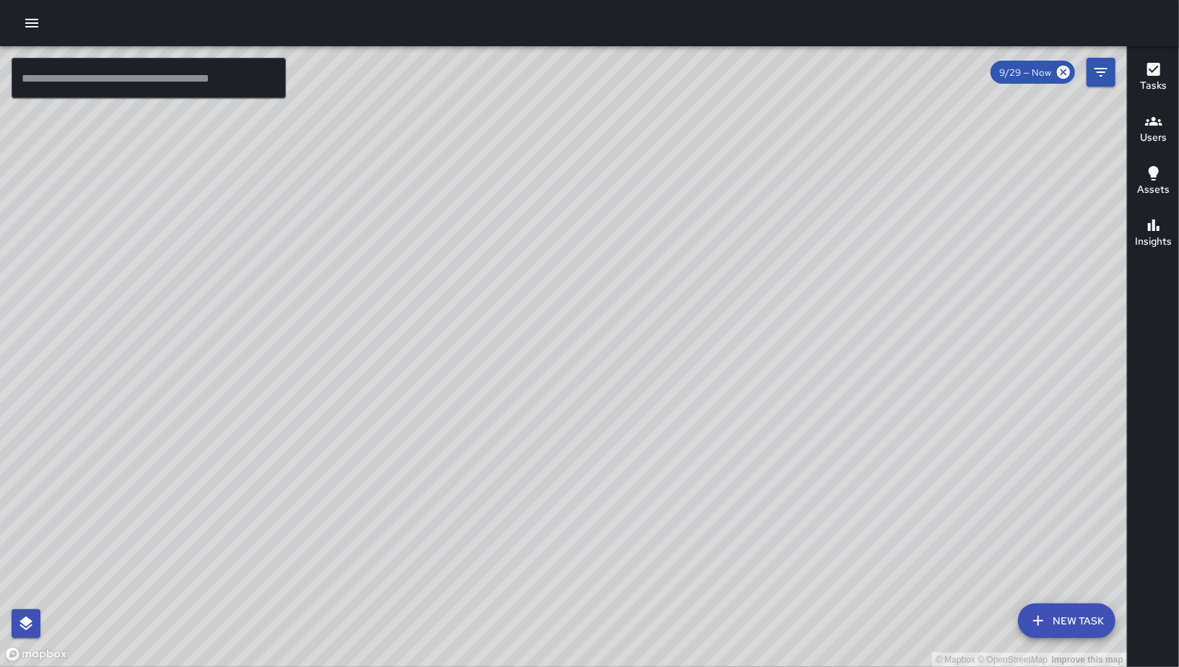
click at [808, 163] on div "© Mapbox © OpenStreetMap Improve this map" at bounding box center [563, 356] width 1127 height 621
drag, startPoint x: 808, startPoint y: 152, endPoint x: 811, endPoint y: 159, distance: 7.8
click at [808, 151] on div "© Mapbox © OpenStreetMap Improve this map" at bounding box center [563, 356] width 1127 height 621
click at [805, 333] on div "© Mapbox © OpenStreetMap Improve this map" at bounding box center [563, 356] width 1127 height 621
drag, startPoint x: 806, startPoint y: 313, endPoint x: 827, endPoint y: 161, distance: 153.7
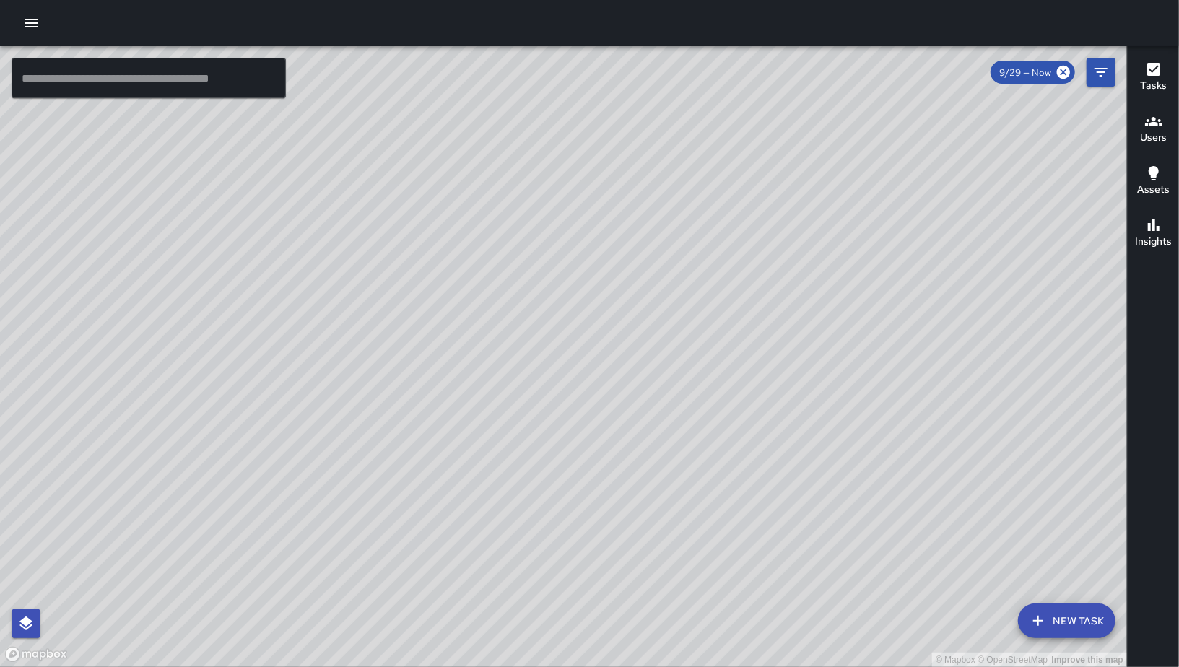
click at [826, 168] on div "© Mapbox © OpenStreetMap Improve this map" at bounding box center [563, 356] width 1127 height 621
click at [827, 161] on div "© Mapbox © OpenStreetMap Improve this map" at bounding box center [563, 356] width 1127 height 621
drag, startPoint x: 813, startPoint y: 432, endPoint x: 831, endPoint y: 344, distance: 89.9
click at [827, 357] on div "© Mapbox © OpenStreetMap Improve this map" at bounding box center [563, 356] width 1127 height 621
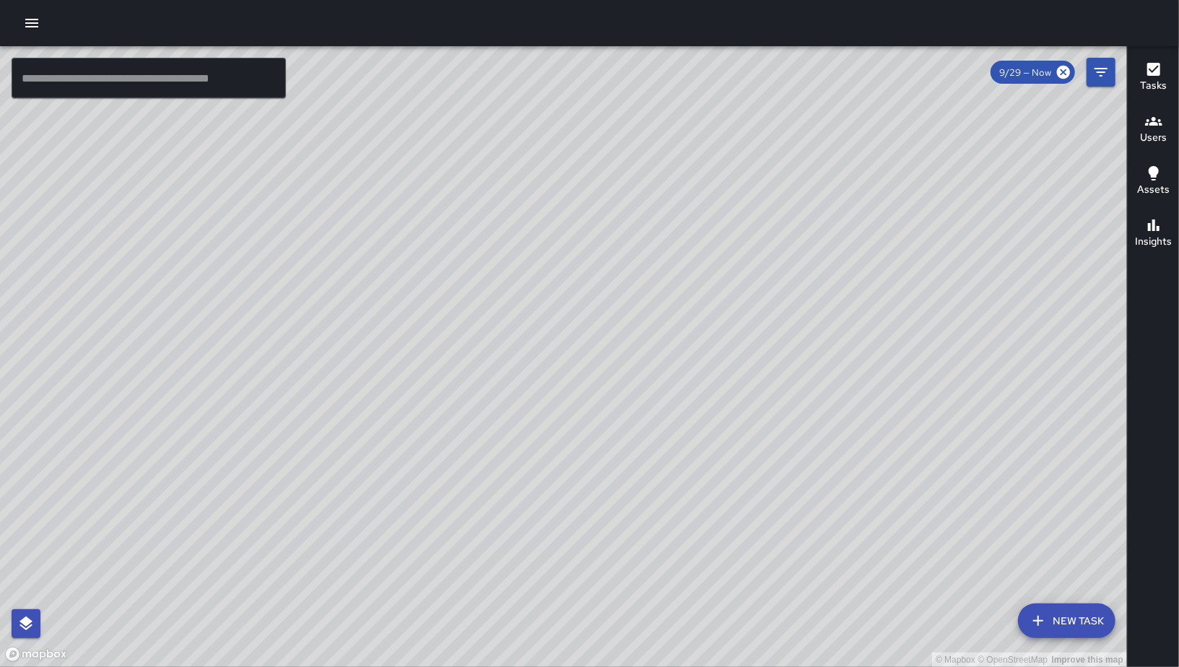
click at [841, 319] on div "© Mapbox © OpenStreetMap Improve this map" at bounding box center [563, 356] width 1127 height 621
drag, startPoint x: 901, startPoint y: 416, endPoint x: 966, endPoint y: 317, distance: 118.3
click at [921, 363] on div "© Mapbox © OpenStreetMap Improve this map" at bounding box center [563, 356] width 1127 height 621
click at [966, 316] on div "© Mapbox © OpenStreetMap Improve this map" at bounding box center [563, 356] width 1127 height 621
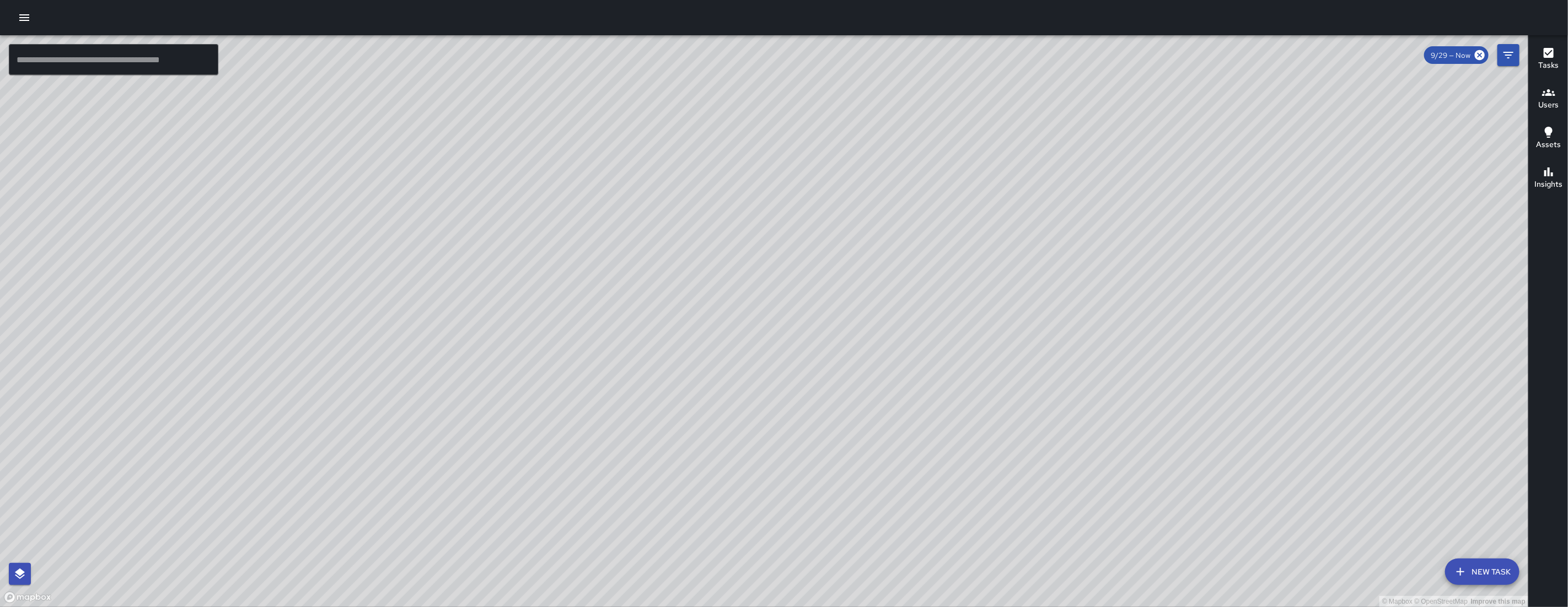
drag, startPoint x: 733, startPoint y: 295, endPoint x: 634, endPoint y: 495, distance: 223.2
click at [639, 486] on div "© Mapbox © OpenStreetMap Improve this map" at bounding box center [764, 321] width 1528 height 572
click at [635, 495] on div "© Mapbox © OpenStreetMap Improve this map" at bounding box center [764, 321] width 1528 height 572
click at [130, 64] on input "text" at bounding box center [114, 60] width 209 height 31
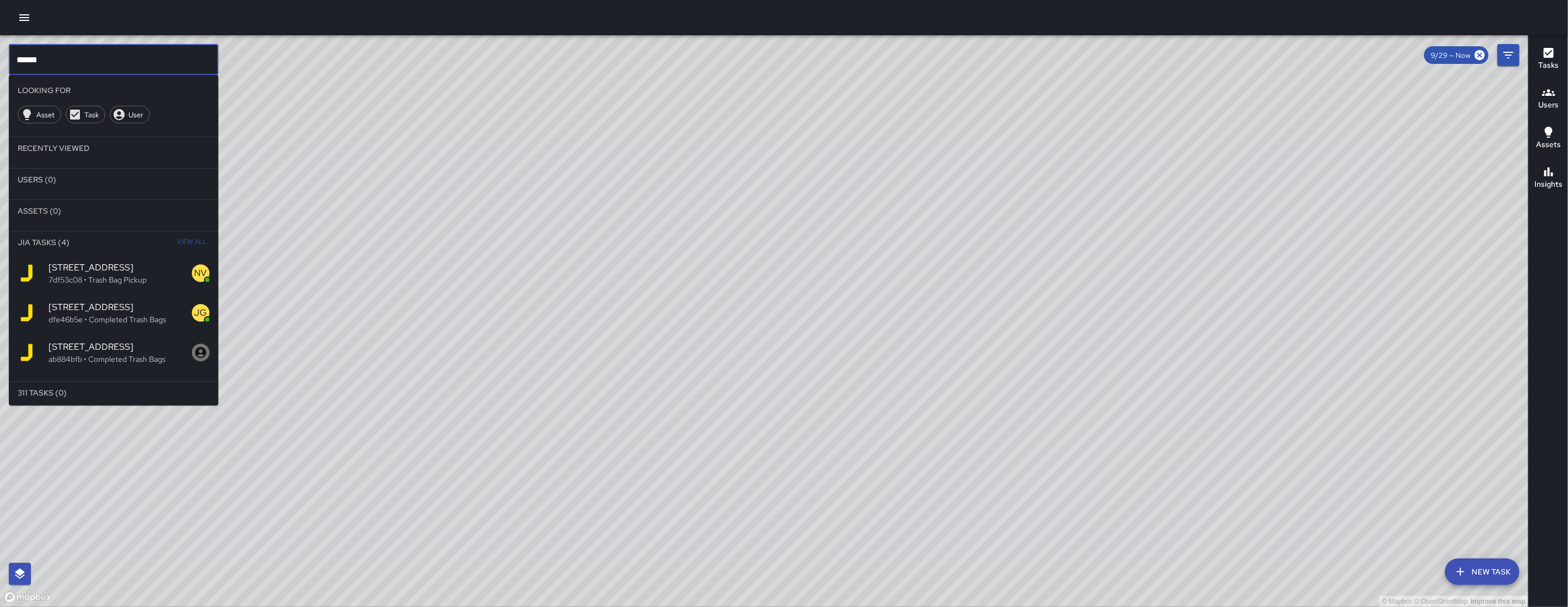
type input "******"
click at [124, 310] on span "[STREET_ADDRESS]" at bounding box center [121, 307] width 144 height 13
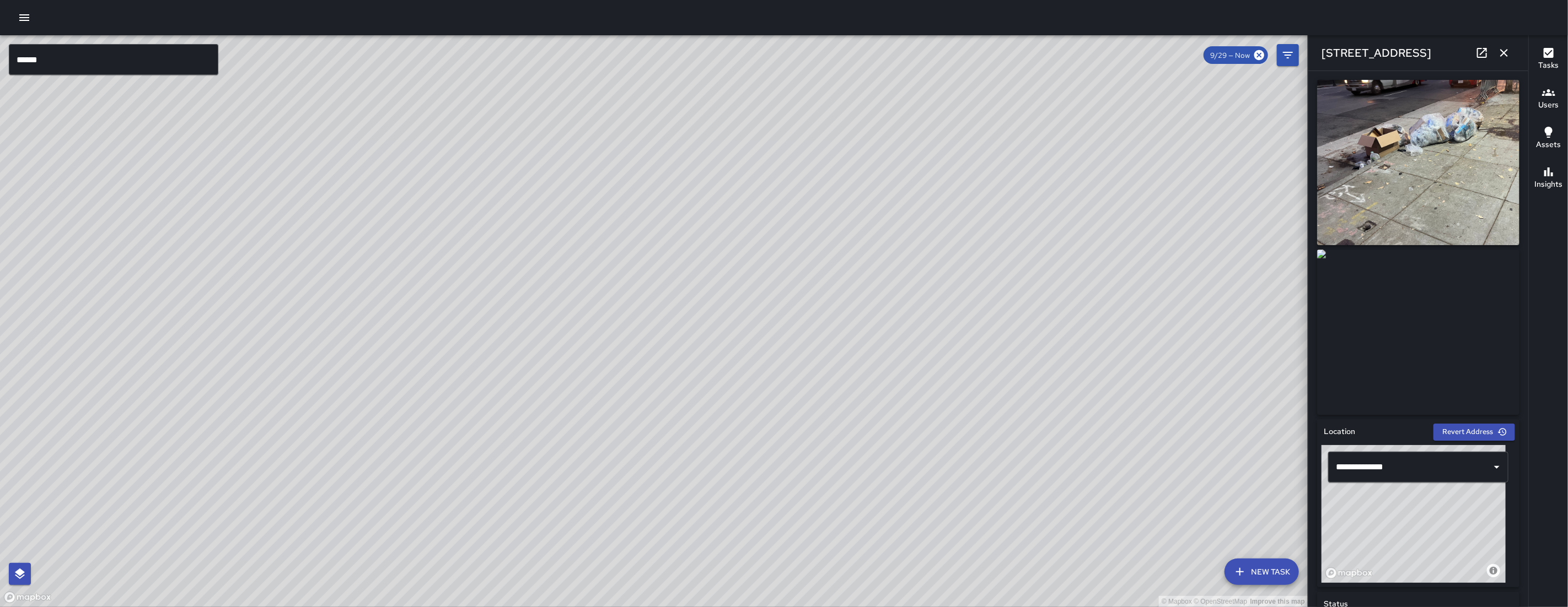
click at [1482, 53] on icon at bounding box center [1481, 53] width 13 height 13
click at [1486, 49] on icon at bounding box center [1482, 53] width 10 height 10
click at [30, 17] on icon "button" at bounding box center [24, 17] width 13 height 13
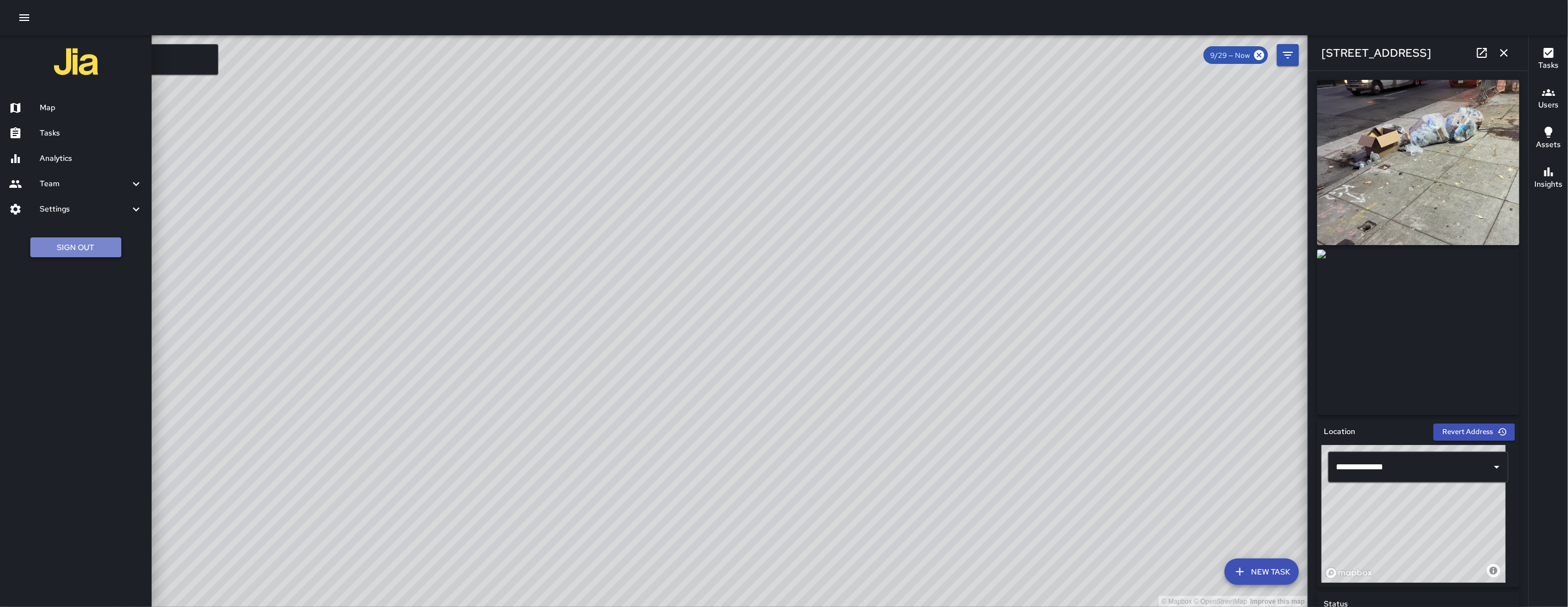
click at [61, 252] on button "Sign Out" at bounding box center [76, 247] width 91 height 21
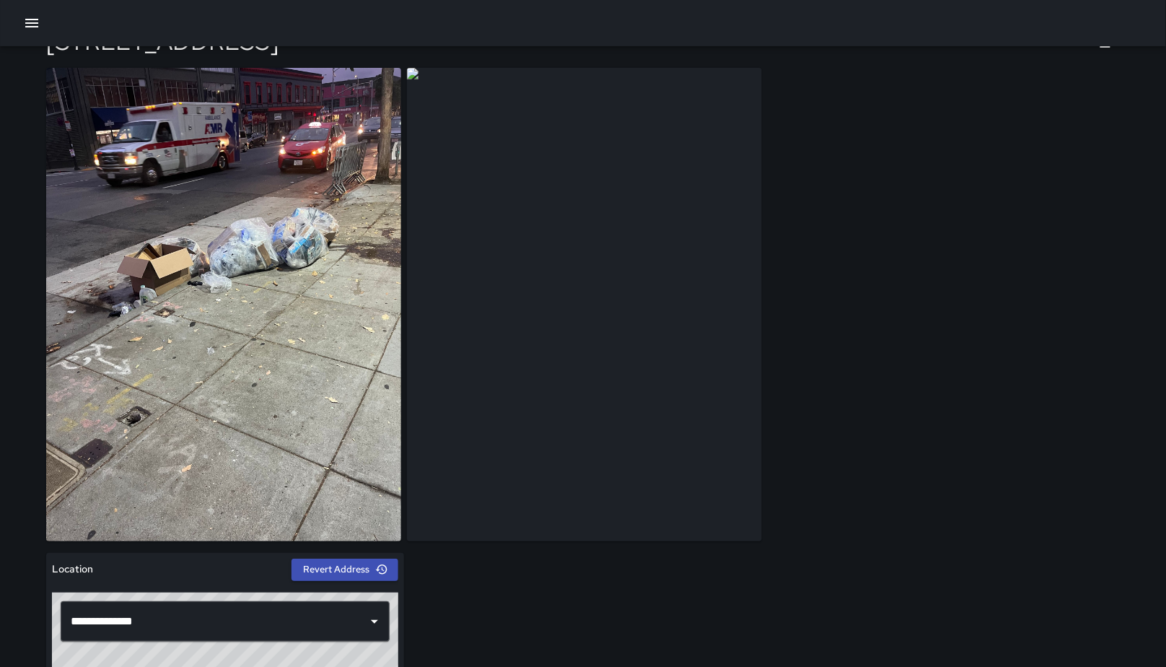
scroll to position [58, 0]
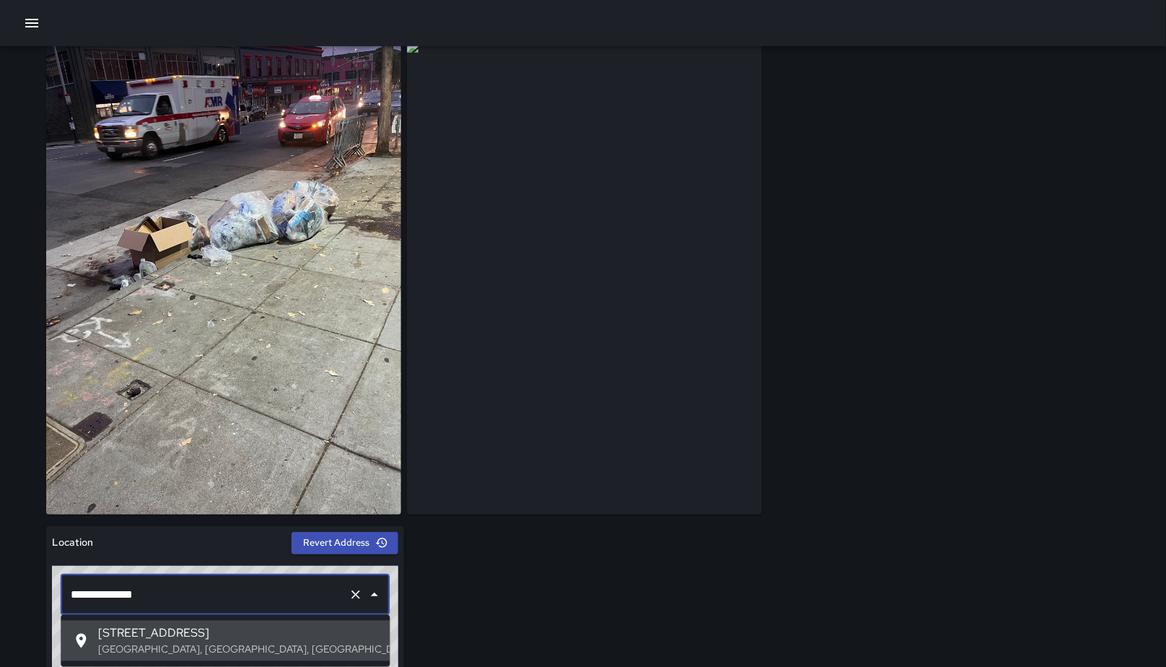
drag, startPoint x: 274, startPoint y: 585, endPoint x: 578, endPoint y: 568, distance: 304.3
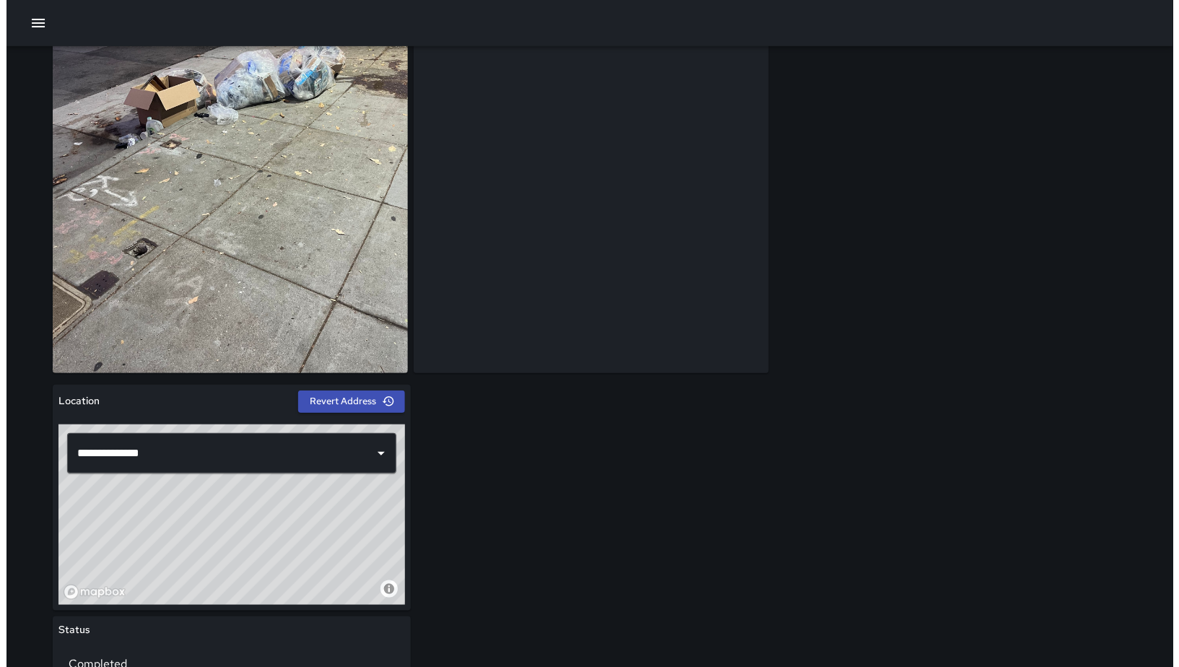
scroll to position [0, 0]
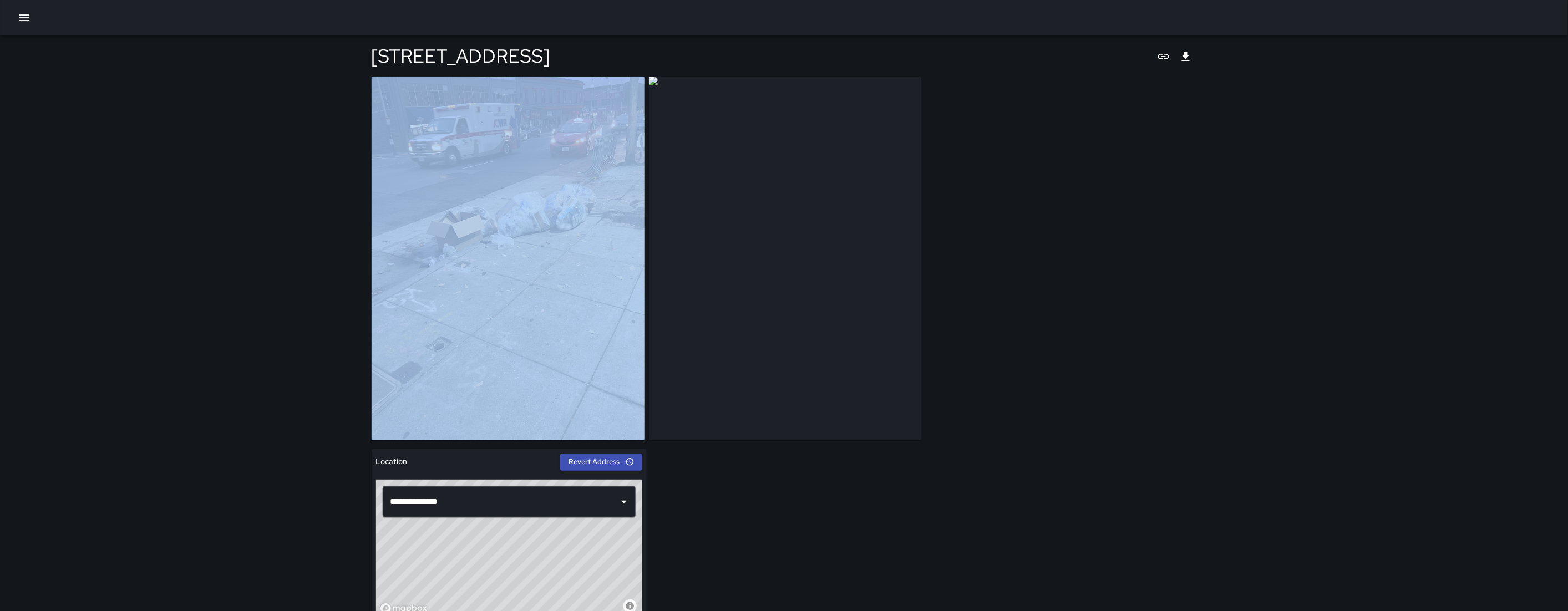
drag, startPoint x: 1060, startPoint y: 223, endPoint x: 330, endPoint y: 340, distance: 739.3
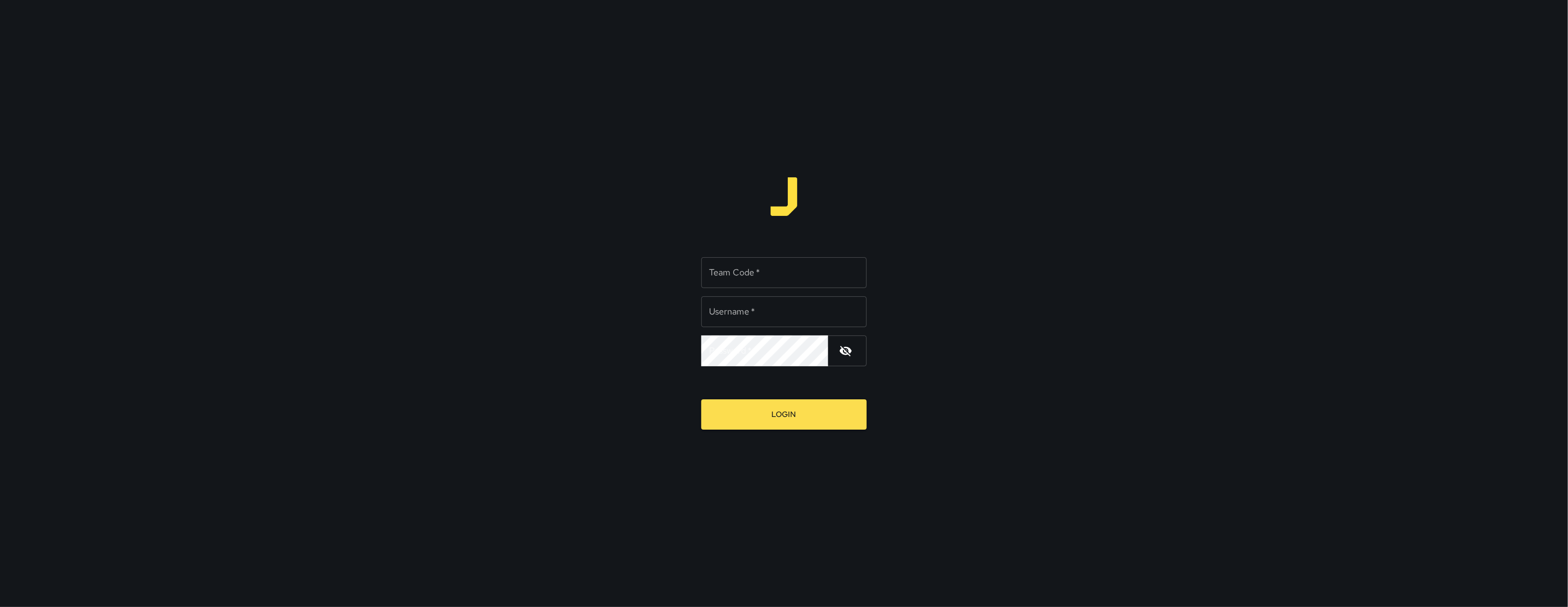
type input "******"
click at [739, 270] on input "Team Code   *" at bounding box center [784, 273] width 166 height 31
type input "*****"
click at [776, 402] on button "Login" at bounding box center [784, 415] width 166 height 31
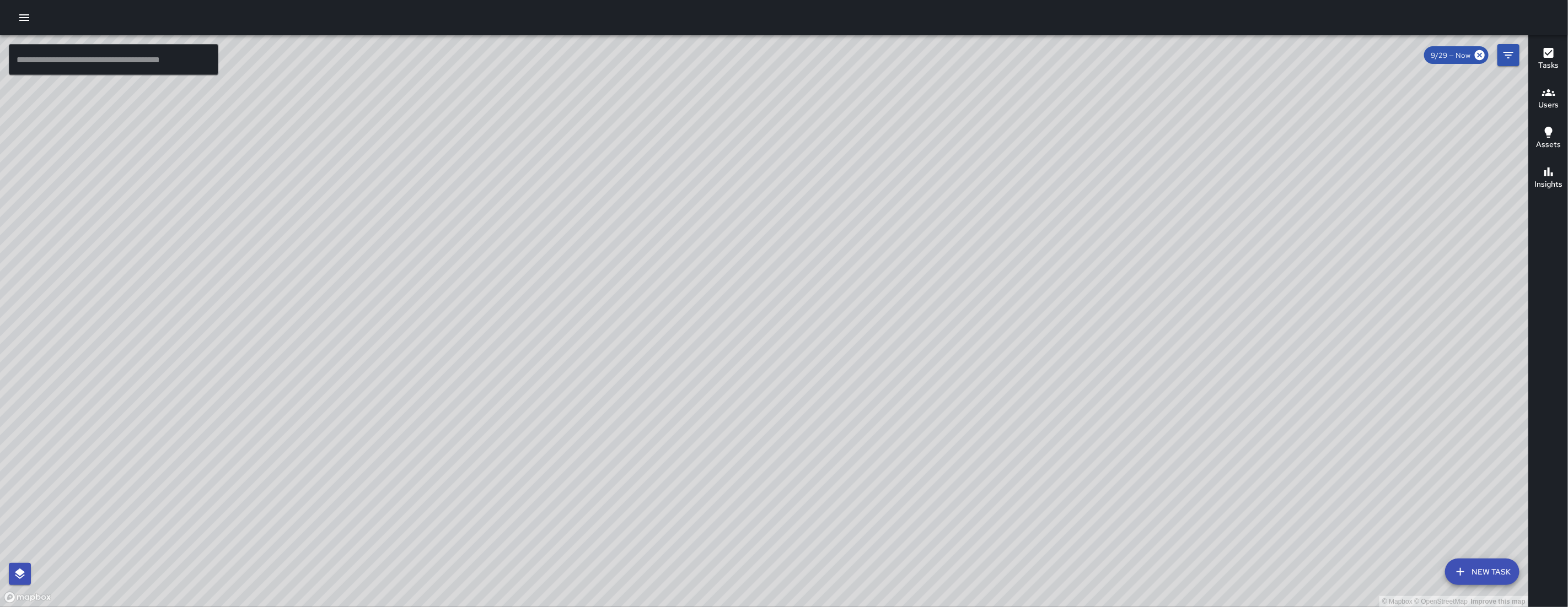
click at [556, 235] on div "© Mapbox © OpenStreetMap Improve this map [PERSON_NAME] Ambassador Tasks 118 / …" at bounding box center [764, 321] width 1528 height 572
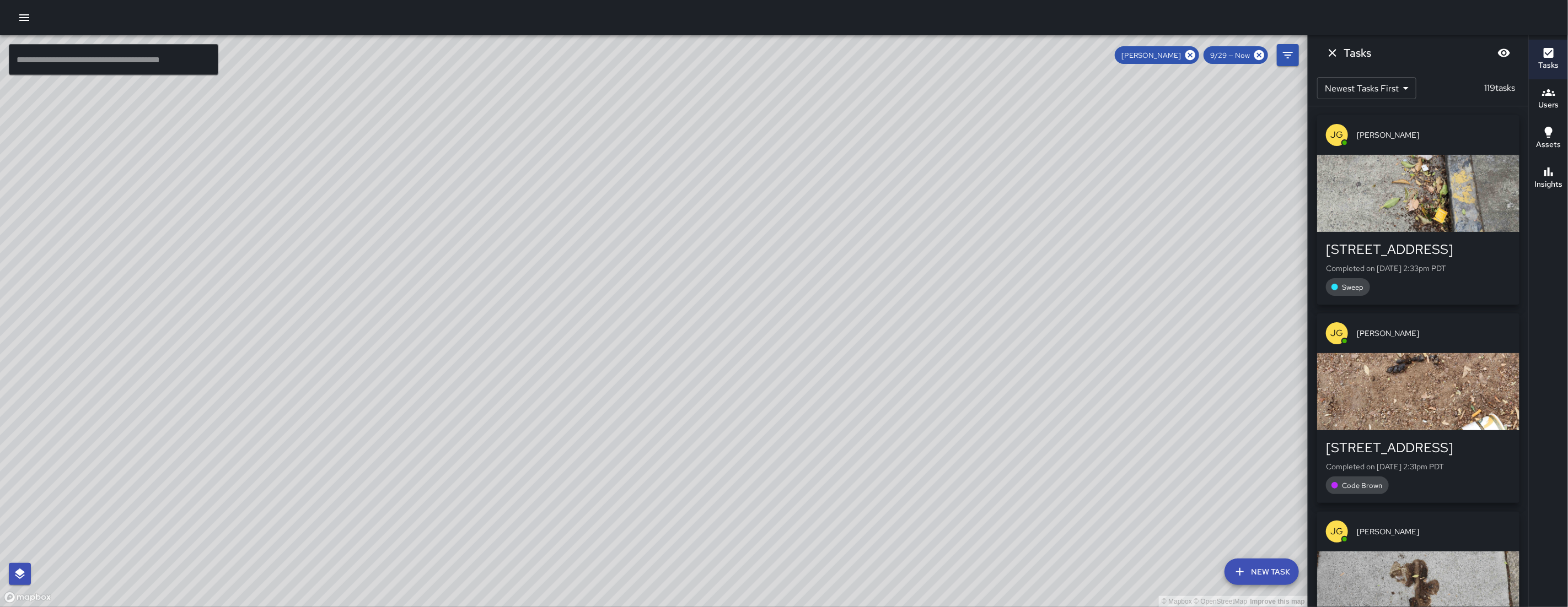
click at [473, 378] on div "© Mapbox © OpenStreetMap Improve this map [PERSON_NAME] [STREET_ADDRESS] Comple…" at bounding box center [654, 321] width 1308 height 572
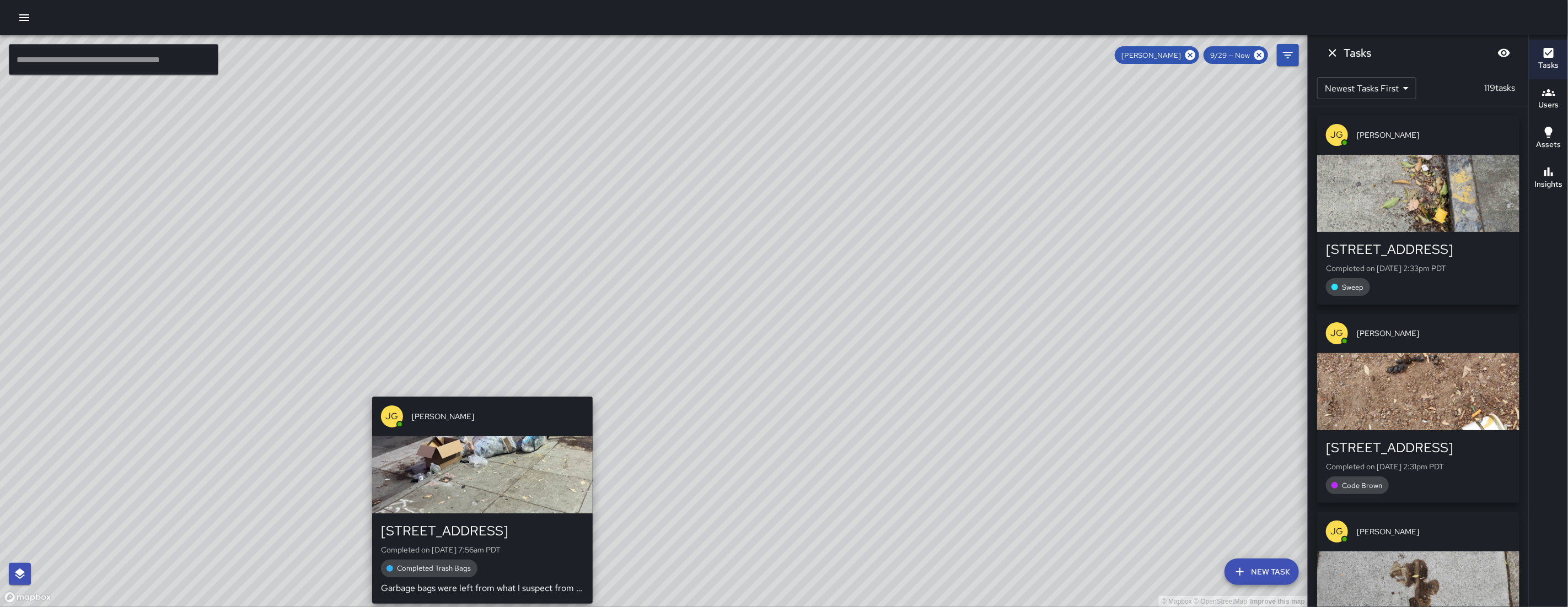
click at [470, 383] on div "© Mapbox © OpenStreetMap Improve this map [PERSON_NAME] [STREET_ADDRESS] Comple…" at bounding box center [654, 321] width 1308 height 572
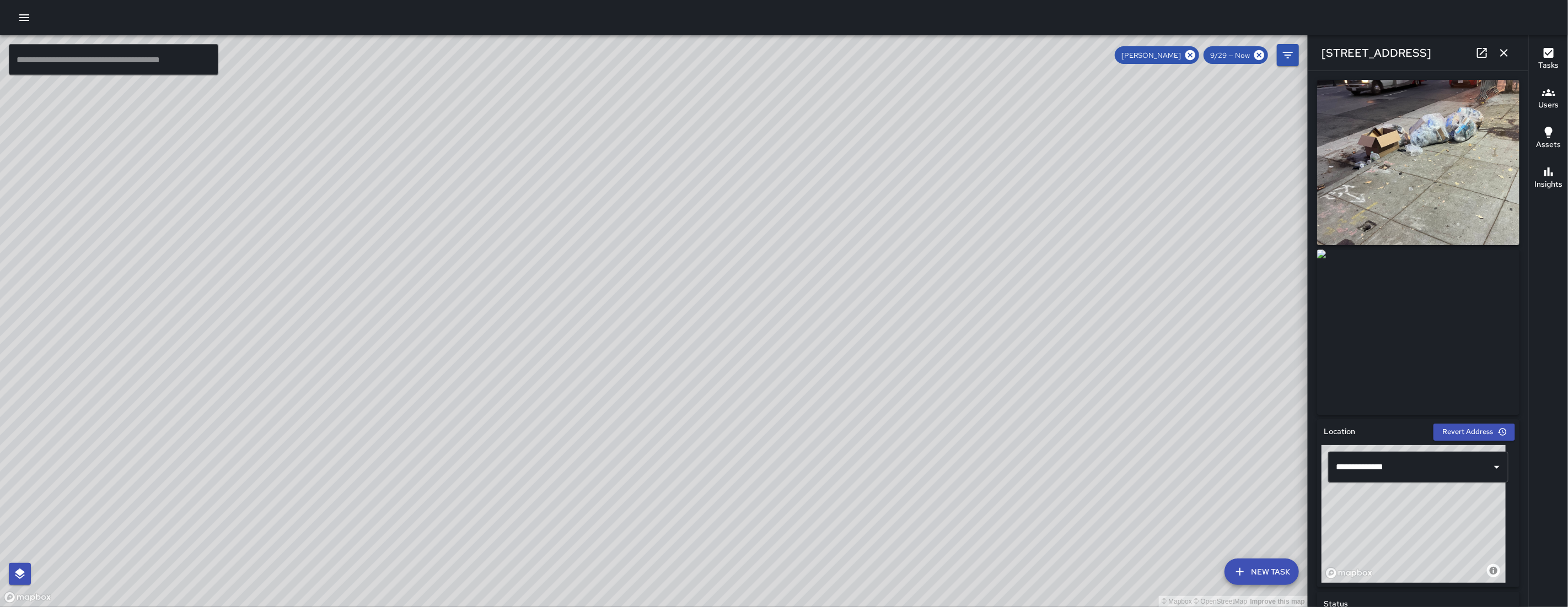
click at [1483, 60] on link at bounding box center [1482, 53] width 22 height 22
click at [1188, 53] on icon at bounding box center [1190, 55] width 10 height 10
click at [1507, 54] on icon "button" at bounding box center [1504, 53] width 8 height 8
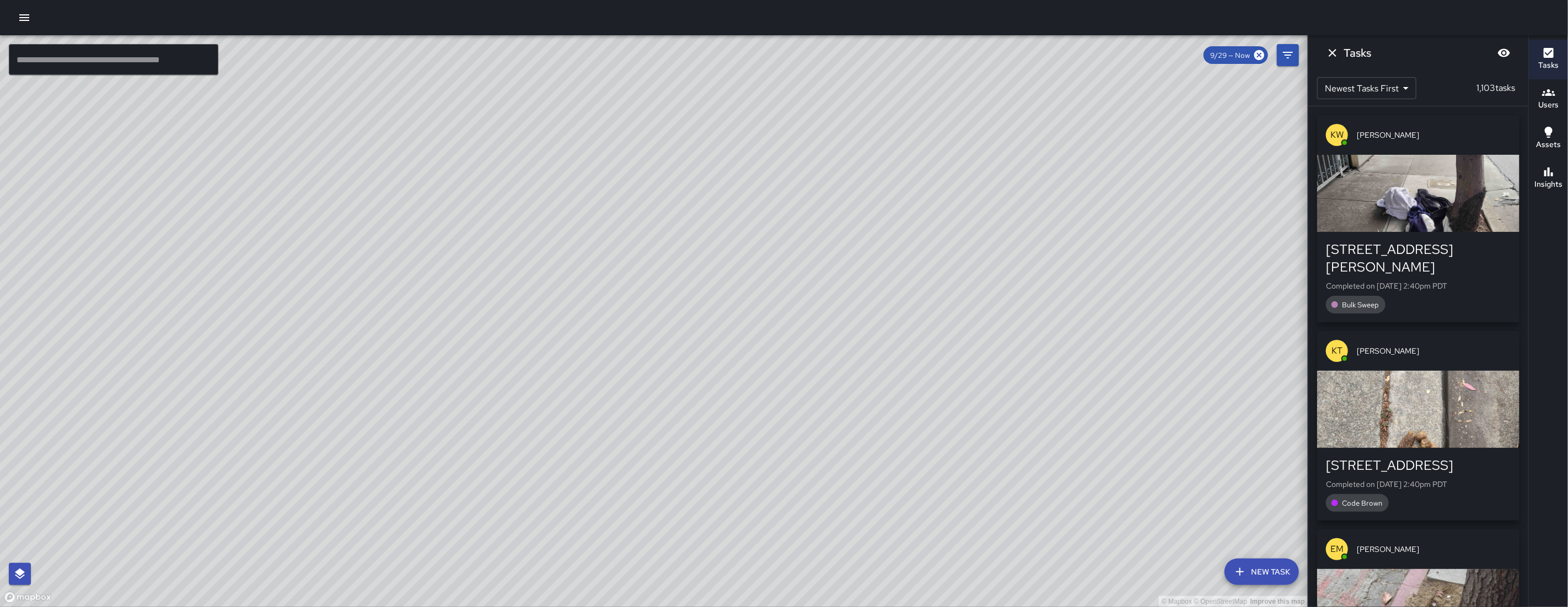
click at [664, 574] on div "© Mapbox © OpenStreetMap Improve this map" at bounding box center [654, 321] width 1308 height 572
drag, startPoint x: 661, startPoint y: 563, endPoint x: 584, endPoint y: 516, distance: 90.2
click at [604, 500] on div "© Mapbox © OpenStreetMap Improve this map" at bounding box center [654, 321] width 1308 height 572
click at [835, 483] on div "© Mapbox © OpenStreetMap Improve this map" at bounding box center [654, 321] width 1308 height 572
click at [741, 516] on div "© Mapbox © OpenStreetMap Improve this map" at bounding box center [654, 321] width 1308 height 572
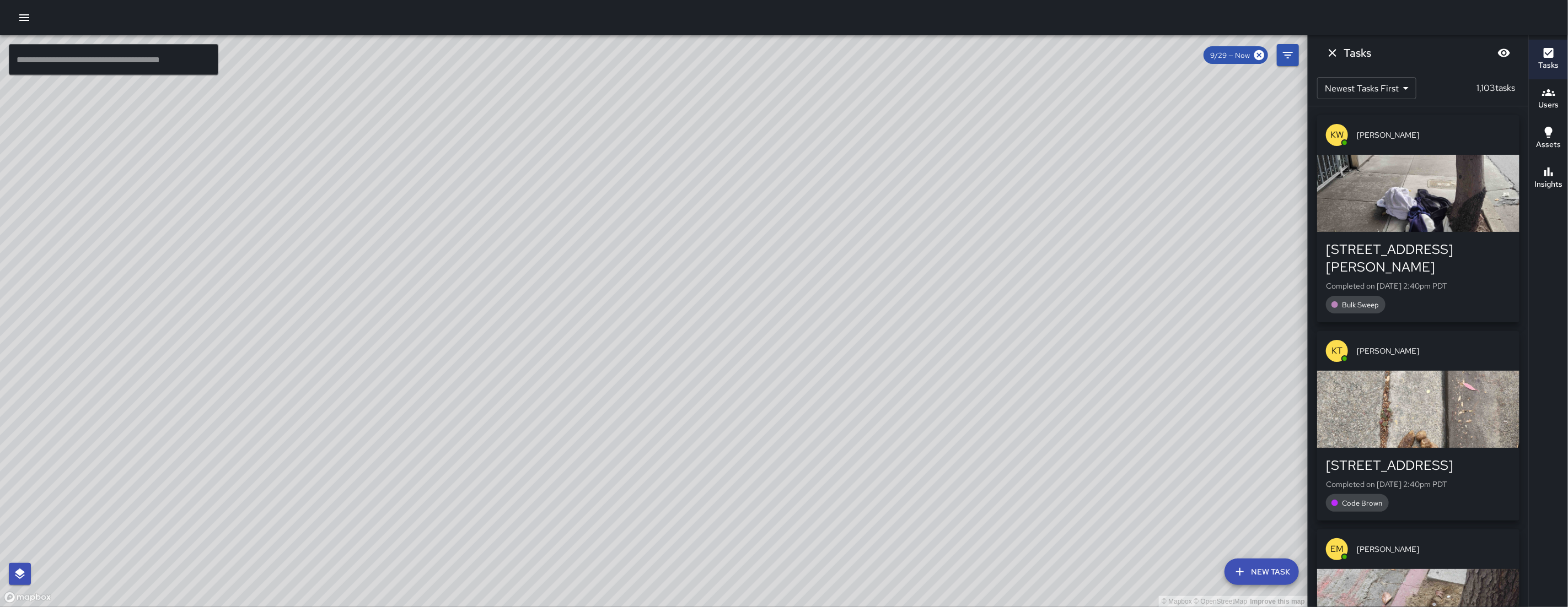
drag, startPoint x: 674, startPoint y: 546, endPoint x: 570, endPoint y: 563, distance: 105.4
click at [623, 555] on div "© Mapbox © OpenStreetMap Improve this map" at bounding box center [654, 321] width 1308 height 572
drag, startPoint x: 570, startPoint y: 563, endPoint x: 768, endPoint y: 492, distance: 210.3
click at [562, 563] on div "© Mapbox © OpenStreetMap Improve this map" at bounding box center [654, 321] width 1308 height 572
drag, startPoint x: 976, startPoint y: 457, endPoint x: 530, endPoint y: 580, distance: 462.6
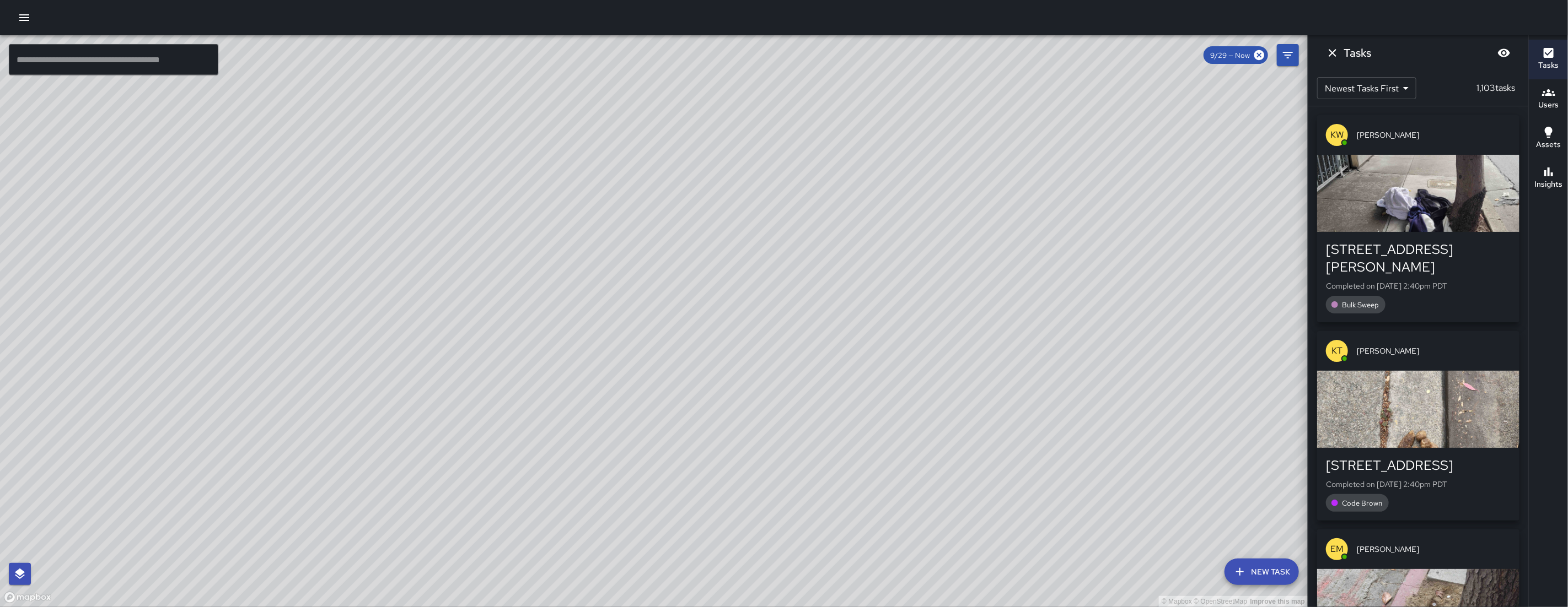
click at [530, 580] on div "© Mapbox © OpenStreetMap Improve this map" at bounding box center [654, 321] width 1308 height 572
drag, startPoint x: 601, startPoint y: 536, endPoint x: 742, endPoint y: 520, distance: 141.9
click at [742, 520] on div "© Mapbox © OpenStreetMap Improve this map" at bounding box center [654, 321] width 1308 height 572
click at [1327, 56] on icon "Dismiss" at bounding box center [1332, 53] width 13 height 13
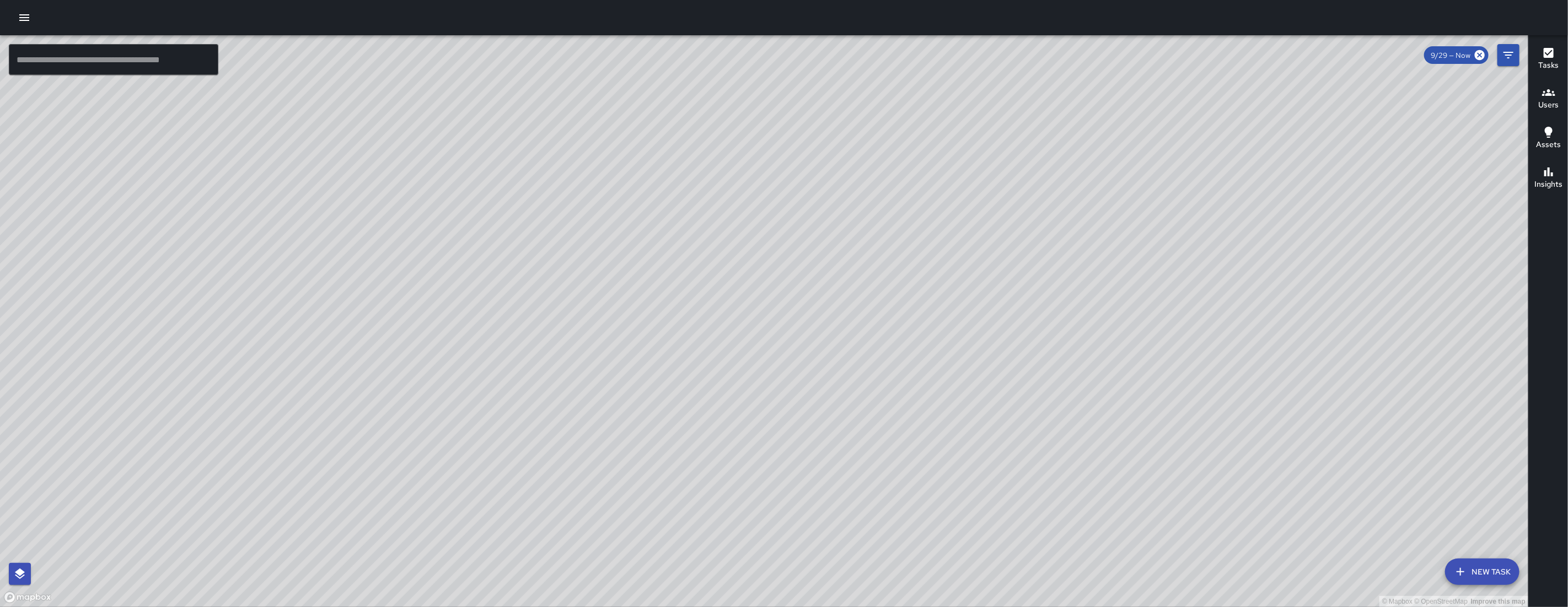
click at [949, 521] on div "© Mapbox © OpenStreetMap Improve this map" at bounding box center [764, 321] width 1528 height 572
drag, startPoint x: 949, startPoint y: 501, endPoint x: 939, endPoint y: 447, distance: 54.9
click at [943, 463] on div "© Mapbox © OpenStreetMap Improve this map" at bounding box center [764, 321] width 1528 height 572
click at [940, 450] on div "© Mapbox © OpenStreetMap Improve this map" at bounding box center [764, 321] width 1528 height 572
drag, startPoint x: 939, startPoint y: 447, endPoint x: 941, endPoint y: 423, distance: 24.1
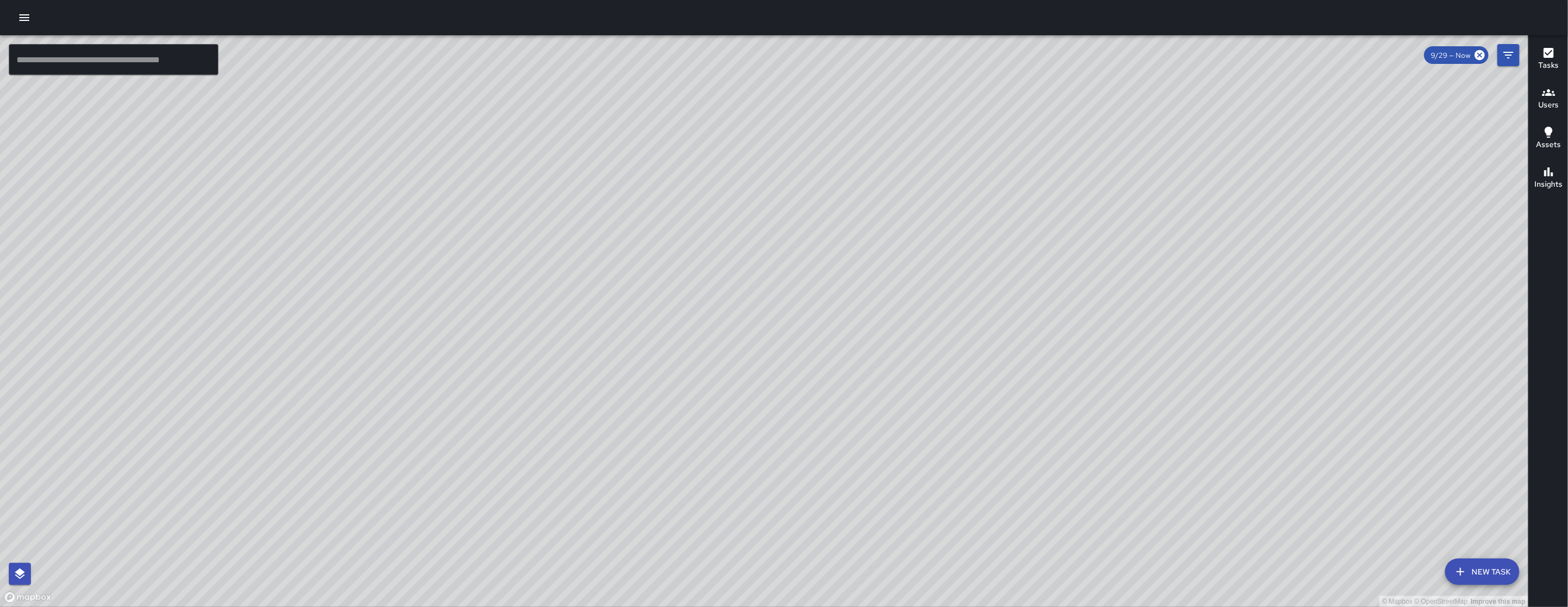
click at [938, 444] on div "© Mapbox © OpenStreetMap Improve this map" at bounding box center [764, 321] width 1528 height 572
click at [1052, 460] on div "© Mapbox © OpenStreetMap Improve this map" at bounding box center [764, 321] width 1528 height 572
drag, startPoint x: 1023, startPoint y: 464, endPoint x: 944, endPoint y: 428, distance: 86.8
click at [944, 428] on div "© Mapbox © OpenStreetMap Improve this map" at bounding box center [764, 321] width 1528 height 572
click at [1007, 447] on div "© Mapbox © OpenStreetMap Improve this map" at bounding box center [764, 321] width 1528 height 572
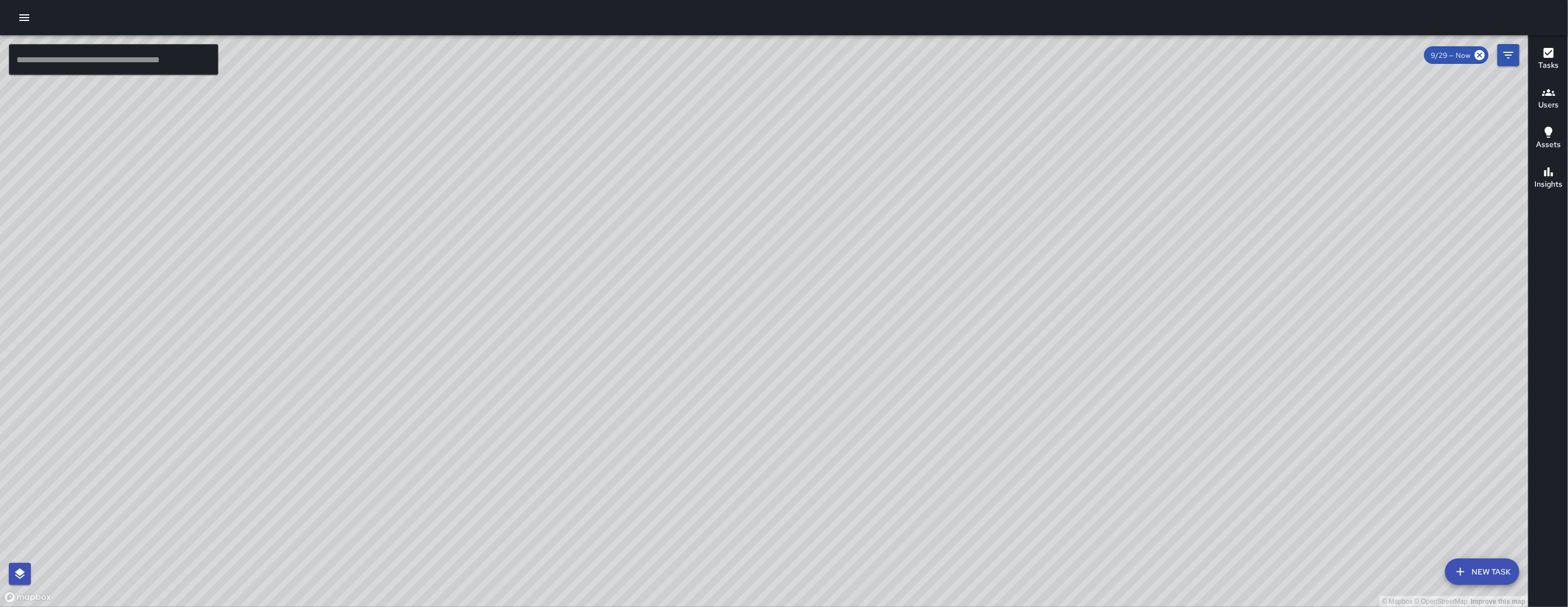
drag, startPoint x: 1000, startPoint y: 425, endPoint x: 994, endPoint y: 411, distance: 15.2
click at [995, 416] on div "© Mapbox © OpenStreetMap Improve this map" at bounding box center [764, 321] width 1528 height 572
drag, startPoint x: 988, startPoint y: 402, endPoint x: 980, endPoint y: 393, distance: 12.0
click at [988, 401] on div "© Mapbox © OpenStreetMap Improve this map" at bounding box center [764, 321] width 1528 height 572
drag, startPoint x: 980, startPoint y: 393, endPoint x: 952, endPoint y: 370, distance: 36.2
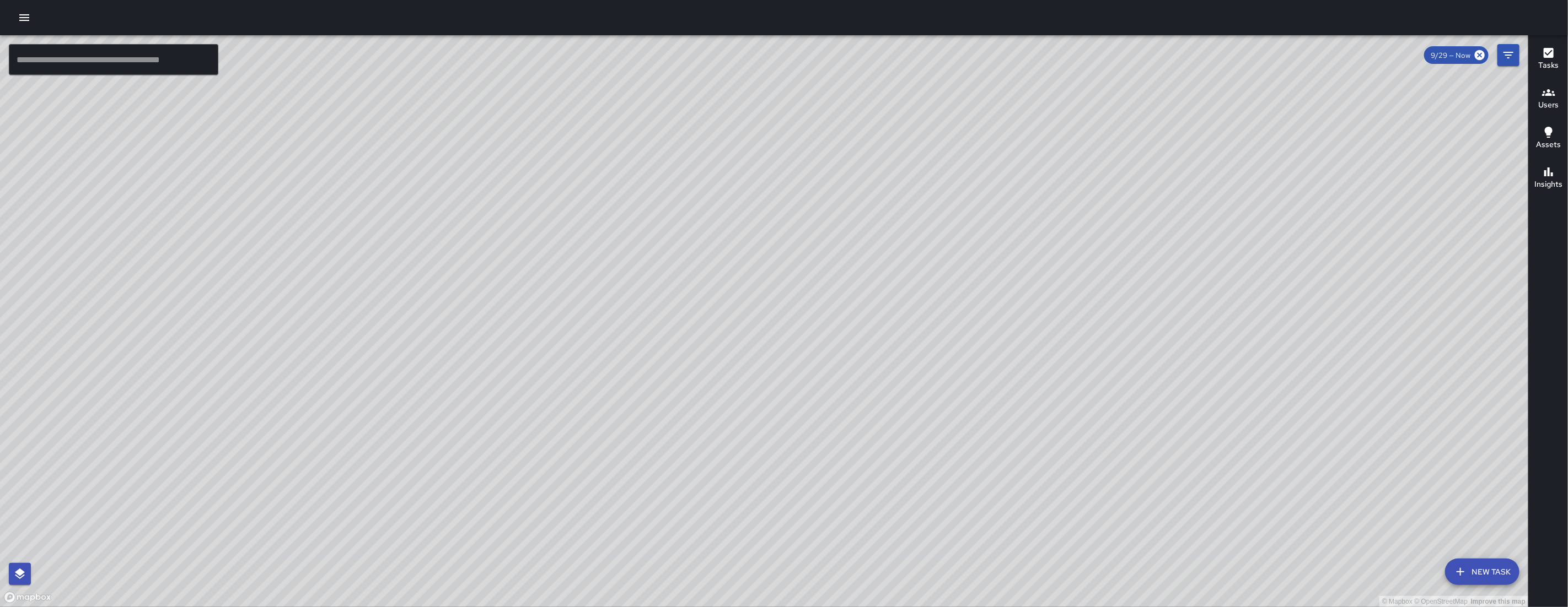
click at [952, 370] on div "© Mapbox © OpenStreetMap Improve this map" at bounding box center [764, 321] width 1528 height 572
drag, startPoint x: 869, startPoint y: 244, endPoint x: 742, endPoint y: 288, distance: 134.4
click at [742, 332] on div "© Mapbox © OpenStreetMap Improve this map" at bounding box center [764, 321] width 1528 height 572
drag, startPoint x: 1005, startPoint y: 373, endPoint x: 923, endPoint y: 344, distance: 87.0
click at [924, 344] on div "© Mapbox © OpenStreetMap Improve this map [PERSON_NAME] 1 [PERSON_NAME] Way Com…" at bounding box center [764, 321] width 1528 height 572
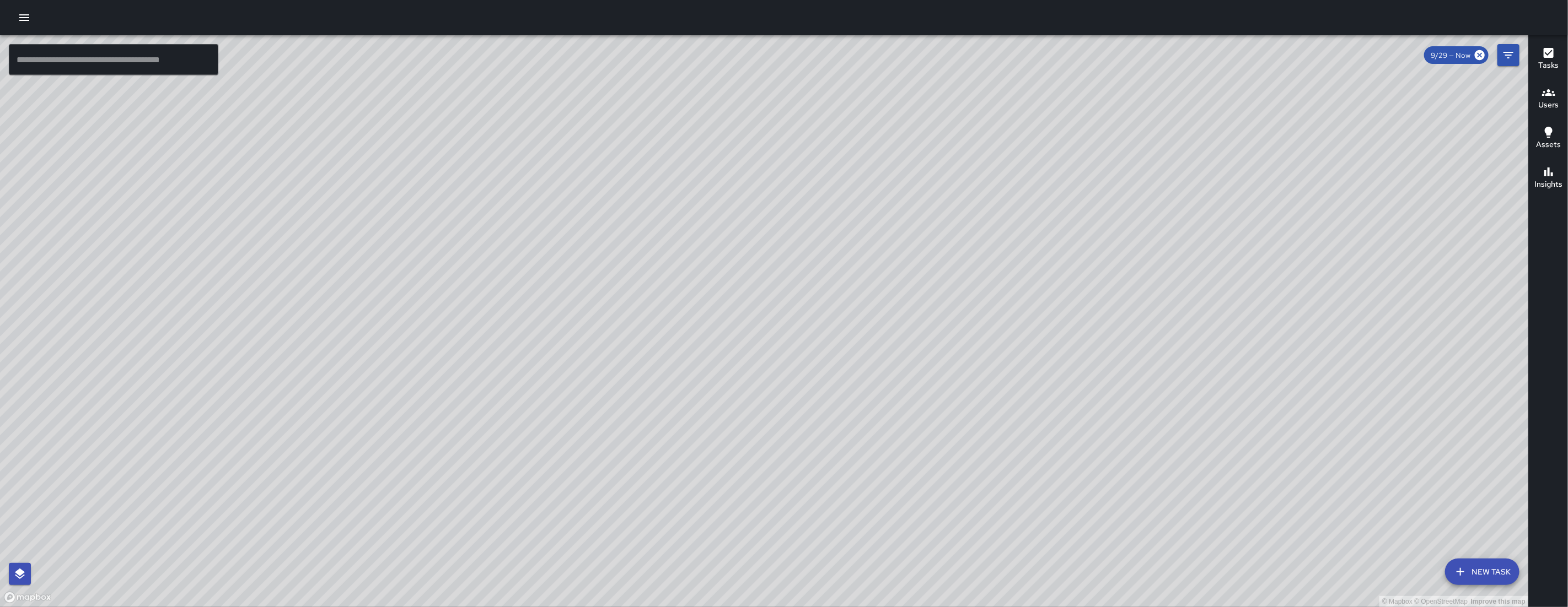
drag, startPoint x: 1010, startPoint y: 506, endPoint x: 885, endPoint y: 328, distance: 217.5
click at [887, 331] on div "© Mapbox © OpenStreetMap Improve this map" at bounding box center [764, 321] width 1528 height 572
click at [930, 413] on div "© Mapbox © OpenStreetMap Improve this map" at bounding box center [764, 321] width 1528 height 572
click at [937, 370] on div "© Mapbox © OpenStreetMap Improve this map" at bounding box center [764, 321] width 1528 height 572
drag, startPoint x: 870, startPoint y: 447, endPoint x: 884, endPoint y: 395, distance: 53.9
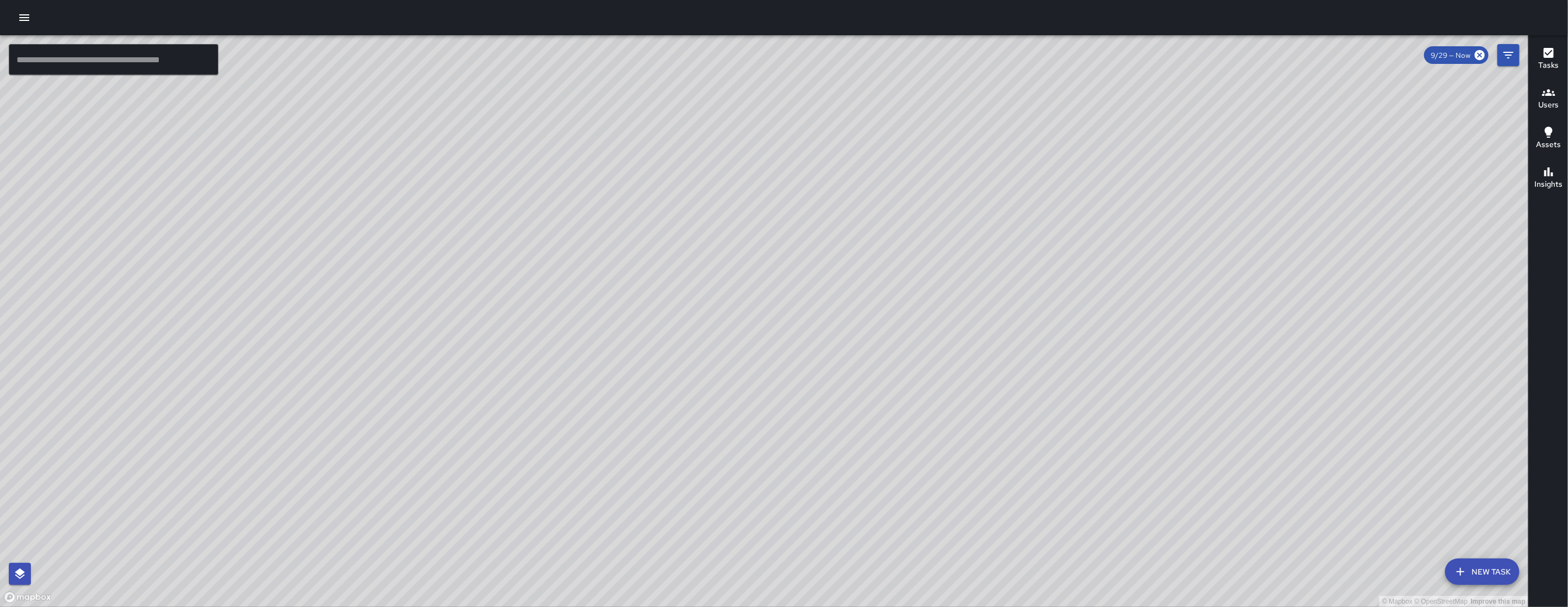
click at [884, 395] on div "© Mapbox © OpenStreetMap Improve this map" at bounding box center [764, 321] width 1528 height 572
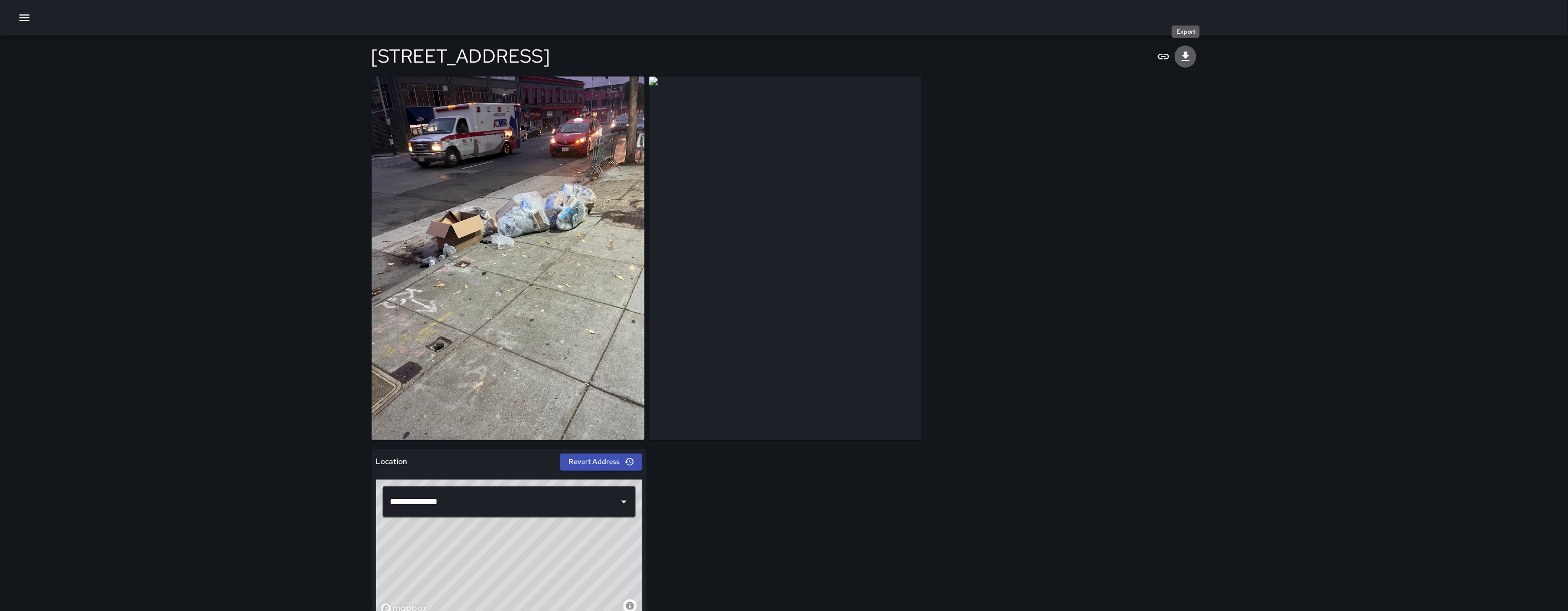
click at [1193, 59] on button "Export" at bounding box center [1186, 56] width 22 height 22
